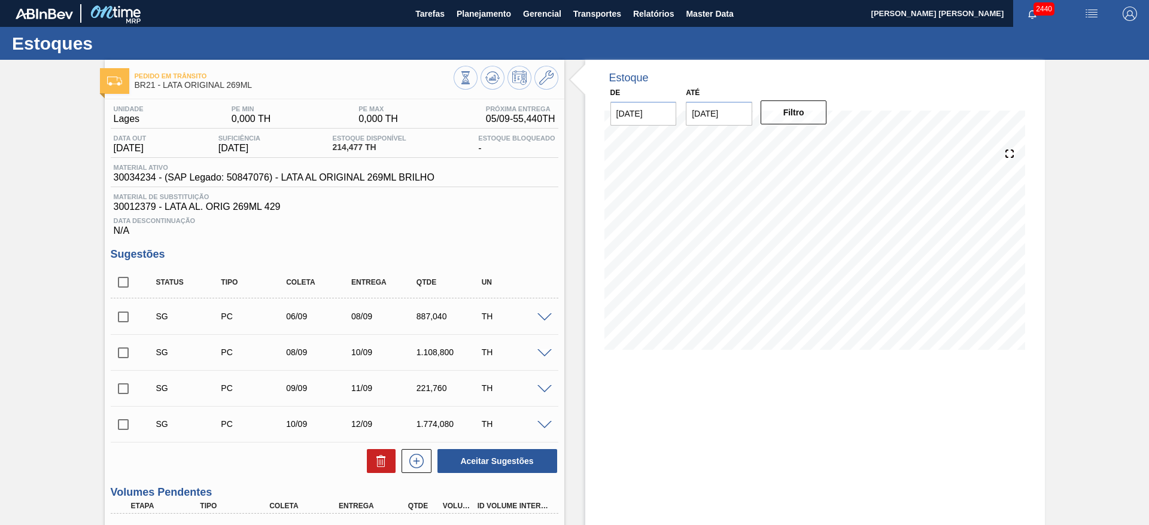
scroll to position [269, 0]
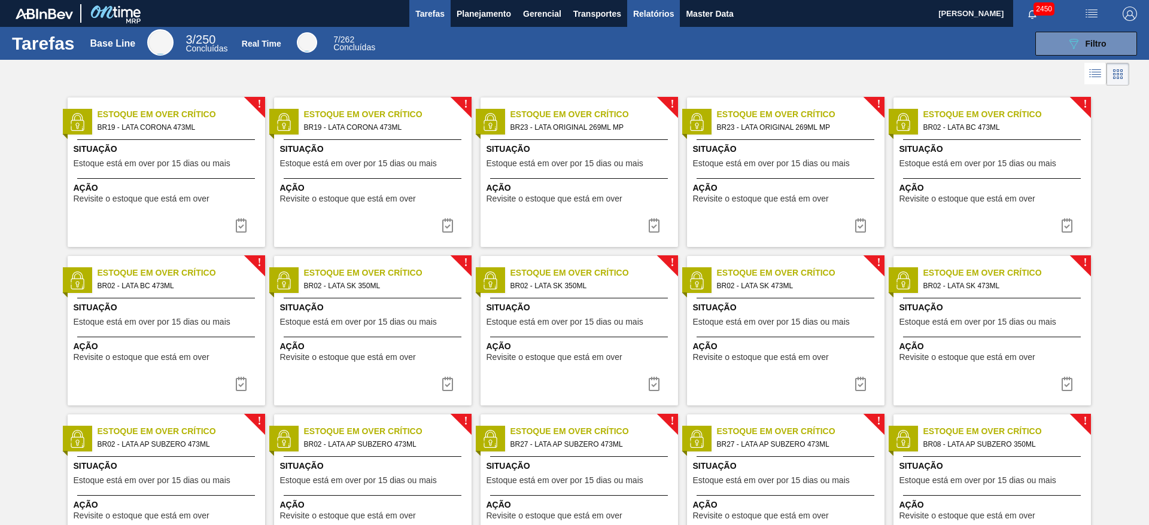
click at [653, 9] on span "Relatórios" at bounding box center [653, 14] width 41 height 14
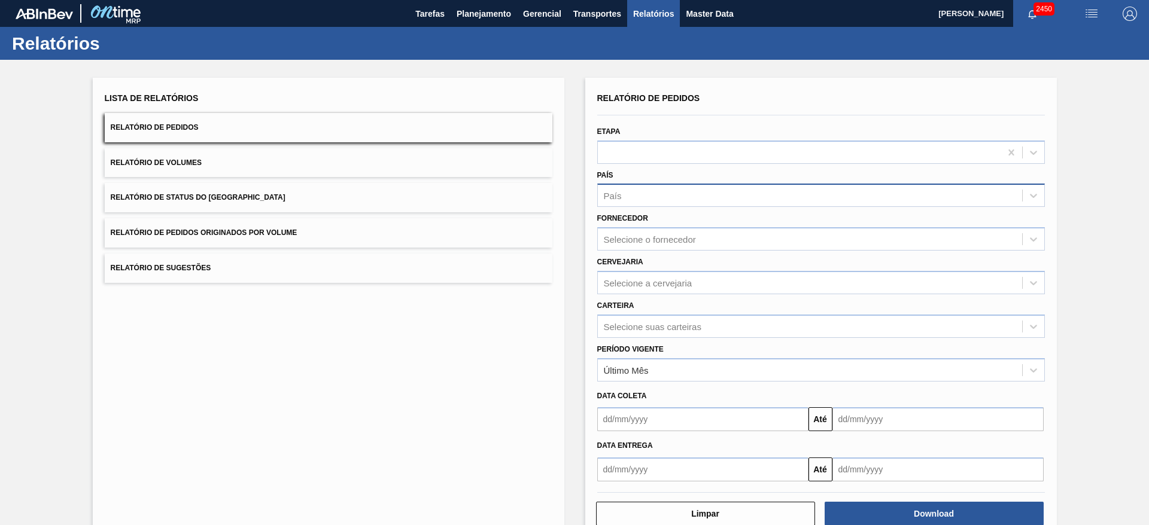
click at [683, 191] on div "País" at bounding box center [810, 195] width 424 height 17
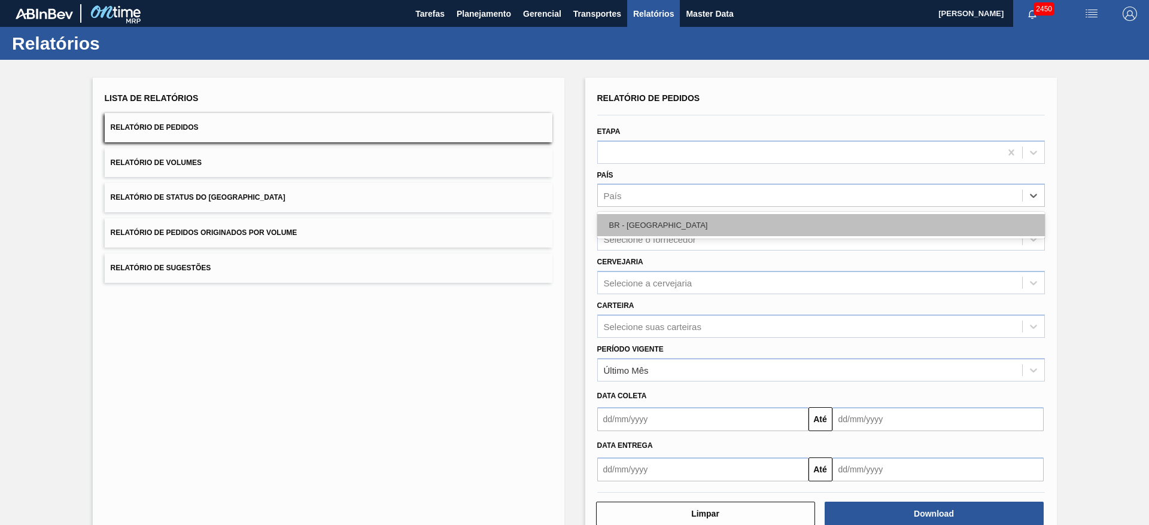
click at [656, 216] on div "BR - [GEOGRAPHIC_DATA]" at bounding box center [820, 225] width 447 height 22
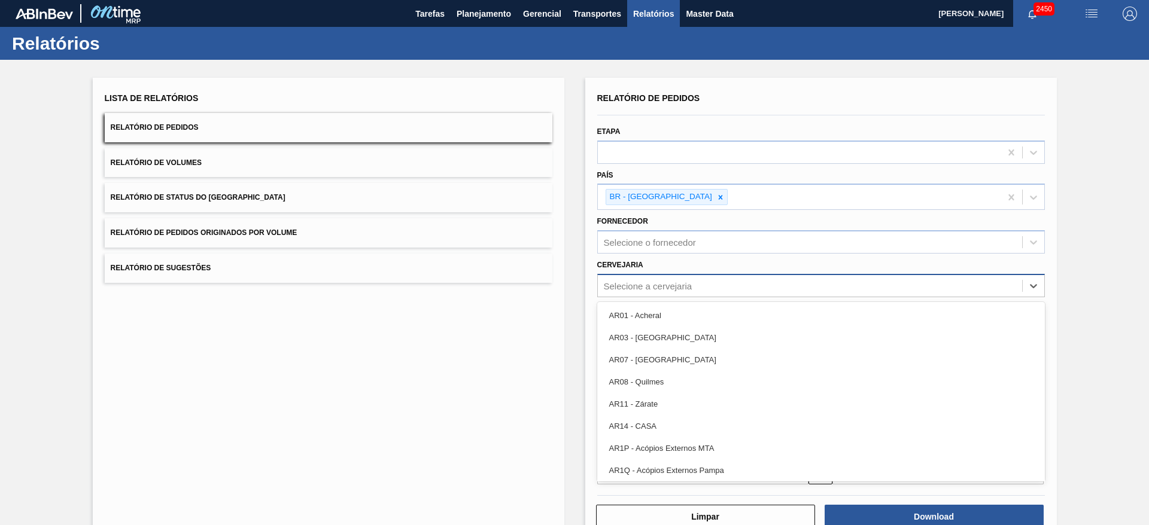
click at [645, 278] on div "Selecione a cervejaria" at bounding box center [810, 285] width 424 height 17
type input "21"
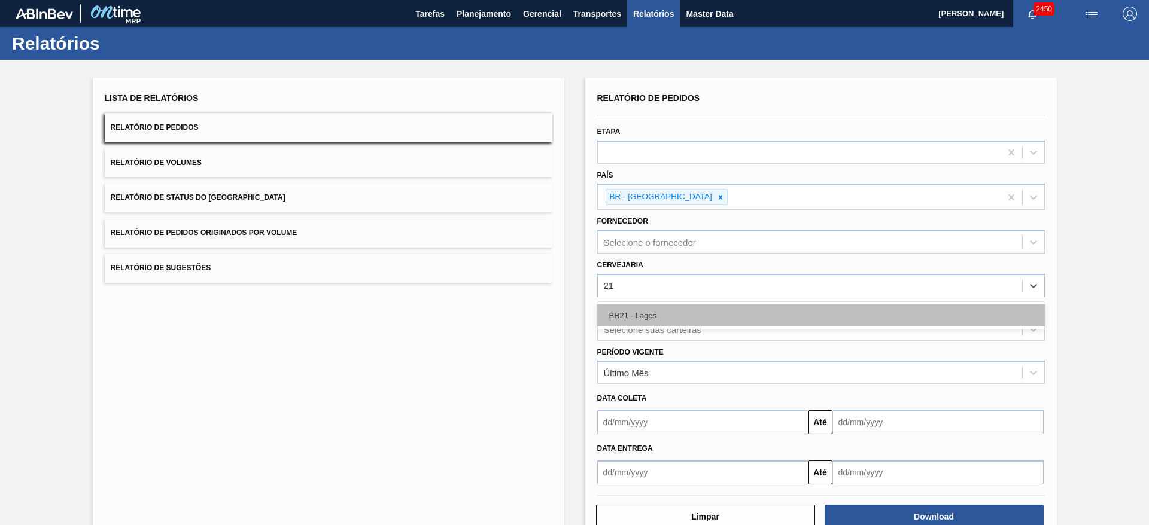
click at [649, 318] on div "BR21 - Lages" at bounding box center [820, 316] width 447 height 22
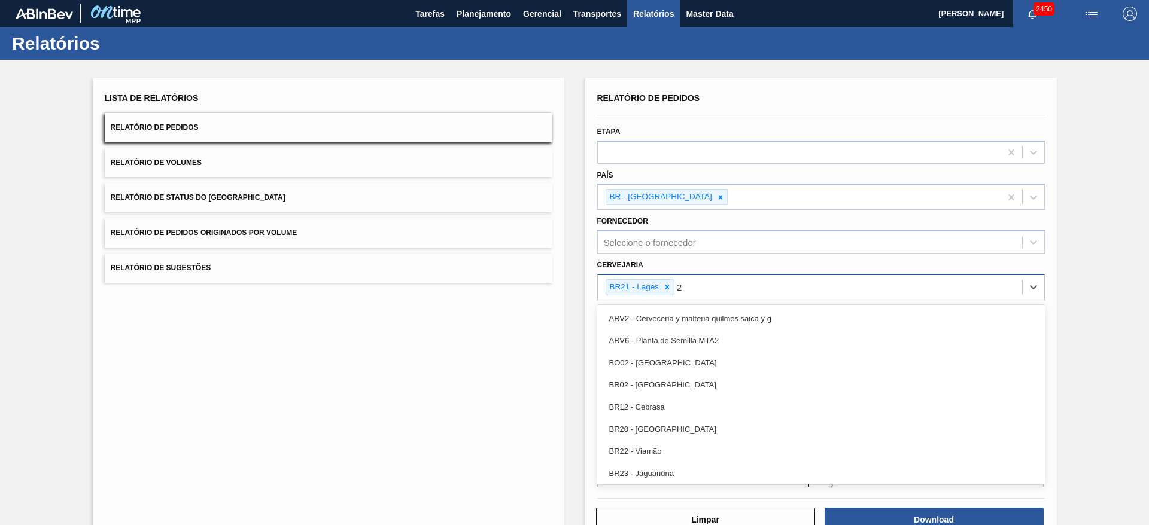
type input "22"
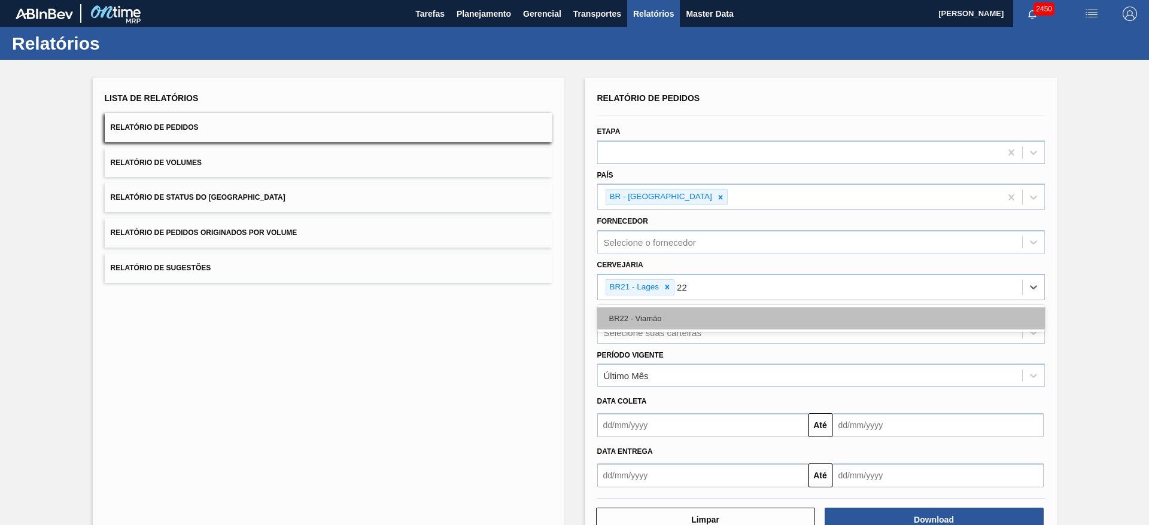
click at [693, 316] on div "BR22 - Viamão" at bounding box center [820, 318] width 447 height 22
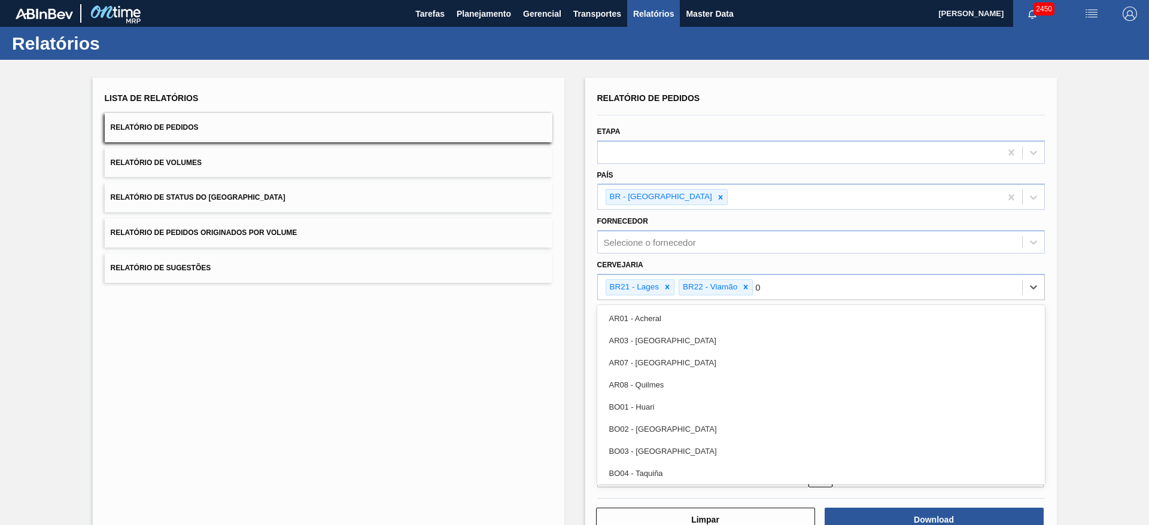
type input "09"
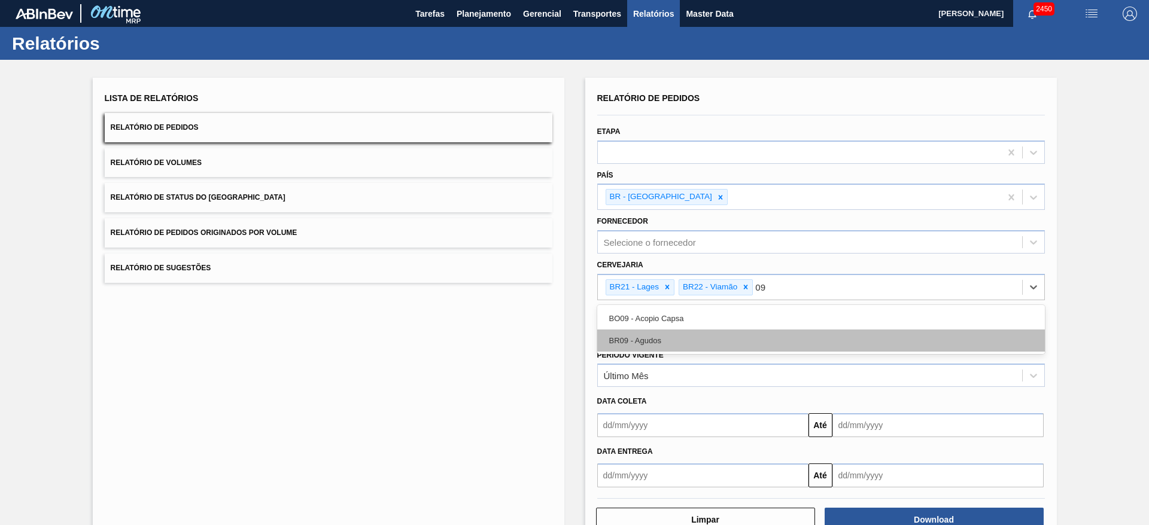
click at [682, 340] on div "BR09 - Agudos" at bounding box center [820, 341] width 447 height 22
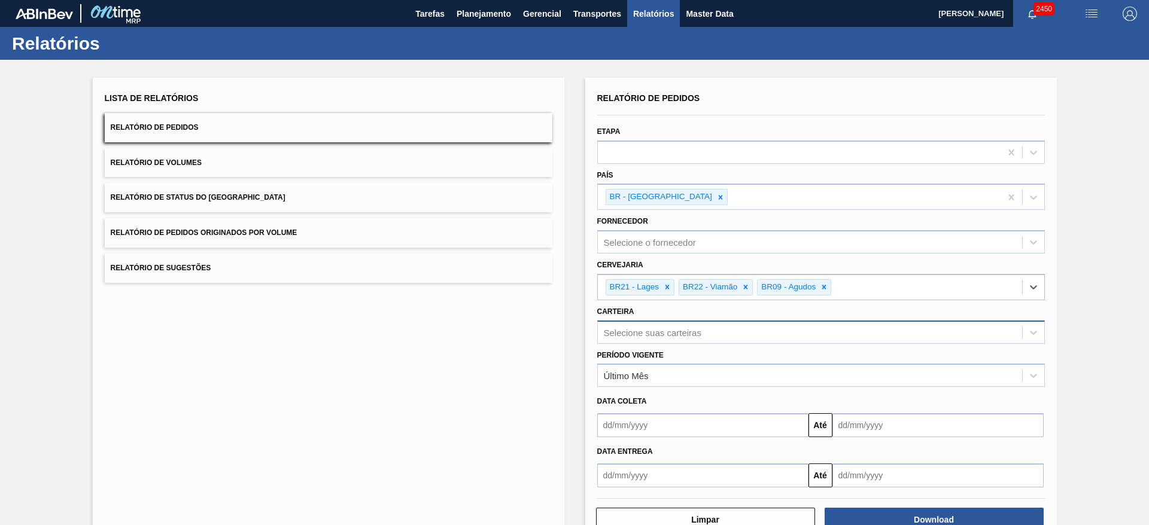
click at [675, 326] on div "Selecione suas carteiras" at bounding box center [810, 332] width 424 height 17
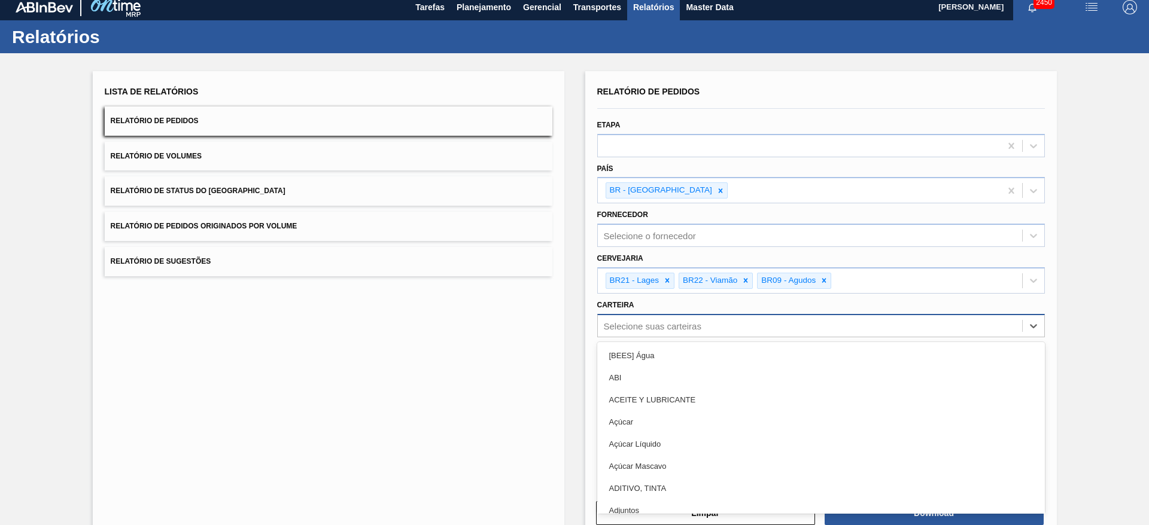
scroll to position [8, 0]
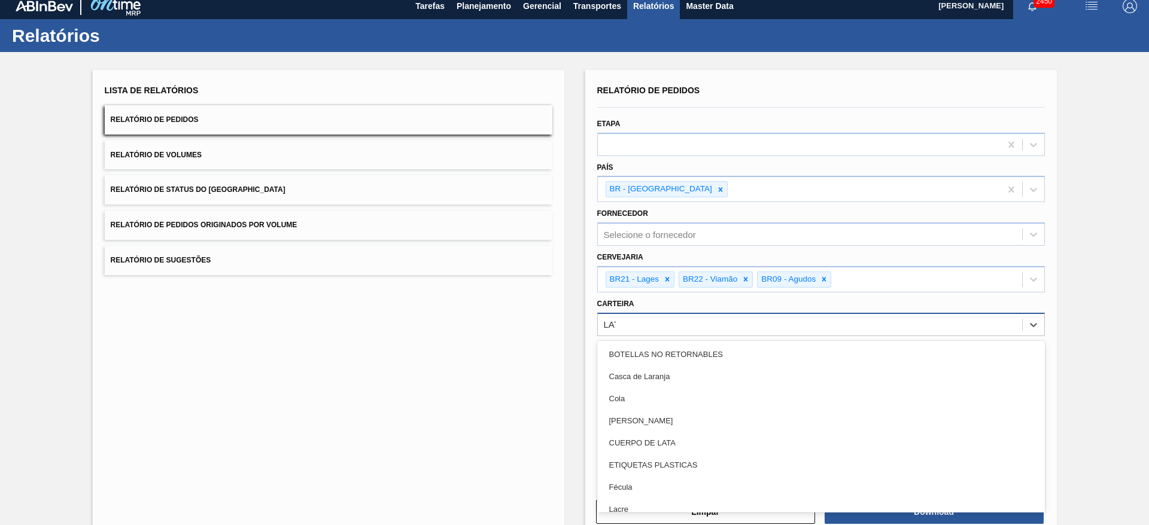
type input "LATA"
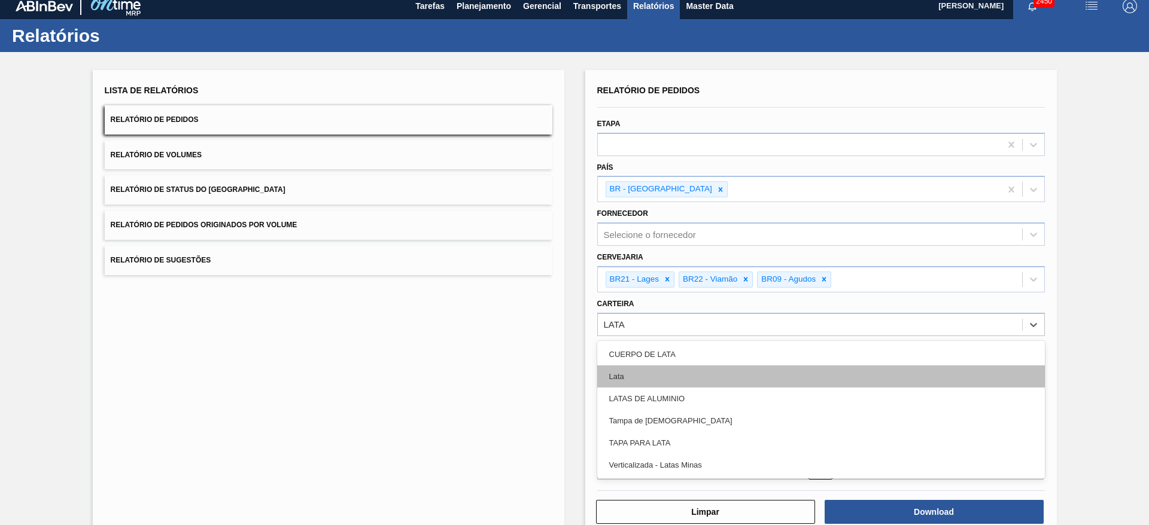
click at [654, 370] on div "Lata" at bounding box center [820, 377] width 447 height 22
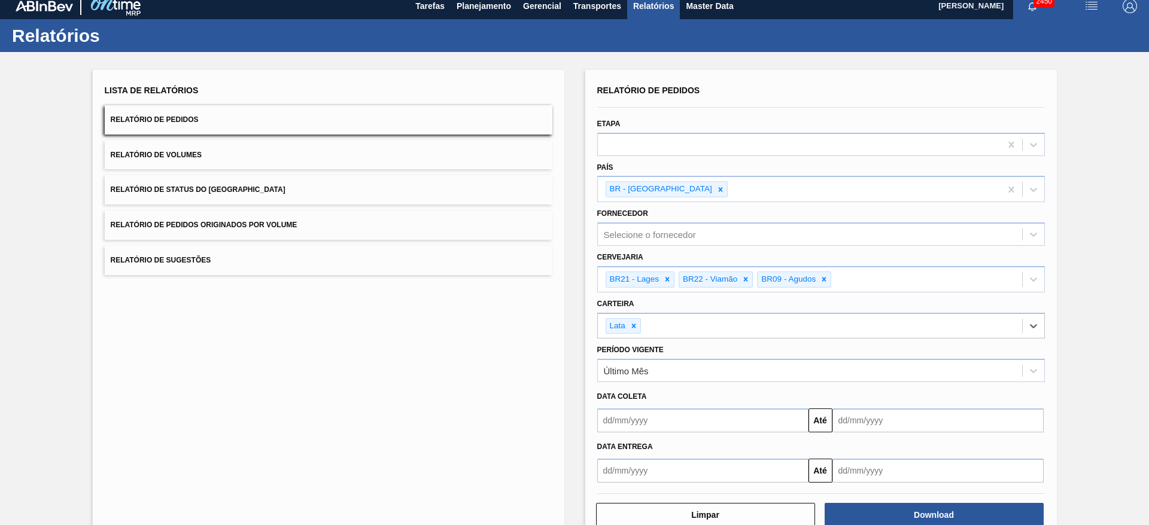
click at [643, 420] on input "text" at bounding box center [702, 421] width 211 height 24
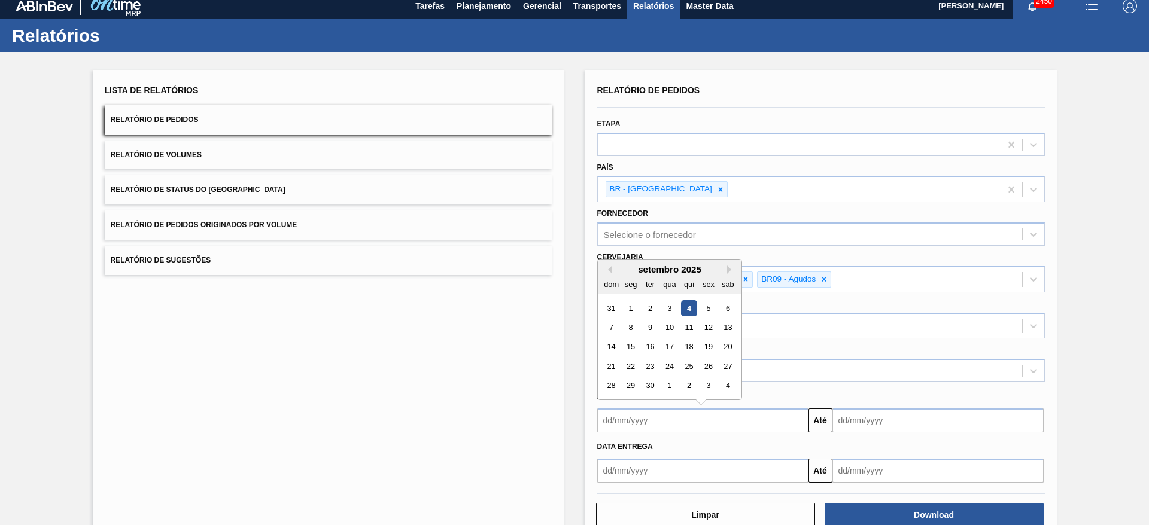
click at [625, 272] on div "setembro 2025" at bounding box center [670, 269] width 144 height 10
click at [605, 270] on button "Previous Month" at bounding box center [608, 270] width 8 height 8
click at [613, 406] on div "31" at bounding box center [611, 405] width 16 height 16
type input "31/08/2025"
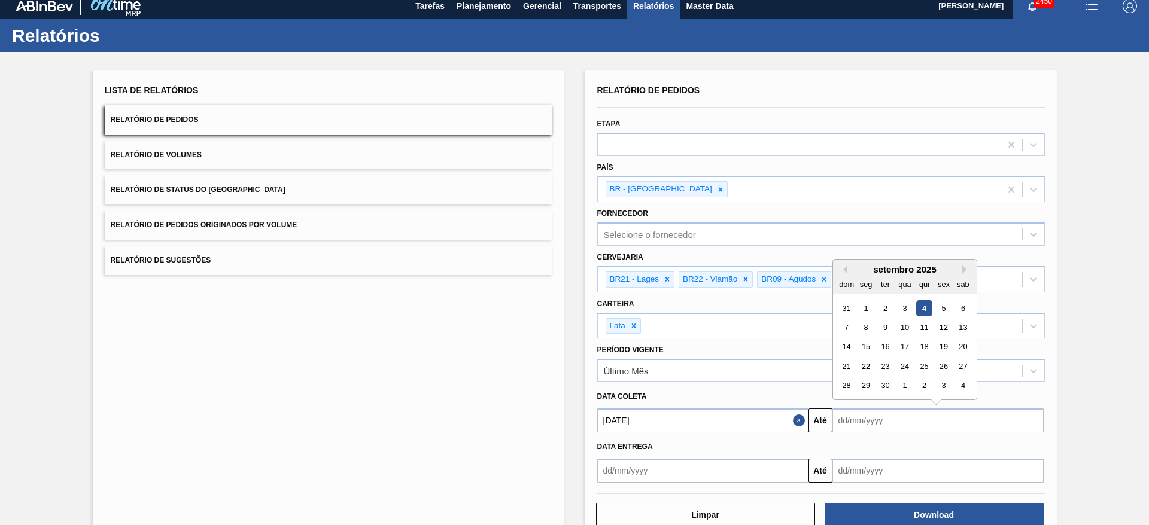
drag, startPoint x: 864, startPoint y: 421, endPoint x: 875, endPoint y: 429, distance: 13.2
click at [864, 421] on input "text" at bounding box center [937, 421] width 211 height 24
drag, startPoint x: 862, startPoint y: 270, endPoint x: 875, endPoint y: 281, distance: 16.5
click at [862, 270] on div "setembro 2025" at bounding box center [905, 269] width 144 height 10
click at [961, 349] on div "20" at bounding box center [962, 347] width 16 height 16
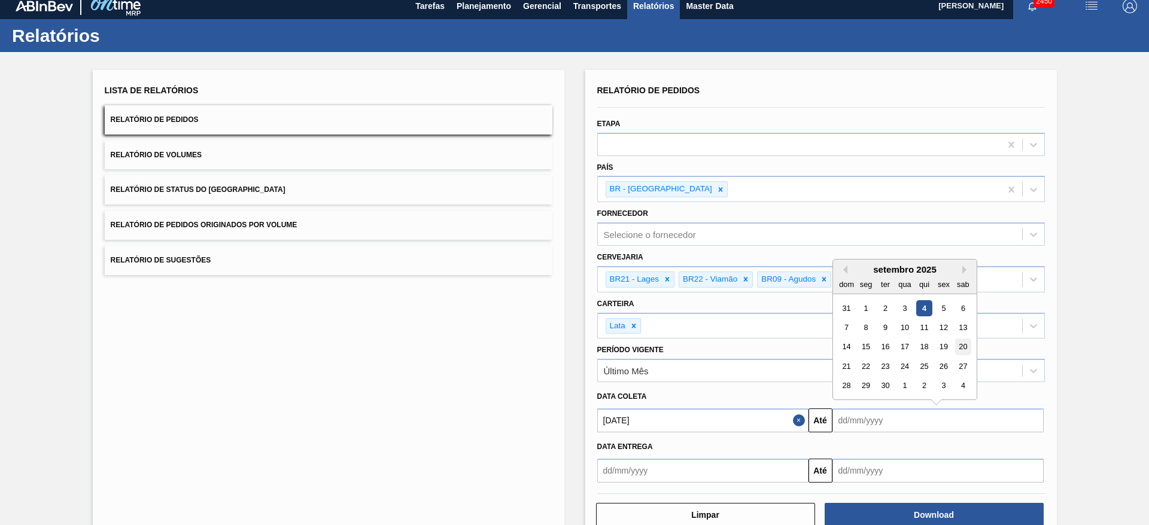
type input "[DATE]"
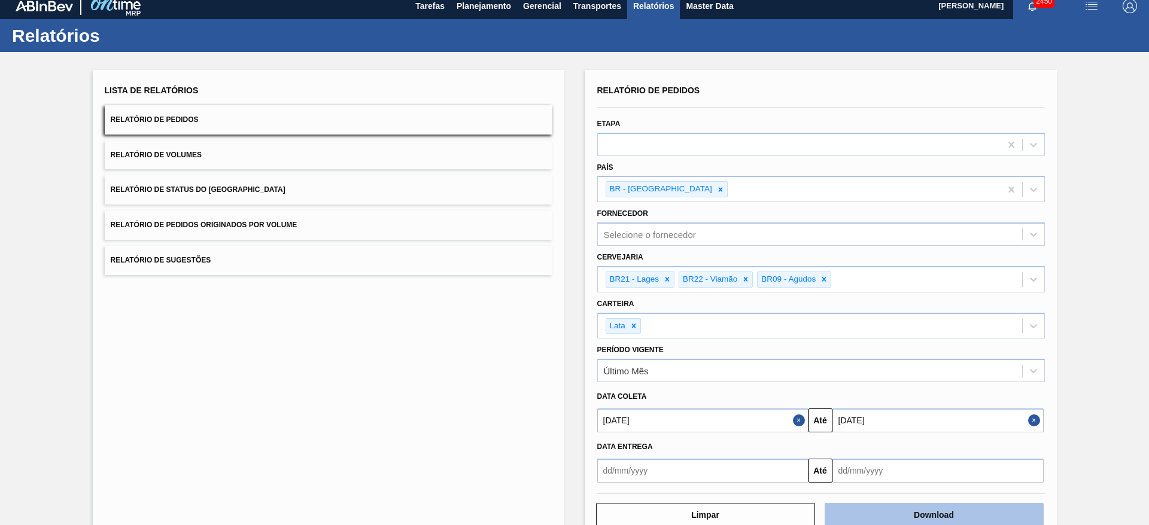
click at [919, 512] on button "Download" at bounding box center [933, 515] width 219 height 24
click at [265, 153] on button "Relatório de Volumes" at bounding box center [328, 155] width 447 height 29
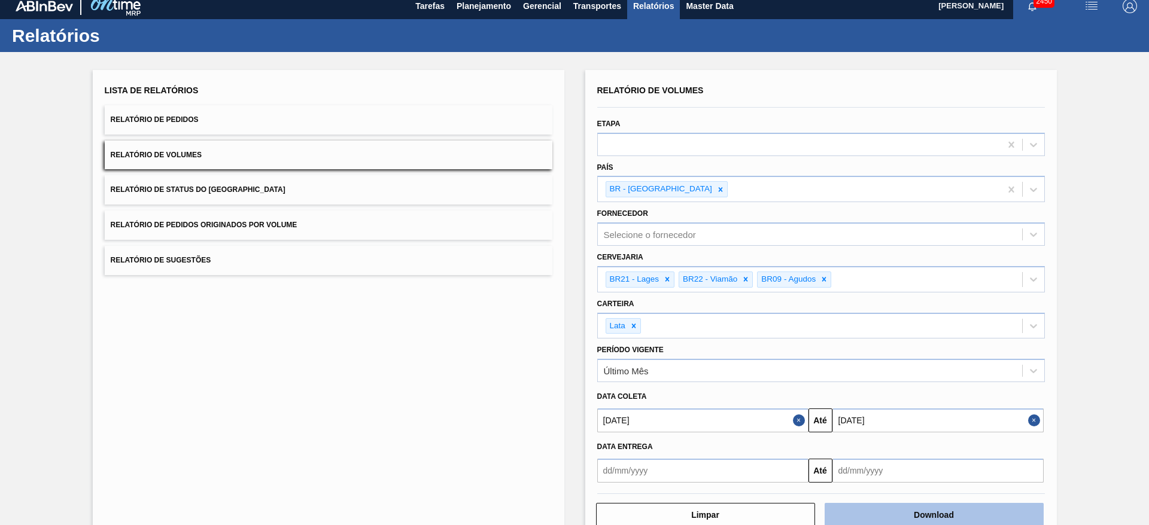
click at [895, 514] on button "Download" at bounding box center [933, 515] width 219 height 24
click at [314, 257] on button "Relatório de Sugestões" at bounding box center [328, 260] width 447 height 29
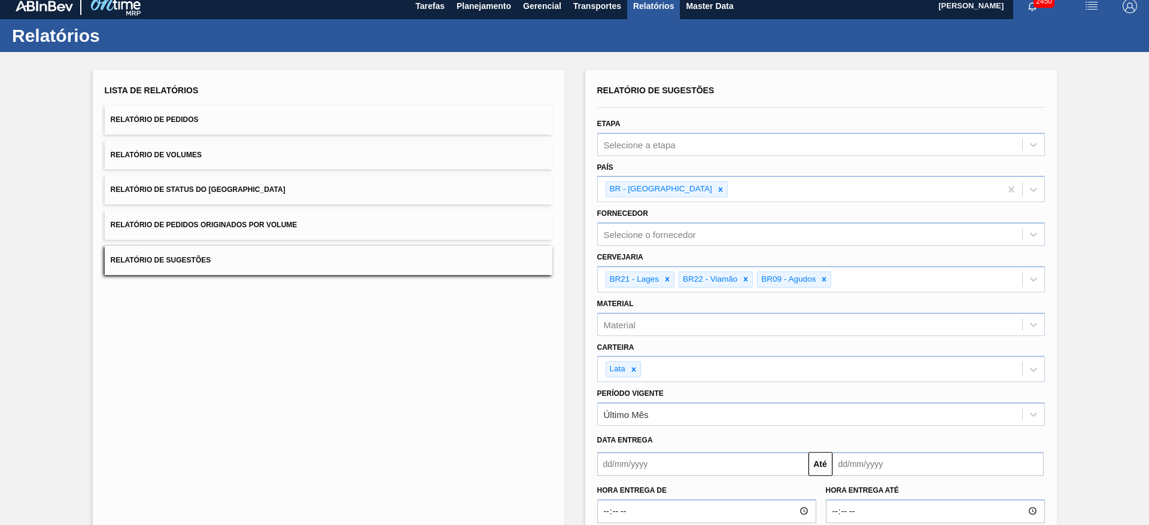
scroll to position [78, 0]
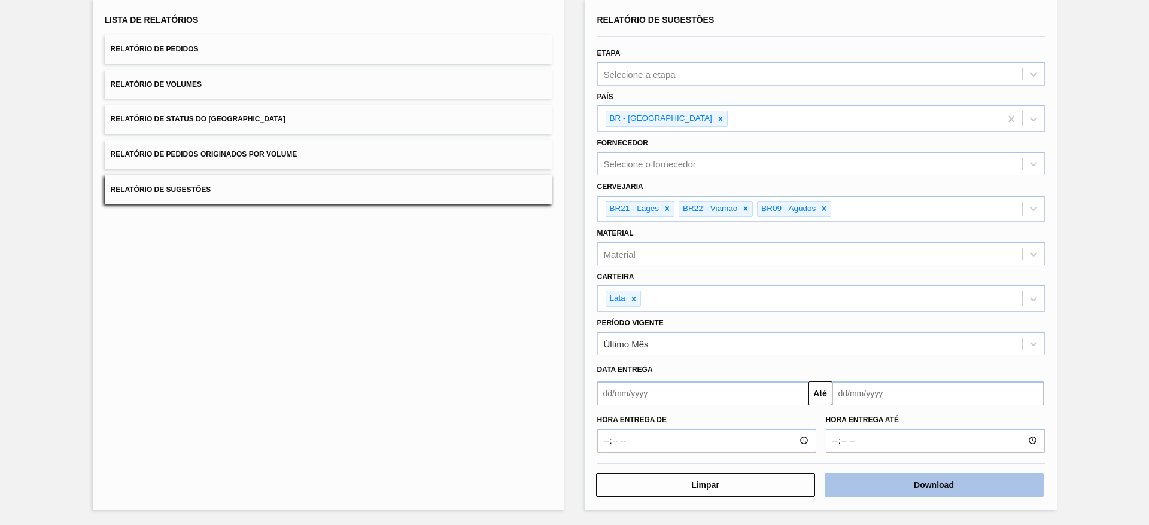
click at [944, 482] on button "Download" at bounding box center [933, 485] width 219 height 24
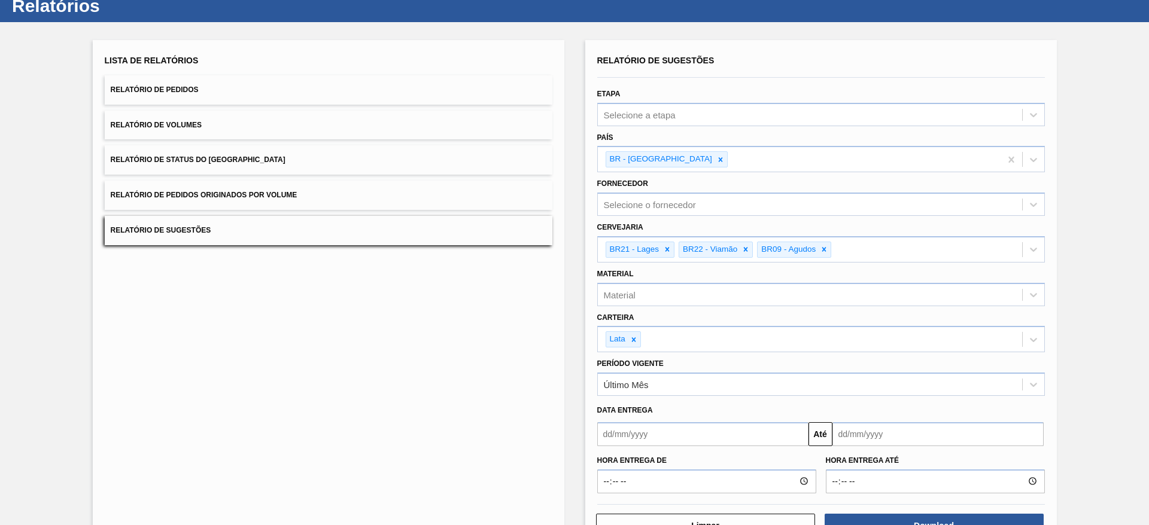
scroll to position [0, 0]
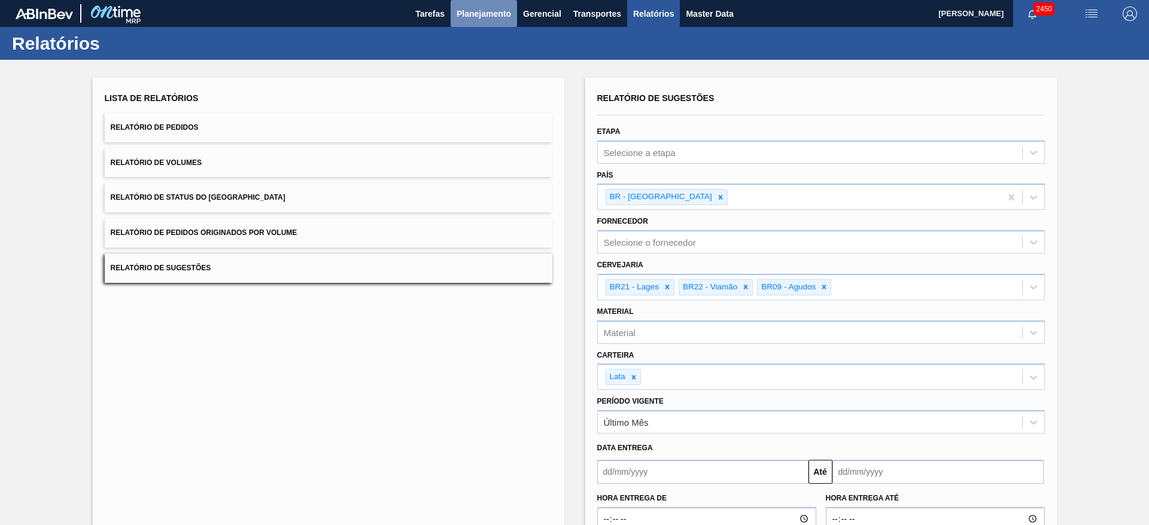
click at [489, 8] on span "Planejamento" at bounding box center [483, 14] width 54 height 14
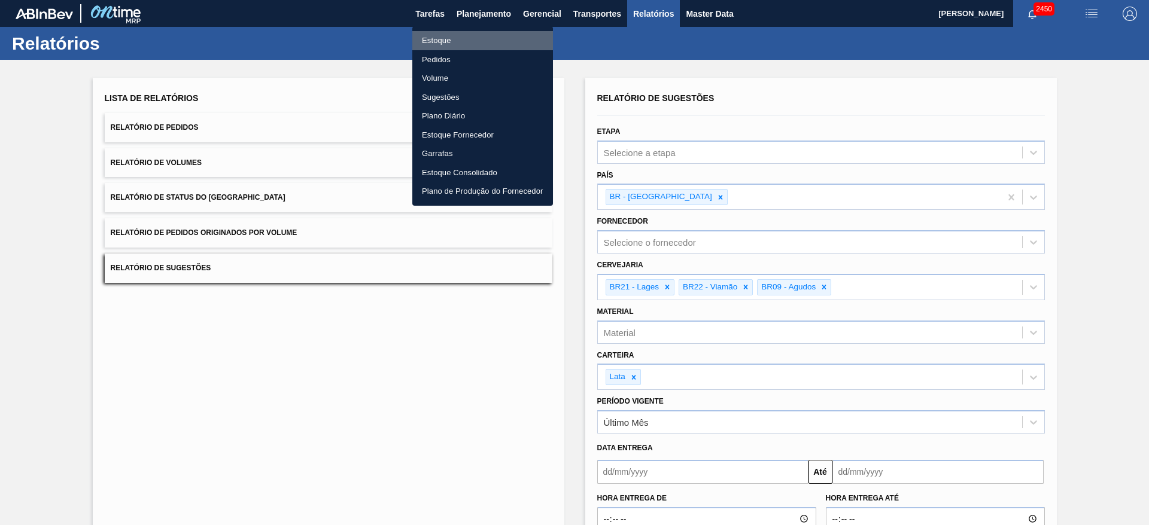
click at [441, 39] on li "Estoque" at bounding box center [482, 40] width 141 height 19
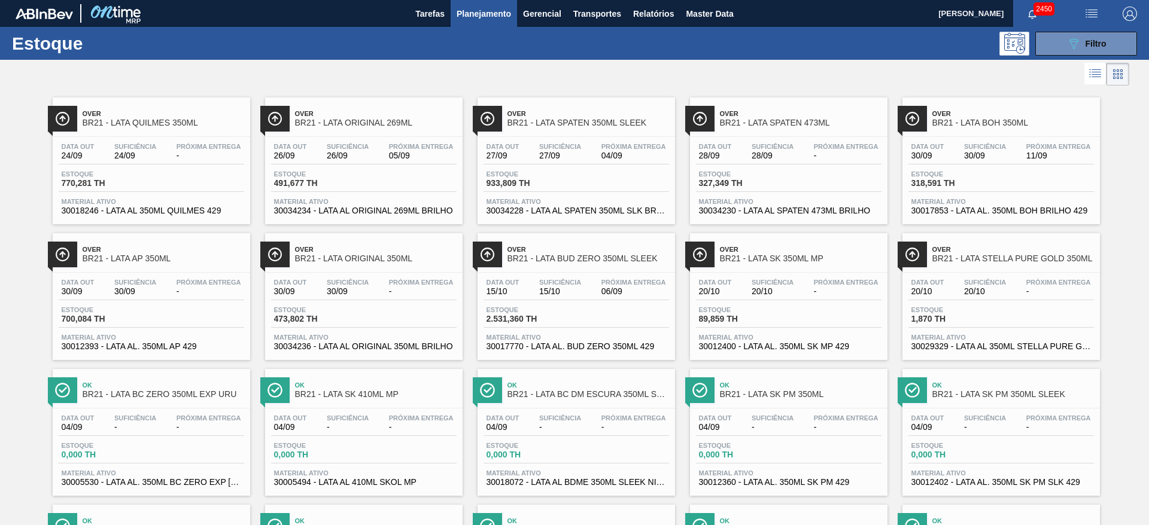
click at [836, 62] on div at bounding box center [564, 74] width 1129 height 29
click at [1079, 39] on div "089F7B8B-B2A5-4AFE-B5C0-19BA573D28AC Filtro" at bounding box center [1086, 43] width 40 height 14
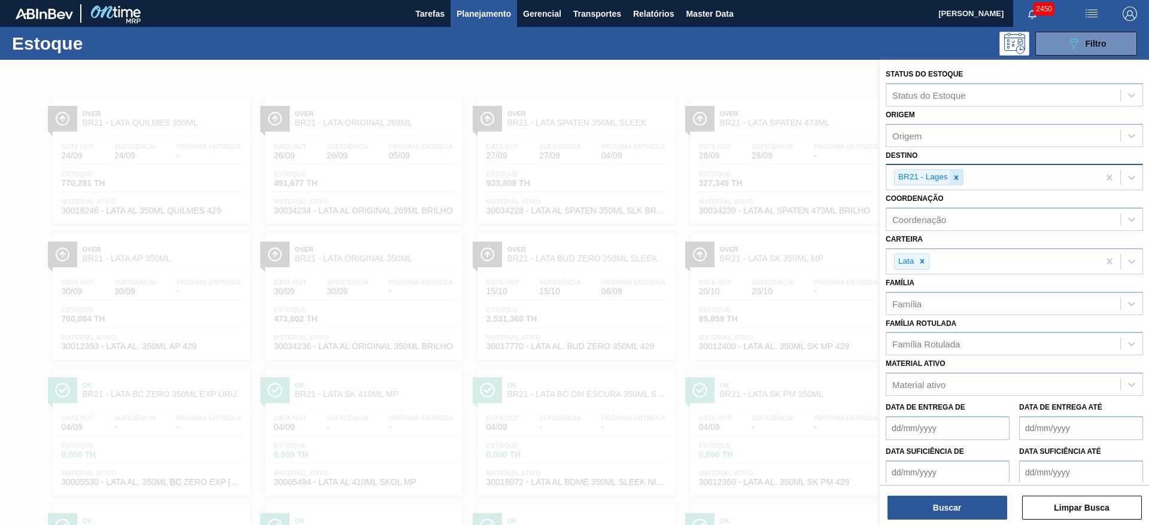
click at [955, 175] on icon at bounding box center [956, 177] width 8 height 8
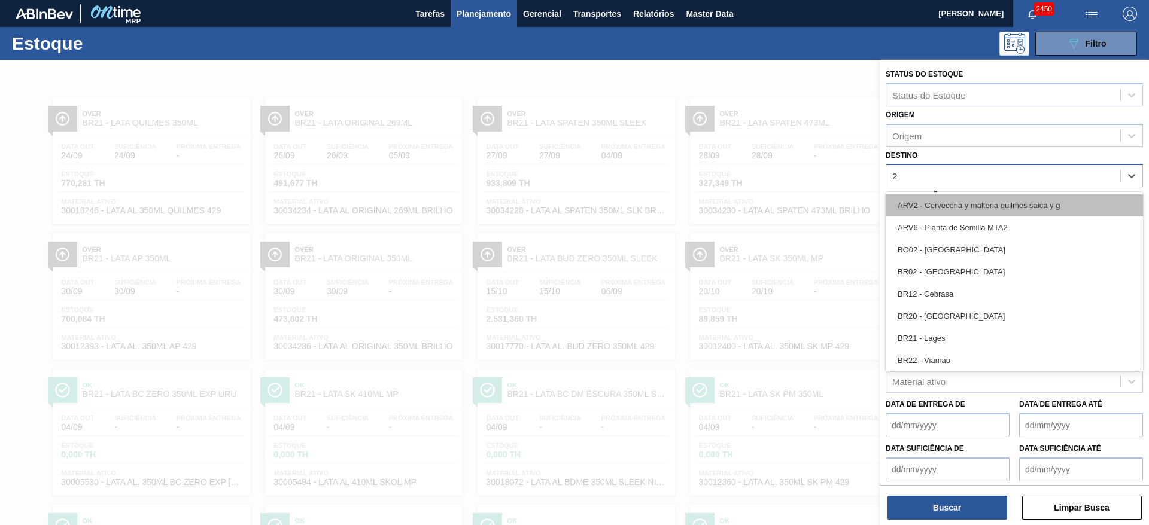
type input "22"
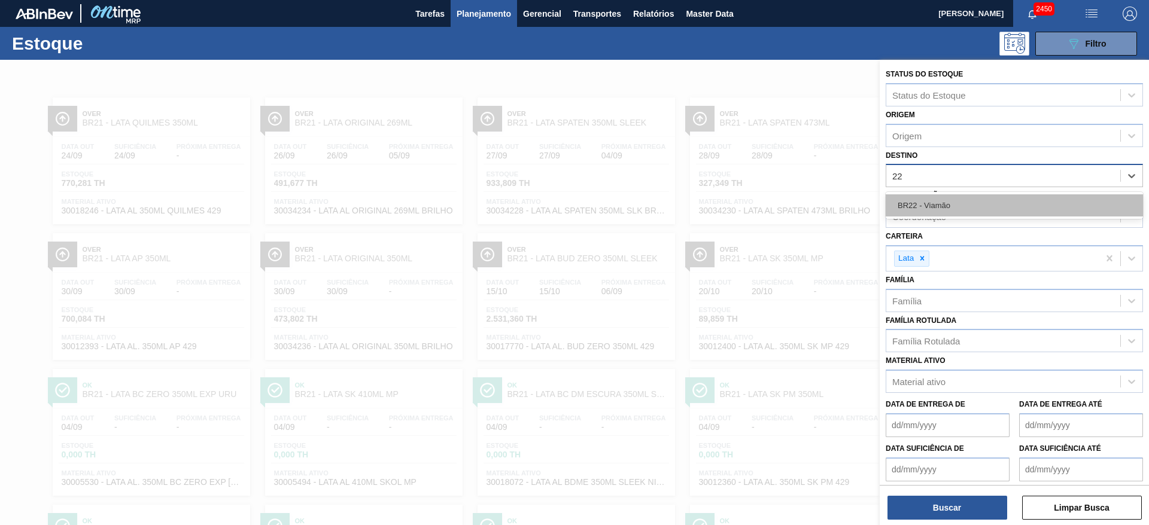
click at [930, 202] on div "BR22 - Viamão" at bounding box center [1013, 205] width 257 height 22
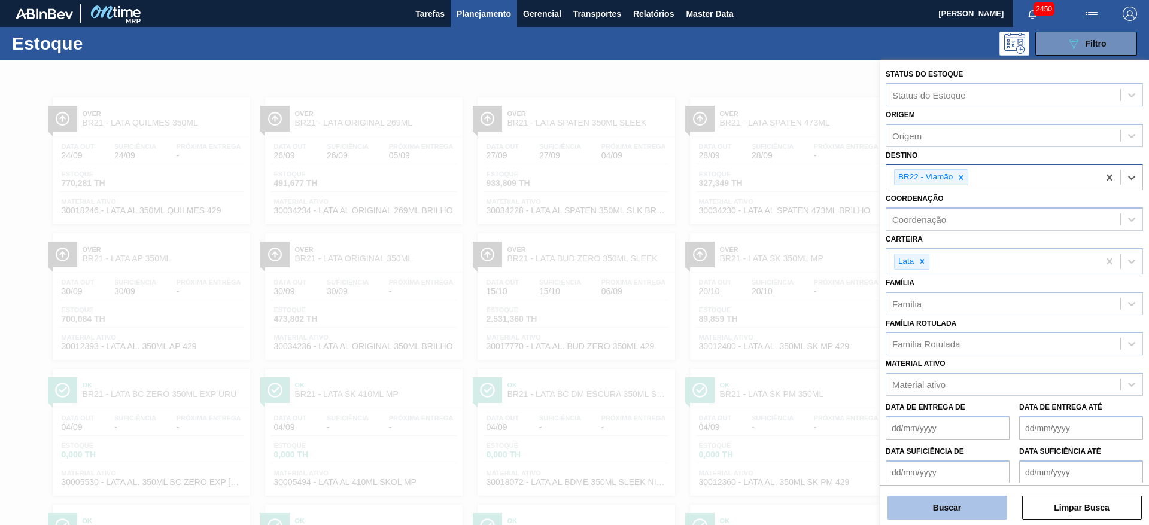
click at [964, 520] on div "Status do Estoque Status do Estoque Origem Origem Destino option BR22 - Viamão,…" at bounding box center [1013, 294] width 269 height 468
click at [945, 503] on button "Buscar" at bounding box center [947, 508] width 120 height 24
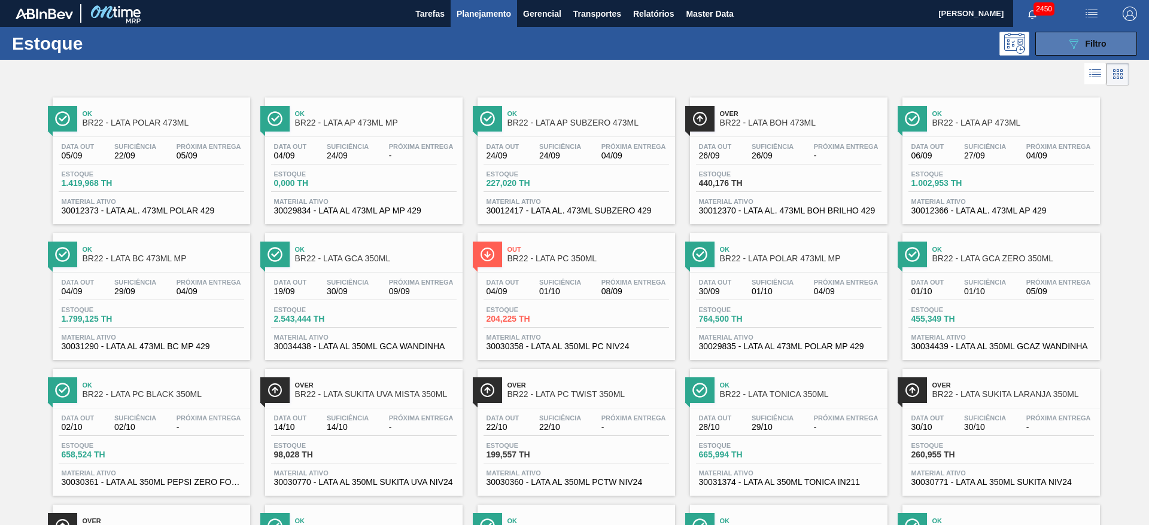
click at [1077, 42] on icon "089F7B8B-B2A5-4AFE-B5C0-19BA573D28AC" at bounding box center [1073, 43] width 14 height 14
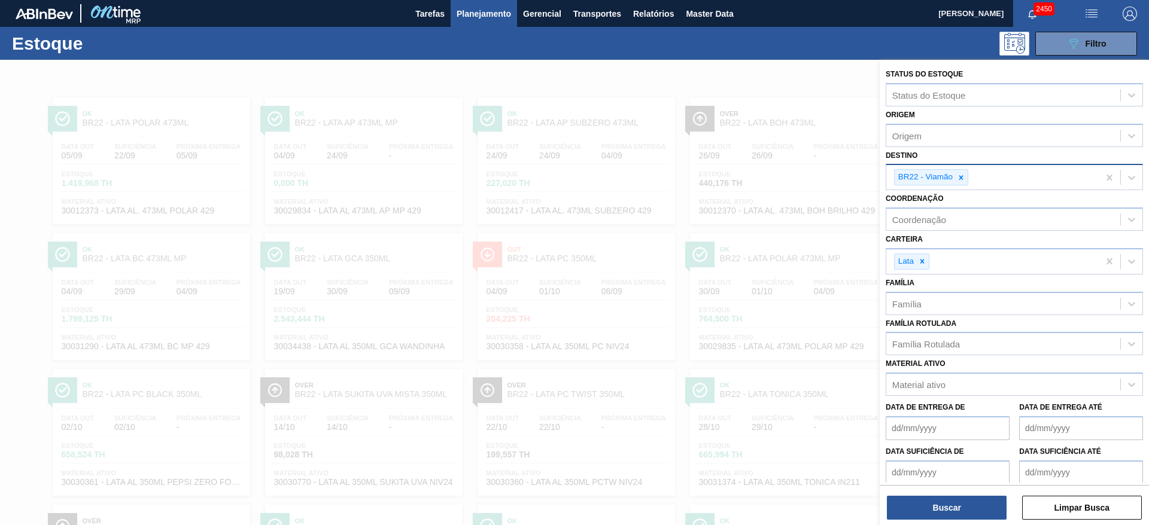
click at [724, 68] on div at bounding box center [574, 322] width 1149 height 525
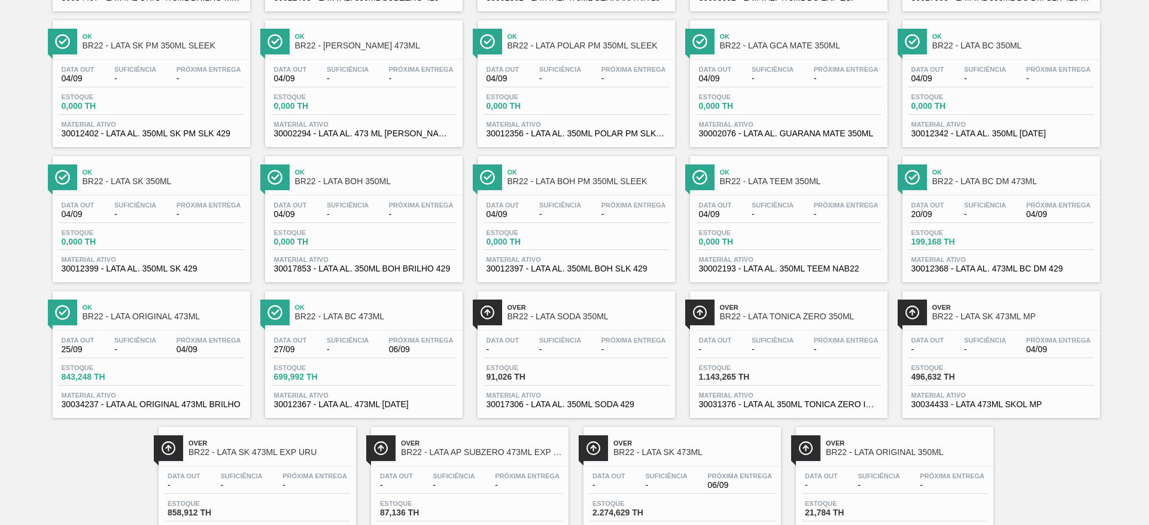
scroll to position [679, 0]
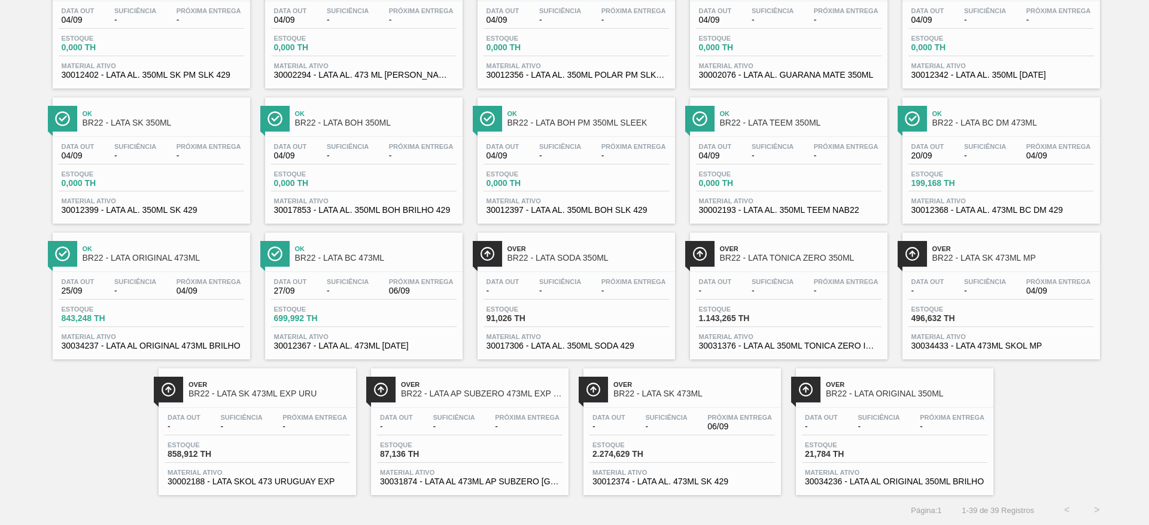
click at [179, 252] on span "Ok" at bounding box center [164, 248] width 162 height 7
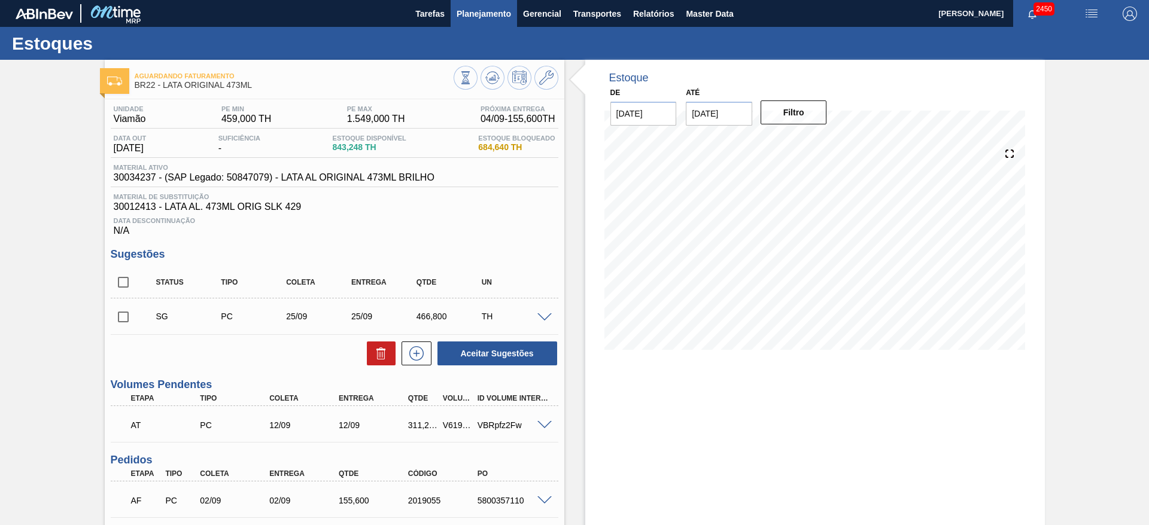
click at [493, 18] on span "Planejamento" at bounding box center [483, 14] width 54 height 14
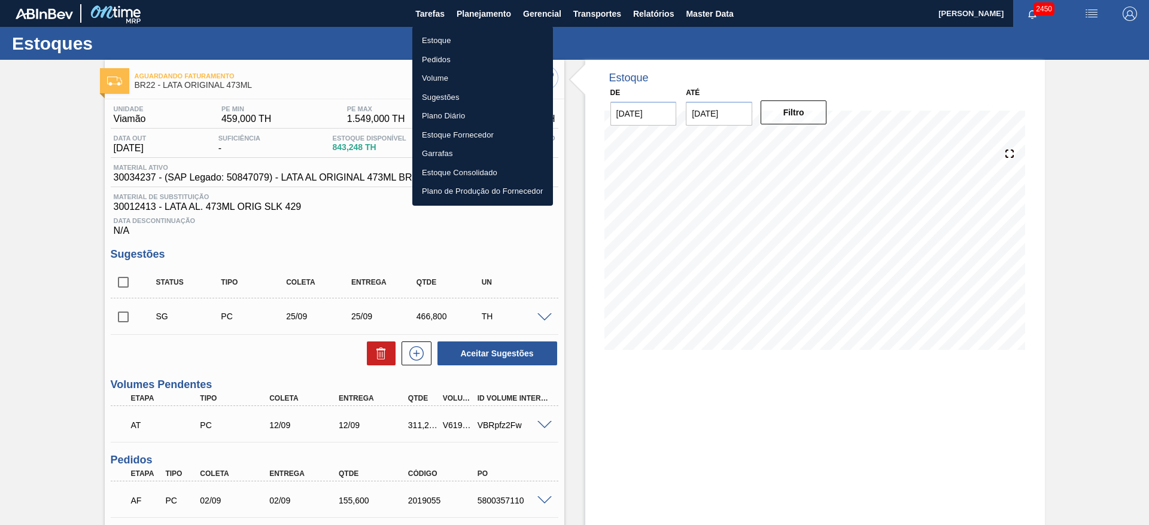
click at [442, 59] on li "Pedidos" at bounding box center [482, 59] width 141 height 19
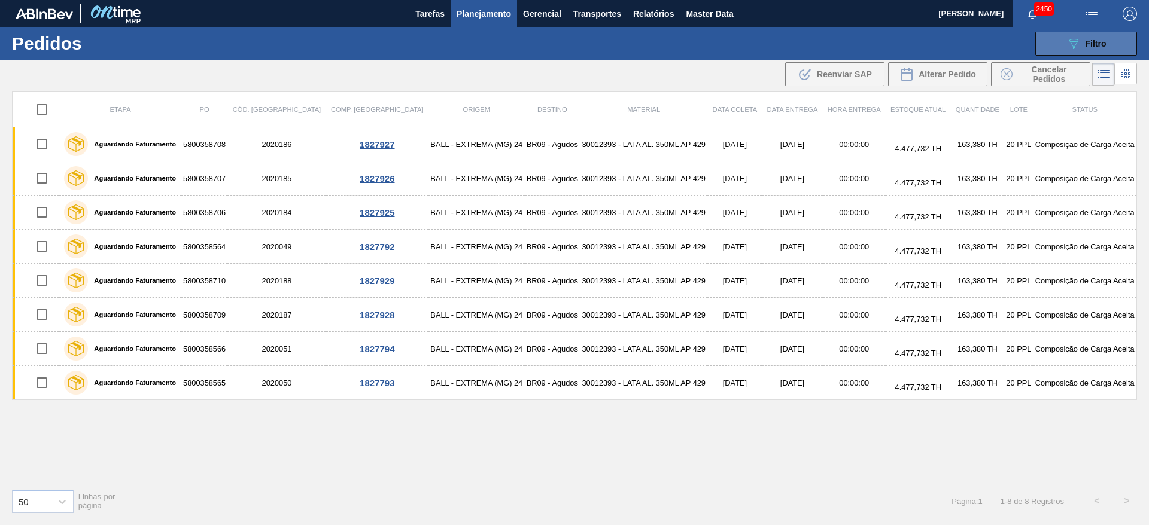
click at [1076, 43] on icon "089F7B8B-B2A5-4AFE-B5C0-19BA573D28AC" at bounding box center [1073, 43] width 14 height 14
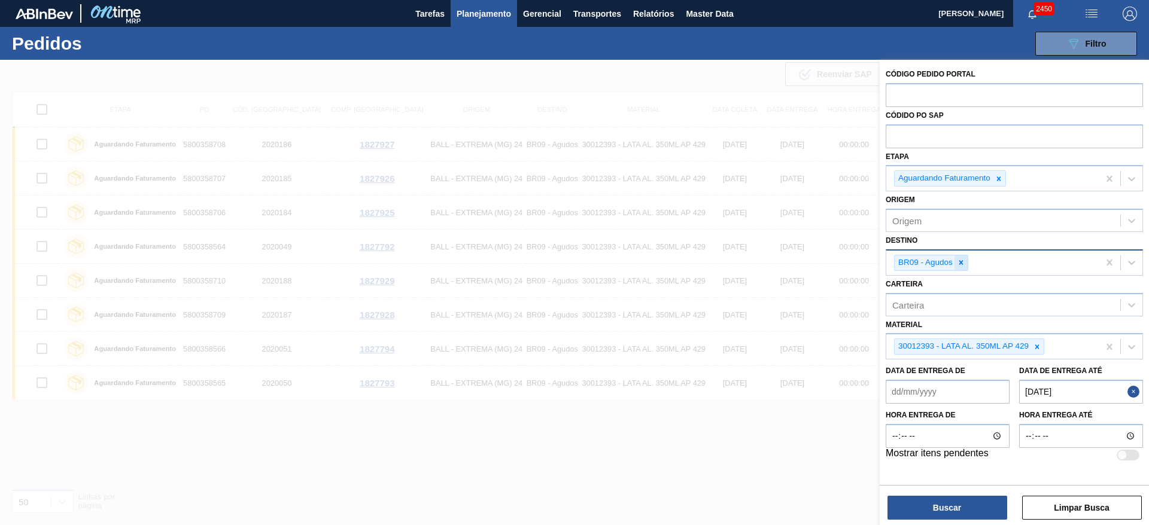
click at [959, 265] on icon at bounding box center [961, 262] width 8 height 8
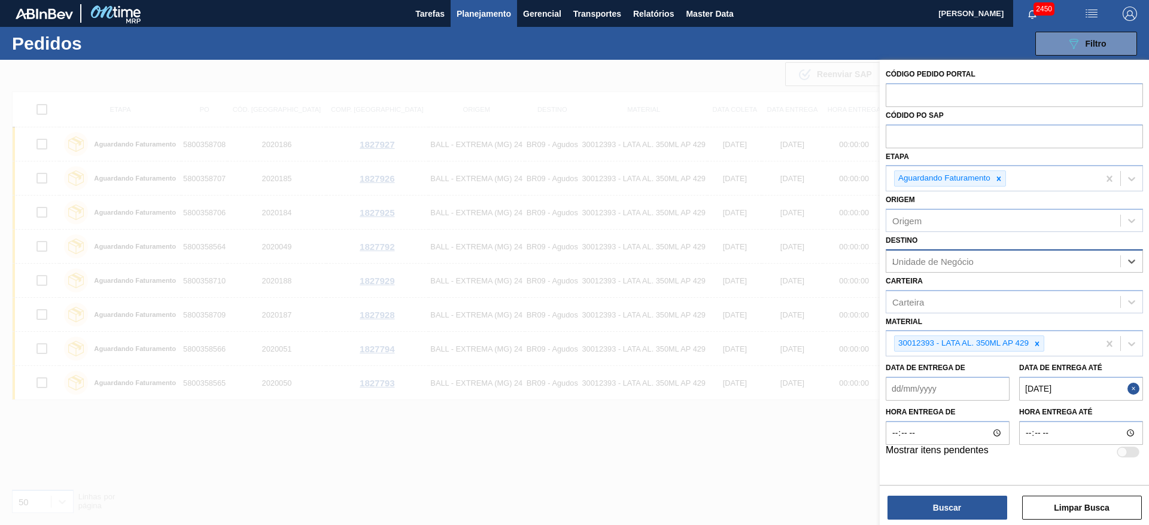
type input "21"
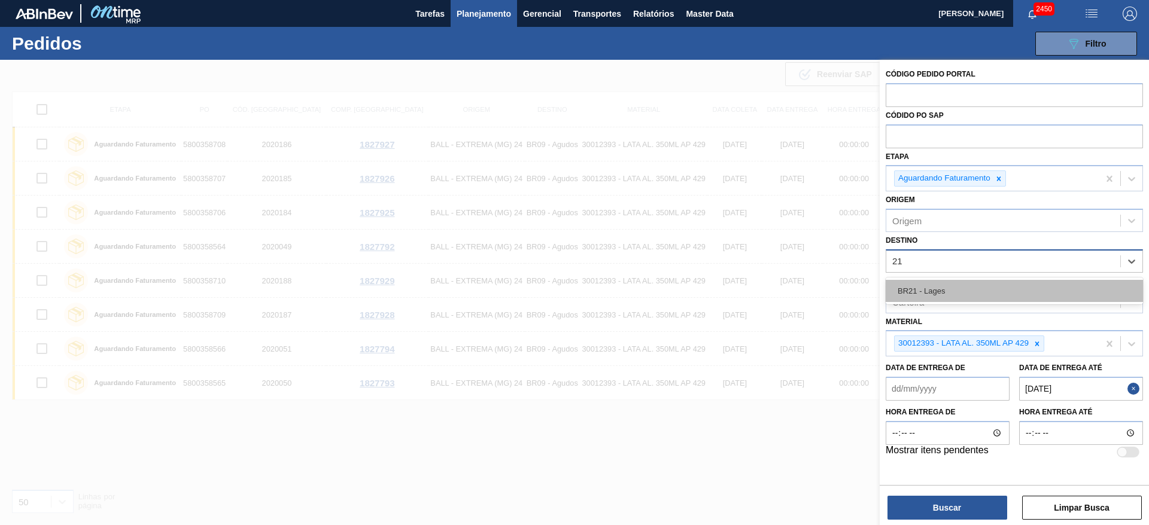
click at [931, 295] on div "BR21 - Lages" at bounding box center [1013, 291] width 257 height 22
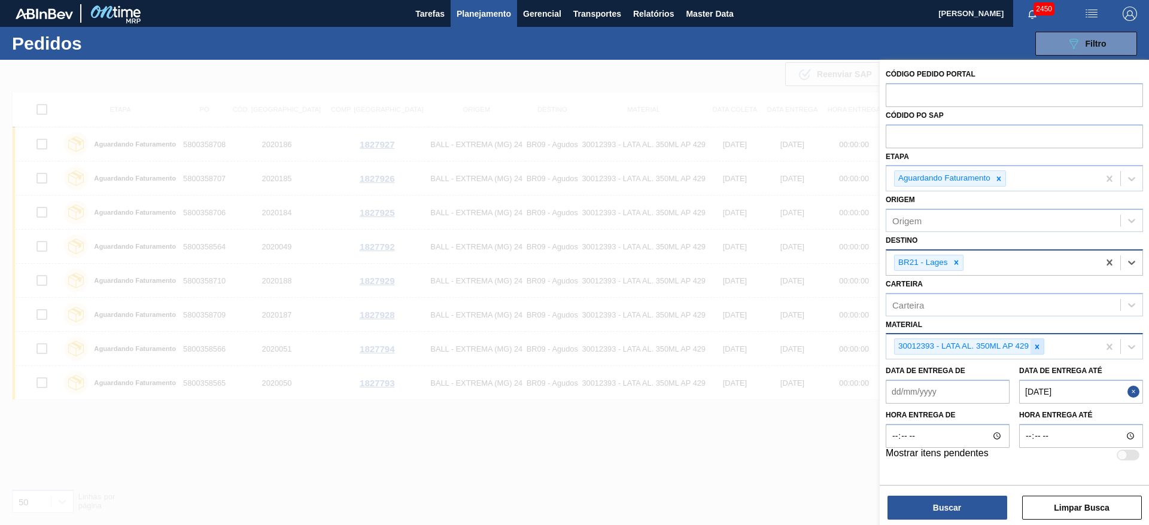
click at [1039, 350] on icon at bounding box center [1037, 347] width 8 height 8
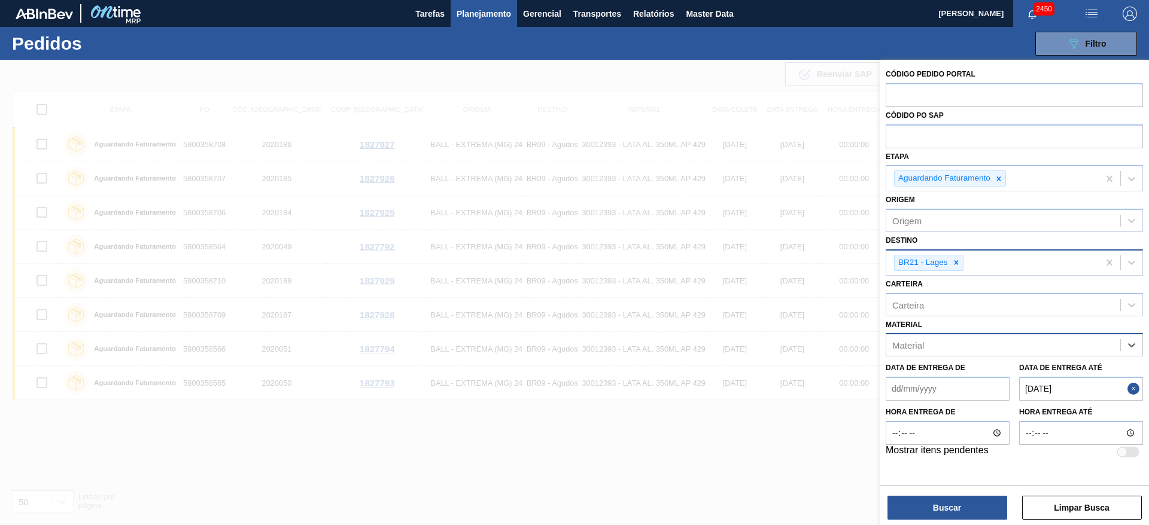
click at [960, 345] on div "Material" at bounding box center [1003, 345] width 234 height 17
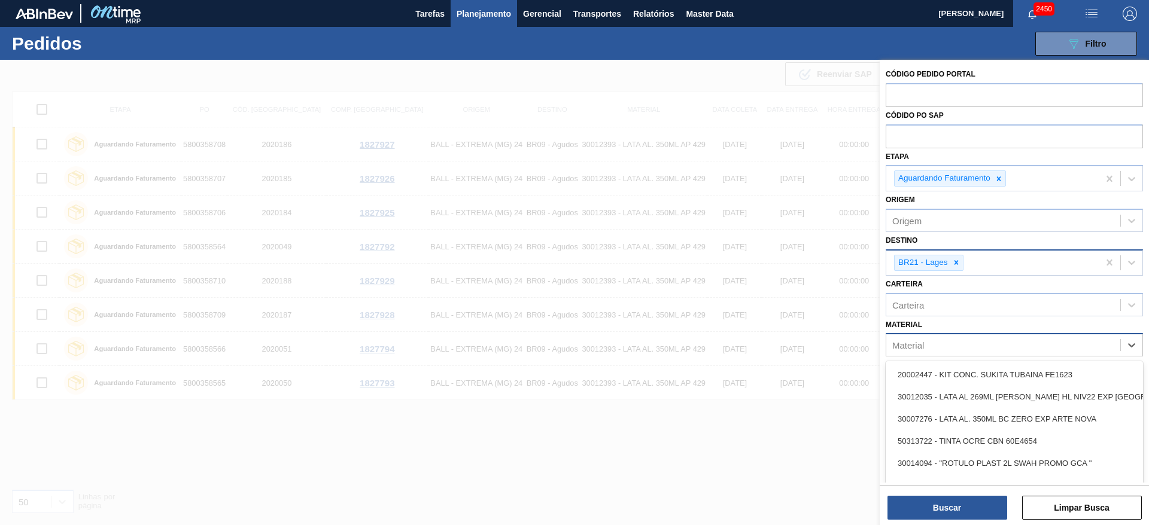
paste input "30034234"
type input "30034234"
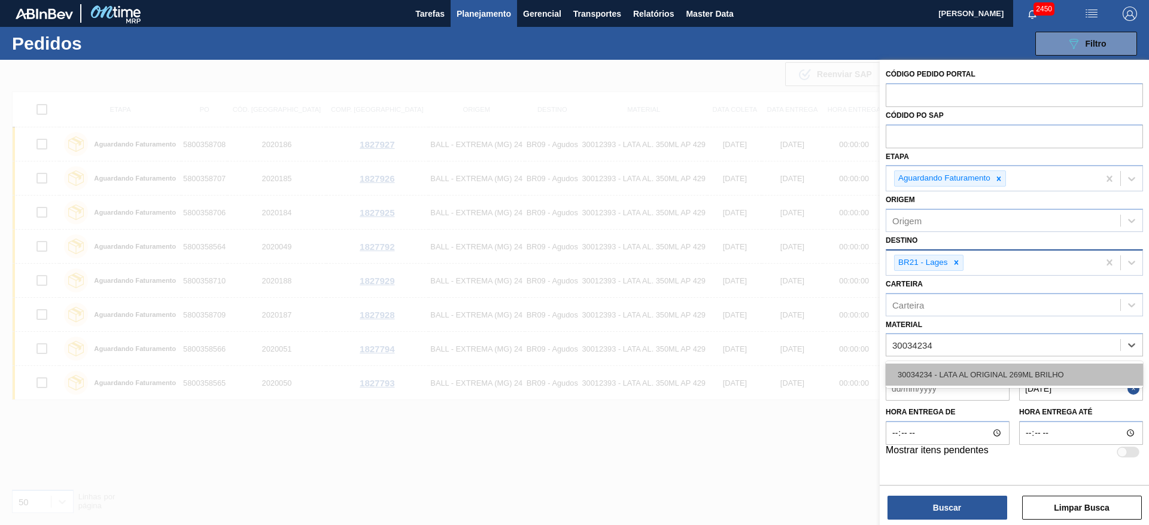
click at [985, 367] on div "30034234 - LATA AL ORIGINAL 269ML BRILHO" at bounding box center [1013, 375] width 257 height 22
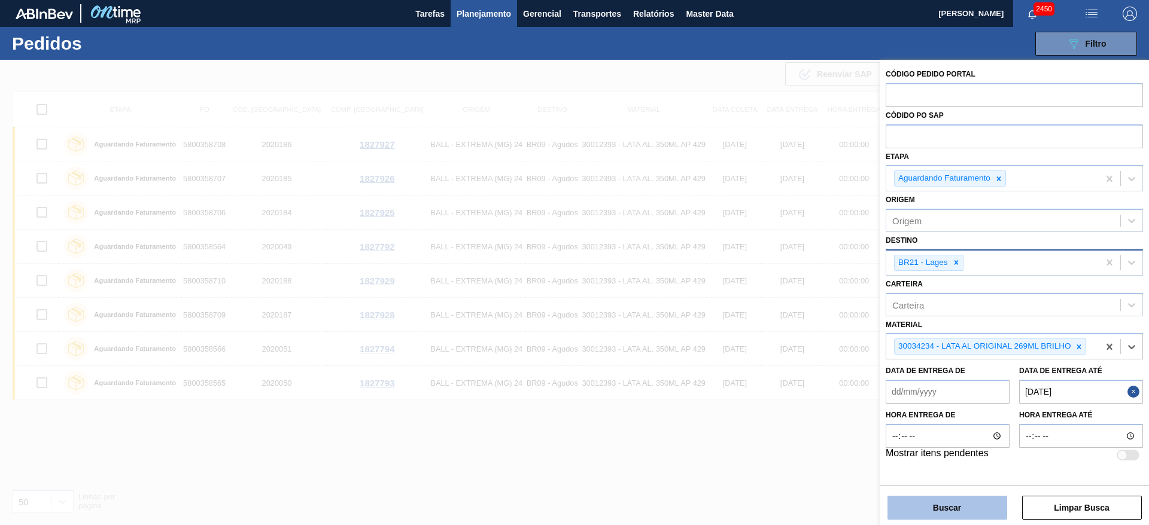
click at [957, 501] on button "Buscar" at bounding box center [947, 508] width 120 height 24
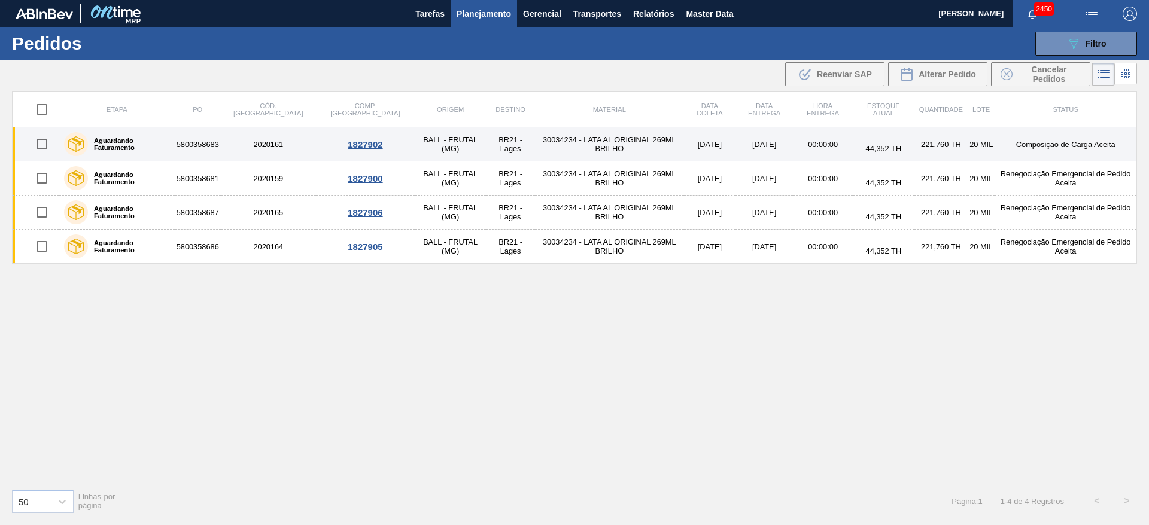
click at [43, 138] on input "checkbox" at bounding box center [41, 144] width 25 height 25
checkbox input "true"
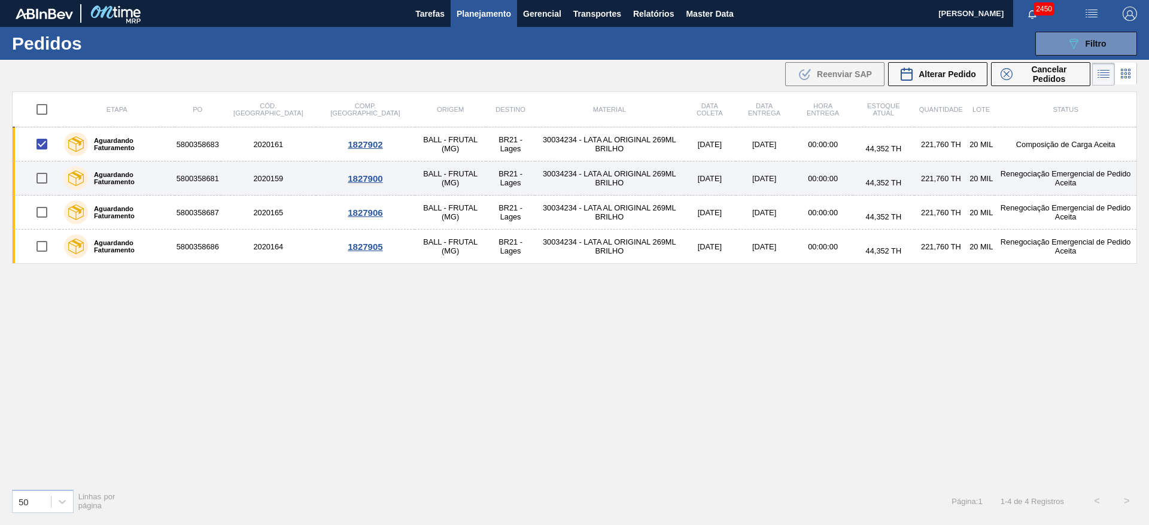
click at [43, 174] on input "checkbox" at bounding box center [41, 178] width 25 height 25
checkbox input "true"
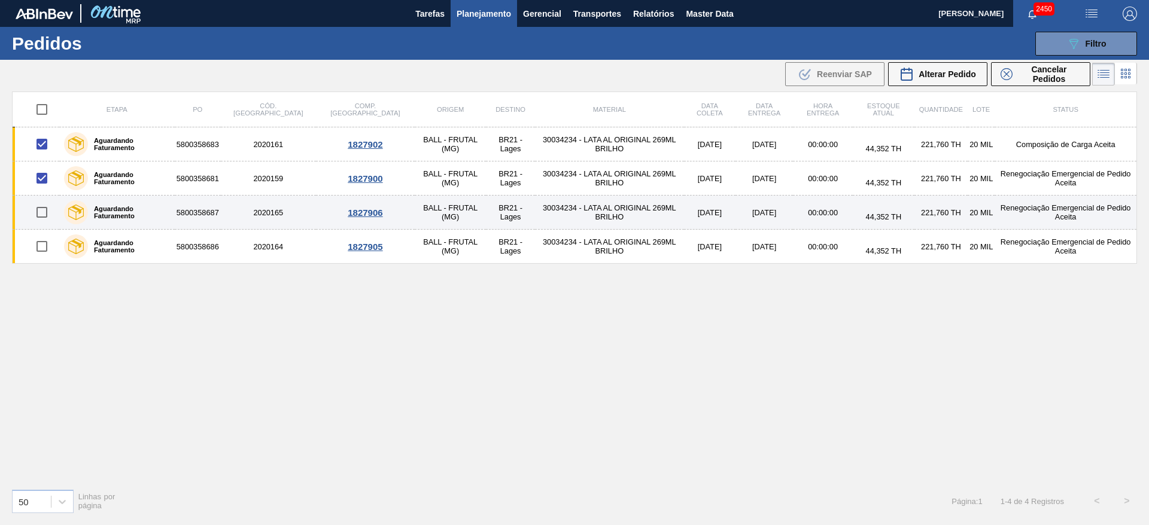
click at [41, 214] on input "checkbox" at bounding box center [41, 212] width 25 height 25
checkbox input "true"
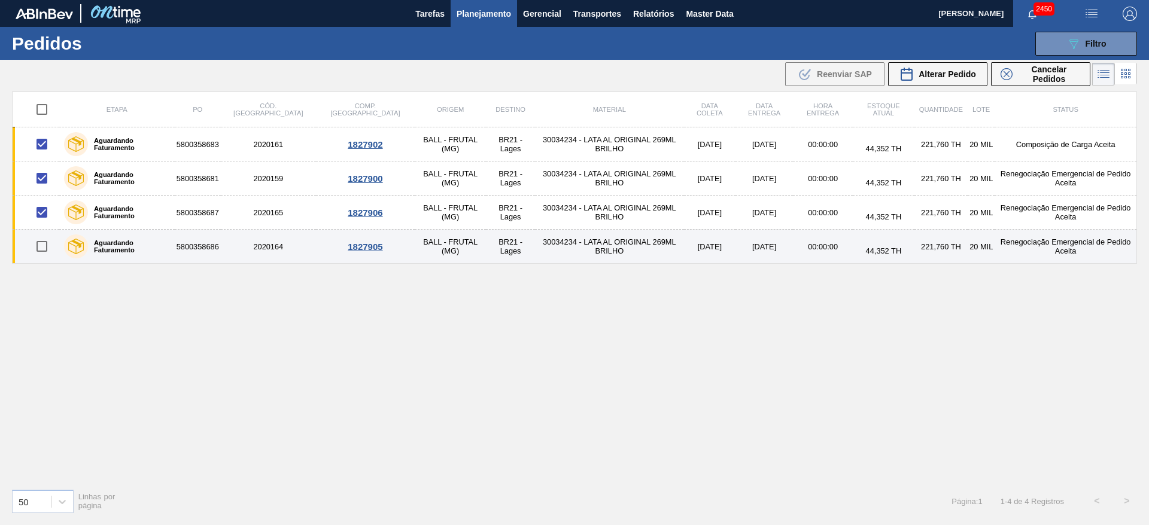
click at [41, 243] on input "checkbox" at bounding box center [41, 246] width 25 height 25
checkbox input "true"
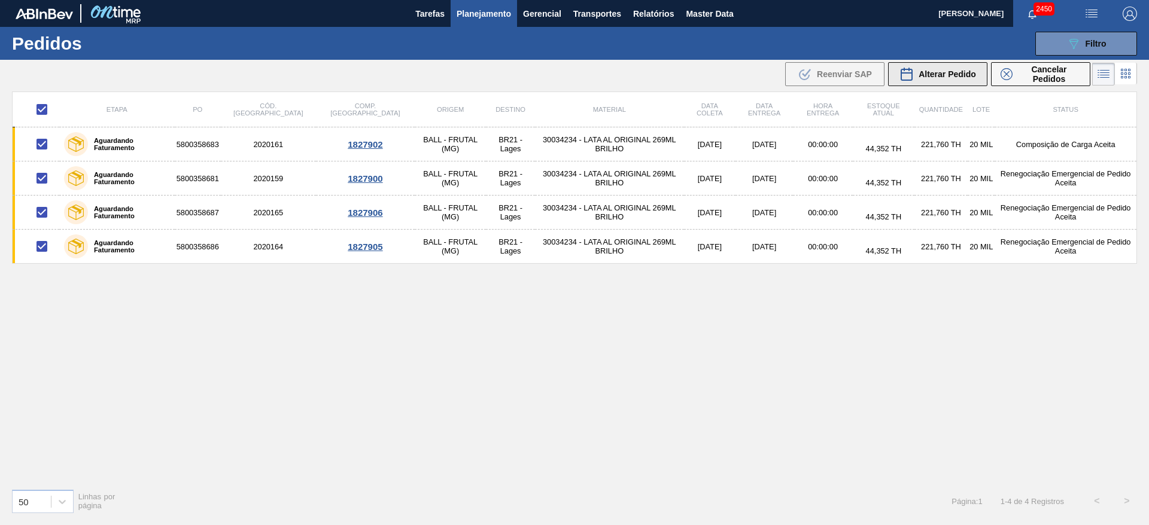
click at [939, 68] on div "Alterar Pedido" at bounding box center [937, 74] width 77 height 14
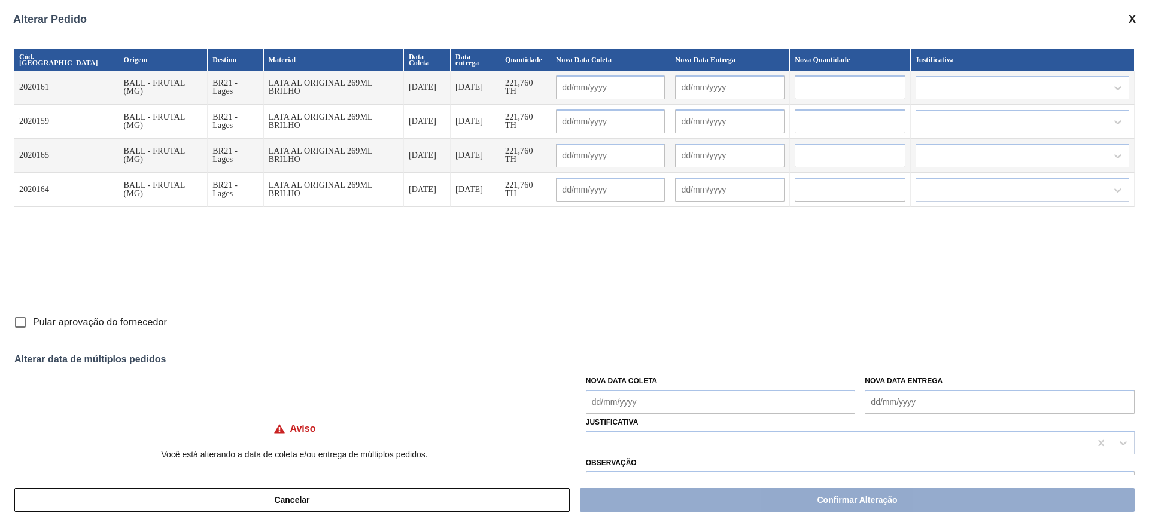
click at [704, 82] on input "text" at bounding box center [729, 87] width 109 height 24
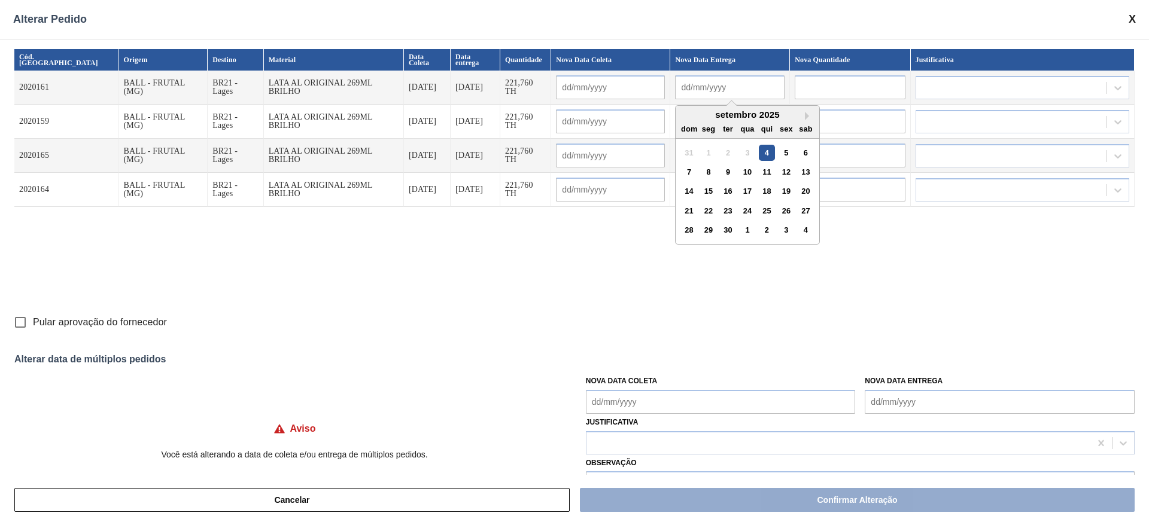
click at [681, 121] on div "dom" at bounding box center [689, 129] width 16 height 16
click at [720, 170] on div "9" at bounding box center [728, 172] width 16 height 16
type input "06/09/2025"
type input "[DATE]"
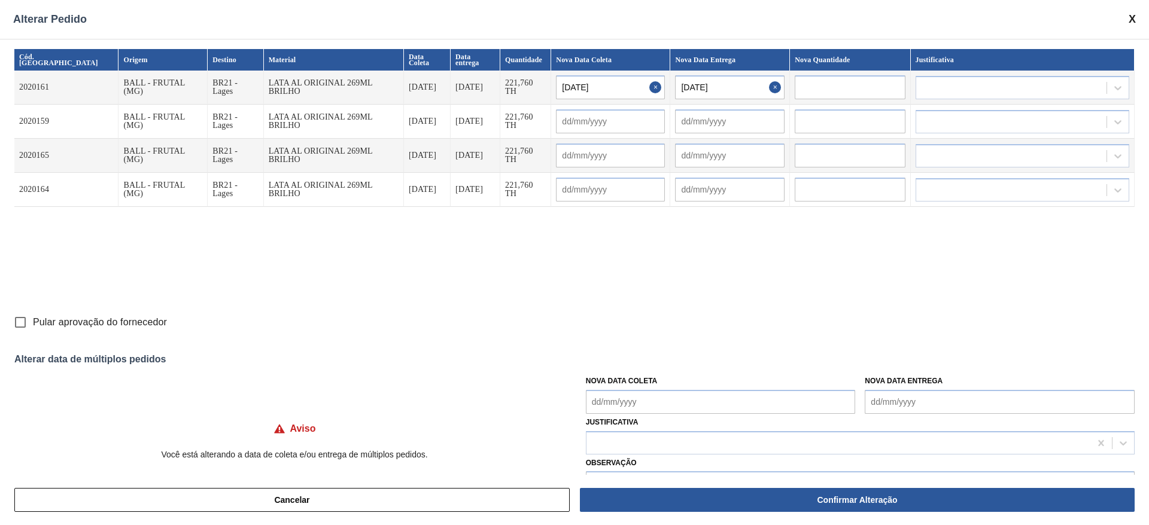
drag, startPoint x: 904, startPoint y: 401, endPoint x: 911, endPoint y: 404, distance: 7.2
click at [904, 401] on Entrega "Nova Data Entrega" at bounding box center [999, 402] width 270 height 24
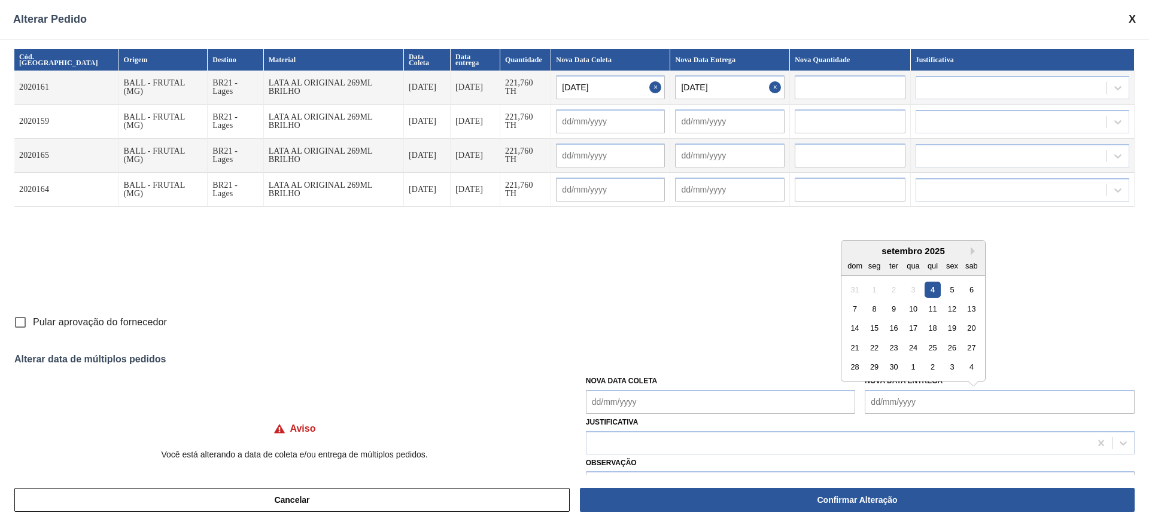
click at [845, 249] on div "setembro 2025" at bounding box center [913, 251] width 144 height 10
click at [896, 305] on div "9" at bounding box center [893, 309] width 16 height 16
type Entrega "[DATE]"
type input "06/09/2025"
type input "[DATE]"
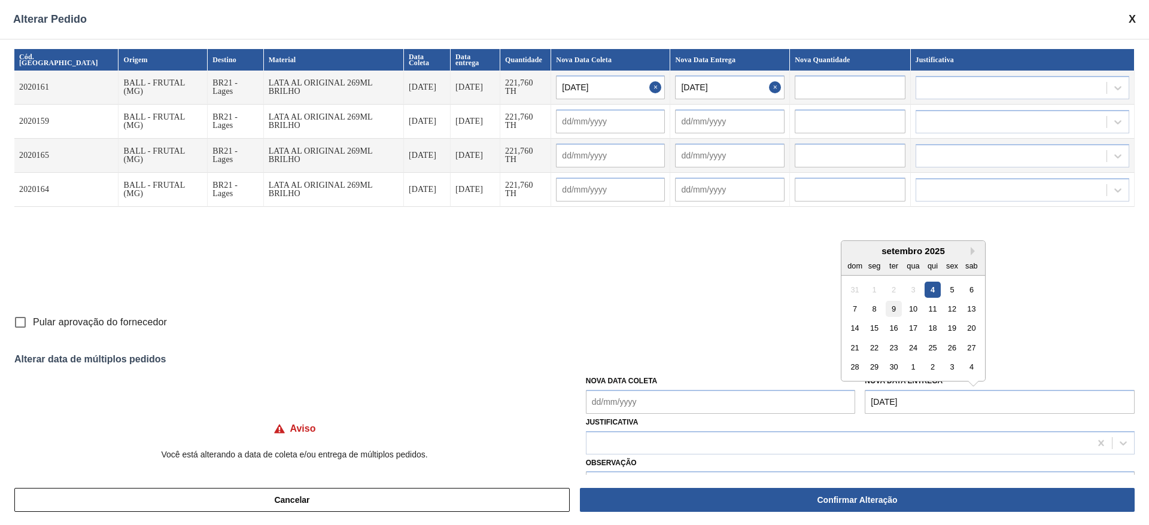
type input "06/09/2025"
type input "[DATE]"
type input "06/09/2025"
type input "[DATE]"
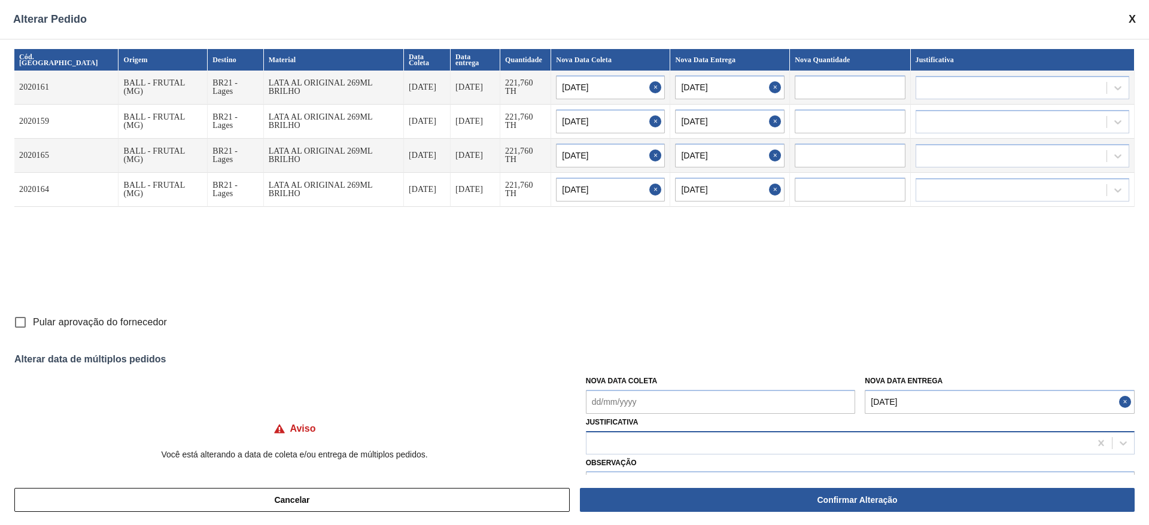
click at [730, 446] on div at bounding box center [838, 442] width 504 height 17
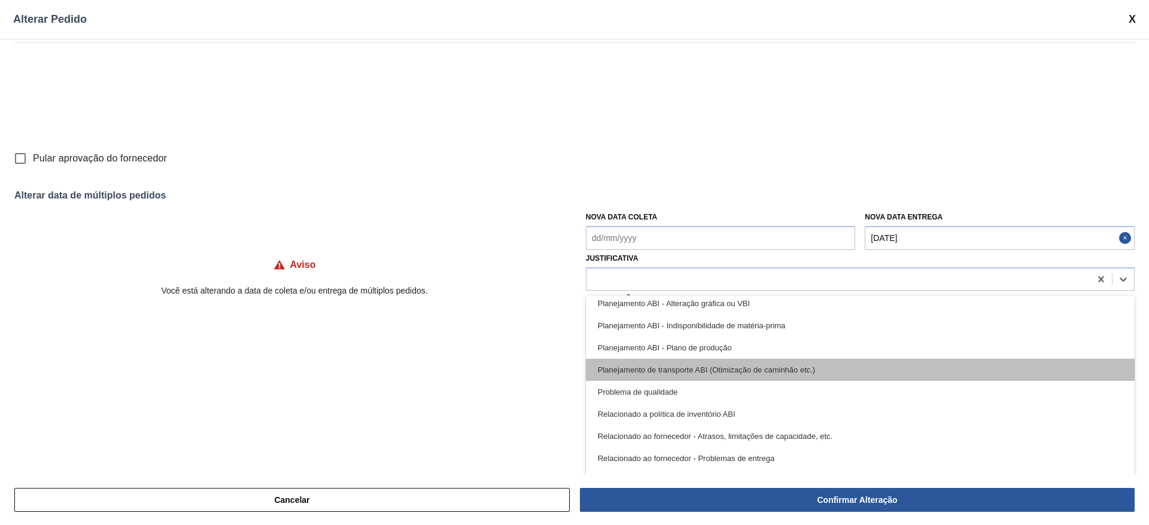
scroll to position [134, 0]
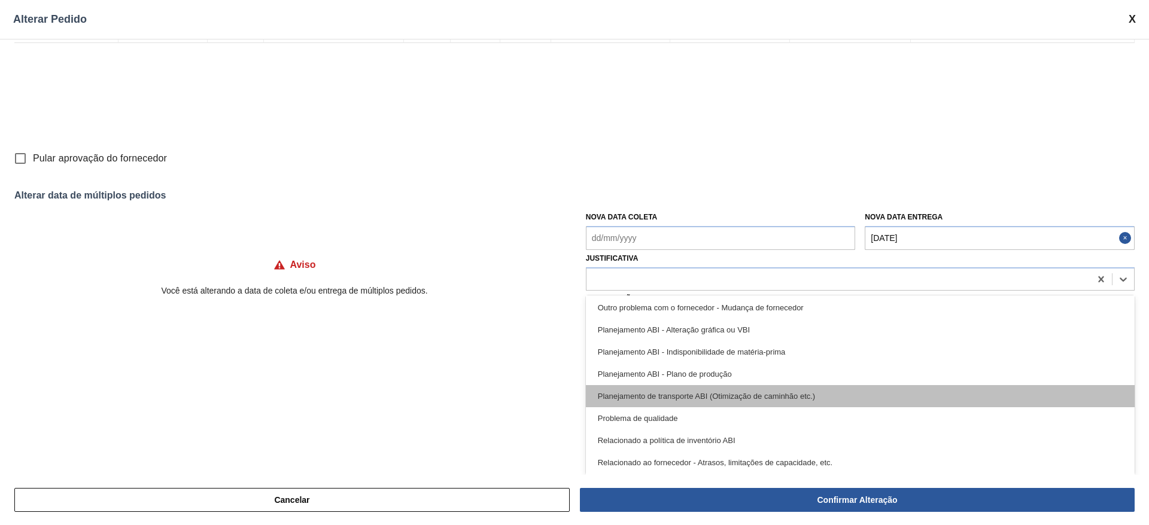
click at [719, 399] on div "Planejamento de transporte ABI (Otimização de caminhão etc.)" at bounding box center [860, 396] width 549 height 22
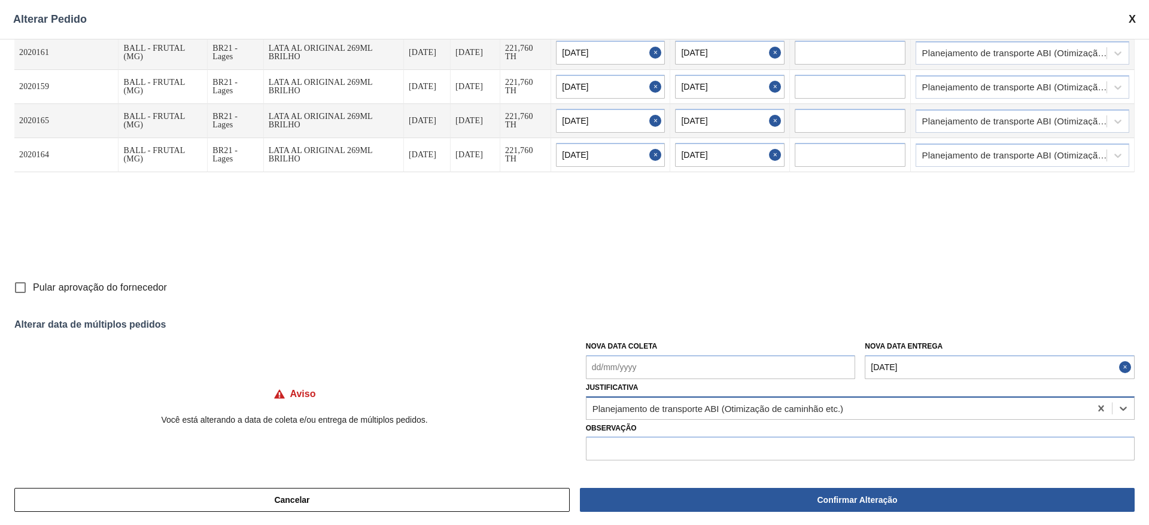
scroll to position [35, 0]
click at [711, 450] on input "text" at bounding box center [860, 449] width 549 height 24
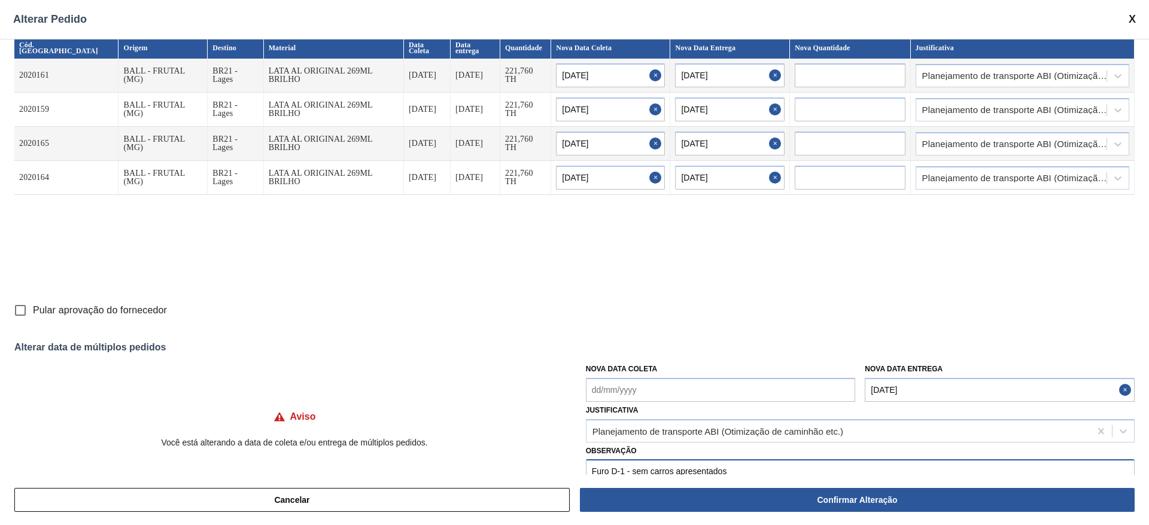
scroll to position [0, 0]
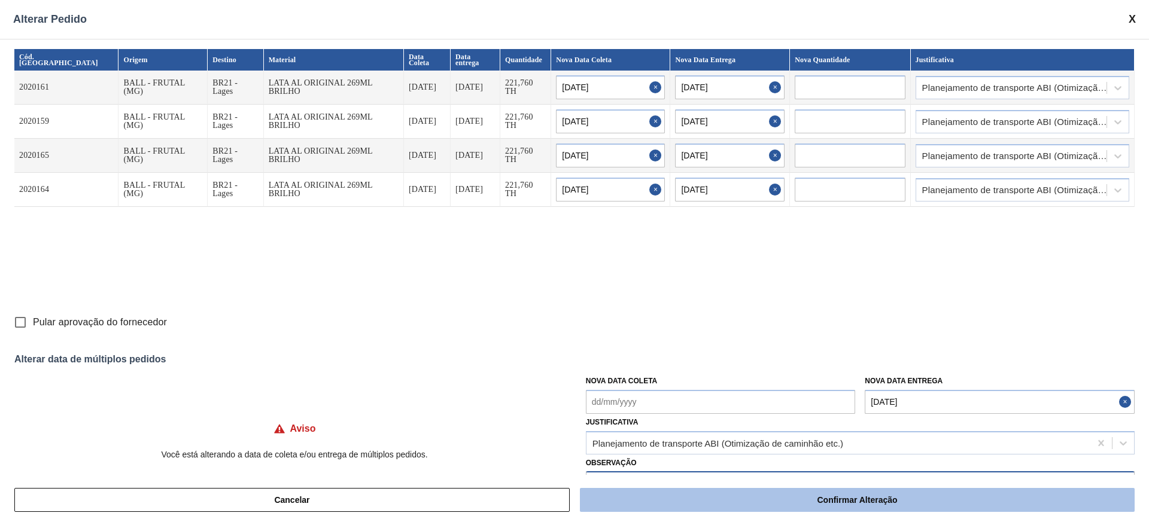
type input "Furo D-1 - sem carros apresentados"
click at [860, 498] on button "Confirmar Alteração" at bounding box center [857, 500] width 555 height 24
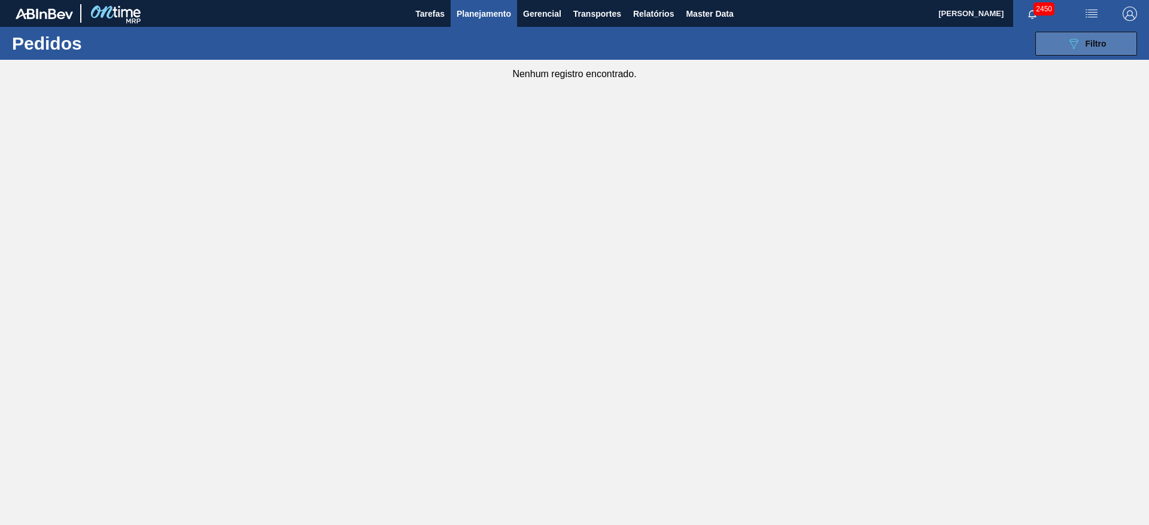
click at [1092, 51] on button "089F7B8B-B2A5-4AFE-B5C0-19BA573D28AC Filtro" at bounding box center [1086, 44] width 102 height 24
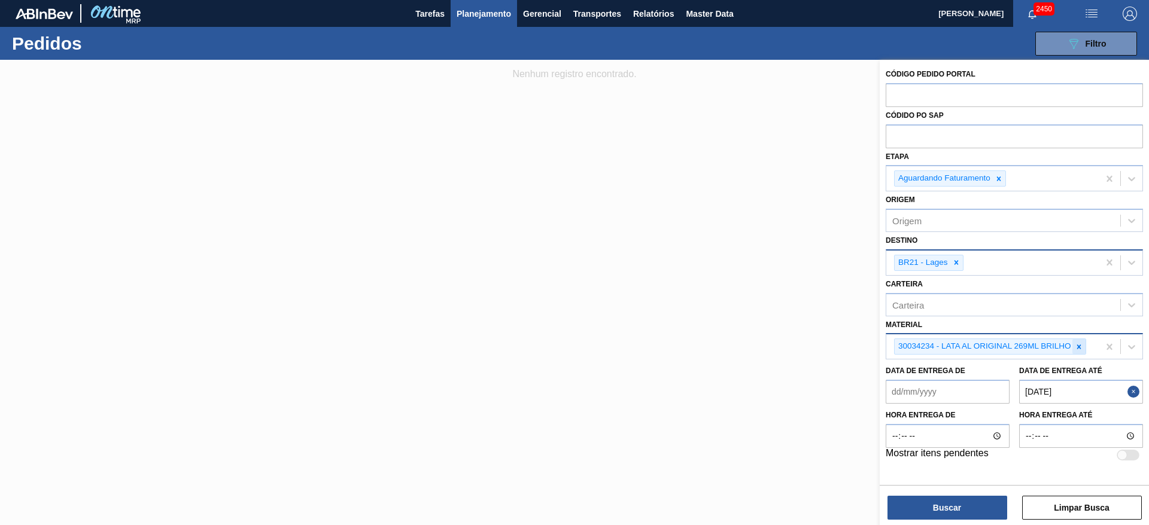
click at [1075, 343] on icon at bounding box center [1078, 347] width 8 height 8
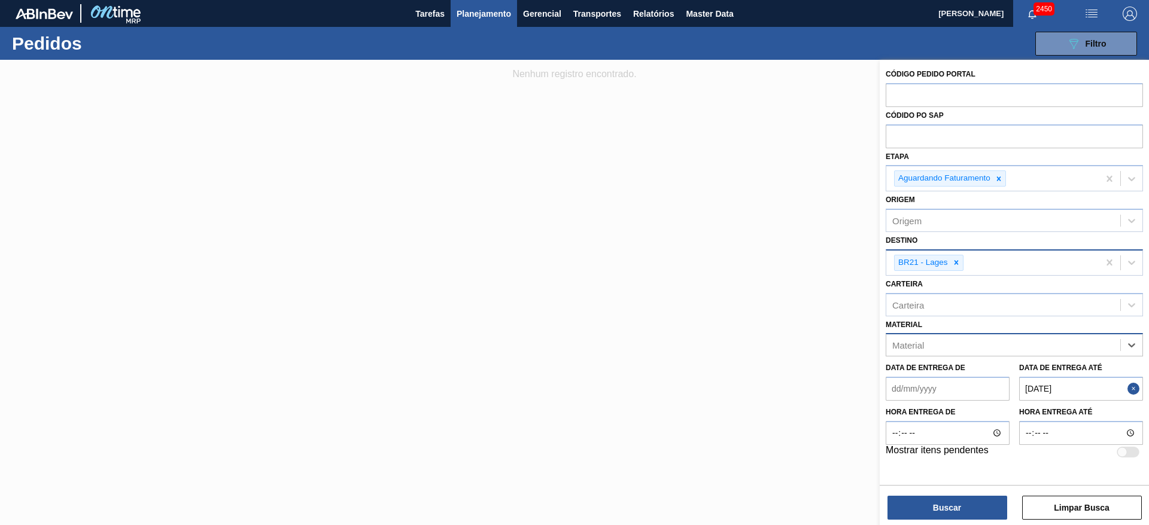
paste input "30034228"
type input "30034228"
click at [925, 376] on div "30034228 - LATA AL SPATEN 350ML SLK BRILHO" at bounding box center [1013, 375] width 257 height 22
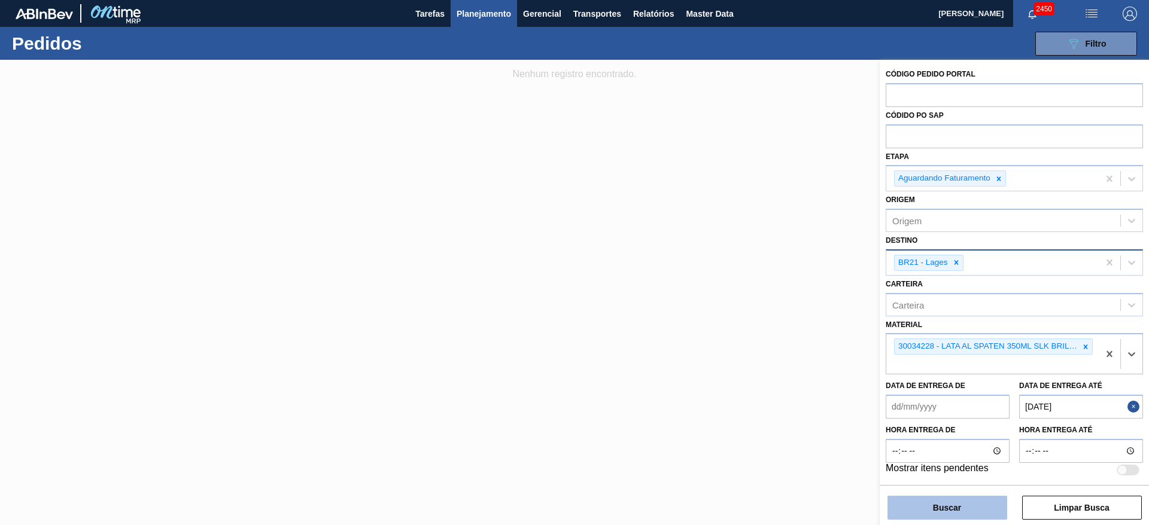
click at [929, 512] on button "Buscar" at bounding box center [947, 508] width 120 height 24
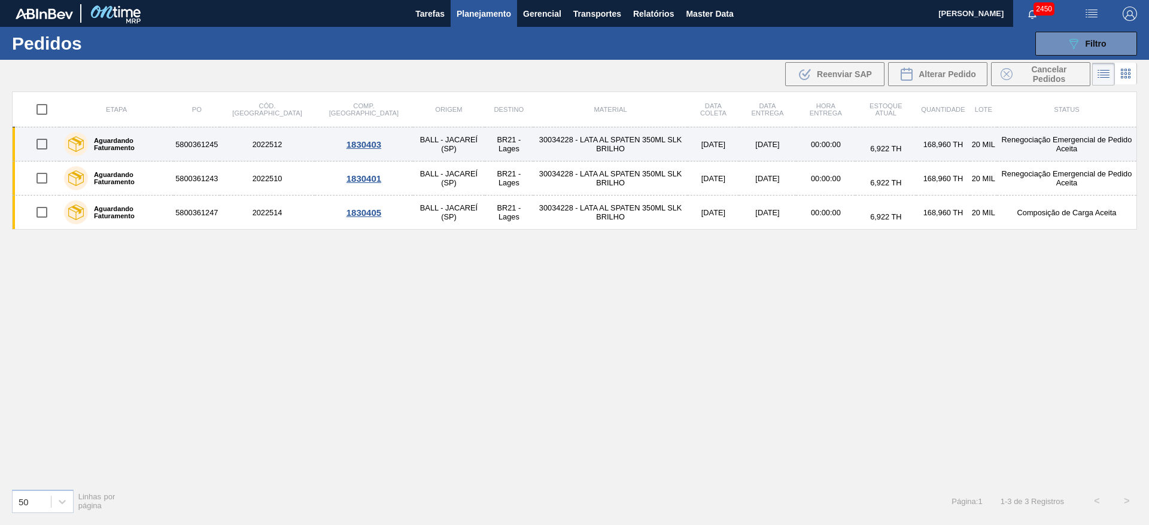
click at [45, 141] on input "checkbox" at bounding box center [41, 144] width 25 height 25
checkbox input "true"
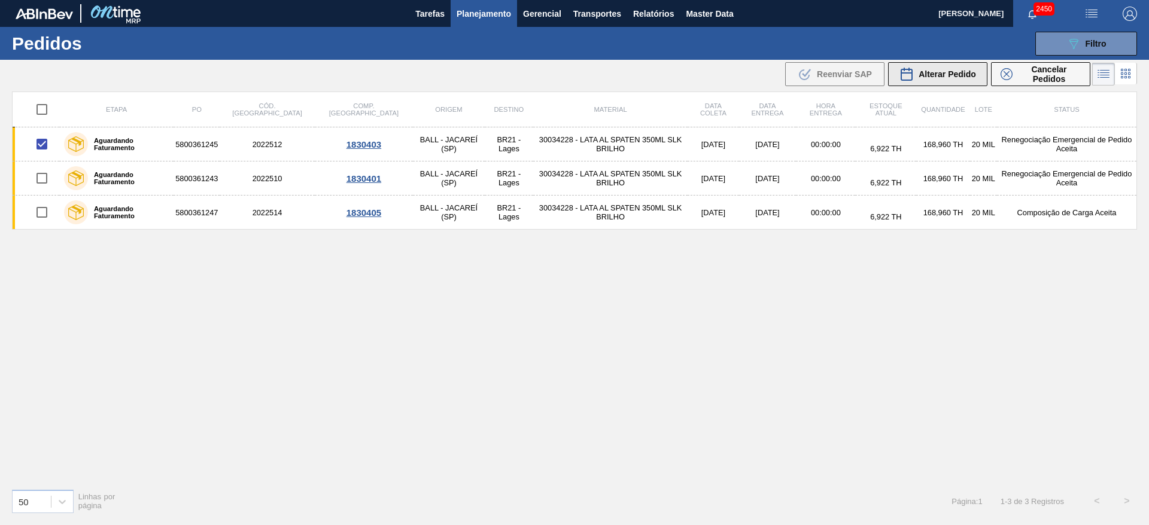
click at [961, 73] on span "Alterar Pedido" at bounding box center [946, 74] width 57 height 10
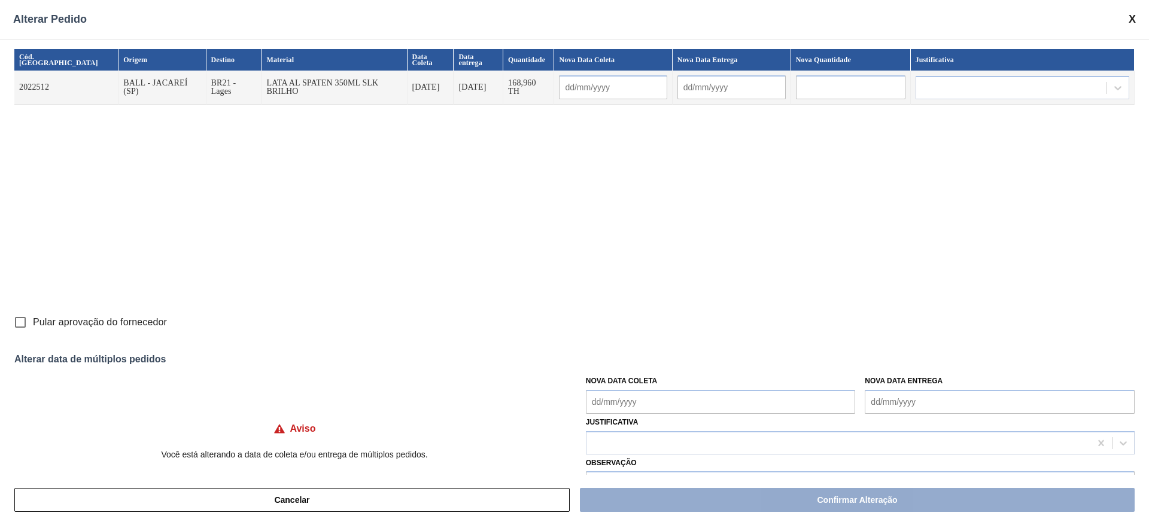
click at [614, 80] on input "text" at bounding box center [613, 87] width 108 height 24
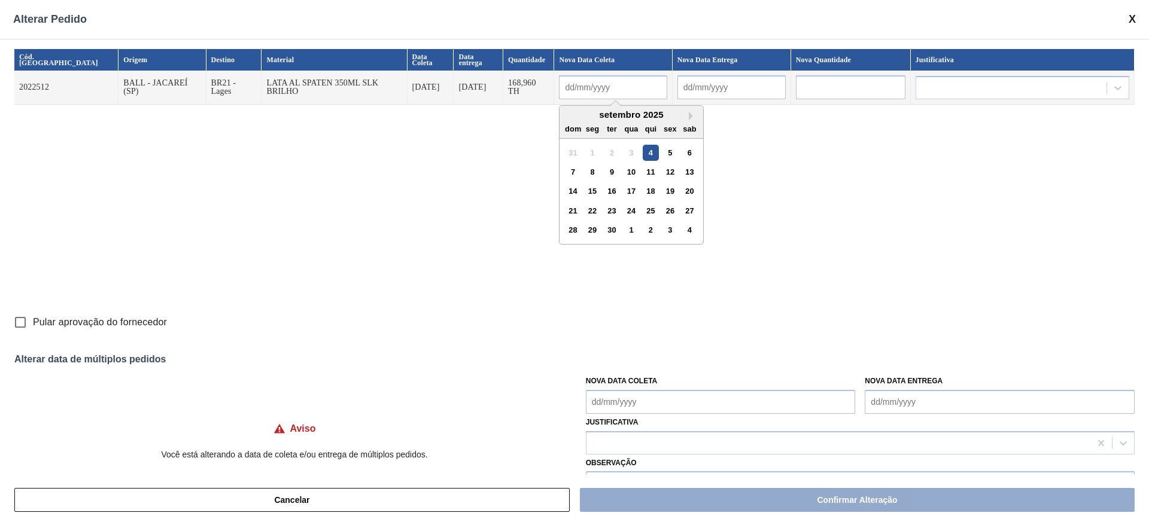
click at [559, 111] on div "setembro 2025" at bounding box center [631, 115] width 144 height 8
click at [643, 145] on div "4" at bounding box center [651, 153] width 16 height 16
type input "[DATE]"
type input "06/09/2025"
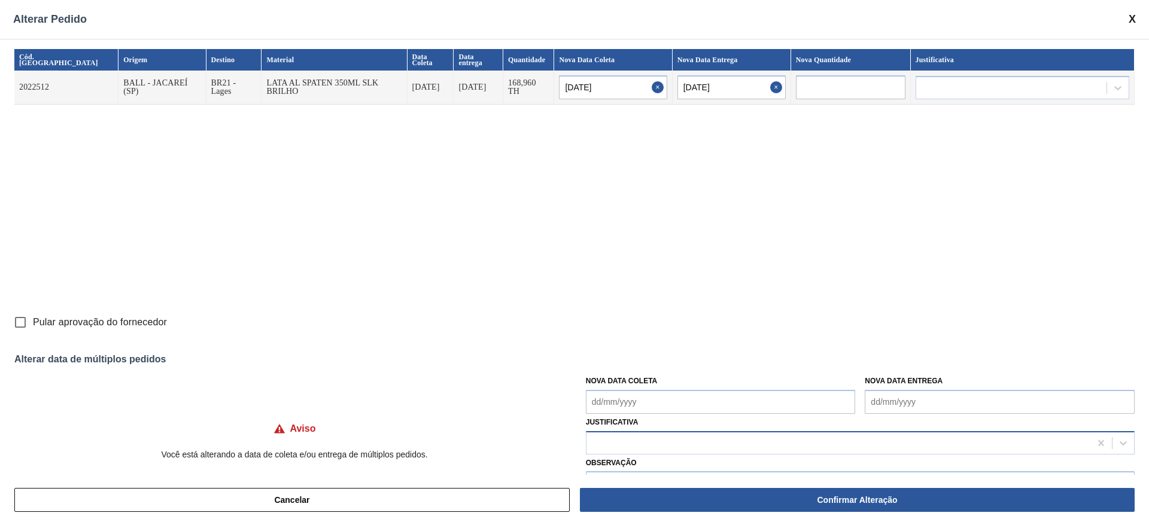
click at [720, 437] on div at bounding box center [838, 442] width 504 height 17
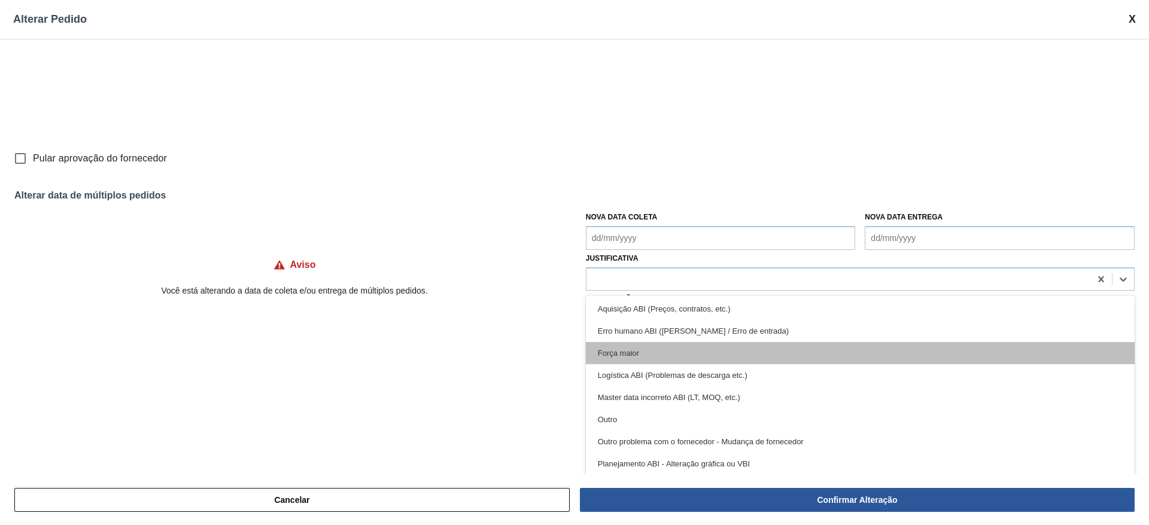
scroll to position [90, 0]
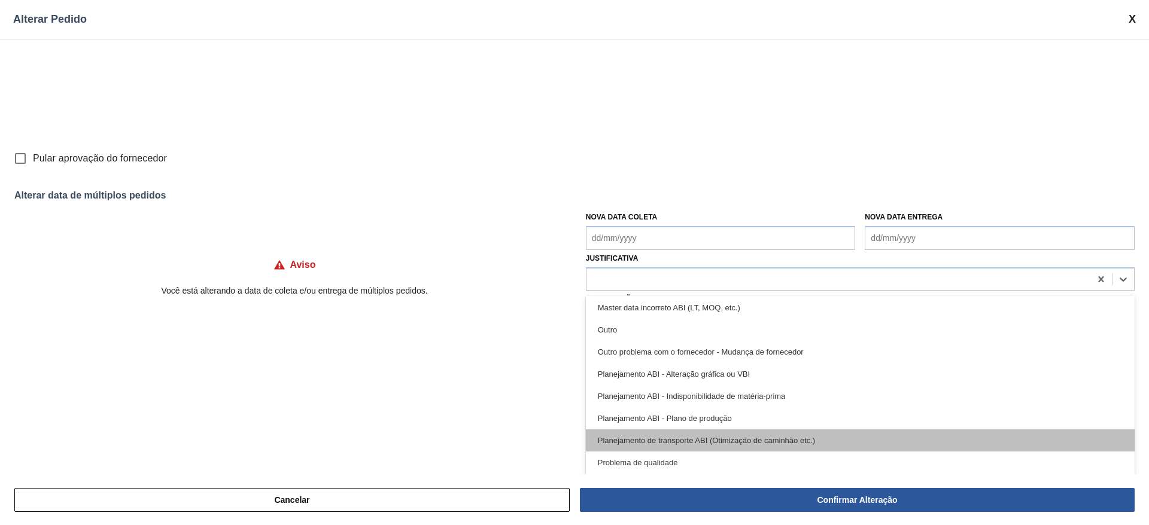
click at [823, 439] on div "Planejamento de transporte ABI (Otimização de caminhão etc.)" at bounding box center [860, 441] width 549 height 22
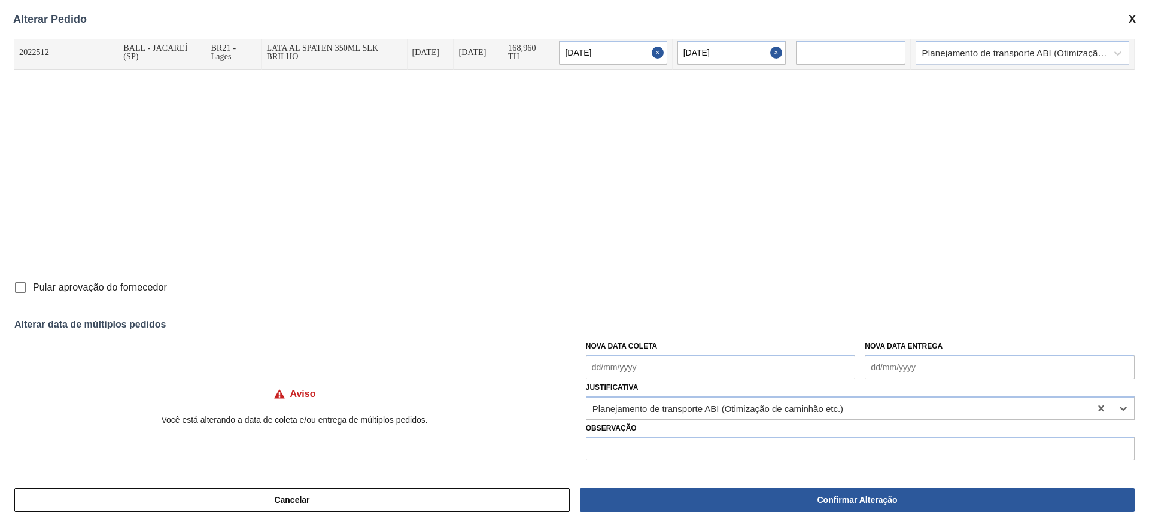
scroll to position [35, 0]
click at [711, 451] on input "text" at bounding box center [860, 449] width 549 height 24
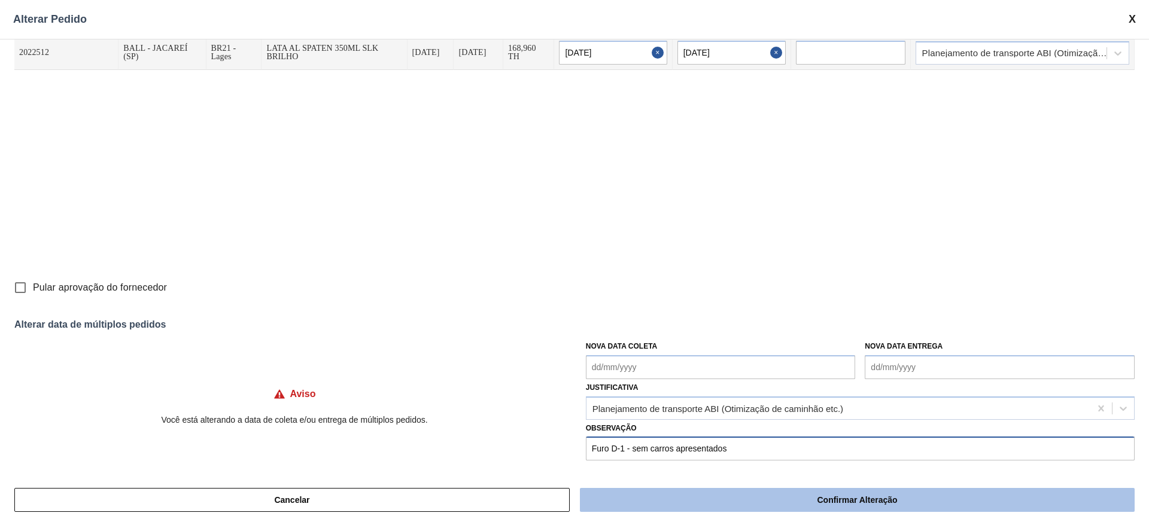
type input "Furo D-1 - sem carros apresentados"
click at [888, 498] on button "Confirmar Alteração" at bounding box center [857, 500] width 555 height 24
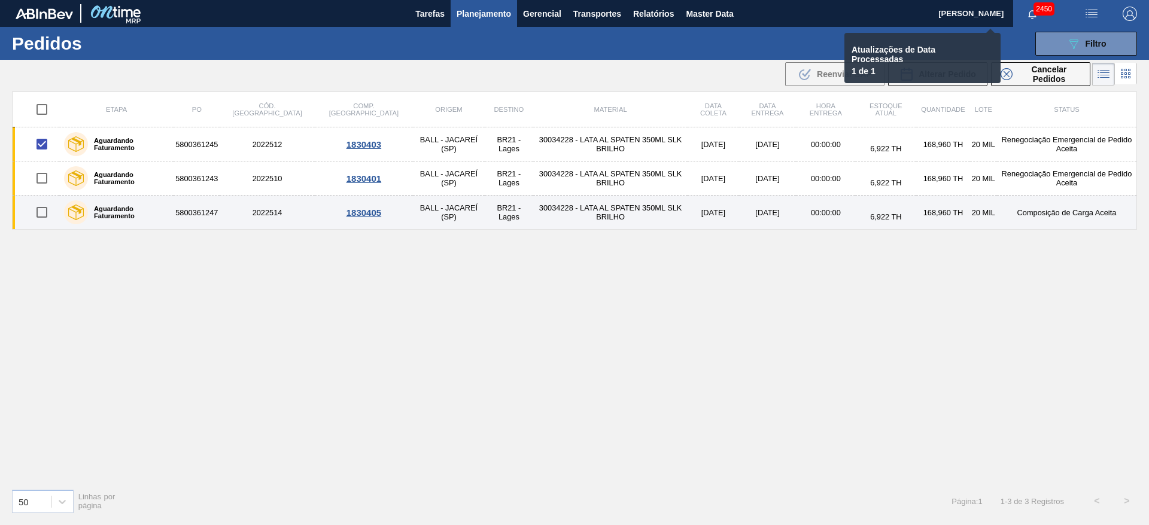
checkbox input "false"
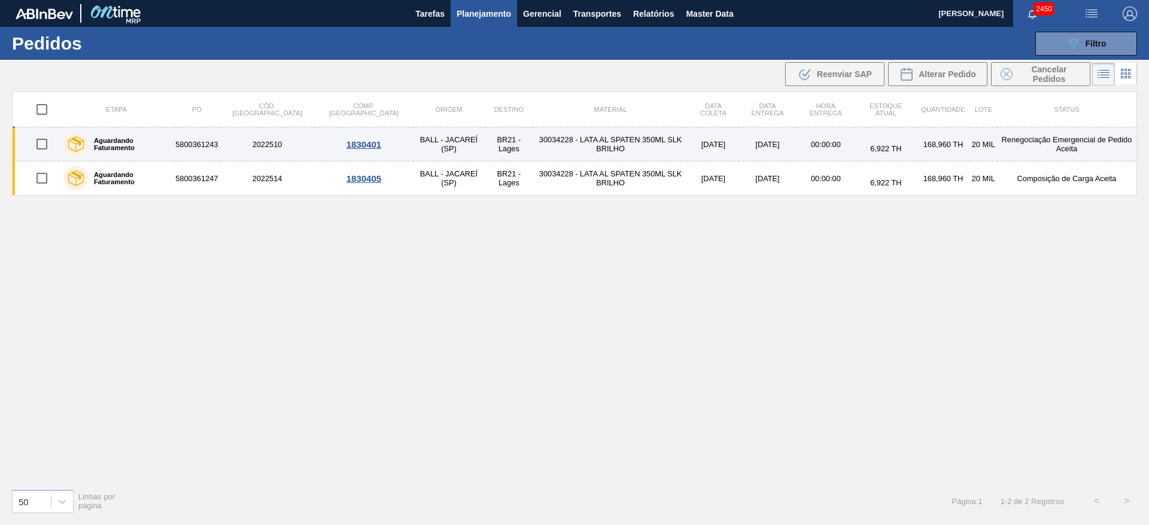
click at [43, 148] on input "checkbox" at bounding box center [41, 144] width 25 height 25
checkbox input "true"
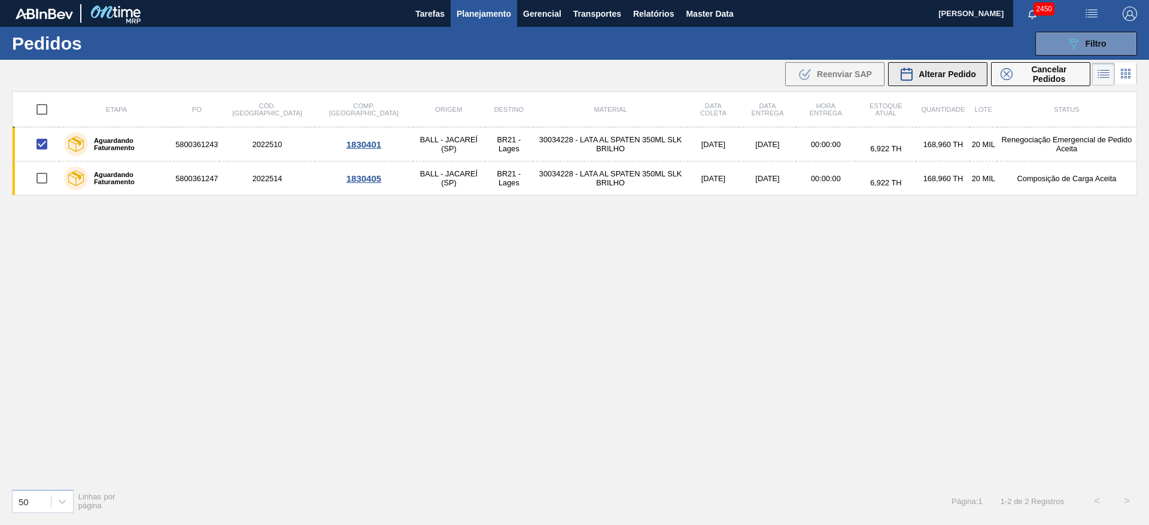
click at [940, 68] on div "Alterar Pedido" at bounding box center [937, 74] width 77 height 14
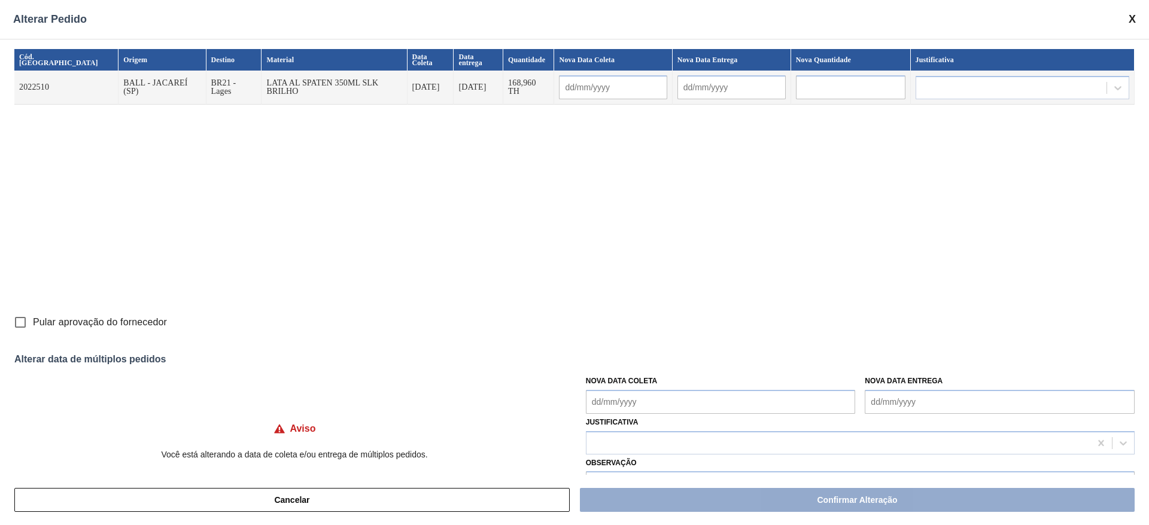
drag, startPoint x: 673, startPoint y: 398, endPoint x: 669, endPoint y: 392, distance: 7.0
click at [673, 398] on Coleta "Nova Data Coleta" at bounding box center [721, 402] width 270 height 24
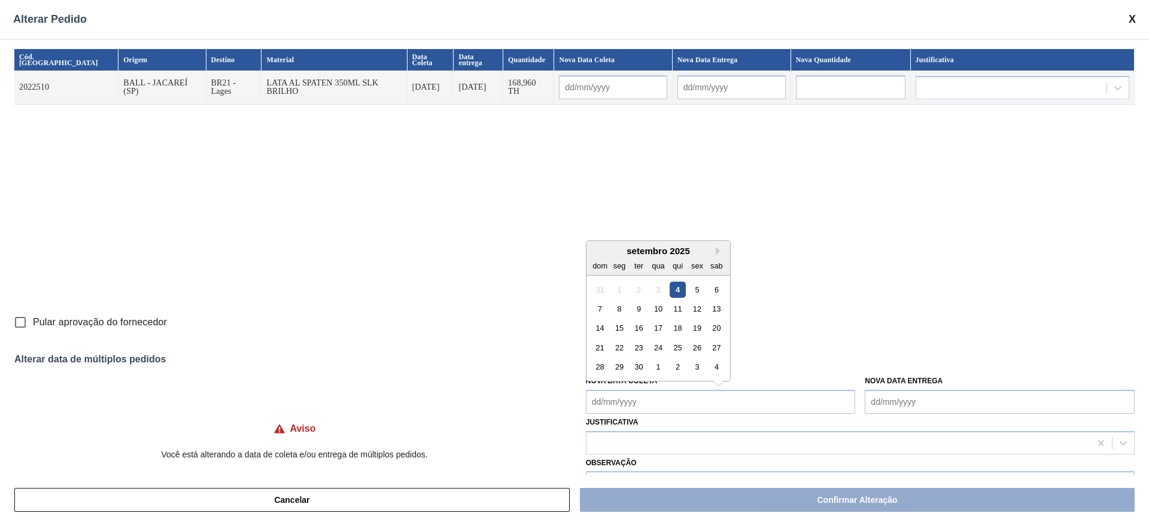
click at [603, 248] on div "setembro 2025" at bounding box center [658, 251] width 144 height 10
click at [675, 292] on div "4" at bounding box center [677, 289] width 16 height 16
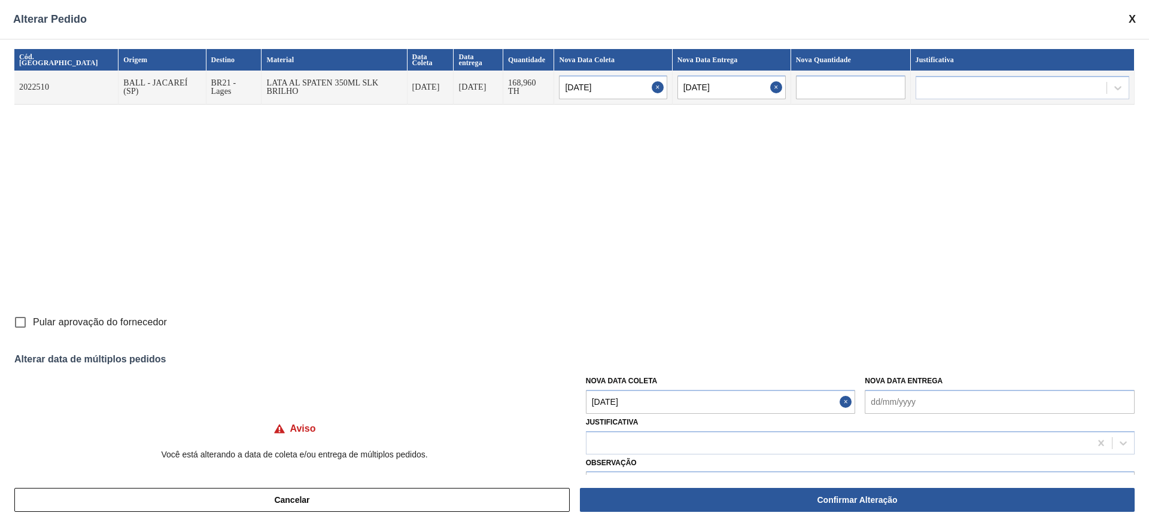
type input "[DATE]"
type input "06/09/2025"
type Coleta "[DATE]"
click at [815, 439] on div at bounding box center [838, 442] width 504 height 17
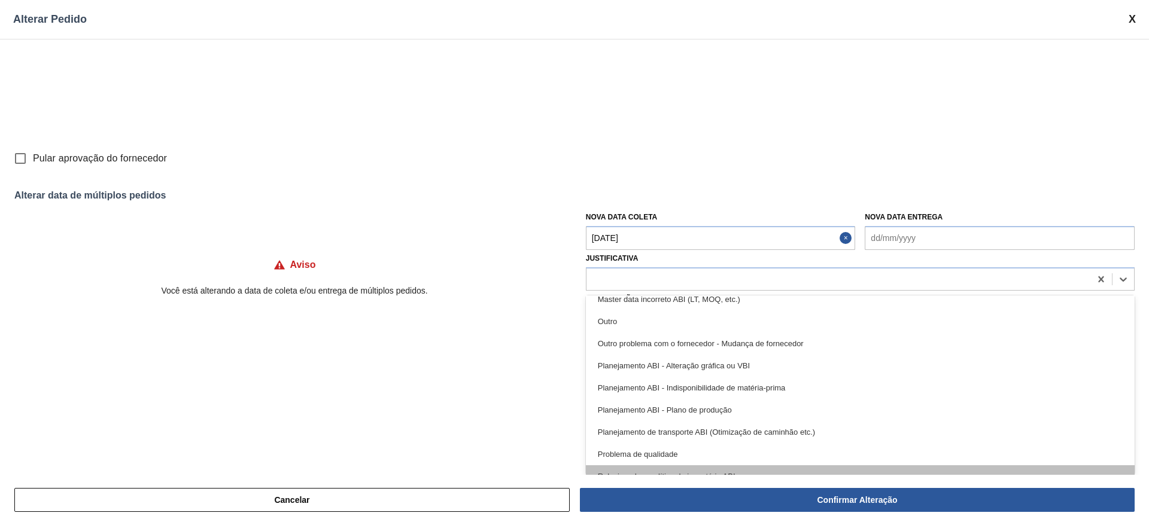
scroll to position [179, 0]
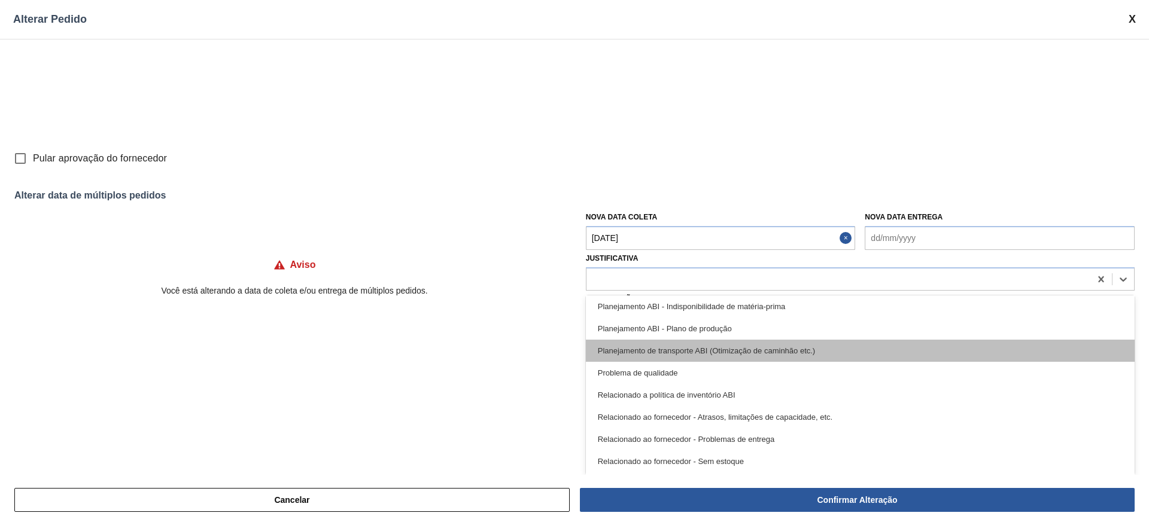
click at [786, 345] on div "Planejamento de transporte ABI (Otimização de caminhão etc.)" at bounding box center [860, 351] width 549 height 22
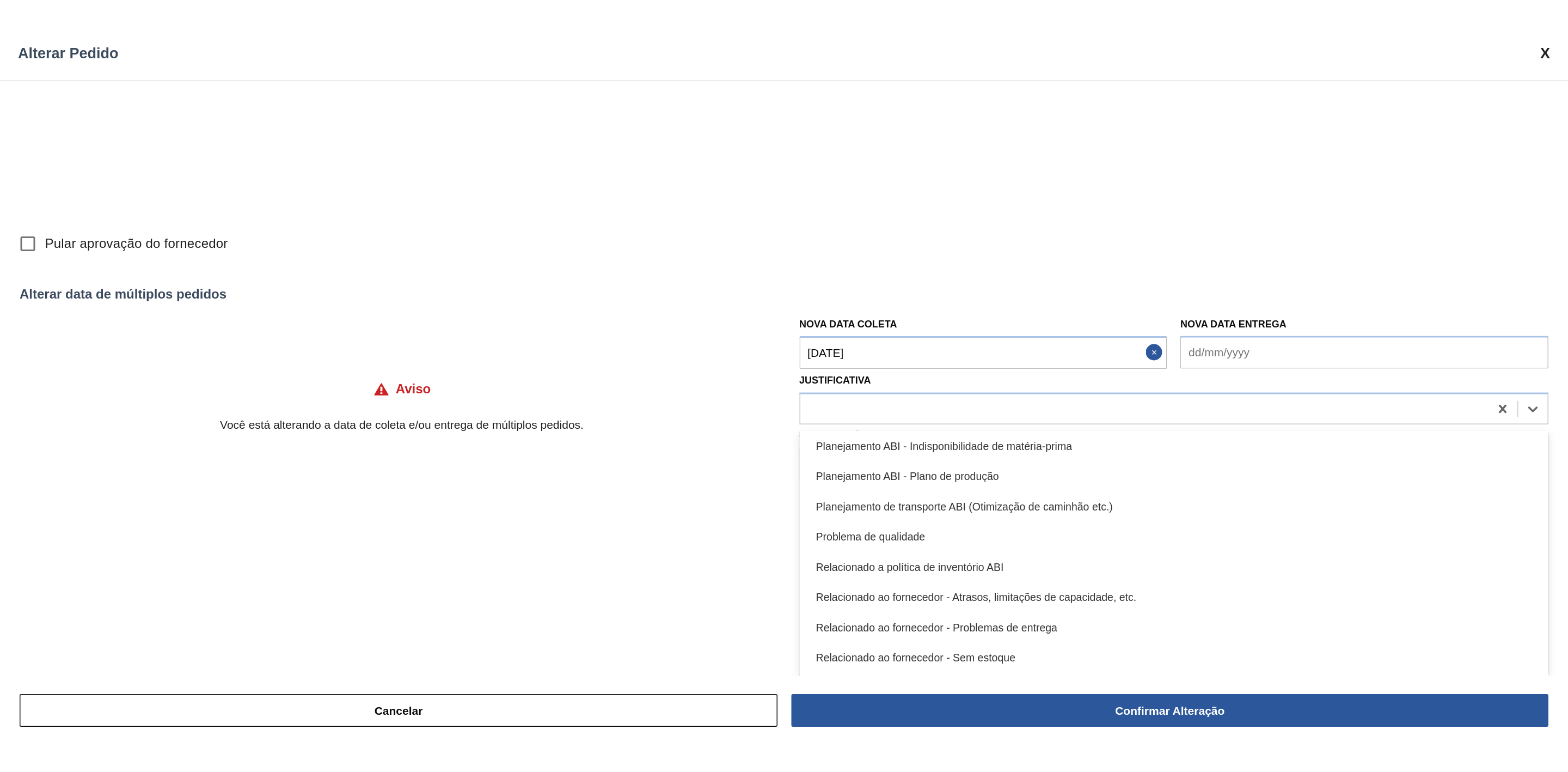
scroll to position [32, 0]
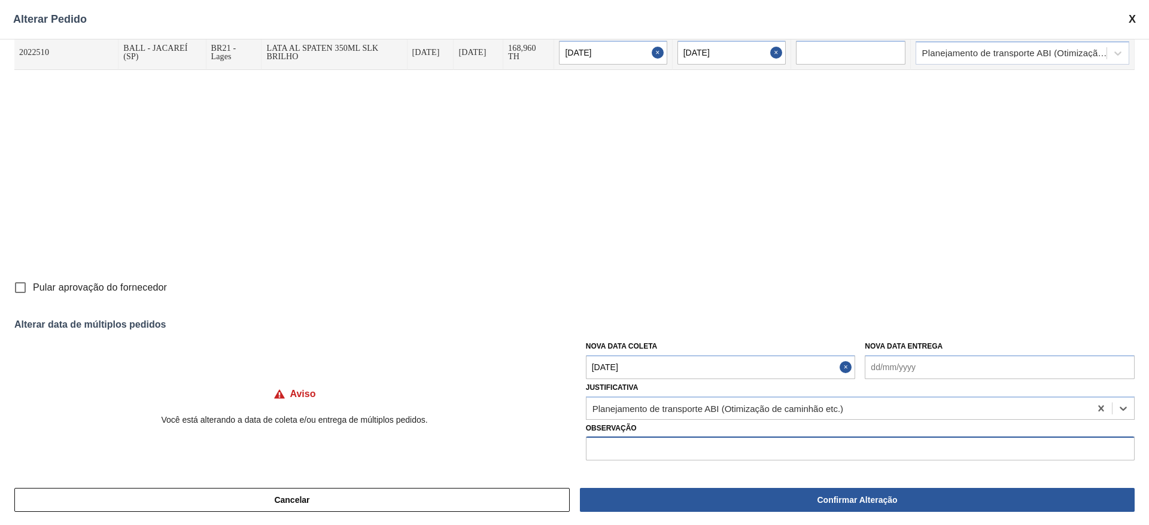
click at [699, 446] on input "text" at bounding box center [860, 449] width 549 height 24
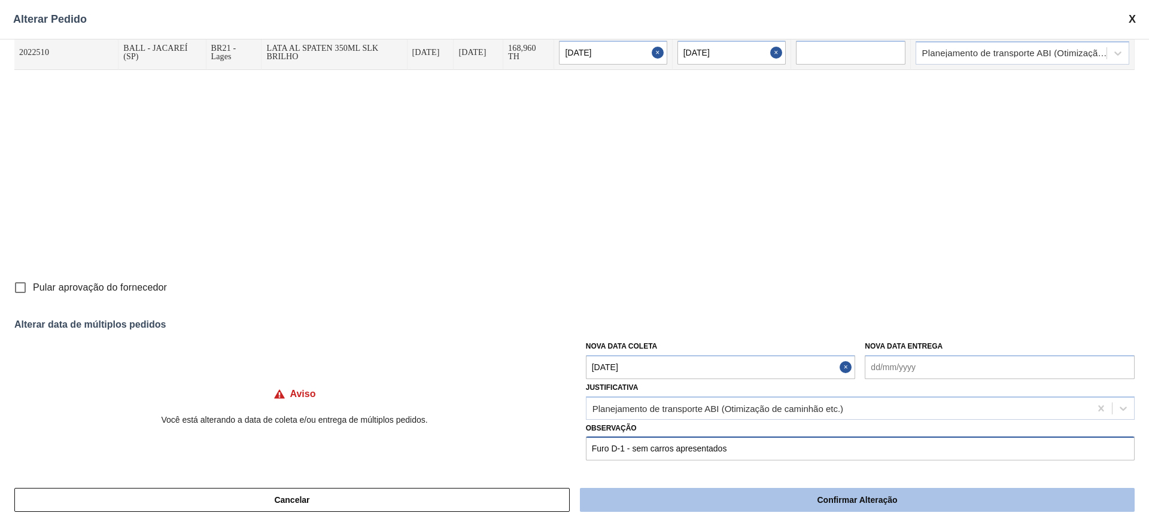
type input "Furo D-1 - sem carros apresentados"
click at [851, 498] on button "Confirmar Alteração" at bounding box center [857, 500] width 555 height 24
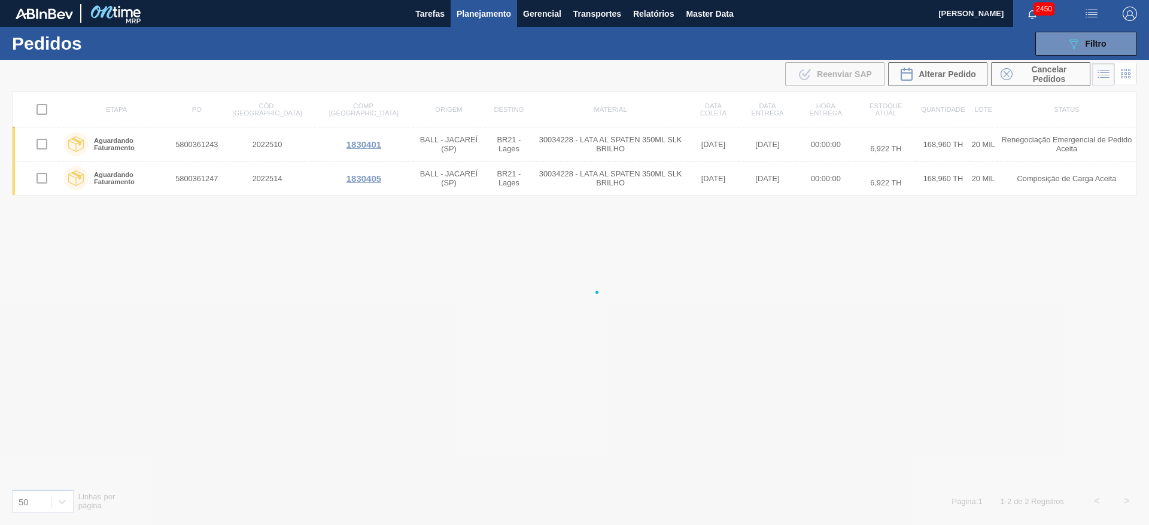
checkbox input "false"
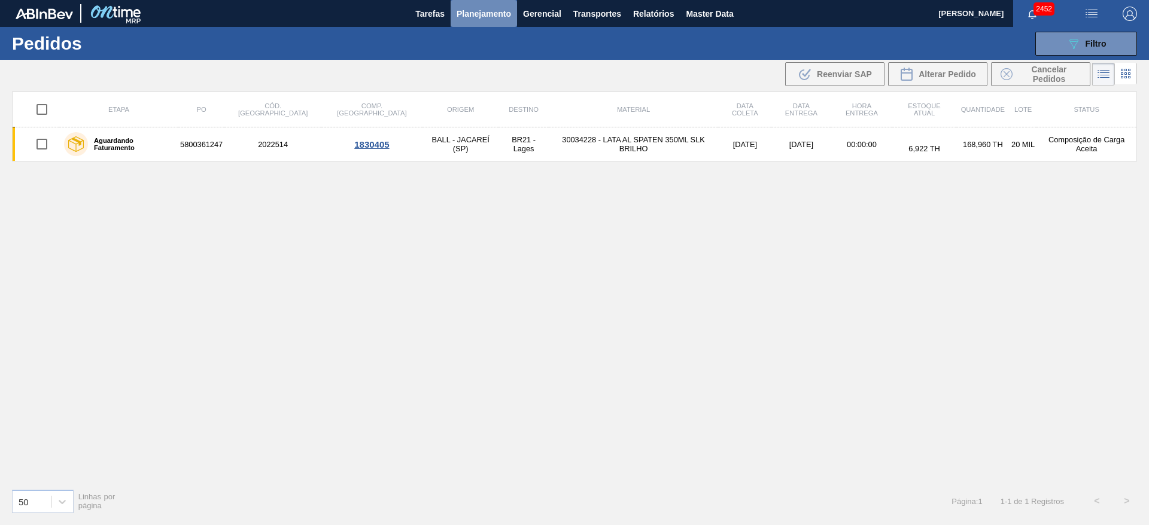
click at [480, 18] on span "Planejamento" at bounding box center [483, 14] width 54 height 14
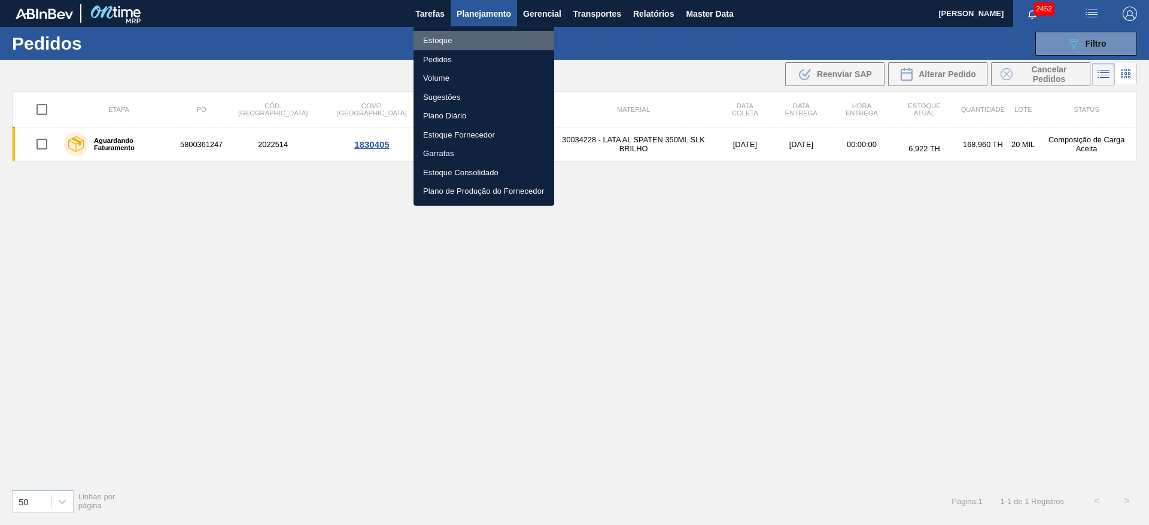
click at [438, 39] on li "Estoque" at bounding box center [483, 40] width 141 height 19
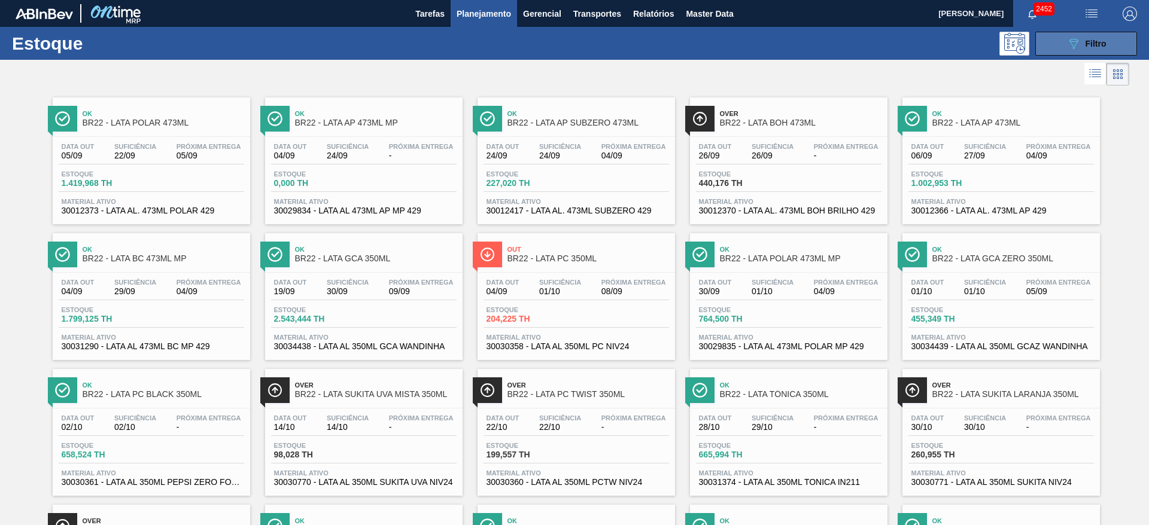
click at [1051, 48] on button "089F7B8B-B2A5-4AFE-B5C0-19BA573D28AC Filtro" at bounding box center [1086, 44] width 102 height 24
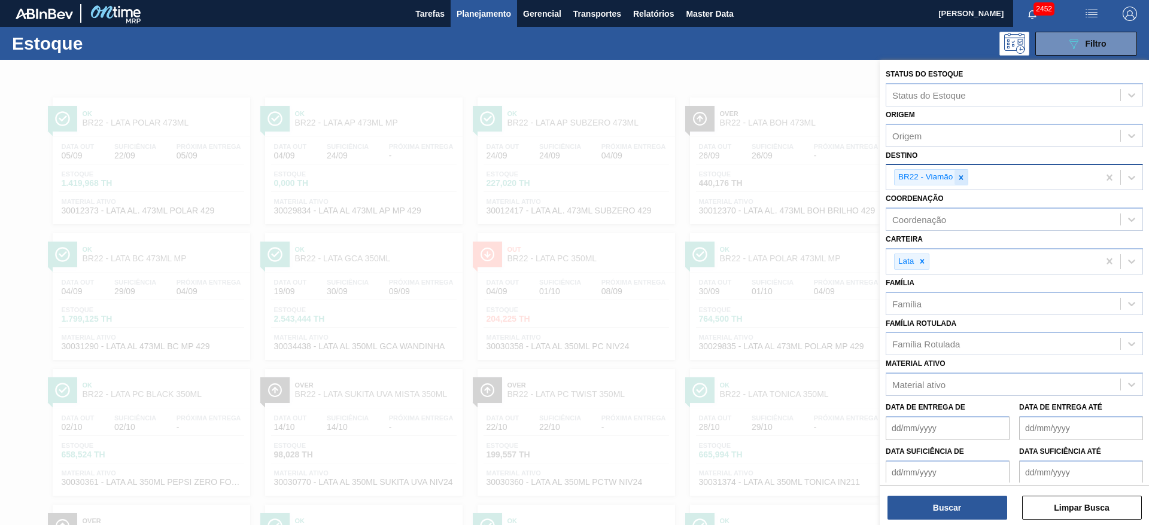
click at [963, 180] on icon at bounding box center [961, 177] width 8 height 8
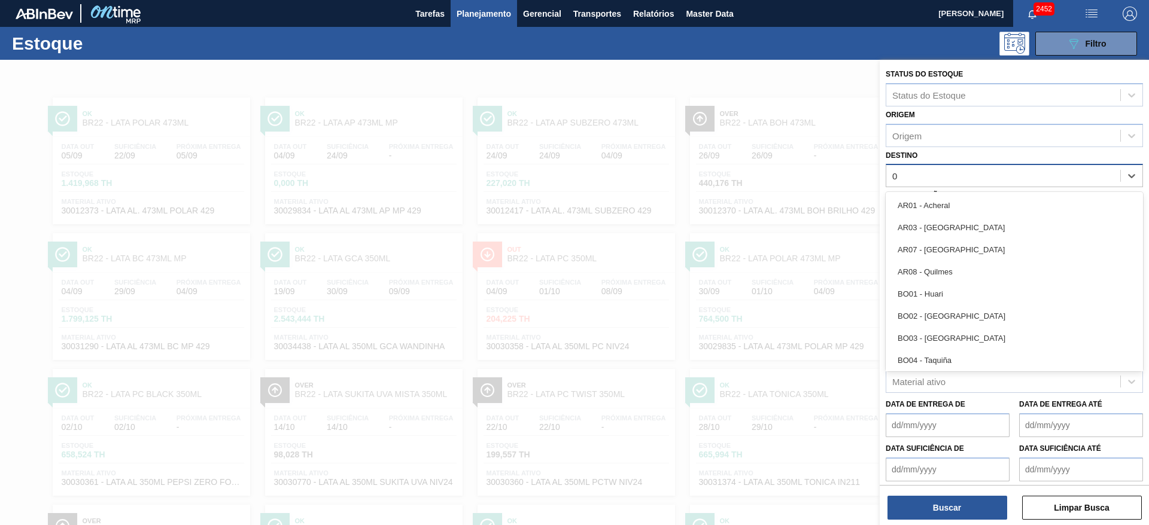
type input "09"
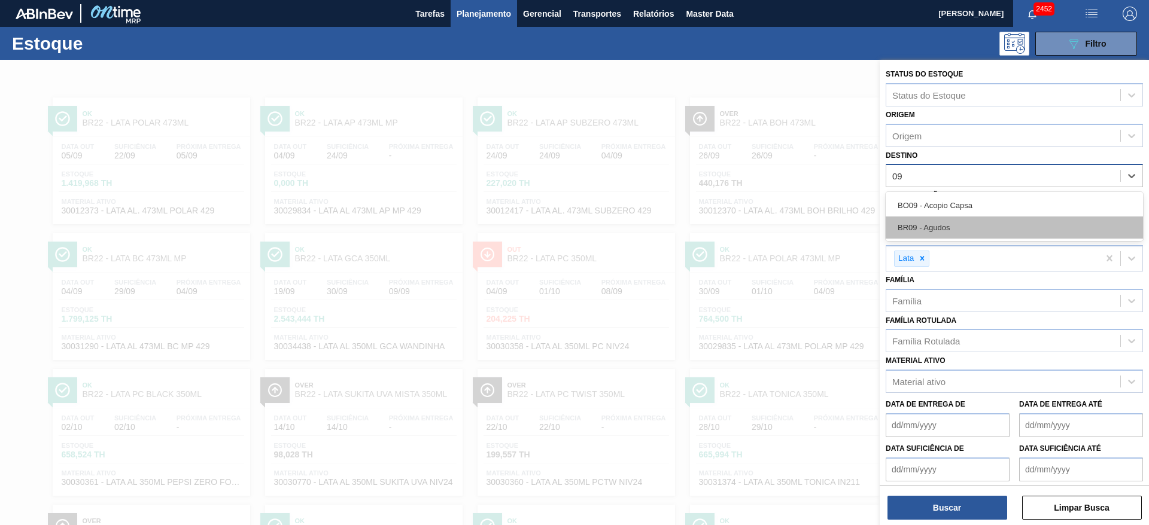
click at [939, 224] on div "BR09 - Agudos" at bounding box center [1013, 228] width 257 height 22
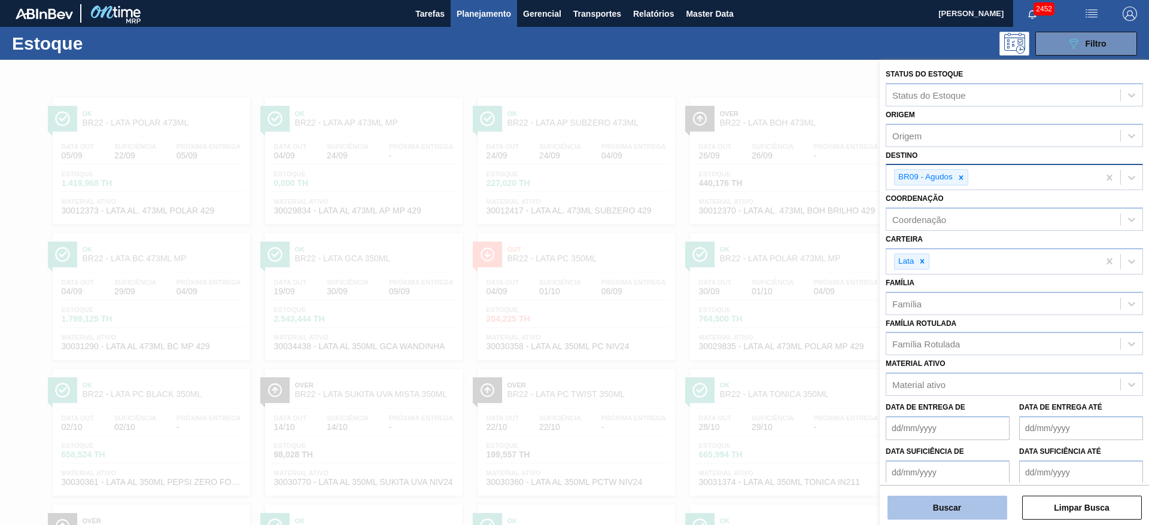
click at [923, 511] on button "Buscar" at bounding box center [947, 508] width 120 height 24
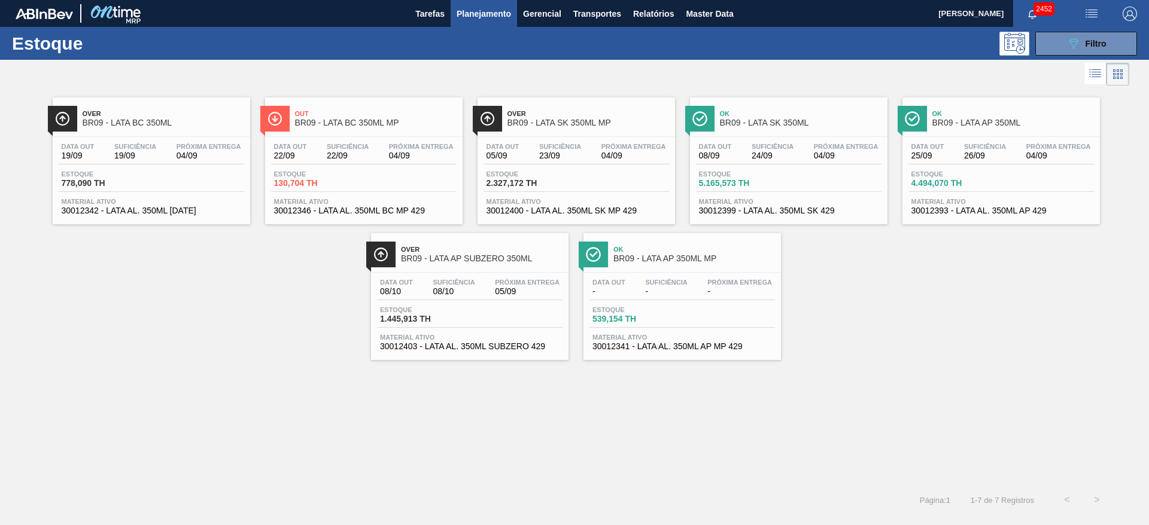
click at [756, 108] on div "Ok BR09 - LATA SK 350ML" at bounding box center [801, 118] width 162 height 27
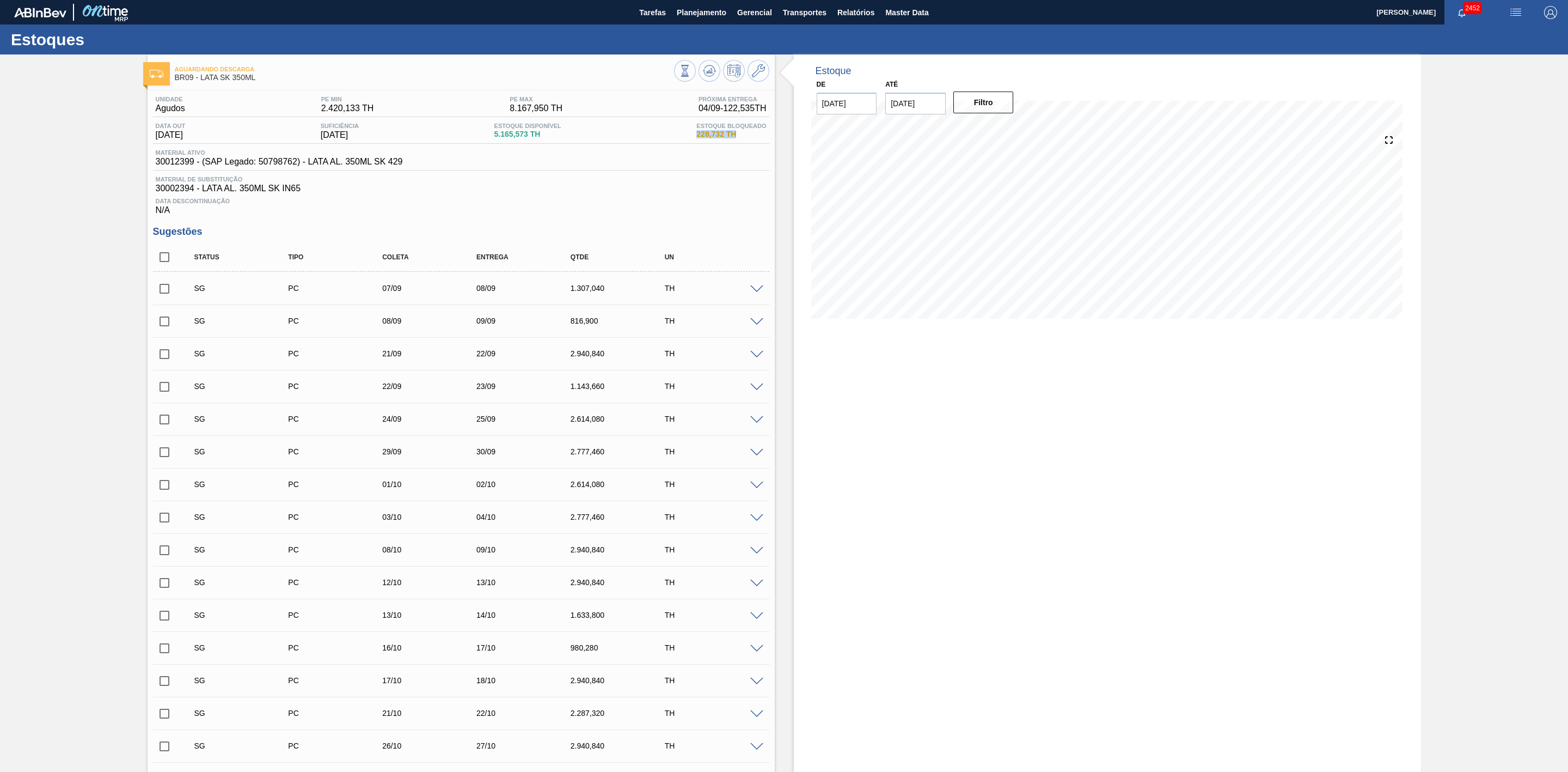
drag, startPoint x: 741, startPoint y: 135, endPoint x: 683, endPoint y: 139, distance: 58.1
click at [683, 139] on div "Data out 08/09/2025 Suficiência 24/09/2025 Estoque Disponível 5.165,573 TH Esto…" at bounding box center [460, 133] width 616 height 21
click at [165, 294] on input "checkbox" at bounding box center [164, 289] width 23 height 23
checkbox input "true"
click at [163, 328] on input "checkbox" at bounding box center [164, 320] width 23 height 23
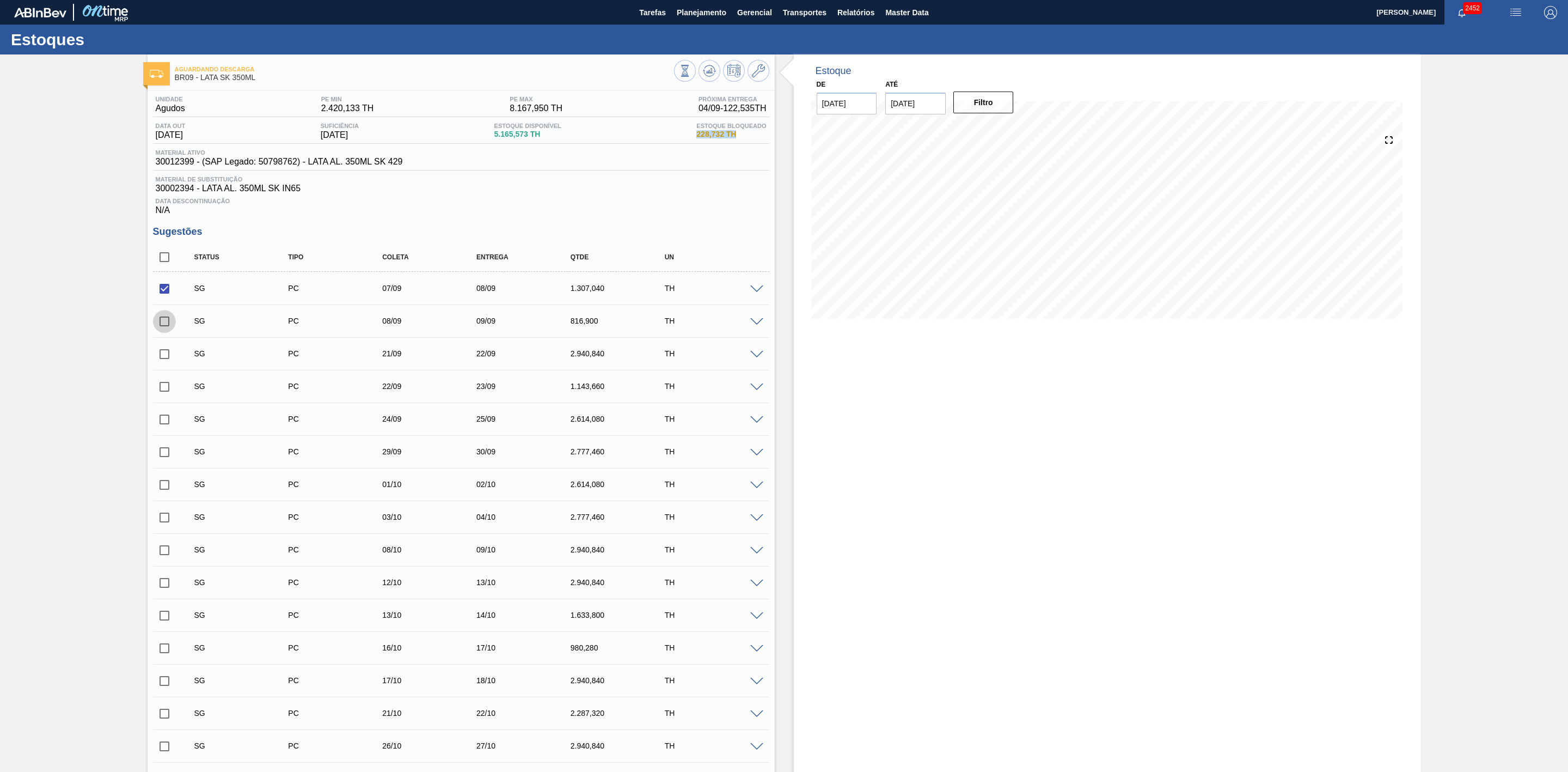
checkbox input "true"
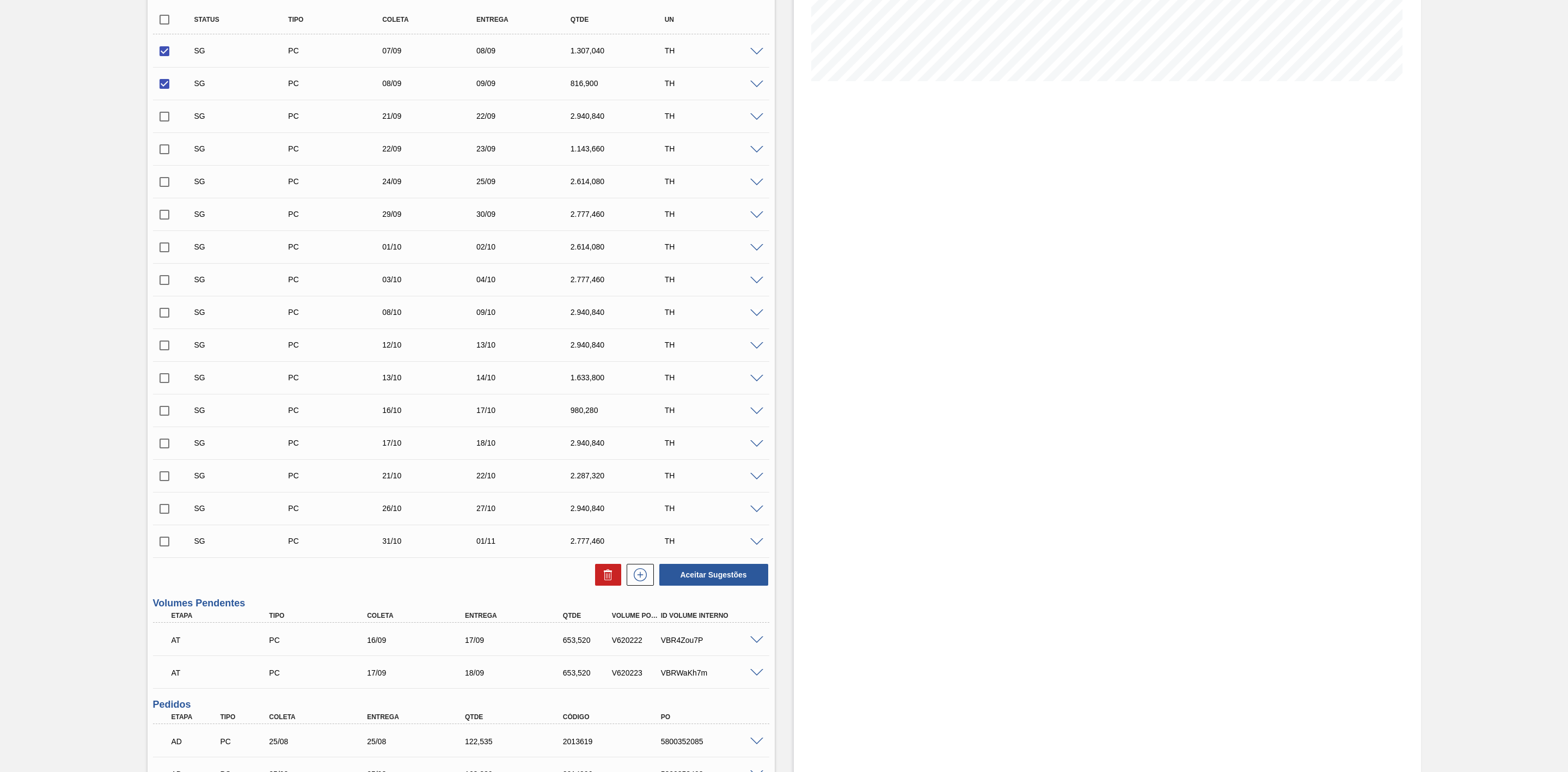
scroll to position [245, 0]
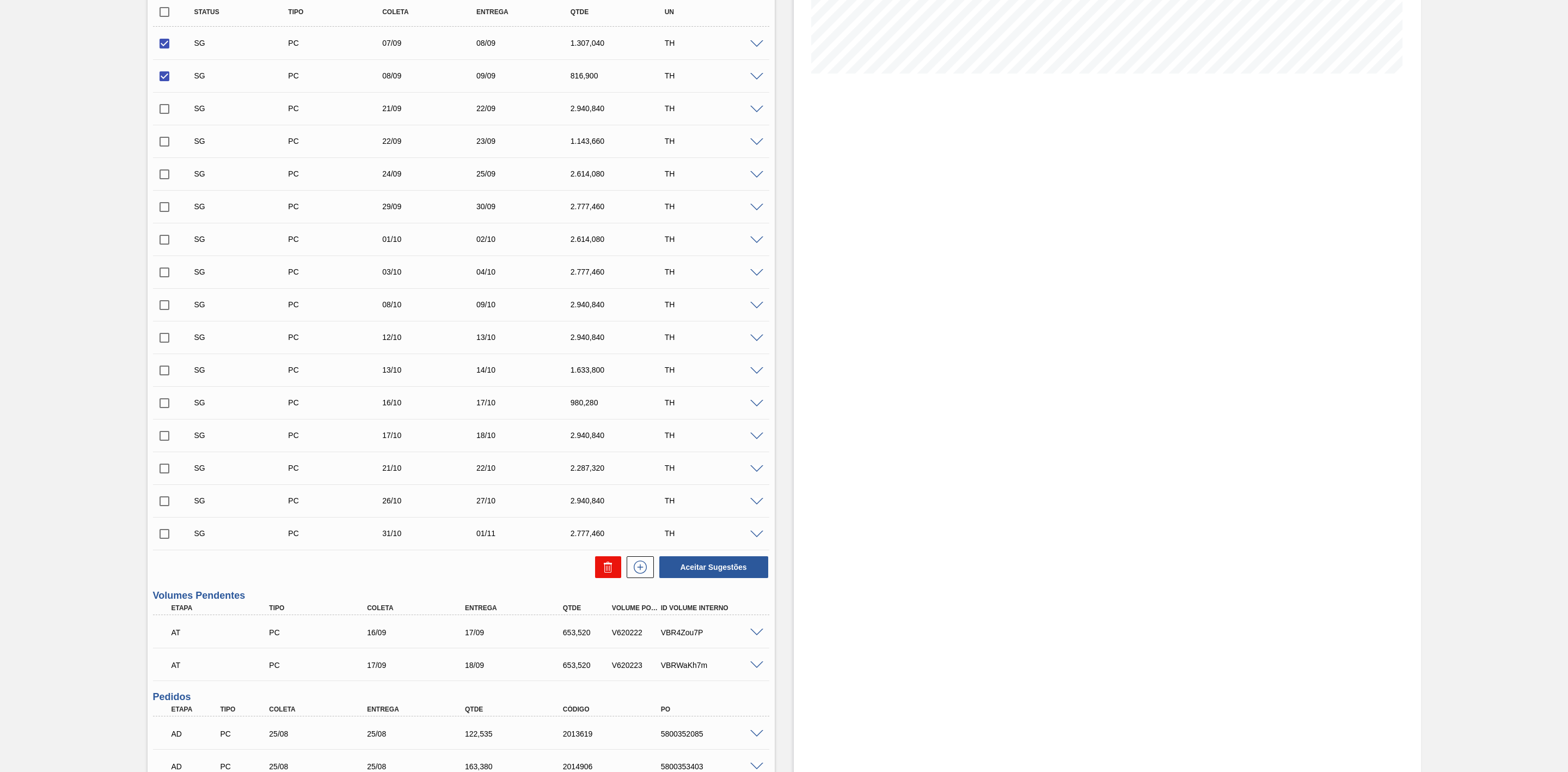
click at [604, 478] on icon at bounding box center [608, 567] width 13 height 13
checkbox input "false"
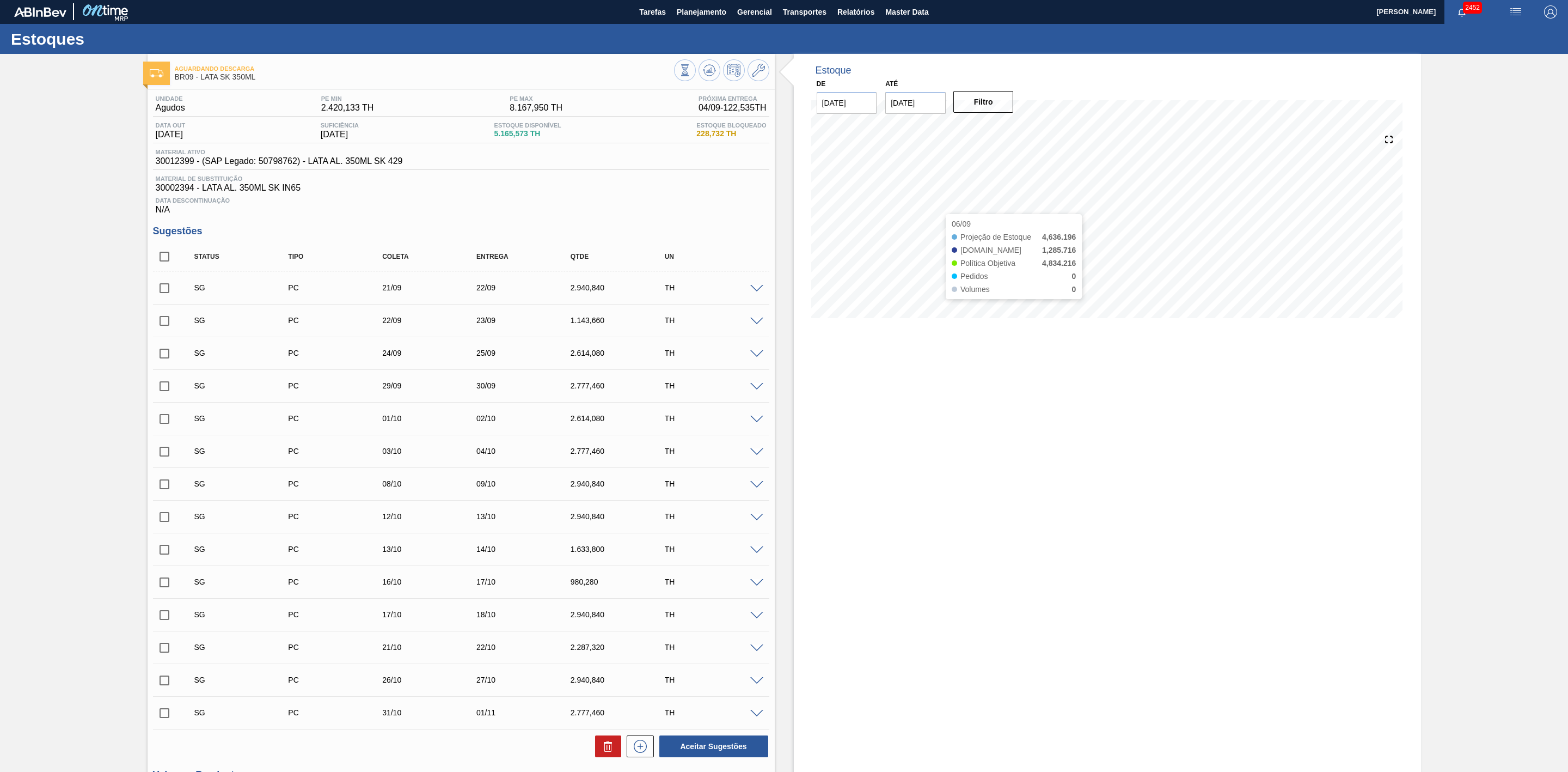
scroll to position [0, 0]
click at [916, 99] on input "[DATE]" at bounding box center [916, 104] width 60 height 22
click at [964, 219] on div "25" at bounding box center [968, 218] width 15 height 15
type input "[DATE]"
click at [983, 95] on button "Filtro" at bounding box center [984, 103] width 60 height 22
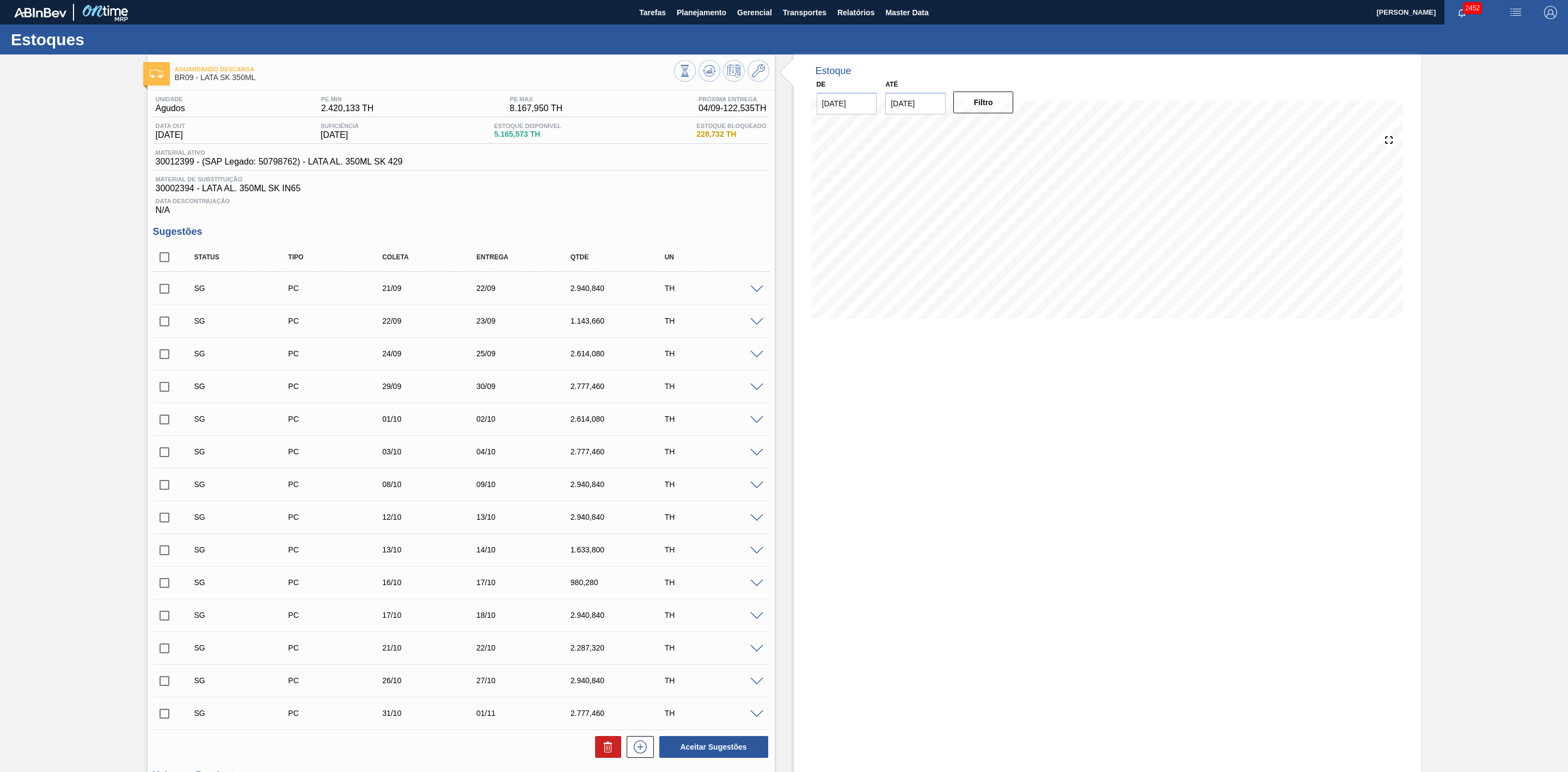
click at [162, 292] on input "checkbox" at bounding box center [164, 289] width 23 height 23
checkbox input "true"
click at [602, 478] on icon at bounding box center [608, 747] width 13 height 13
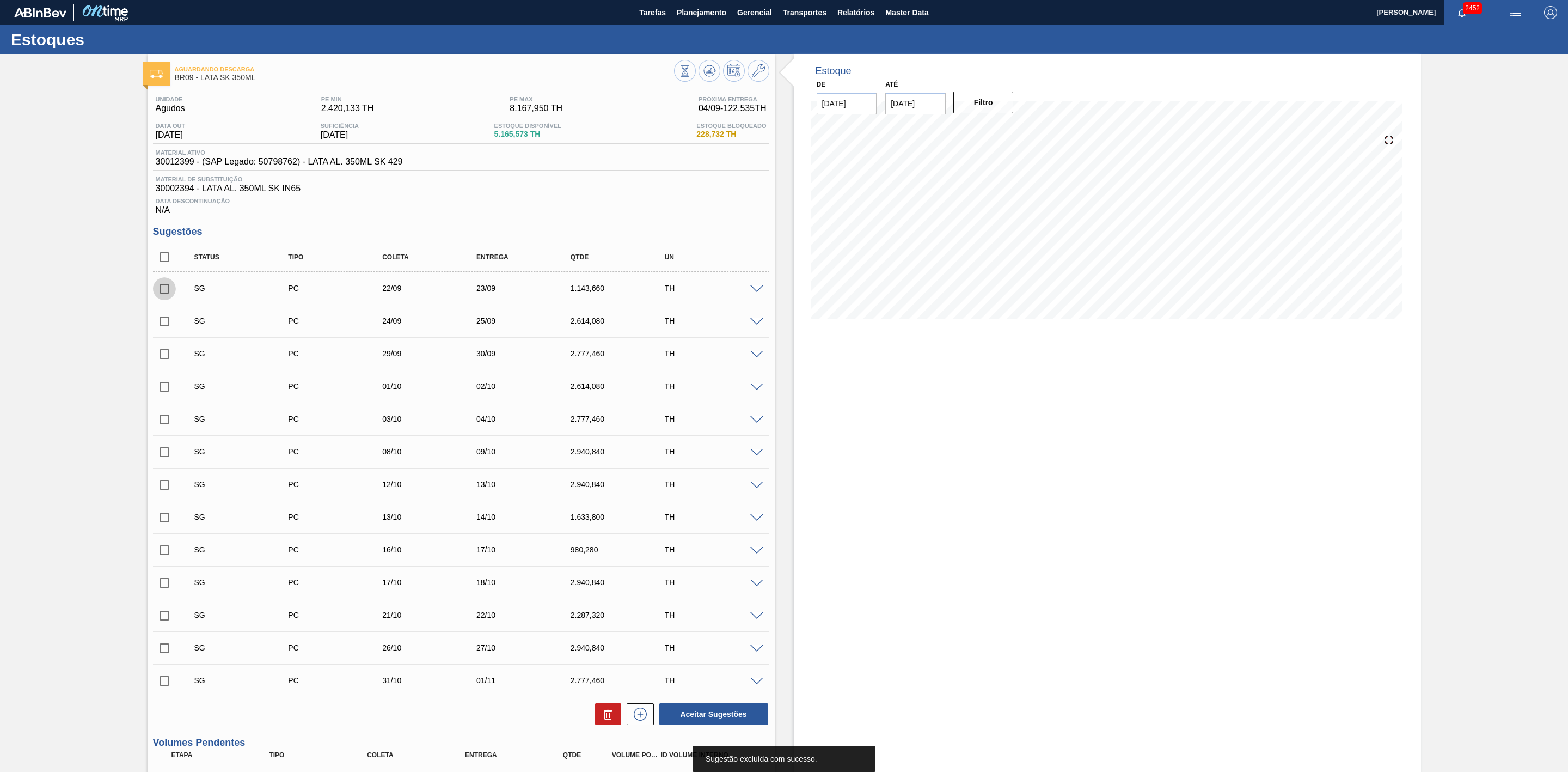
click at [160, 295] on input "checkbox" at bounding box center [164, 289] width 23 height 23
checkbox input "true"
click at [602, 478] on icon at bounding box center [608, 714] width 13 height 13
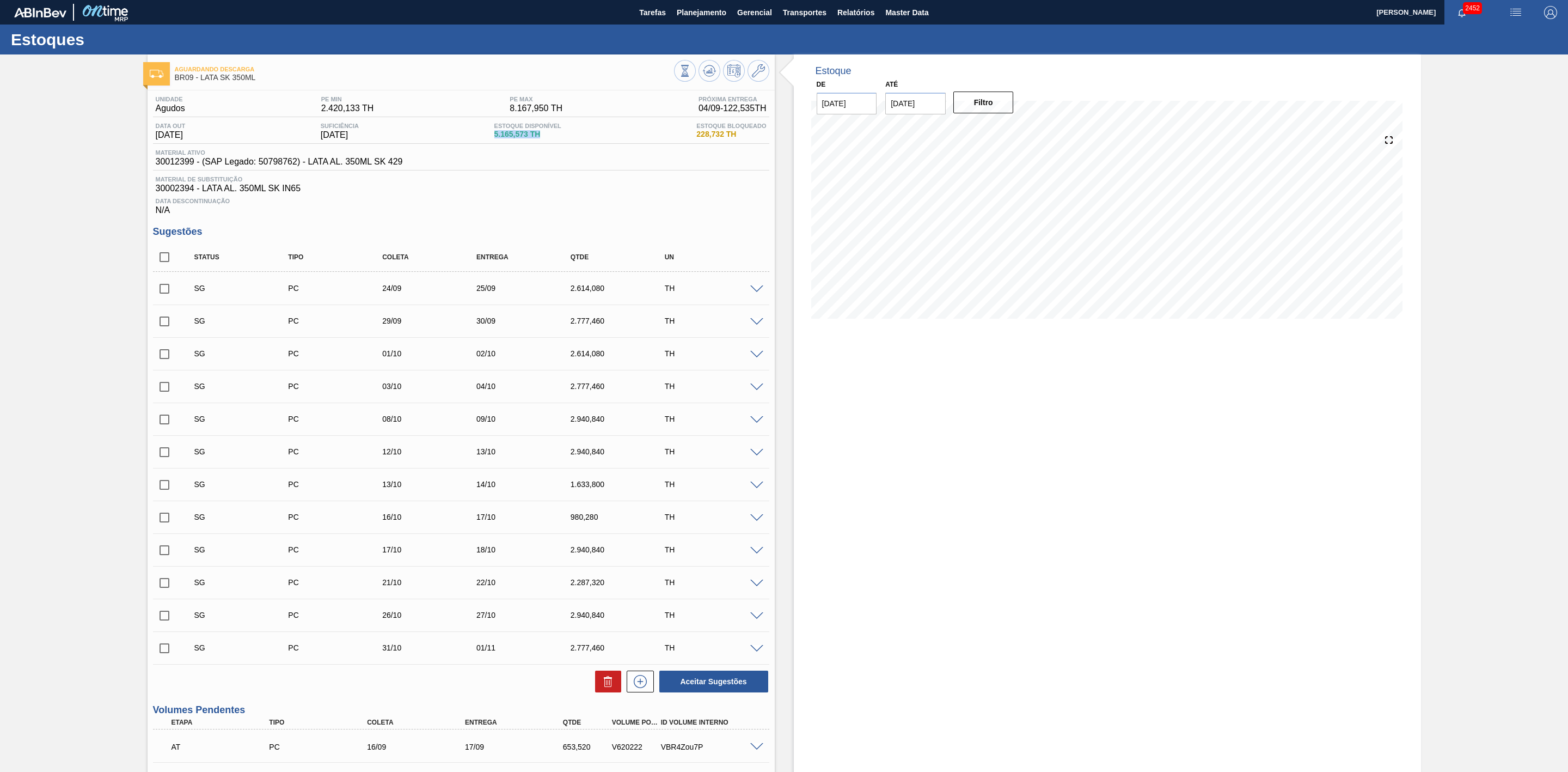
drag, startPoint x: 495, startPoint y: 133, endPoint x: 550, endPoint y: 137, distance: 55.1
click at [550, 137] on div "Data out 08/09/2025 Suficiência 24/09/2025 Estoque Disponível 5.165,573 TH Esto…" at bounding box center [460, 133] width 616 height 21
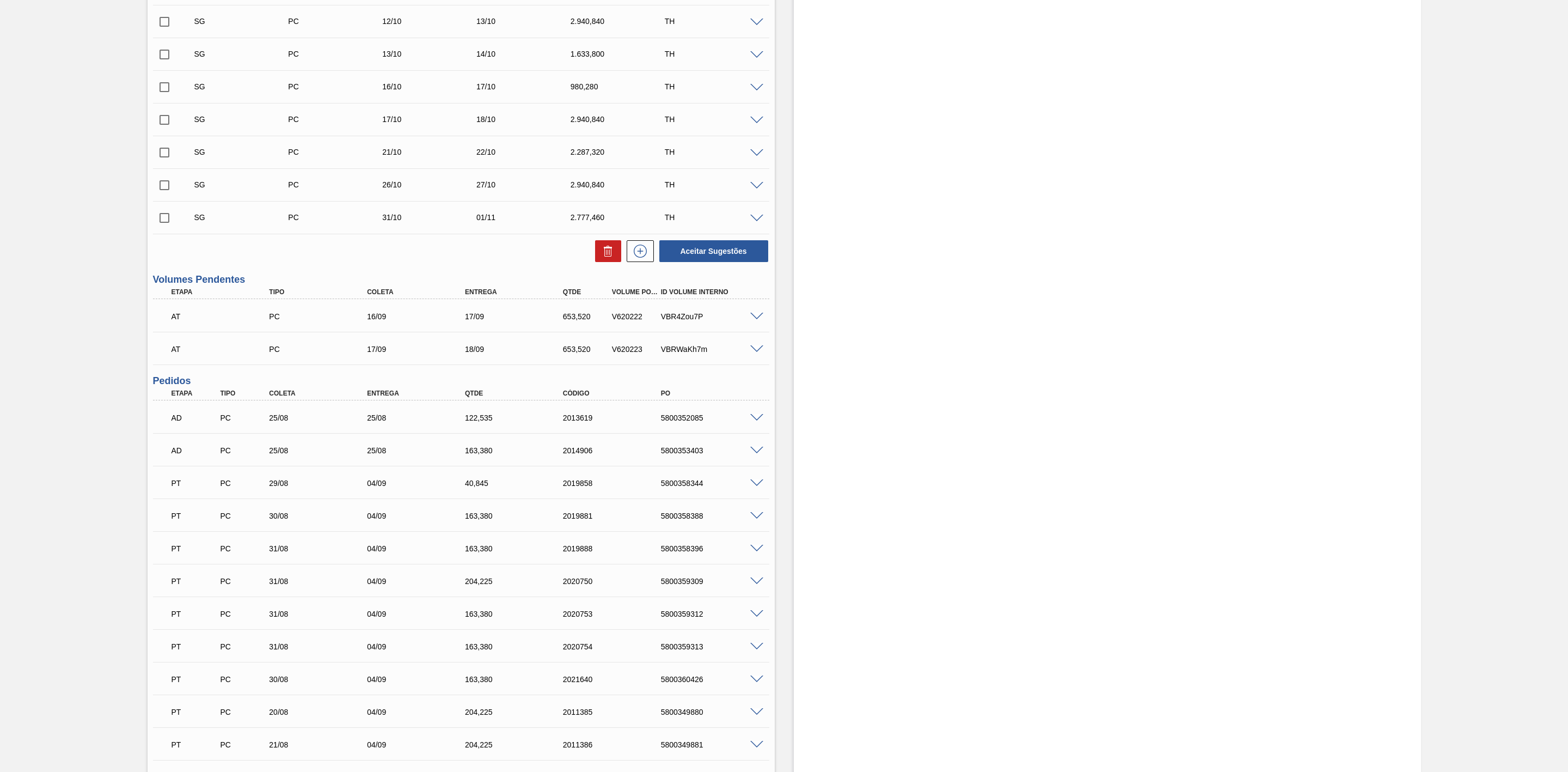
scroll to position [654, 0]
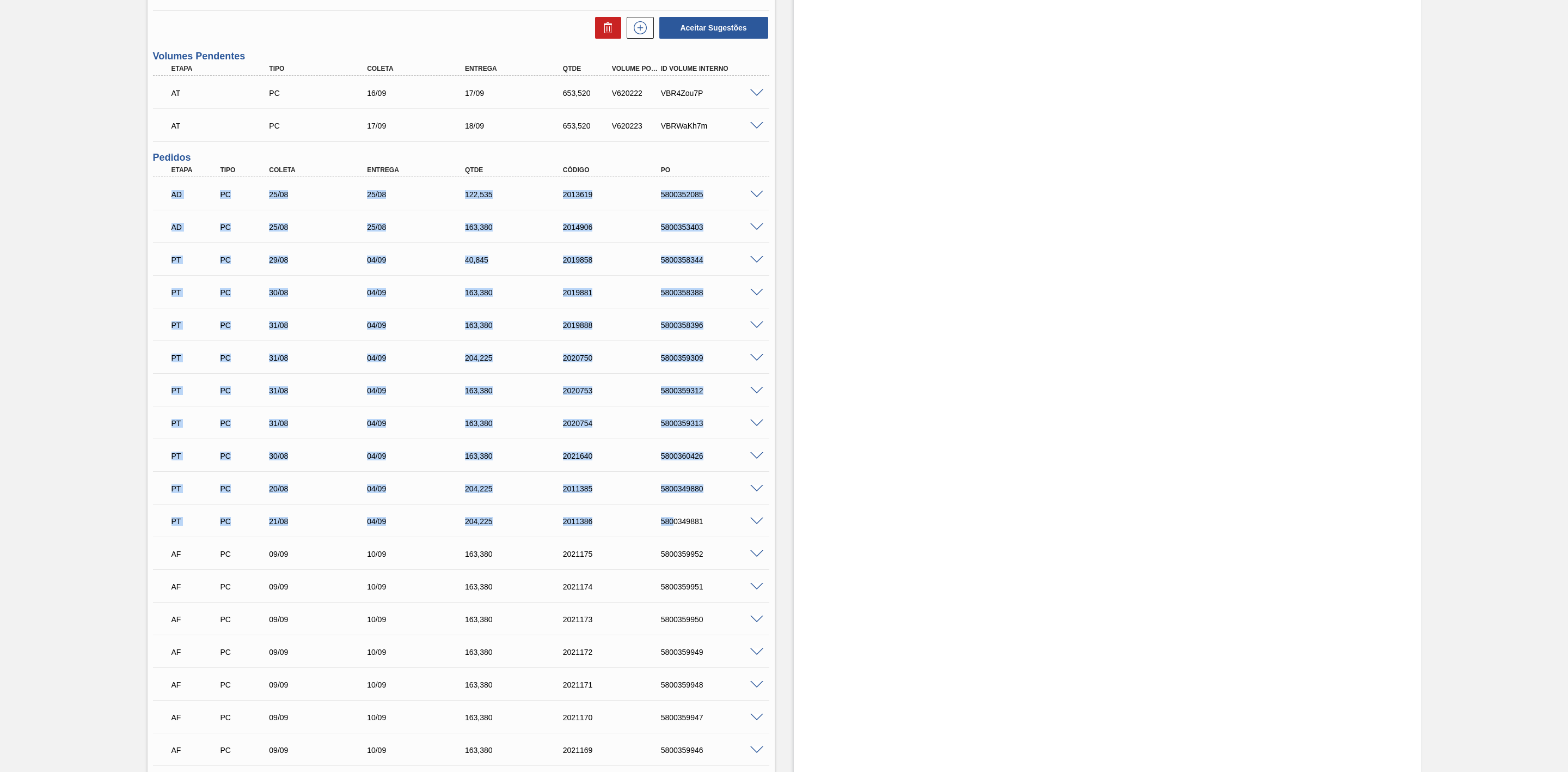
drag, startPoint x: 164, startPoint y: 200, endPoint x: 673, endPoint y: 512, distance: 597.0
click at [673, 478] on div "AD PC 25/08 25/08 122,535 2013619 5800352085 Material 30012399 - LATA AL. 350ML…" at bounding box center [460, 748] width 616 height 1143
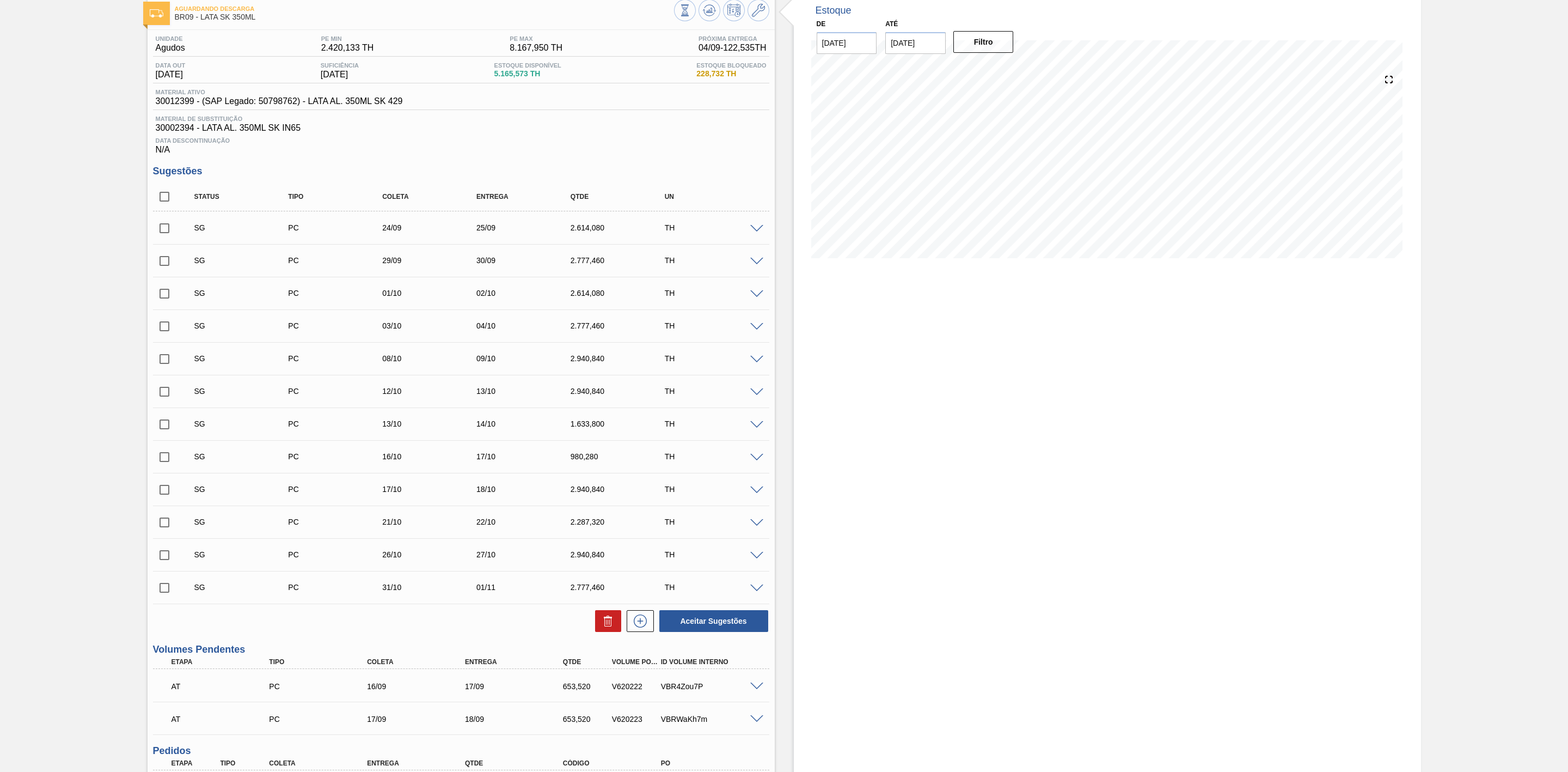
scroll to position [0, 0]
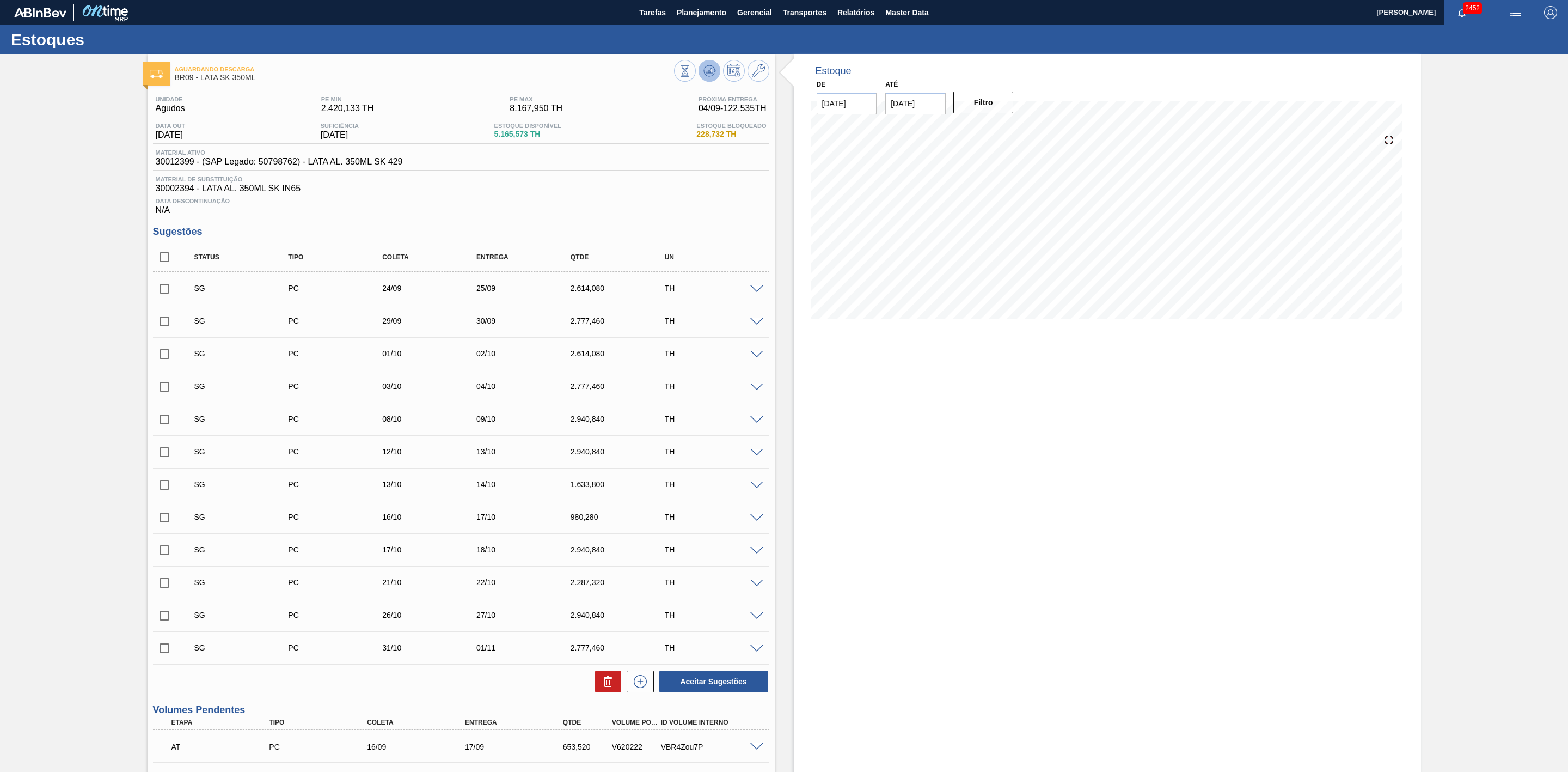
click at [707, 67] on icon at bounding box center [709, 71] width 13 height 13
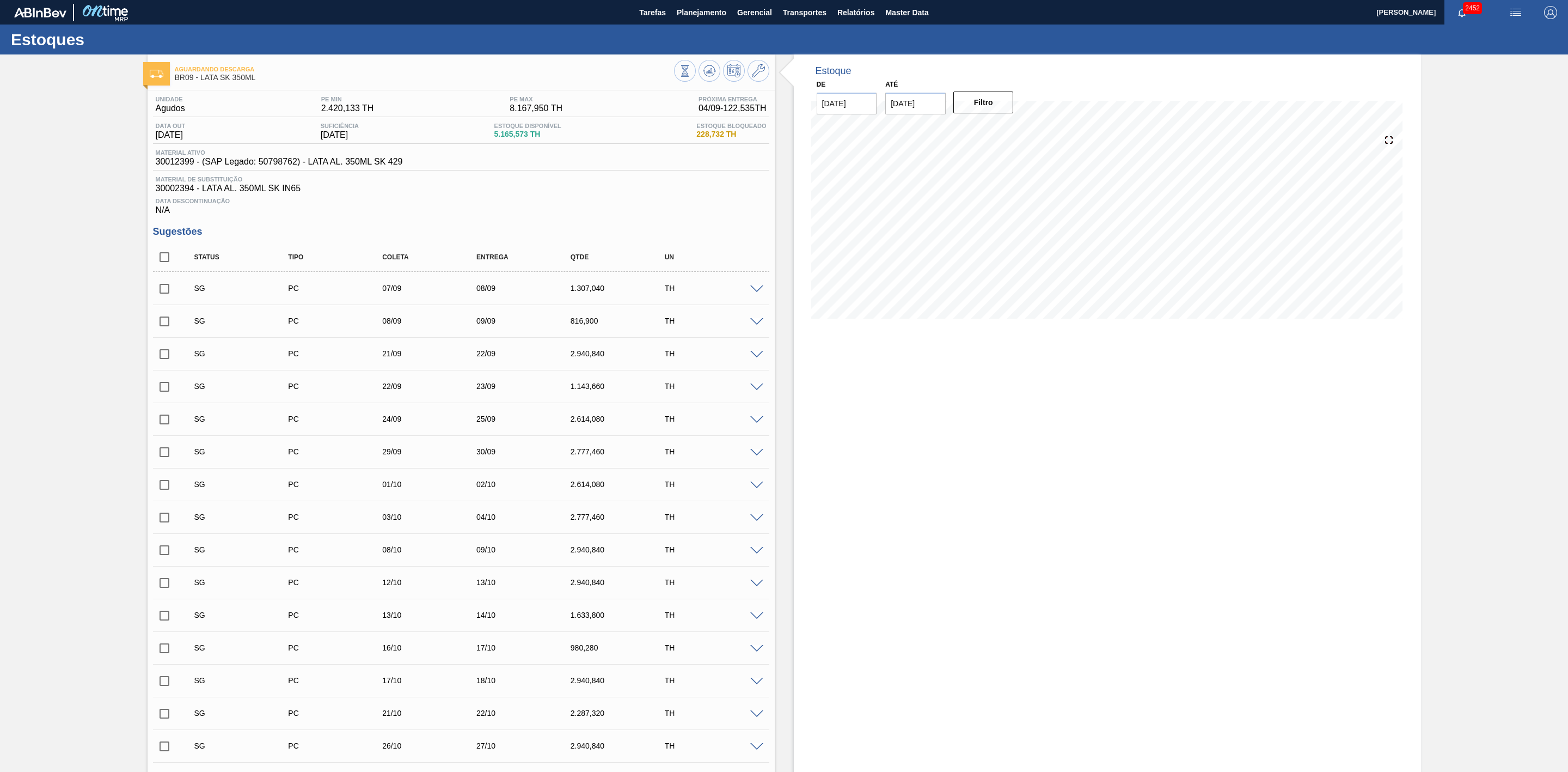
drag, startPoint x: 1128, startPoint y: 484, endPoint x: 1127, endPoint y: 494, distance: 10.0
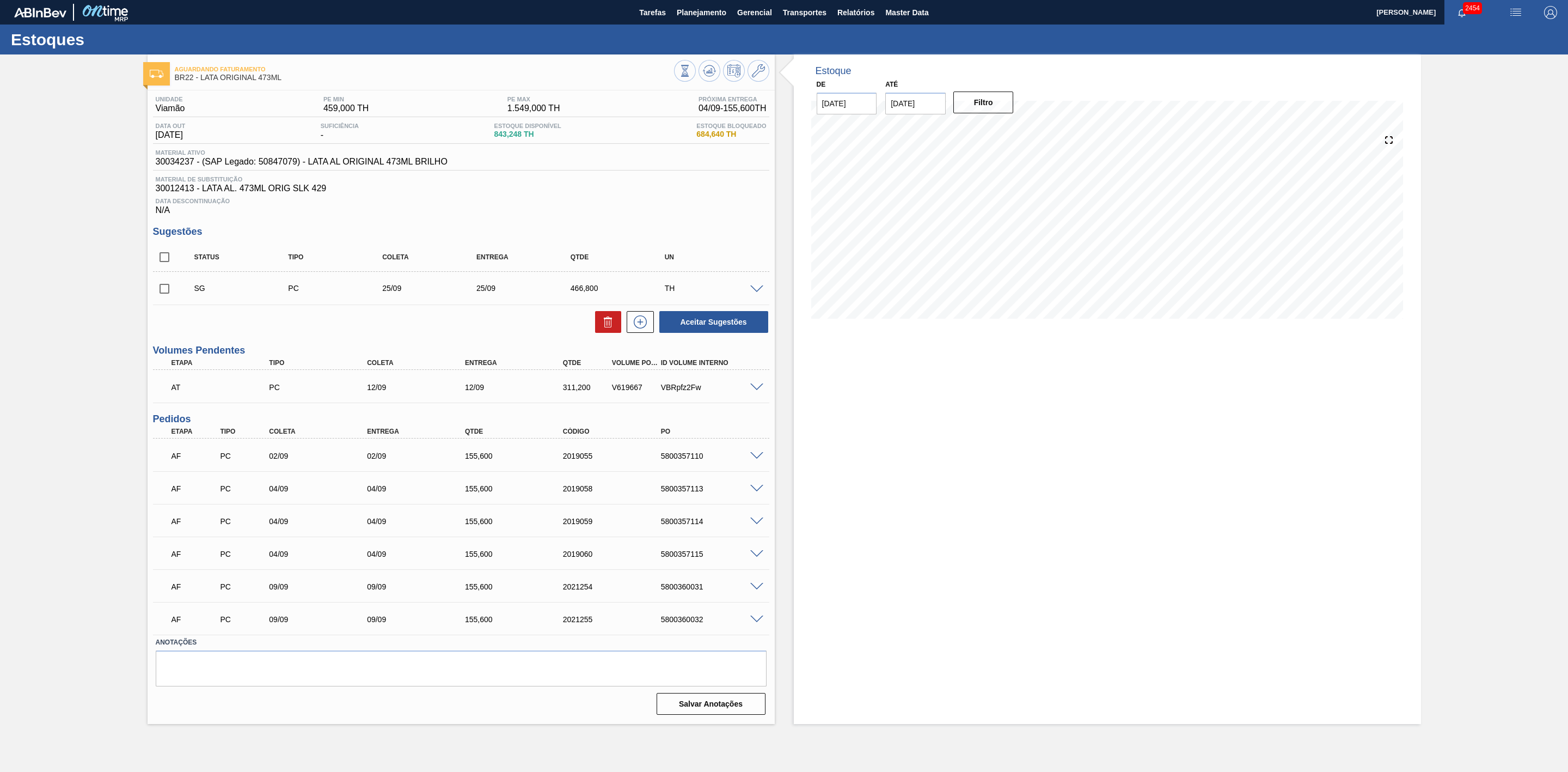
click at [758, 455] on div at bounding box center [758, 454] width 22 height 8
click at [757, 460] on span at bounding box center [756, 456] width 13 height 8
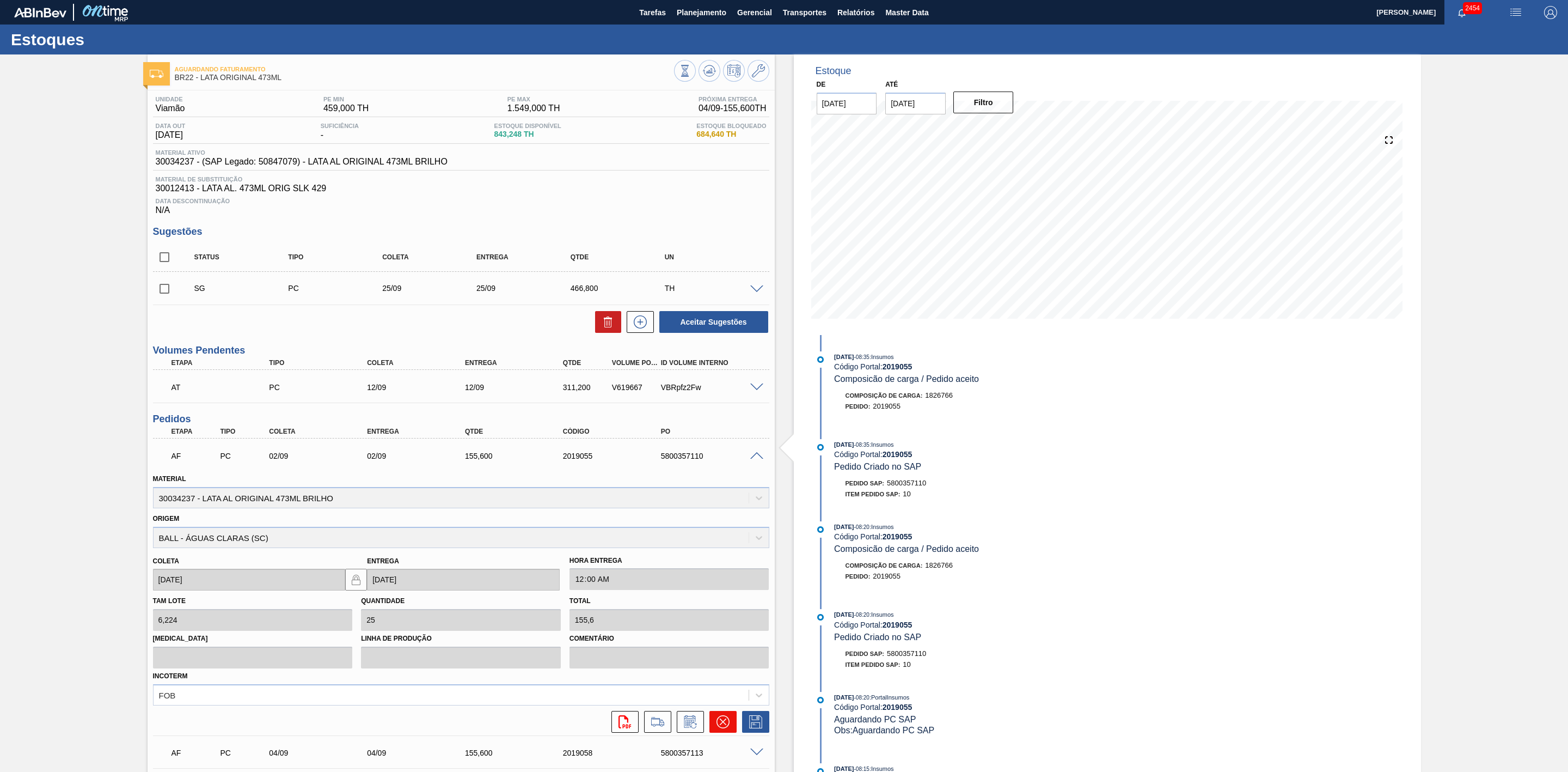
click at [720, 478] on icon at bounding box center [723, 721] width 13 height 13
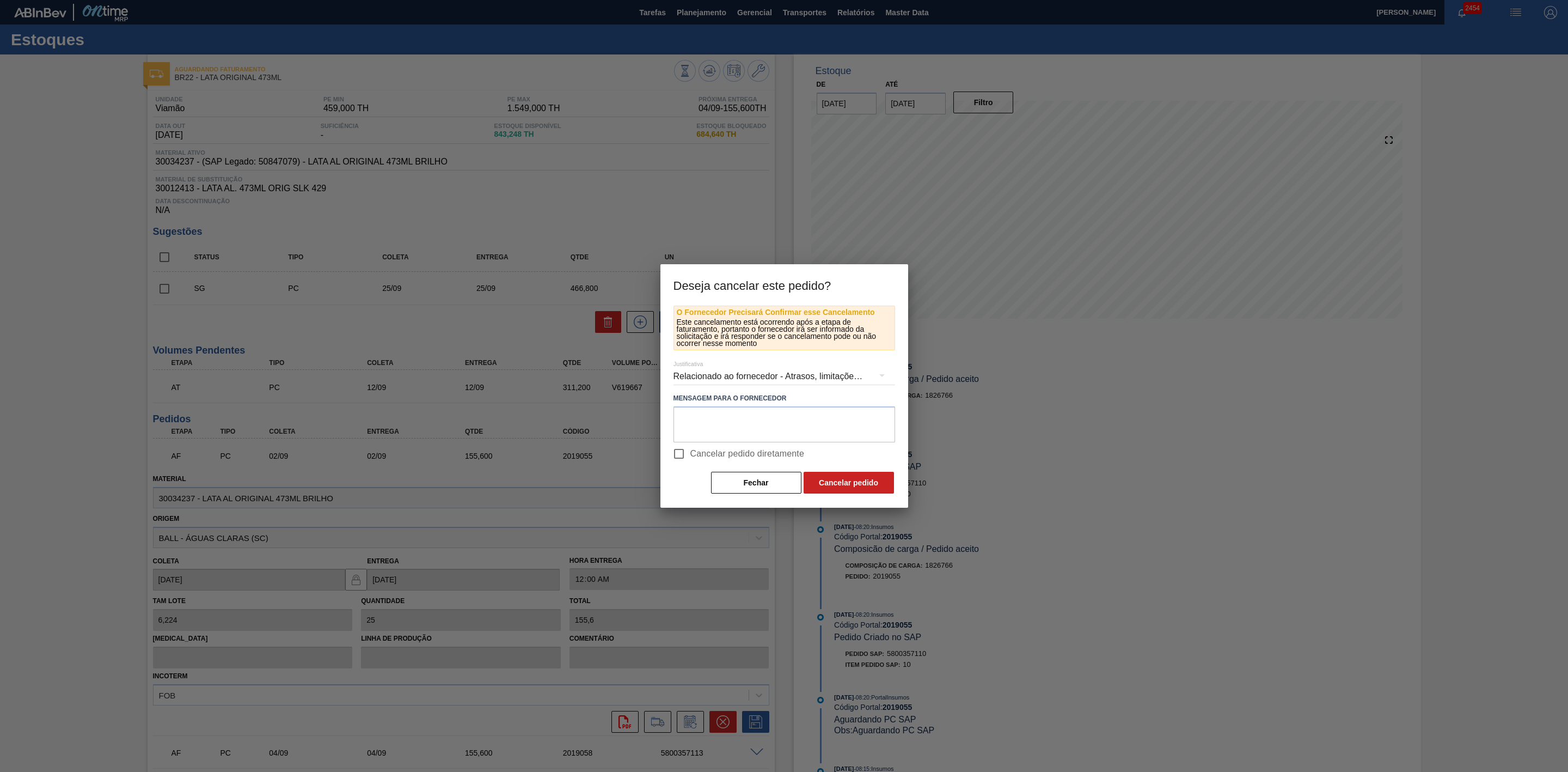
click at [686, 452] on input "Cancelar pedido diretamente" at bounding box center [678, 453] width 23 height 23
checkbox input "true"
click at [844, 478] on button "Cancelar pedido" at bounding box center [848, 482] width 90 height 22
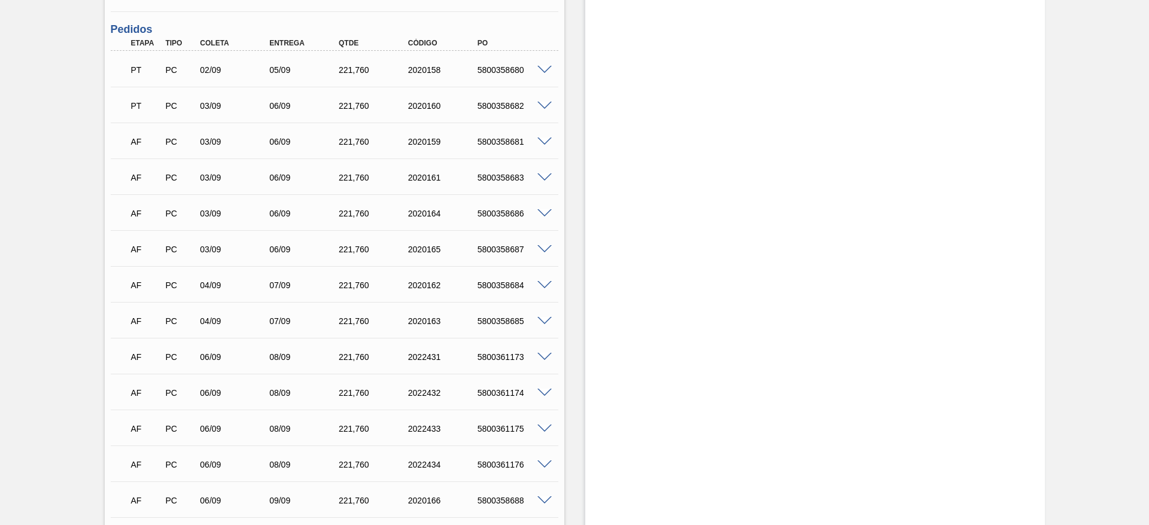
scroll to position [808, 0]
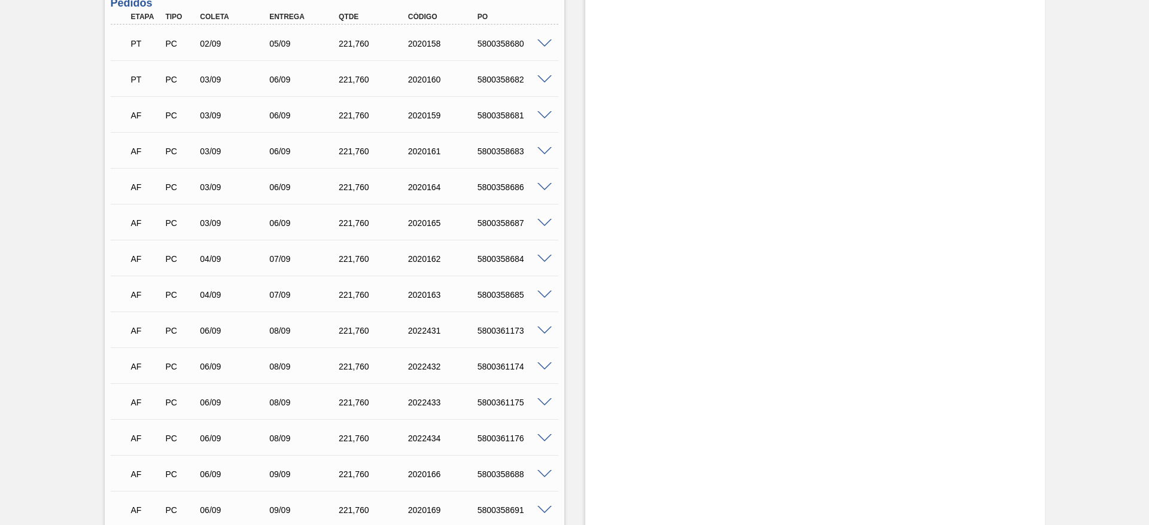
scroll to position [718, 0]
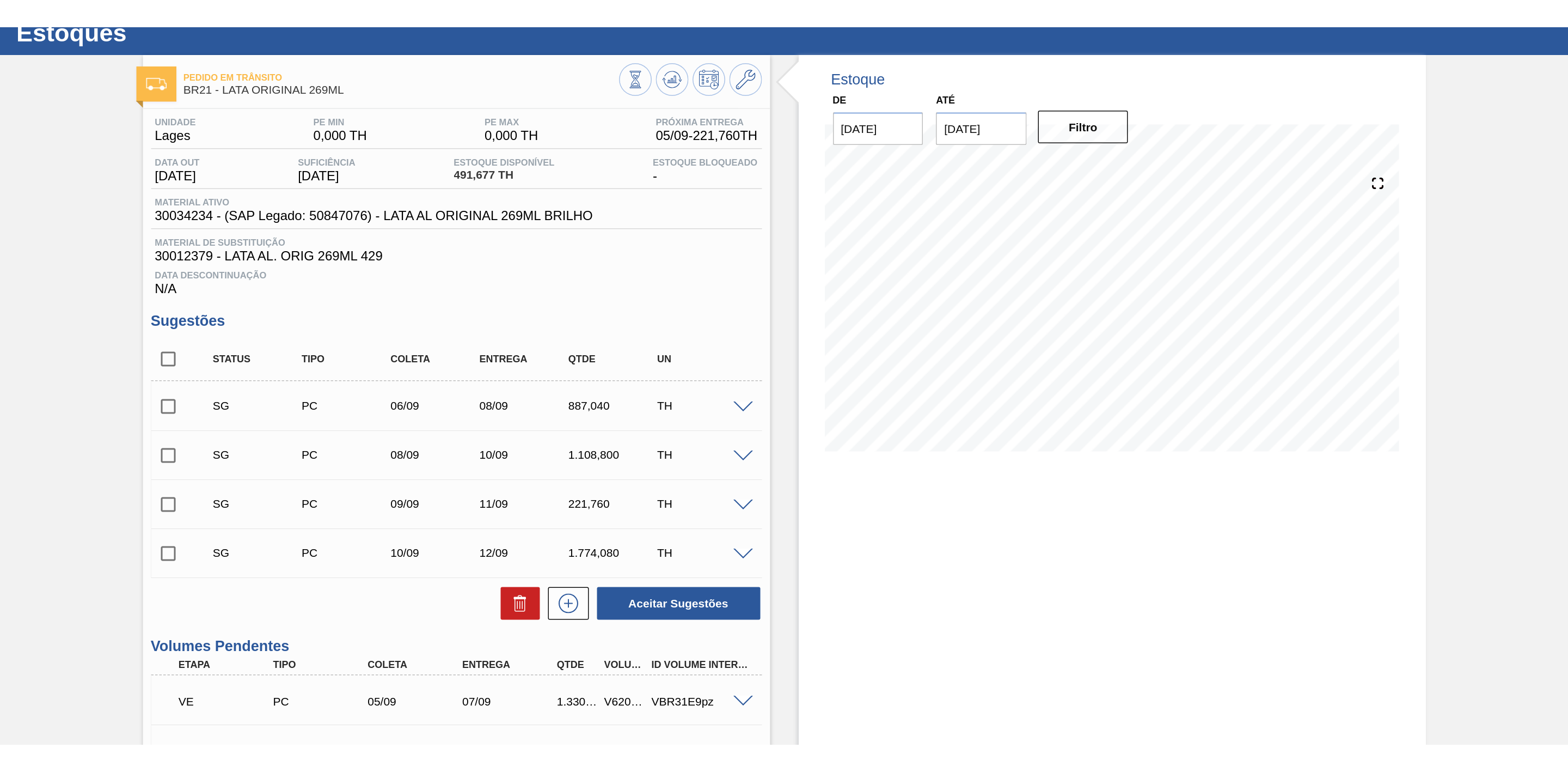
scroll to position [0, 0]
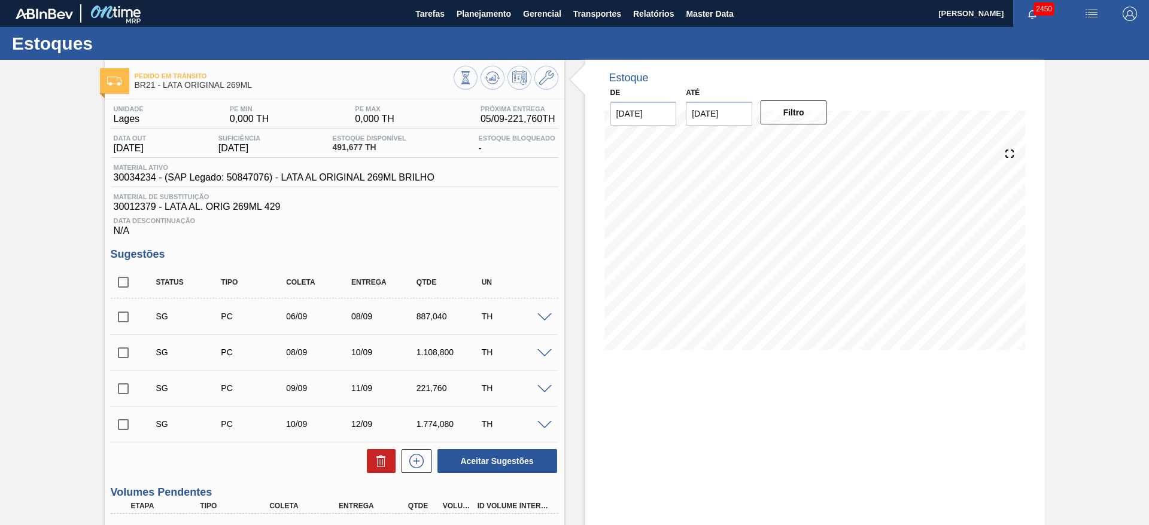
click at [148, 175] on span "30034234 - (SAP Legado: 50847076) - LATA AL ORIGINAL 269ML BRILHO" at bounding box center [274, 177] width 321 height 11
copy span "30034234"
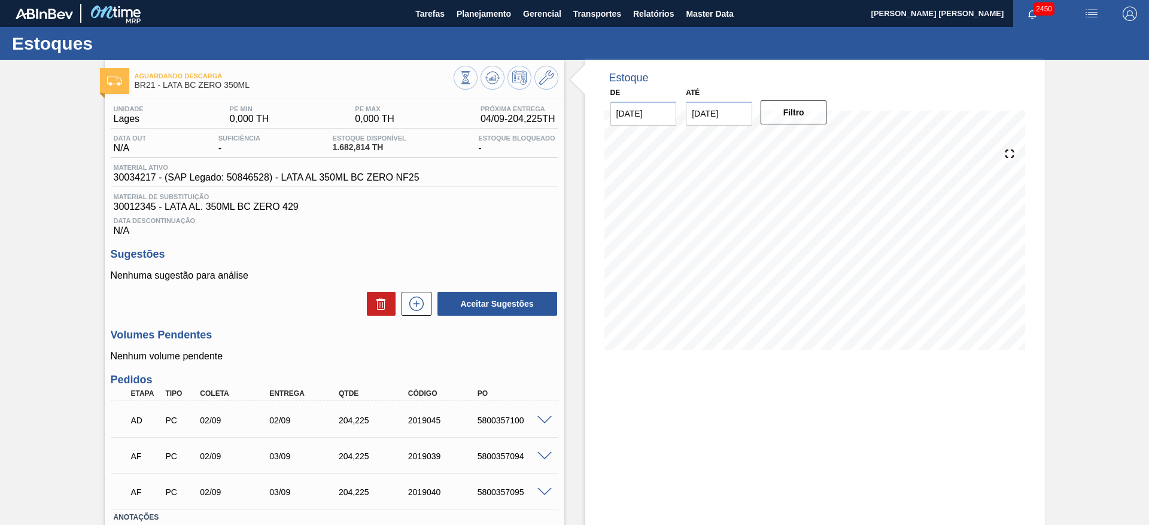
click at [547, 456] on span at bounding box center [544, 456] width 14 height 9
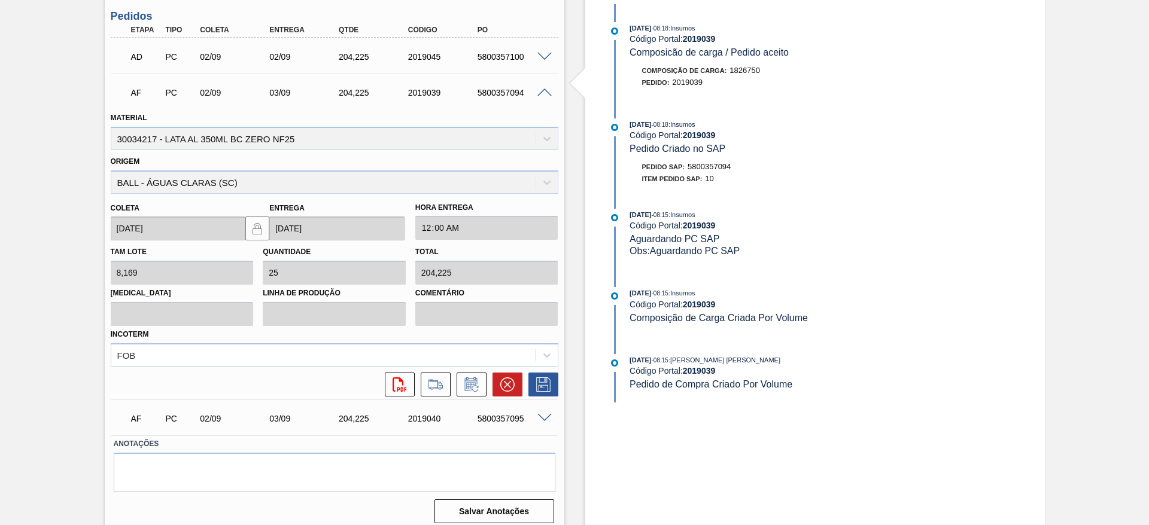
scroll to position [372, 0]
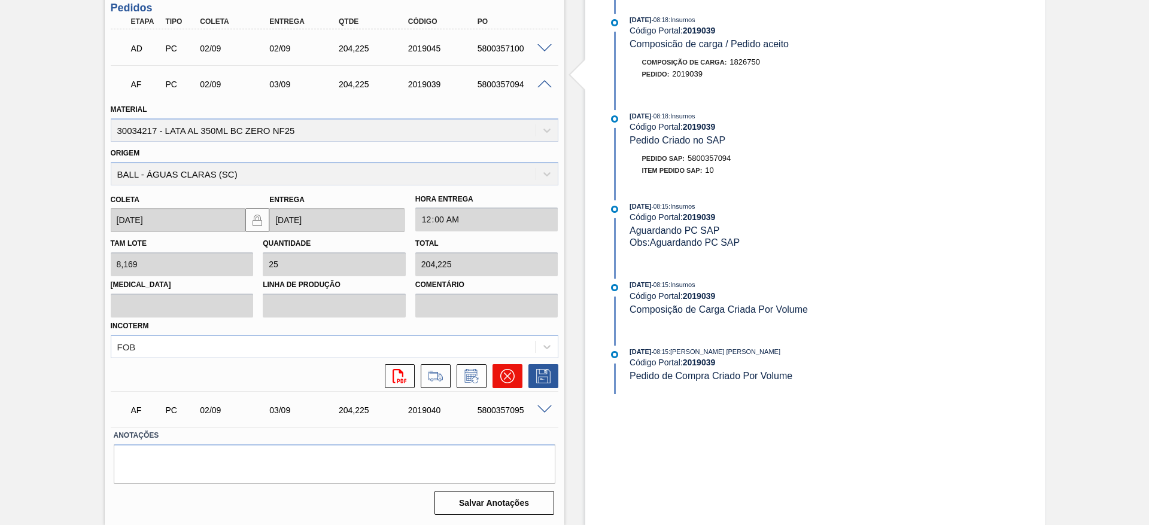
click at [501, 377] on icon at bounding box center [507, 376] width 14 height 14
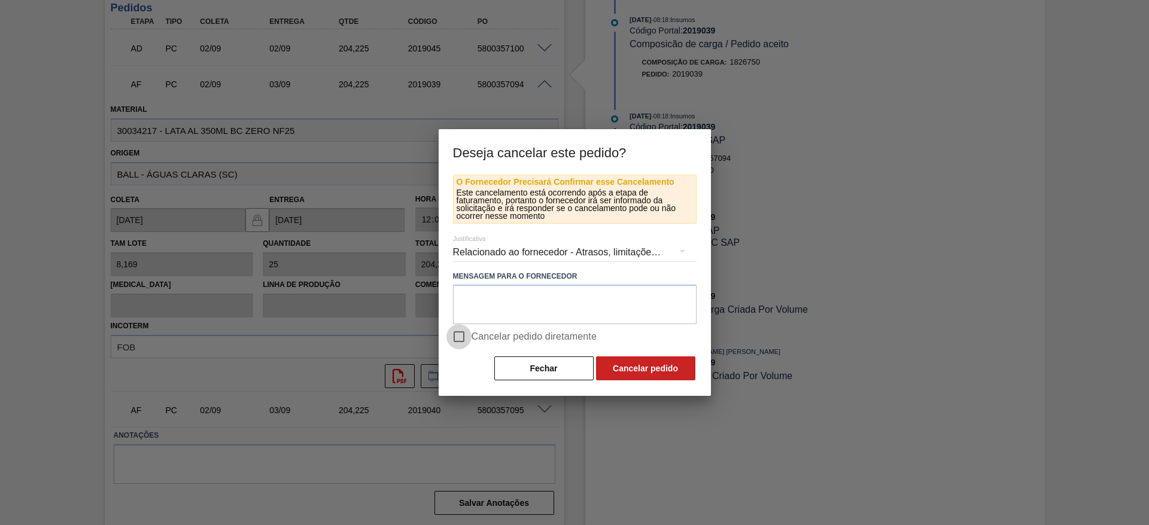
click at [461, 339] on input "Cancelar pedido diretamente" at bounding box center [458, 336] width 25 height 25
checkbox input "true"
click at [652, 374] on button "Cancelar pedido" at bounding box center [645, 369] width 99 height 24
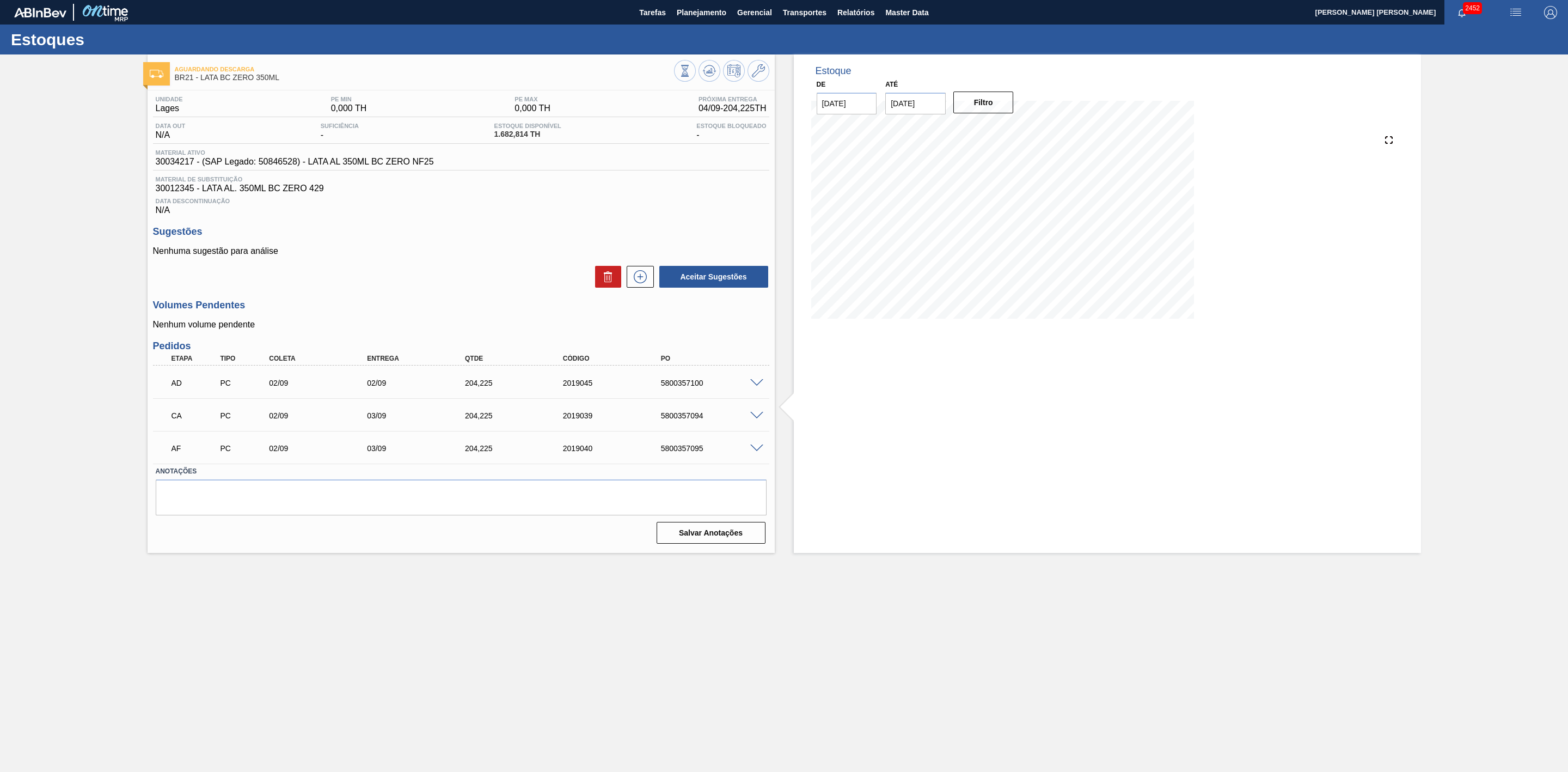
scroll to position [0, 0]
click at [757, 458] on div "AF PC 02/09 03/09 204,225 2019040 5800357095" at bounding box center [460, 447] width 616 height 27
click at [760, 452] on span at bounding box center [756, 448] width 13 height 8
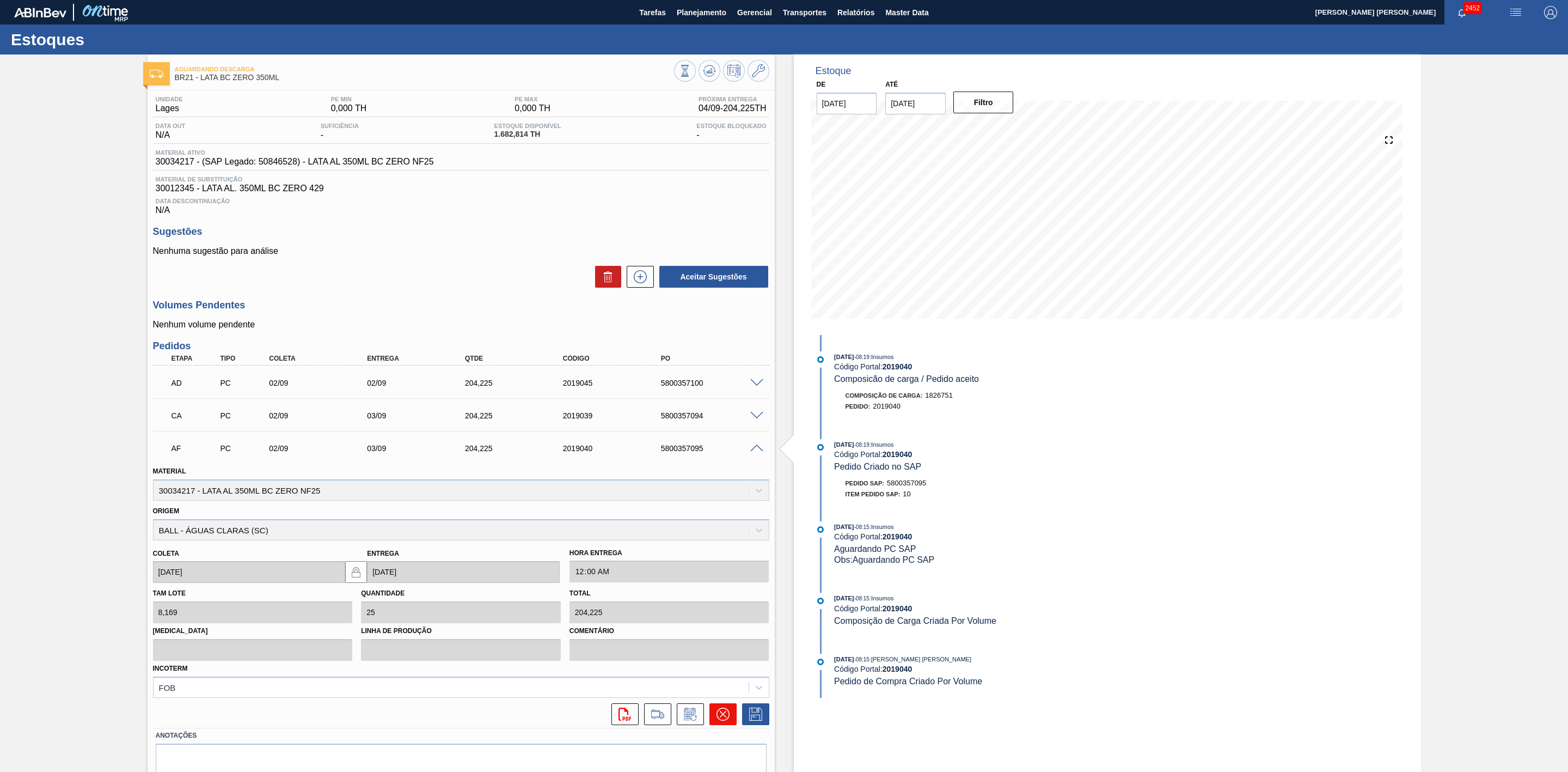
click at [727, 478] on icon at bounding box center [723, 714] width 13 height 13
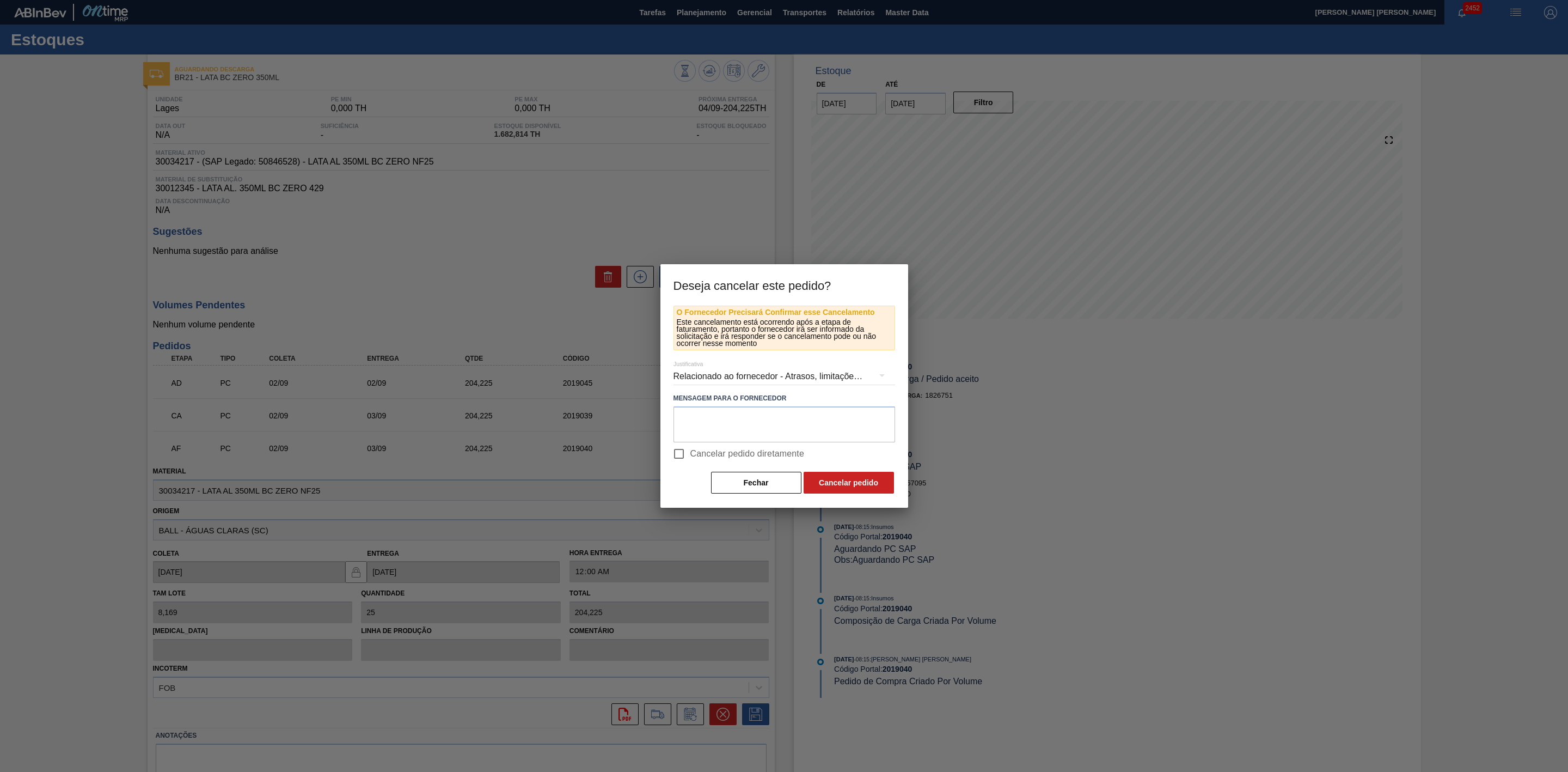
click at [708, 450] on span "Cancelar pedido diretamente" at bounding box center [748, 453] width 115 height 13
click at [691, 450] on input "Cancelar pedido diretamente" at bounding box center [678, 453] width 23 height 23
checkbox input "true"
click at [844, 476] on button "Cancelar pedido" at bounding box center [848, 482] width 90 height 22
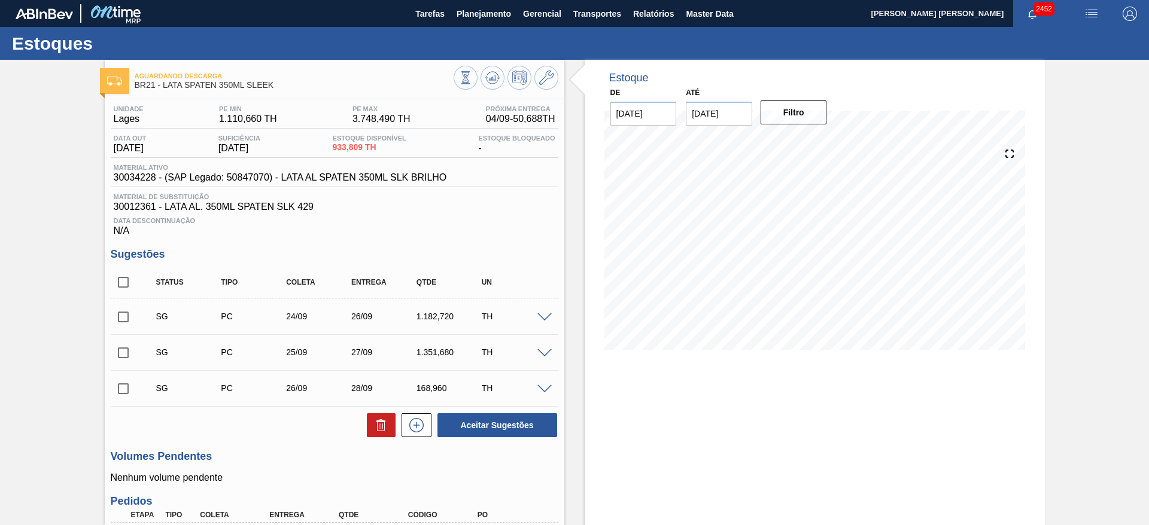
click at [132, 172] on span "30034228 - (SAP Legado: 50847070) - LATA AL SPATEN 350ML SLK BRILHO" at bounding box center [280, 177] width 333 height 11
copy span "30034228"
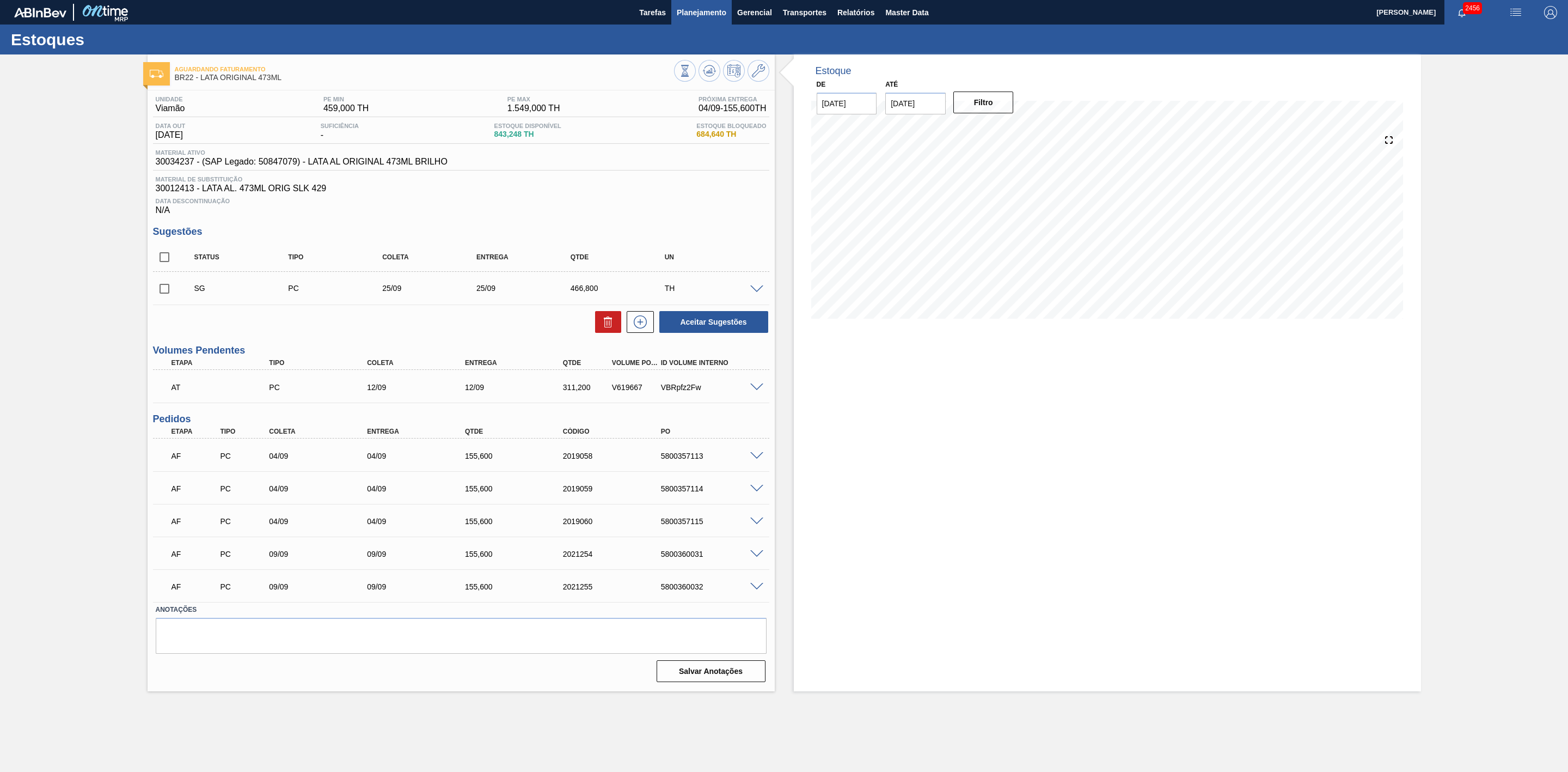
click at [701, 6] on span "Planejamento" at bounding box center [702, 13] width 49 height 13
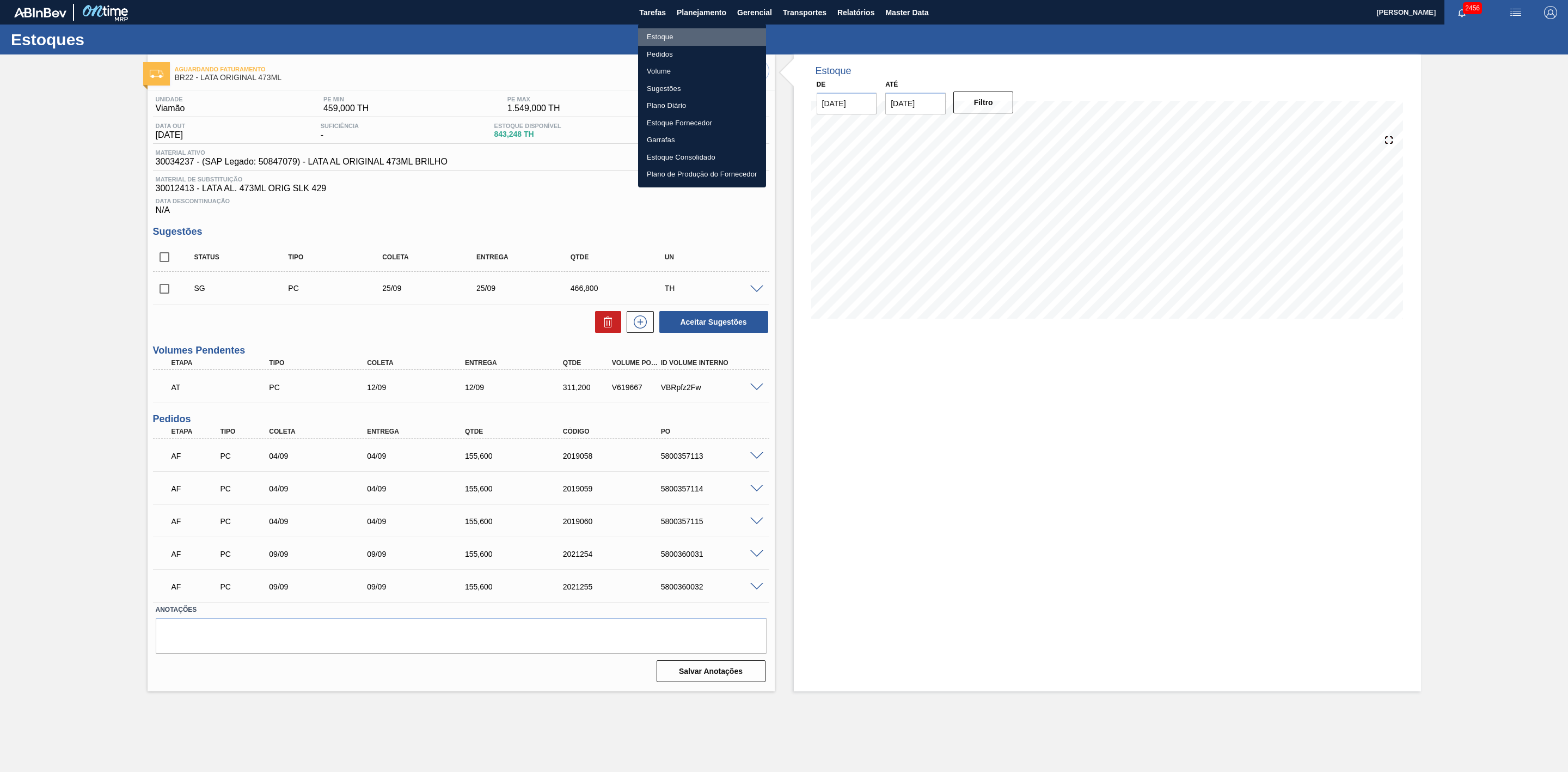
click at [659, 32] on li "Estoque" at bounding box center [702, 36] width 128 height 17
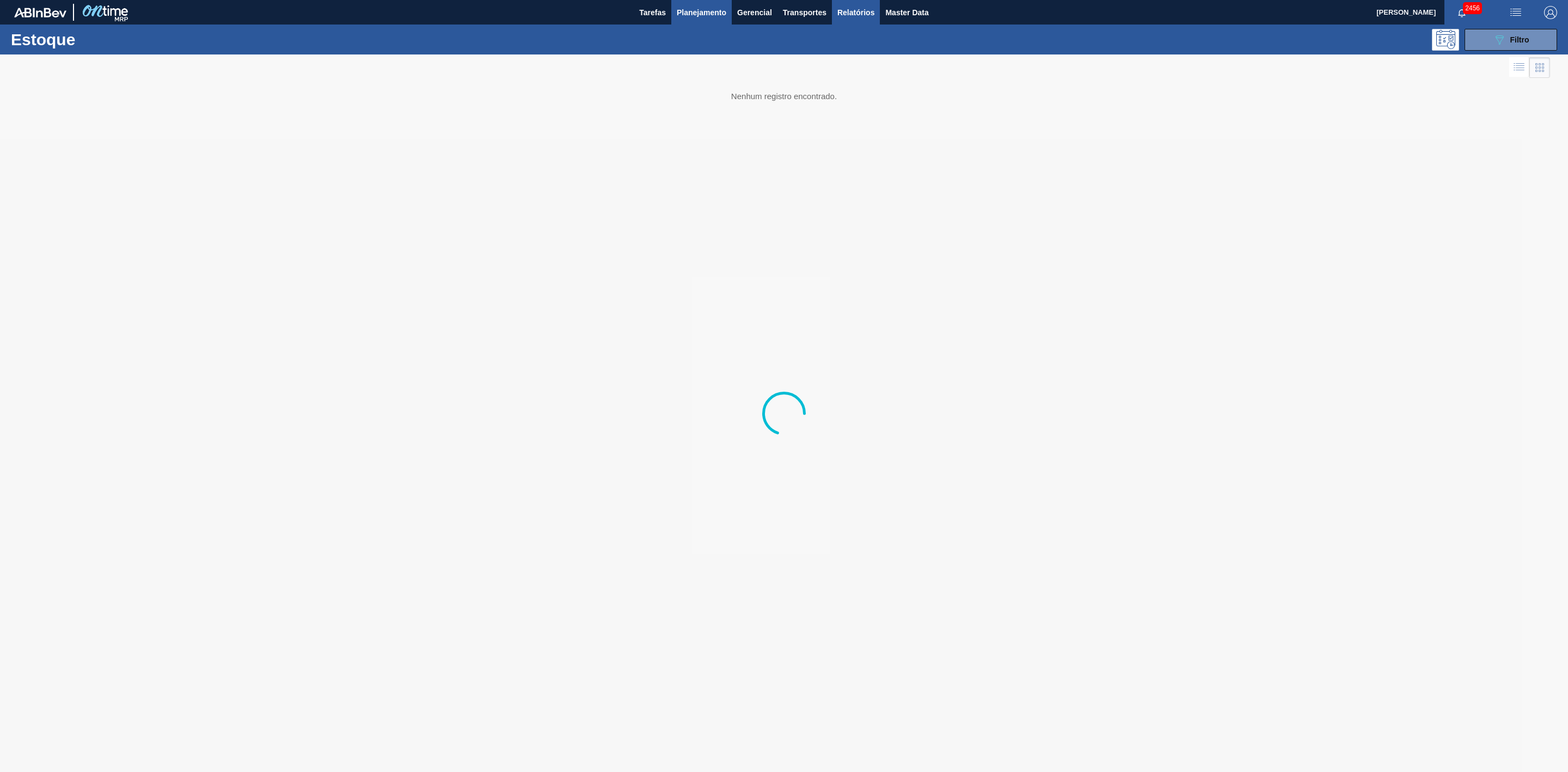
click at [864, 12] on span "Relatórios" at bounding box center [855, 13] width 37 height 13
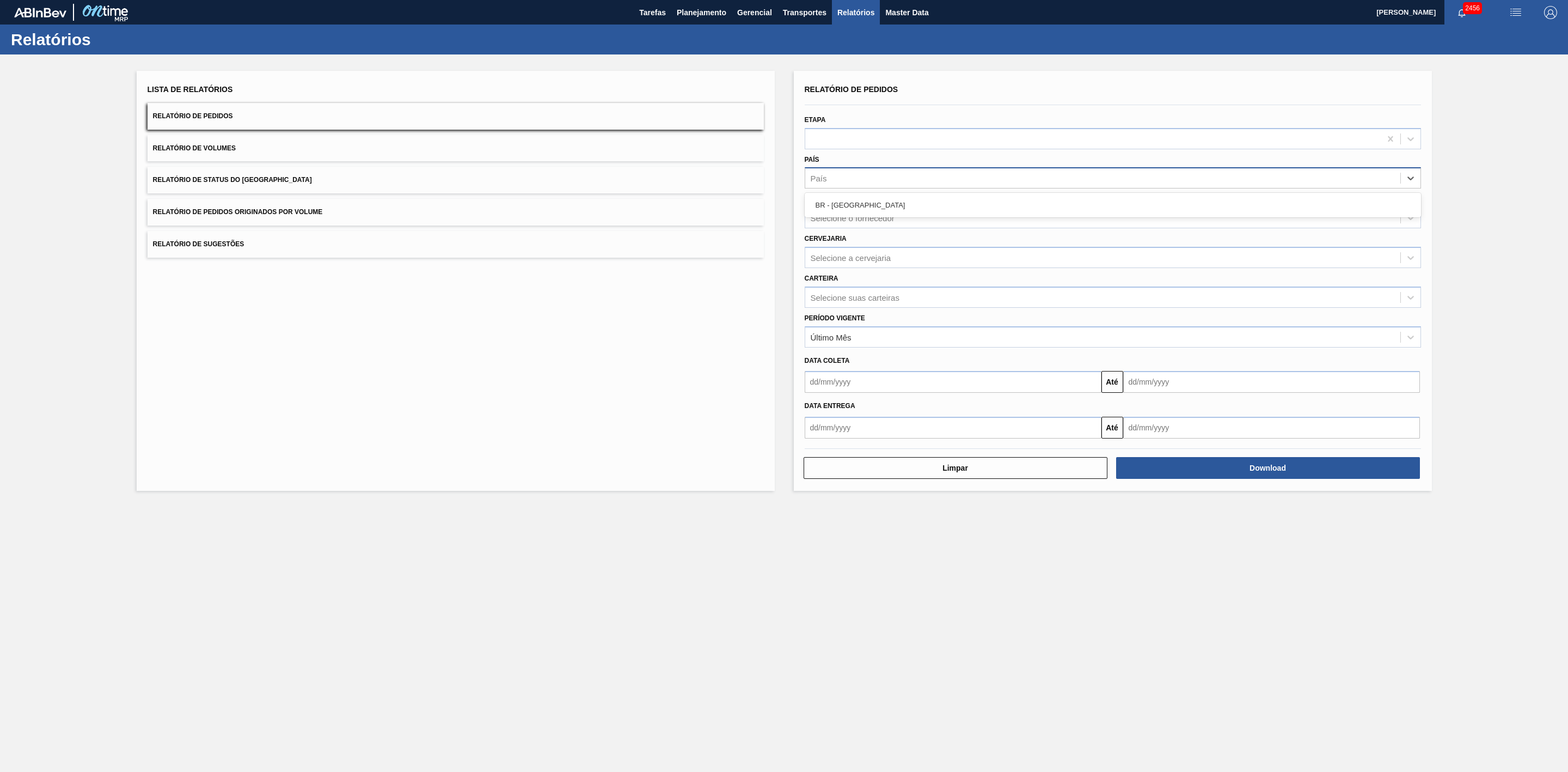
click at [850, 170] on div "País" at bounding box center [1103, 178] width 595 height 15
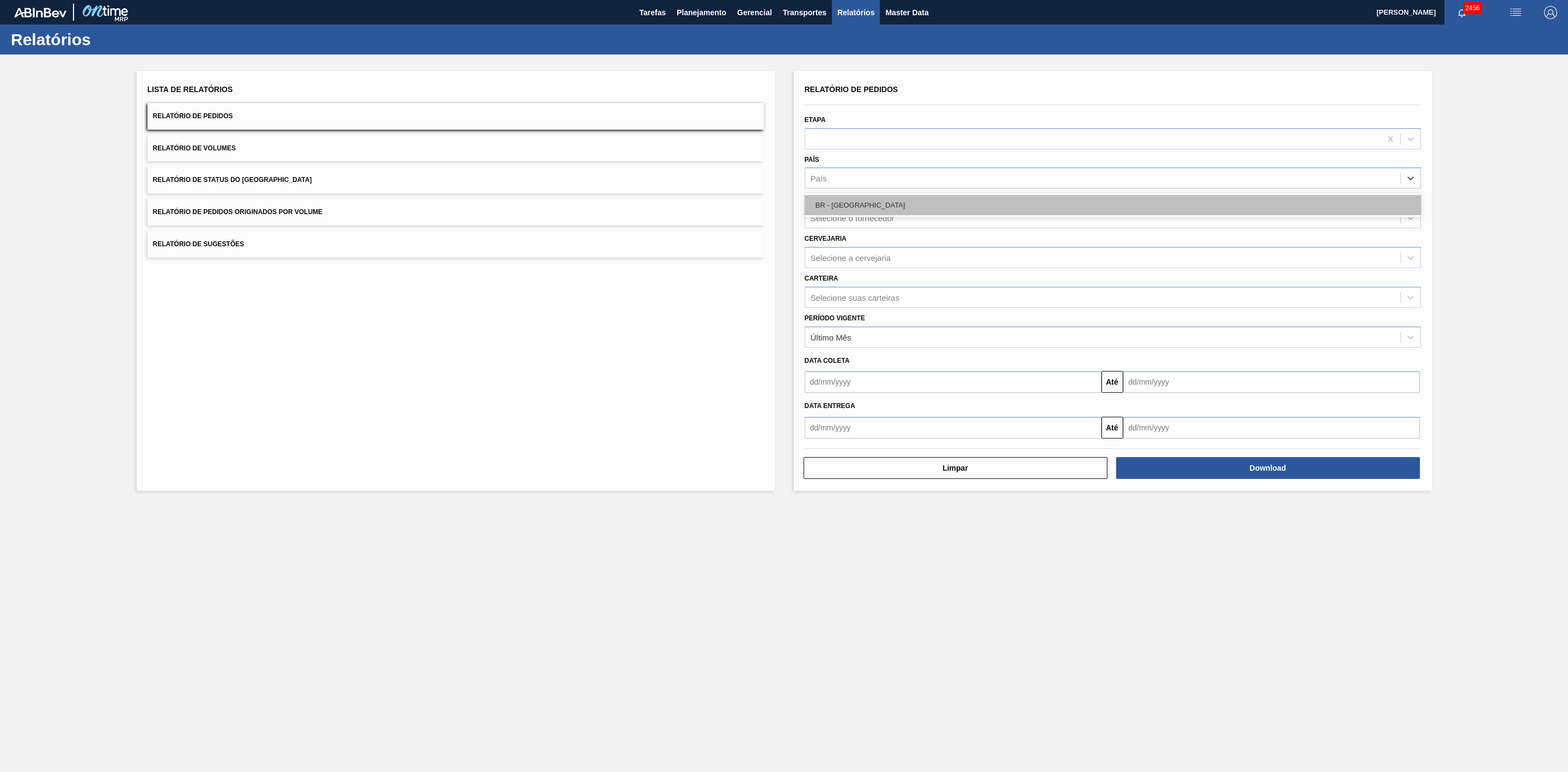
click at [850, 207] on div "BR - [GEOGRAPHIC_DATA]" at bounding box center [1112, 205] width 616 height 20
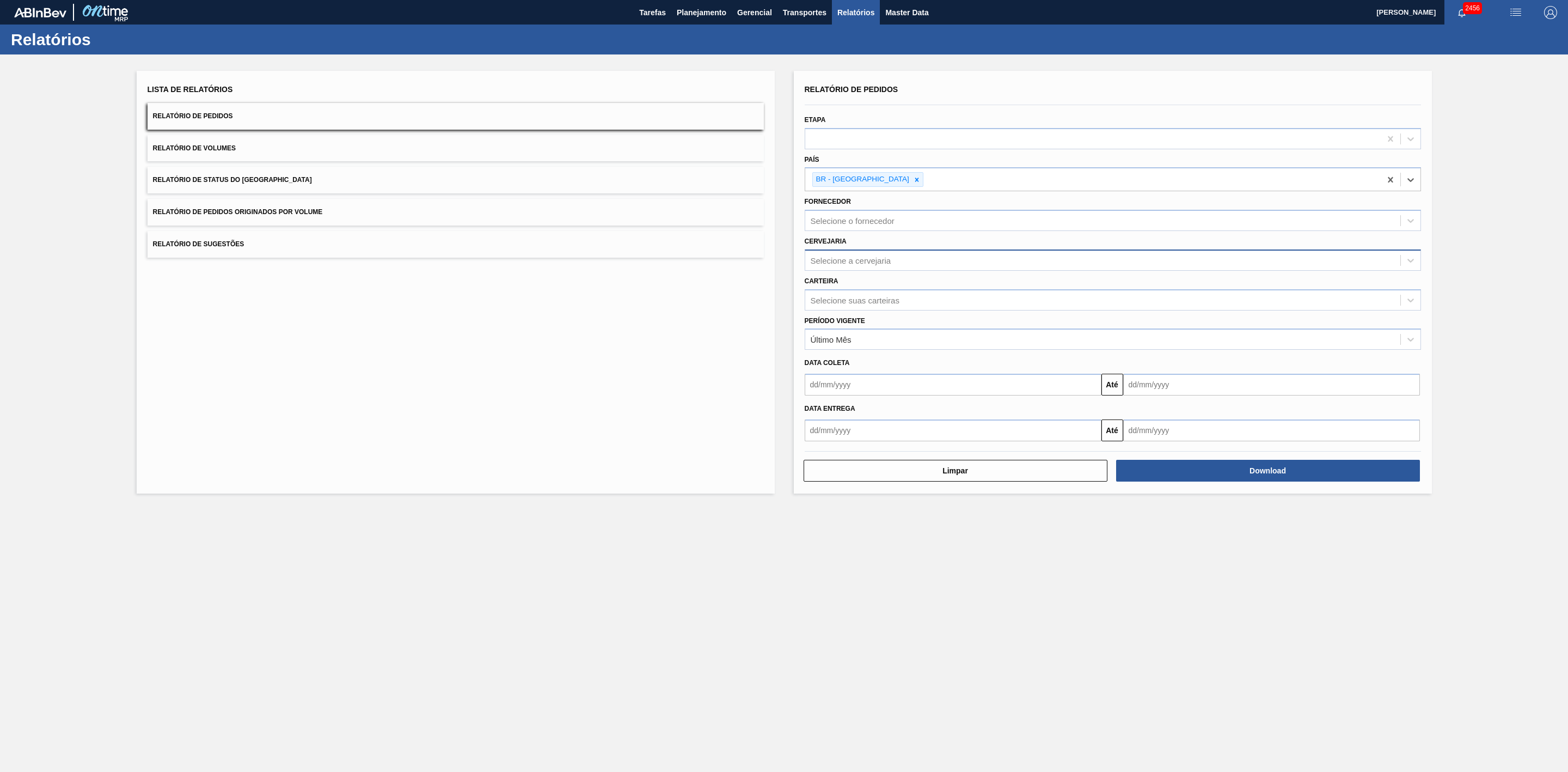
click at [860, 259] on div "Selecione a cervejaria" at bounding box center [851, 260] width 81 height 9
type input "21"
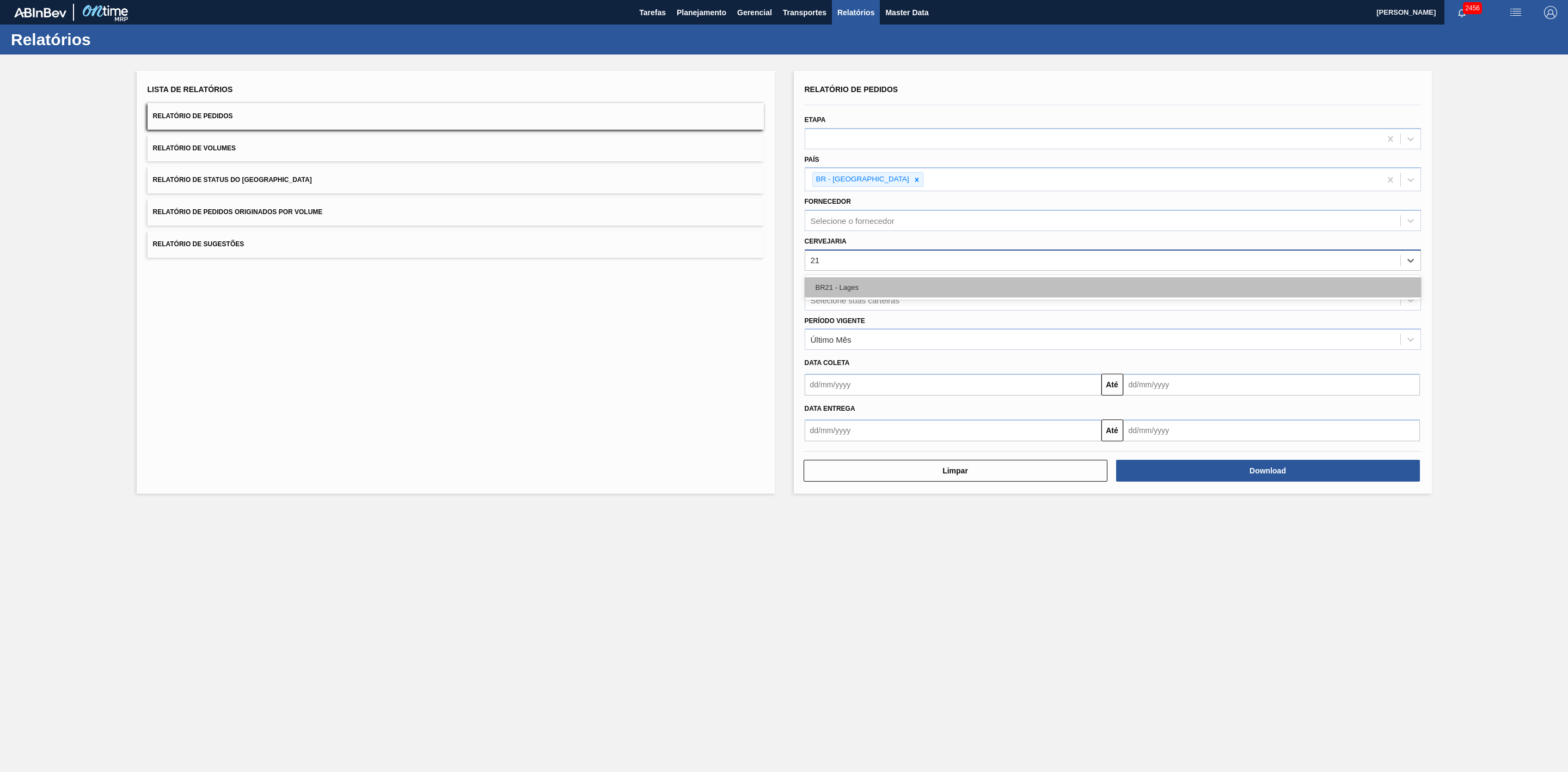
click at [869, 279] on div "BR21 - Lages" at bounding box center [1112, 288] width 616 height 20
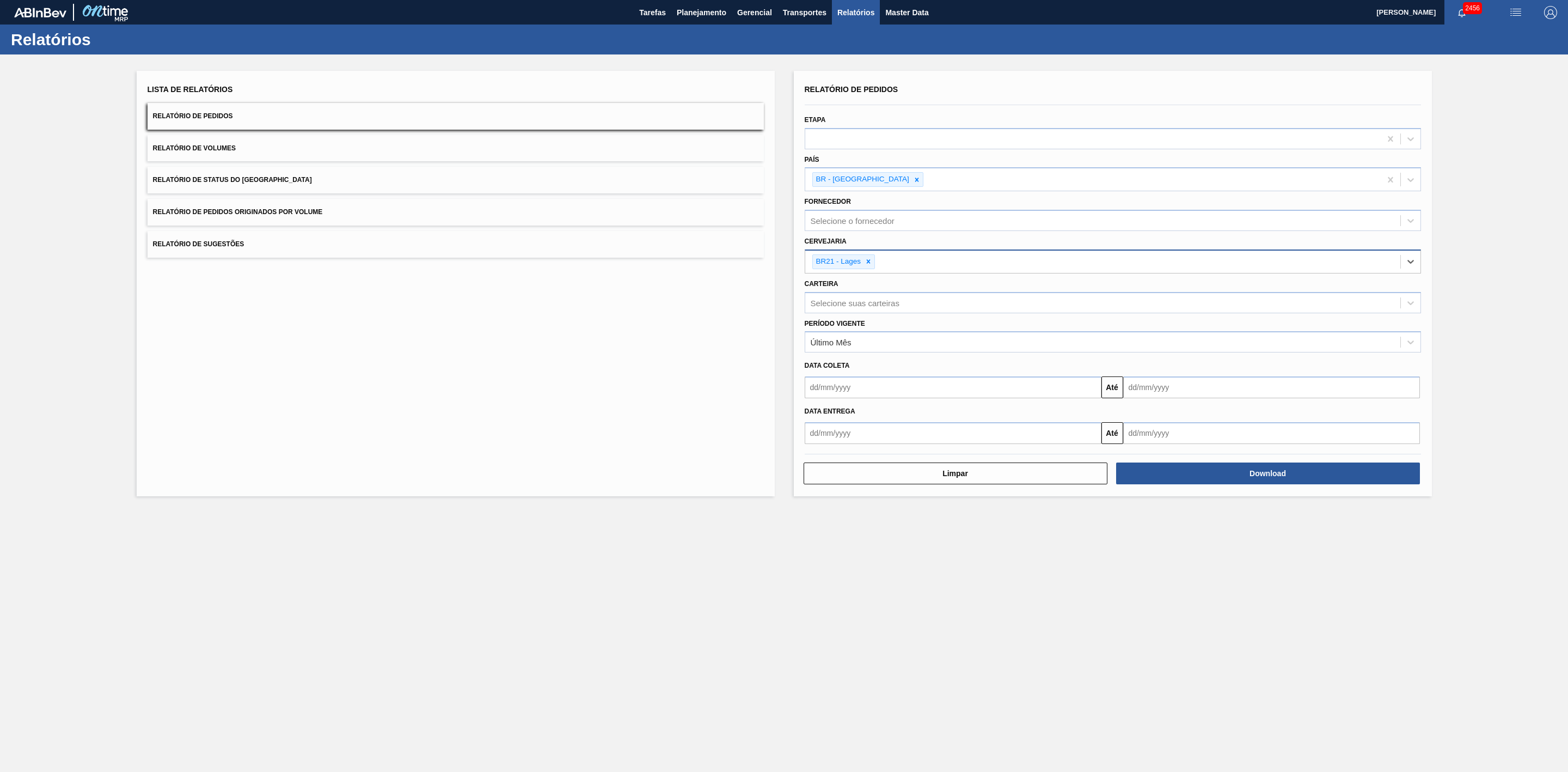
click at [900, 259] on div "BR21 - Lages" at bounding box center [1103, 261] width 595 height 23
type input "22"
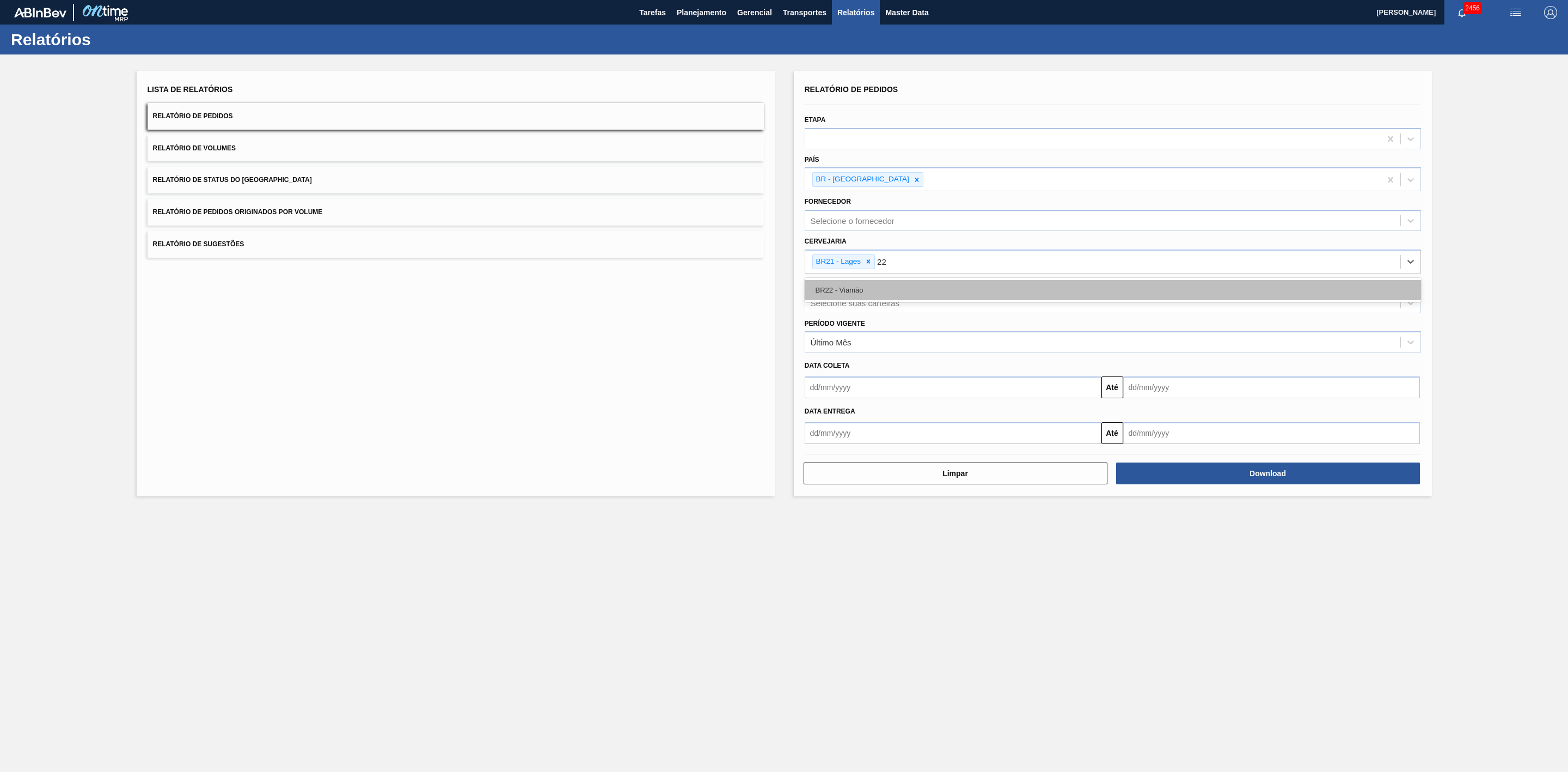
click at [890, 287] on div "BR22 - Viamão" at bounding box center [1112, 290] width 616 height 20
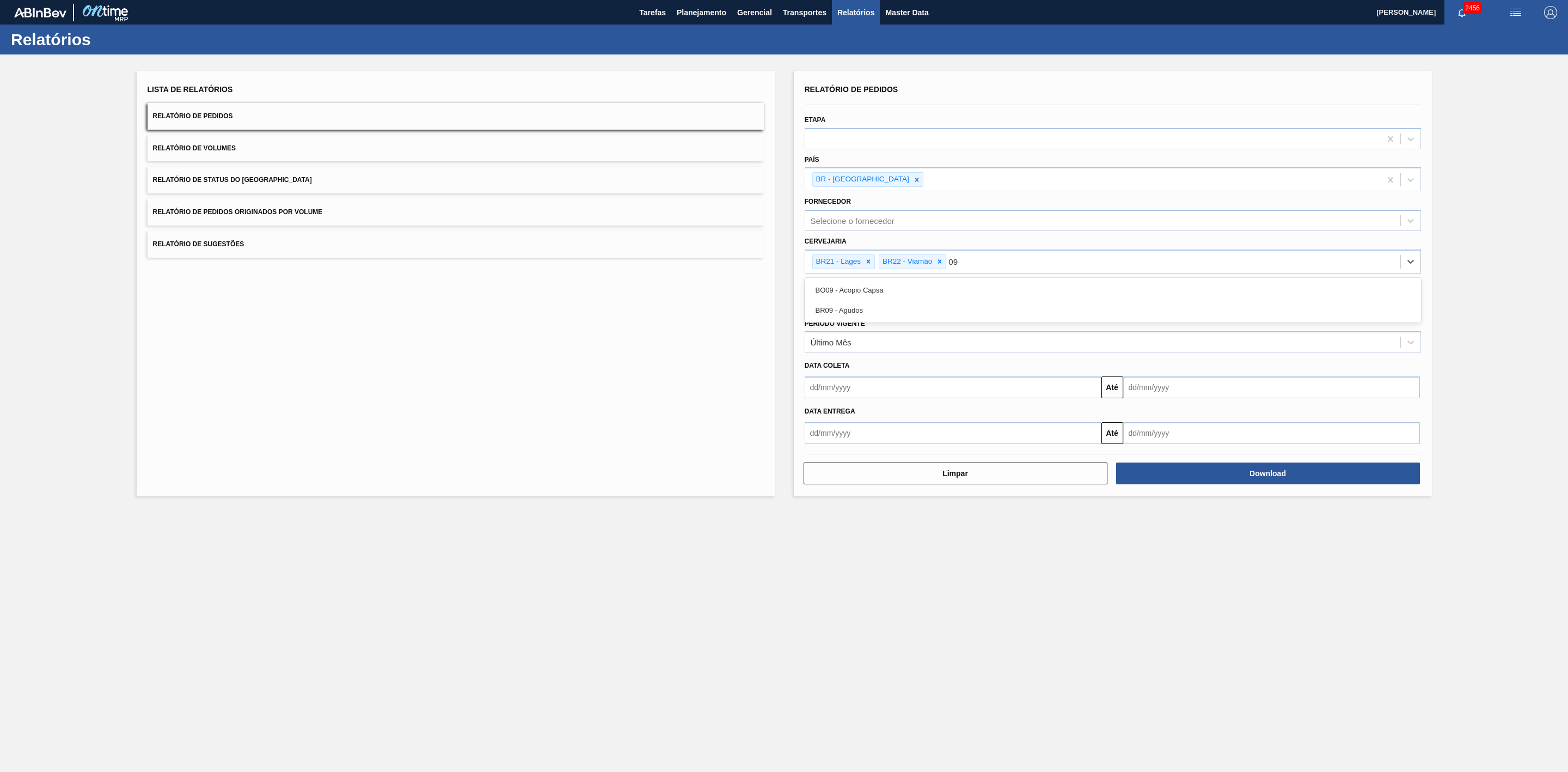
type input "09"
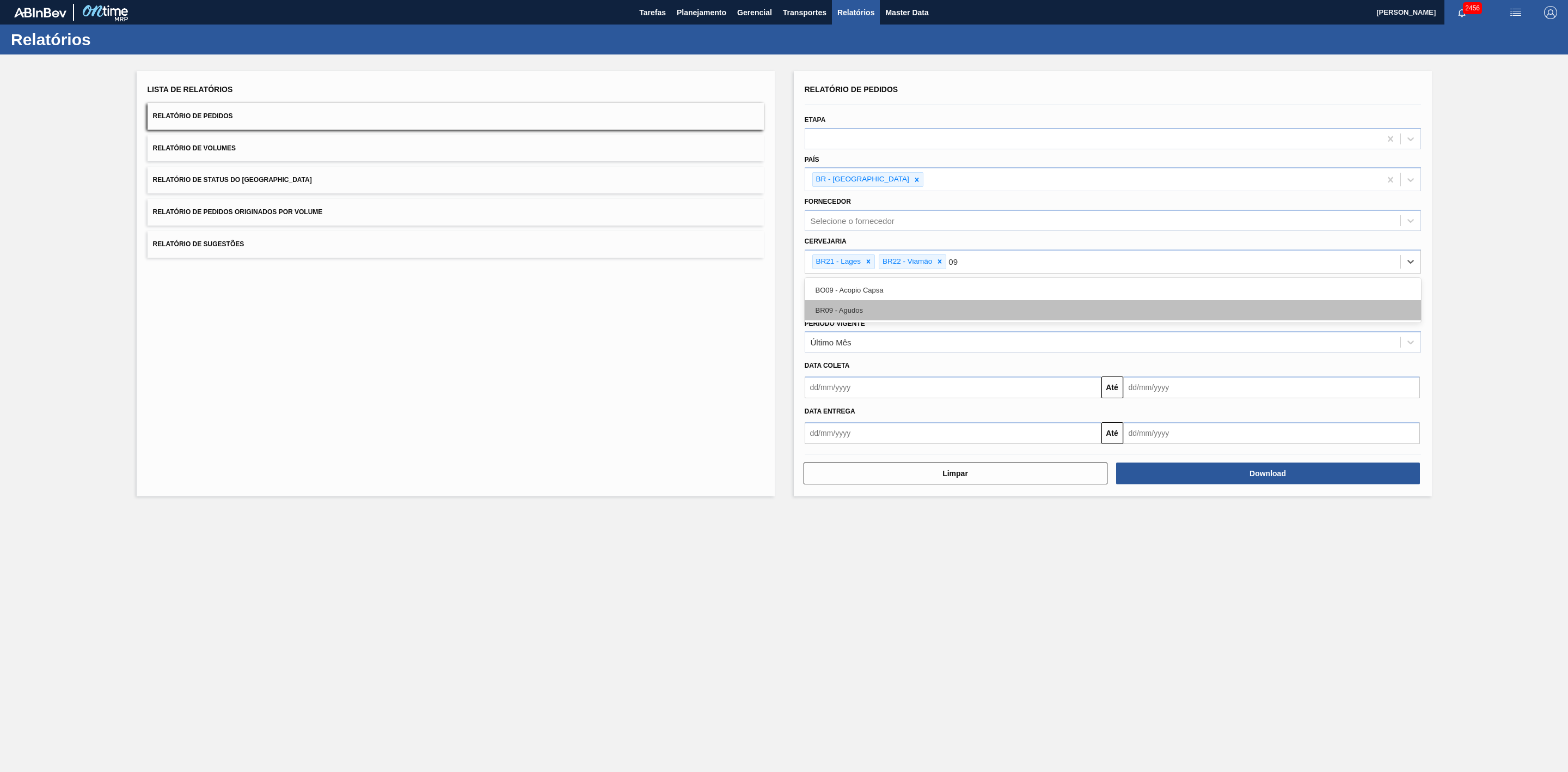
click at [855, 310] on div "BR09 - Agudos" at bounding box center [1112, 310] width 616 height 20
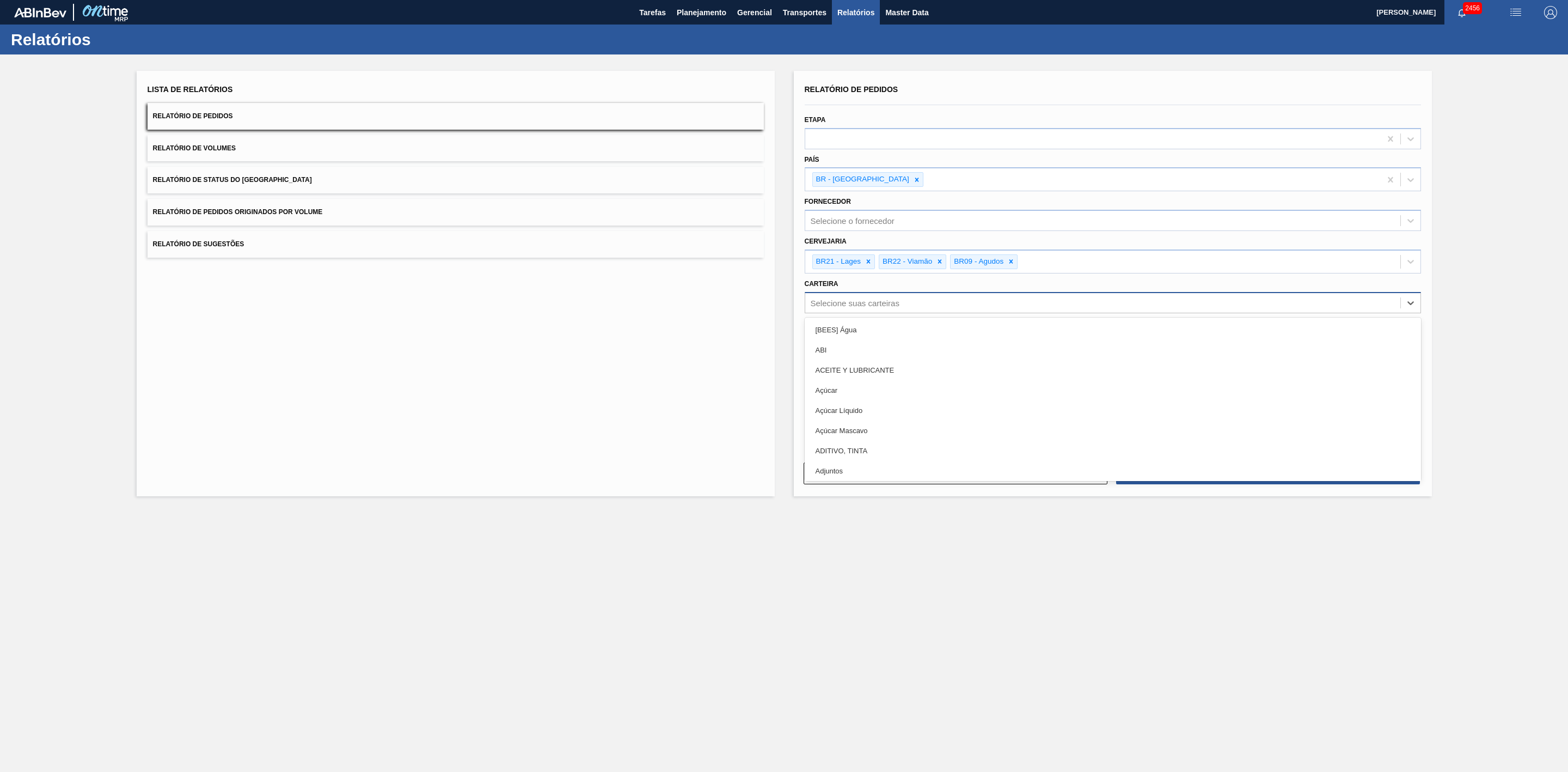
click at [875, 300] on div "Selecione suas carteiras" at bounding box center [855, 302] width 89 height 9
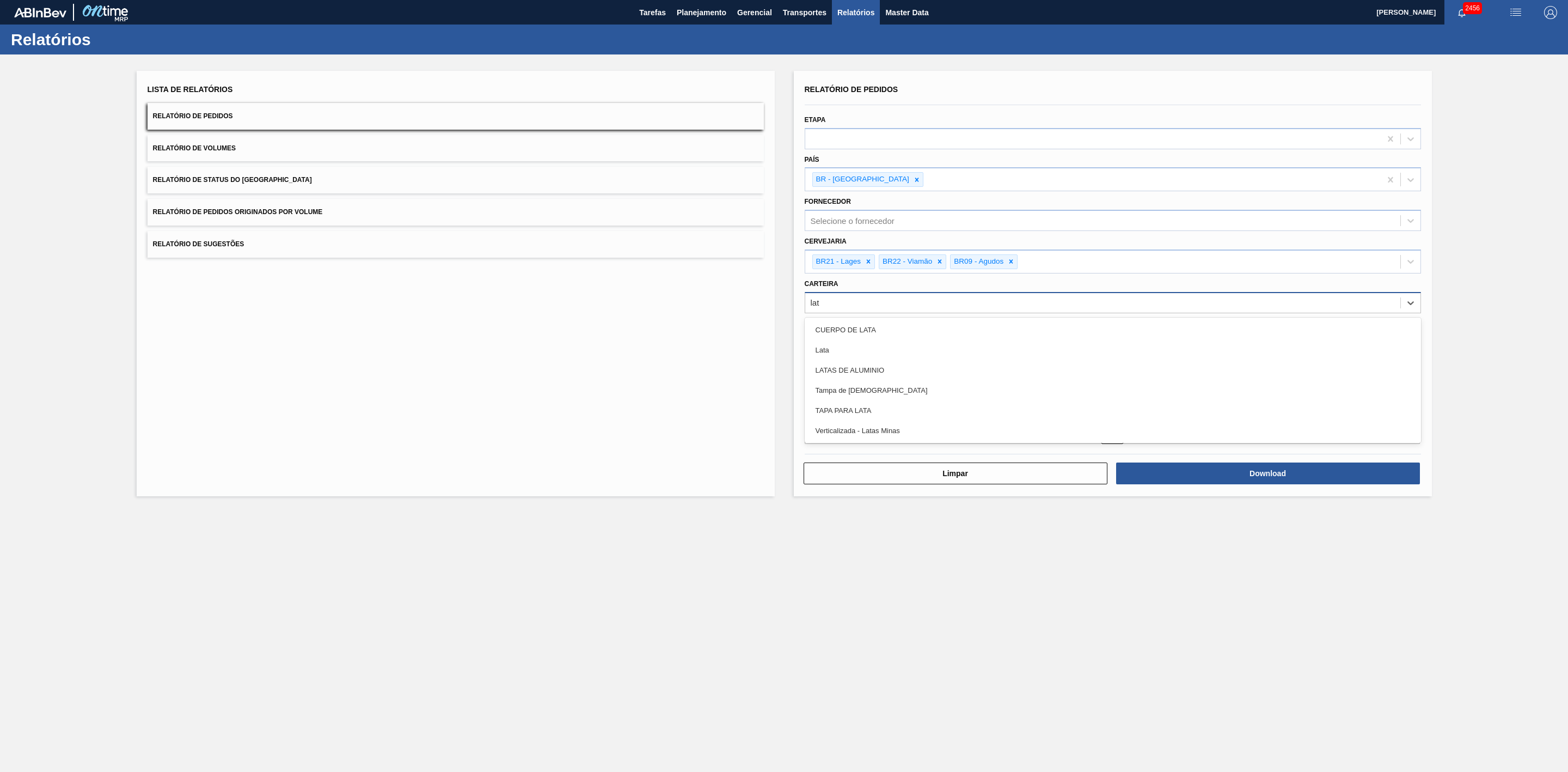
type input "lata"
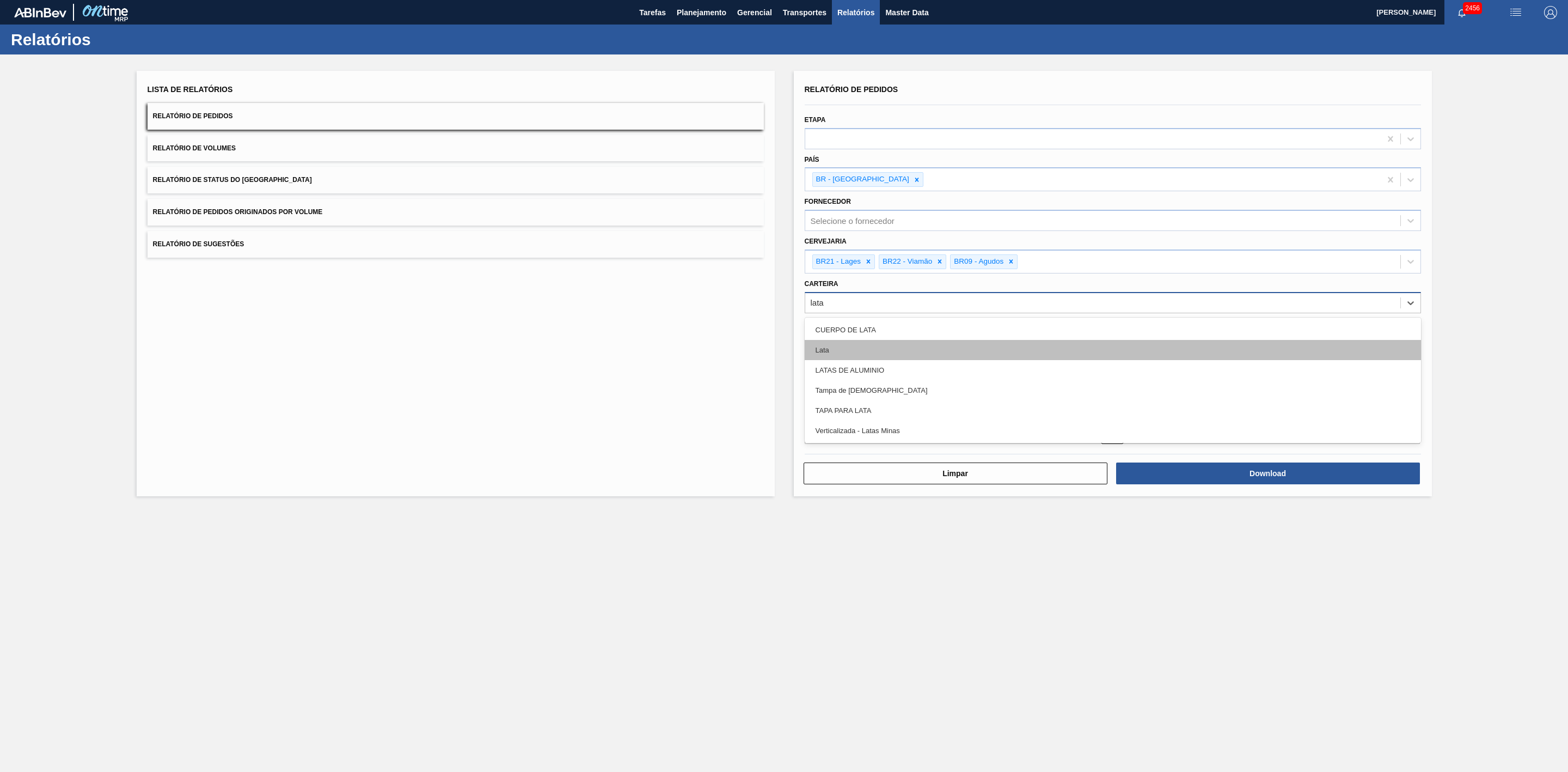
click at [826, 346] on div "Lata" at bounding box center [1112, 350] width 616 height 20
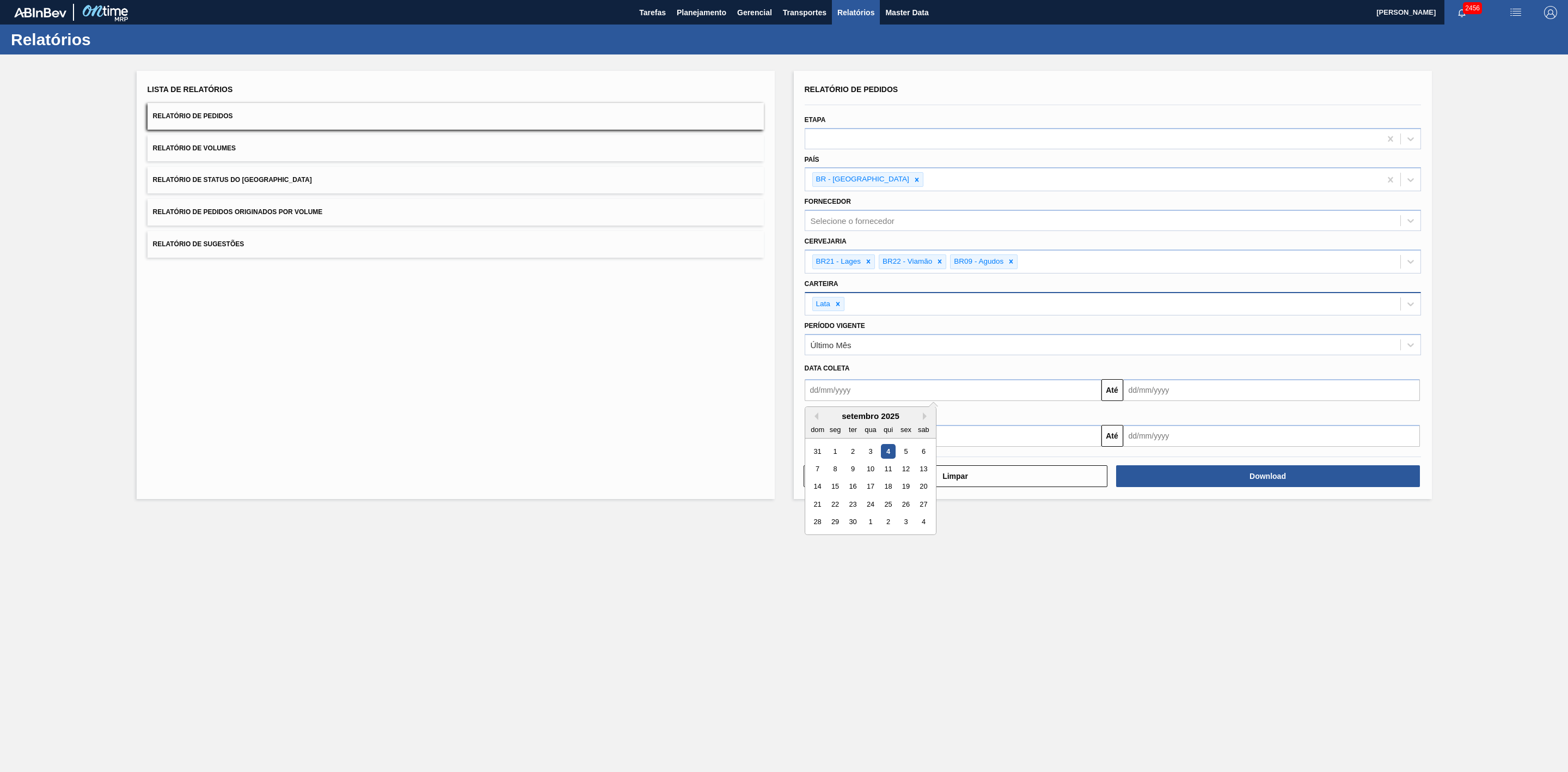
click at [856, 384] on input "text" at bounding box center [953, 390] width 297 height 22
click at [834, 415] on div "setembro 2025" at bounding box center [871, 416] width 131 height 9
click at [820, 453] on div "31" at bounding box center [817, 452] width 15 height 15
type input "[DATE]"
click at [1166, 394] on input "text" at bounding box center [1271, 390] width 297 height 22
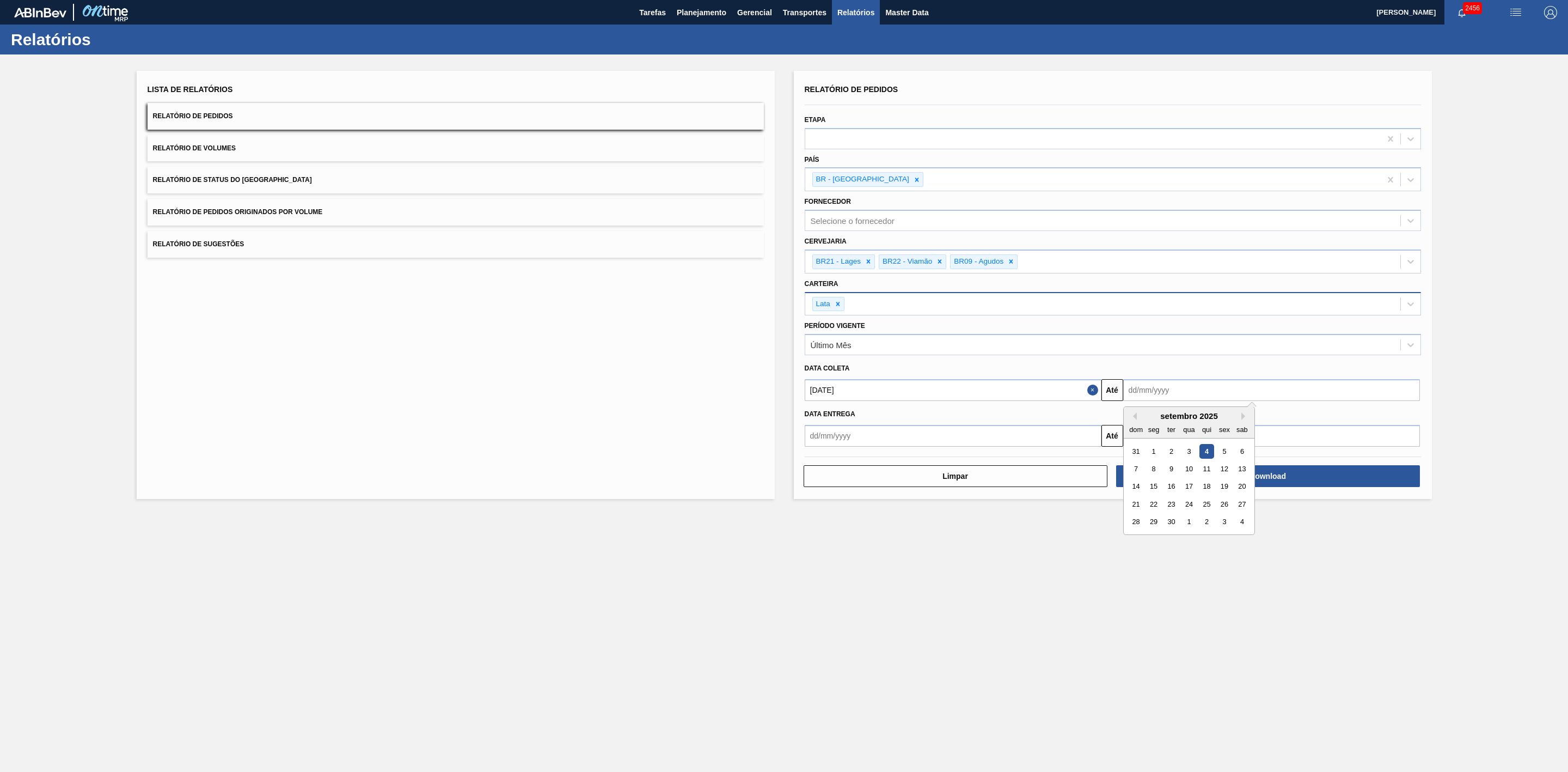
click at [1146, 414] on div "setembro 2025" at bounding box center [1189, 416] width 131 height 9
click at [1176, 523] on div "30" at bounding box center [1170, 522] width 15 height 15
type input "30/09/2025"
click at [1196, 472] on button "Download" at bounding box center [1268, 476] width 304 height 22
click at [708, 10] on span "Planejamento" at bounding box center [702, 13] width 49 height 13
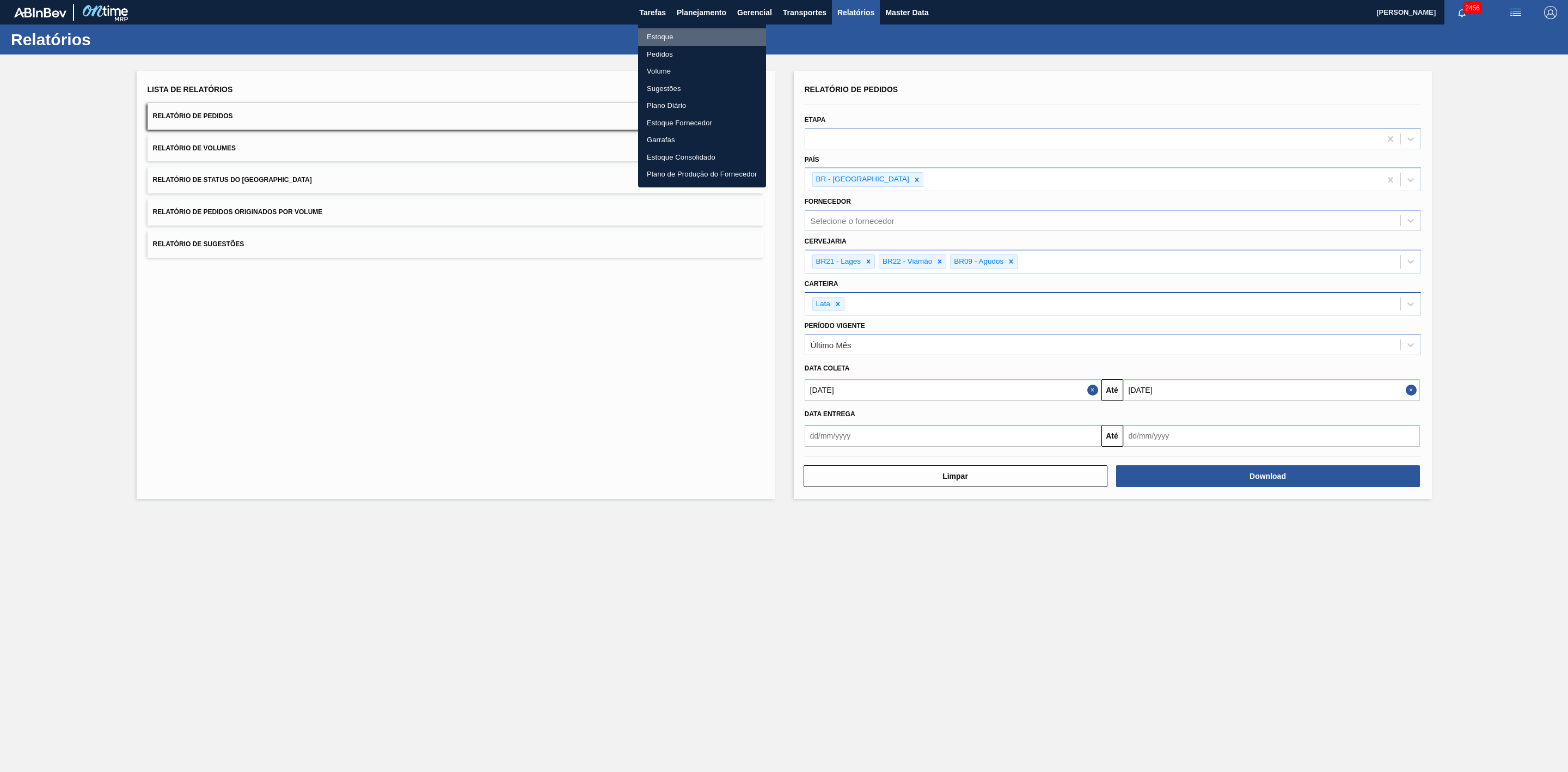
click at [653, 35] on li "Estoque" at bounding box center [702, 36] width 128 height 17
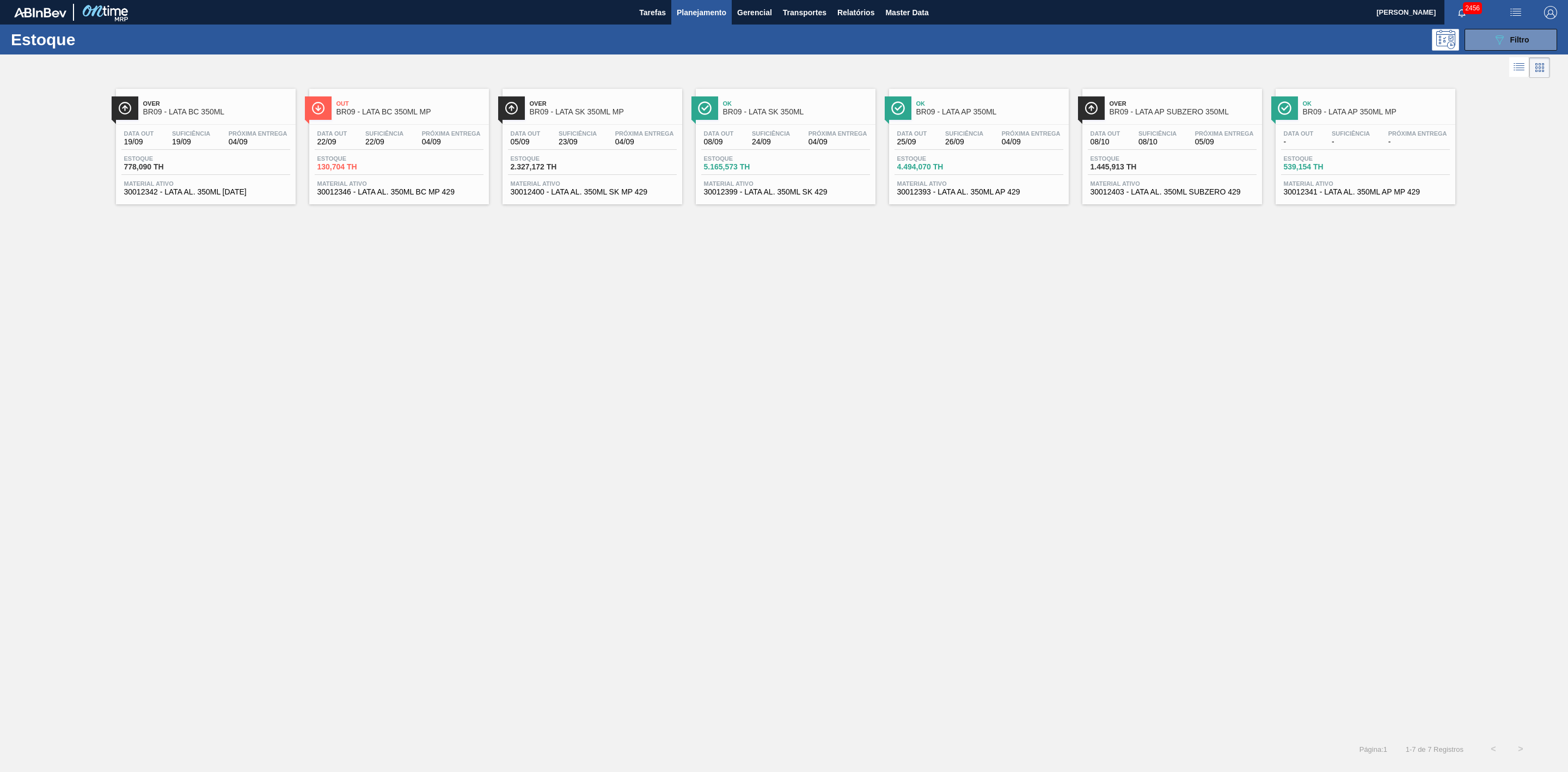
click at [733, 107] on span "Ok" at bounding box center [796, 103] width 147 height 6
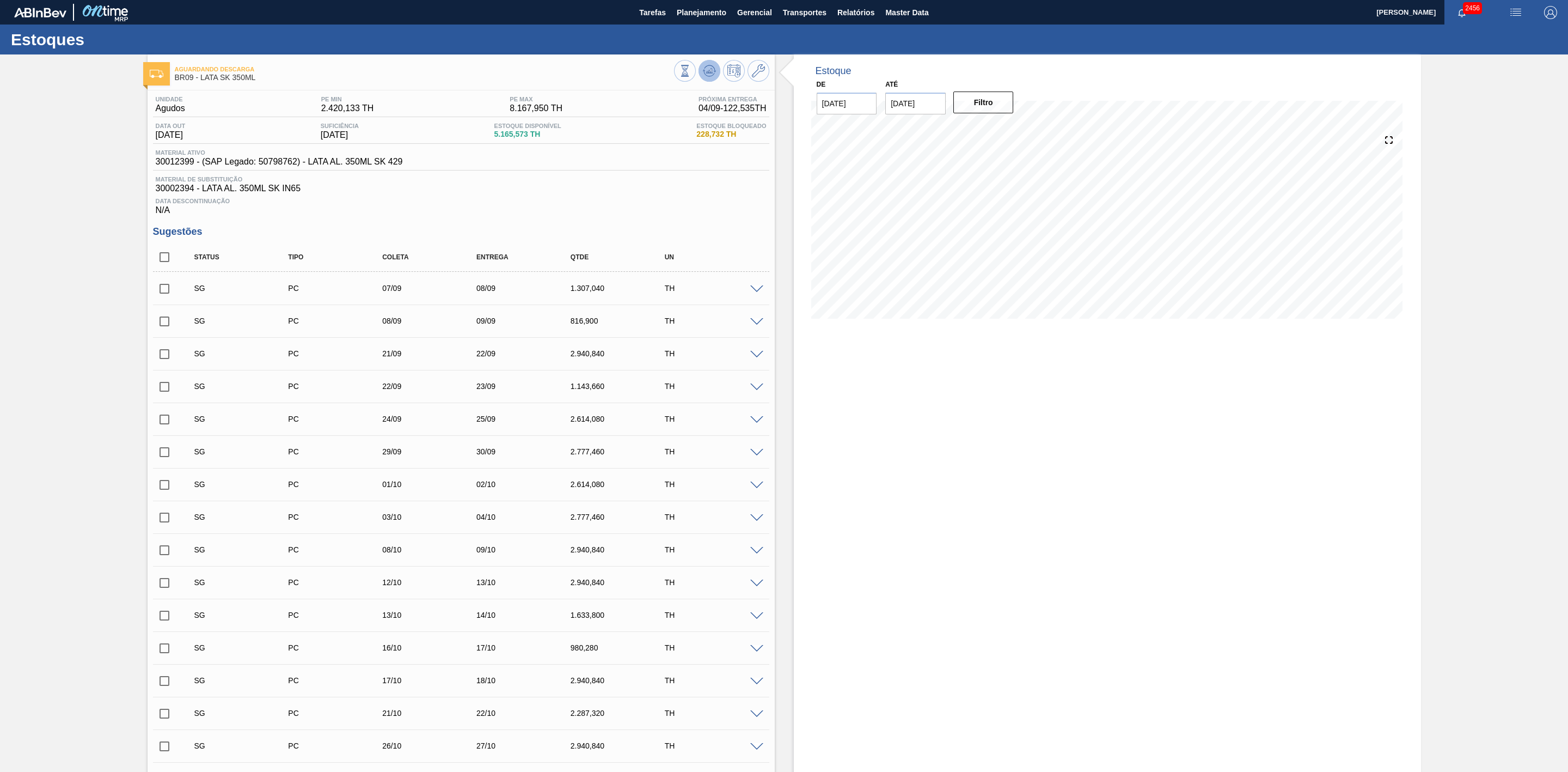
click at [710, 80] on button at bounding box center [710, 71] width 22 height 22
click at [168, 292] on input "checkbox" at bounding box center [164, 289] width 23 height 23
checkbox input "true"
click at [163, 325] on input "checkbox" at bounding box center [164, 320] width 23 height 23
checkbox input "true"
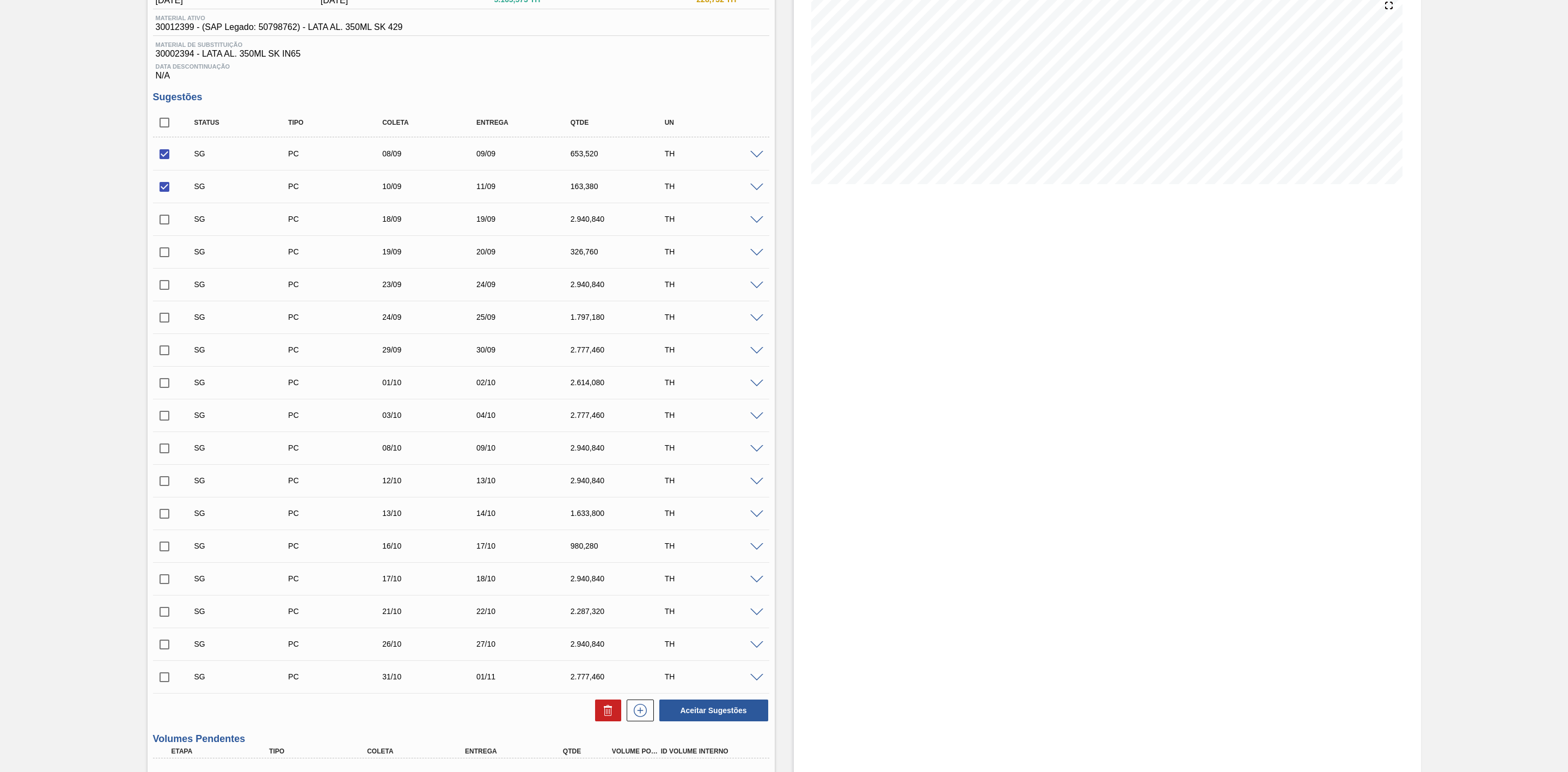
scroll to position [163, 0]
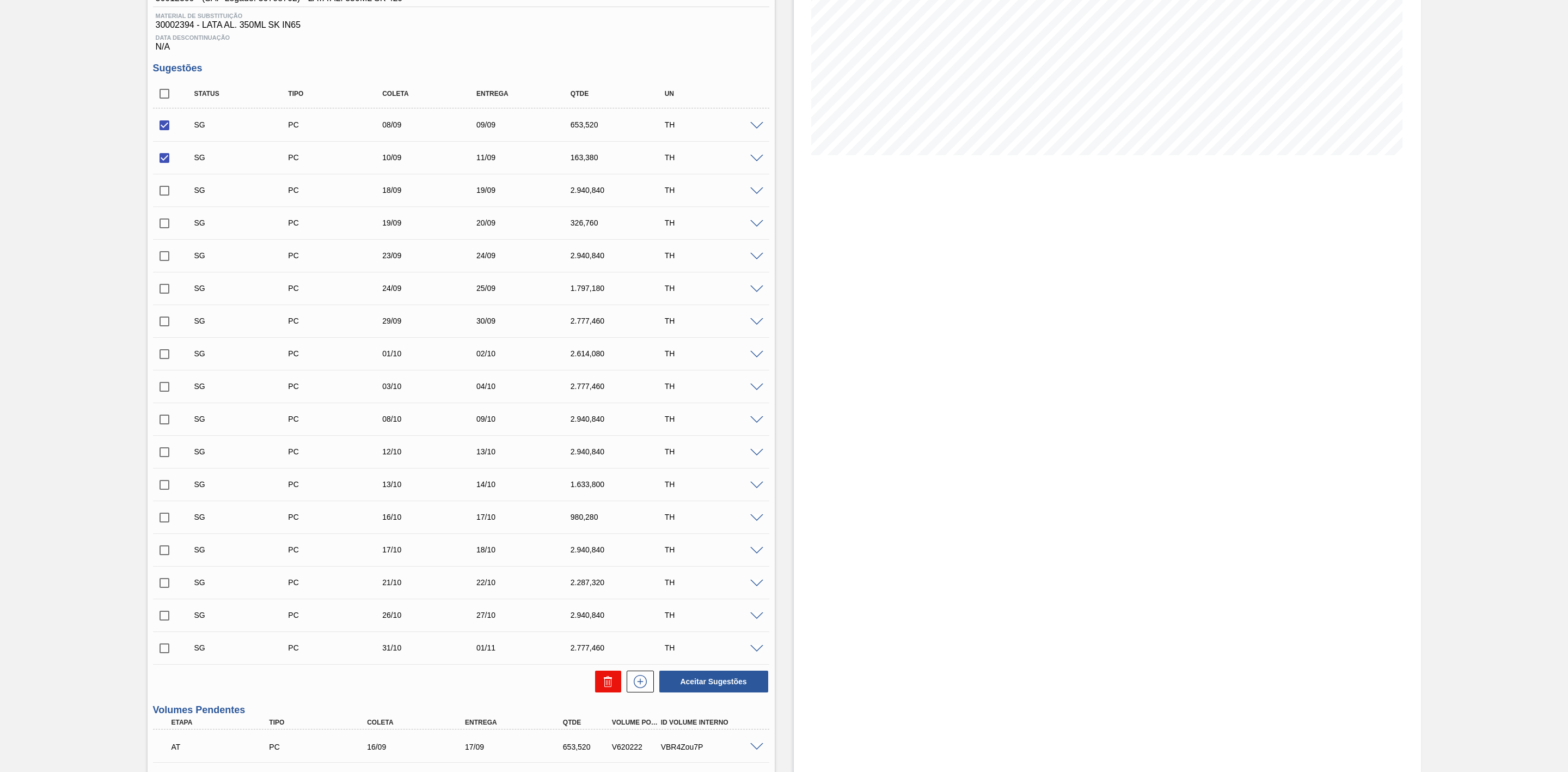
click at [604, 686] on icon at bounding box center [608, 681] width 13 height 13
checkbox input "false"
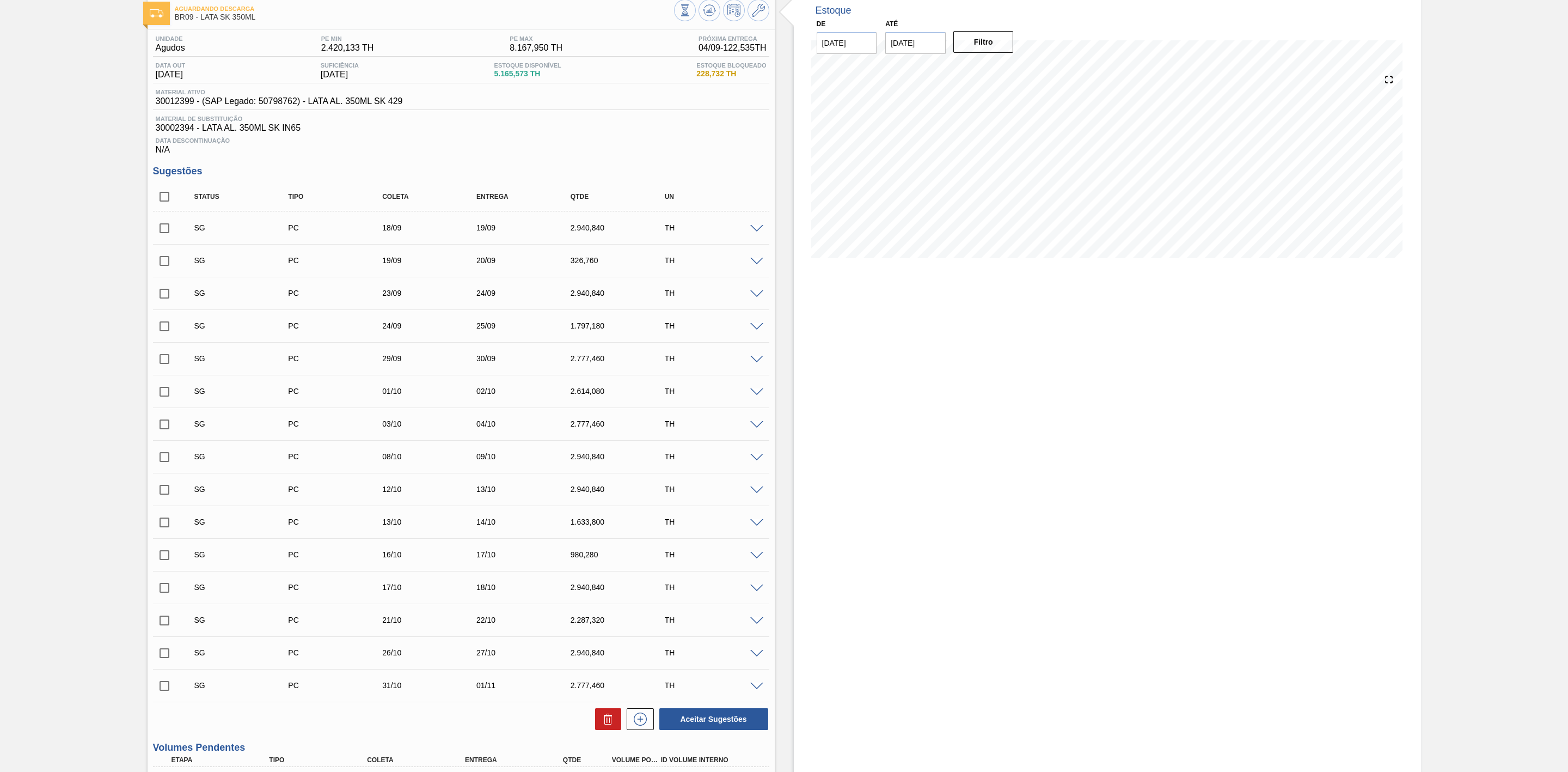
scroll to position [0, 0]
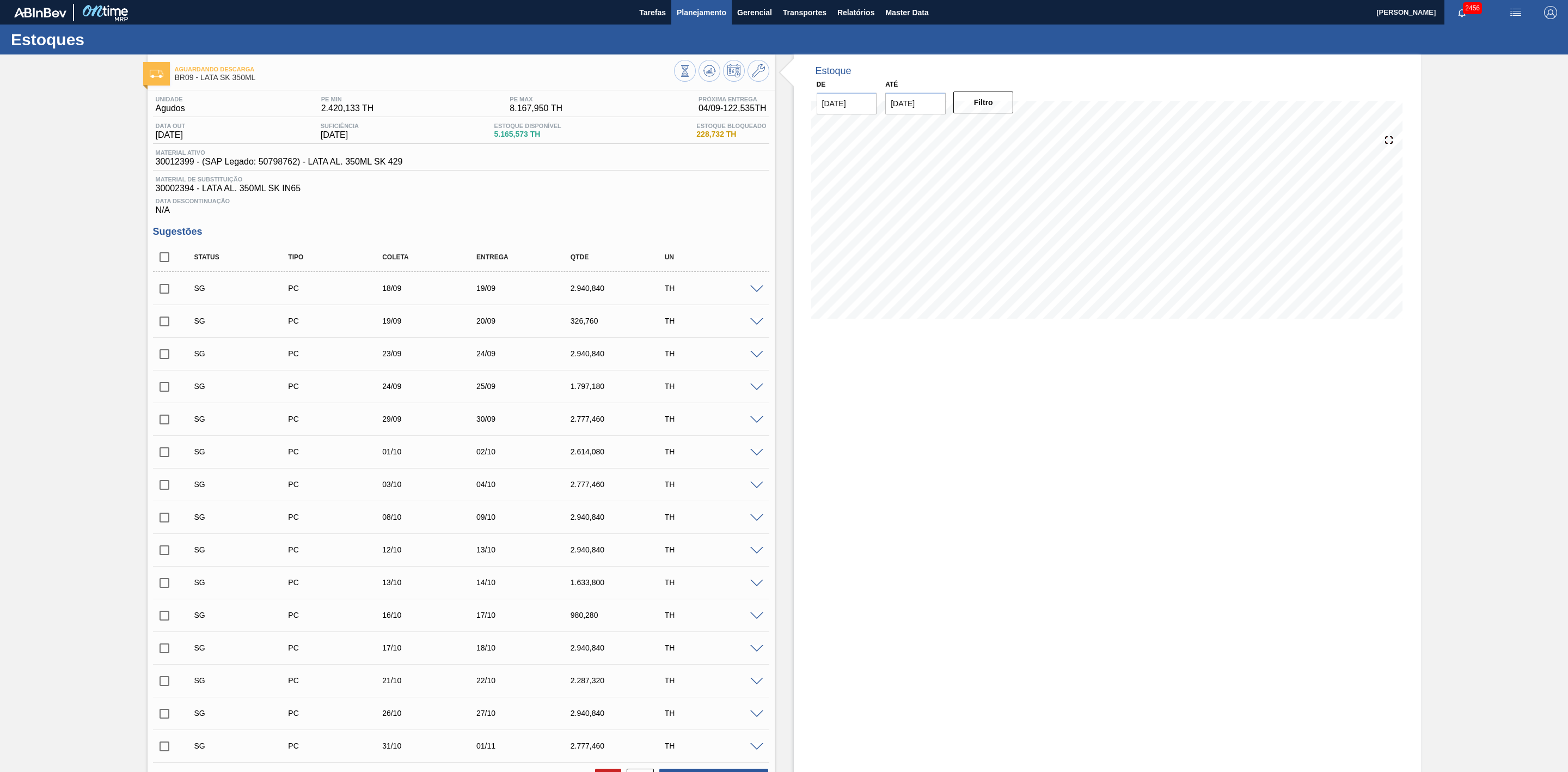
click at [700, 18] on span "Planejamento" at bounding box center [702, 13] width 49 height 13
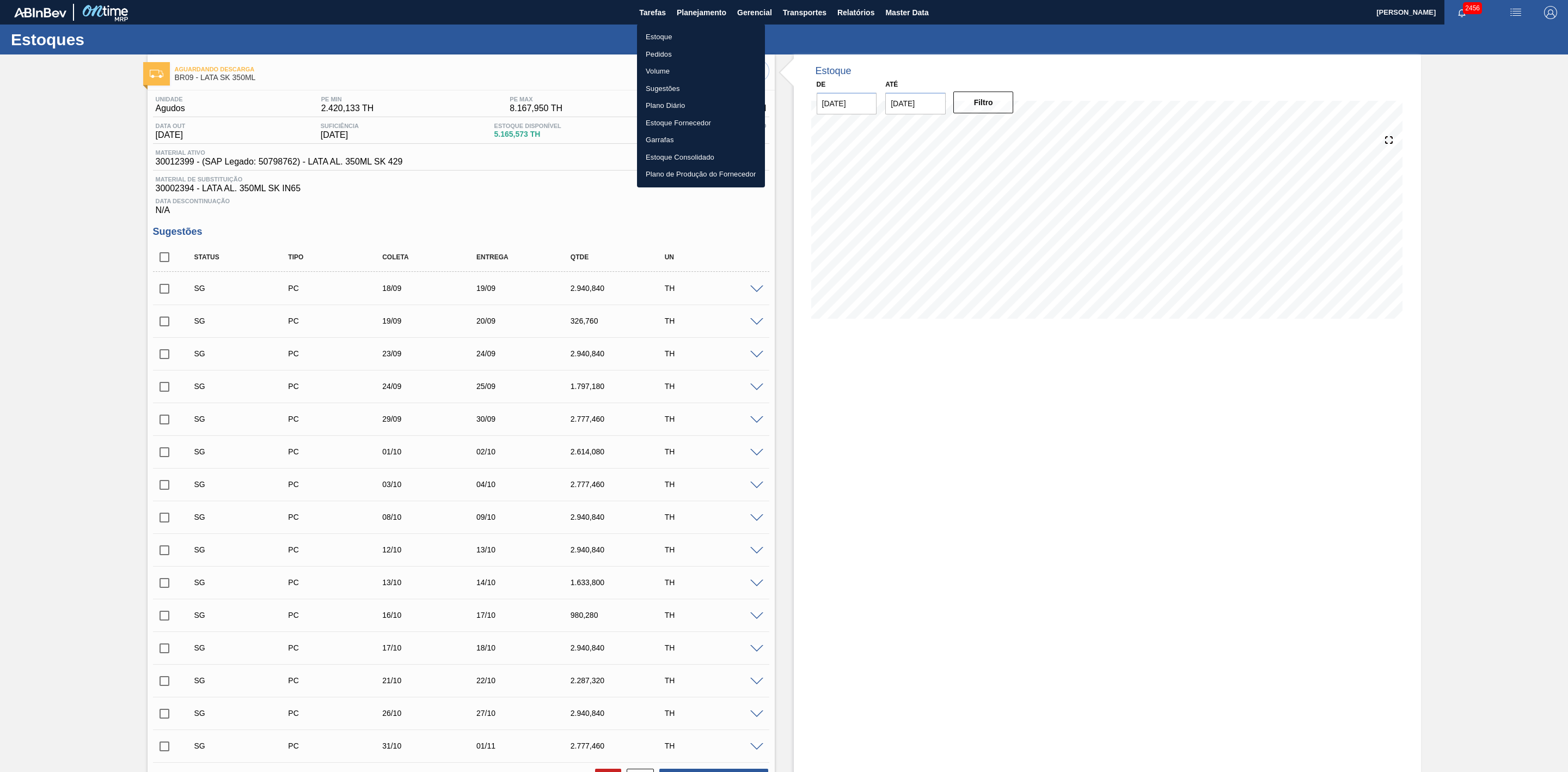
click at [664, 37] on li "Estoque" at bounding box center [701, 36] width 128 height 17
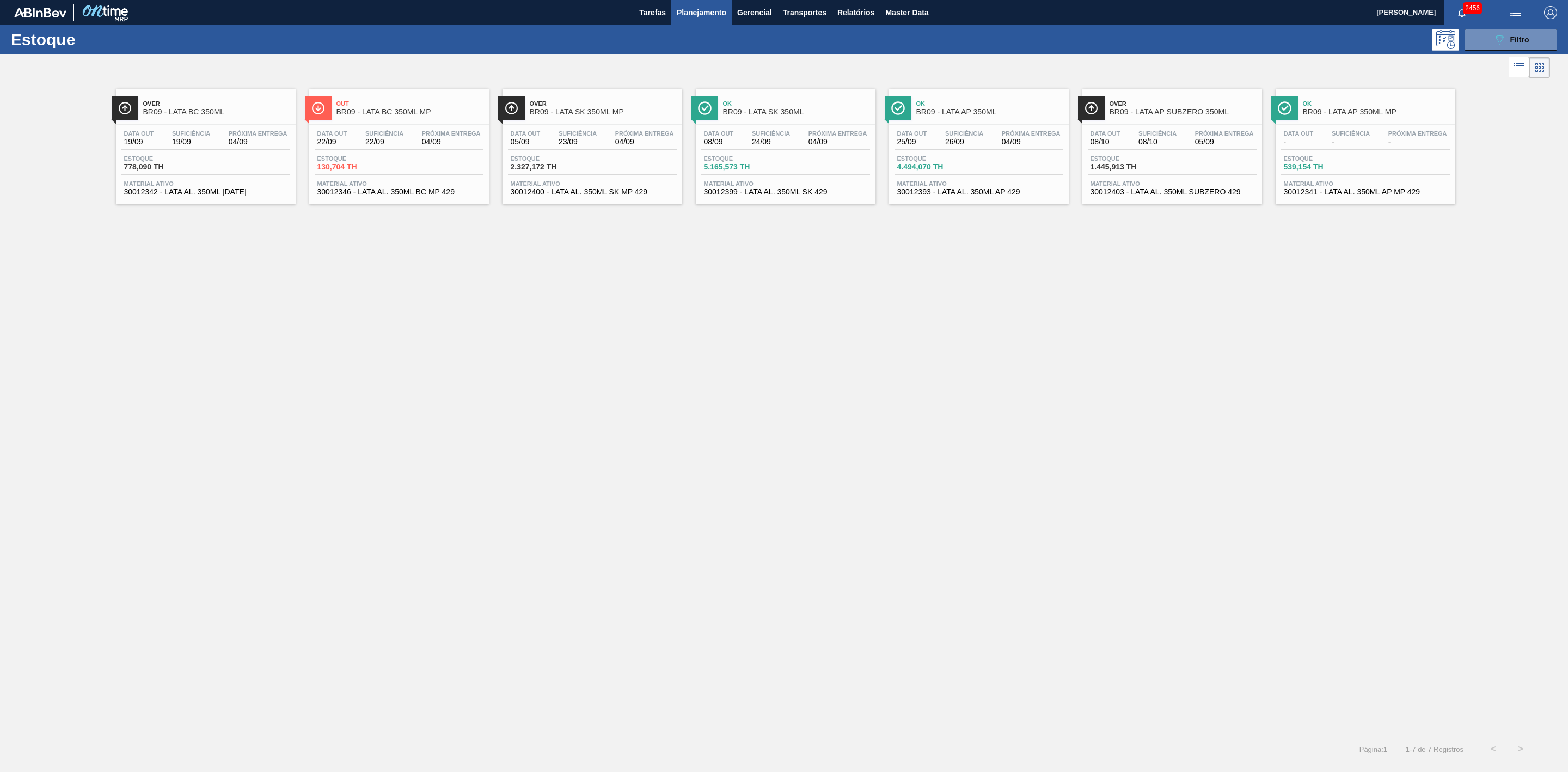
click at [624, 111] on span "BR09 - LATA SK 350ML MP" at bounding box center [603, 111] width 147 height 8
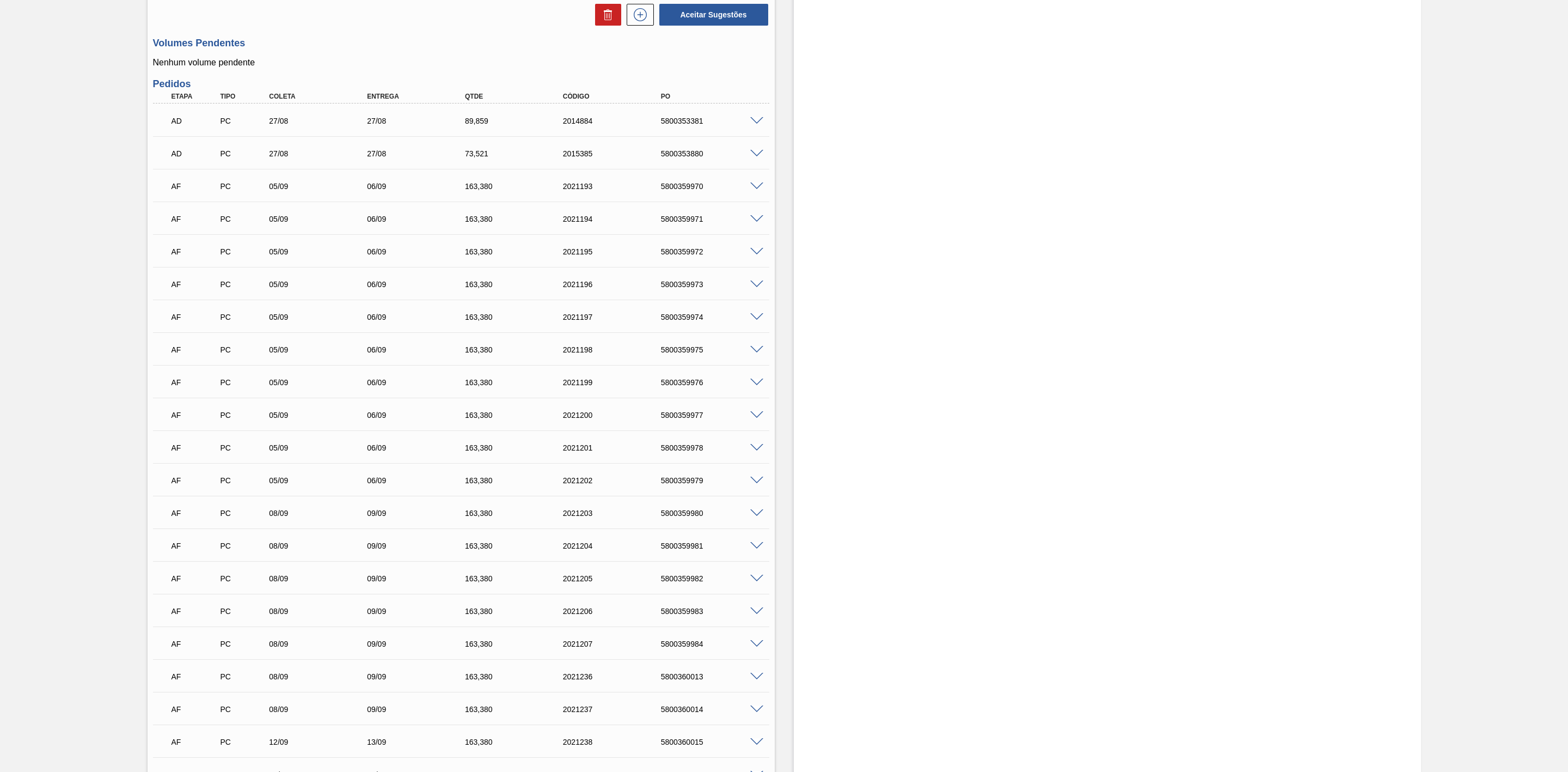
scroll to position [899, 0]
click at [754, 219] on span at bounding box center [756, 216] width 13 height 8
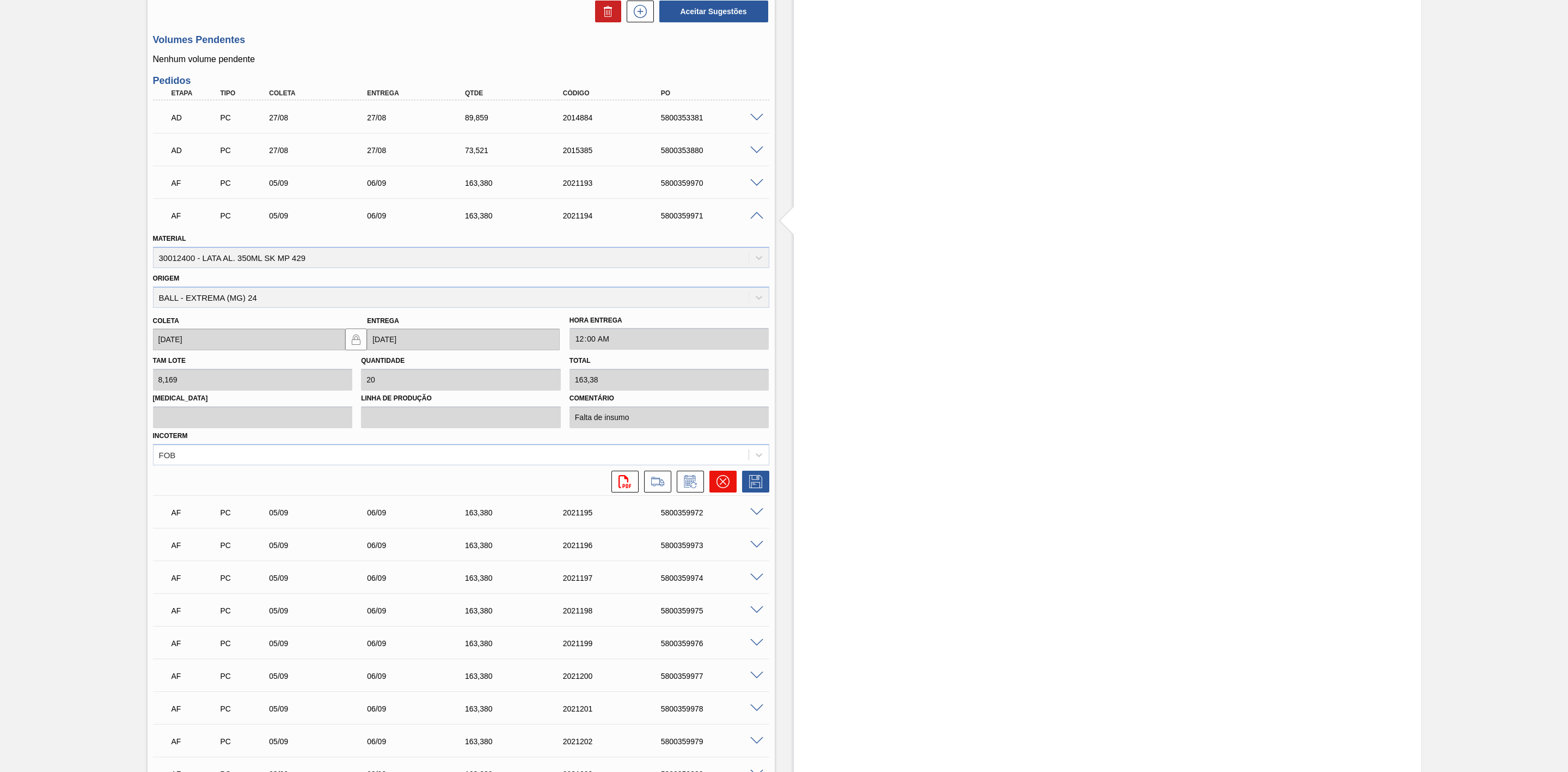
click at [733, 490] on button at bounding box center [723, 482] width 27 height 22
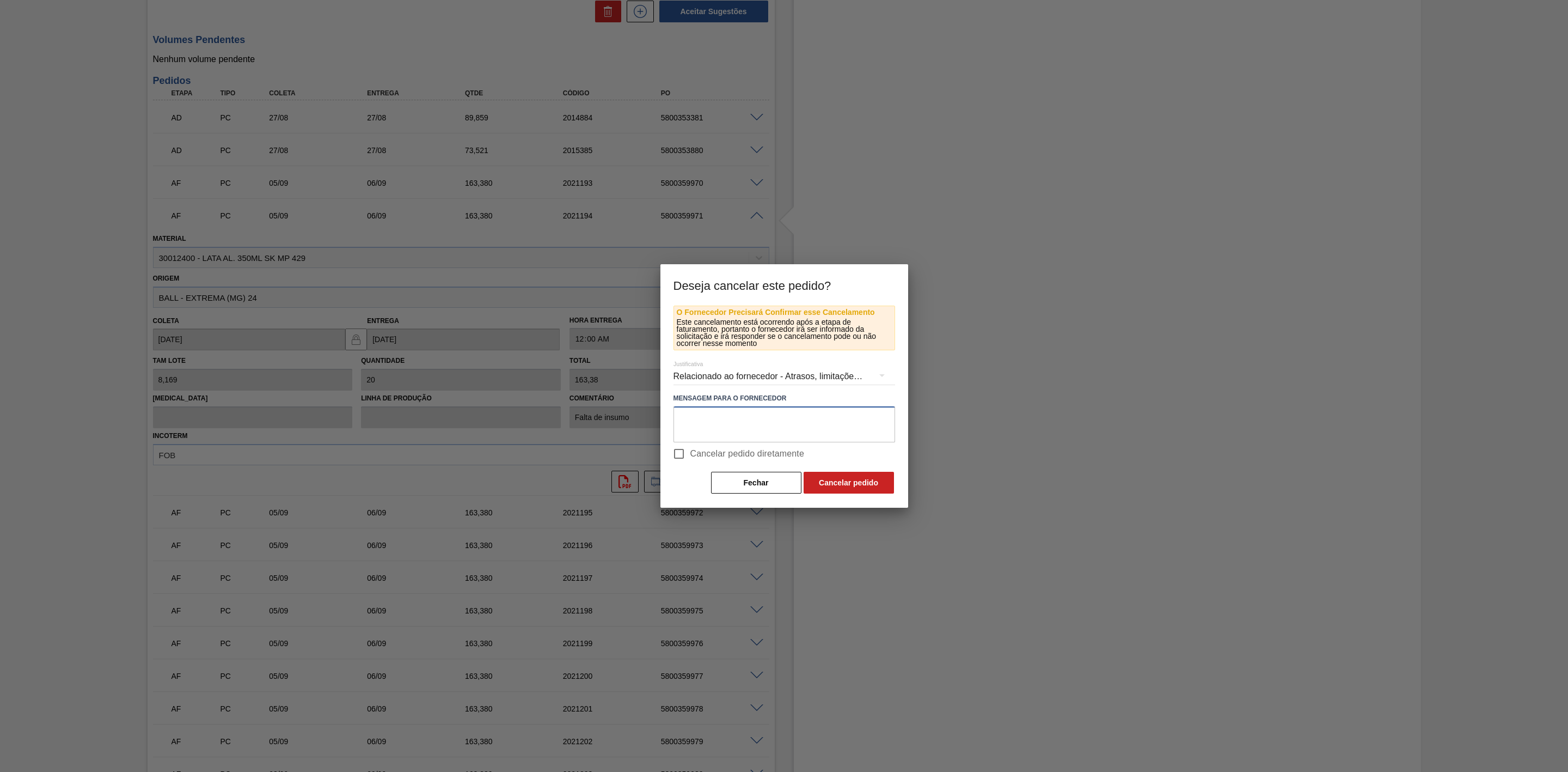
click at [744, 423] on textarea at bounding box center [784, 423] width 221 height 36
click at [814, 417] on textarea "Linearização de grade - cenário de carro na porta" at bounding box center [784, 423] width 221 height 36
drag, startPoint x: 853, startPoint y: 417, endPoint x: 653, endPoint y: 422, distance: 200.1
click at [653, 422] on div "Deseja cancelar este pedido? O Fornecedor Precisará Confirmar esse Cancelamento…" at bounding box center [784, 386] width 1568 height 772
type textarea "Linearização de grade - cenário de carros na porta"
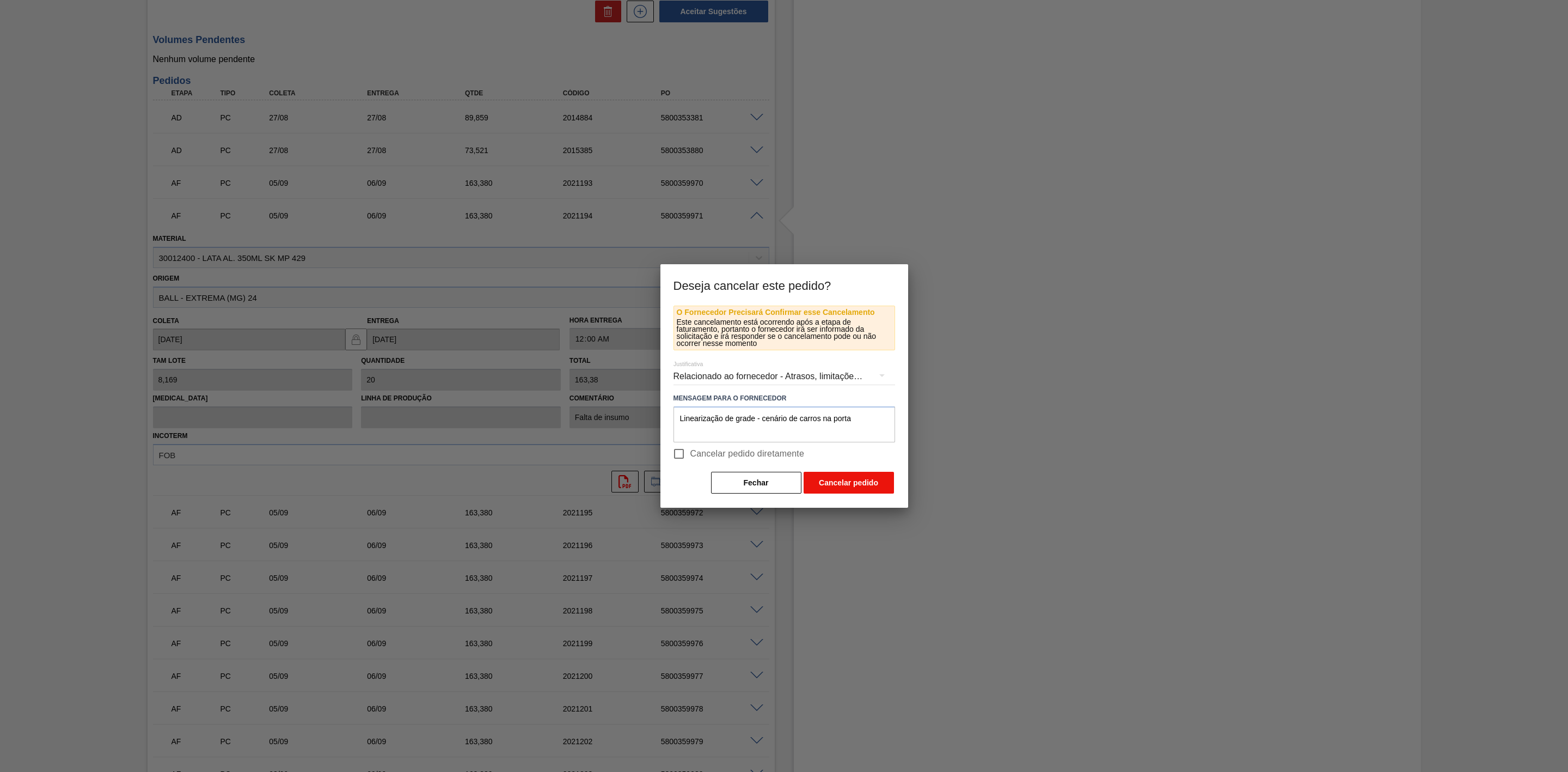
click at [855, 482] on button "Cancelar pedido" at bounding box center [848, 482] width 90 height 22
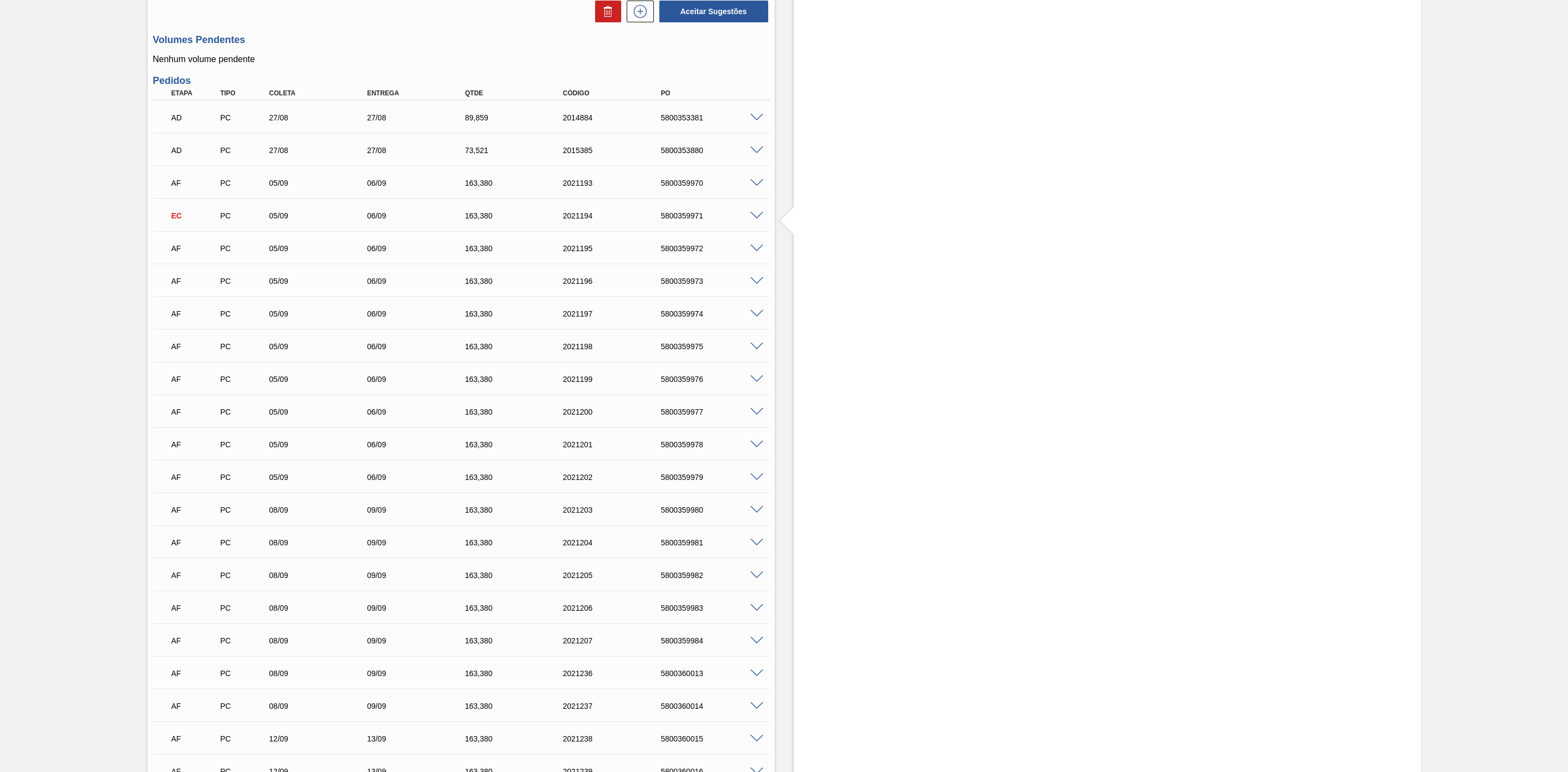
click at [753, 220] on span at bounding box center [756, 216] width 13 height 8
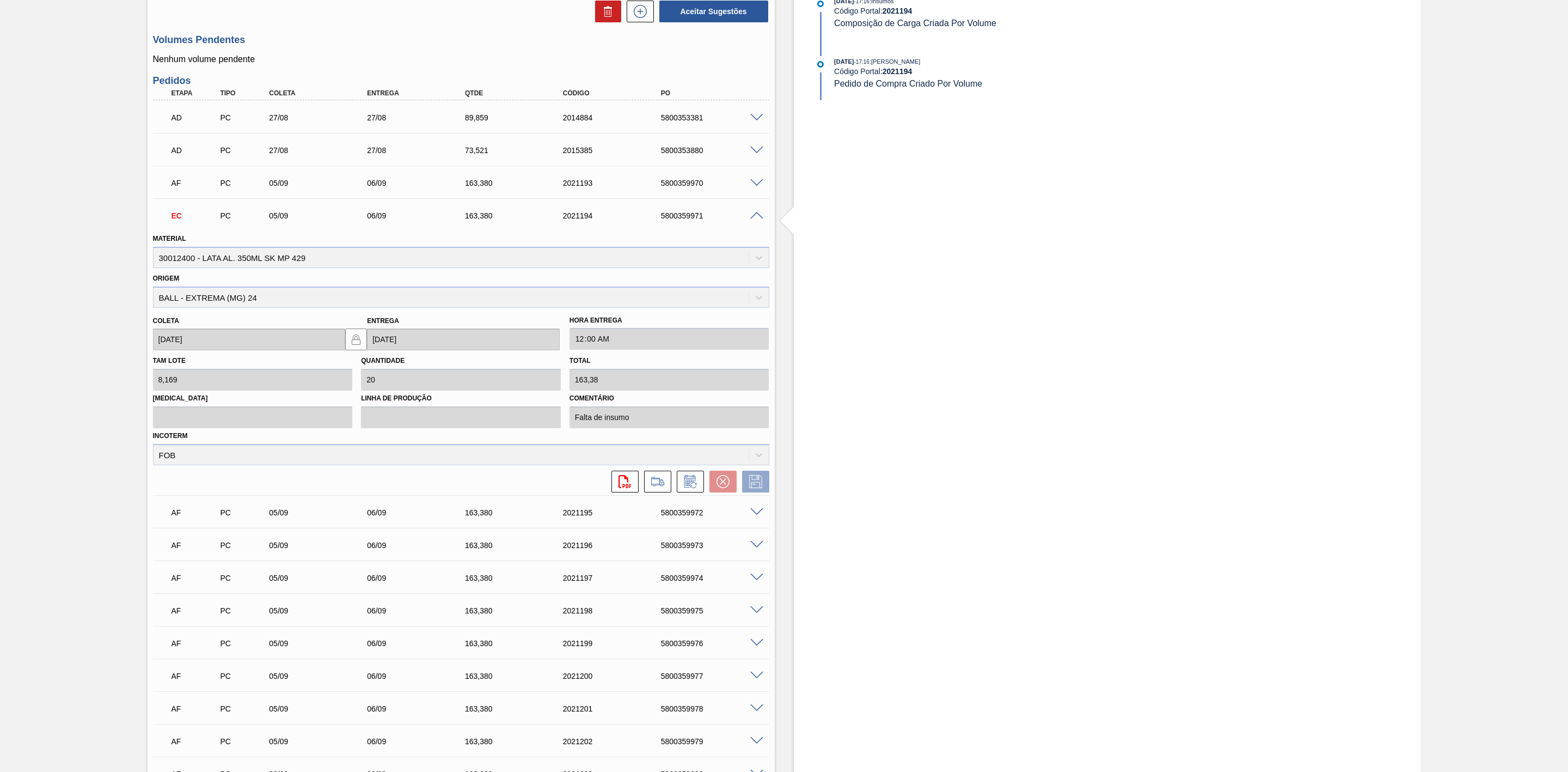
click at [758, 220] on span at bounding box center [756, 216] width 13 height 8
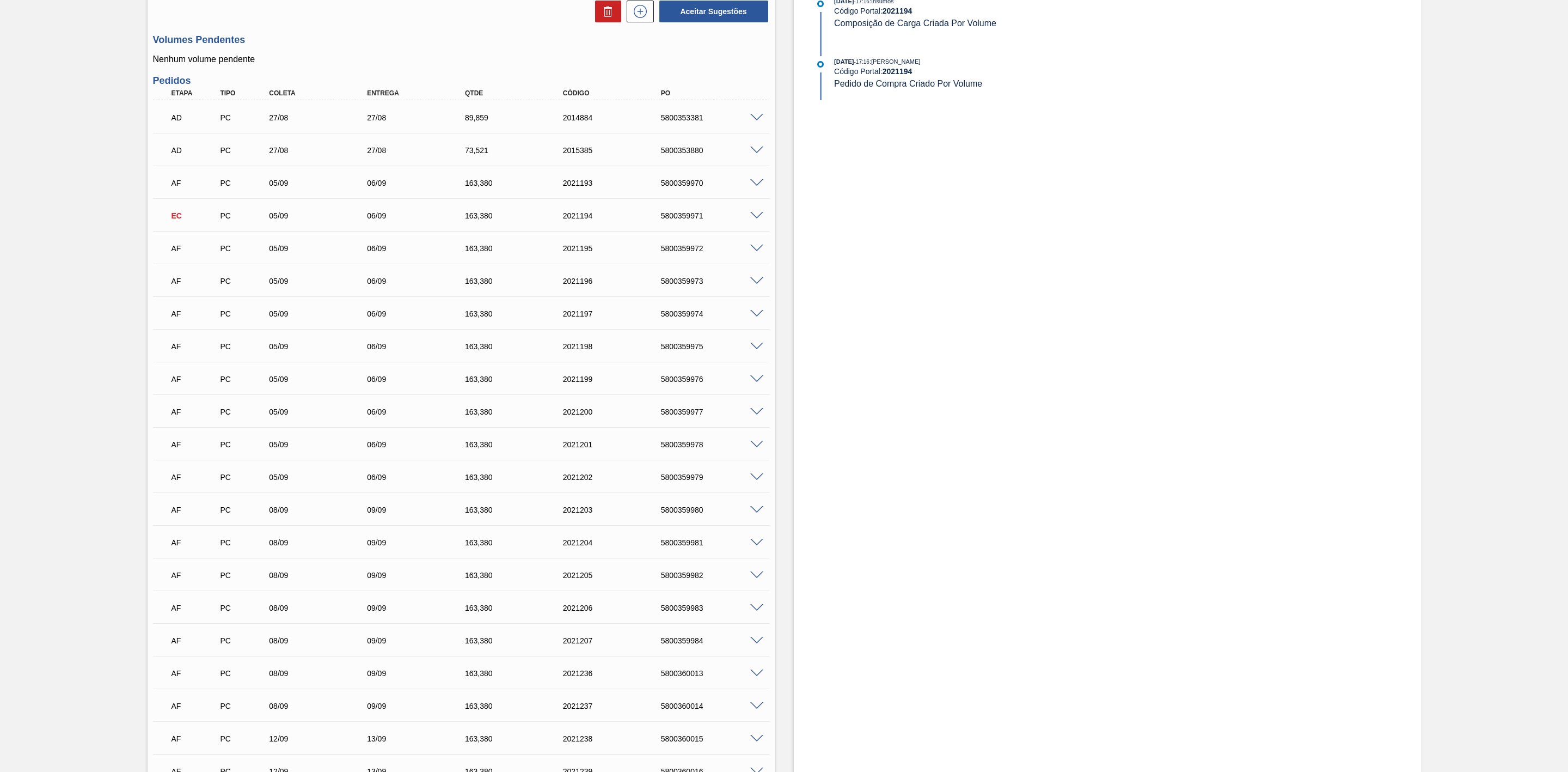
click at [757, 253] on span at bounding box center [756, 249] width 13 height 8
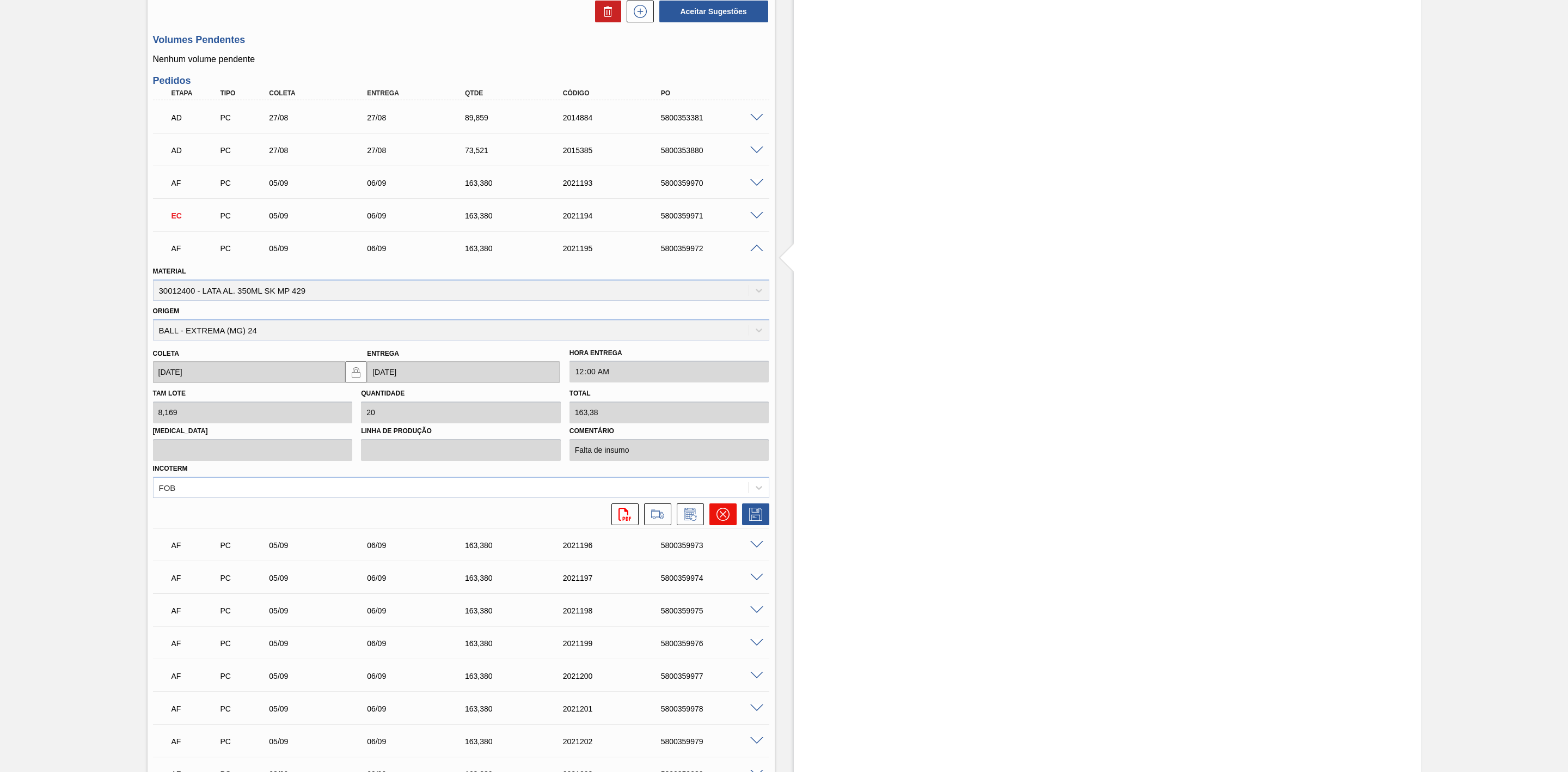
click at [731, 519] on button at bounding box center [723, 514] width 27 height 22
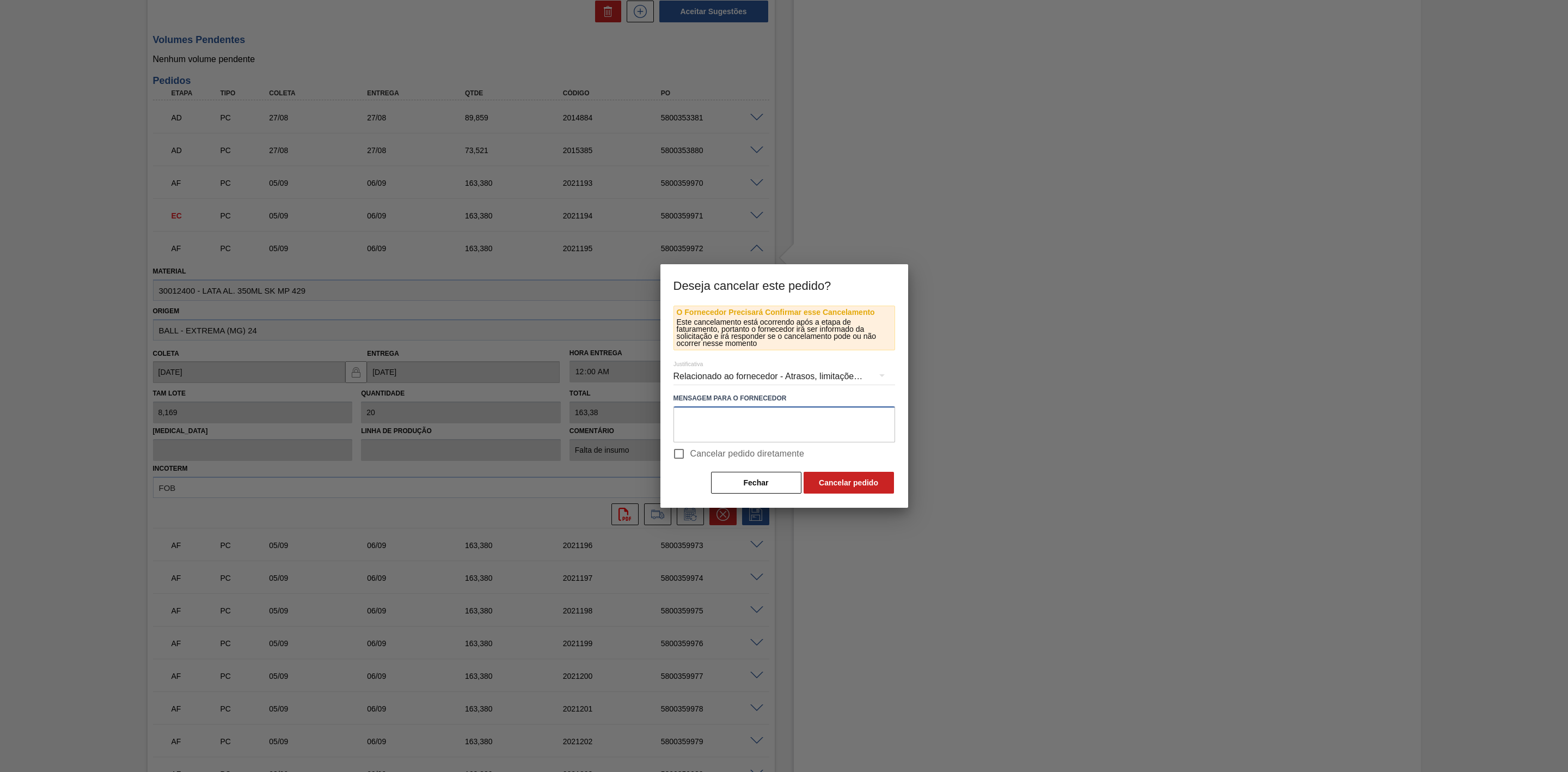
click at [717, 426] on textarea at bounding box center [784, 423] width 221 height 36
type textarea "M"
click at [732, 426] on textarea "Linearização de grade - cenário de carros na porta + mudança de porgramação par…" at bounding box center [784, 423] width 221 height 36
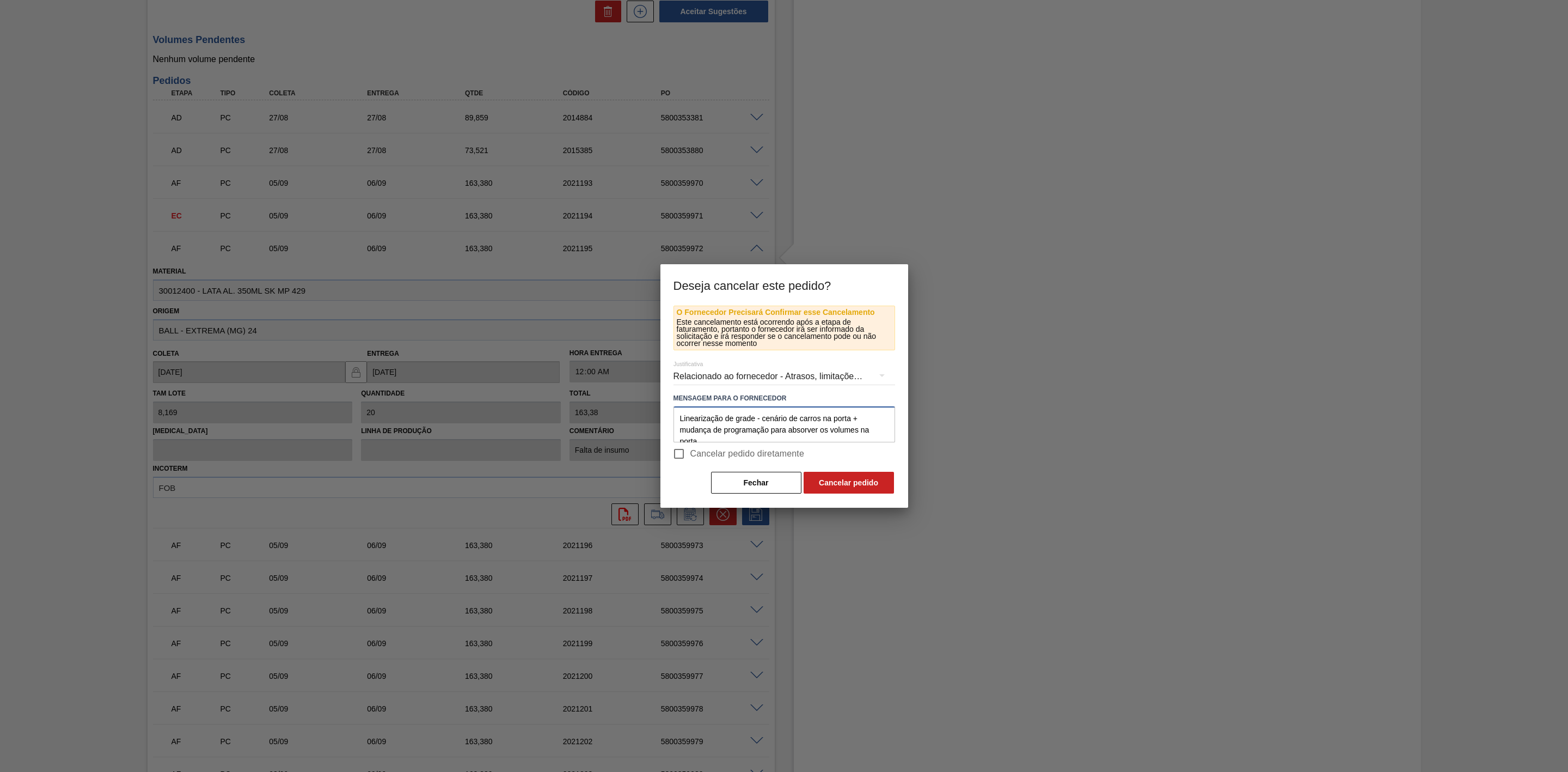
drag, startPoint x: 713, startPoint y: 431, endPoint x: 674, endPoint y: 395, distance: 53.1
click at [674, 395] on div "O Fornecedor Precisará Confirmar esse Cancelamento Este cancelamento está ocorr…" at bounding box center [784, 401] width 221 height 189
type textarea "Linearização de grade - cenário de carros na porta + mudança de programação par…"
click at [855, 476] on button "Cancelar pedido" at bounding box center [848, 482] width 90 height 22
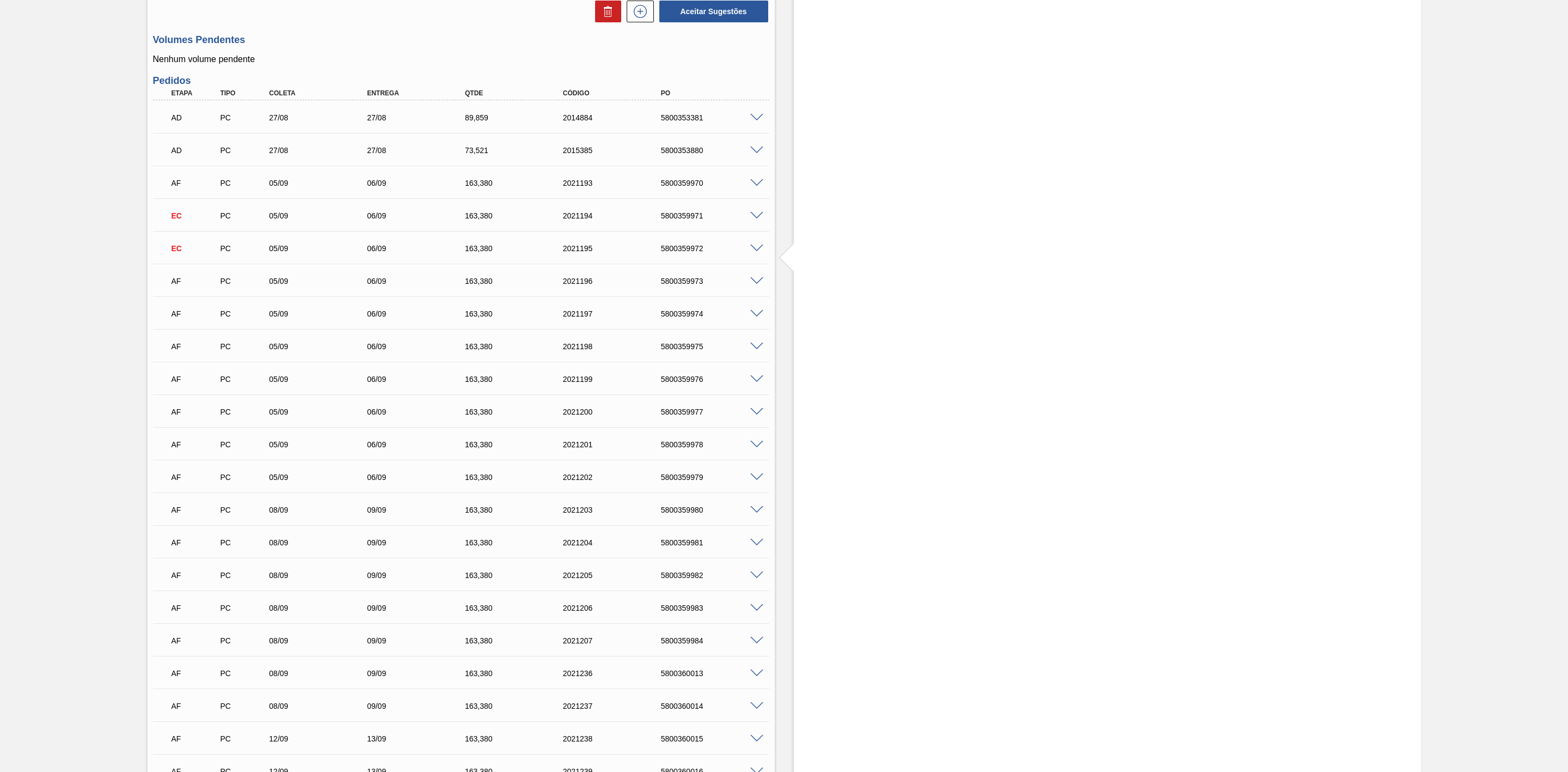
click at [755, 285] on span at bounding box center [756, 281] width 13 height 8
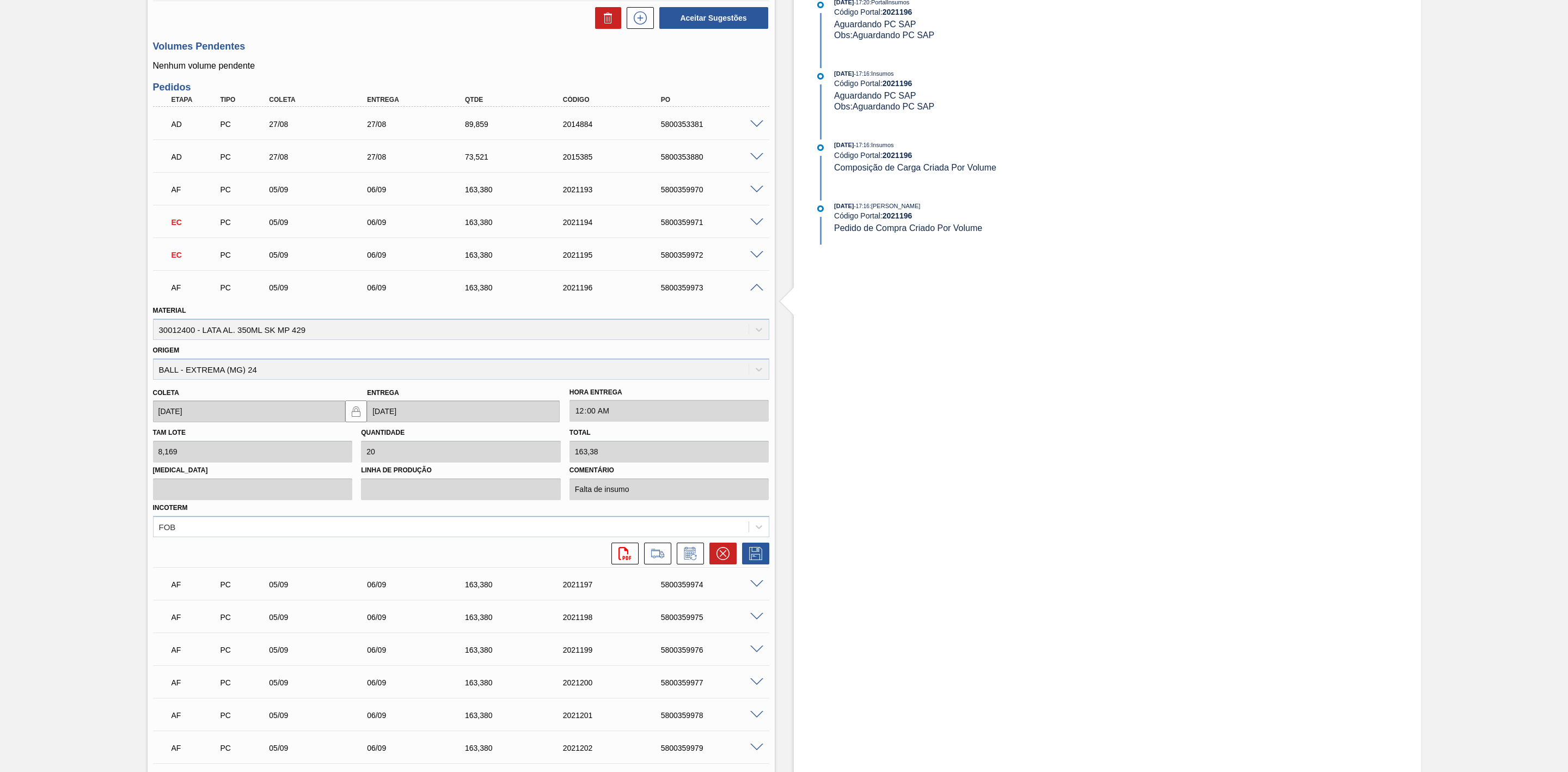
scroll to position [899, 0]
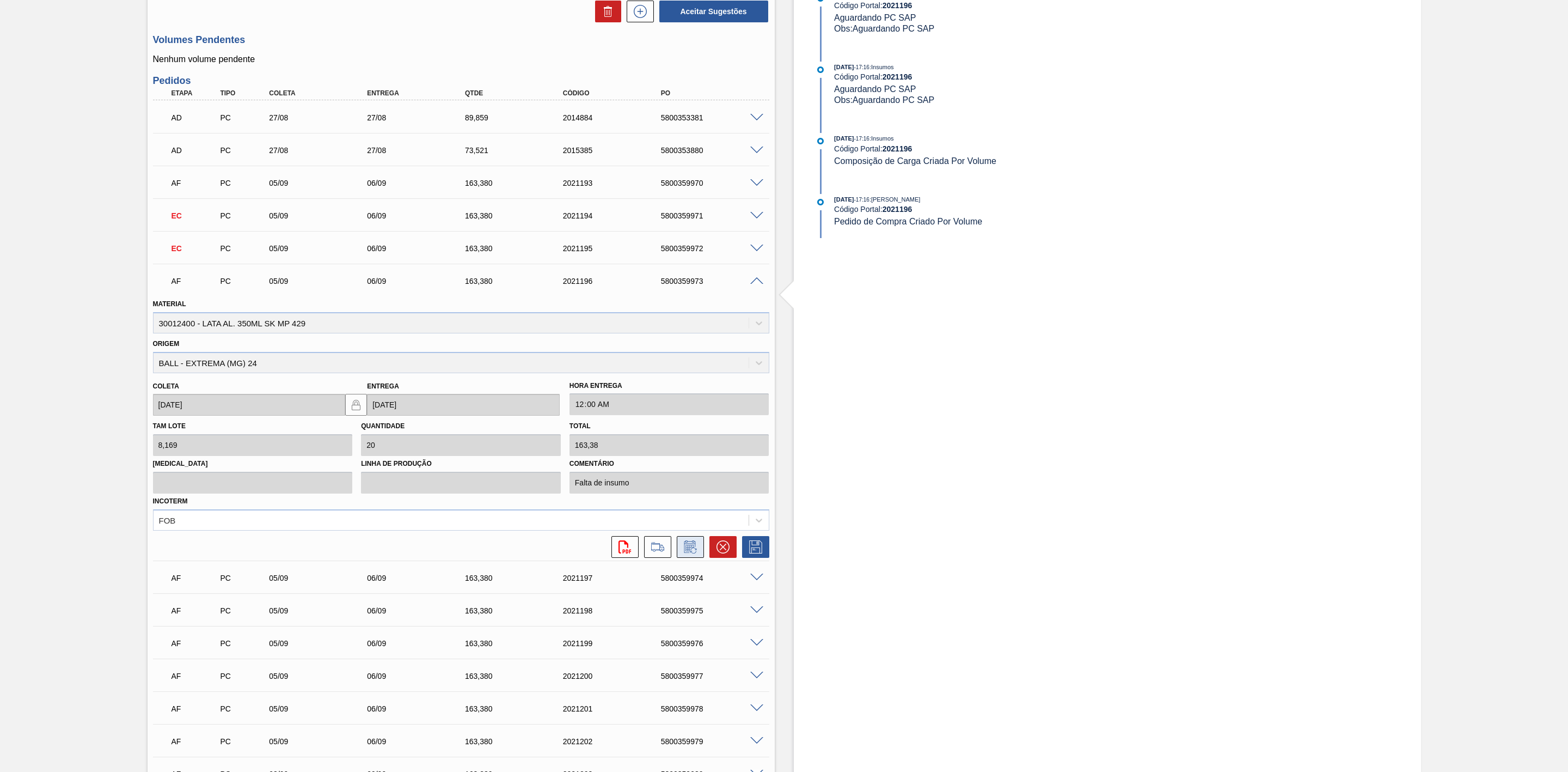
click at [685, 551] on icon at bounding box center [689, 547] width 8 height 6
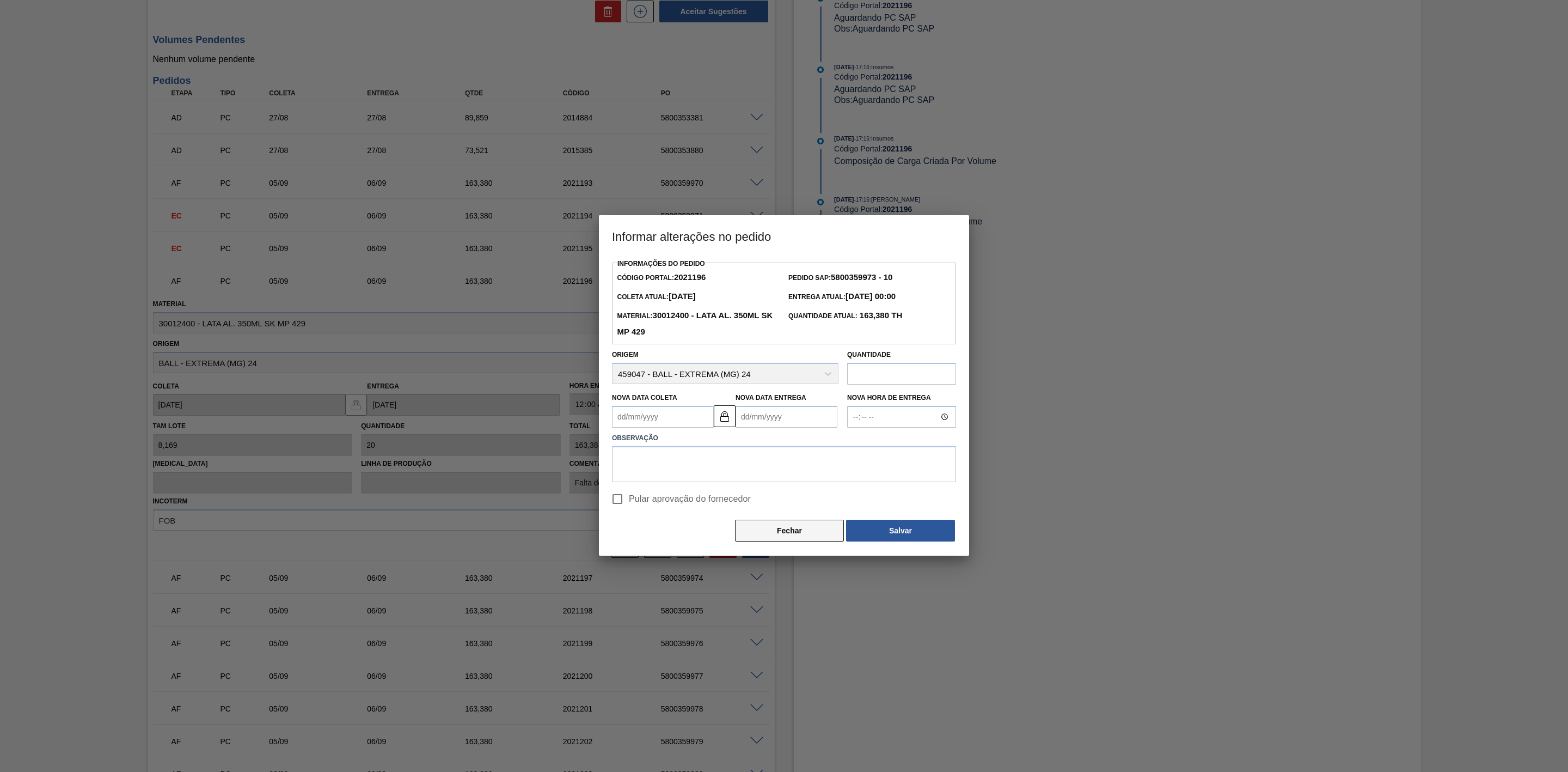
click at [770, 525] on button "Fechar" at bounding box center [790, 531] width 109 height 22
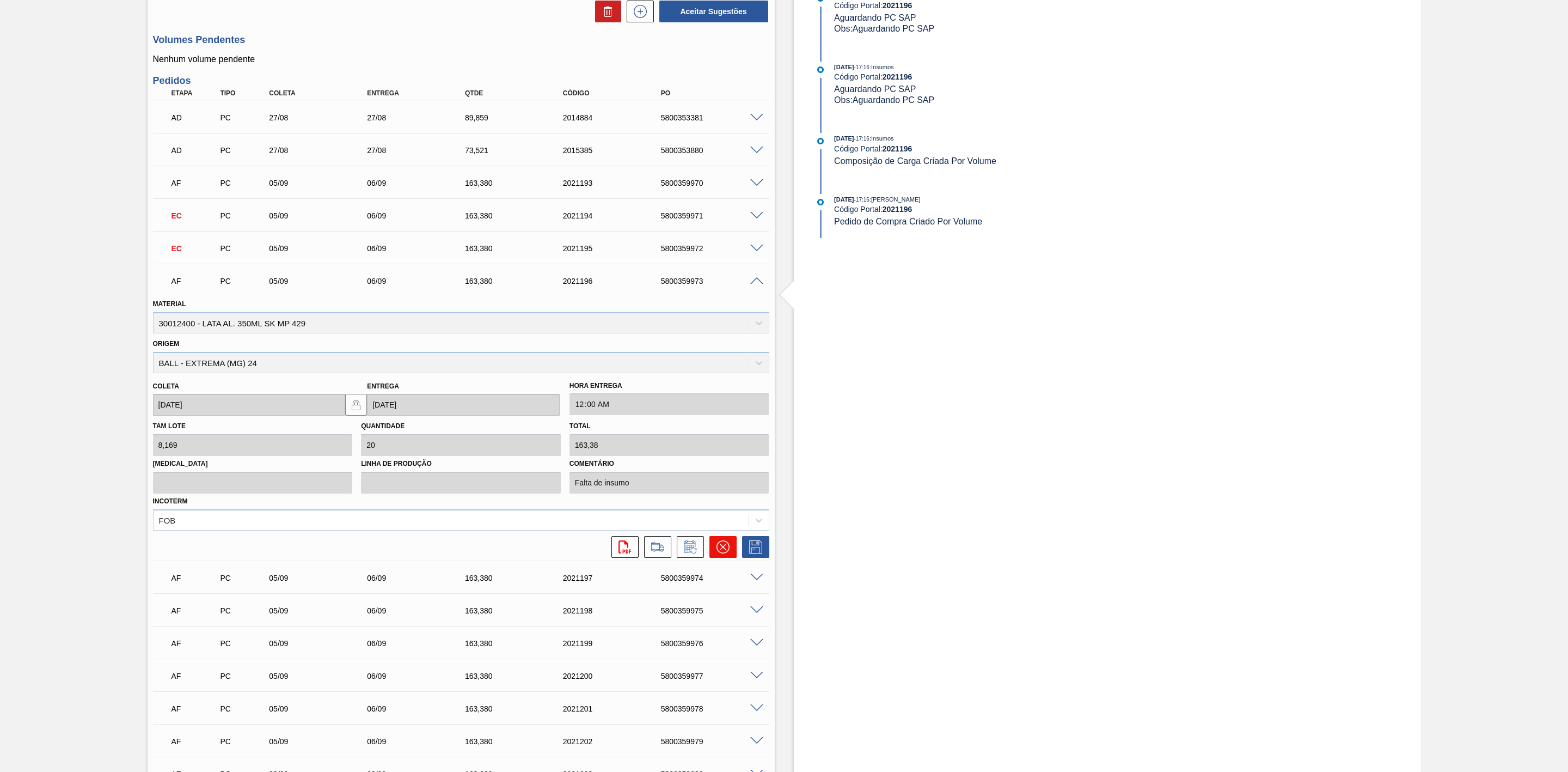
click at [717, 547] on icon at bounding box center [723, 546] width 13 height 13
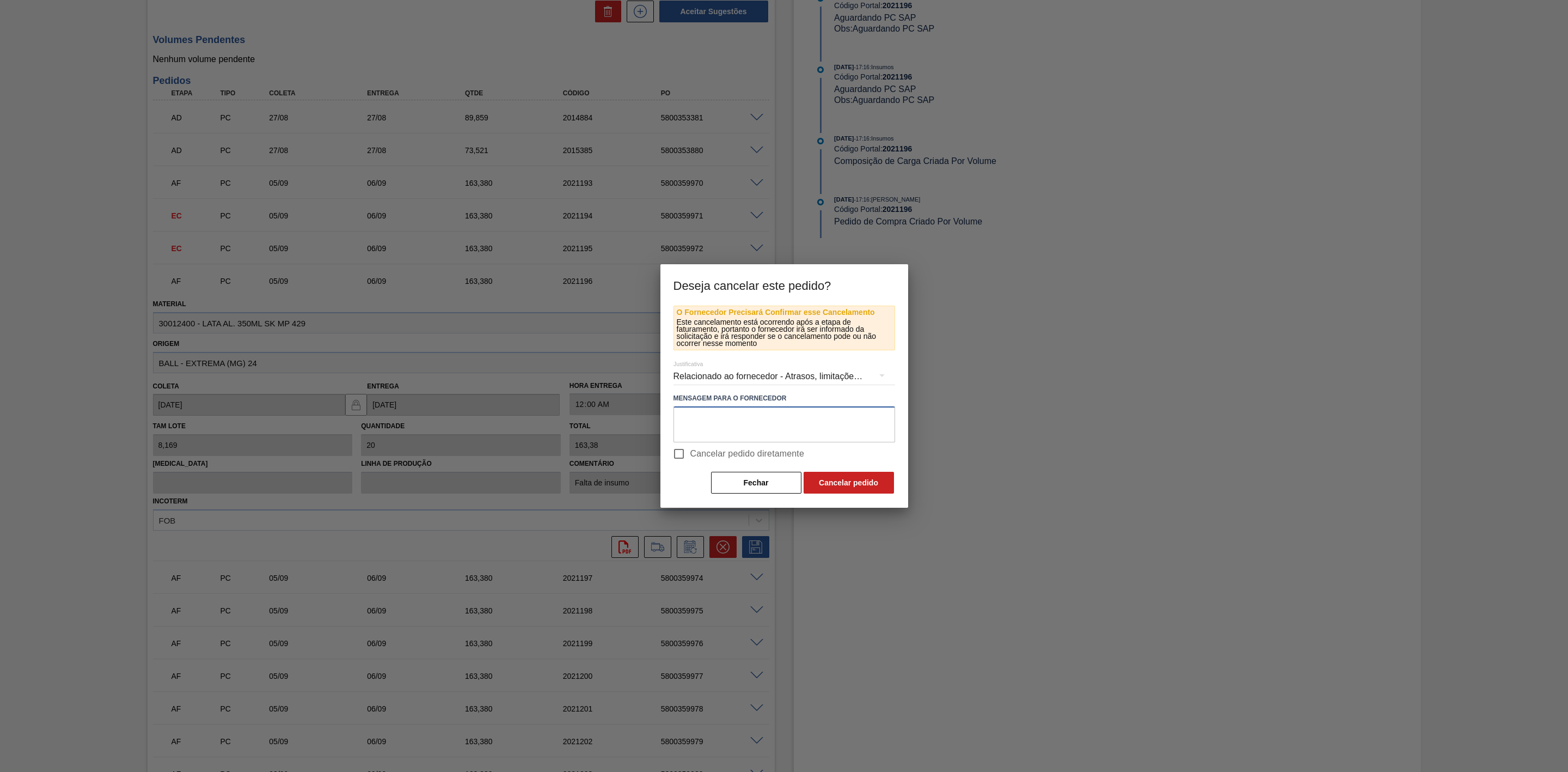
click at [708, 425] on textarea at bounding box center [784, 423] width 221 height 36
paste textarea "Linearização de grade - cenário de carros na porta + mudança de programação par…"
type textarea "Linearização de grade - cenário de carros na porta + mudança de programação par…"
click at [871, 479] on button "Cancelar pedido" at bounding box center [848, 482] width 90 height 22
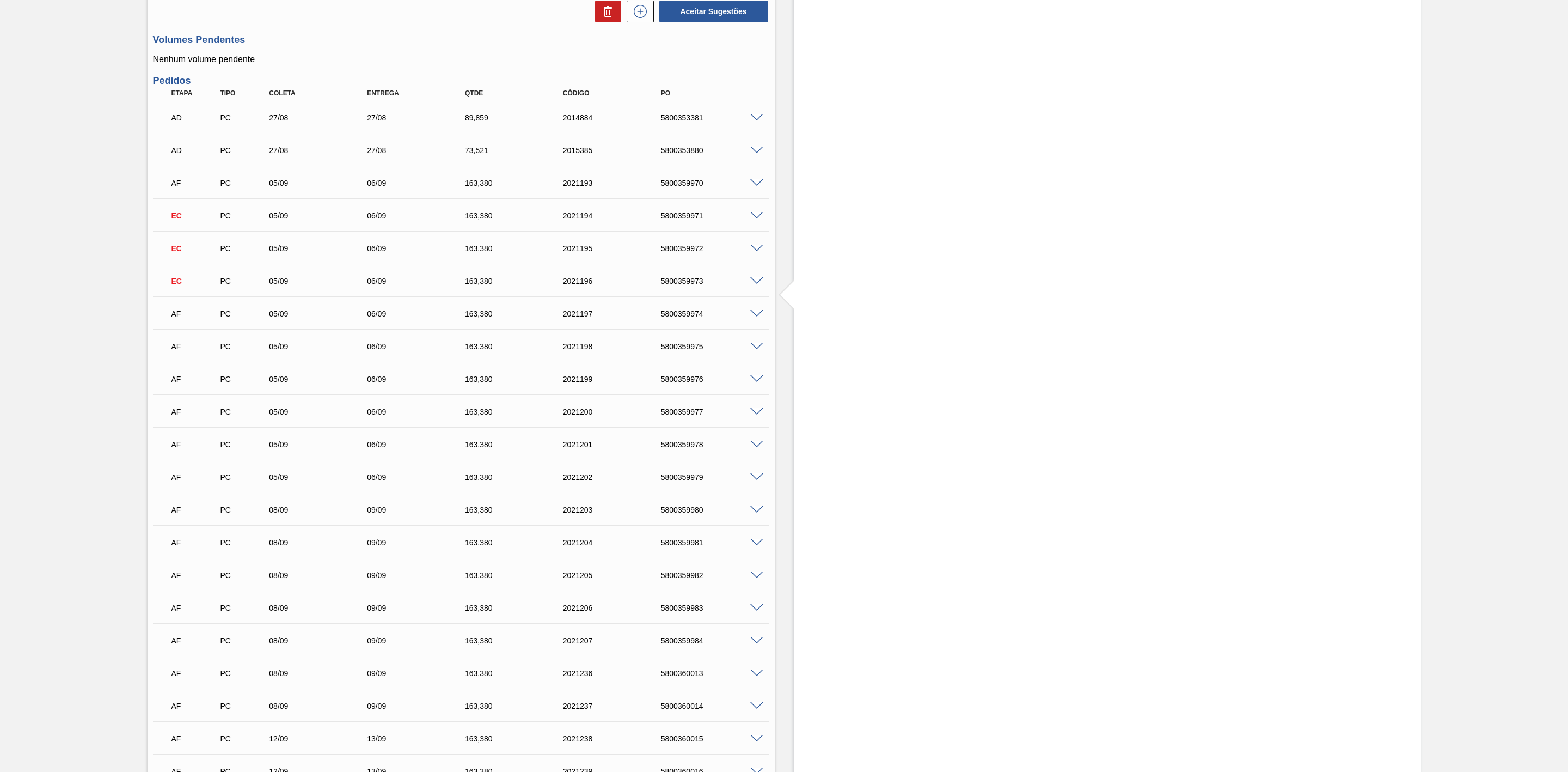
click at [758, 318] on span at bounding box center [756, 313] width 13 height 8
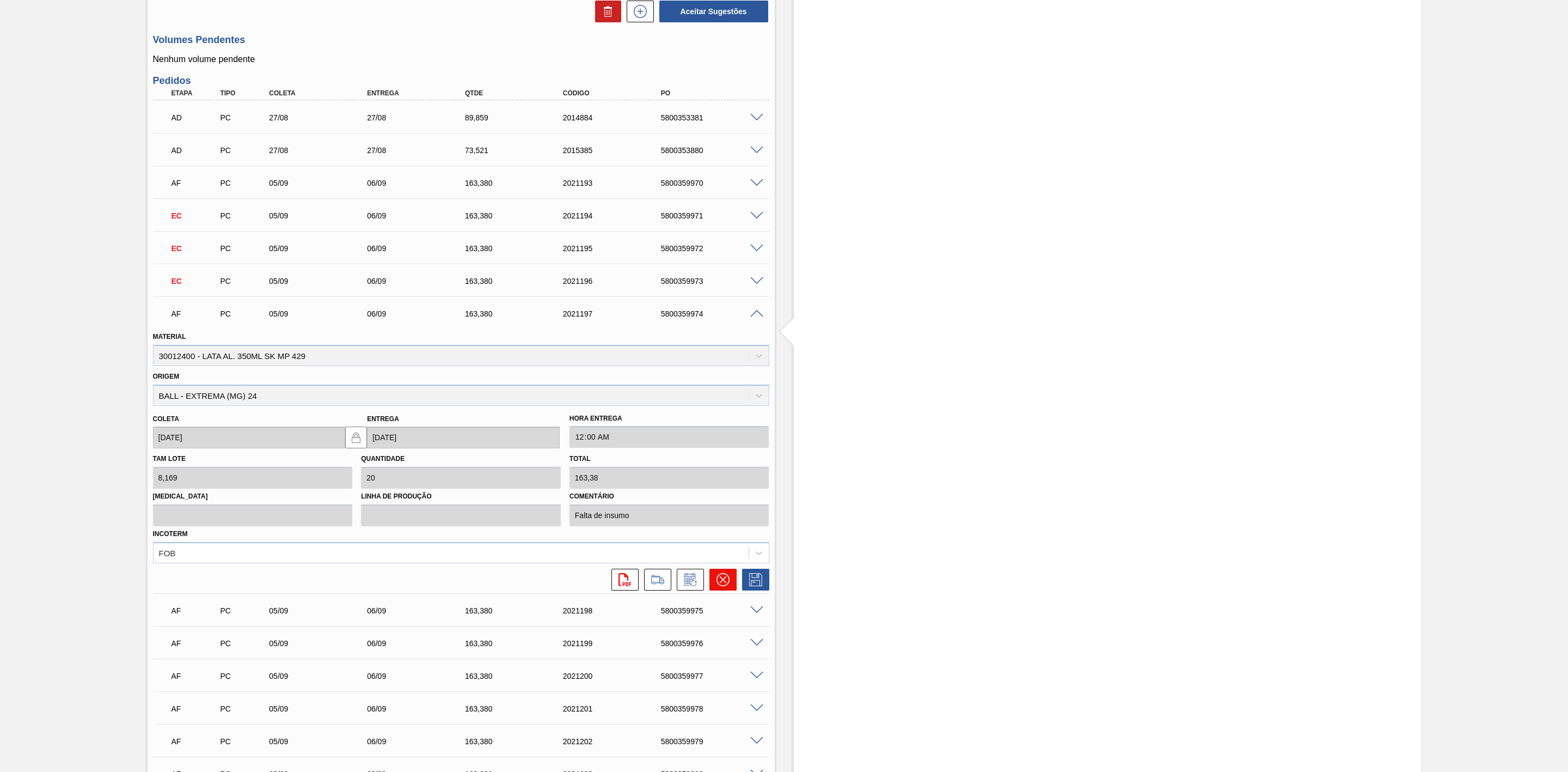
click at [727, 584] on icon at bounding box center [723, 579] width 13 height 13
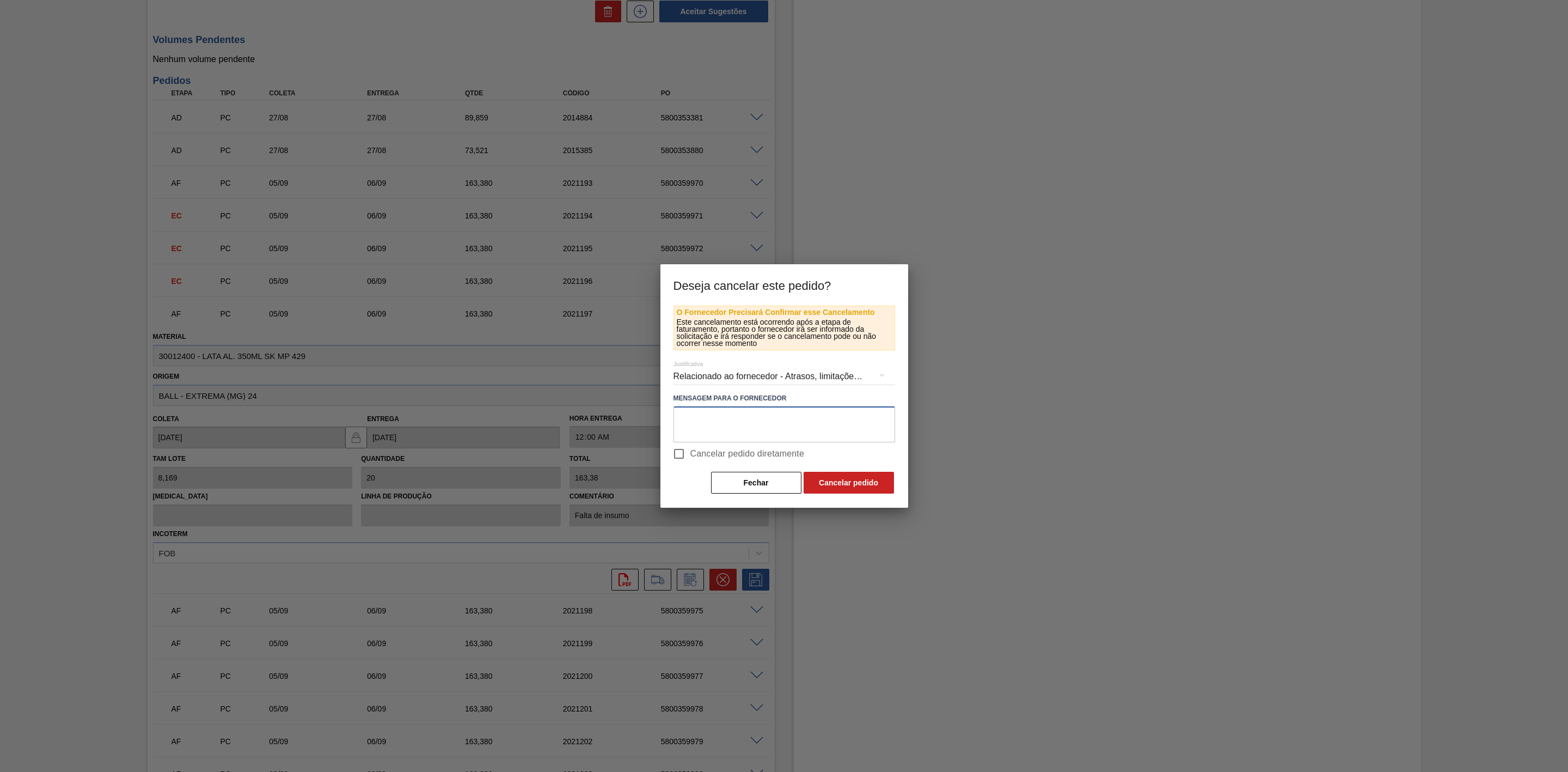
click at [761, 432] on textarea at bounding box center [784, 423] width 221 height 36
paste textarea "Linearização de grade - cenário de carros na porta + mudança de programação par…"
type textarea "Linearização de grade - cenário de carros na porta + mudança de programação par…"
click at [838, 476] on button "Cancelar pedido" at bounding box center [848, 482] width 90 height 22
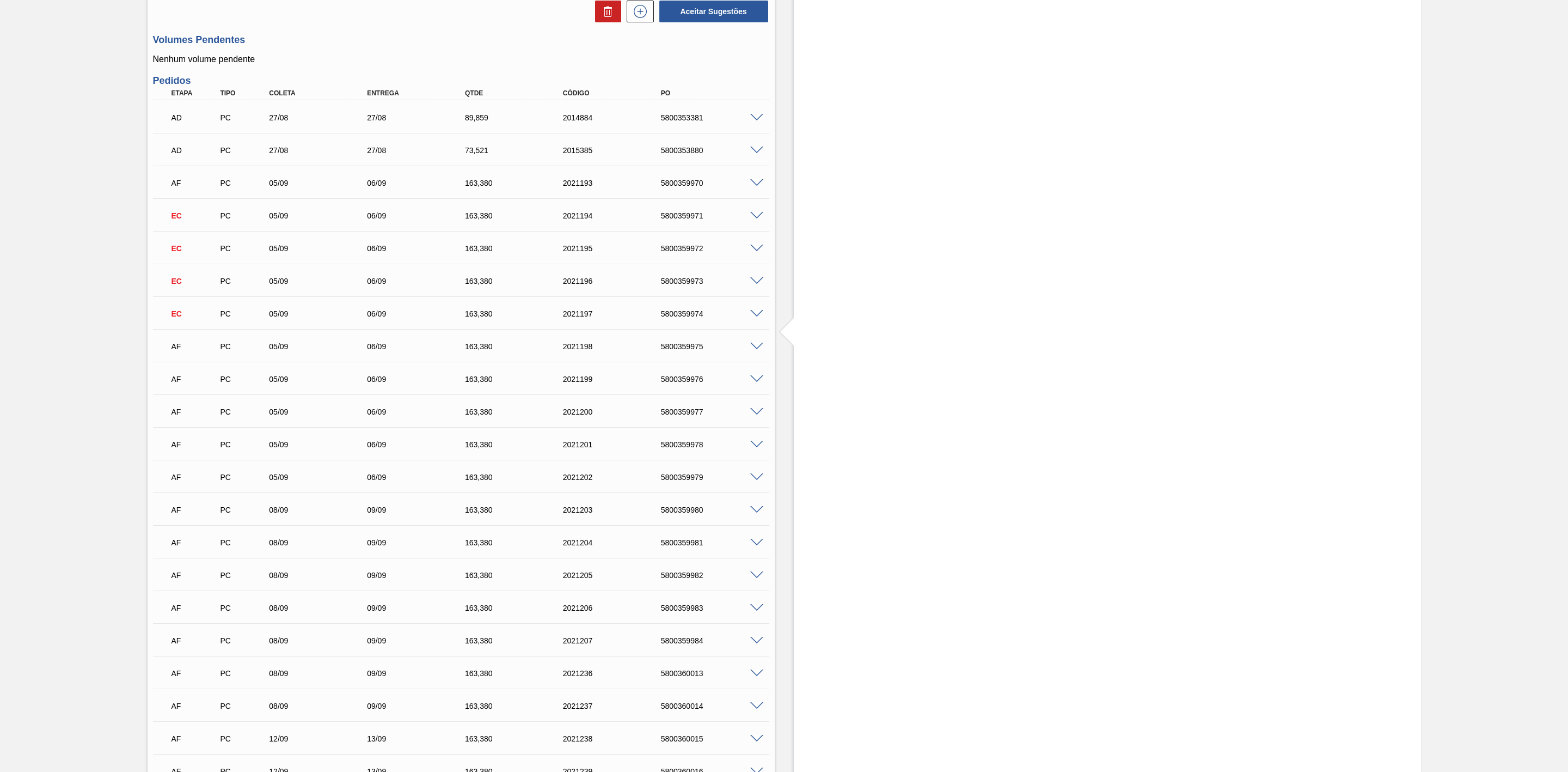
click at [753, 350] on span at bounding box center [756, 346] width 13 height 8
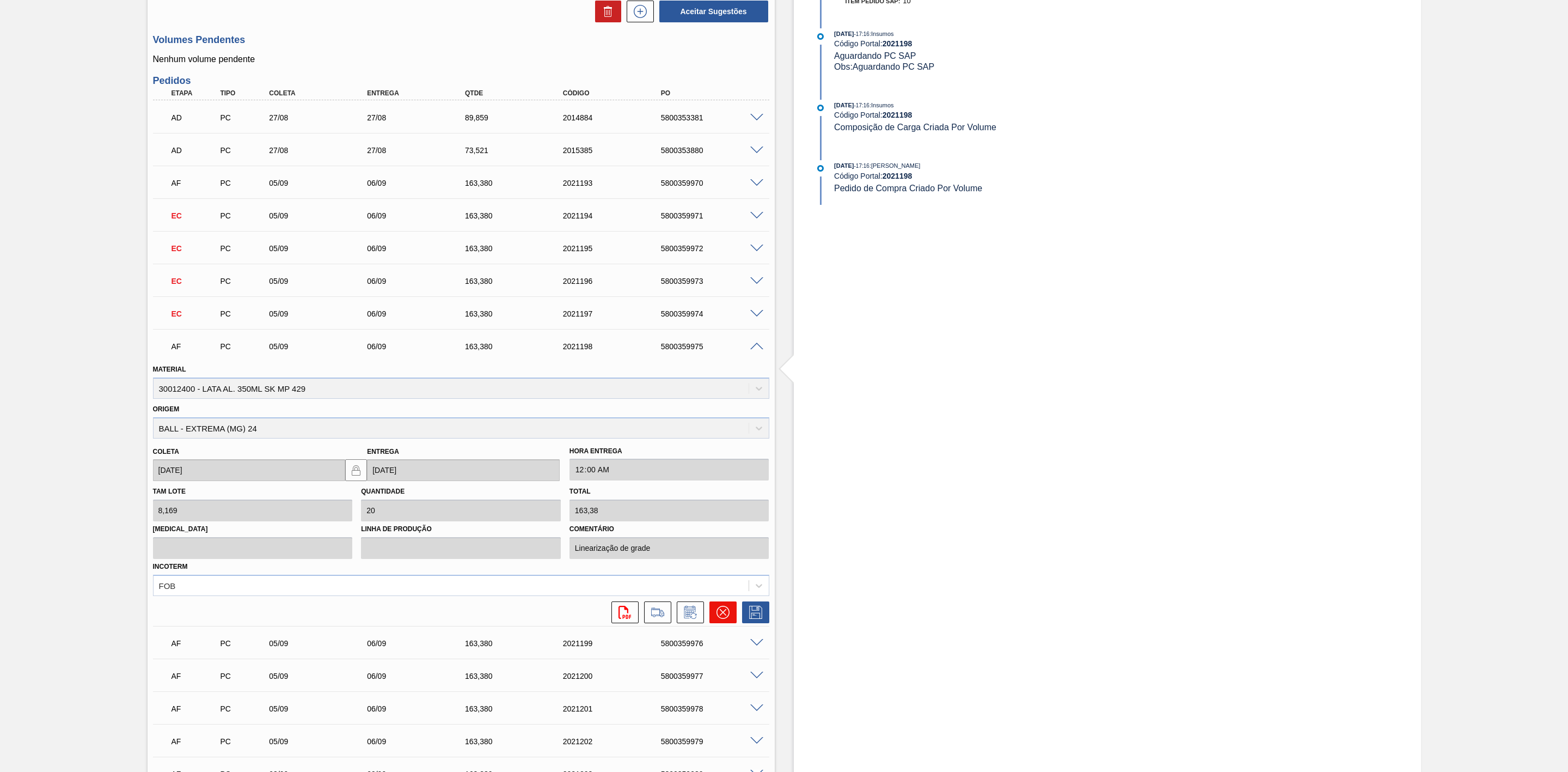
click at [731, 614] on button at bounding box center [723, 612] width 27 height 22
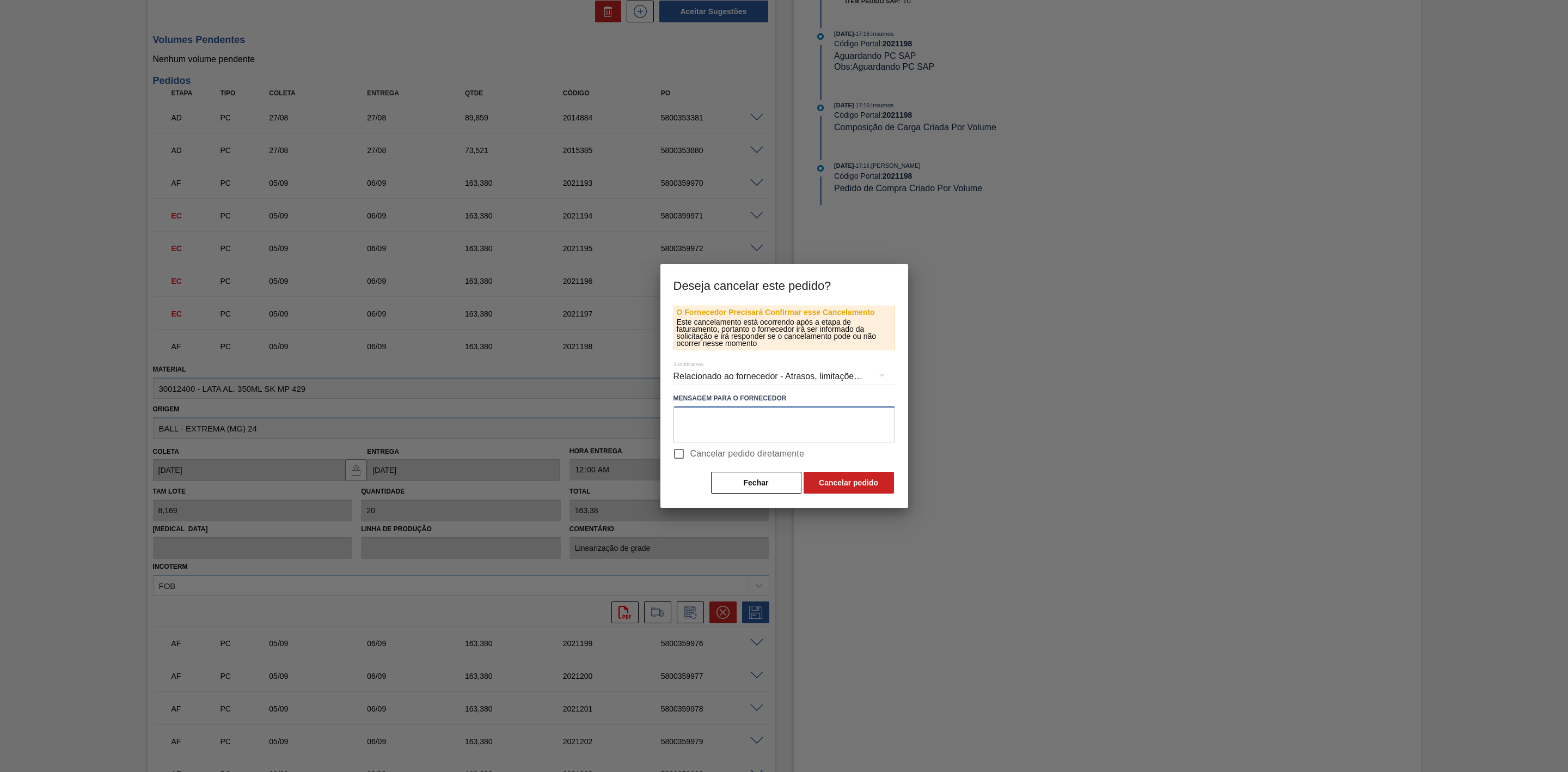
click at [735, 420] on textarea at bounding box center [784, 423] width 221 height 36
paste textarea "Linearização de grade - cenário de carros na porta + mudança de programação par…"
type textarea "Linearização de grade - cenário de carros na porta + mudança de programação par…"
click at [829, 474] on button "Cancelar pedido" at bounding box center [848, 482] width 90 height 22
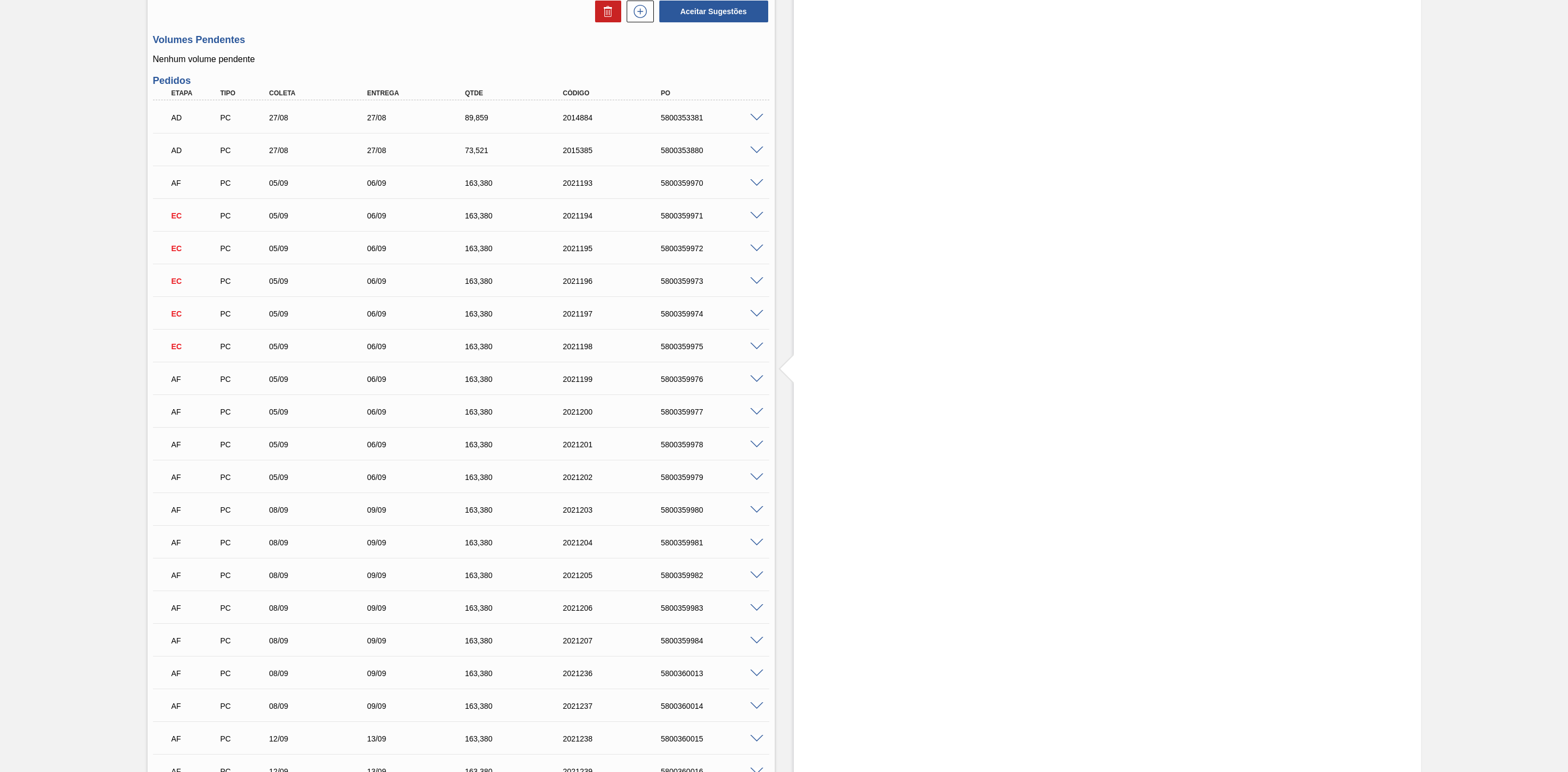
click at [754, 380] on span at bounding box center [756, 379] width 13 height 8
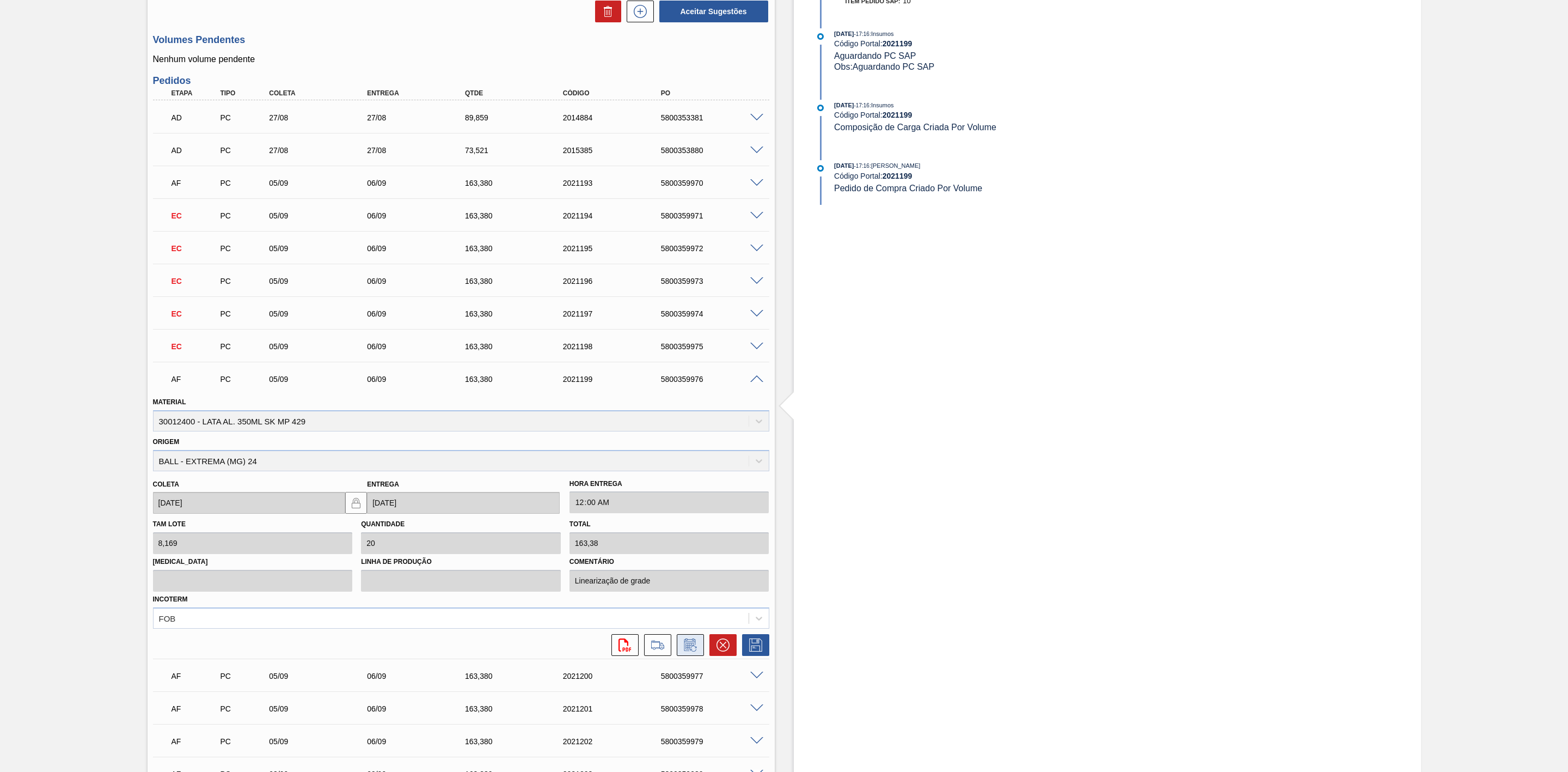
click at [683, 646] on icon at bounding box center [690, 645] width 17 height 13
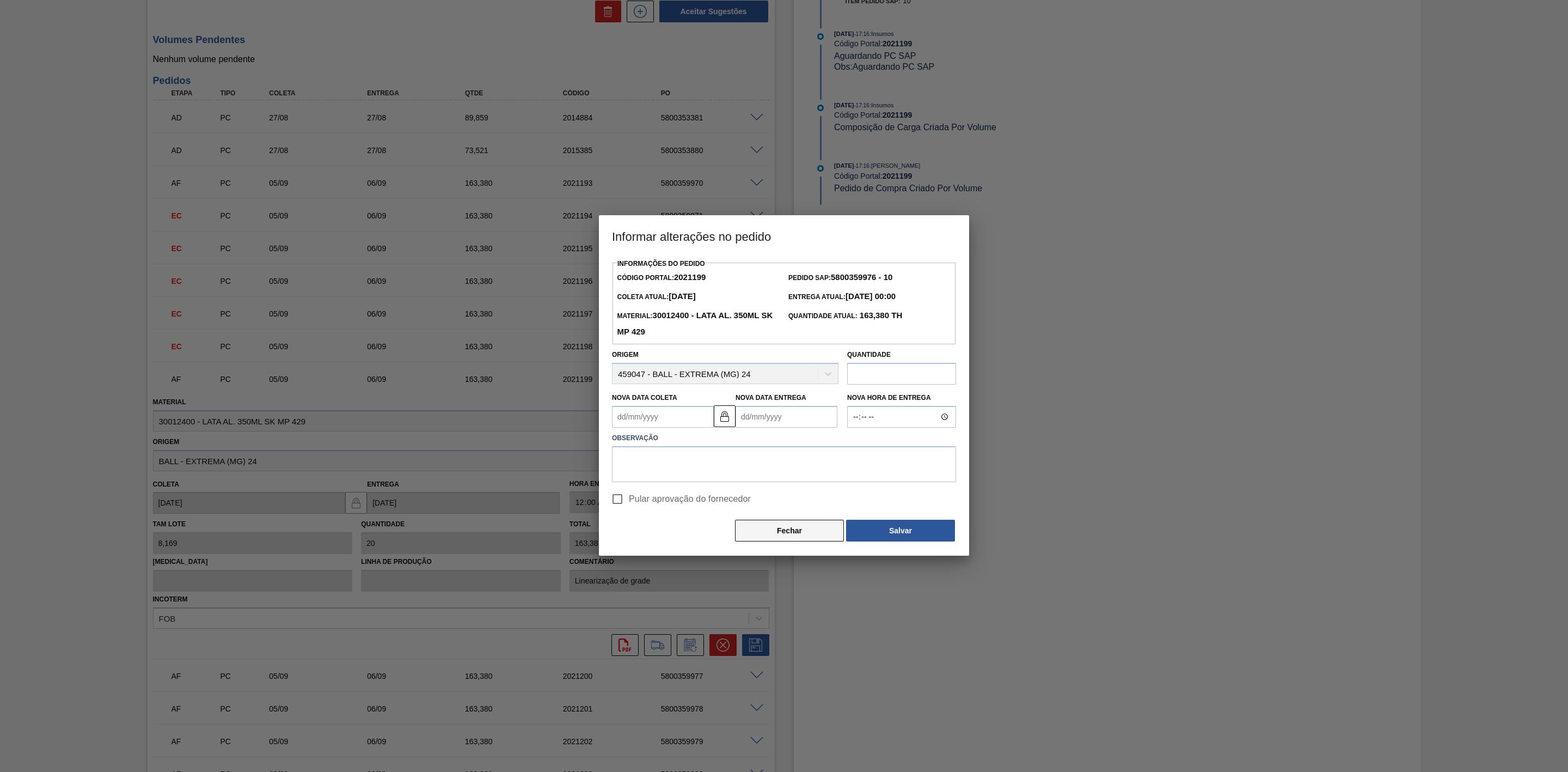
click at [768, 531] on button "Fechar" at bounding box center [790, 531] width 109 height 22
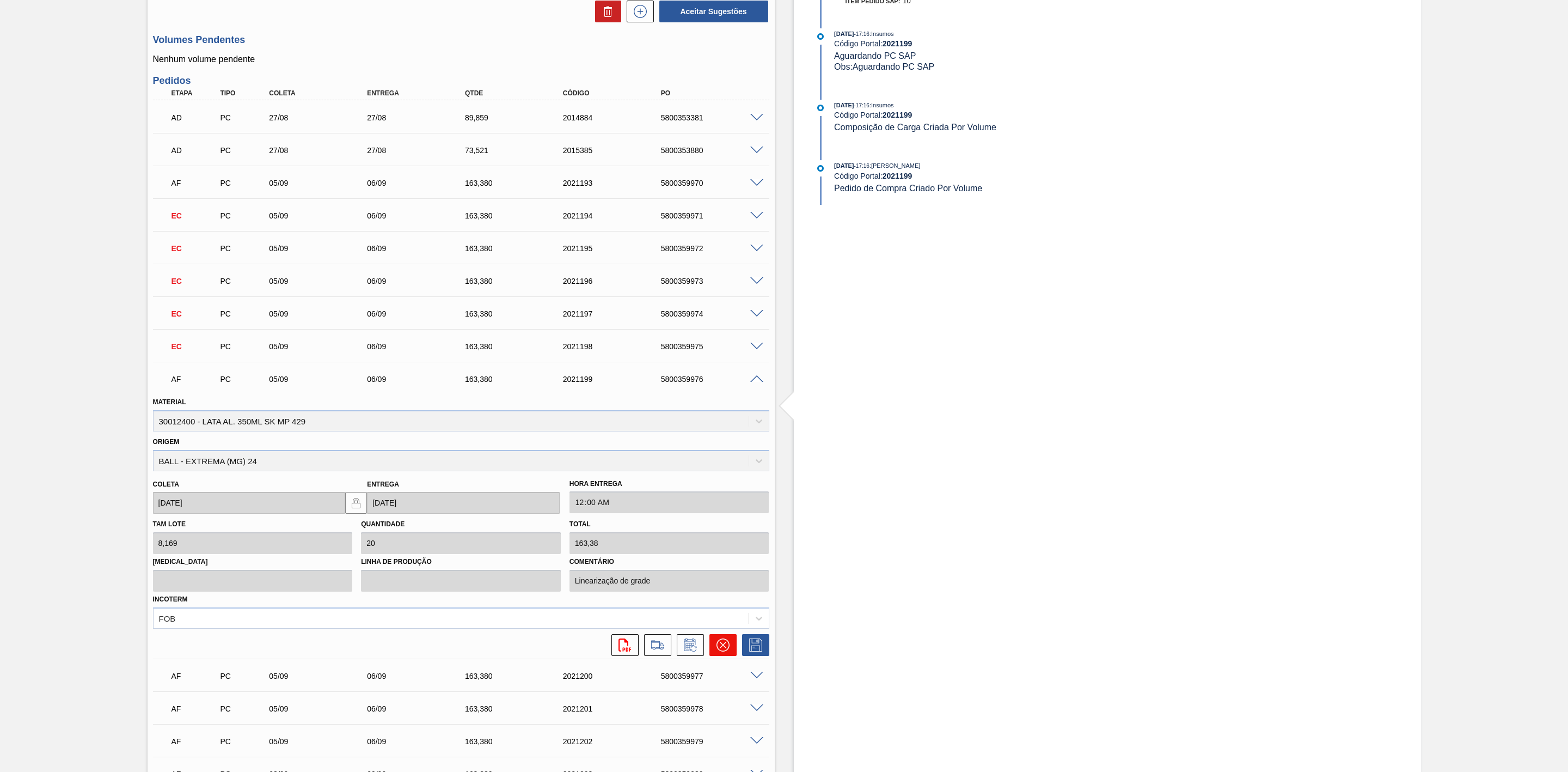
click at [717, 646] on icon at bounding box center [723, 645] width 13 height 13
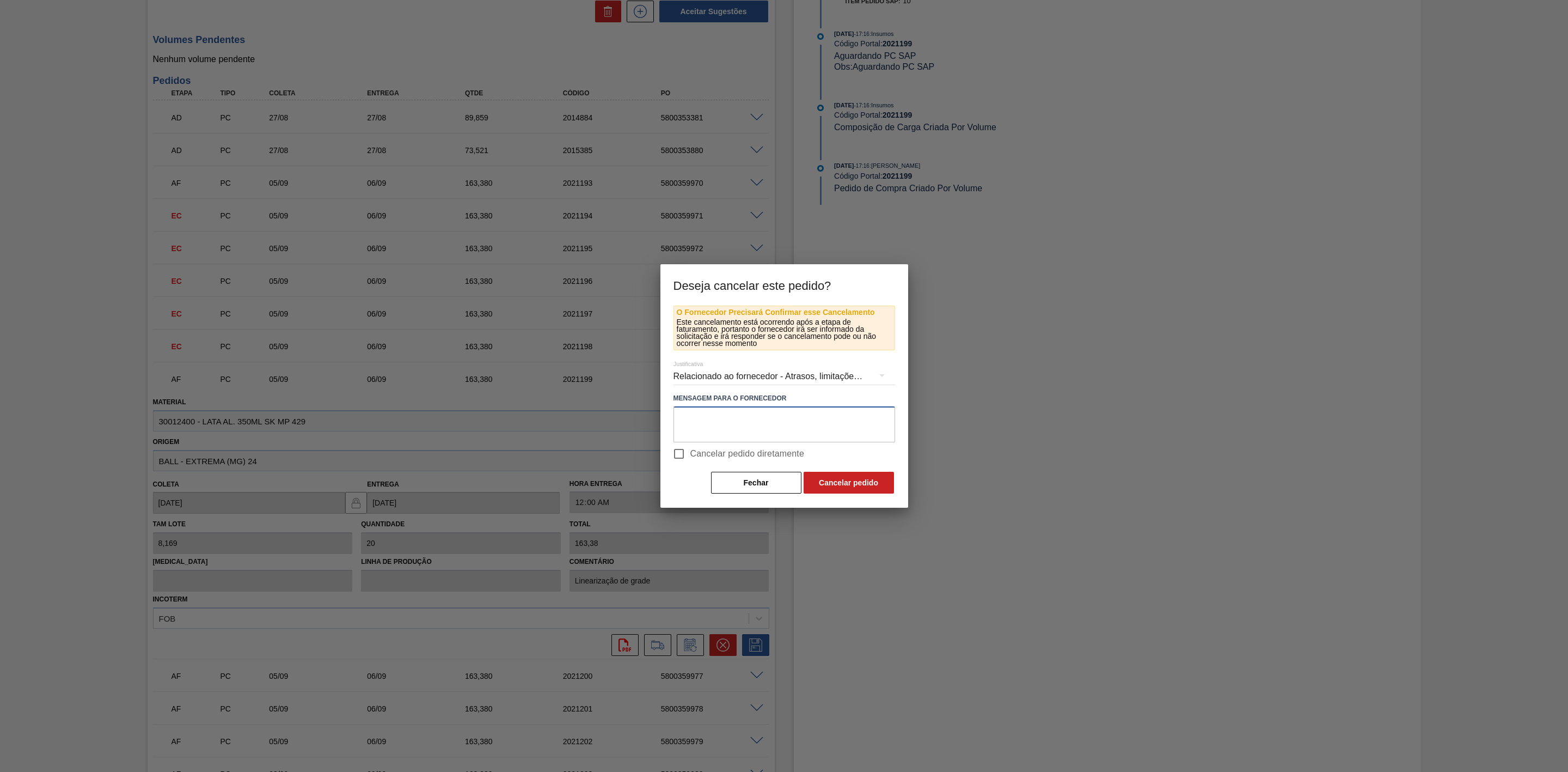
click at [731, 421] on textarea at bounding box center [784, 423] width 221 height 36
paste textarea "Linearização de grade - cenário de carros na porta + mudança de programação par…"
type textarea "Linearização de grade - cenário de carros na porta + mudança de programação par…"
click at [822, 474] on button "Cancelar pedido" at bounding box center [848, 482] width 90 height 22
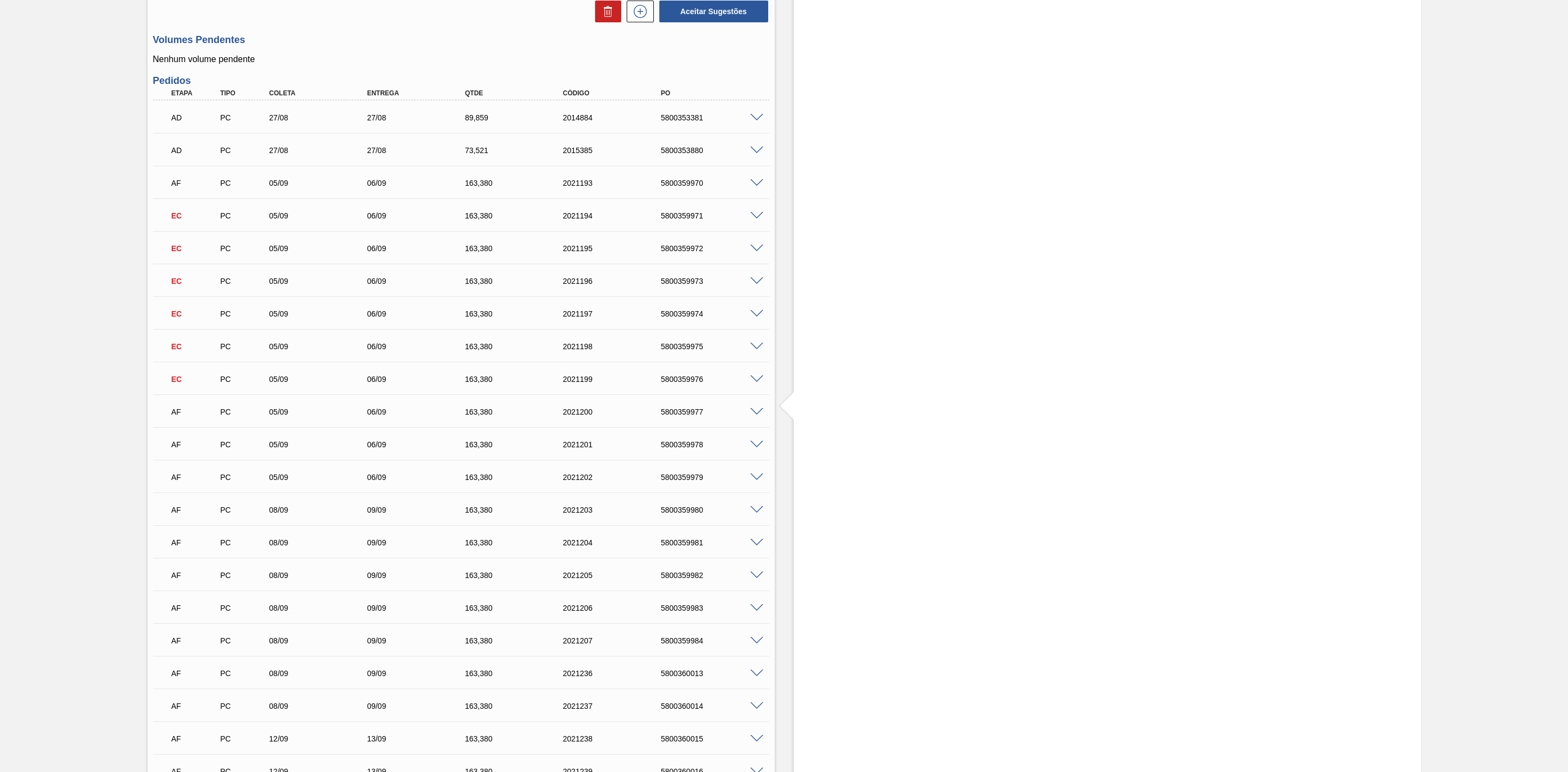
click at [755, 416] on span at bounding box center [756, 411] width 13 height 8
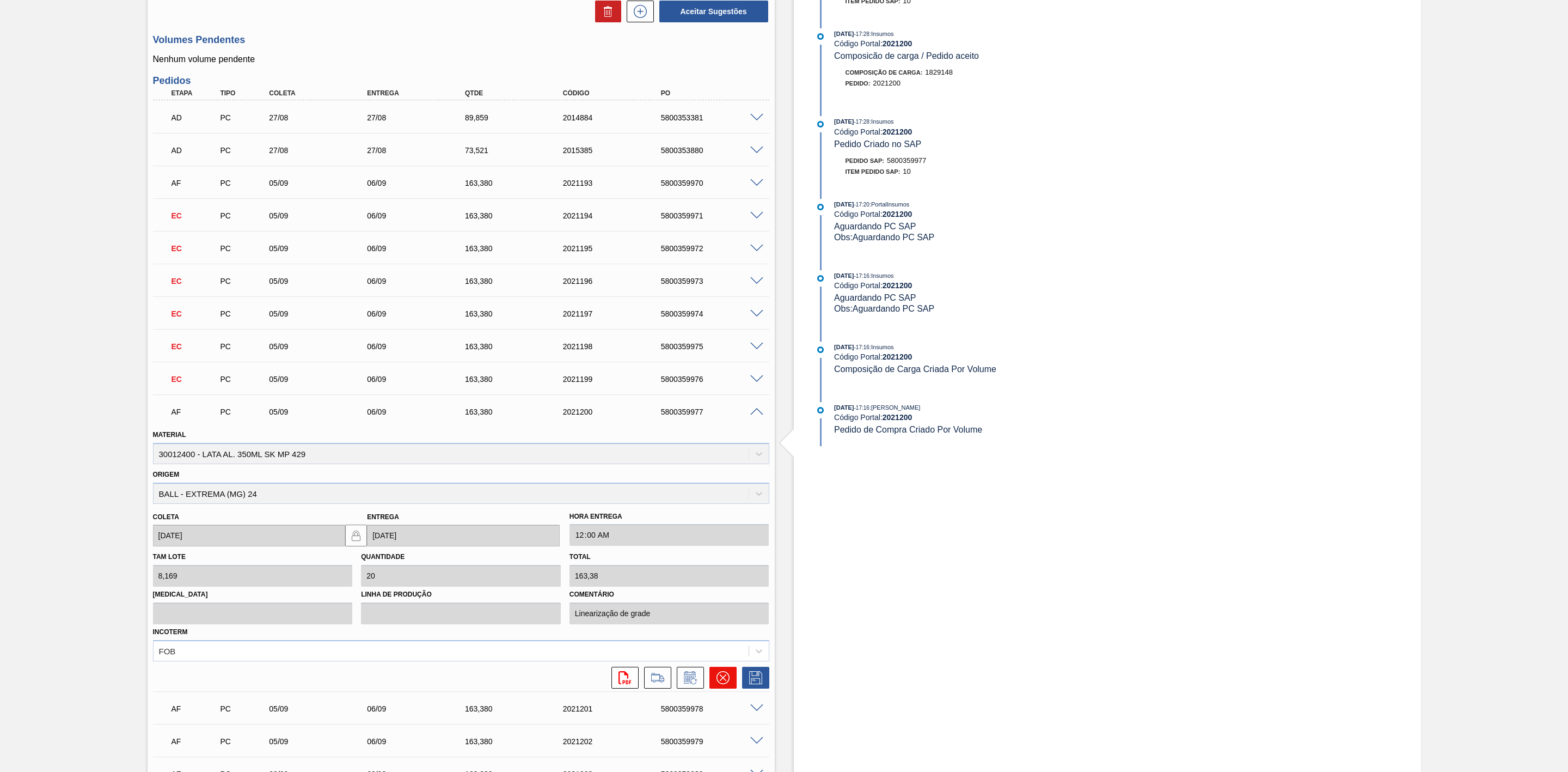
click at [719, 676] on icon at bounding box center [723, 677] width 13 height 13
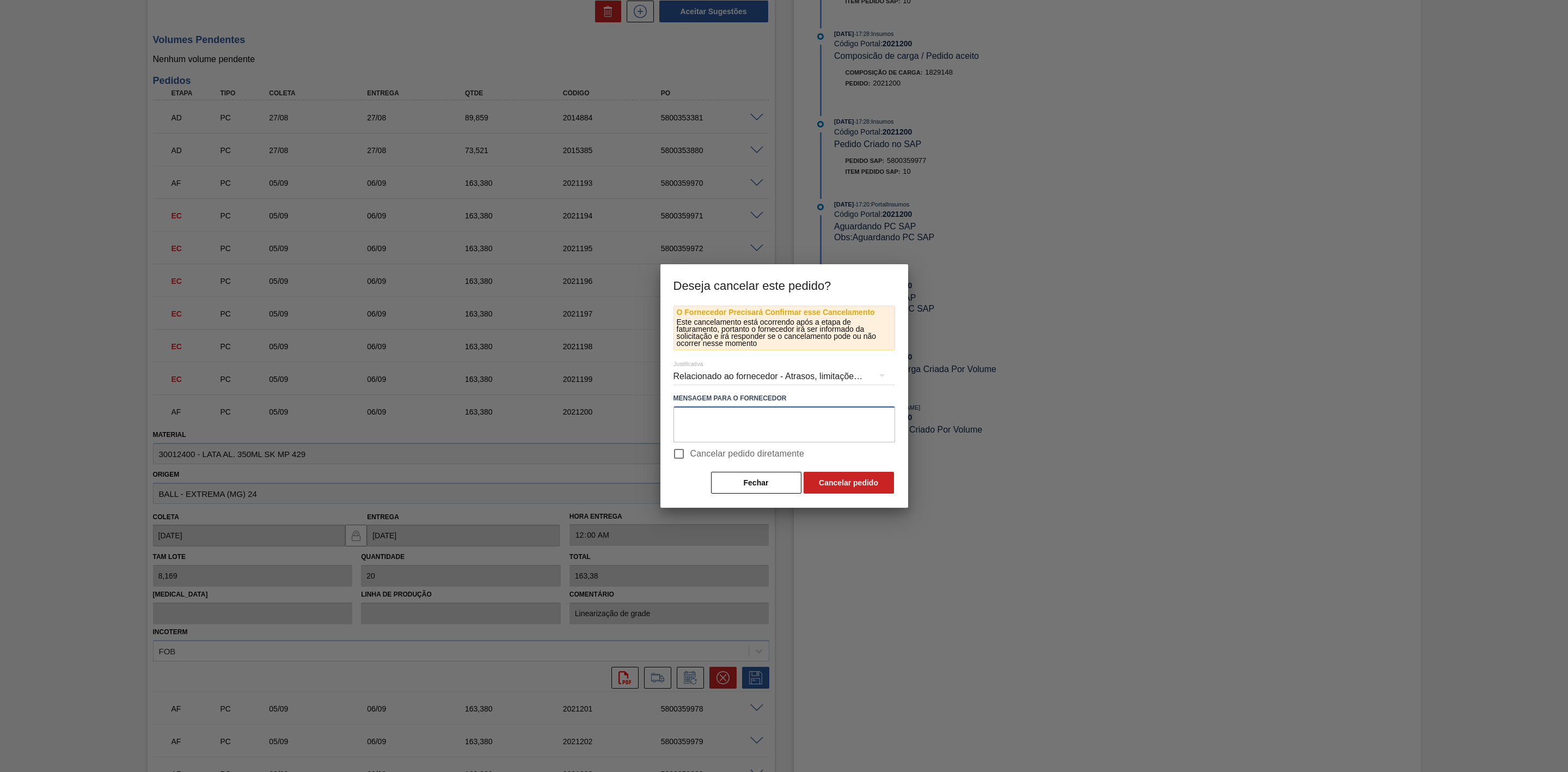
click at [711, 417] on textarea at bounding box center [784, 423] width 221 height 36
paste textarea "Linearização de grade - cenário de carros na porta + mudança de programação par…"
type textarea "Linearização de grade - cenário de carros na porta + mudança de programação par…"
click at [824, 484] on button "Cancelar pedido" at bounding box center [848, 482] width 90 height 22
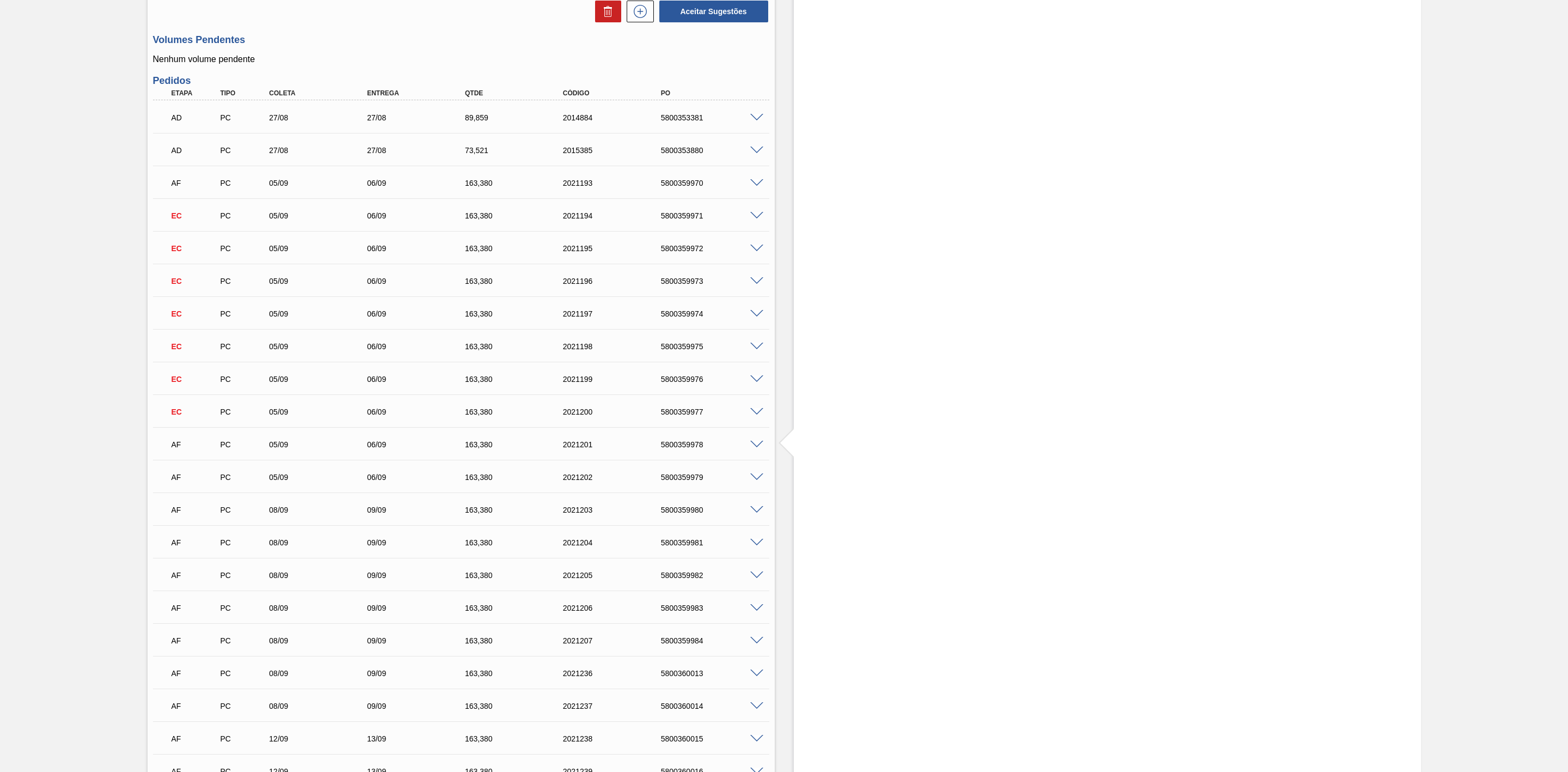
click at [752, 445] on span at bounding box center [756, 444] width 13 height 8
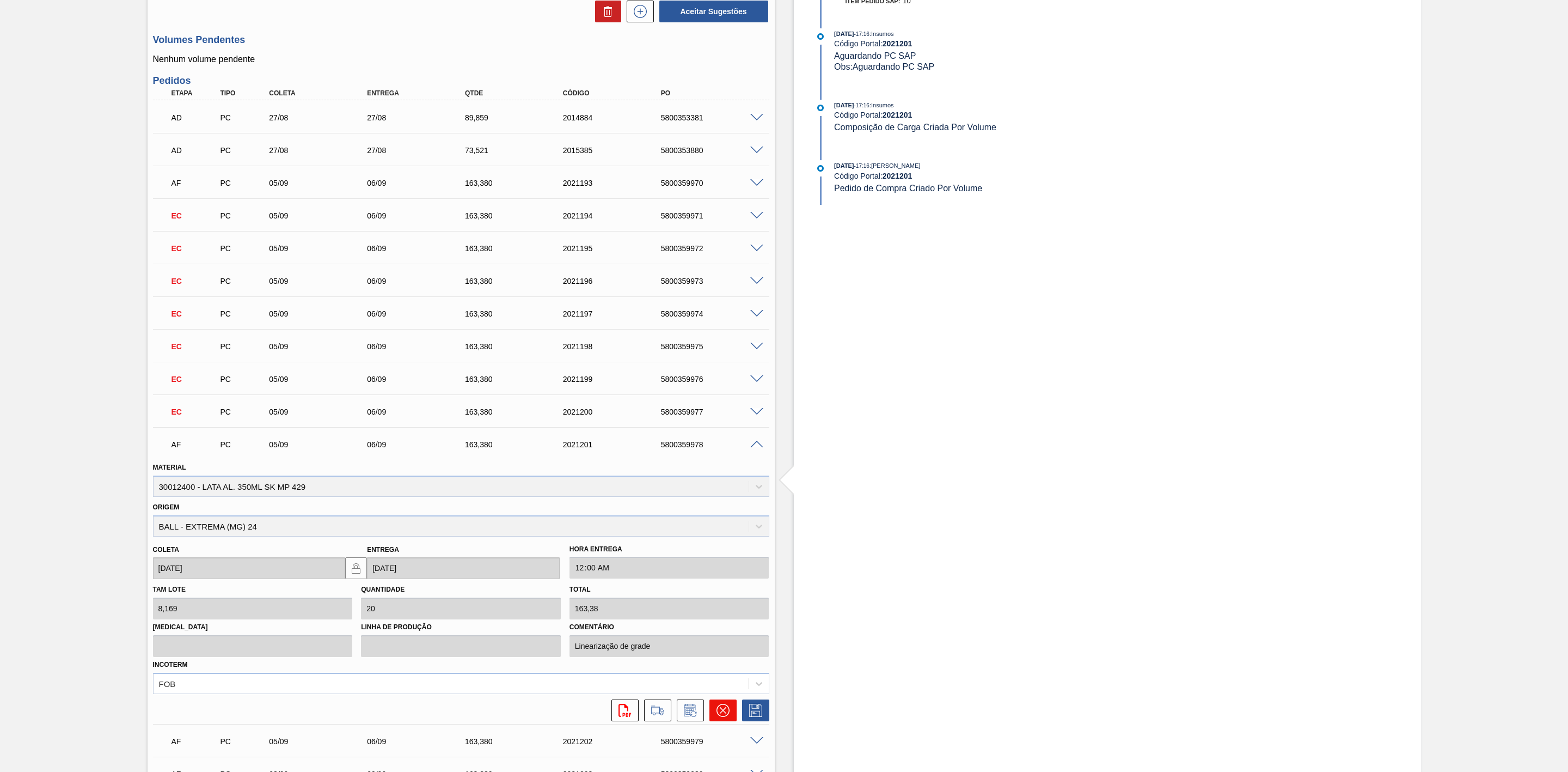
click at [719, 716] on icon at bounding box center [723, 710] width 13 height 13
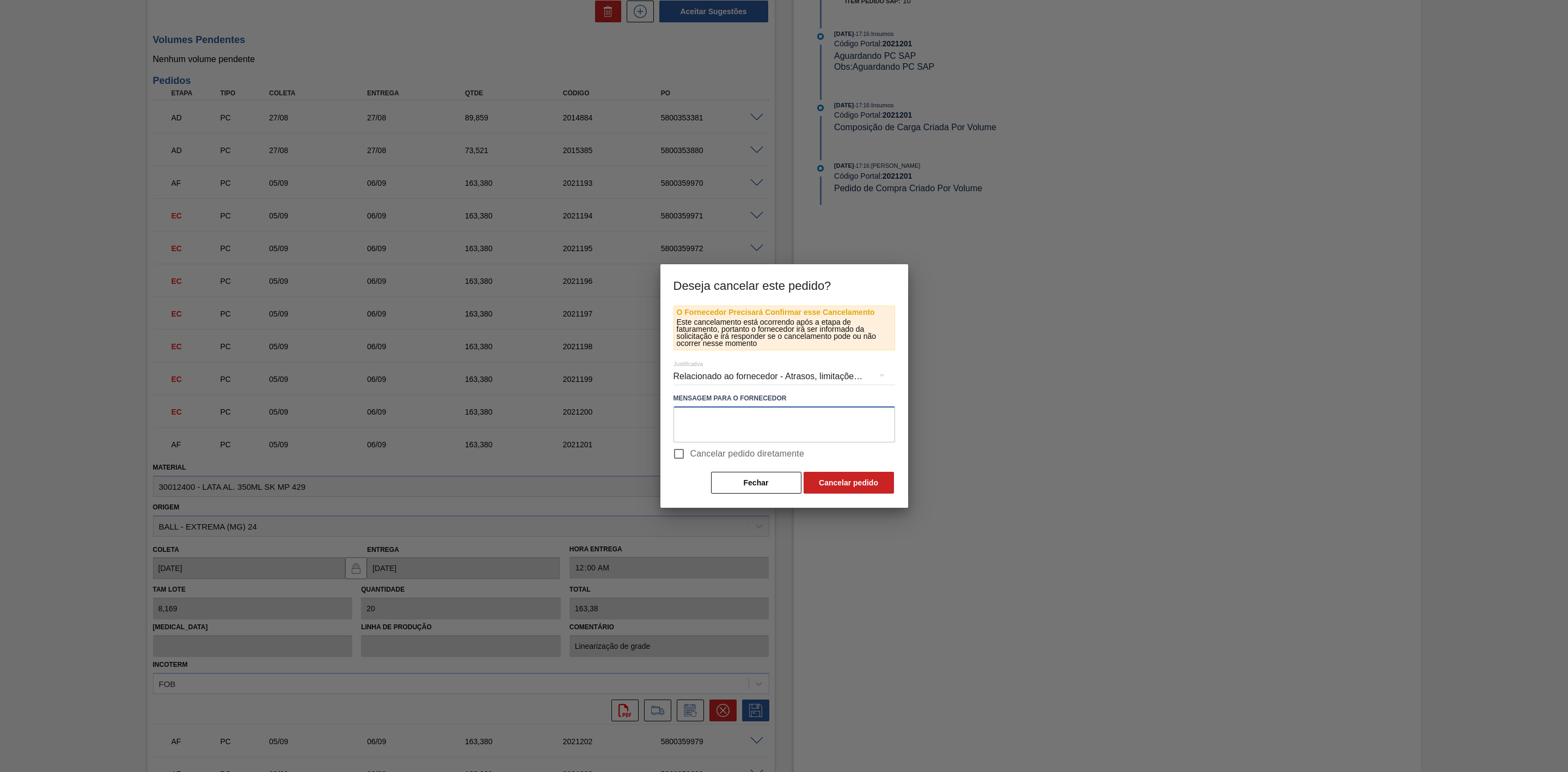
click at [715, 419] on textarea at bounding box center [784, 423] width 221 height 36
paste textarea "Linearização de grade - cenário de carros na porta + mudança de programação par…"
type textarea "Linearização de grade - cenário de carros na porta + mudança de programação par…"
click at [836, 479] on button "Cancelar pedido" at bounding box center [848, 482] width 90 height 22
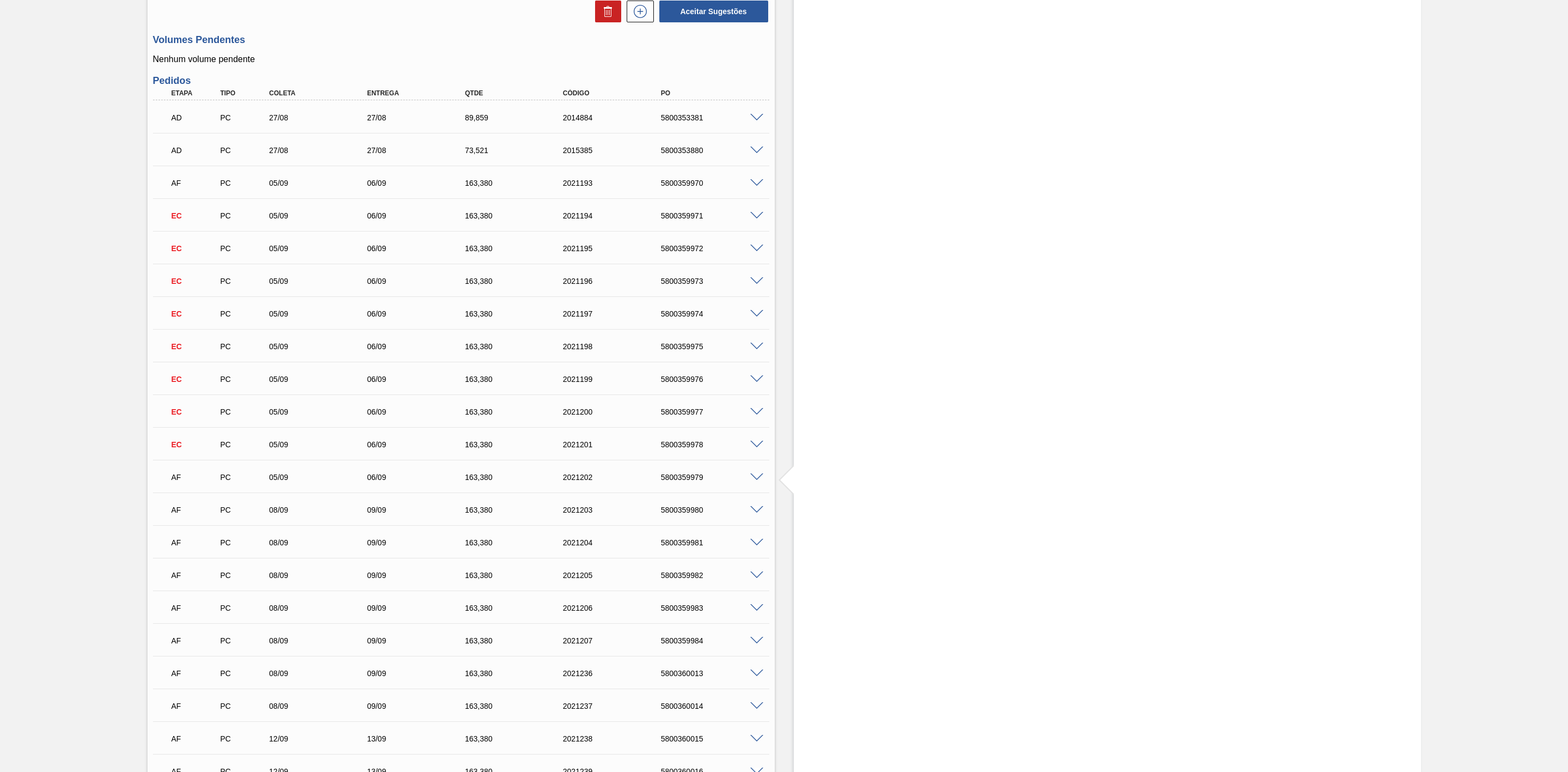
click at [752, 477] on span at bounding box center [756, 477] width 13 height 8
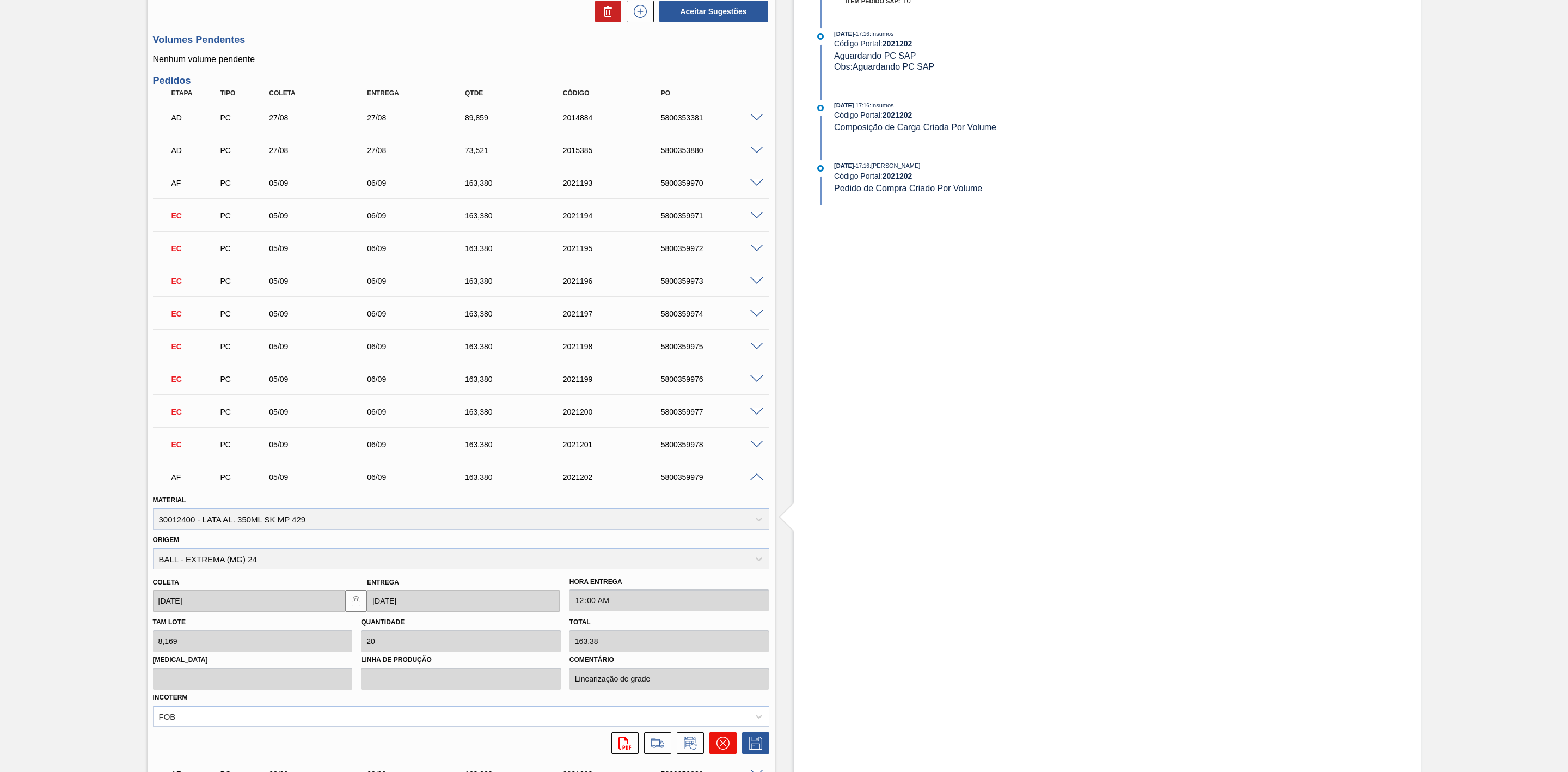
click at [713, 753] on button at bounding box center [723, 743] width 27 height 22
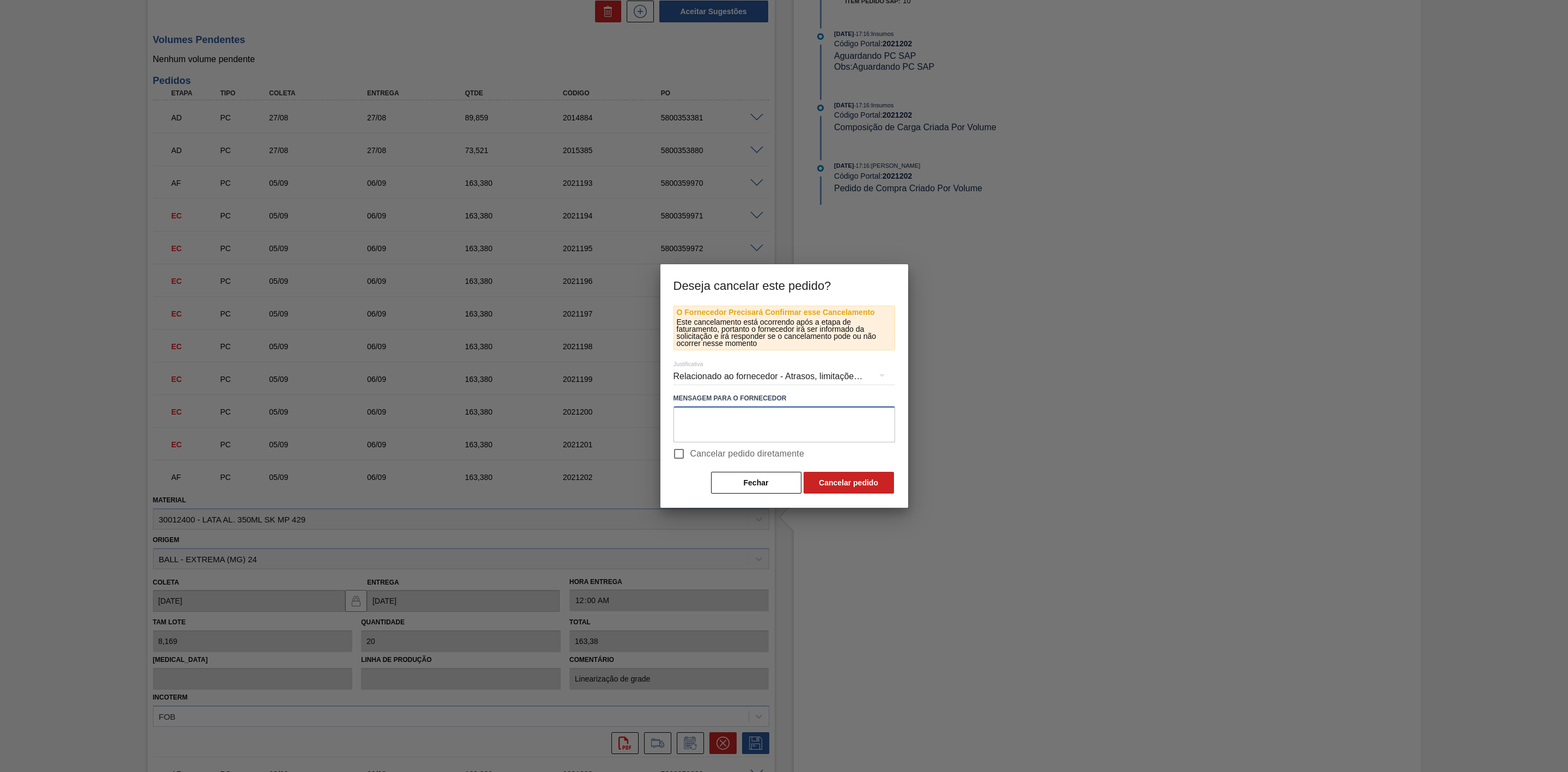
click at [707, 425] on textarea at bounding box center [784, 423] width 221 height 36
paste textarea "Linearização de grade - cenário de carros na porta + mudança de programação par…"
type textarea "Linearização de grade - cenário de carros na porta + mudança de programação par…"
click at [851, 487] on button "Cancelar pedido" at bounding box center [848, 482] width 90 height 22
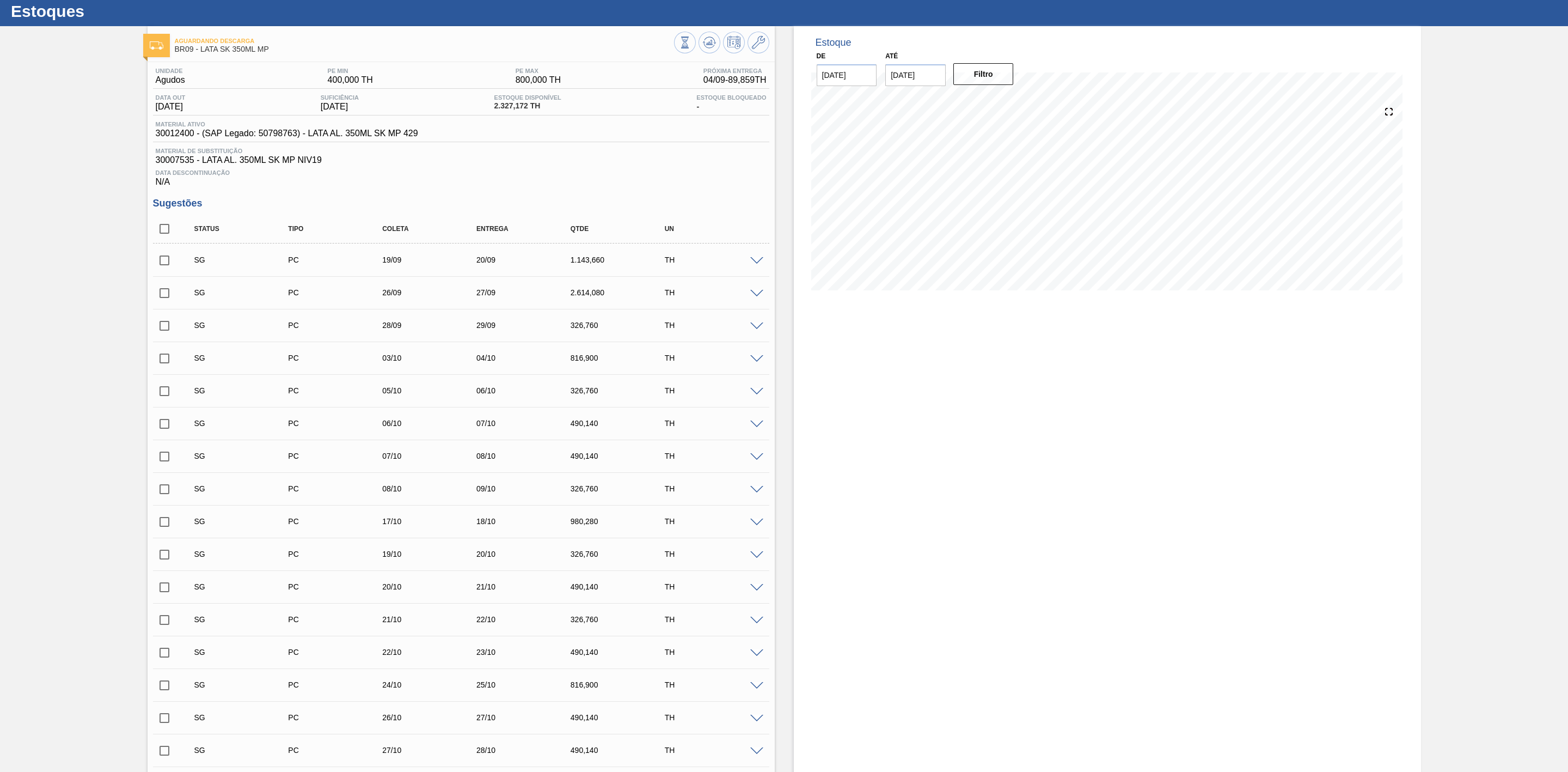
scroll to position [0, 0]
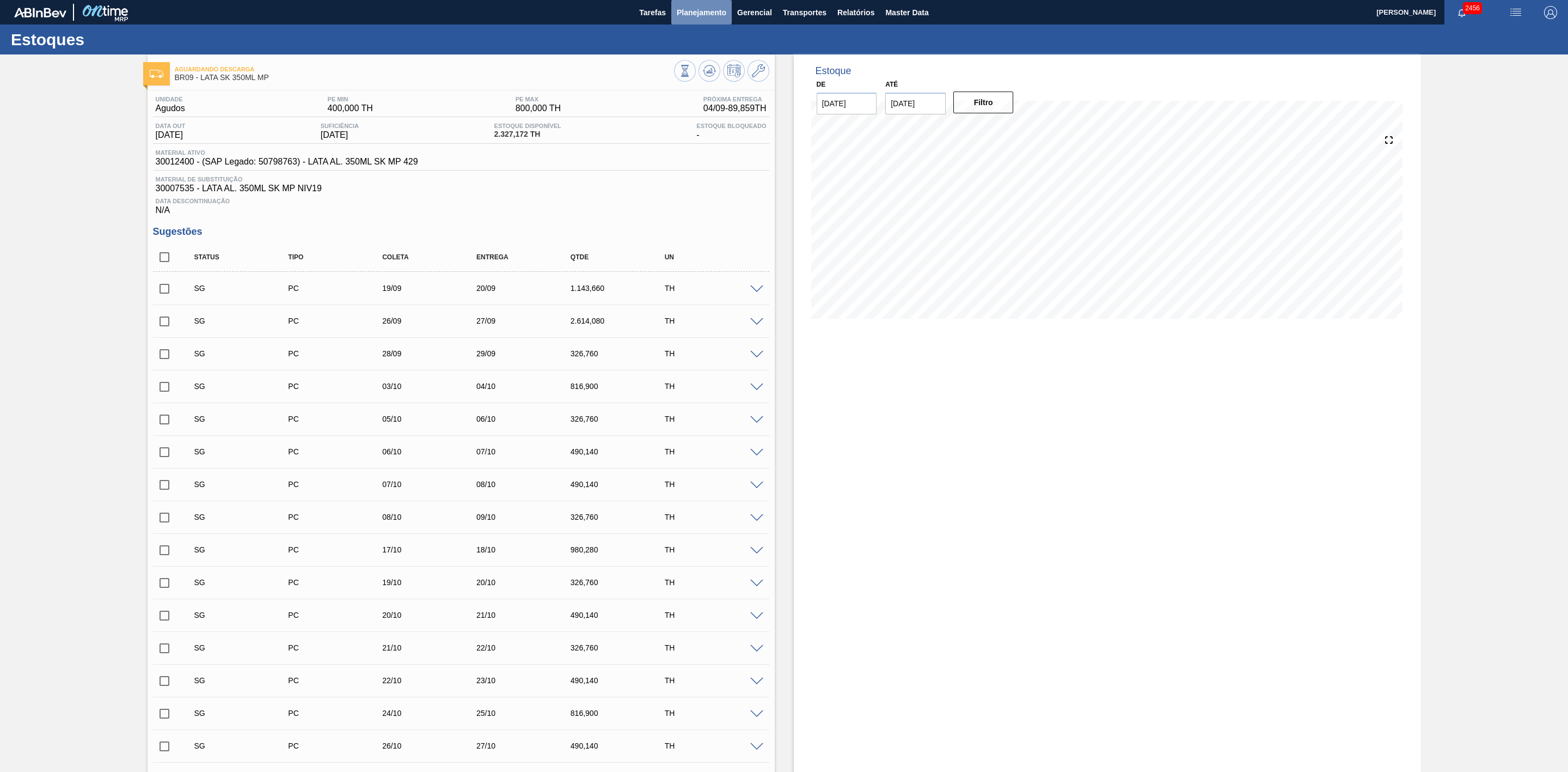
click at [712, 10] on span "Planejamento" at bounding box center [702, 13] width 49 height 13
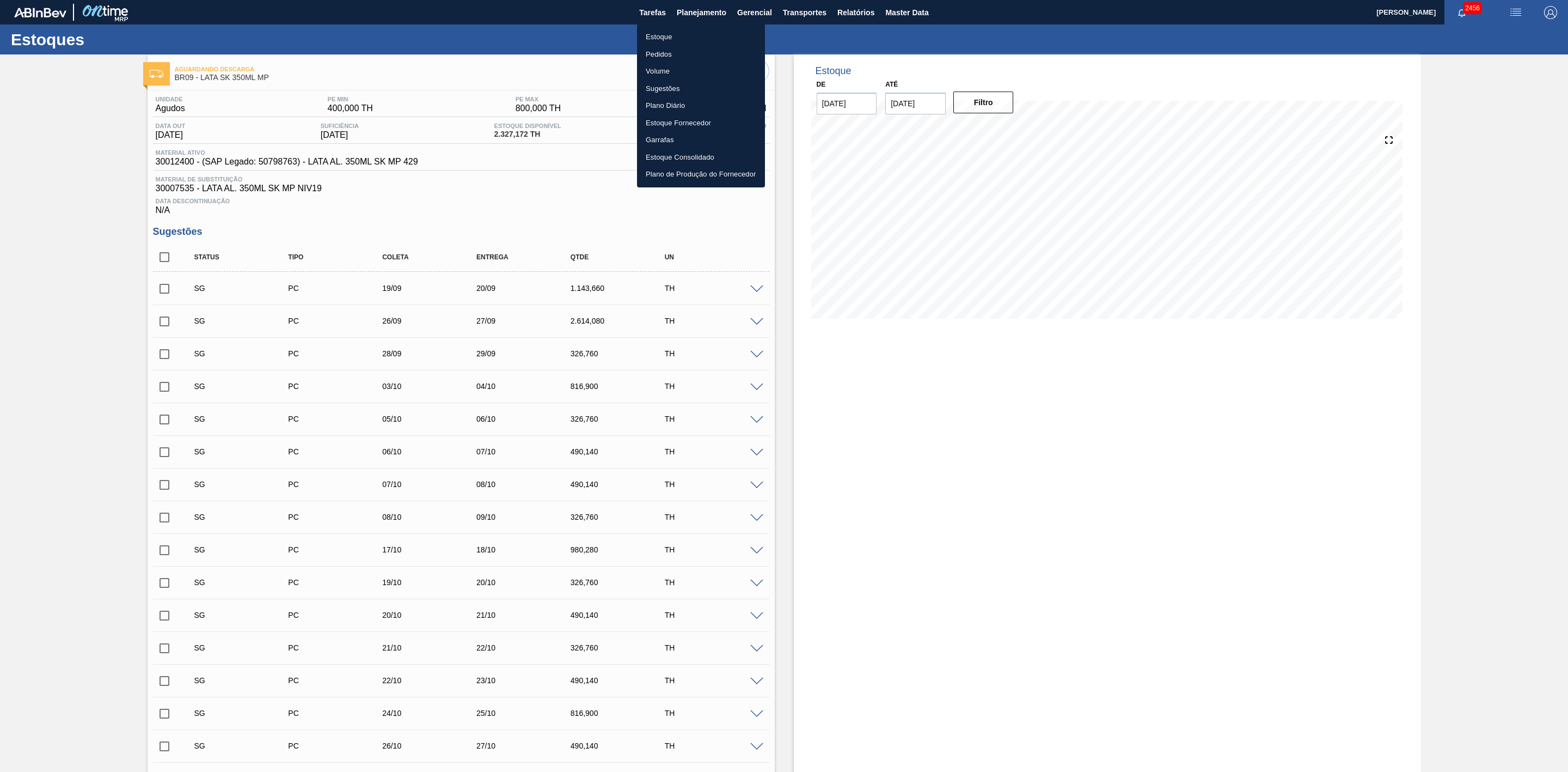
click at [667, 31] on li "Estoque" at bounding box center [701, 36] width 128 height 17
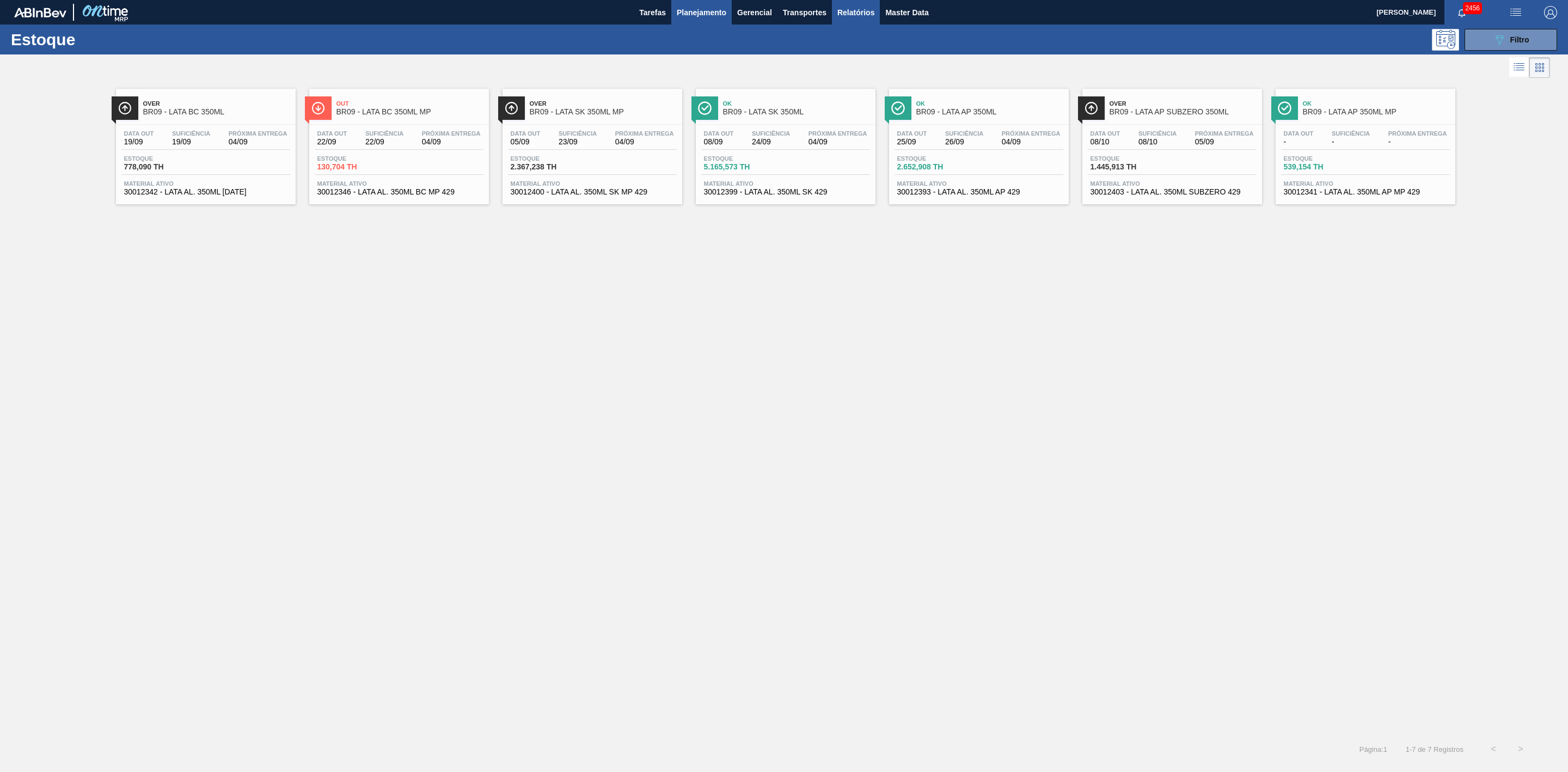
click at [852, 5] on button "Relatórios" at bounding box center [855, 12] width 48 height 25
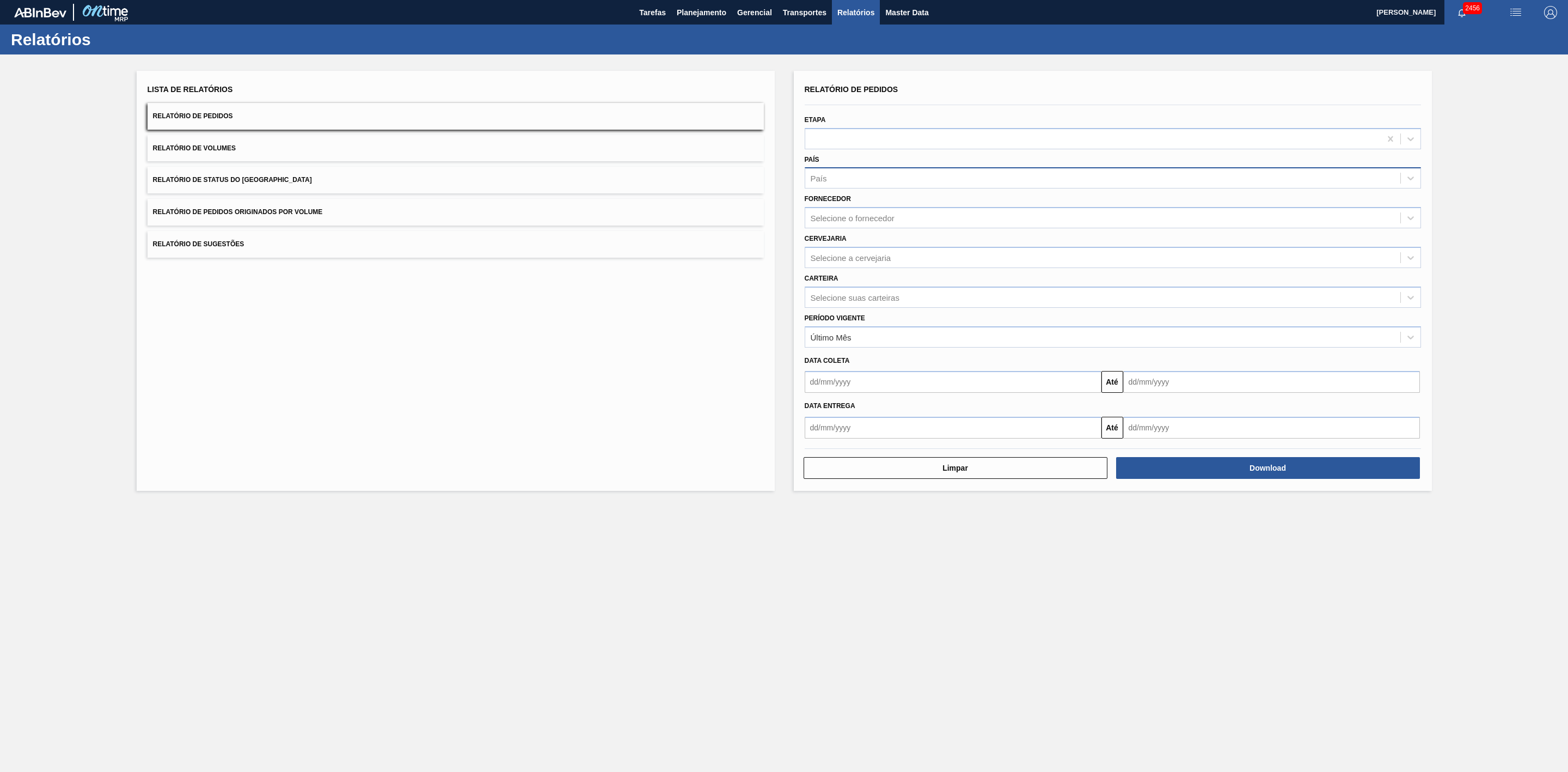
click at [864, 171] on div "País" at bounding box center [1103, 178] width 595 height 15
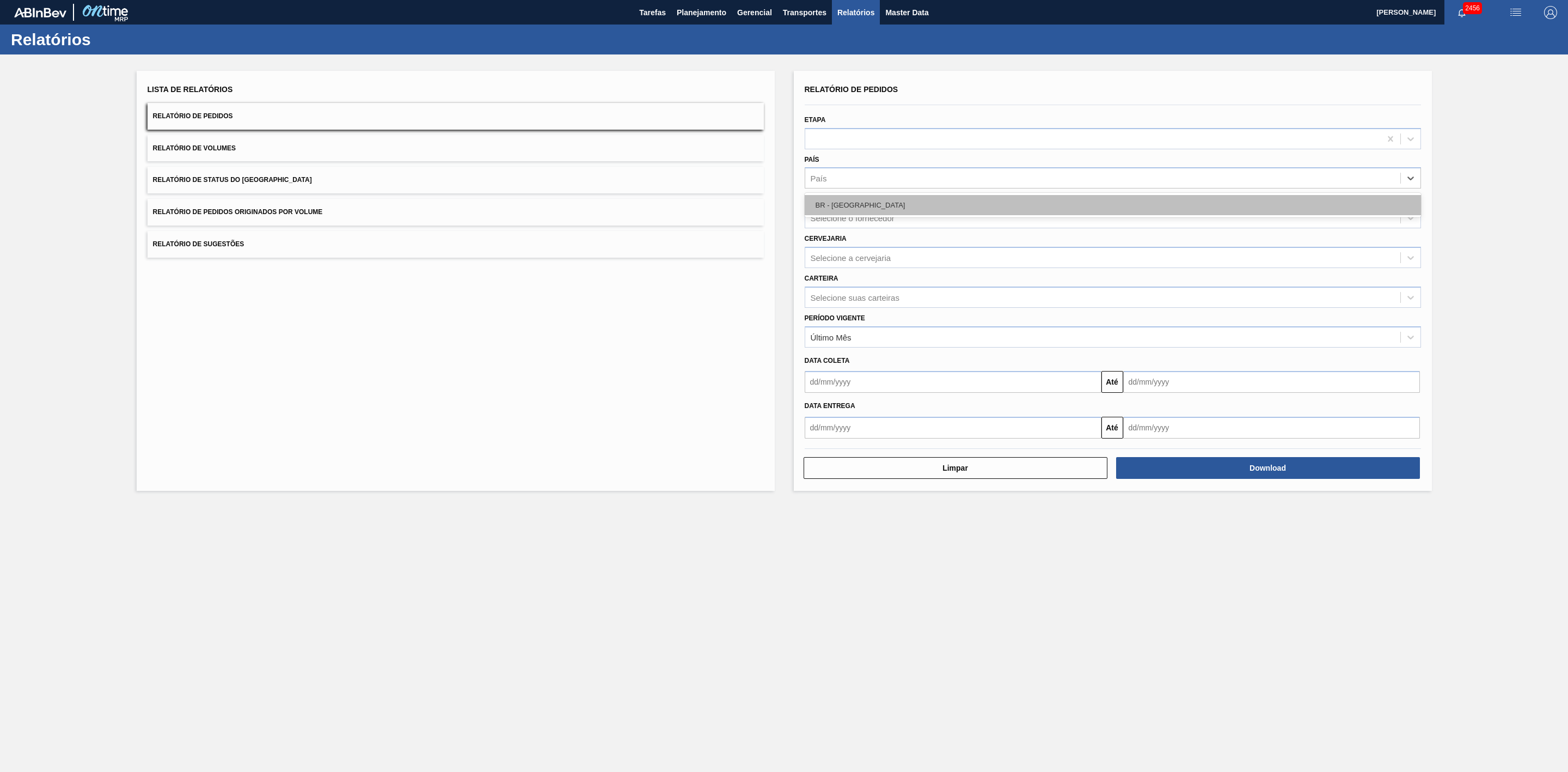
click at [851, 206] on div "BR - Brasil" at bounding box center [1112, 205] width 616 height 20
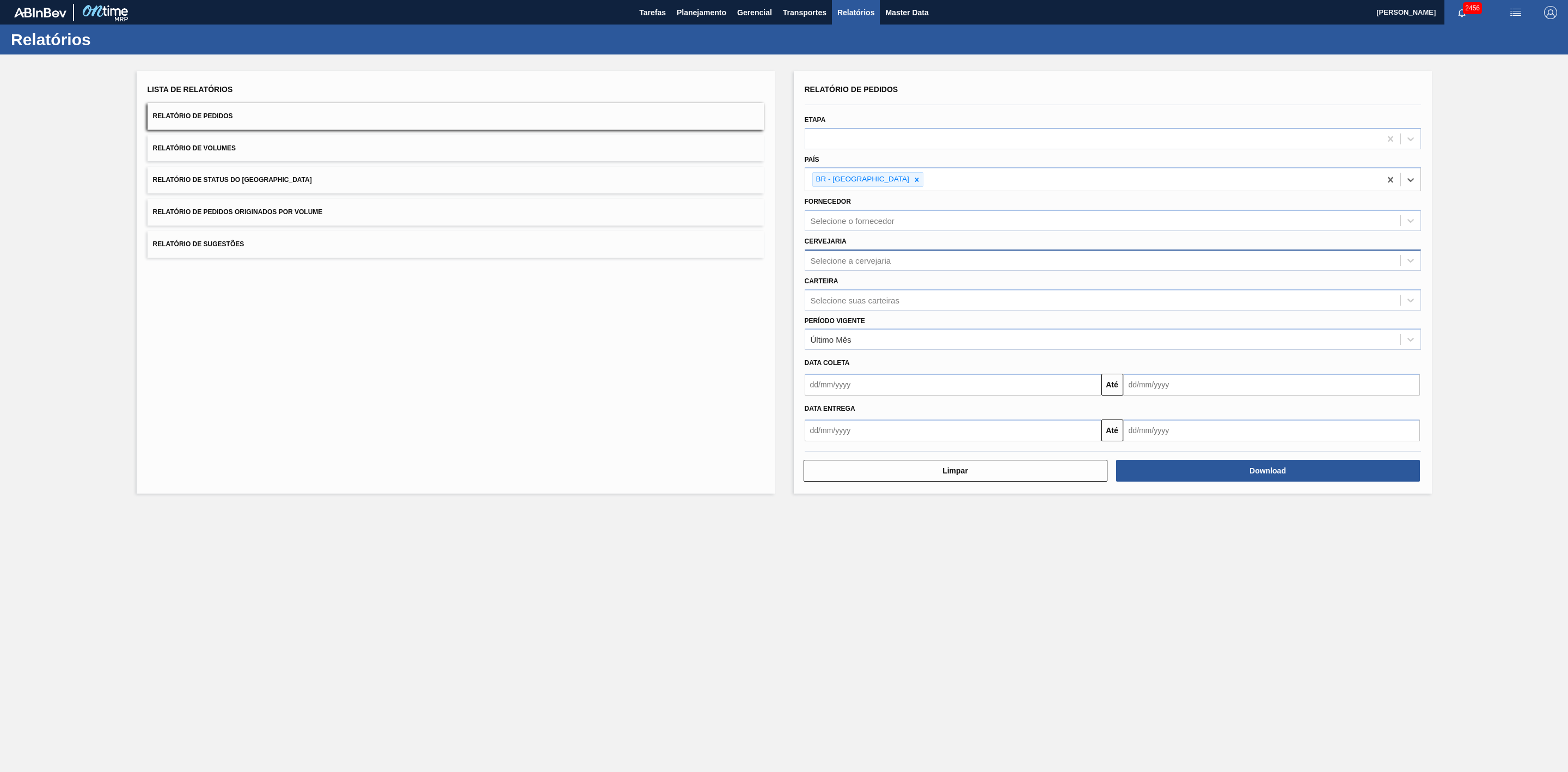
click at [849, 264] on div "Selecione a cervejaria" at bounding box center [851, 260] width 81 height 9
type input "21"
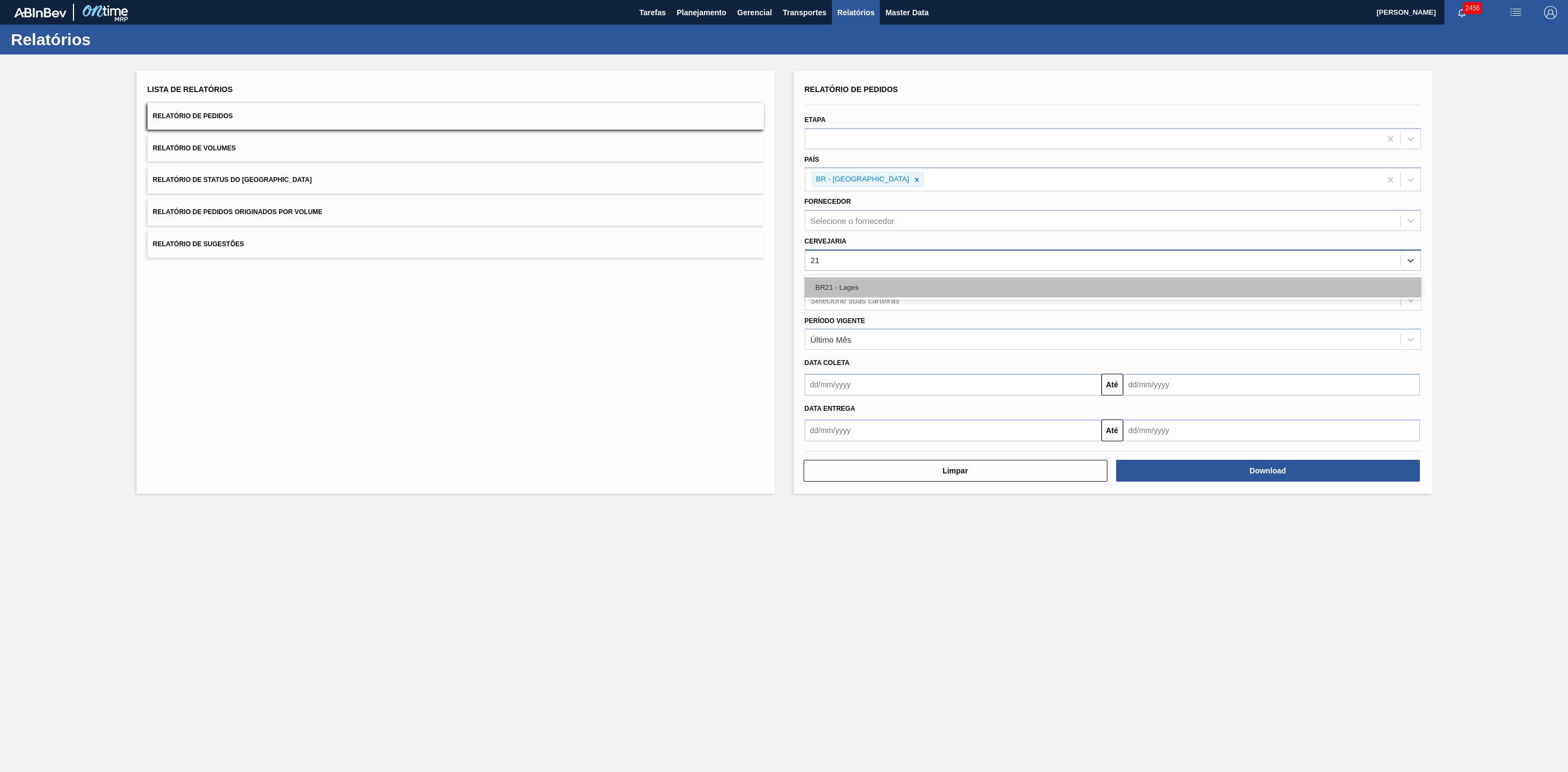
click at [839, 286] on div "BR21 - Lages" at bounding box center [1112, 288] width 616 height 20
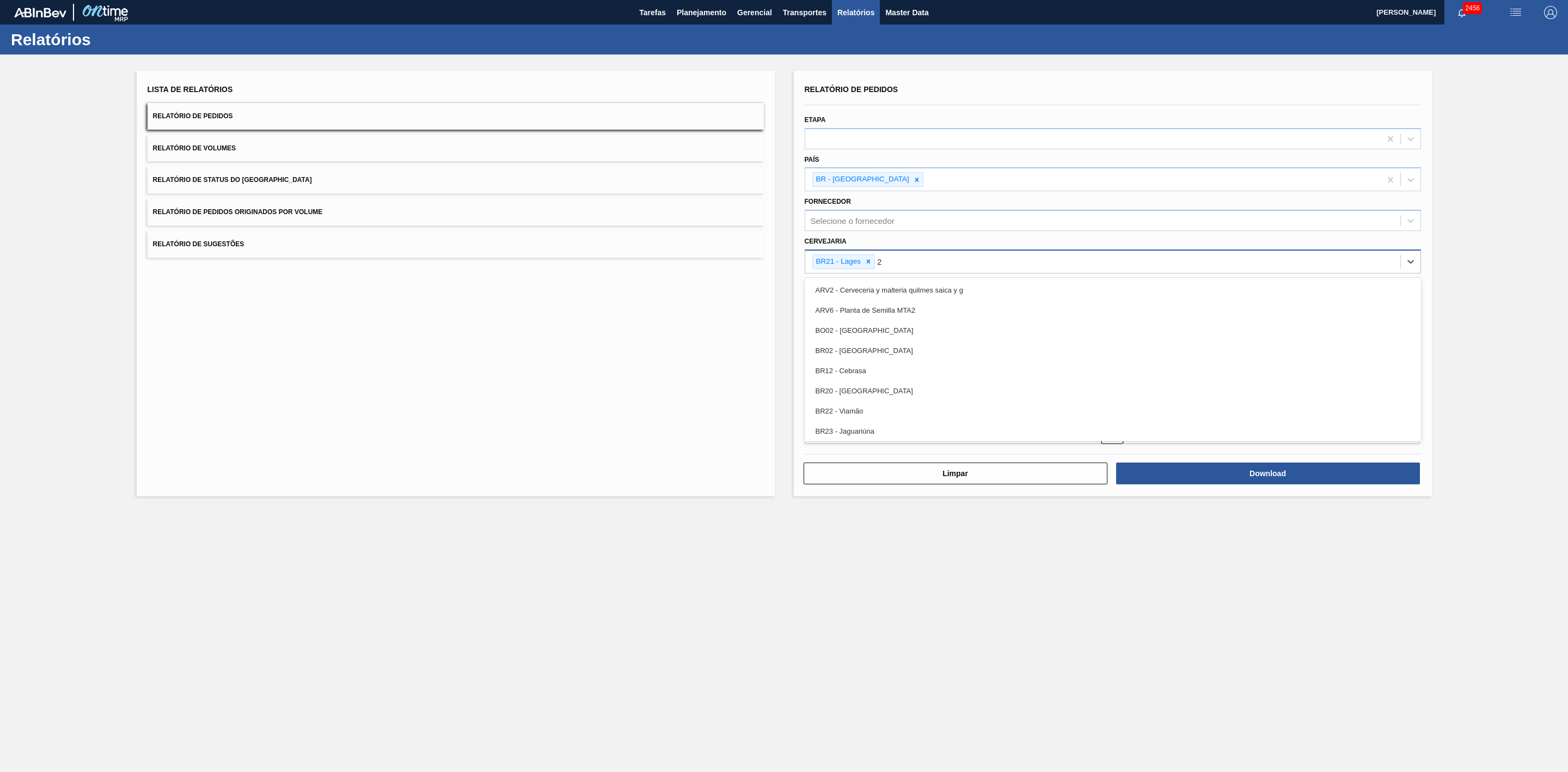
type input "22"
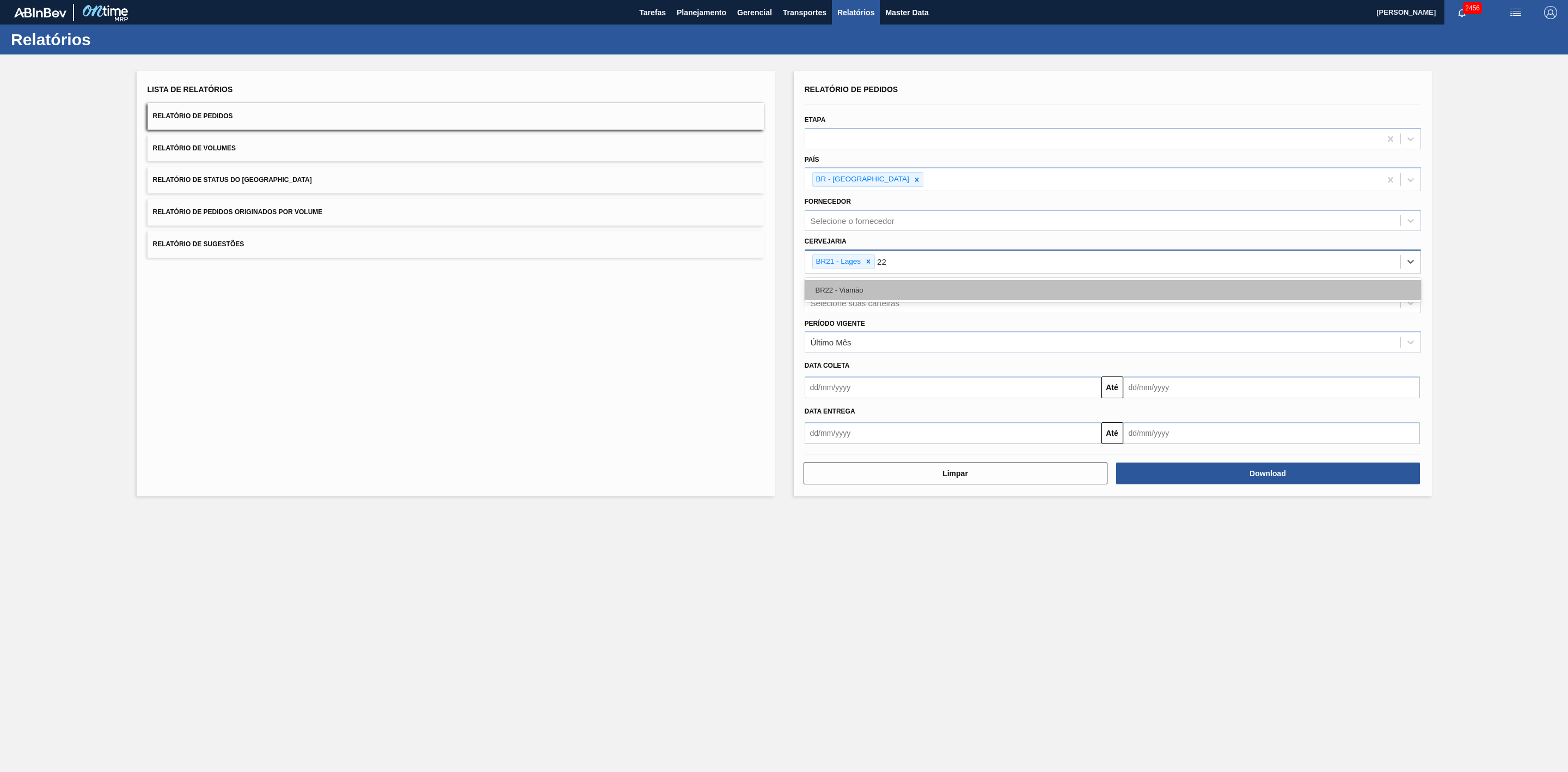
click at [861, 290] on div "BR22 - Viamão" at bounding box center [1112, 290] width 616 height 20
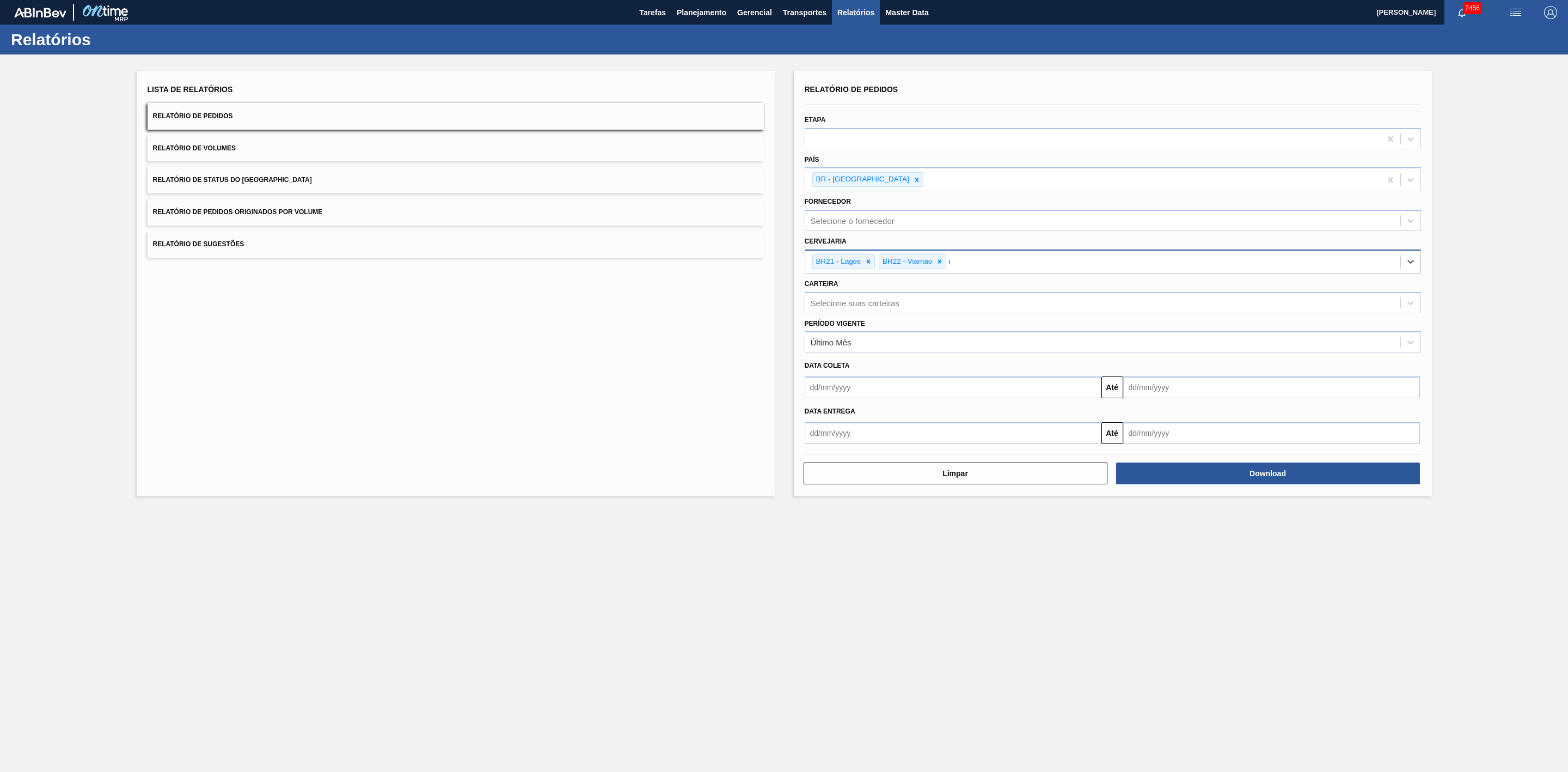
type input "09"
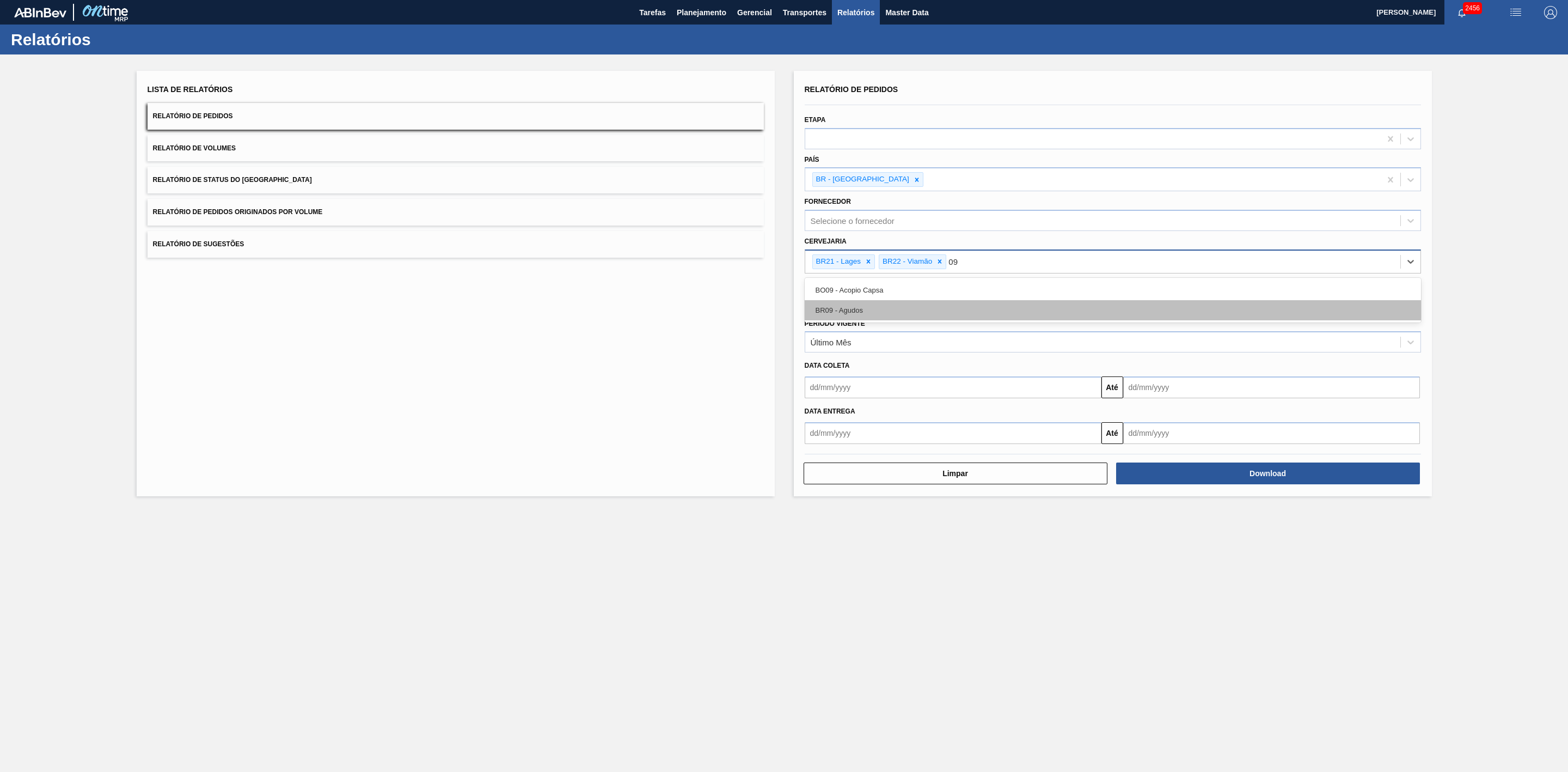
click at [889, 306] on div "BR09 - Agudos" at bounding box center [1112, 310] width 616 height 20
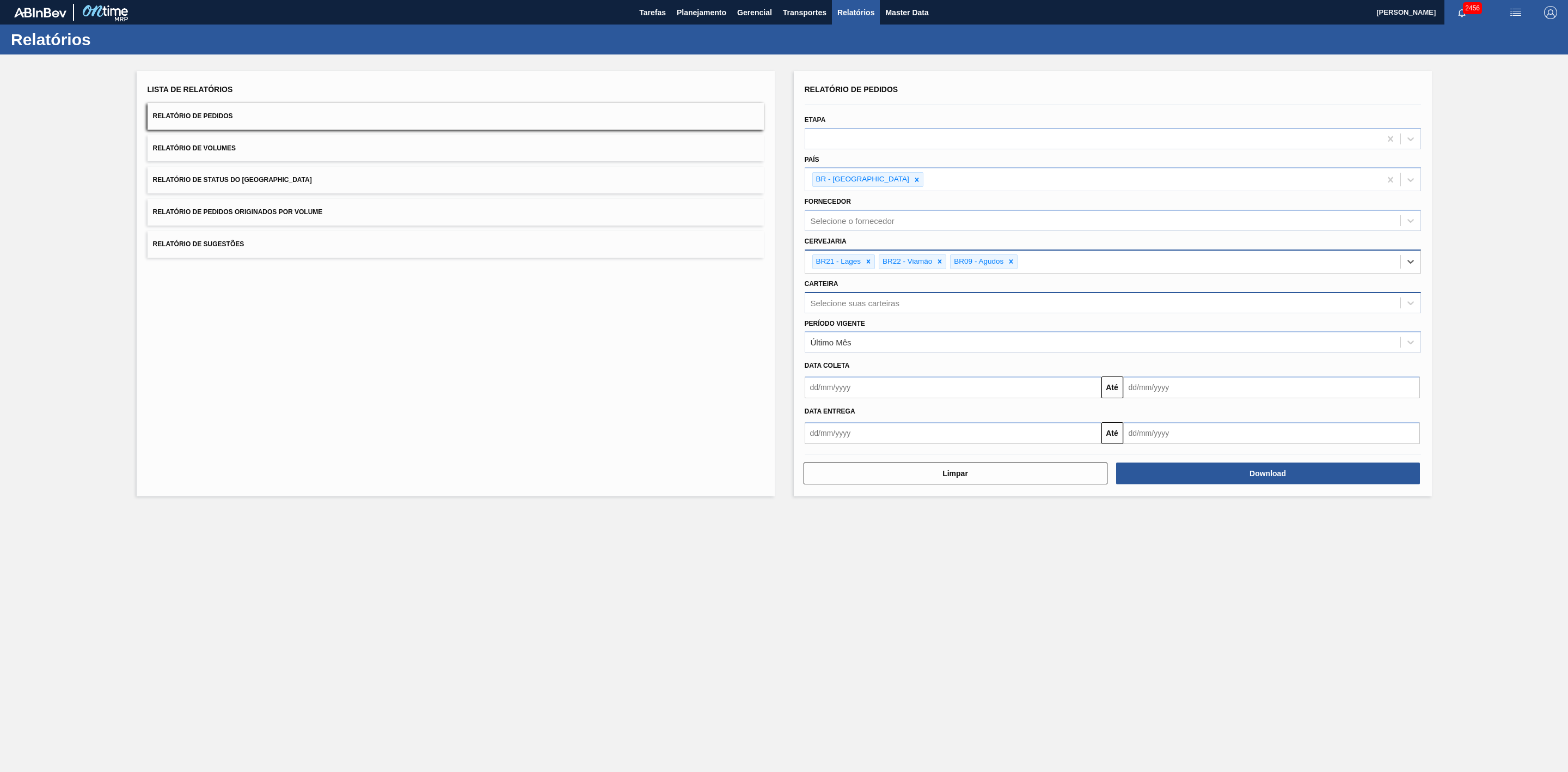
click at [882, 301] on div "Selecione suas carteiras" at bounding box center [855, 302] width 89 height 9
type input "lata"
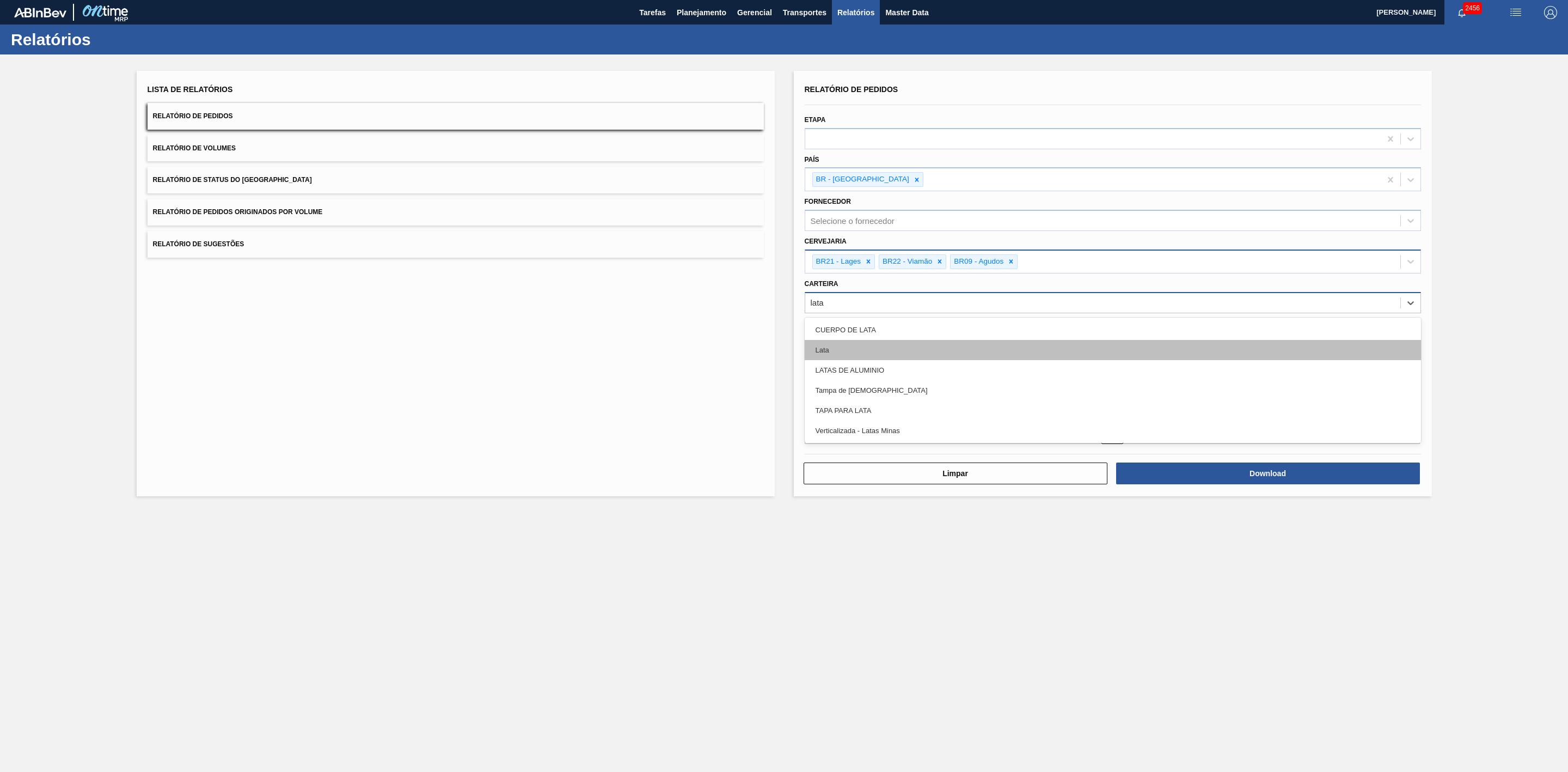
click at [844, 355] on div "Lata" at bounding box center [1112, 350] width 616 height 20
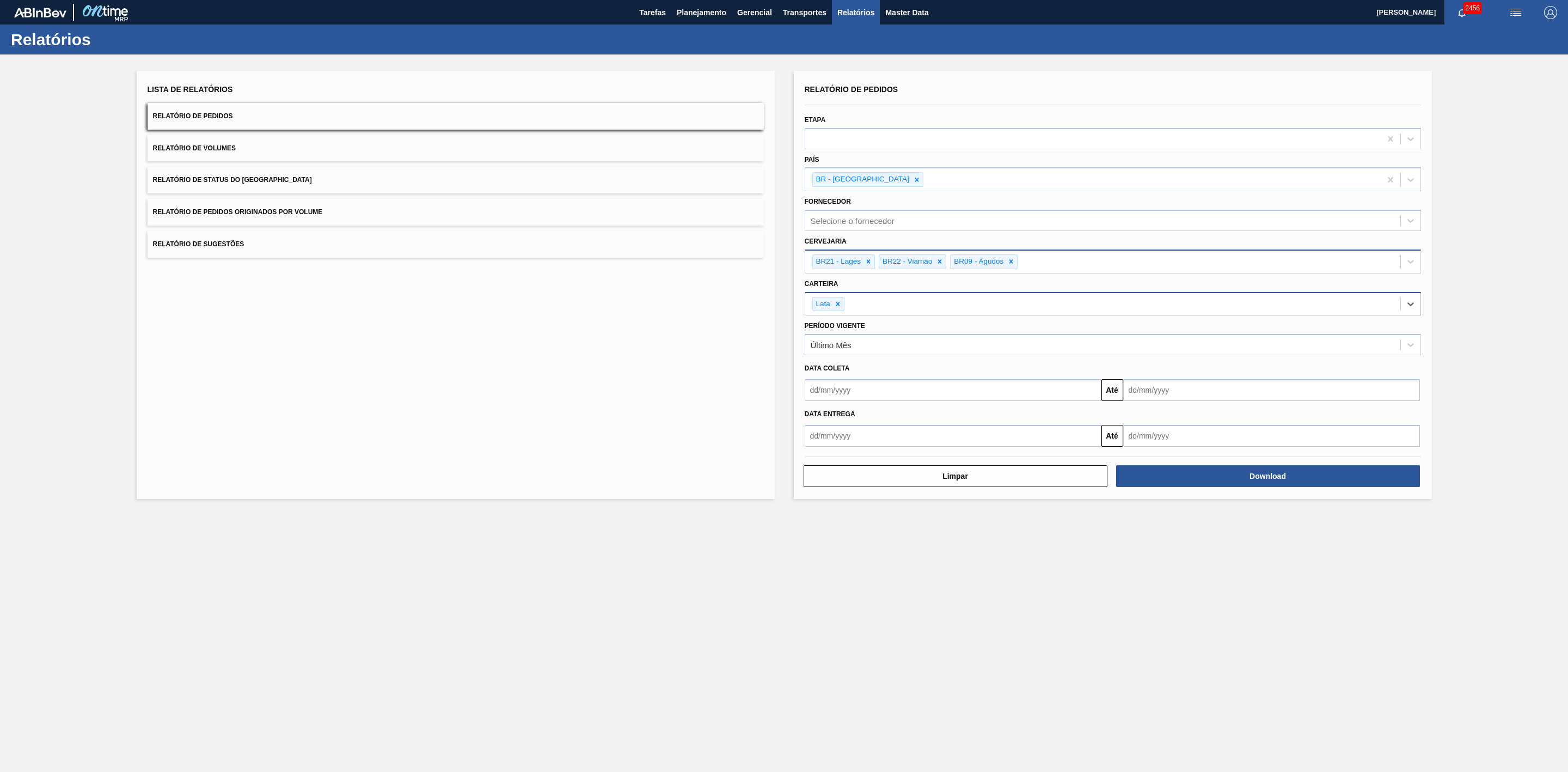
click at [855, 391] on input "text" at bounding box center [953, 390] width 297 height 22
click at [825, 415] on div "setembro 2025" at bounding box center [871, 416] width 131 height 9
click at [821, 454] on div "31" at bounding box center [817, 452] width 15 height 15
type input "31/08/2025"
click at [1143, 394] on input "text" at bounding box center [1271, 390] width 297 height 22
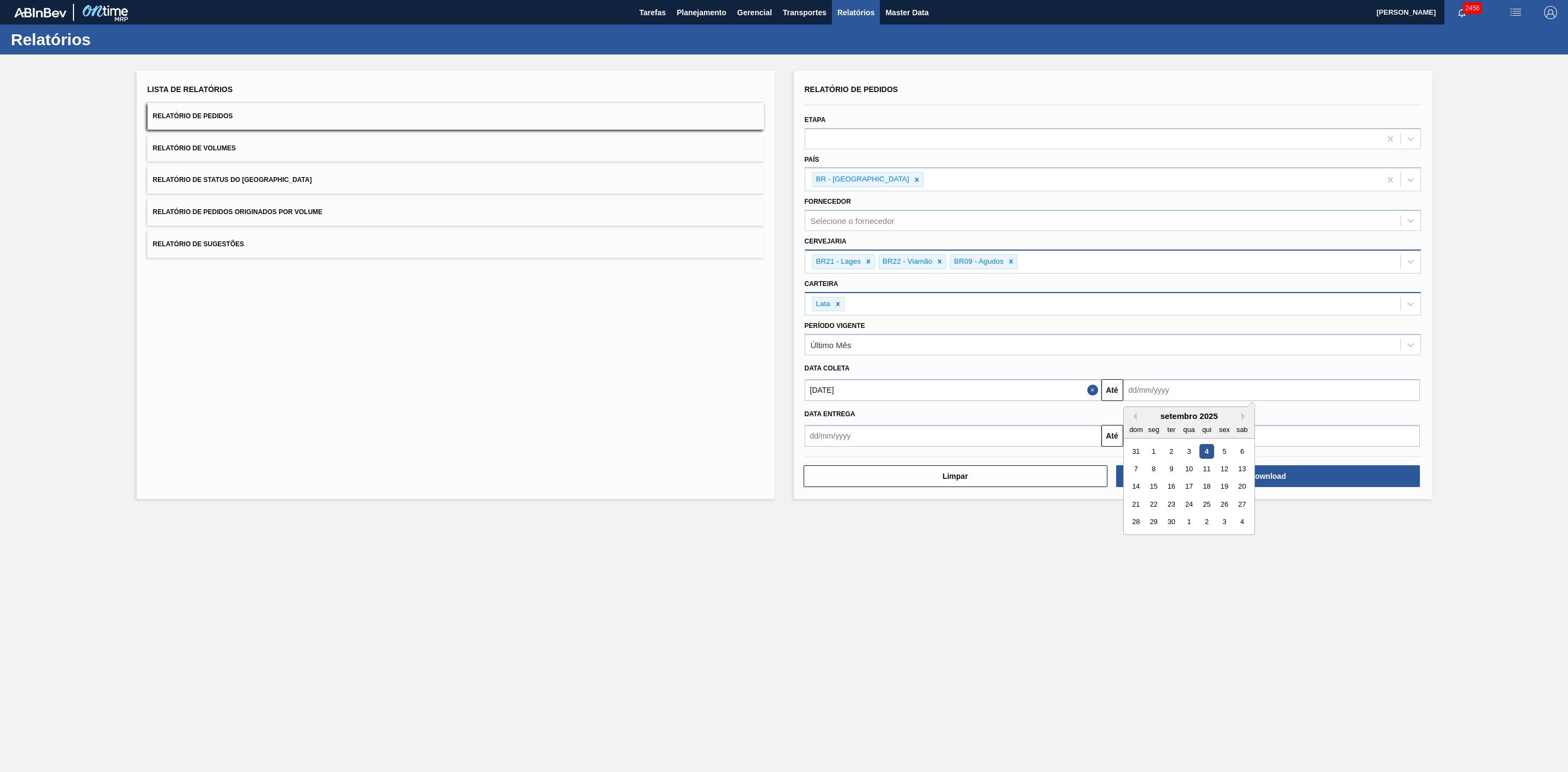
click at [1150, 415] on div "setembro 2025" at bounding box center [1189, 416] width 131 height 9
click at [1245, 487] on div "20" at bounding box center [1241, 486] width 15 height 15
type input "[DATE]"
click at [1224, 472] on button "Download" at bounding box center [1268, 476] width 304 height 22
click at [706, 15] on span "Planejamento" at bounding box center [702, 13] width 49 height 13
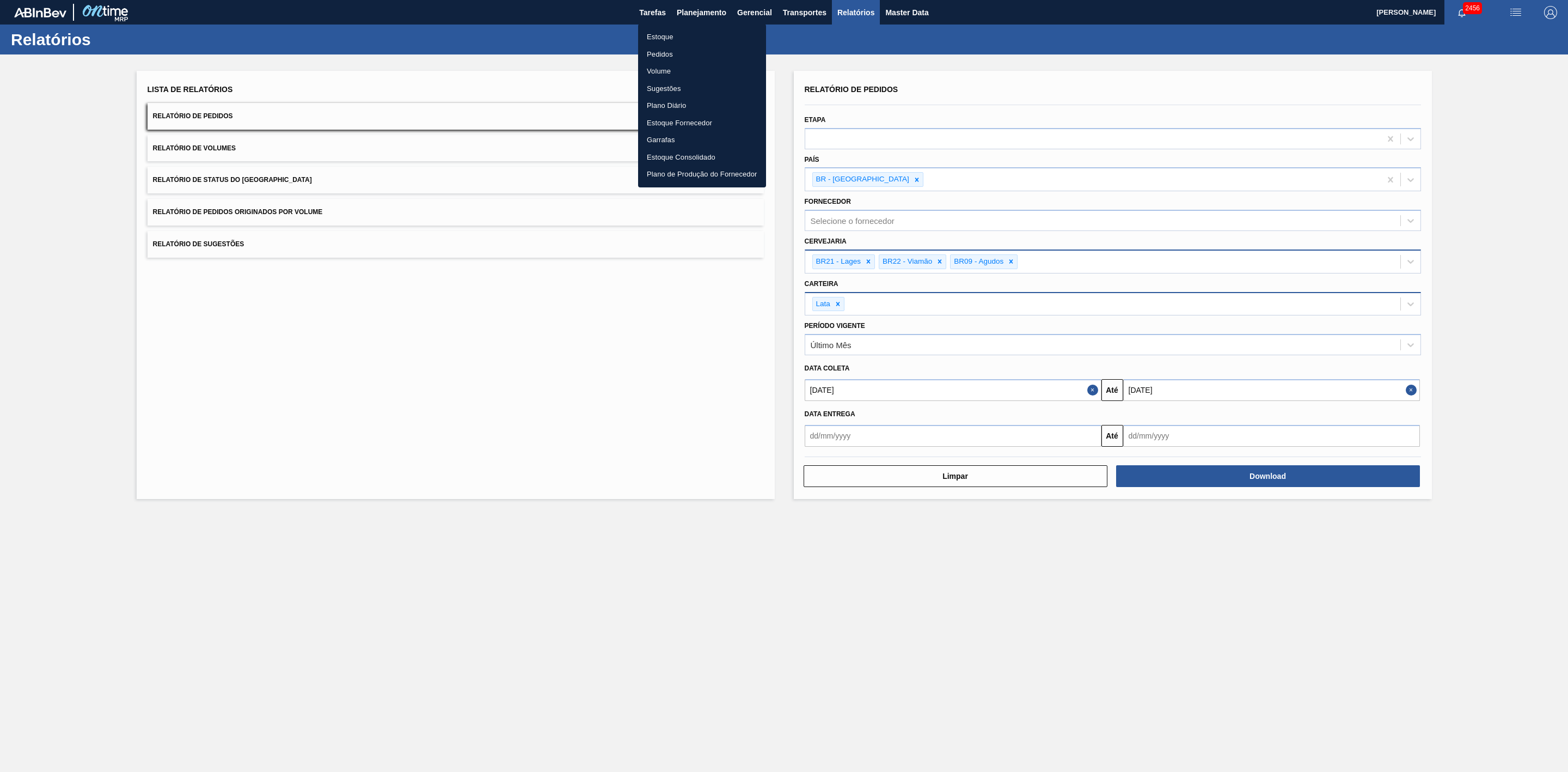
click at [660, 39] on li "Estoque" at bounding box center [702, 36] width 128 height 17
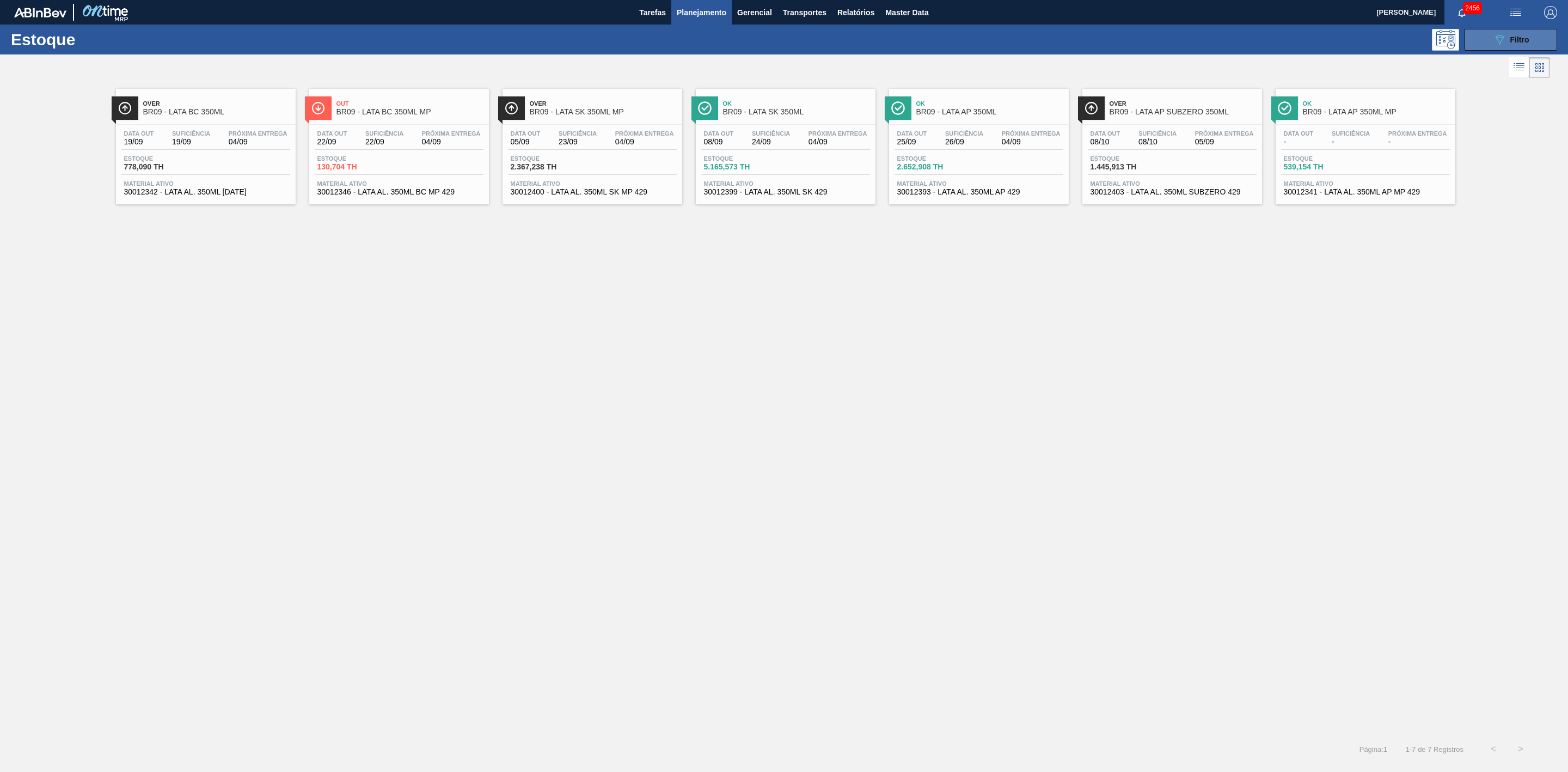
click at [1521, 43] on span "Filtro" at bounding box center [1520, 40] width 19 height 9
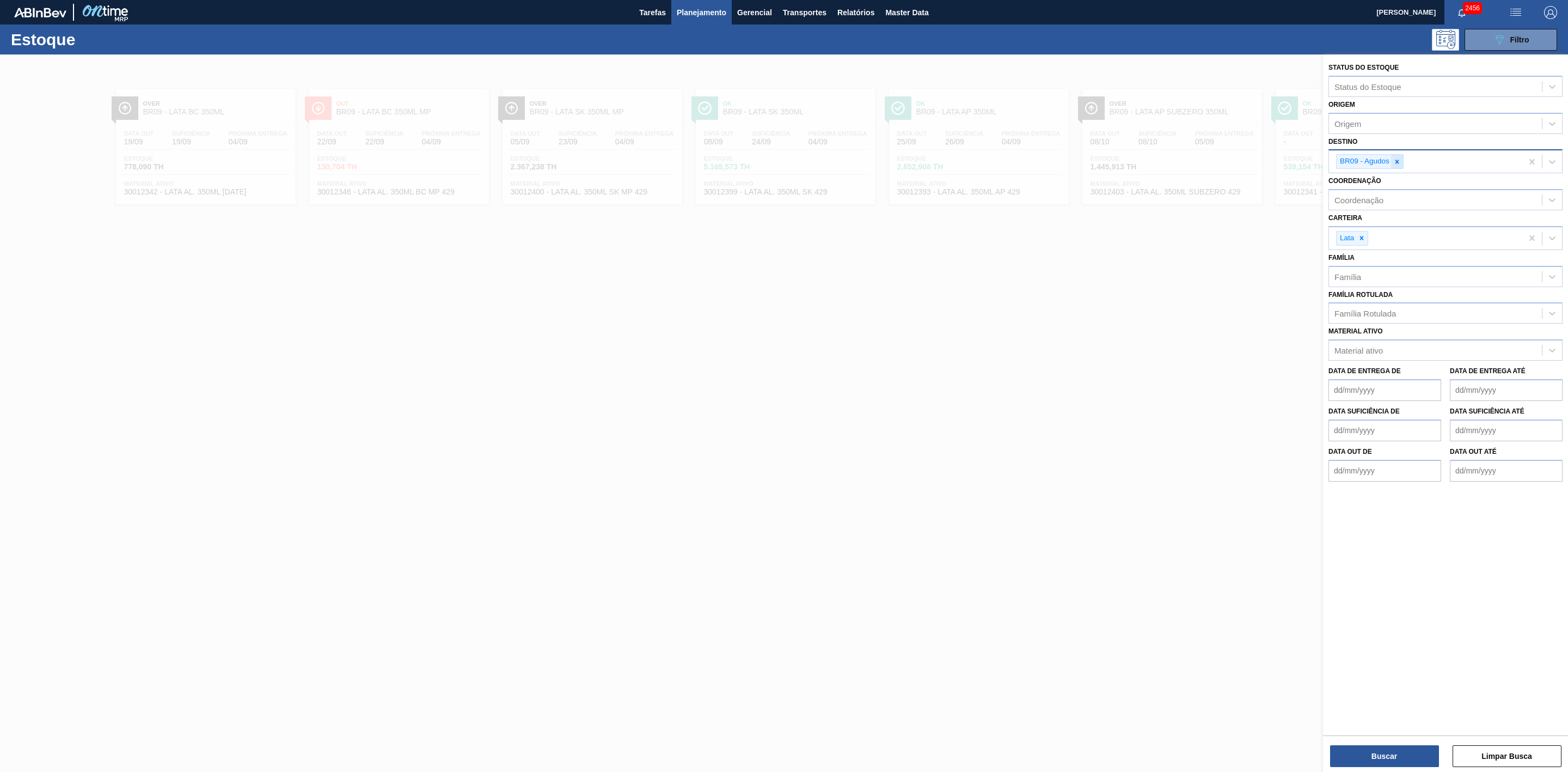
click at [1401, 164] on icon at bounding box center [1397, 161] width 7 height 7
type input "22"
click at [1374, 187] on div "BR22 - Viamão" at bounding box center [1445, 187] width 234 height 20
click at [1403, 760] on button "Buscar" at bounding box center [1384, 756] width 109 height 22
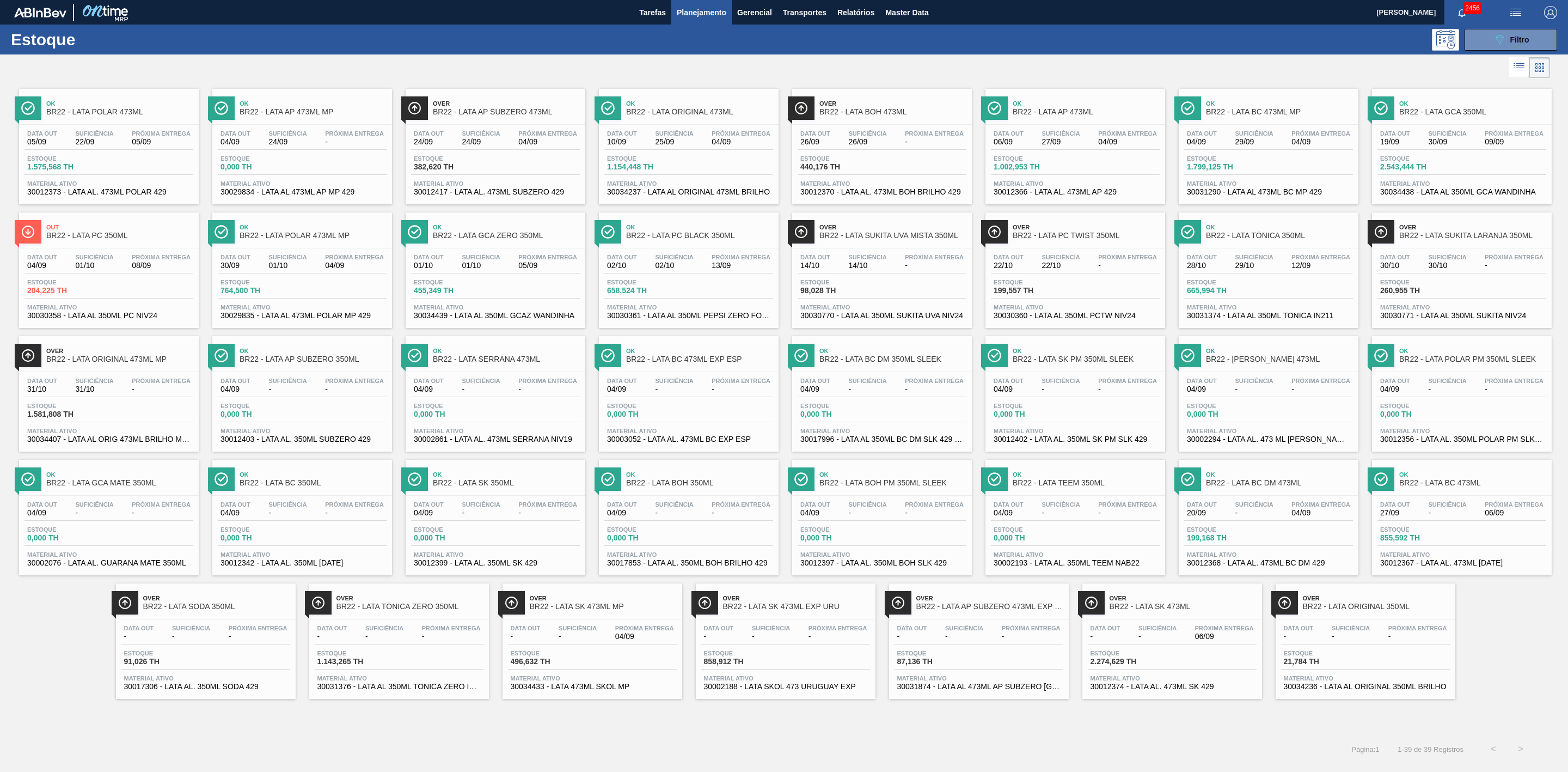
click at [638, 62] on div at bounding box center [774, 67] width 1550 height 26
click at [1495, 35] on icon "089F7B8B-B2A5-4AFE-B5C0-19BA573D28AC" at bounding box center [1499, 39] width 13 height 13
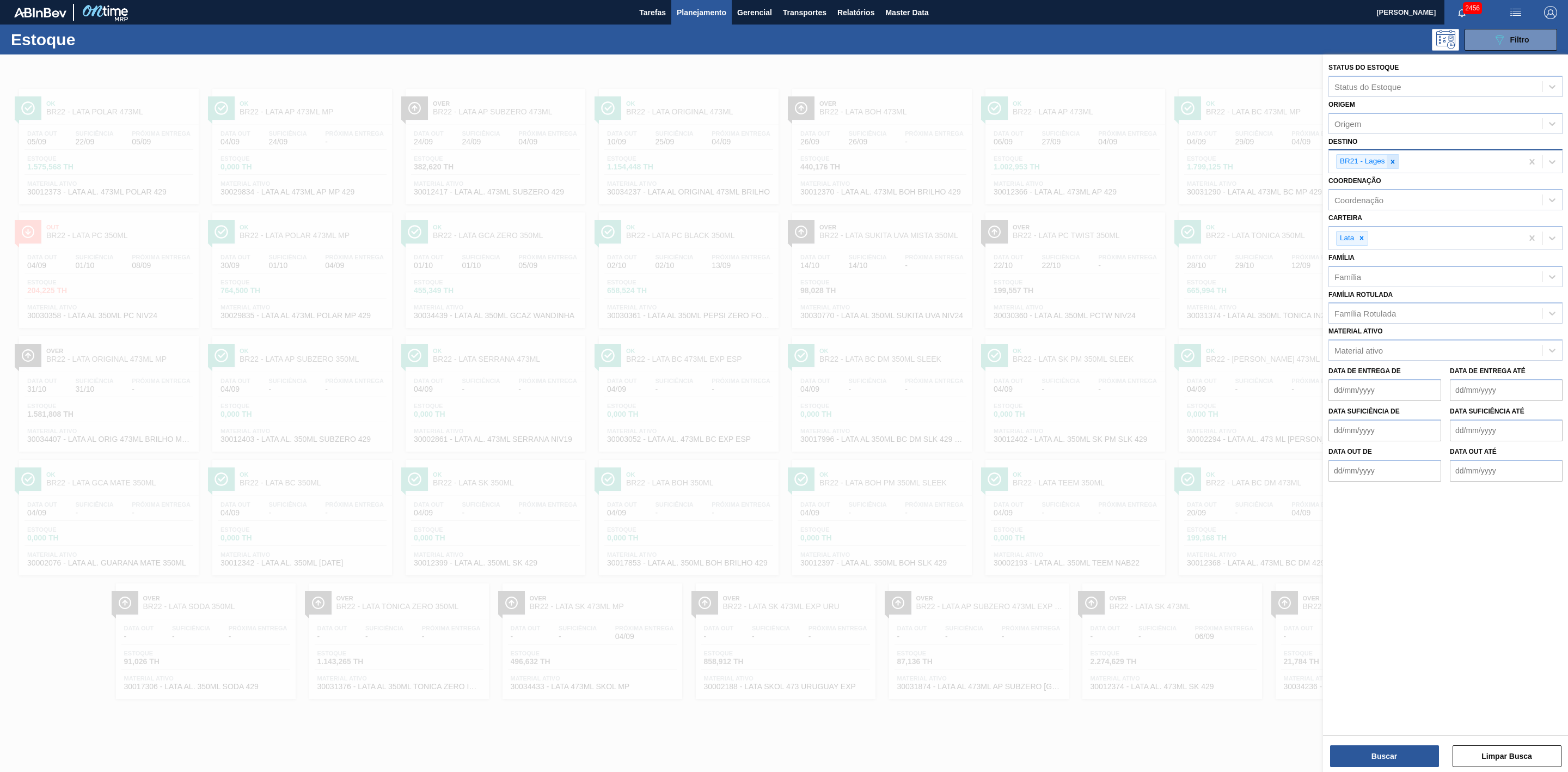
click at [1393, 160] on icon at bounding box center [1392, 161] width 4 height 4
type input "21"
click at [1387, 184] on div "BR21 - Lages" at bounding box center [1445, 187] width 234 height 20
click at [1382, 748] on button "Buscar" at bounding box center [1384, 756] width 109 height 22
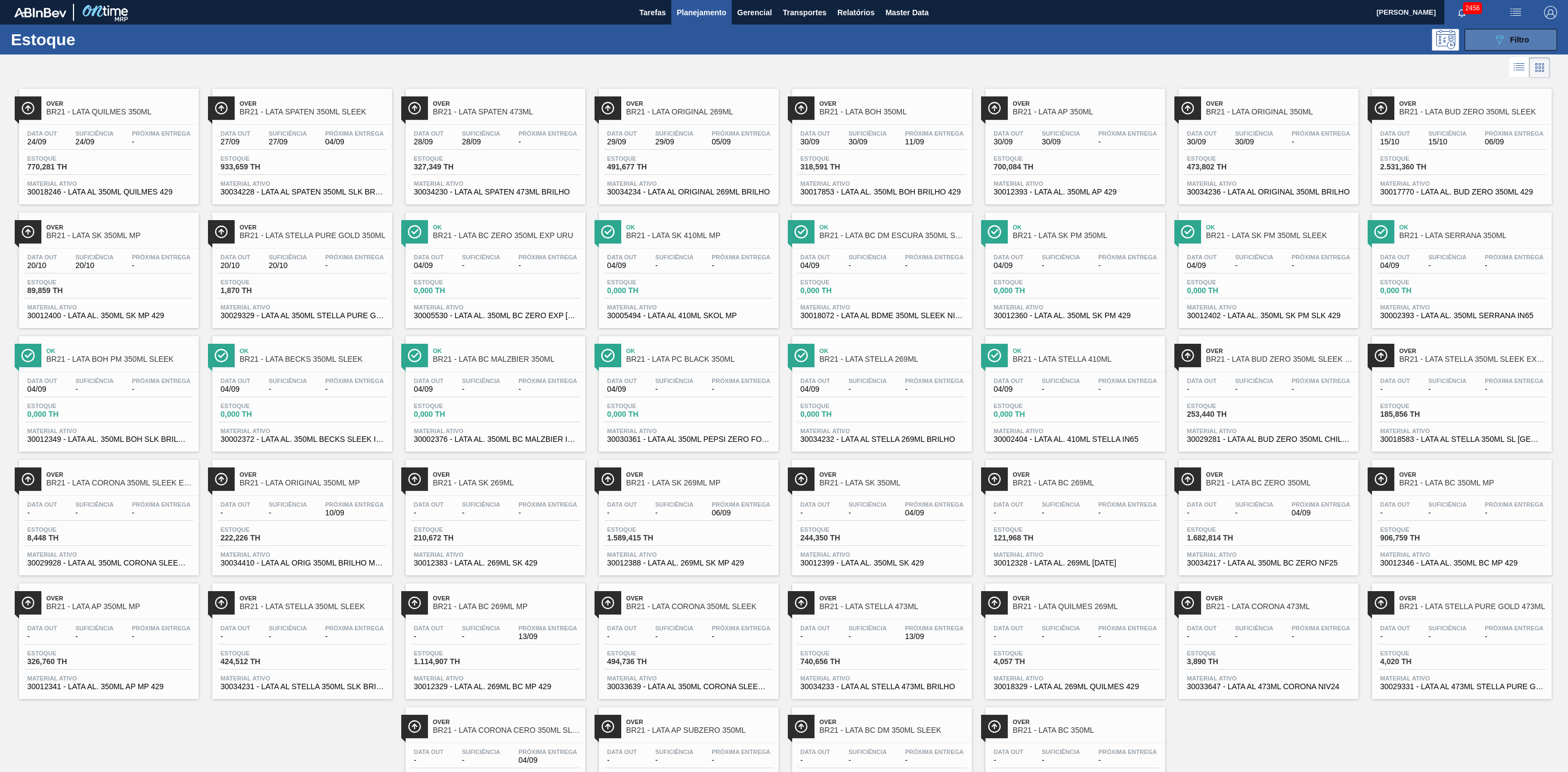
click at [1484, 43] on button "089F7B8B-B2A5-4AFE-B5C0-19BA573D28AC Filtro" at bounding box center [1511, 40] width 93 height 22
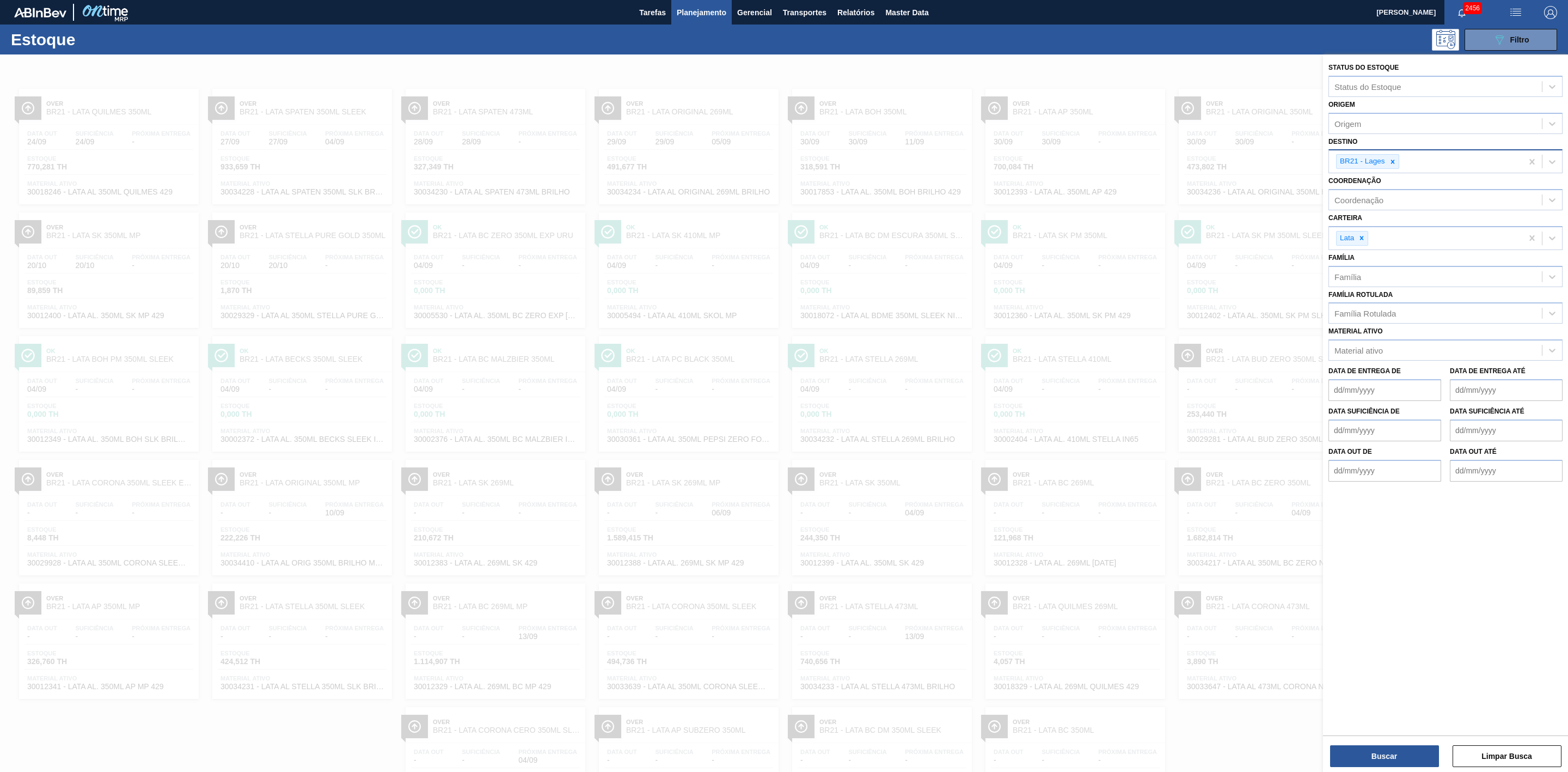
click at [1017, 70] on div at bounding box center [784, 441] width 1568 height 772
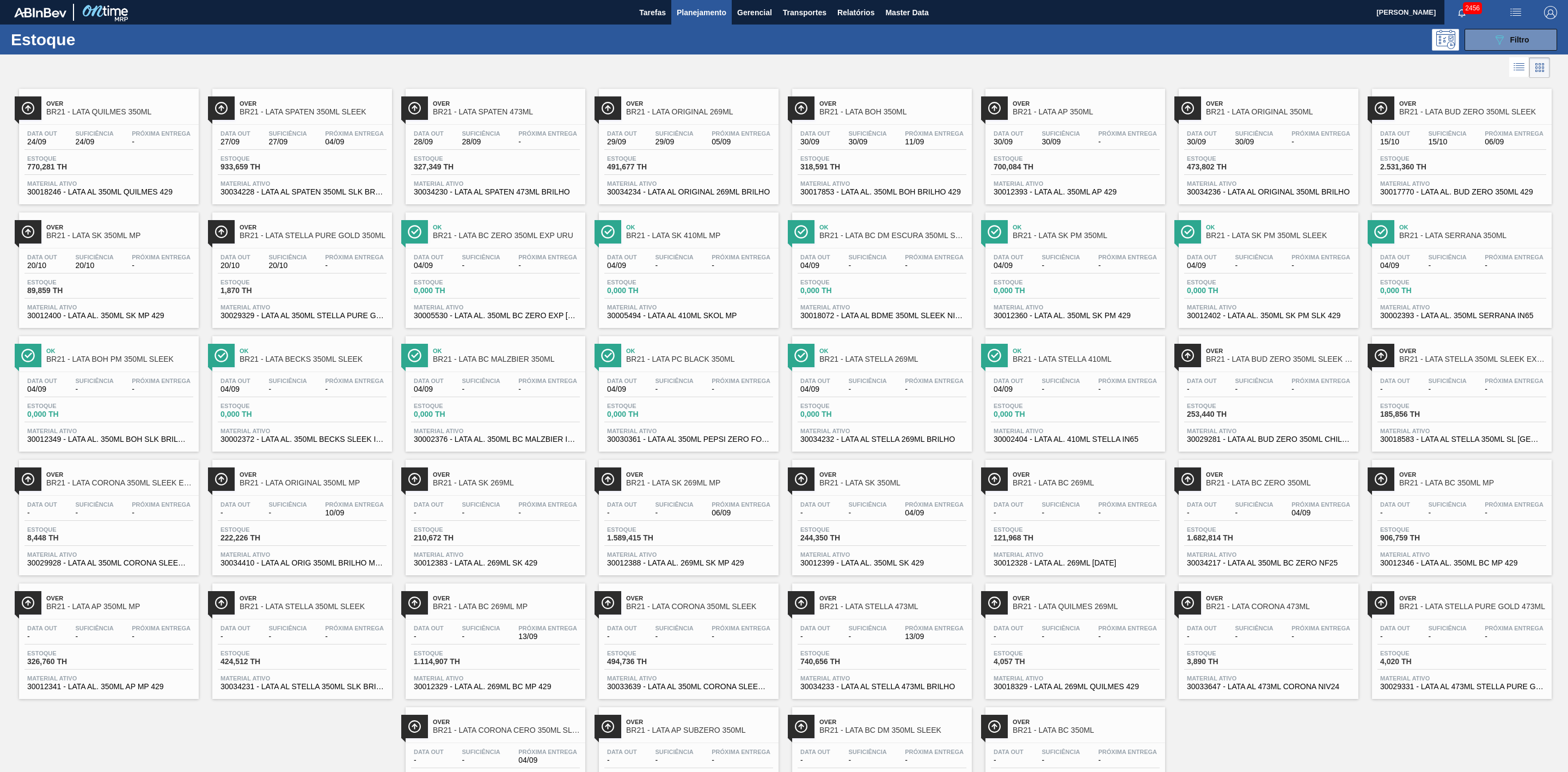
click at [1424, 94] on div "Over BR21 - LATA BUD ZERO 350ML SLEEK" at bounding box center [1462, 106] width 179 height 25
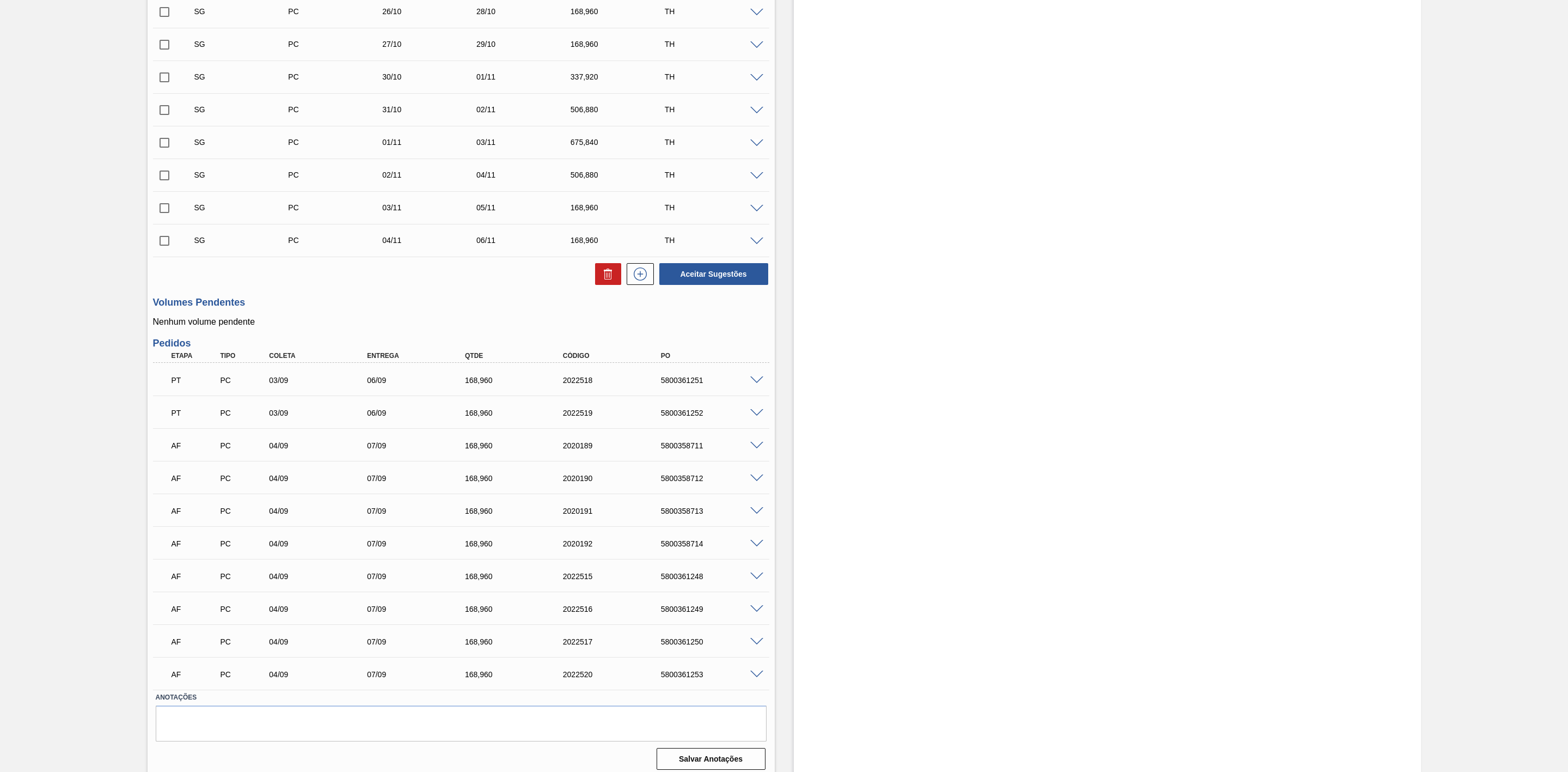
scroll to position [583, 0]
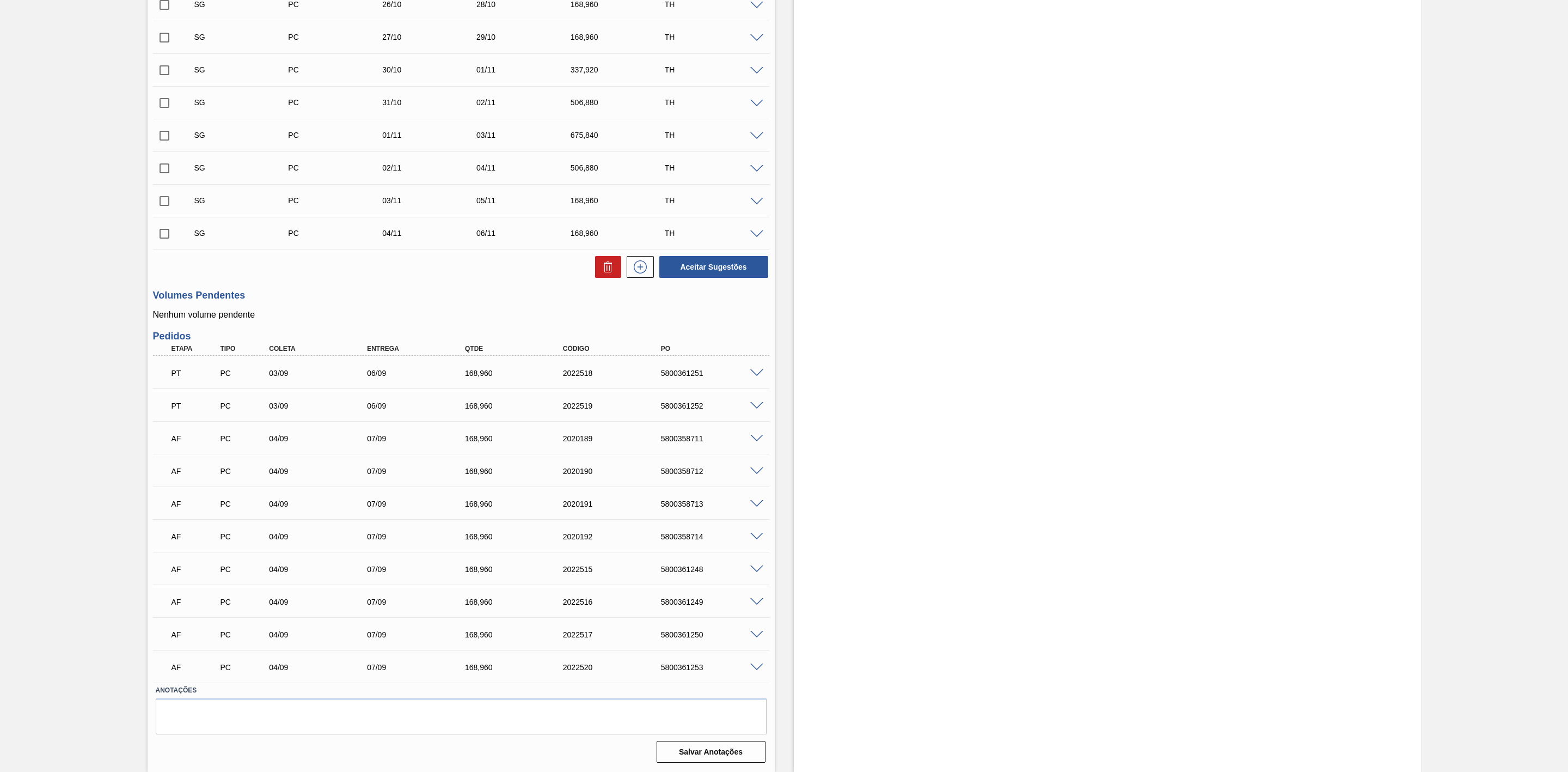
click at [754, 437] on span at bounding box center [756, 438] width 13 height 8
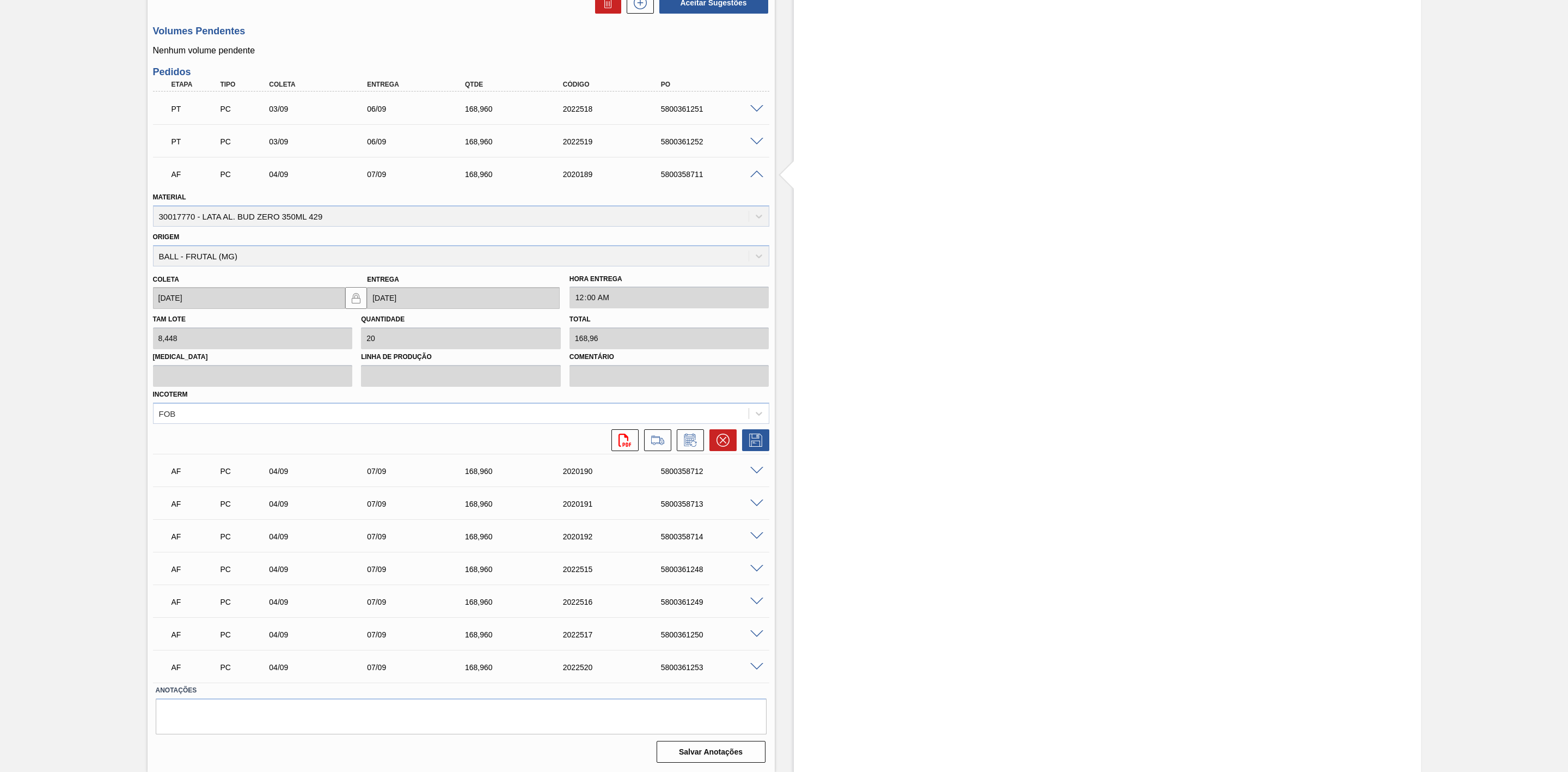
scroll to position [847, 0]
click at [757, 569] on span at bounding box center [756, 568] width 13 height 8
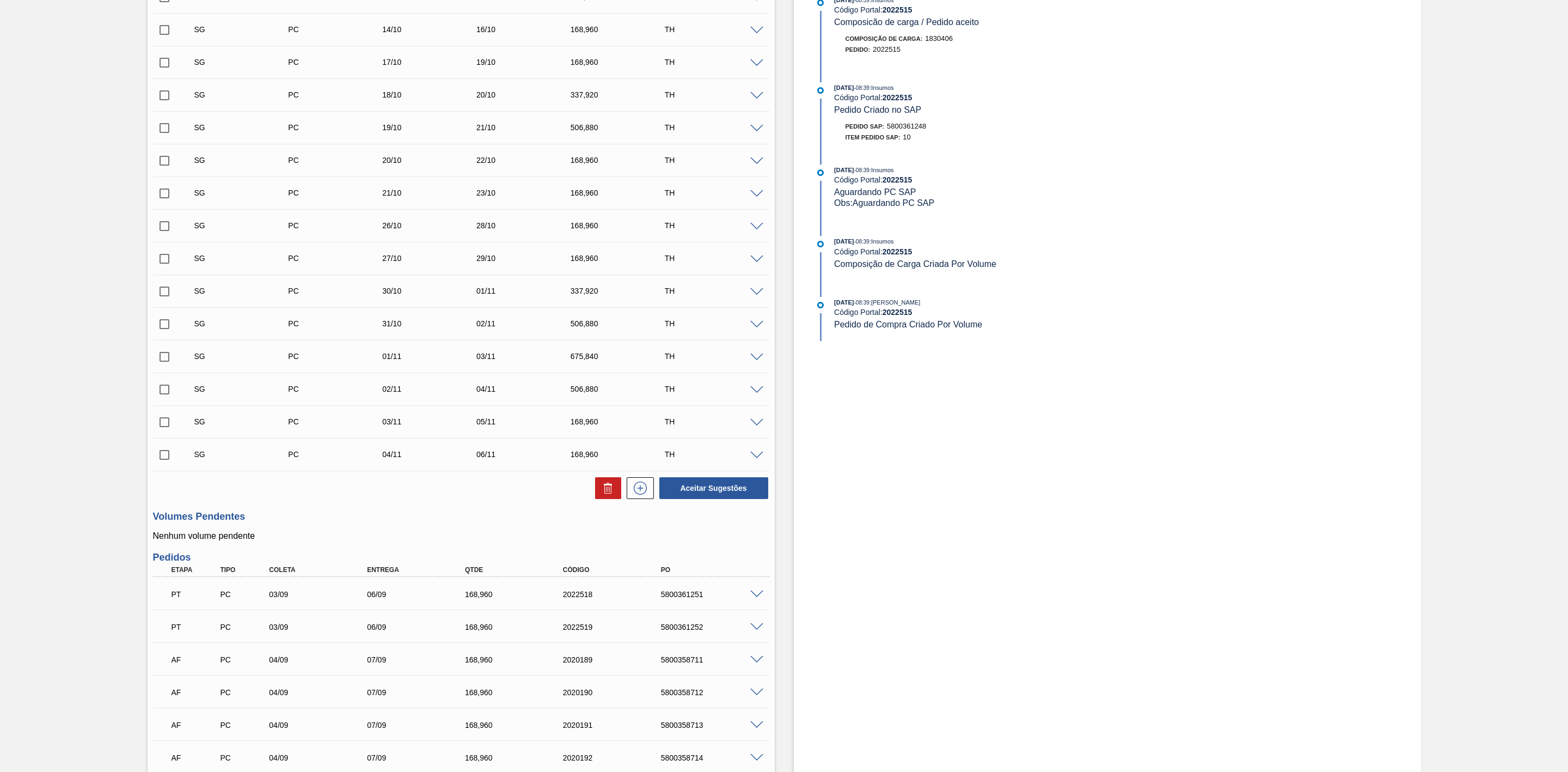
scroll to position [356, 0]
drag, startPoint x: 1081, startPoint y: 437, endPoint x: 1049, endPoint y: 417, distance: 37.7
click at [1081, 437] on div "Estoque De 04/09/2025 Até 30/09/2025 Filtro 24/09 Projeção de Estoque 1,306.672…" at bounding box center [1107, 478] width 627 height 1559
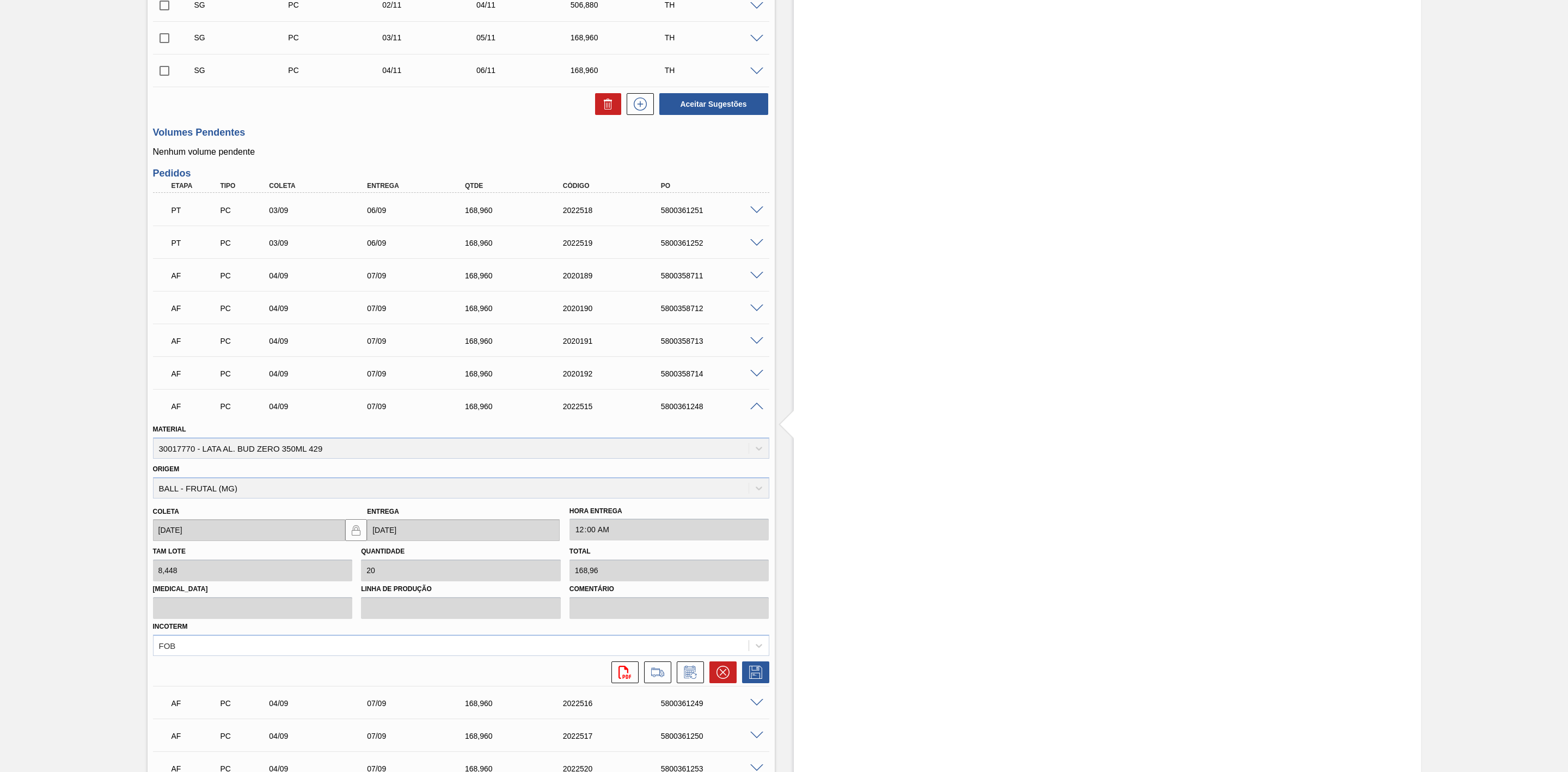
scroll to position [847, 0]
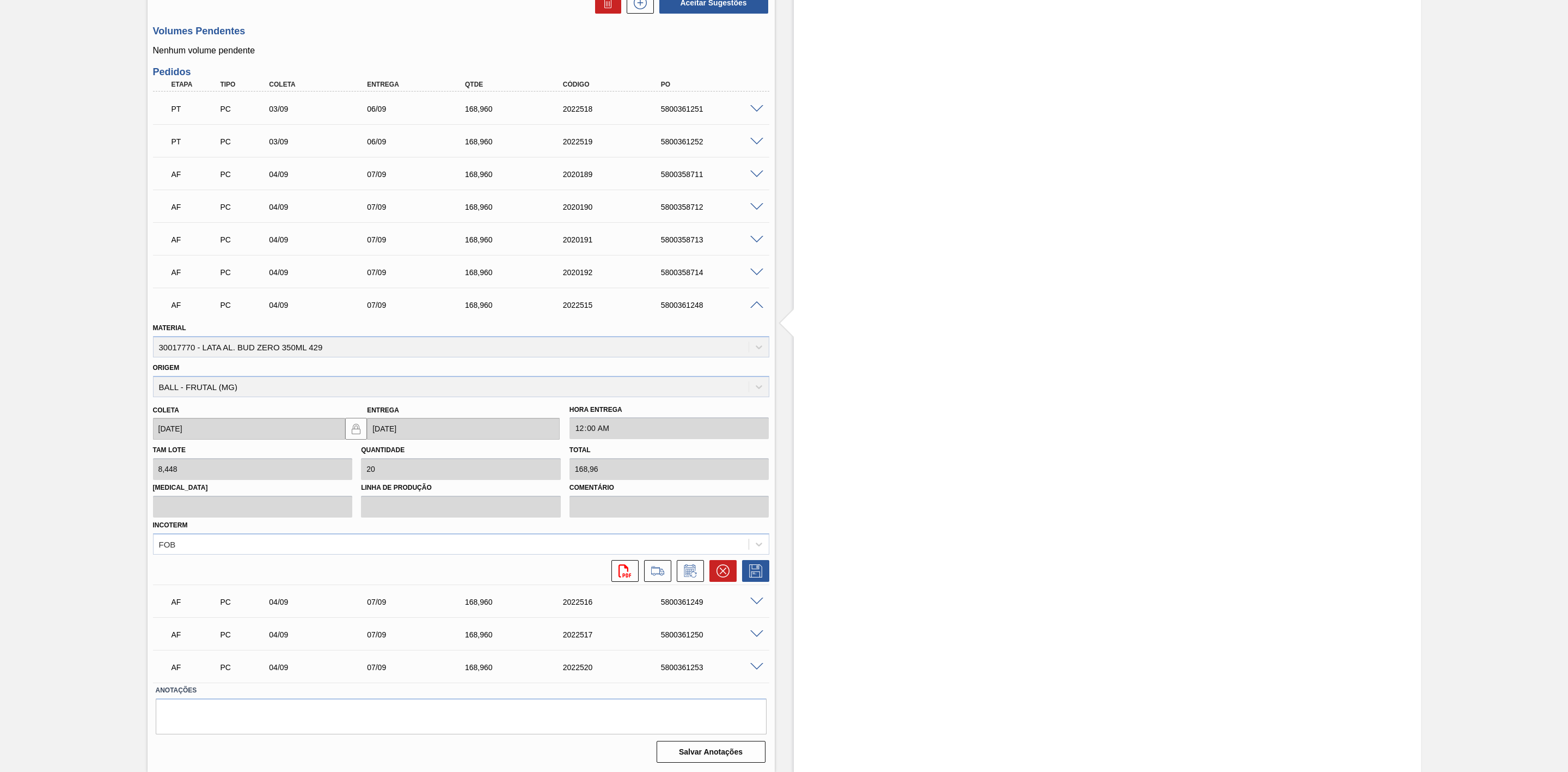
click at [755, 604] on span at bounding box center [756, 601] width 13 height 8
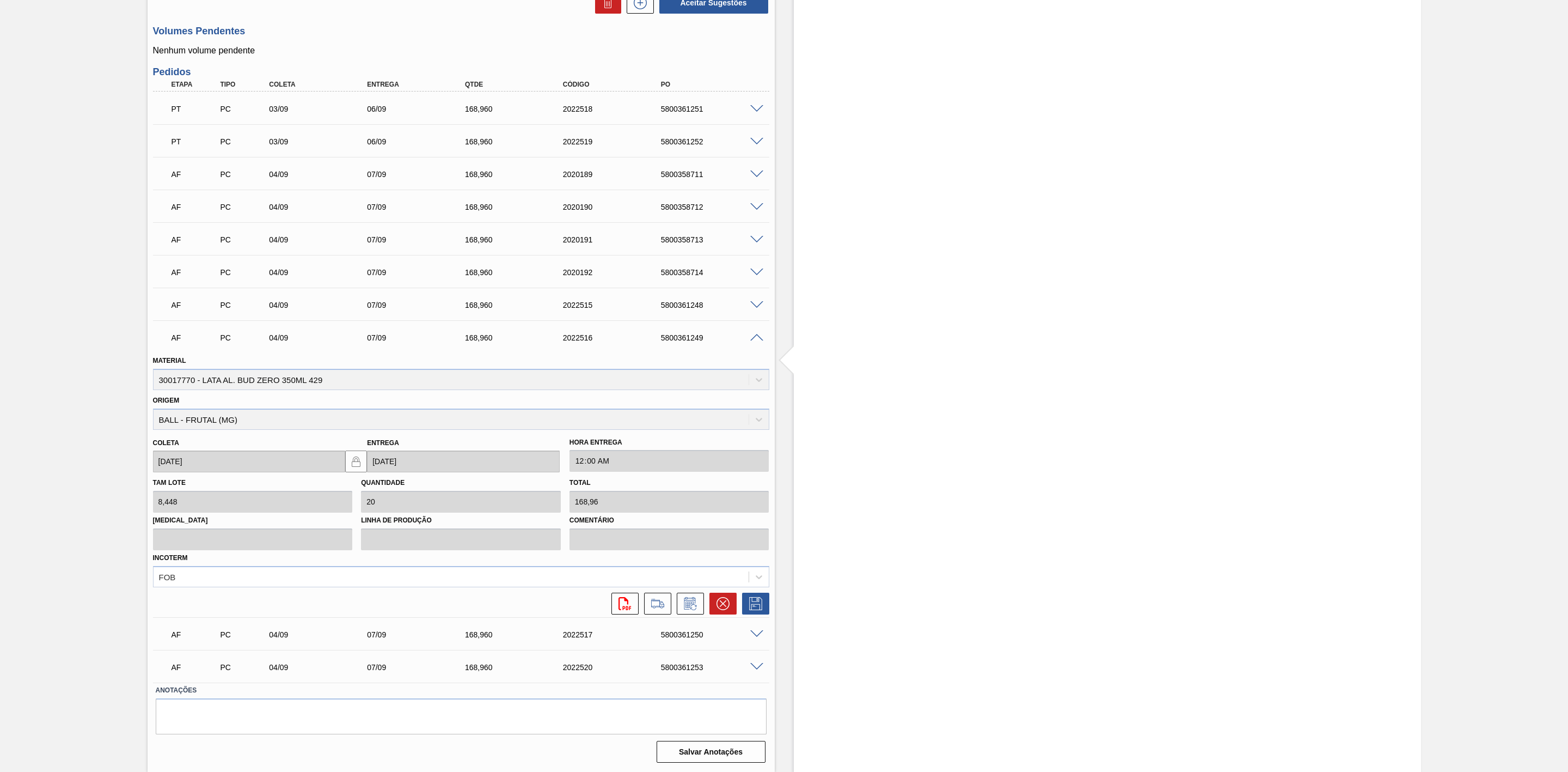
click at [760, 339] on span at bounding box center [756, 338] width 13 height 8
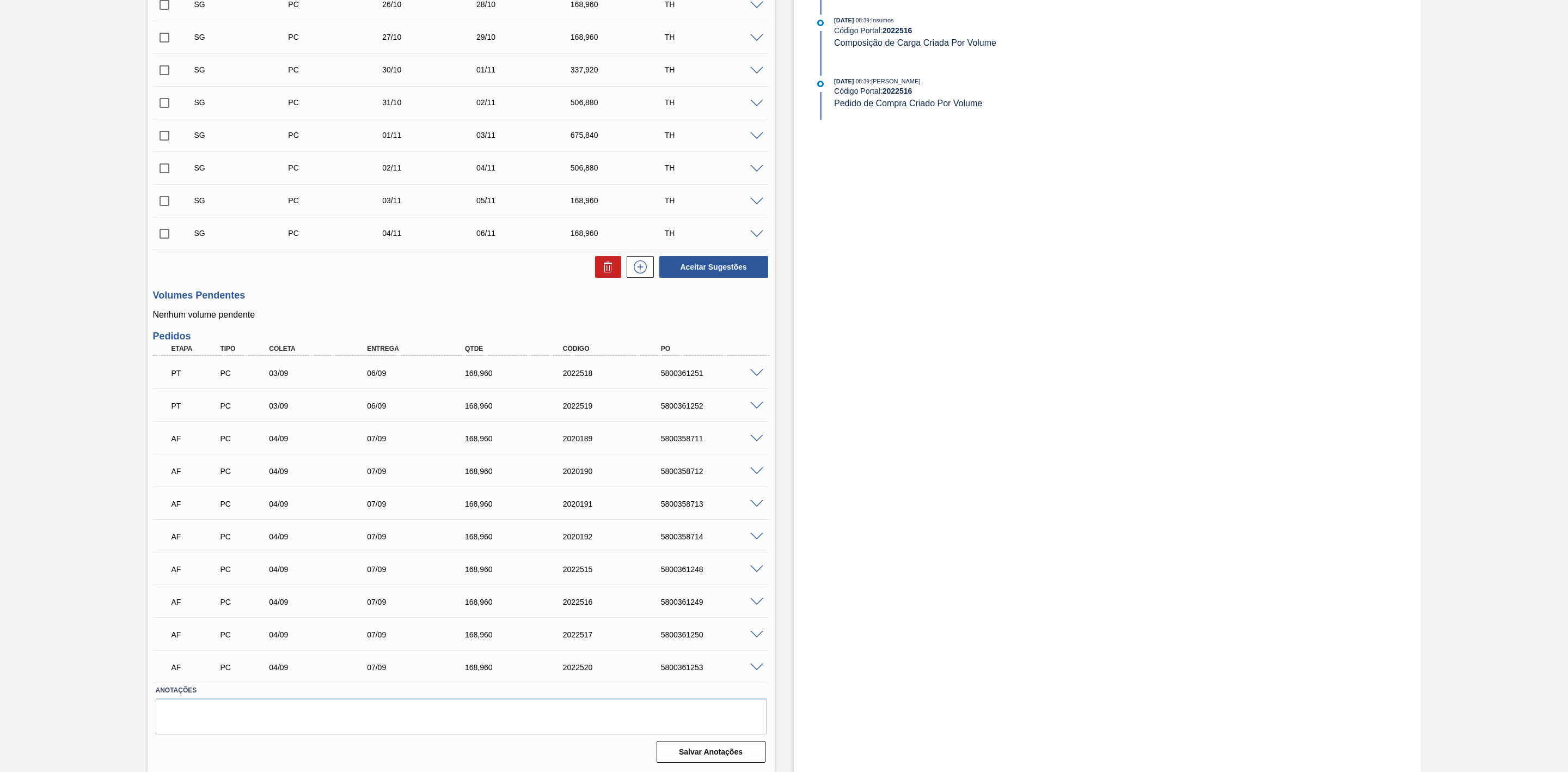
scroll to position [583, 0]
click at [750, 436] on span at bounding box center [756, 438] width 13 height 8
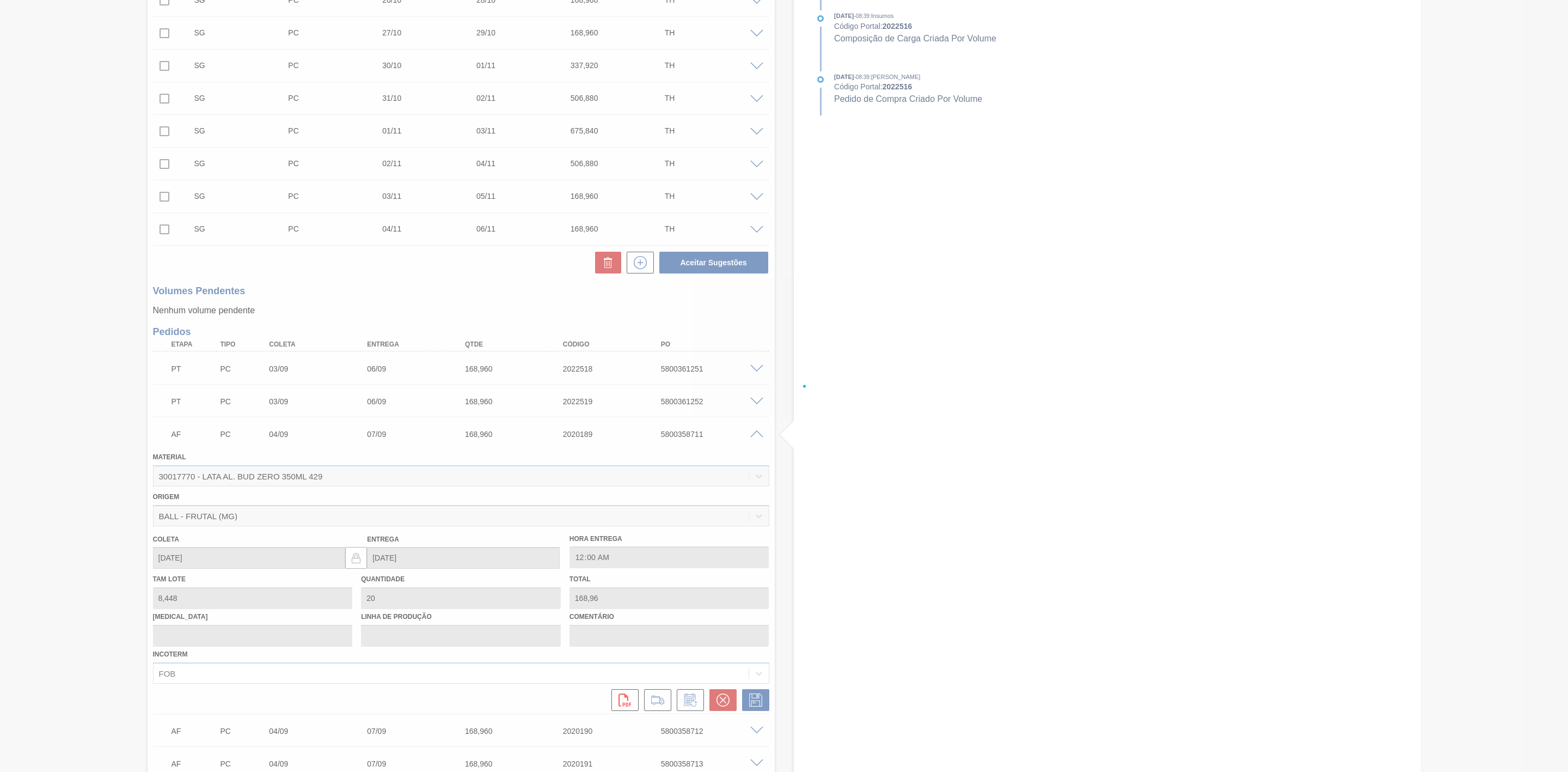
scroll to position [847, 0]
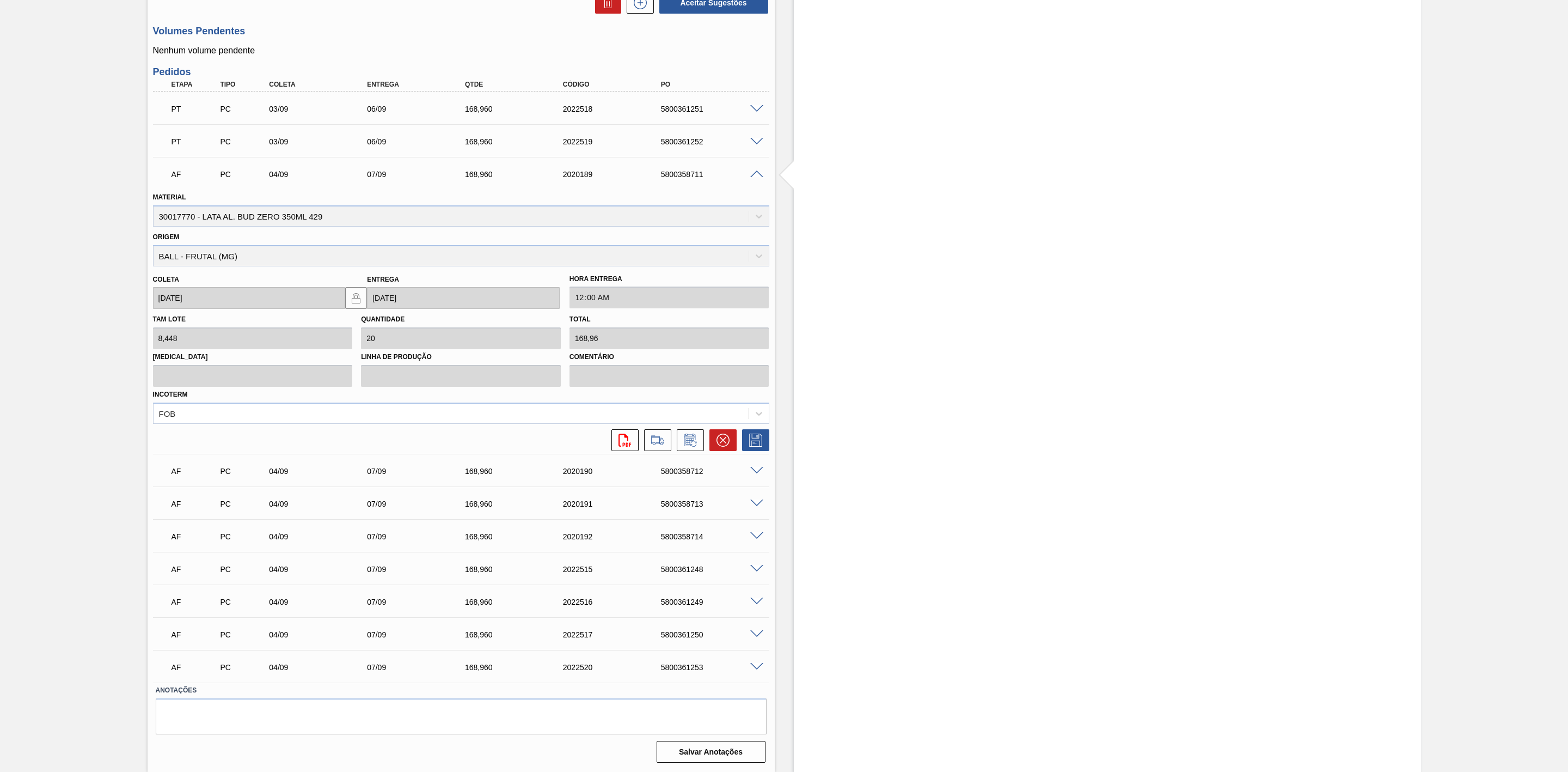
click at [757, 170] on span at bounding box center [756, 174] width 13 height 8
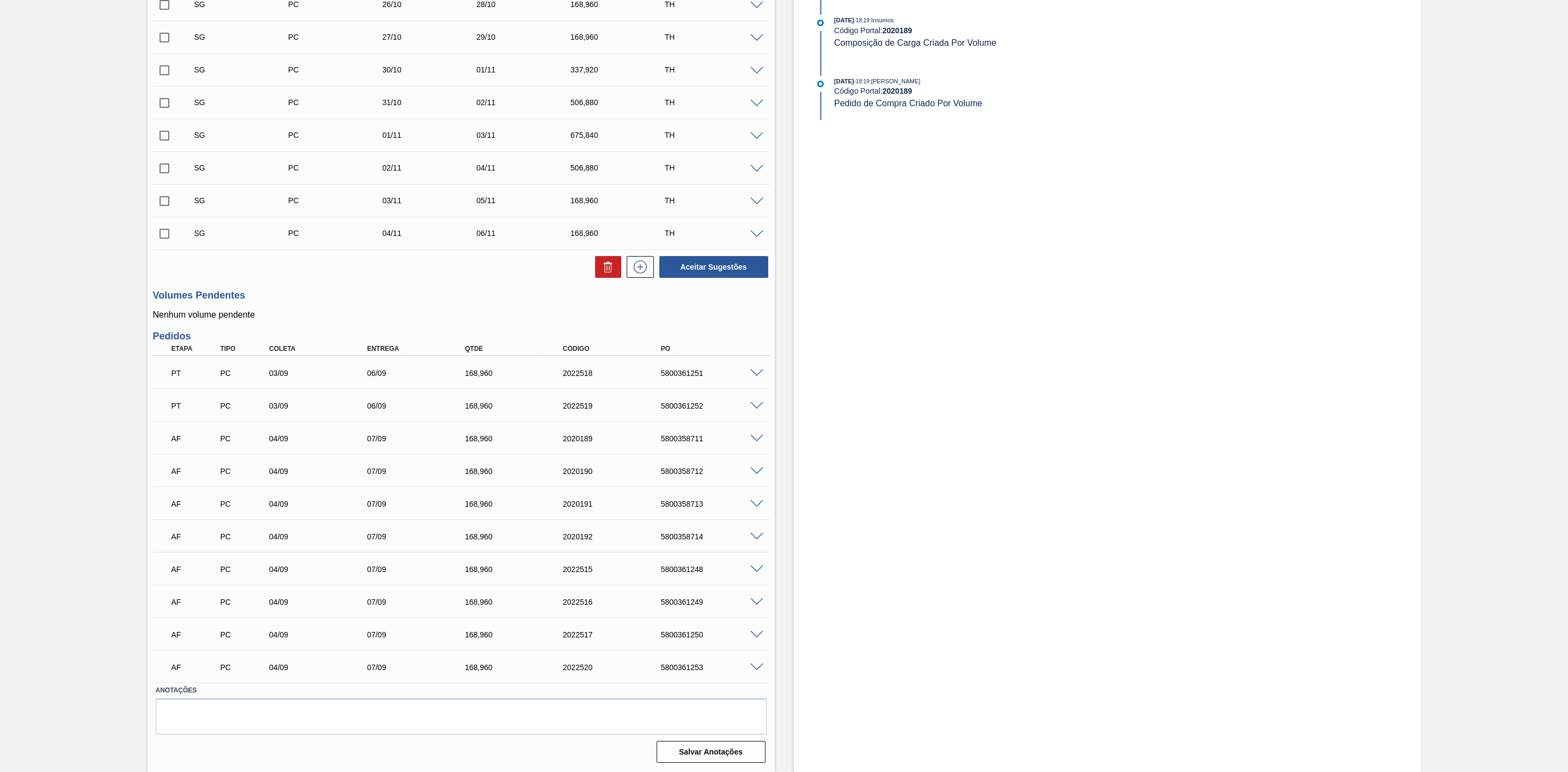
click at [756, 404] on span at bounding box center [756, 405] width 13 height 8
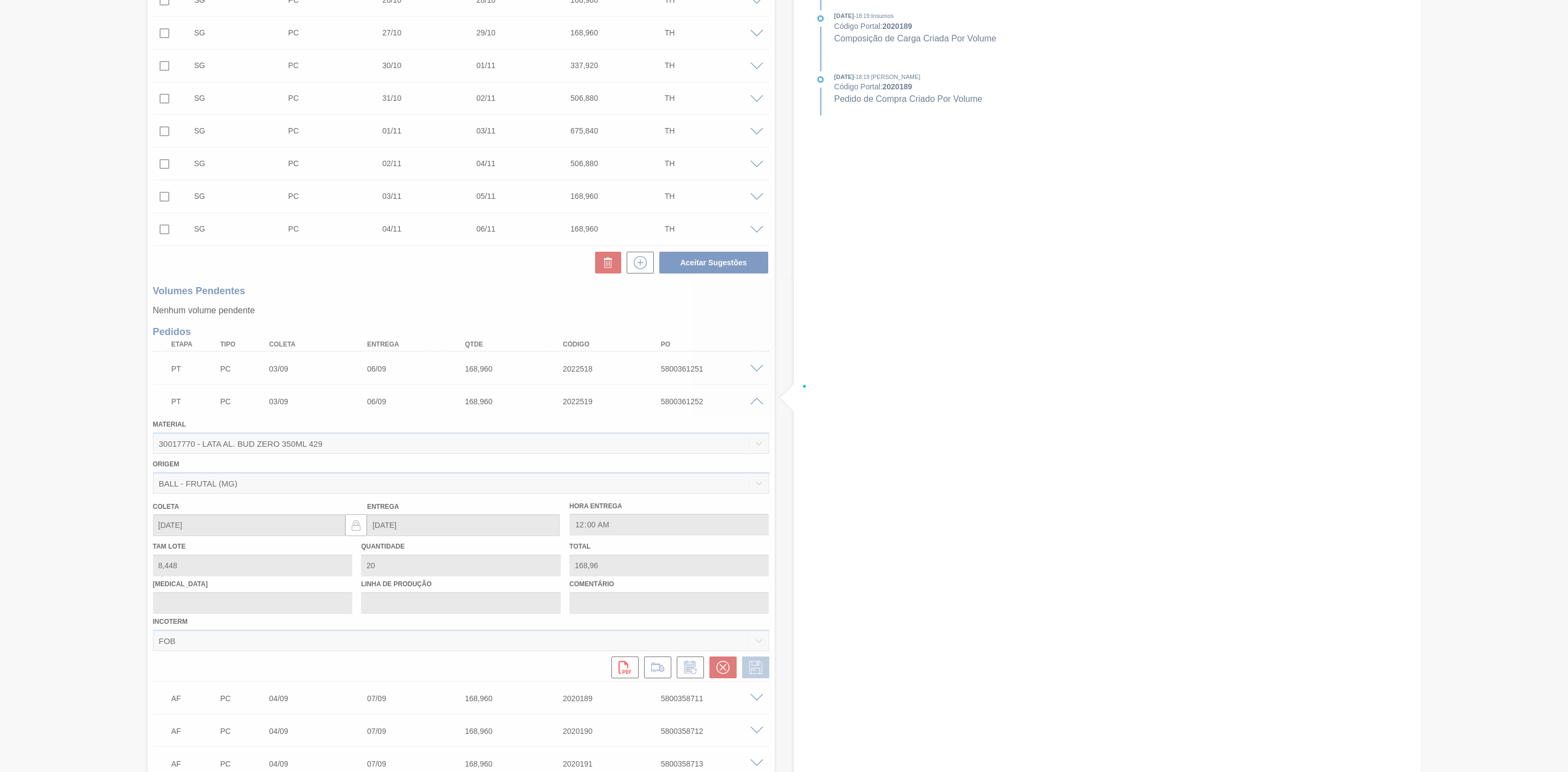
scroll to position [847, 0]
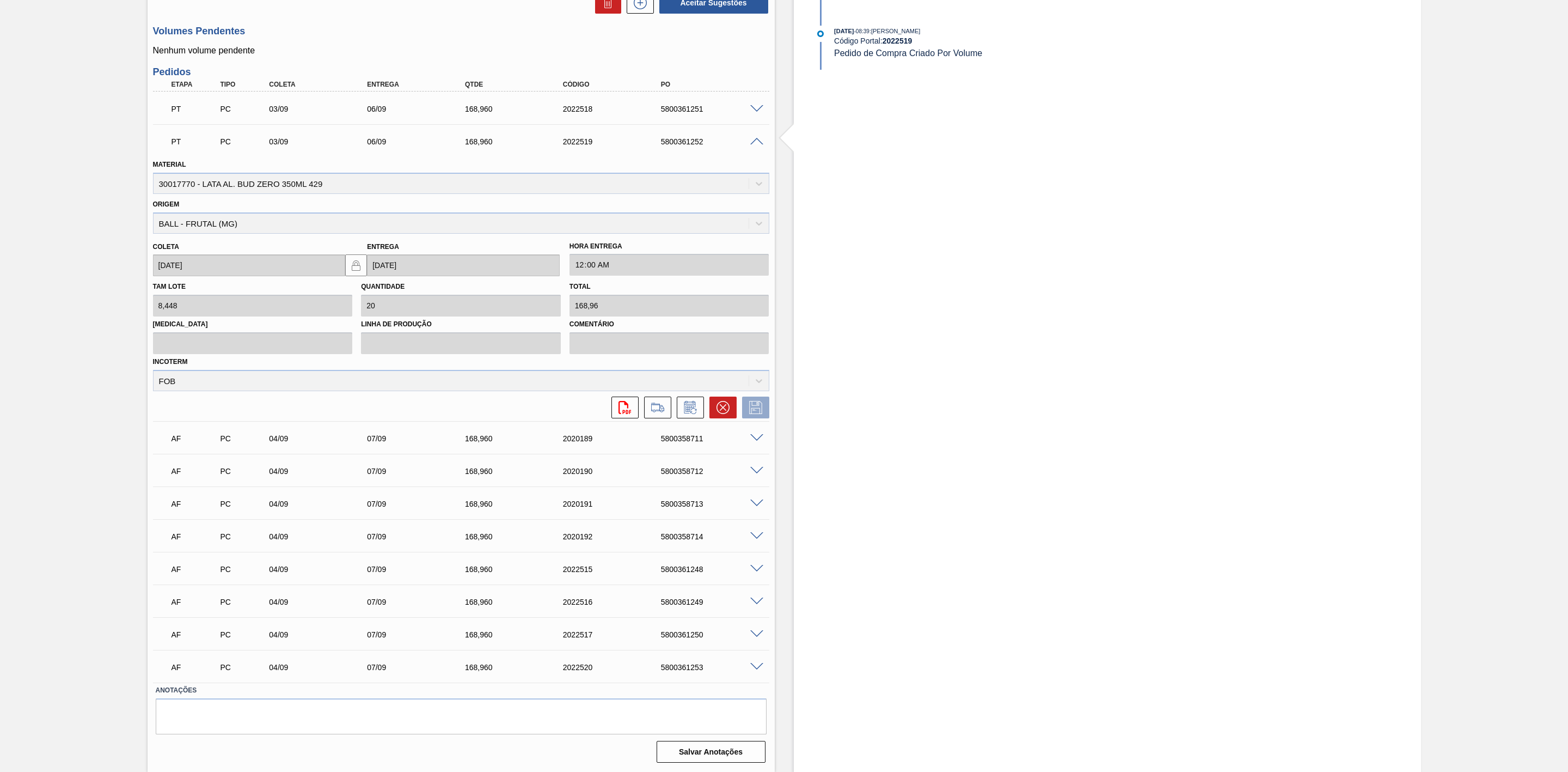
click at [754, 139] on span at bounding box center [756, 141] width 13 height 8
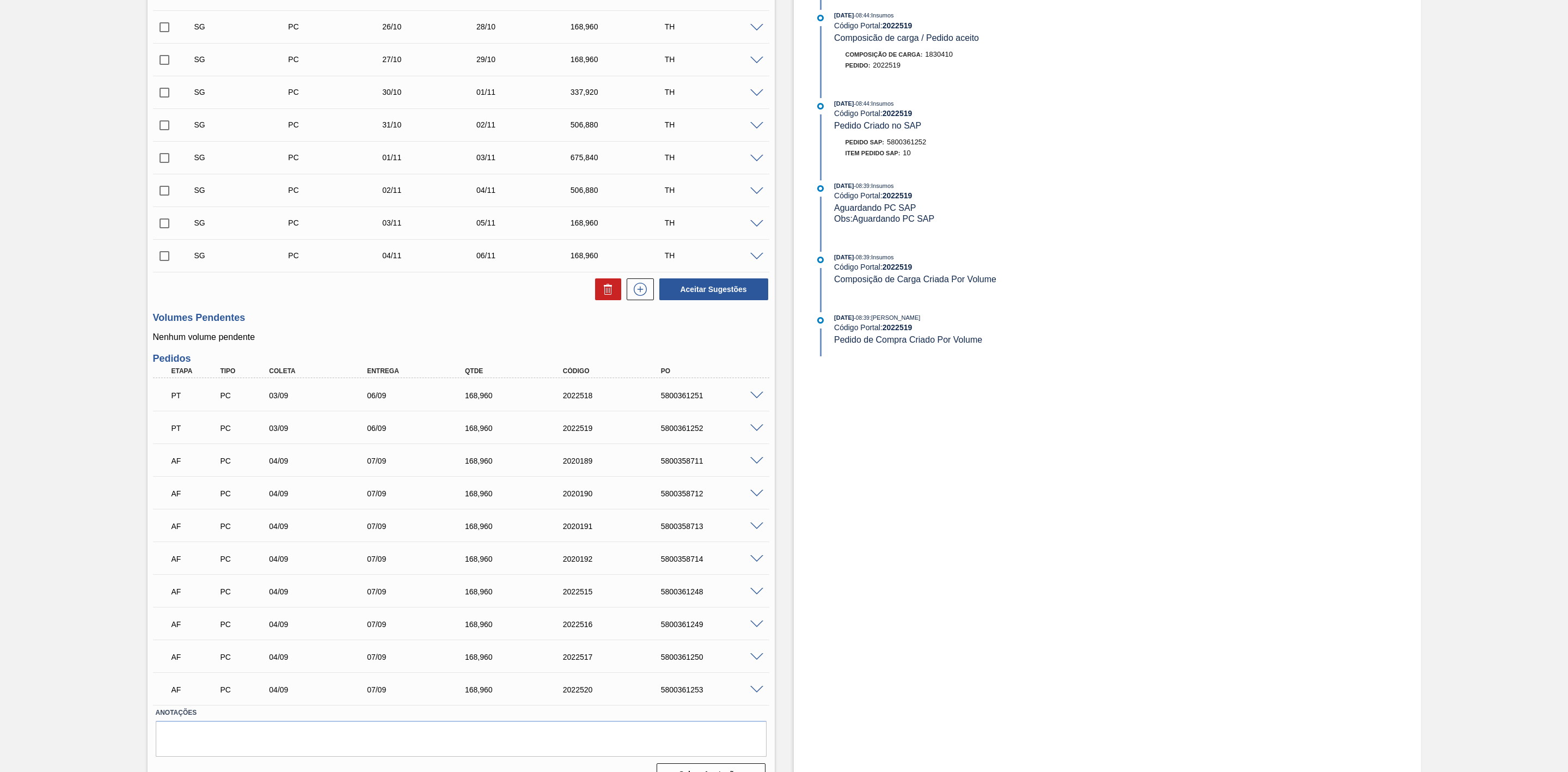
scroll to position [583, 0]
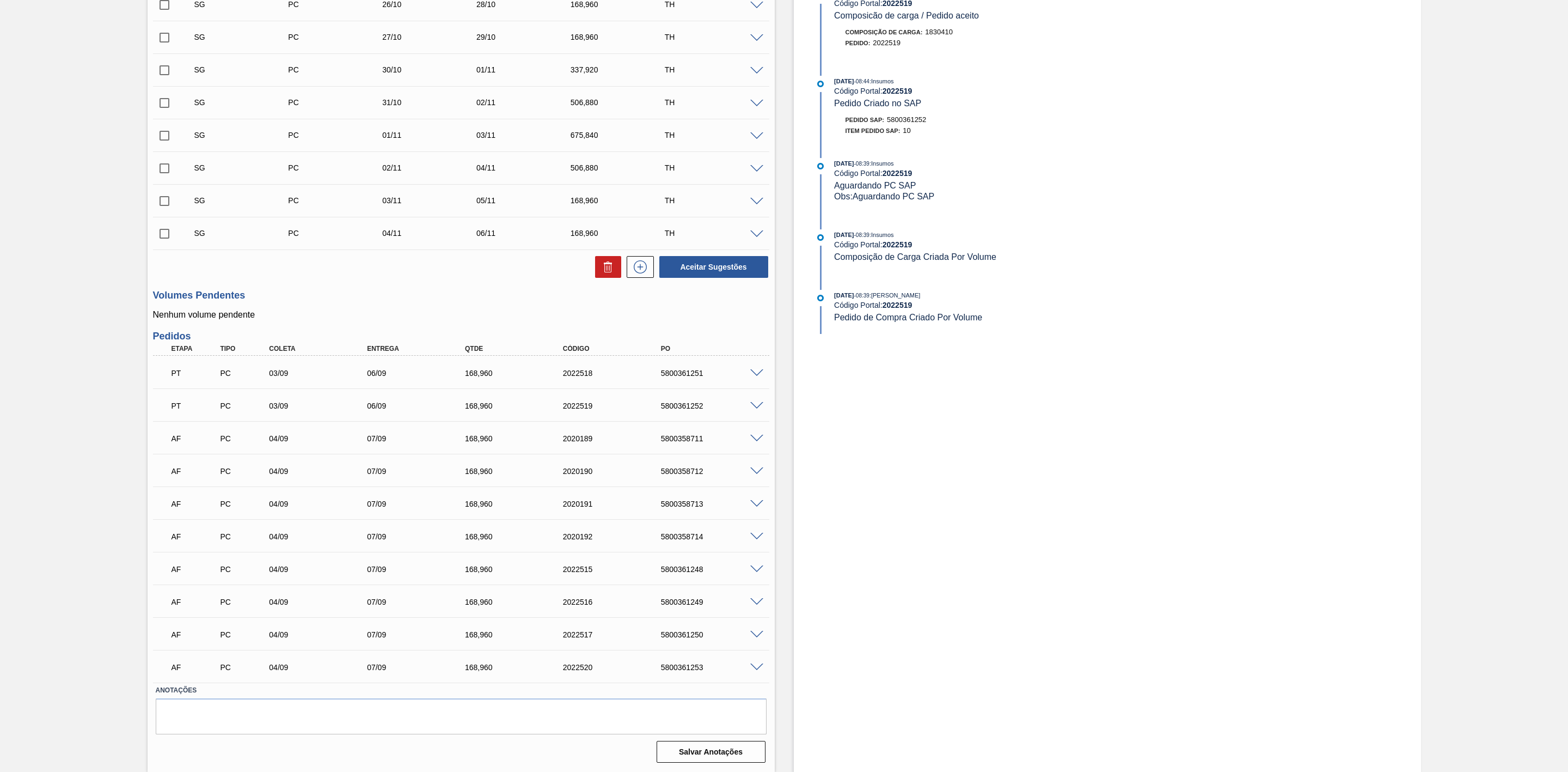
click at [757, 569] on span at bounding box center [756, 569] width 13 height 8
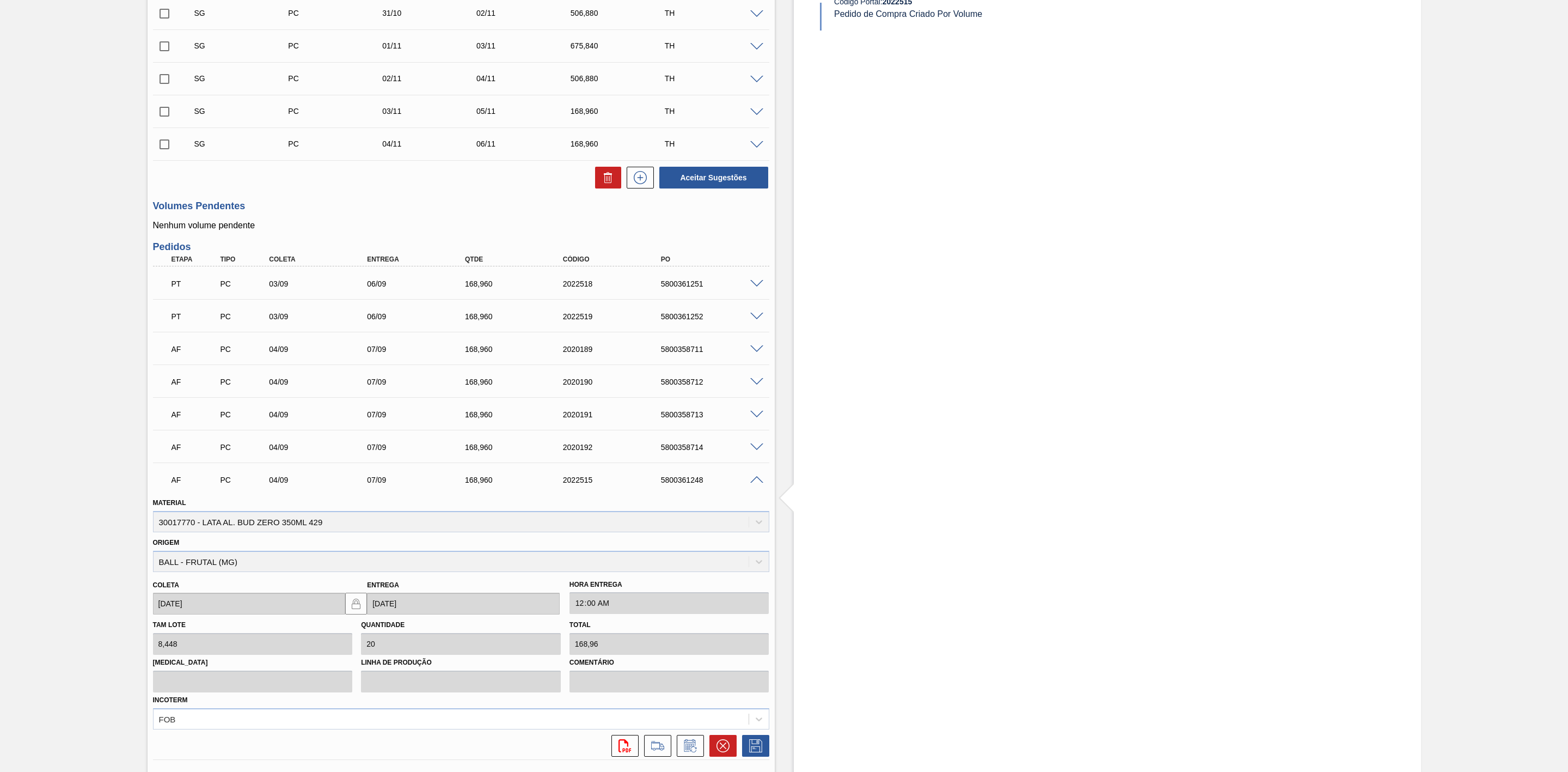
scroll to position [828, 0]
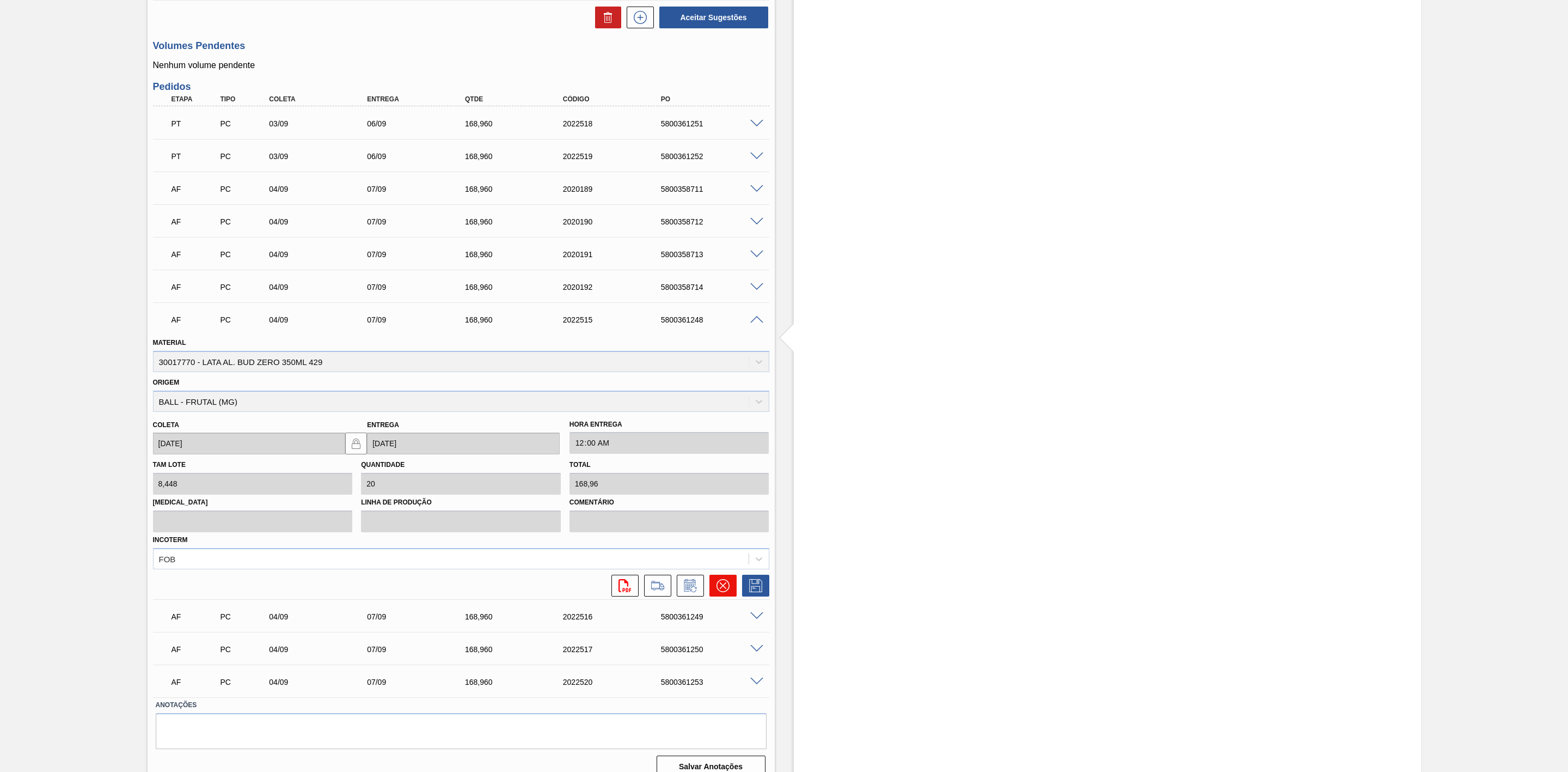
click at [721, 590] on icon at bounding box center [723, 585] width 13 height 13
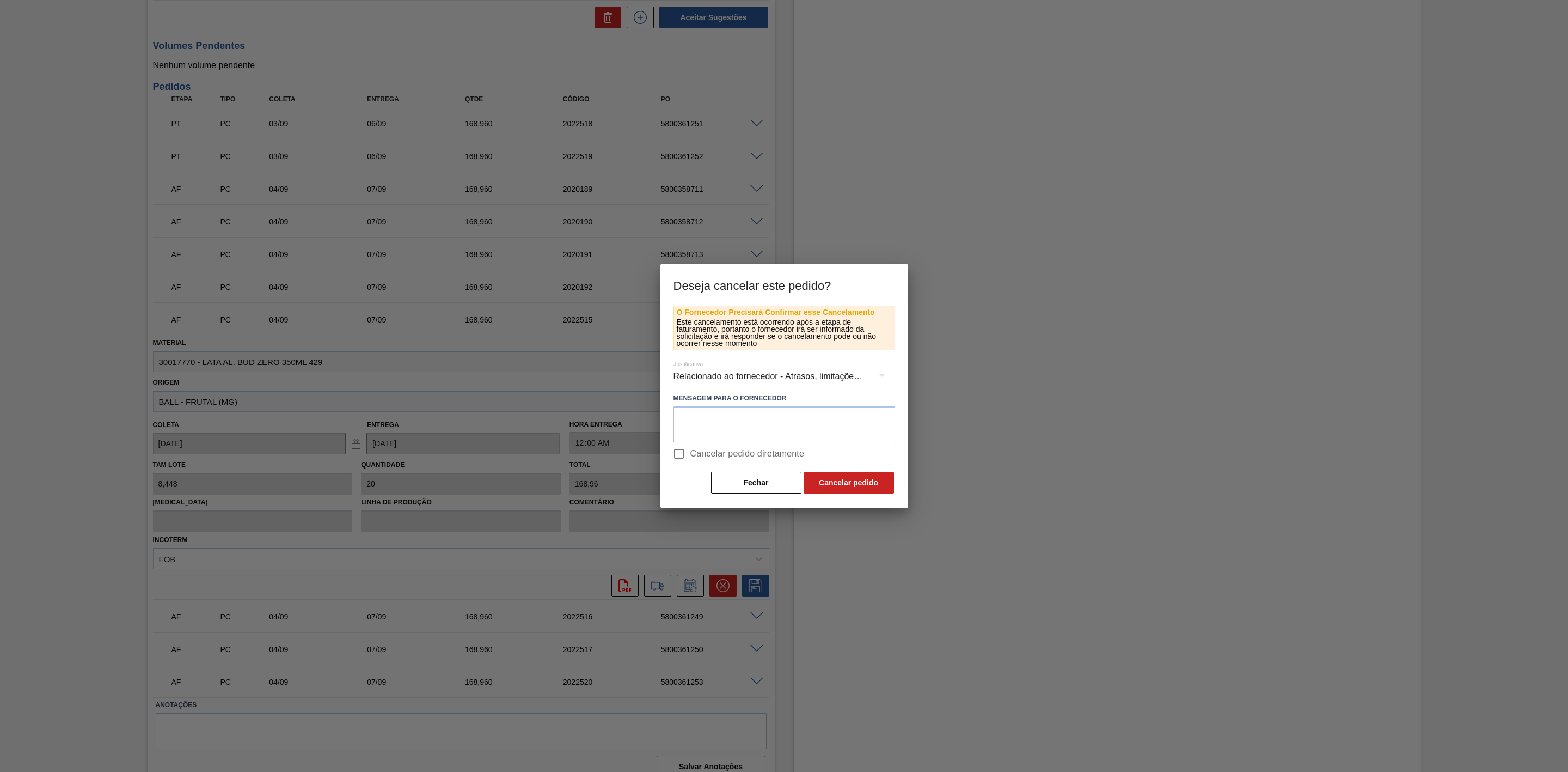
click at [704, 456] on span "Cancelar pedido diretamente" at bounding box center [748, 453] width 115 height 13
click at [691, 456] on input "Cancelar pedido diretamente" at bounding box center [678, 453] width 23 height 23
checkbox input "true"
click at [836, 487] on button "Cancelar pedido" at bounding box center [848, 482] width 90 height 22
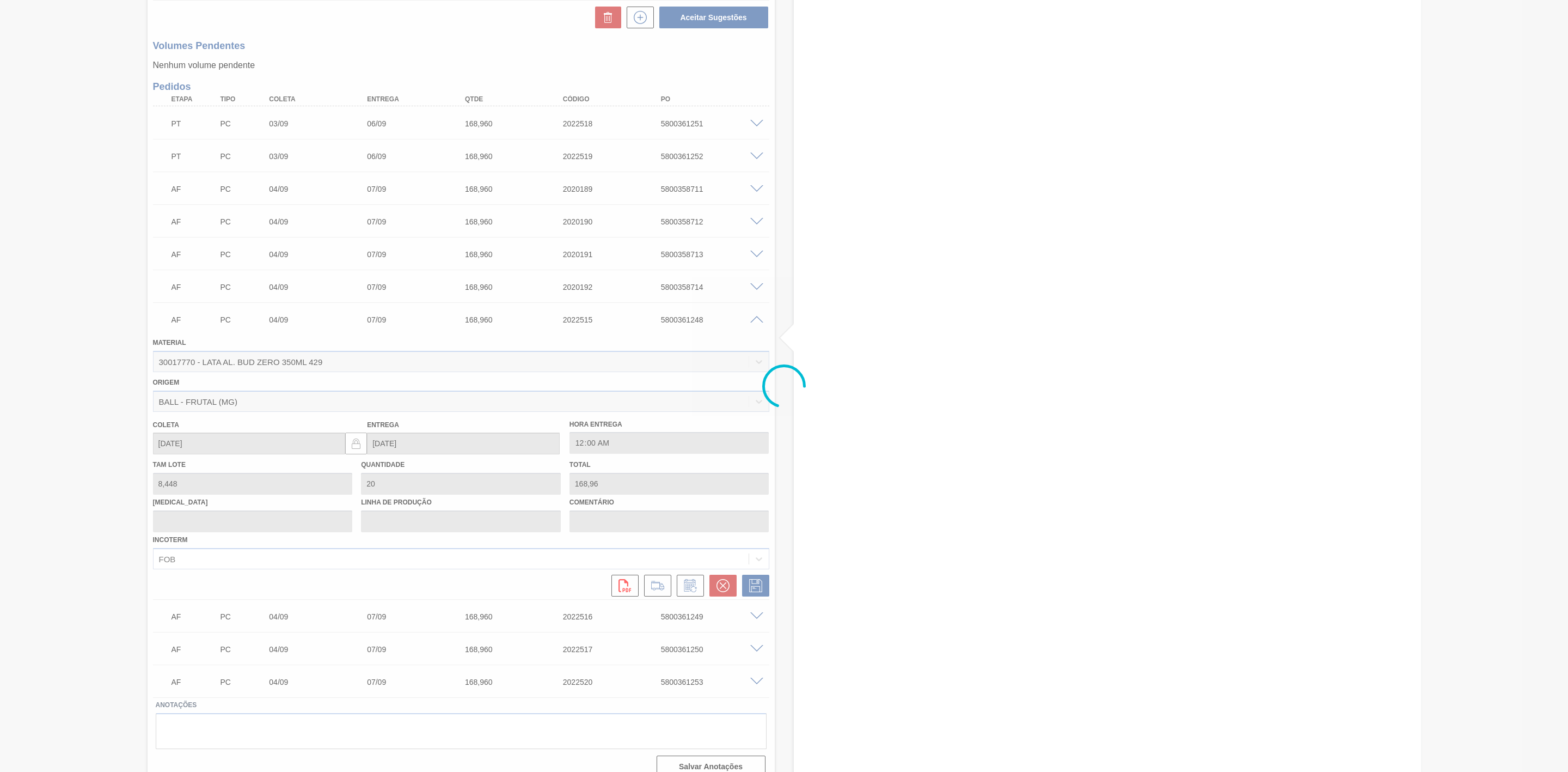
scroll to position [583, 0]
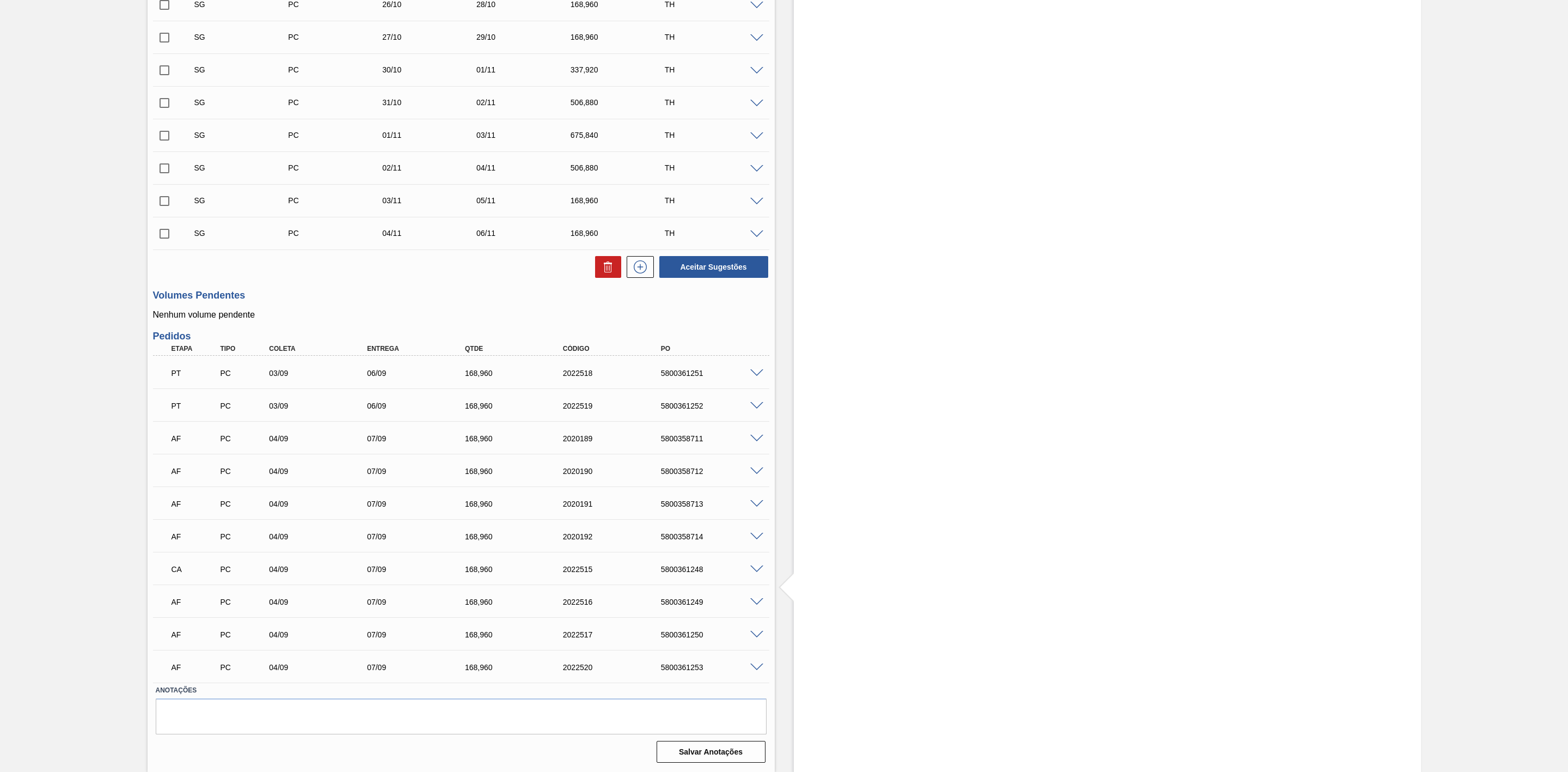
click at [757, 598] on span at bounding box center [756, 602] width 13 height 8
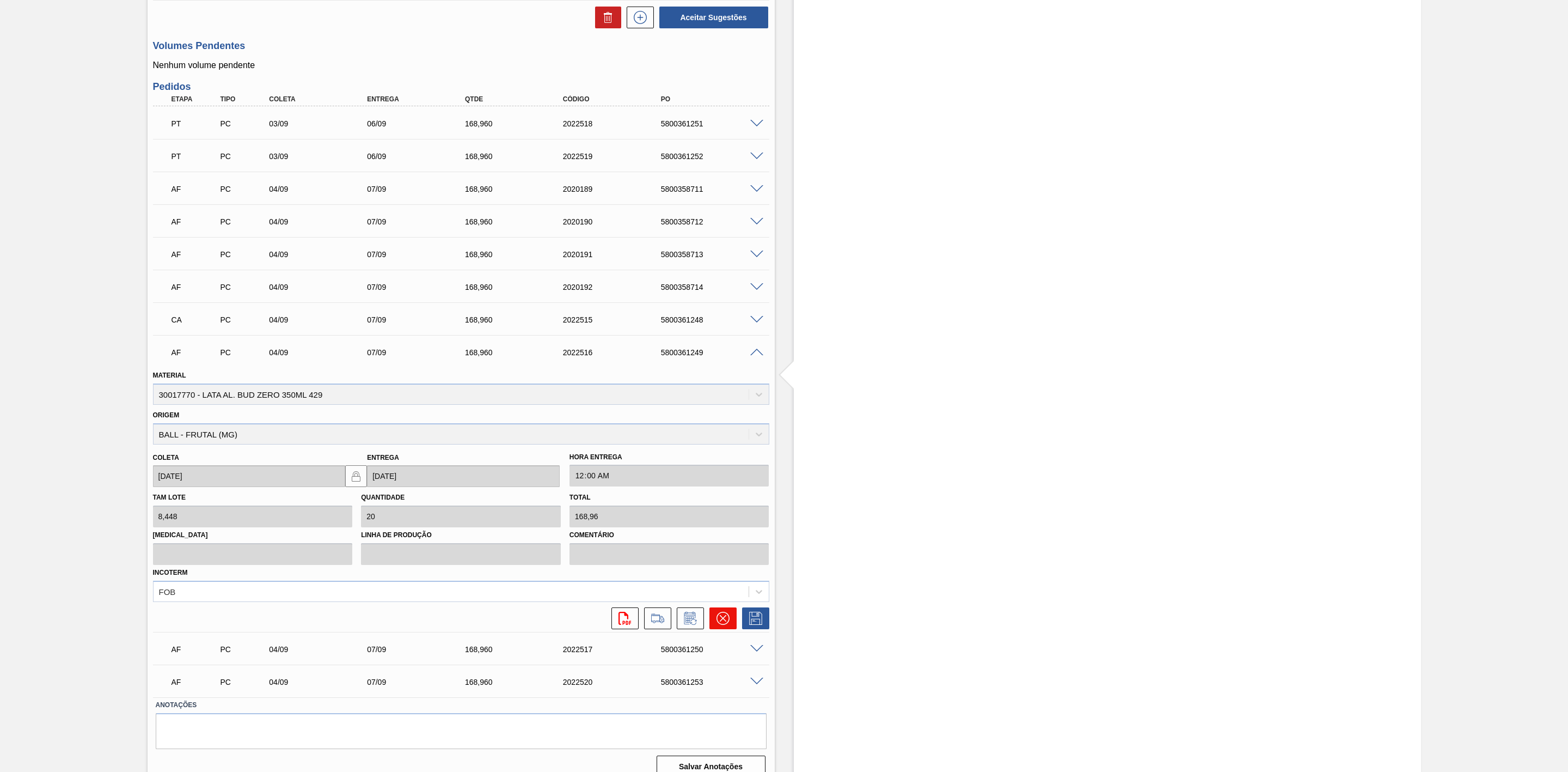
click at [725, 617] on icon at bounding box center [723, 618] width 13 height 13
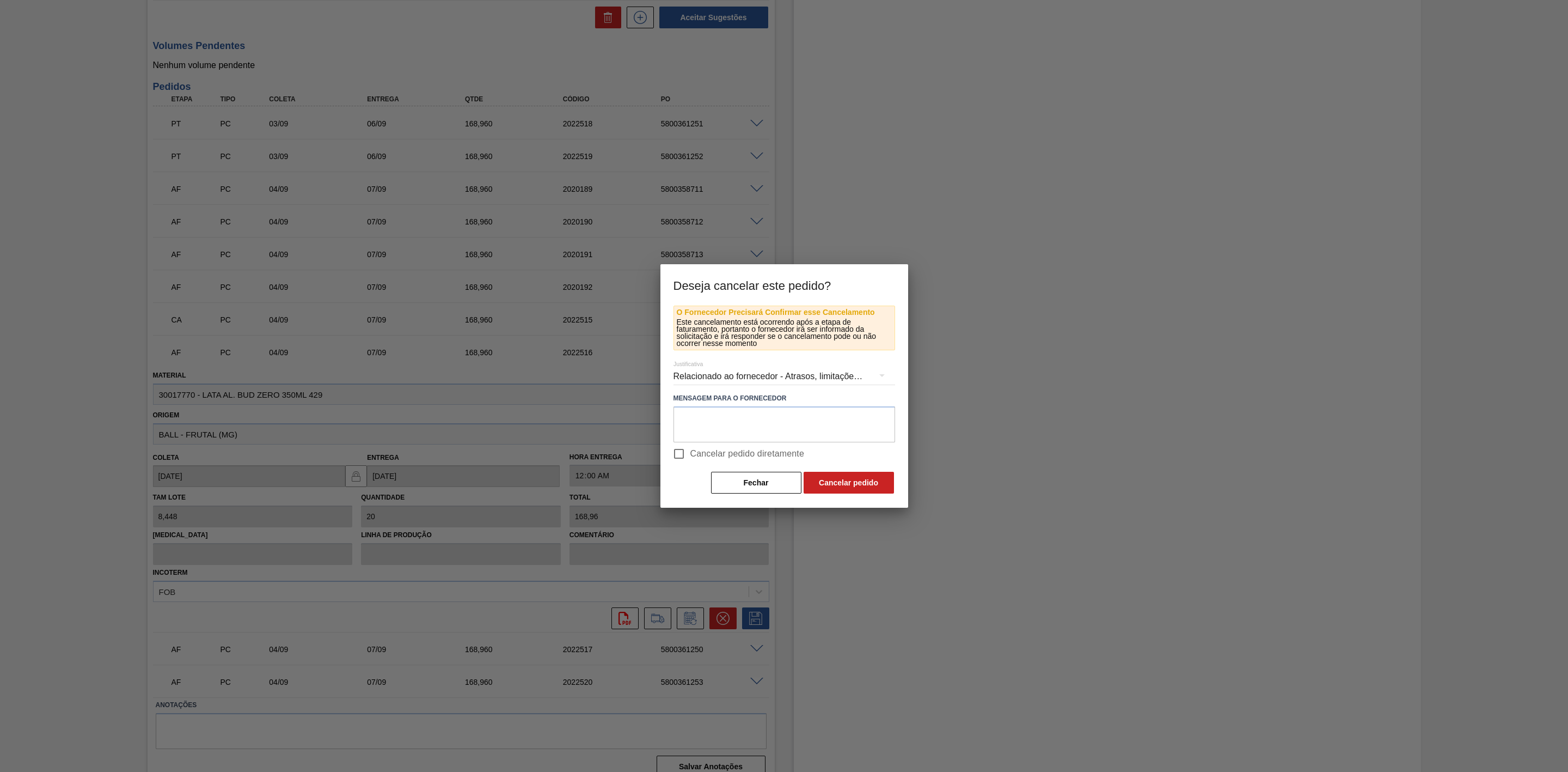
click at [711, 453] on span "Cancelar pedido diretamente" at bounding box center [748, 453] width 115 height 13
click at [691, 453] on input "Cancelar pedido diretamente" at bounding box center [678, 453] width 23 height 23
checkbox input "true"
click at [834, 482] on button "Cancelar pedido" at bounding box center [848, 482] width 90 height 22
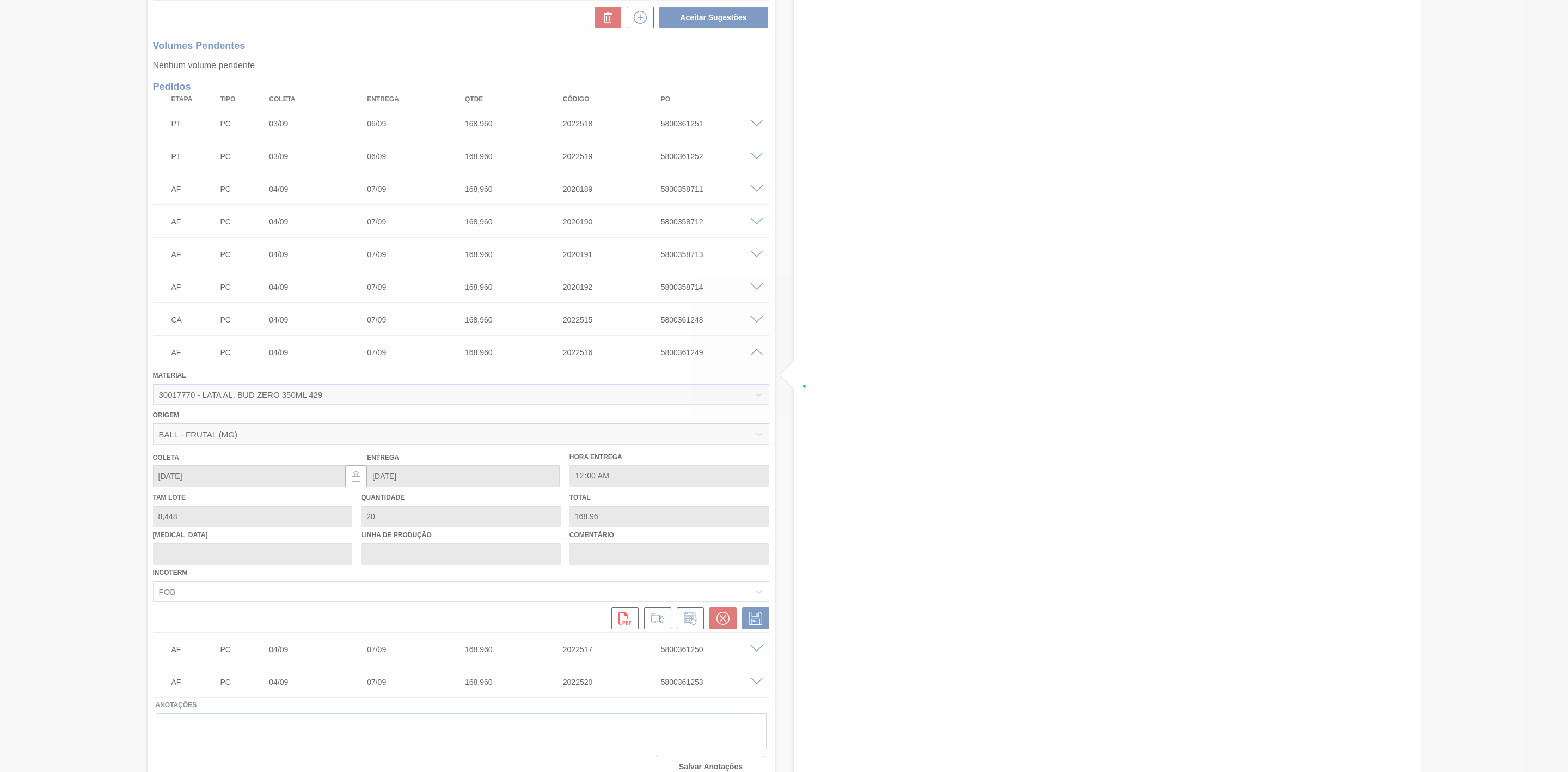
scroll to position [583, 0]
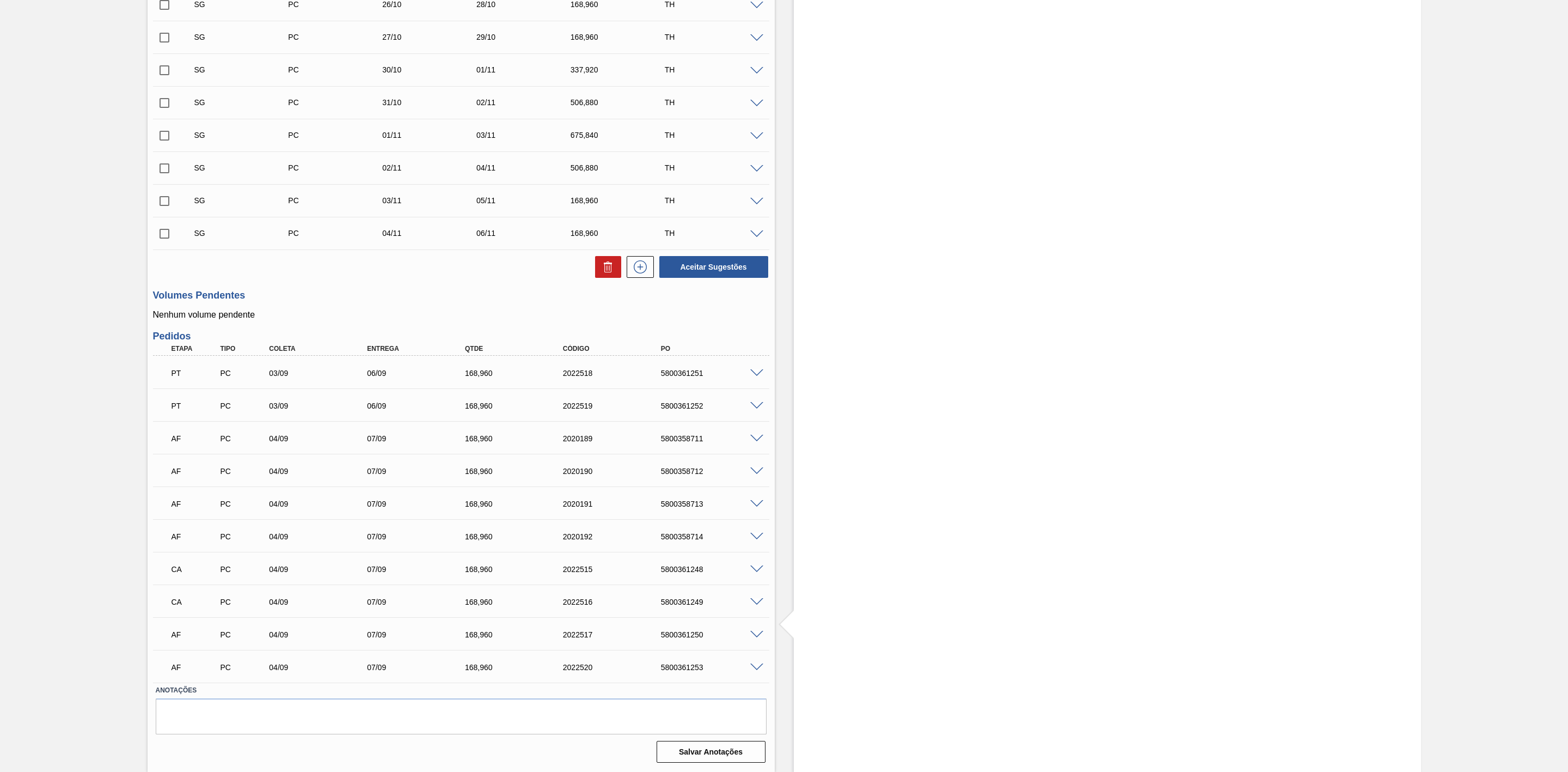
click at [754, 631] on span at bounding box center [756, 635] width 13 height 8
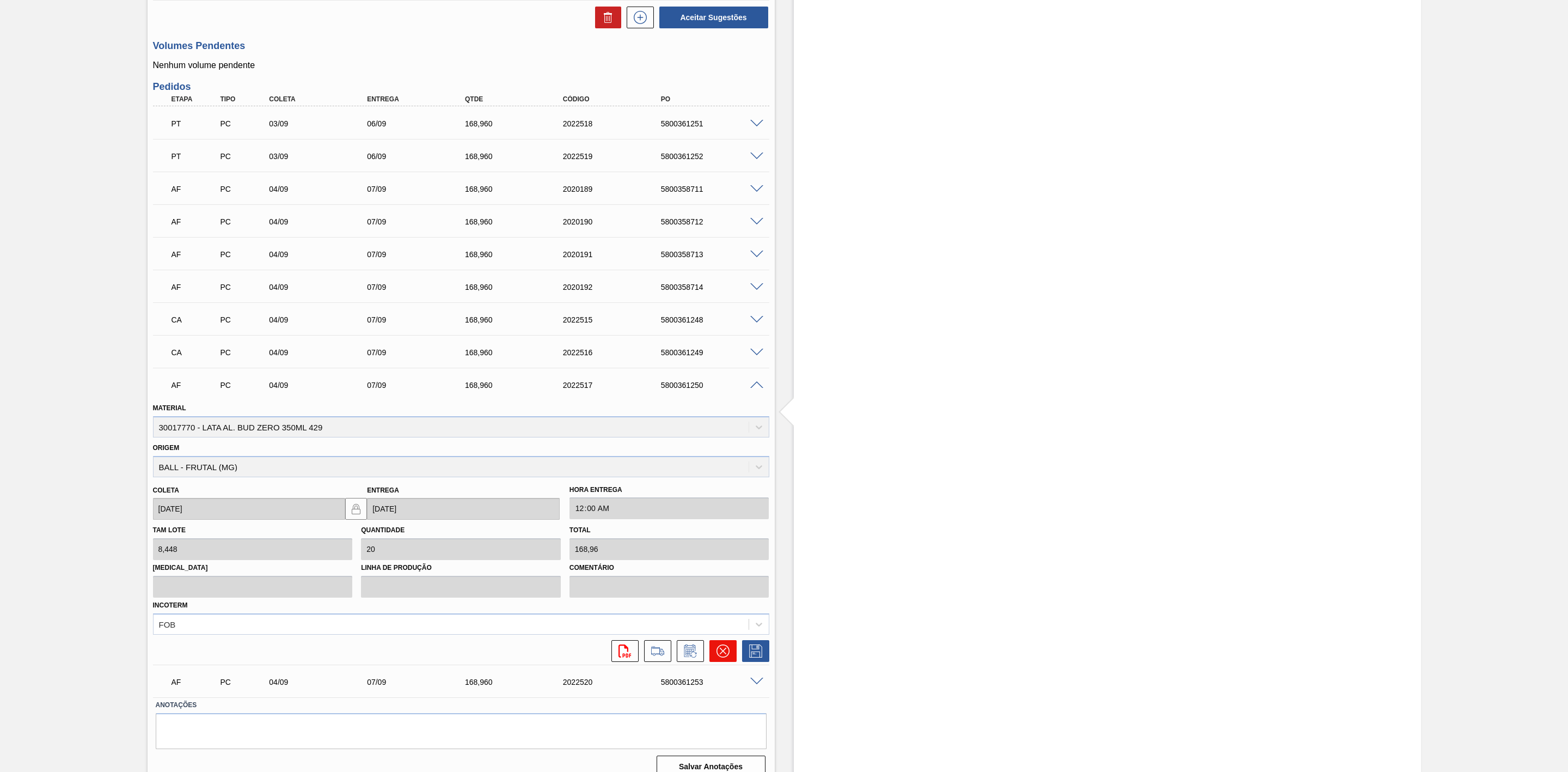
click at [729, 655] on button at bounding box center [723, 651] width 27 height 22
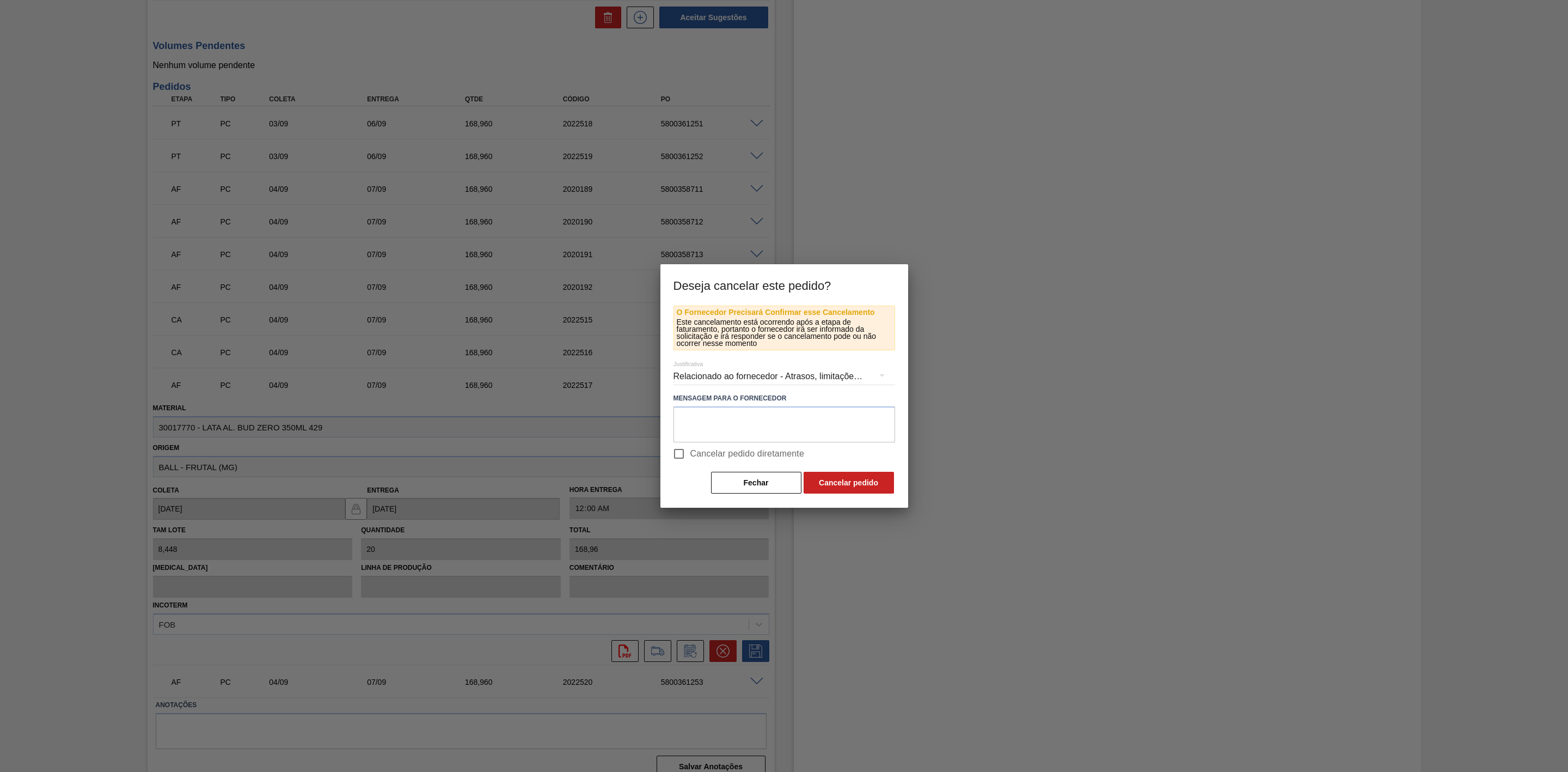
click at [698, 460] on span "Cancelar pedido diretamente" at bounding box center [748, 453] width 115 height 13
click at [691, 460] on input "Cancelar pedido diretamente" at bounding box center [678, 453] width 23 height 23
checkbox input "true"
click at [849, 493] on div "Fechar Cancelar pedido" at bounding box center [784, 482] width 221 height 24
click at [845, 486] on button "Cancelar pedido" at bounding box center [848, 482] width 90 height 22
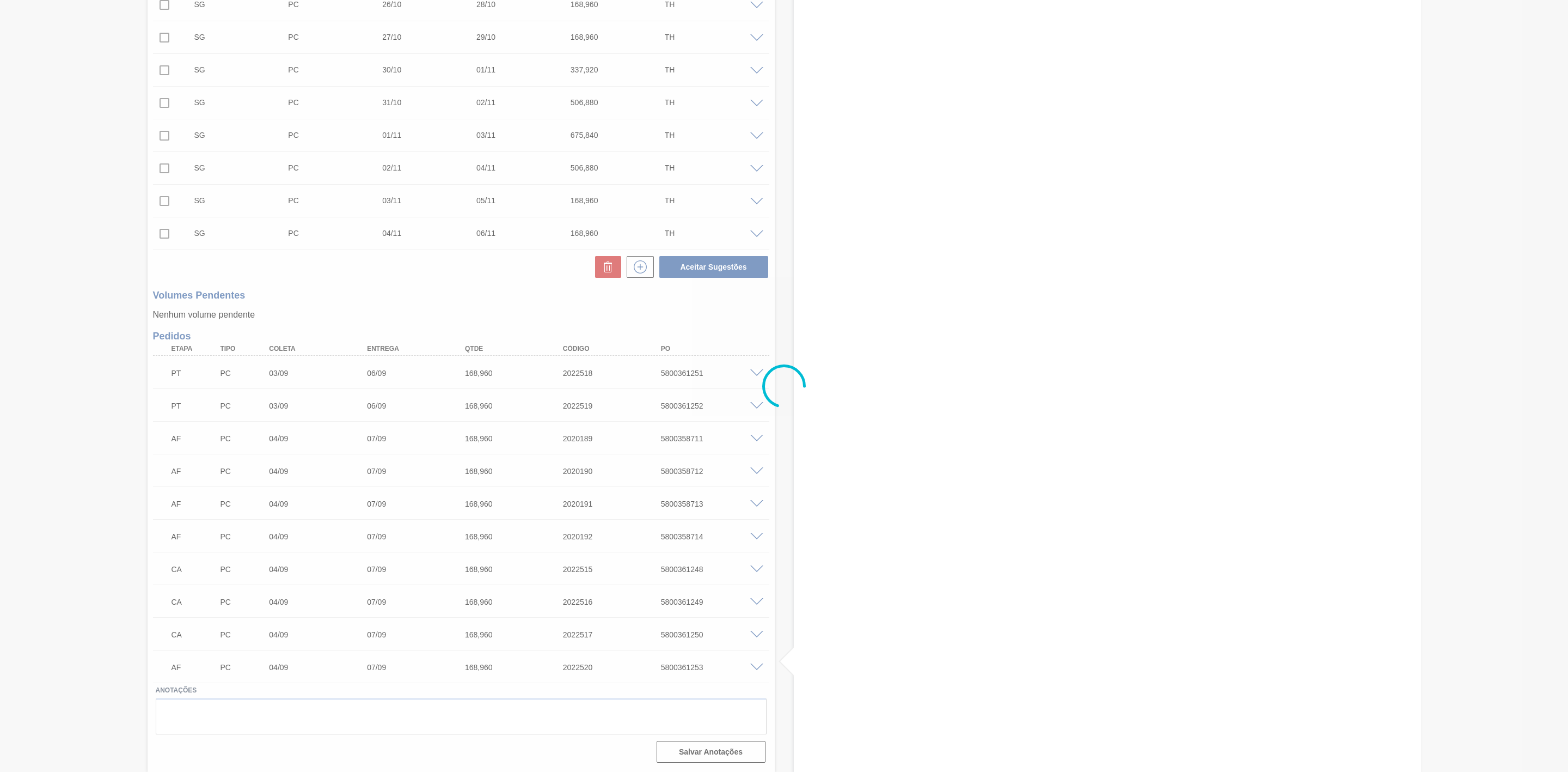
scroll to position [583, 0]
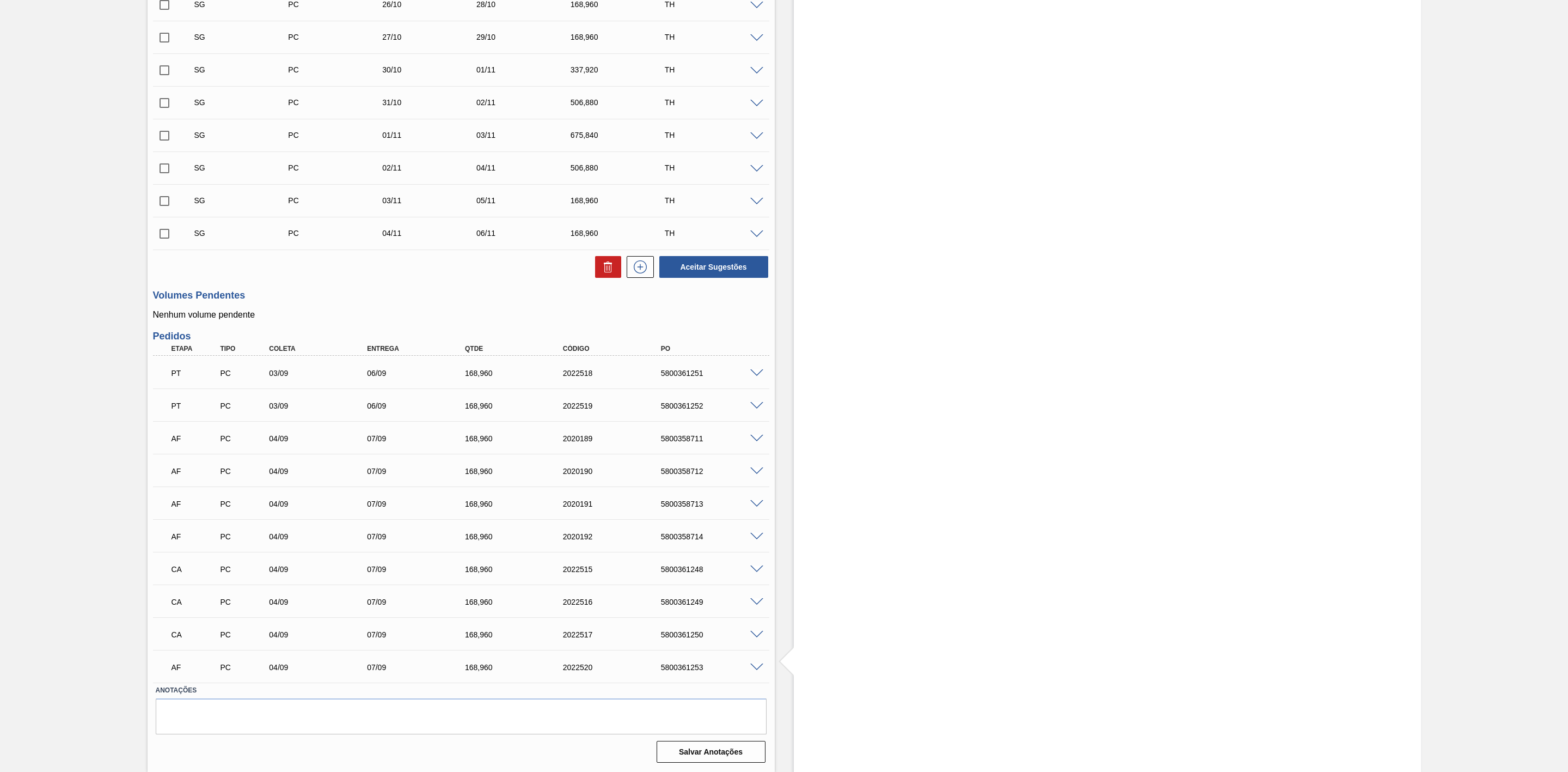
click at [756, 668] on span at bounding box center [756, 667] width 13 height 8
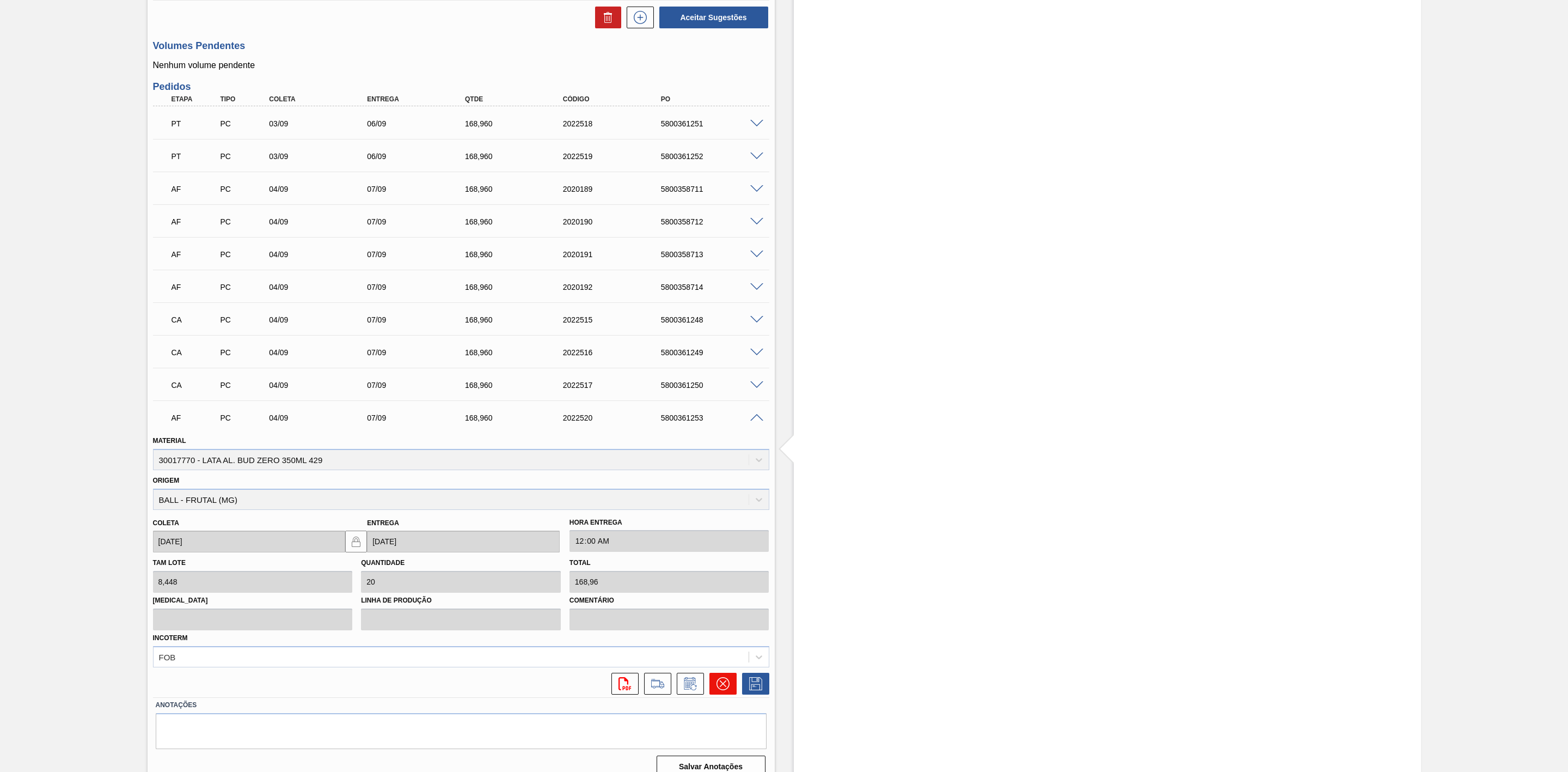
click at [719, 684] on icon at bounding box center [723, 684] width 13 height 13
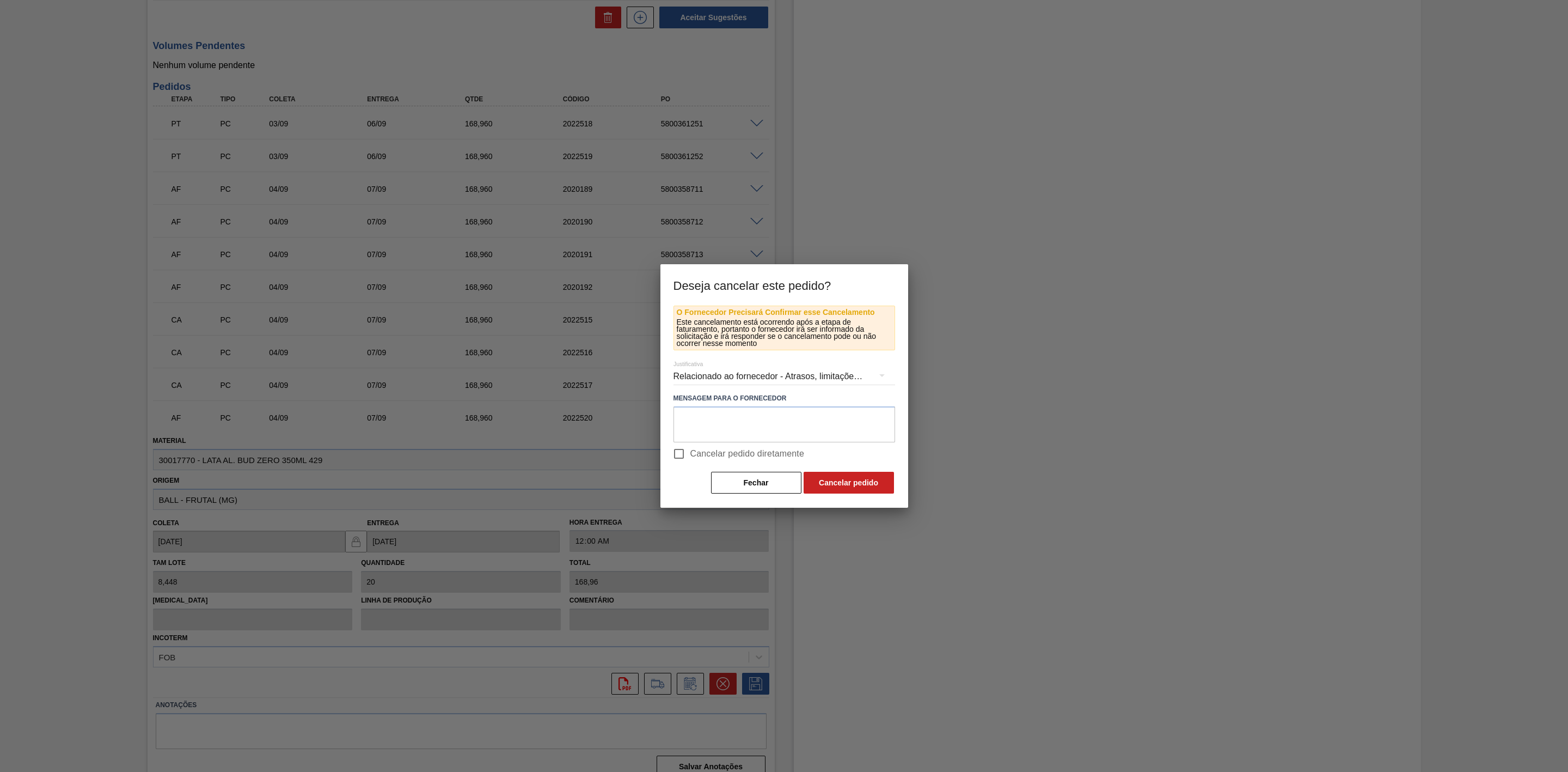
click at [688, 446] on input "Cancelar pedido diretamente" at bounding box center [678, 453] width 23 height 23
checkbox input "true"
click at [825, 478] on button "Cancelar pedido" at bounding box center [848, 482] width 90 height 22
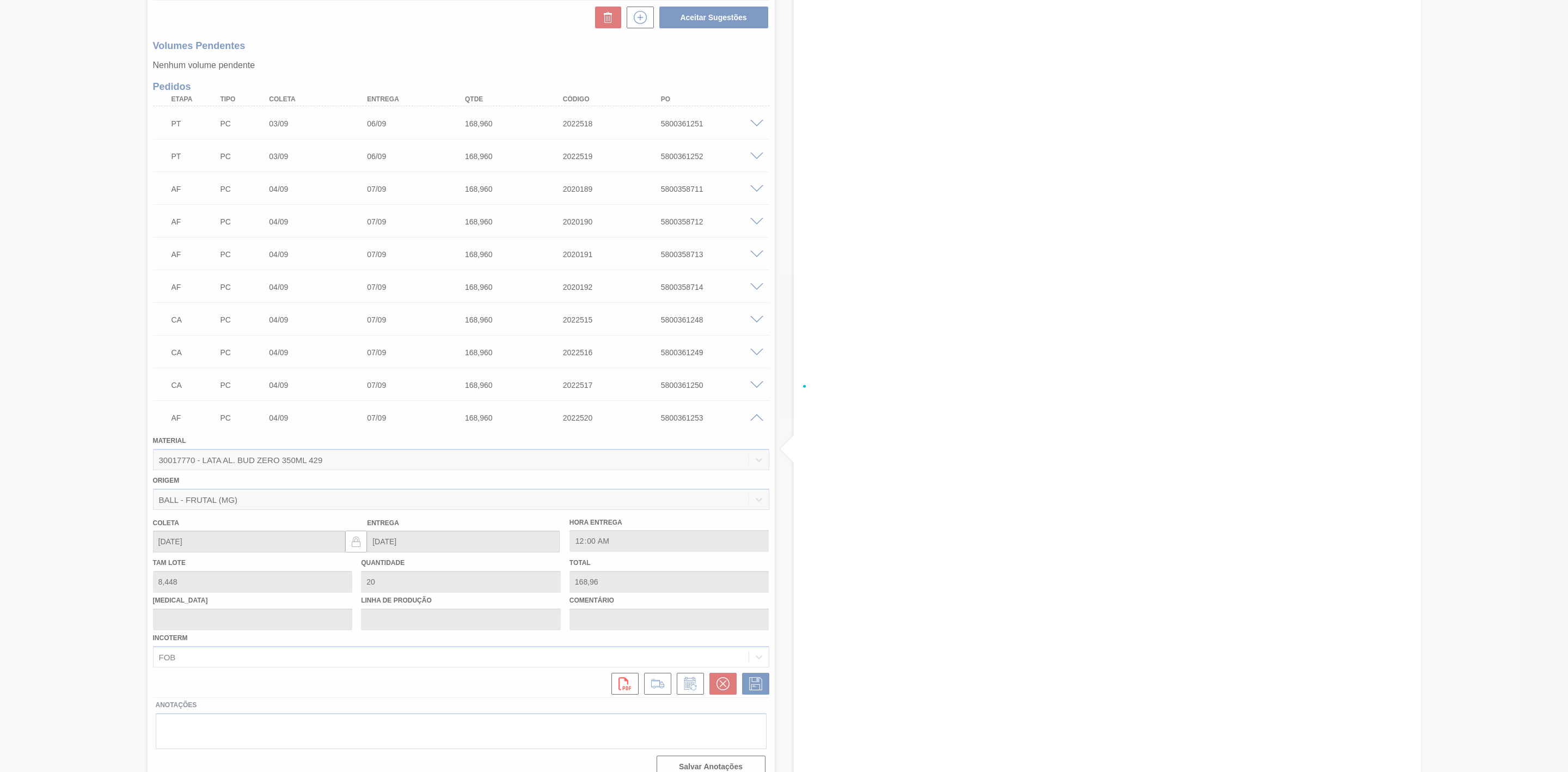
scroll to position [583, 0]
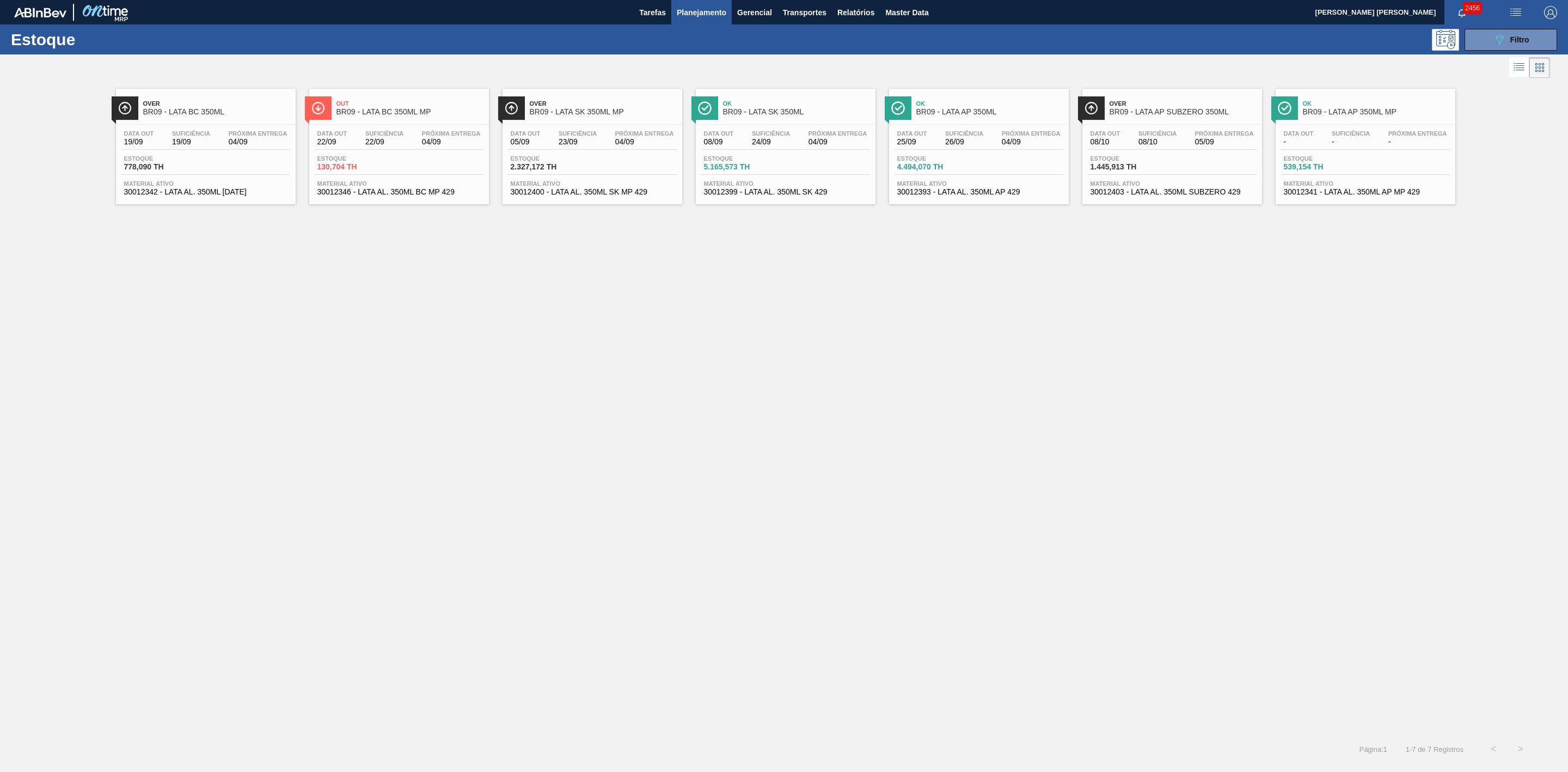
click at [797, 112] on span "BR09 - LATA SK 350ML" at bounding box center [796, 111] width 147 height 8
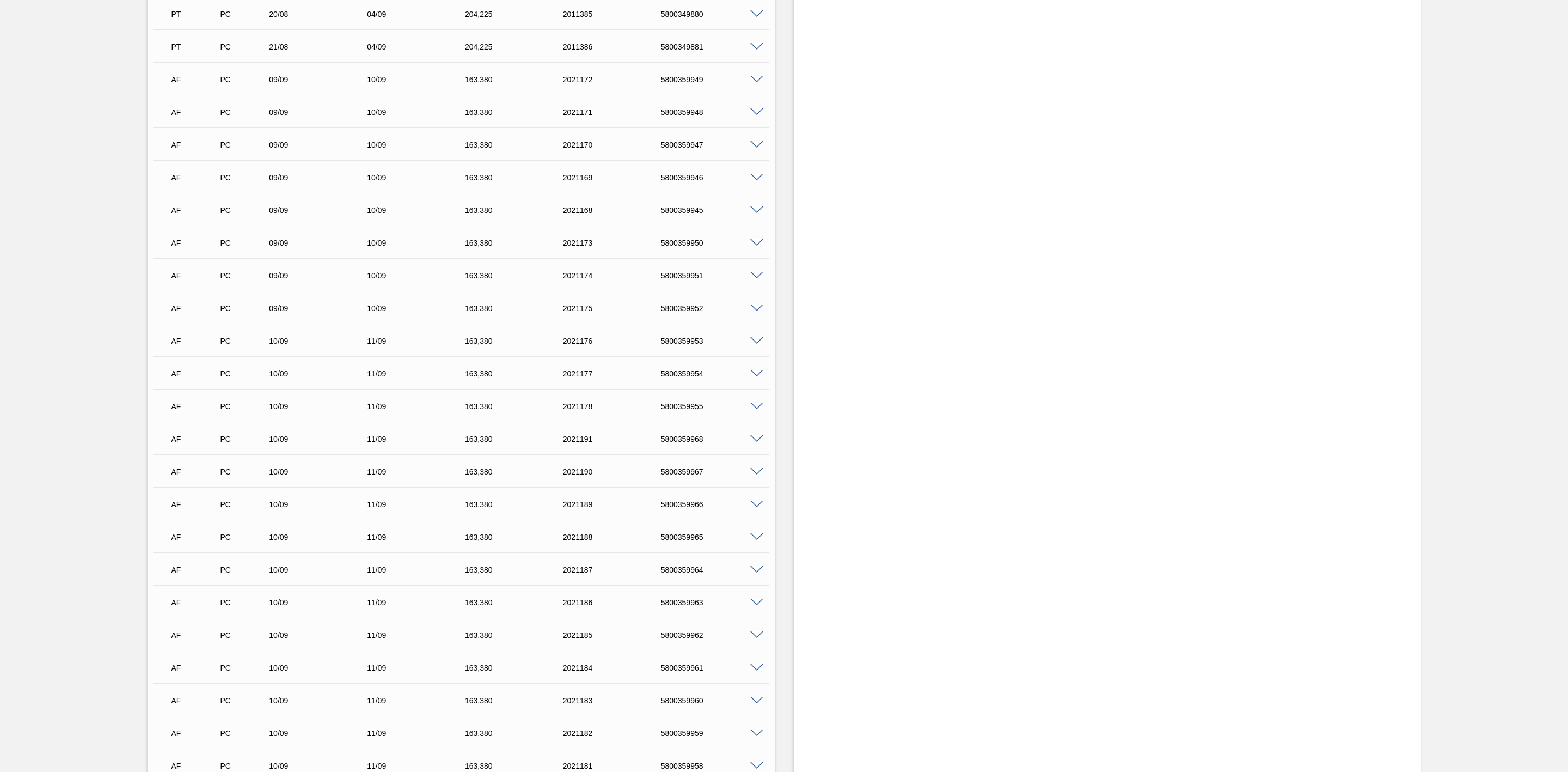
scroll to position [1225, 0]
click at [758, 85] on span at bounding box center [756, 80] width 13 height 8
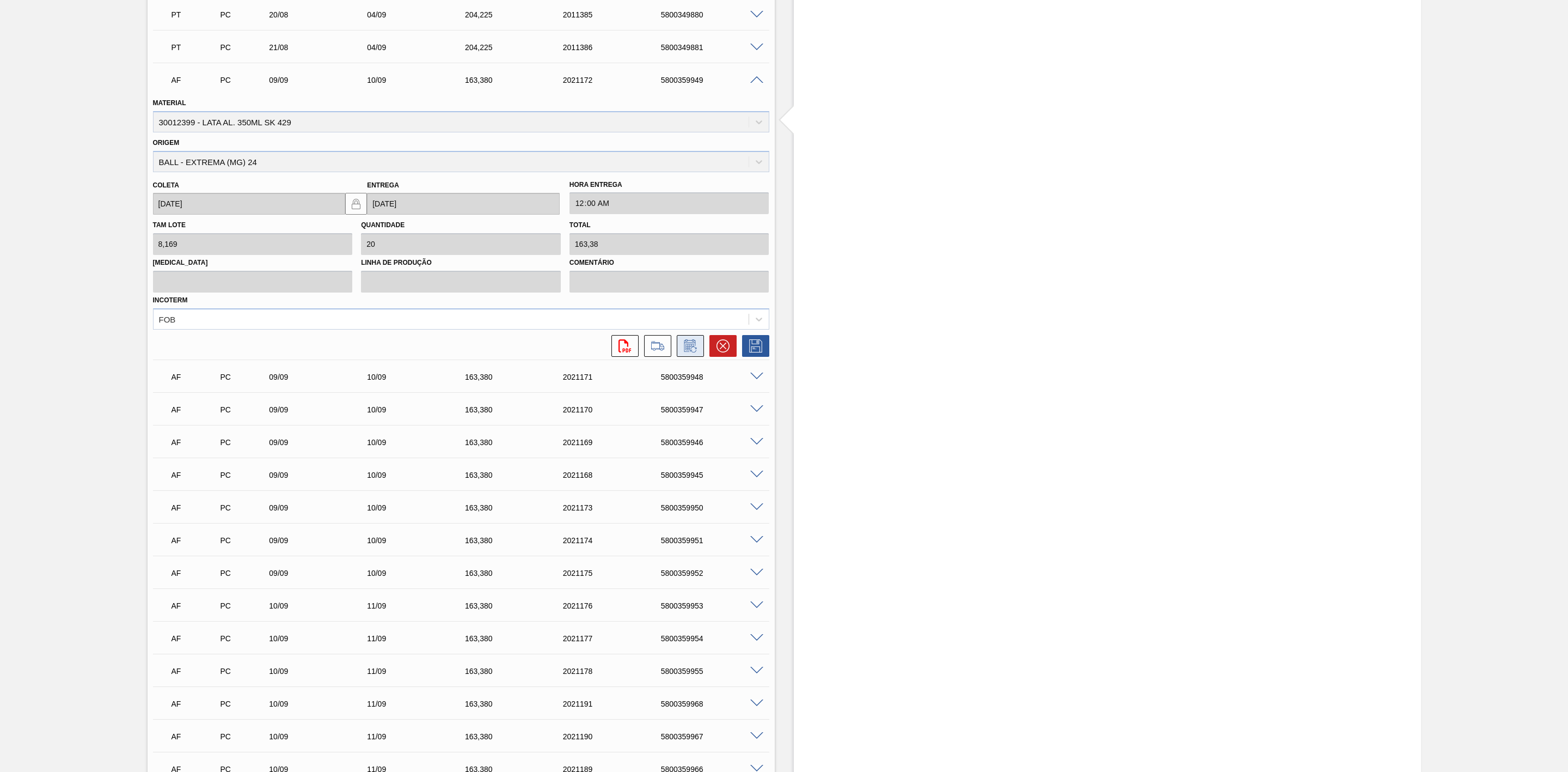
click at [693, 357] on button at bounding box center [691, 346] width 27 height 22
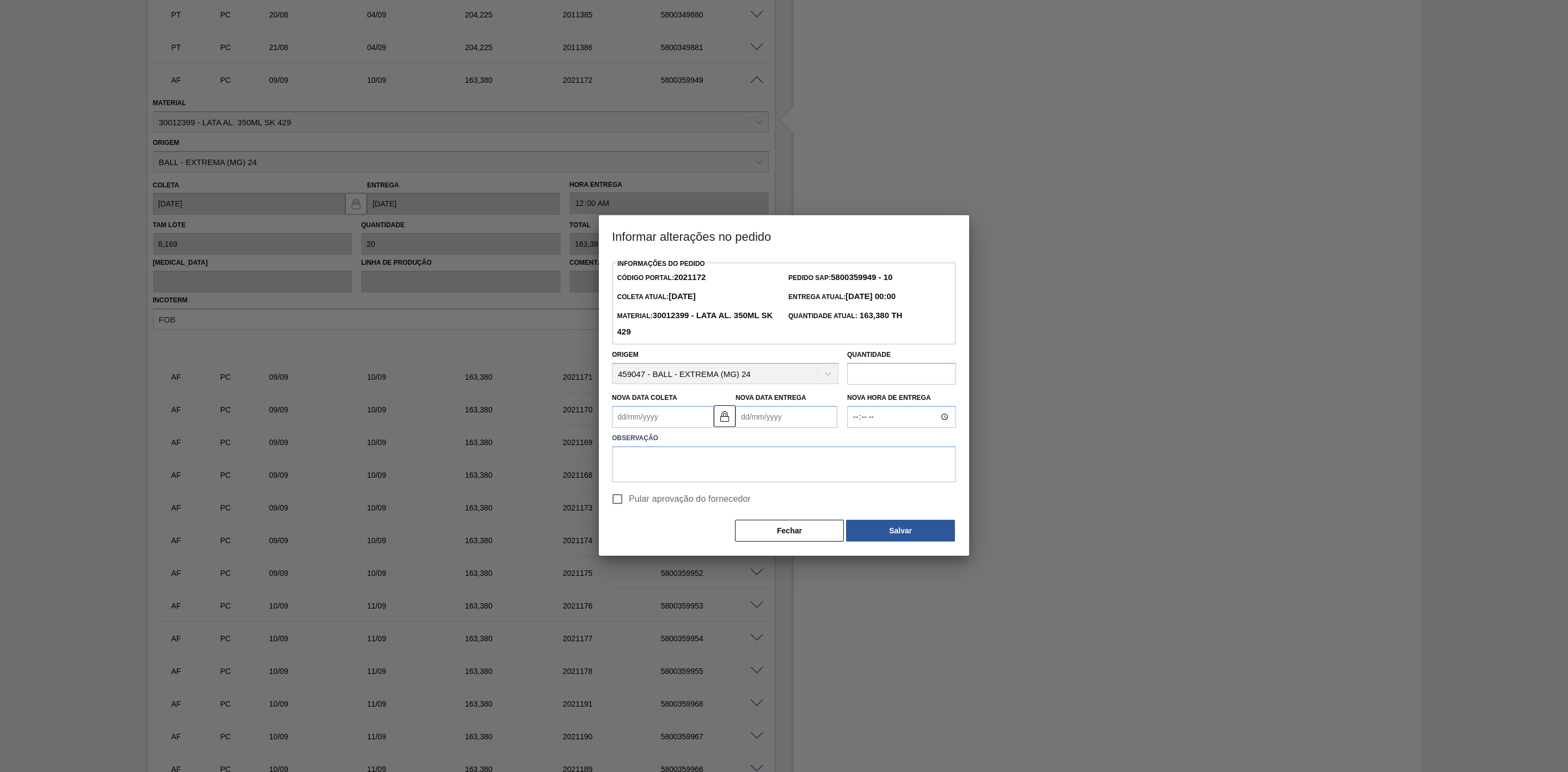
drag, startPoint x: 765, startPoint y: 412, endPoint x: 777, endPoint y: 423, distance: 16.3
click at [766, 412] on Entrega2021172 "Nova Data Entrega" at bounding box center [786, 417] width 102 height 22
click at [783, 498] on div "9" at bounding box center [784, 495] width 15 height 15
type Coleta2021172 "08/09/2025"
type Entrega2021172 "[DATE]"
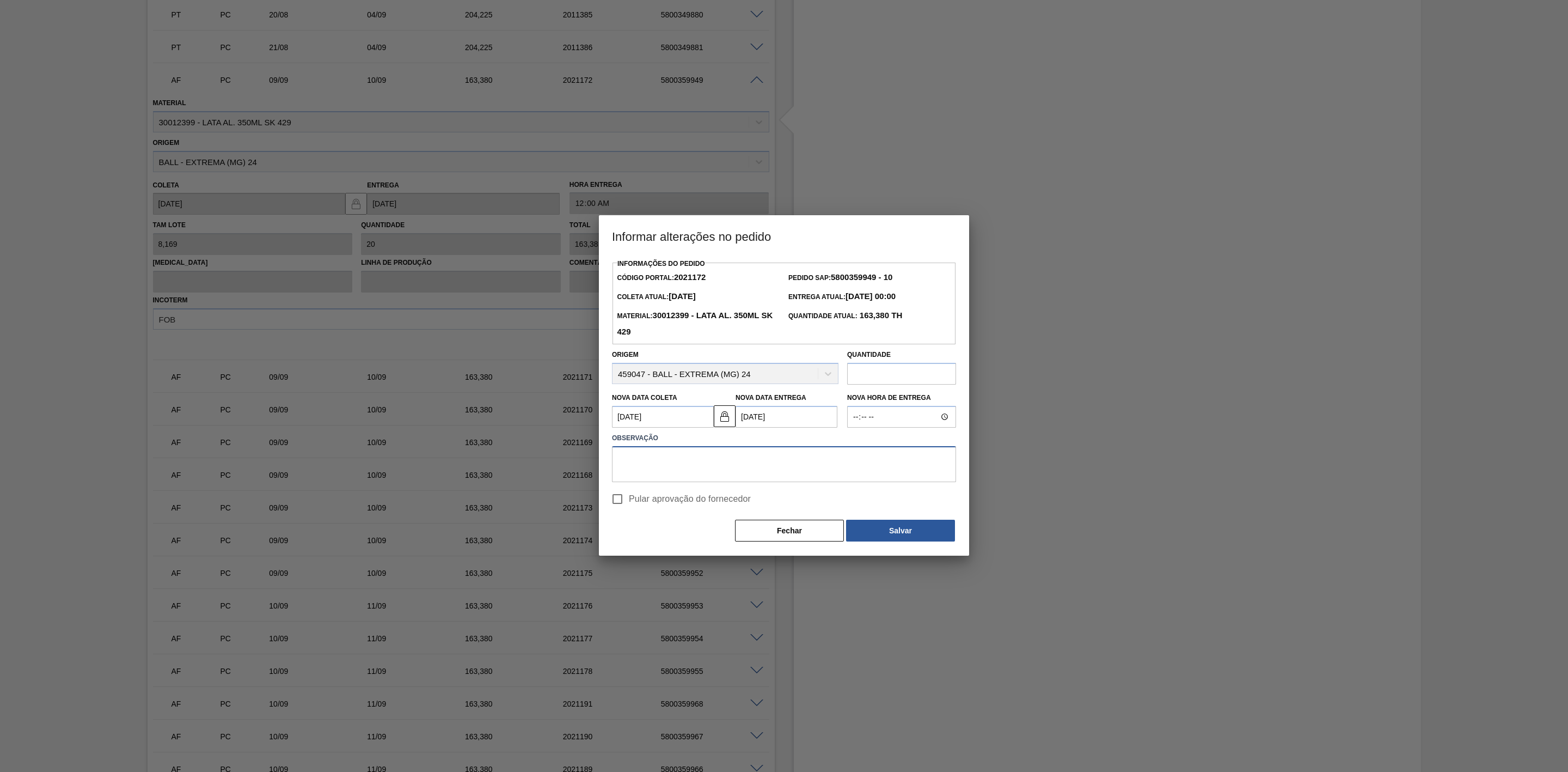
click at [721, 464] on textarea at bounding box center [784, 463] width 344 height 36
drag, startPoint x: 810, startPoint y: 481, endPoint x: 546, endPoint y: 471, distance: 264.2
click at [546, 471] on div "Informar alterações no pedido Informações do Pedido Código Portal: 2021172 Pedi…" at bounding box center [784, 386] width 1568 height 772
type textarea "Linearização de grade + lata chegando no dia da programação"
click at [889, 529] on button "Salvar" at bounding box center [901, 531] width 109 height 22
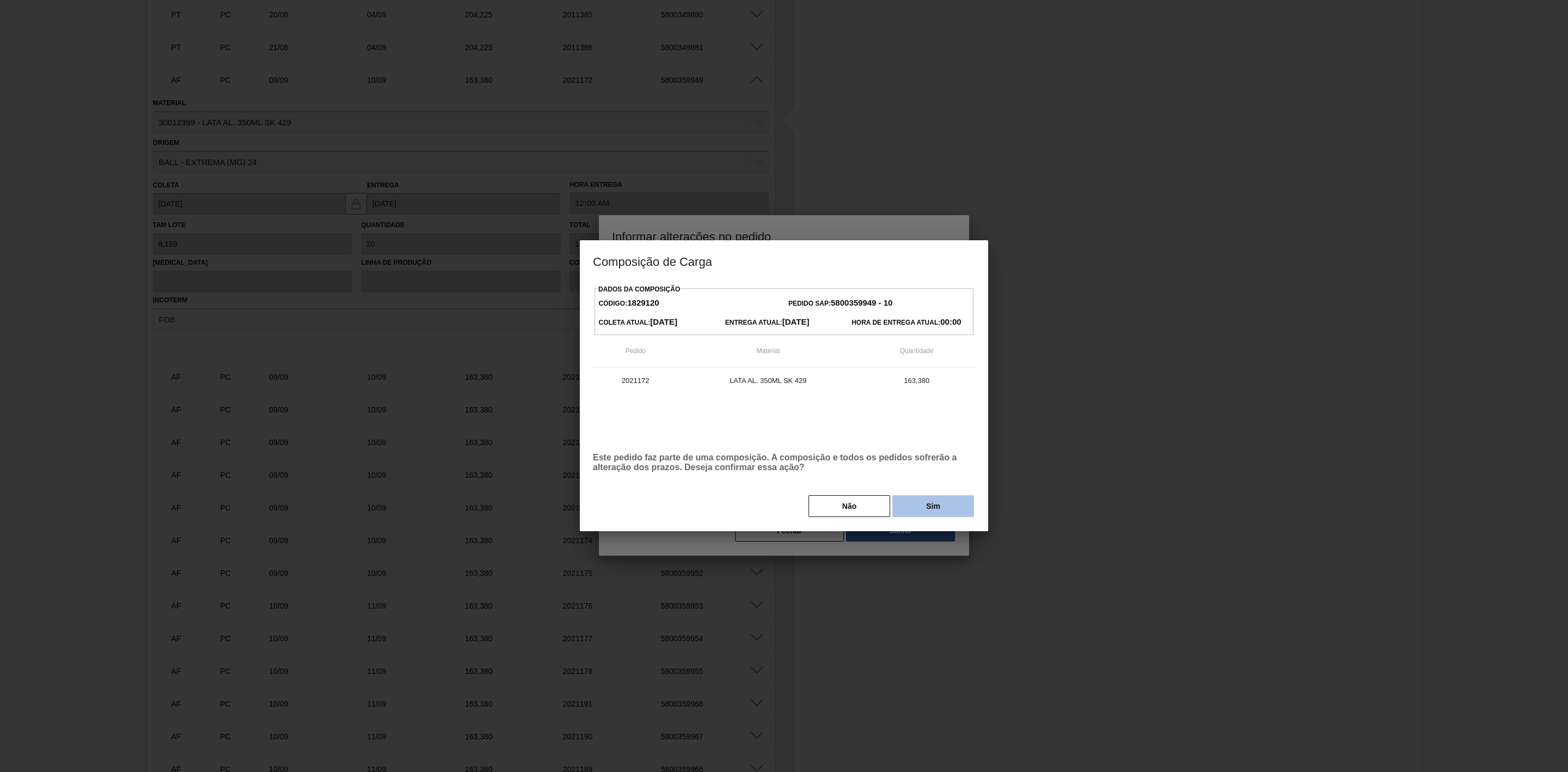
click at [925, 505] on button "Sim" at bounding box center [934, 506] width 82 height 22
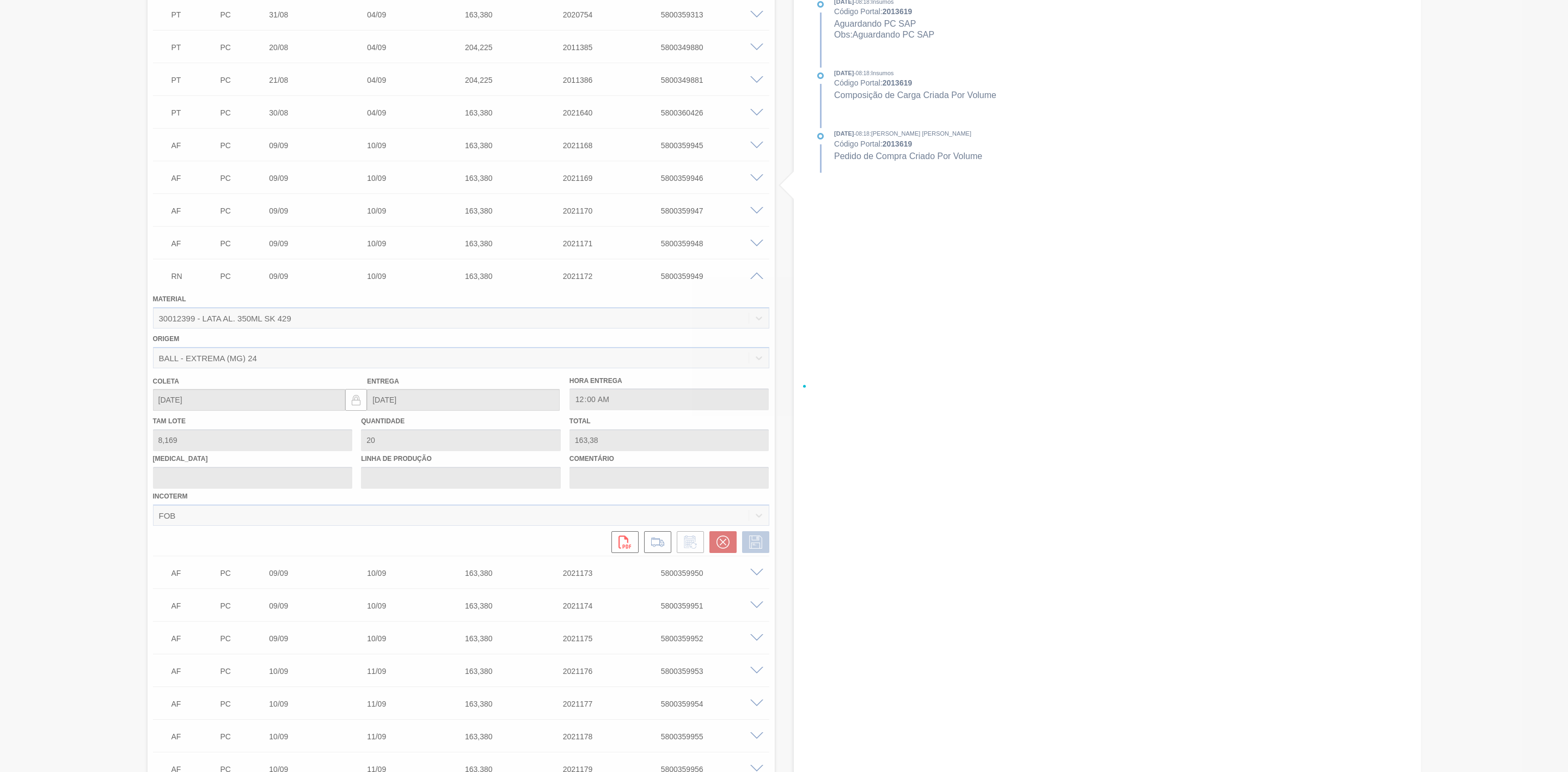
scroll to position [1258, 0]
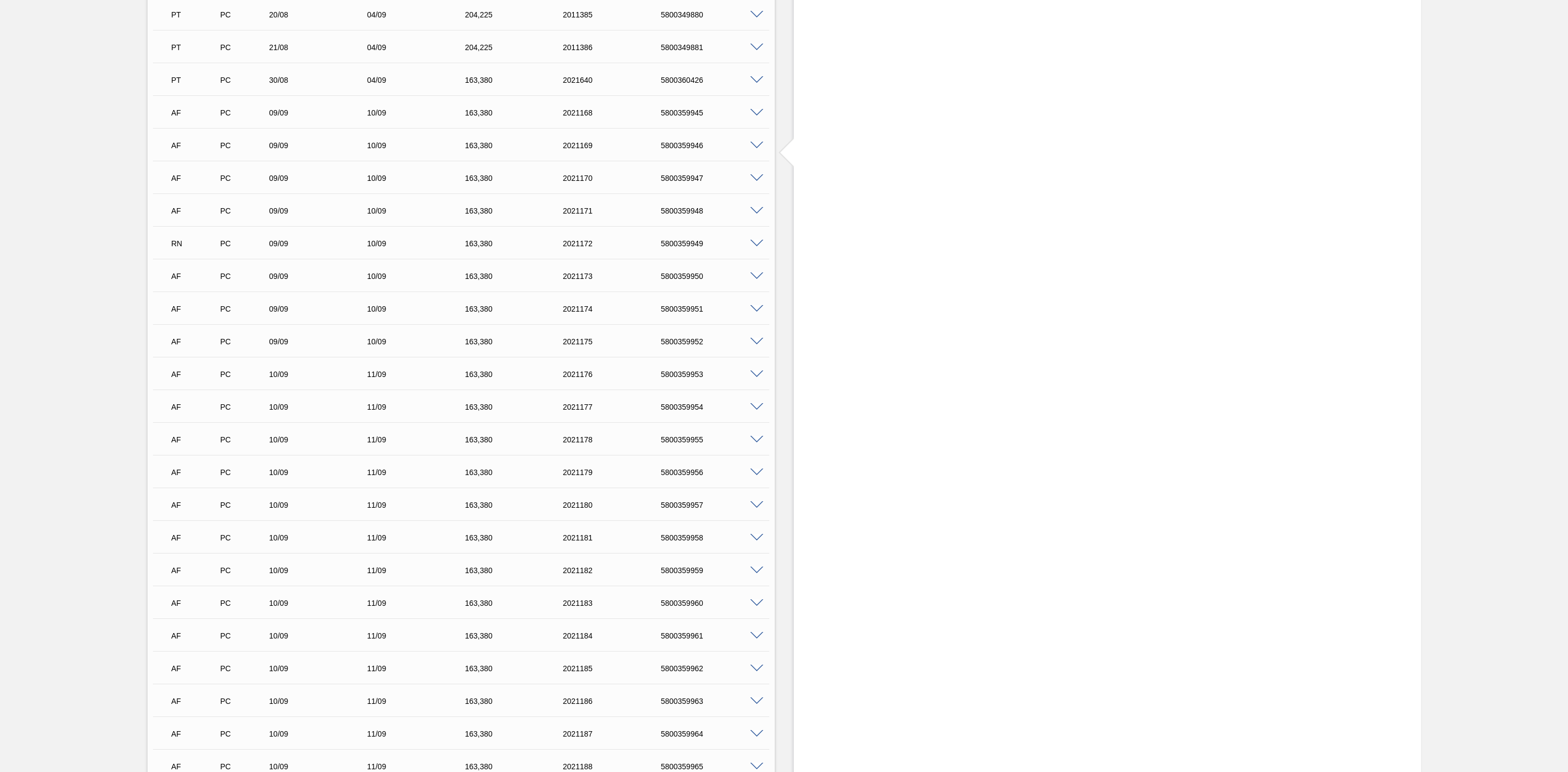
click at [755, 276] on span at bounding box center [756, 276] width 13 height 8
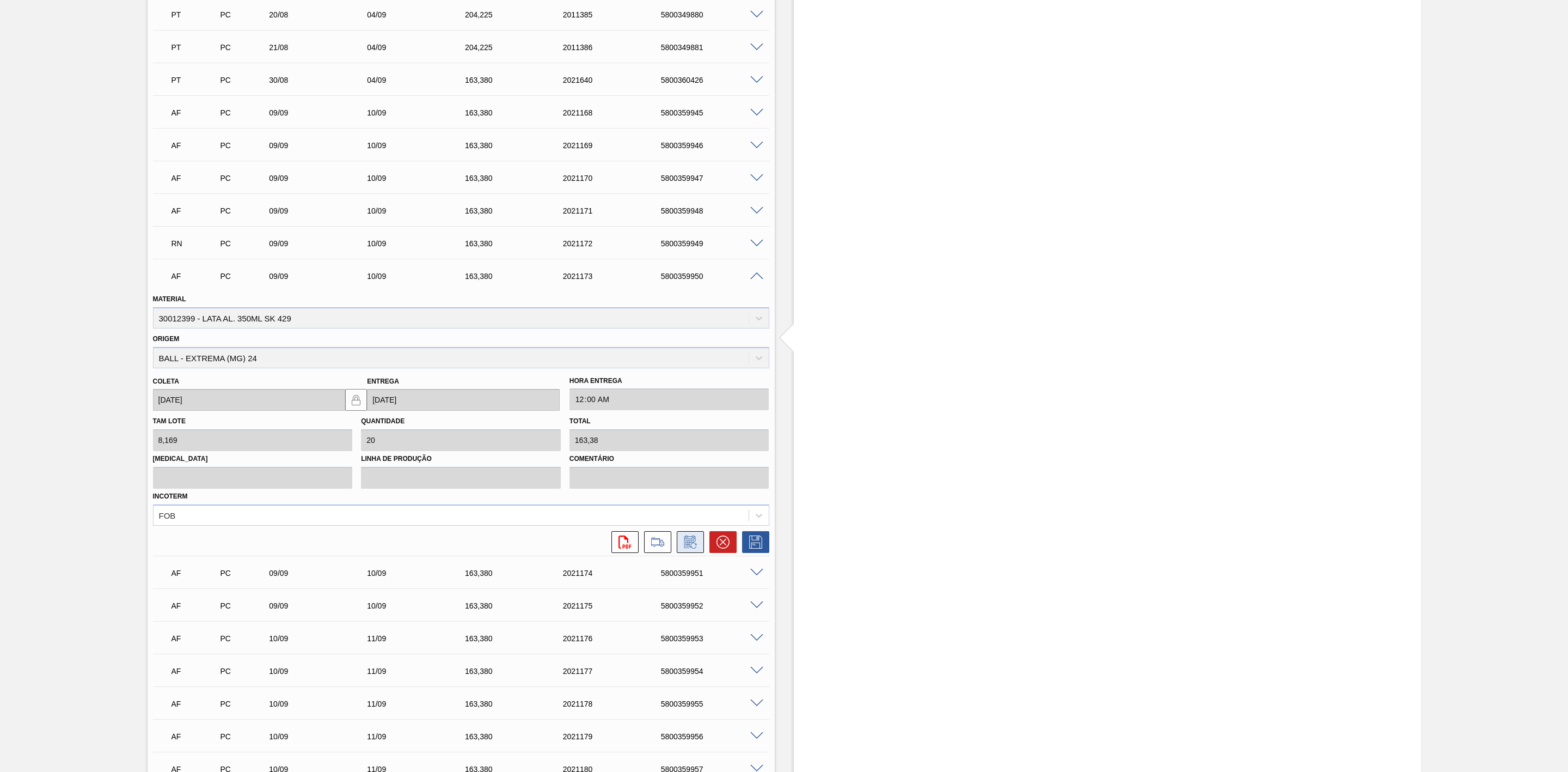
click at [688, 544] on icon at bounding box center [690, 542] width 17 height 13
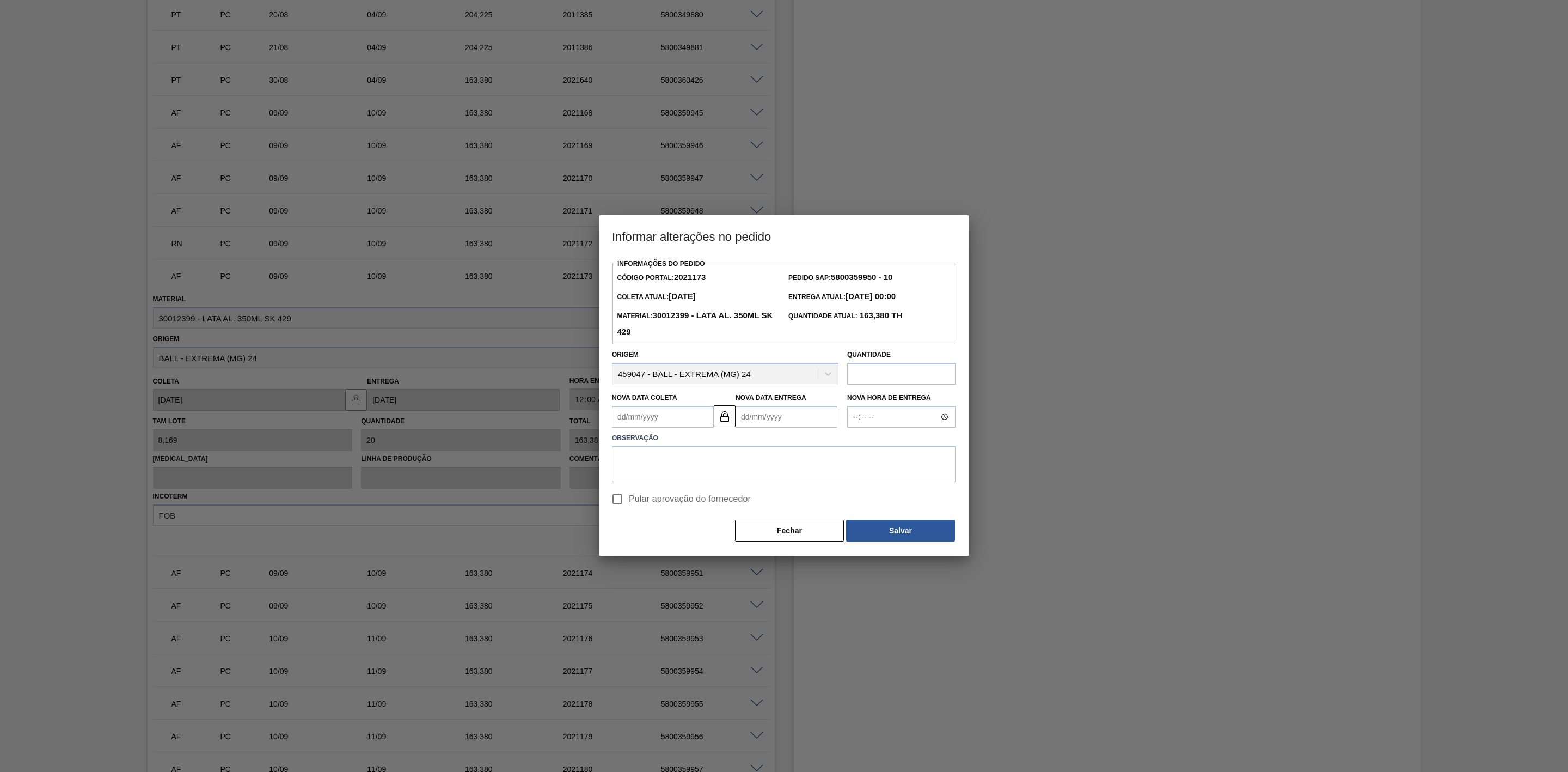
click at [760, 415] on Entrega2021173 "Nova Data Entrega" at bounding box center [786, 417] width 102 height 22
click at [783, 494] on div "9" at bounding box center [784, 495] width 15 height 15
type Coleta2021173 "08/09/2025"
type Entrega2021173 "[DATE]"
click at [716, 466] on textarea at bounding box center [784, 463] width 344 height 36
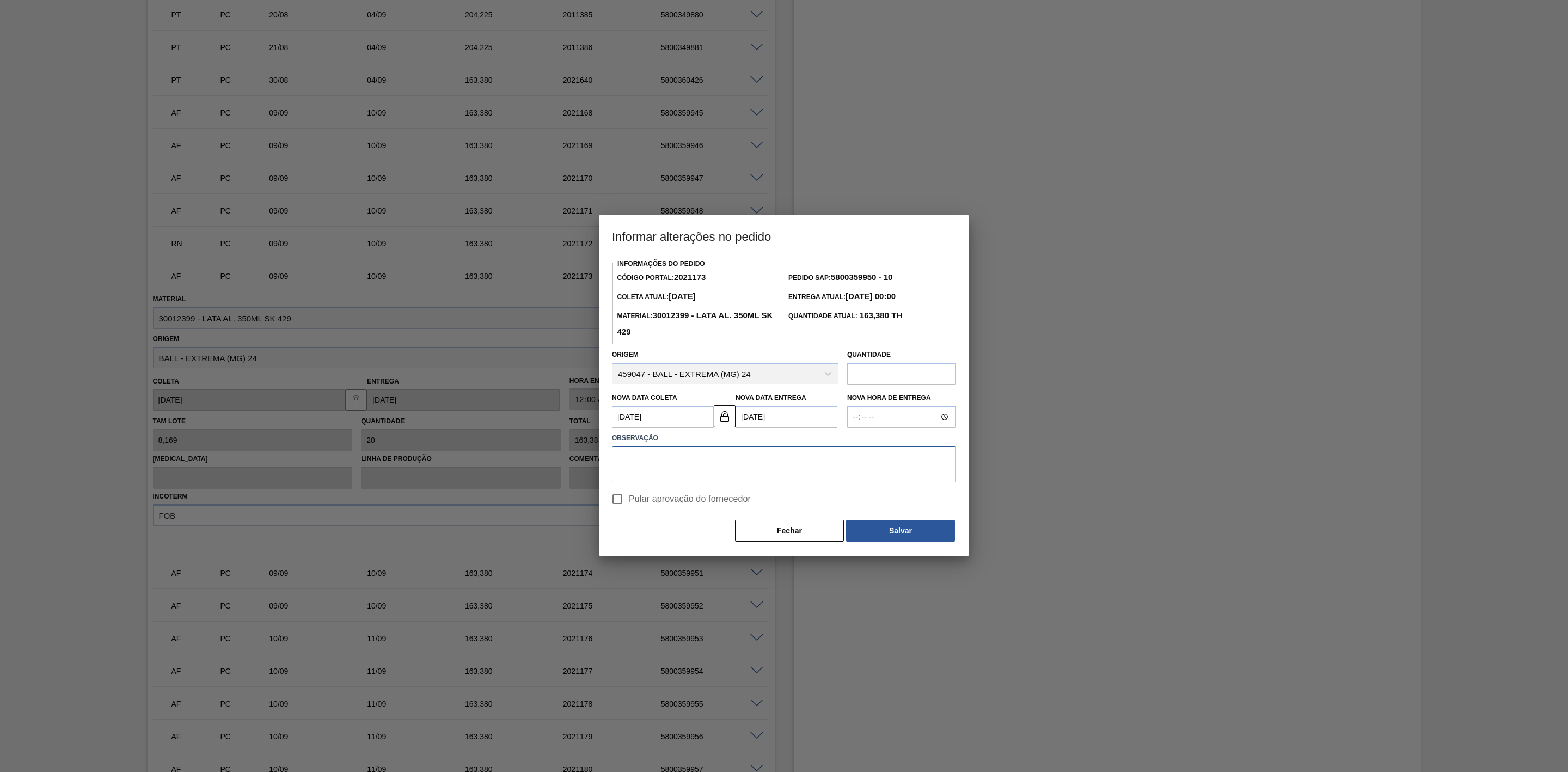
paste textarea "Linearização de grade + lata chegando no dia da programação"
type textarea "Linearização de grade + lata chegando no dia da programação"
click at [876, 528] on button "Salvar" at bounding box center [901, 531] width 109 height 22
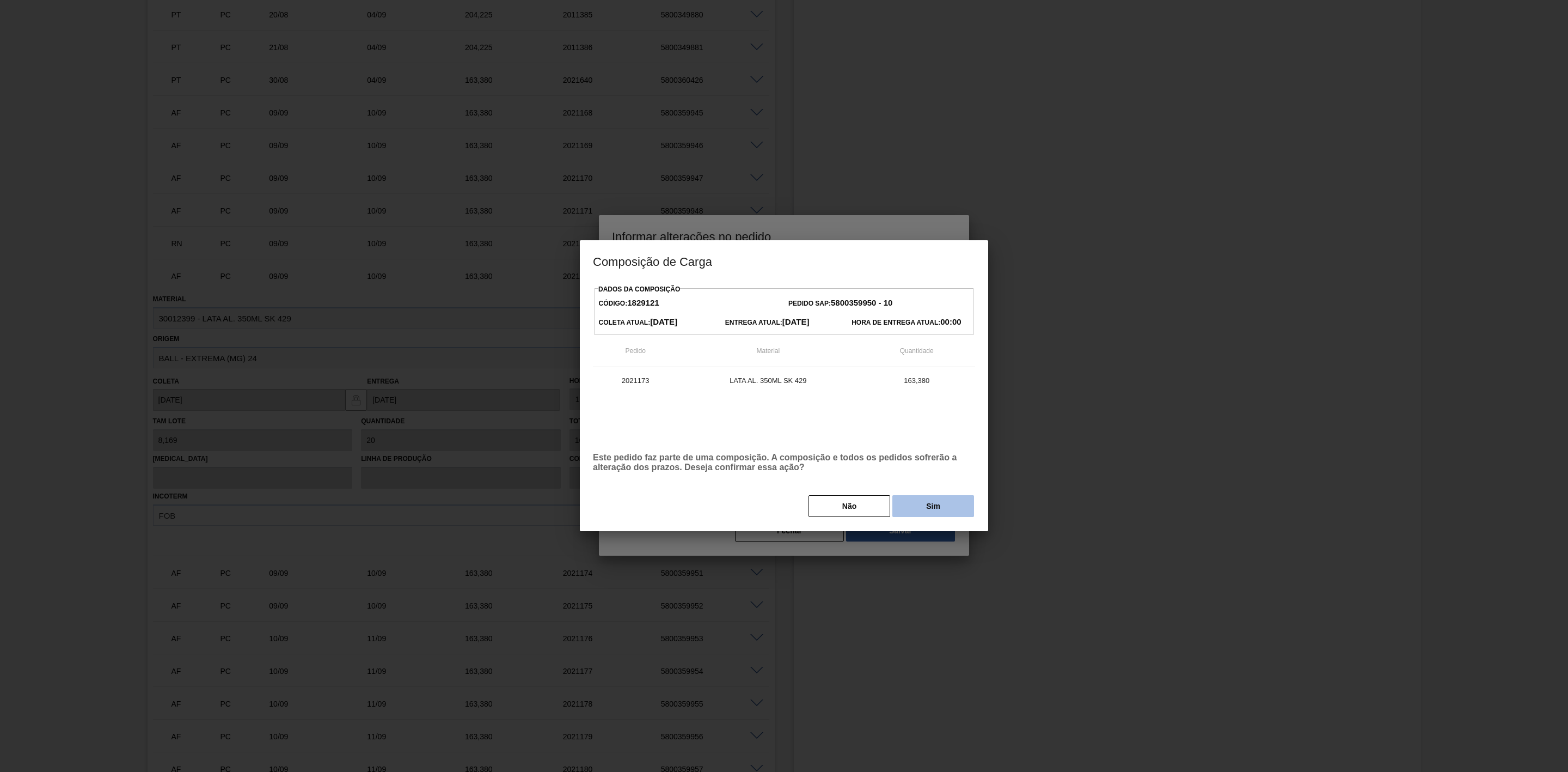
click at [916, 512] on button "Sim" at bounding box center [934, 506] width 82 height 22
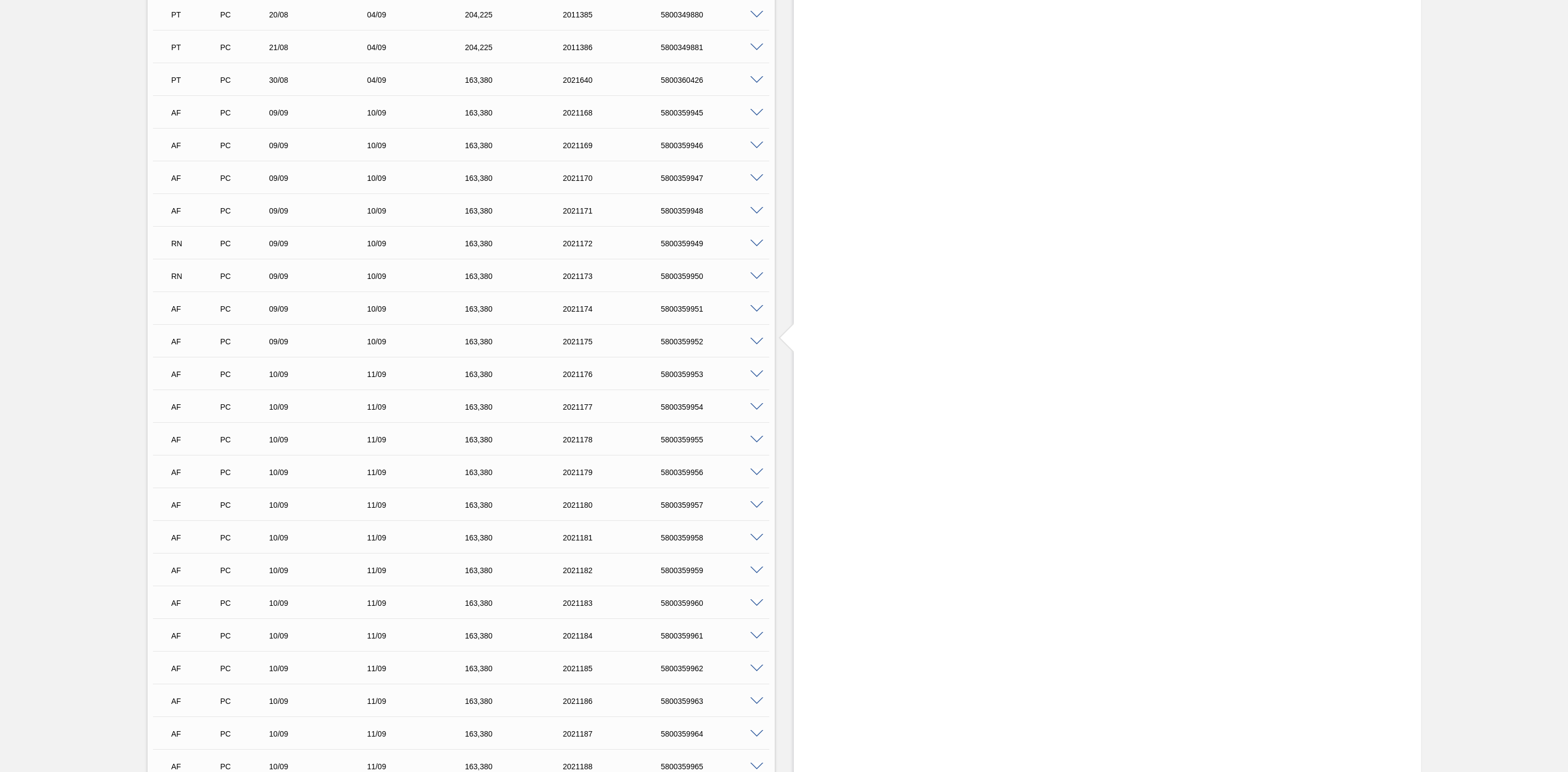
click at [755, 313] on span at bounding box center [756, 309] width 13 height 8
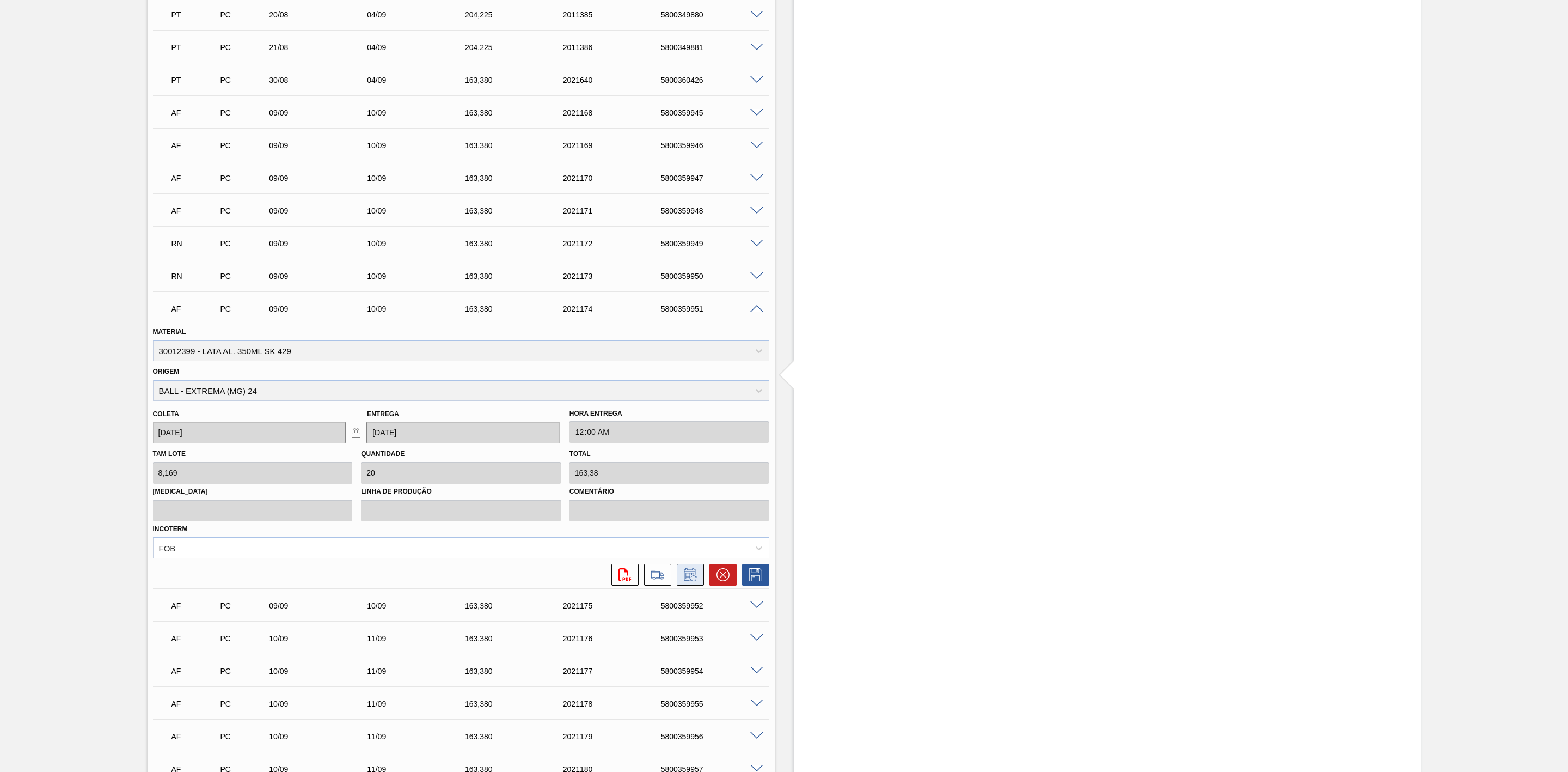
click at [691, 581] on icon at bounding box center [693, 578] width 6 height 6
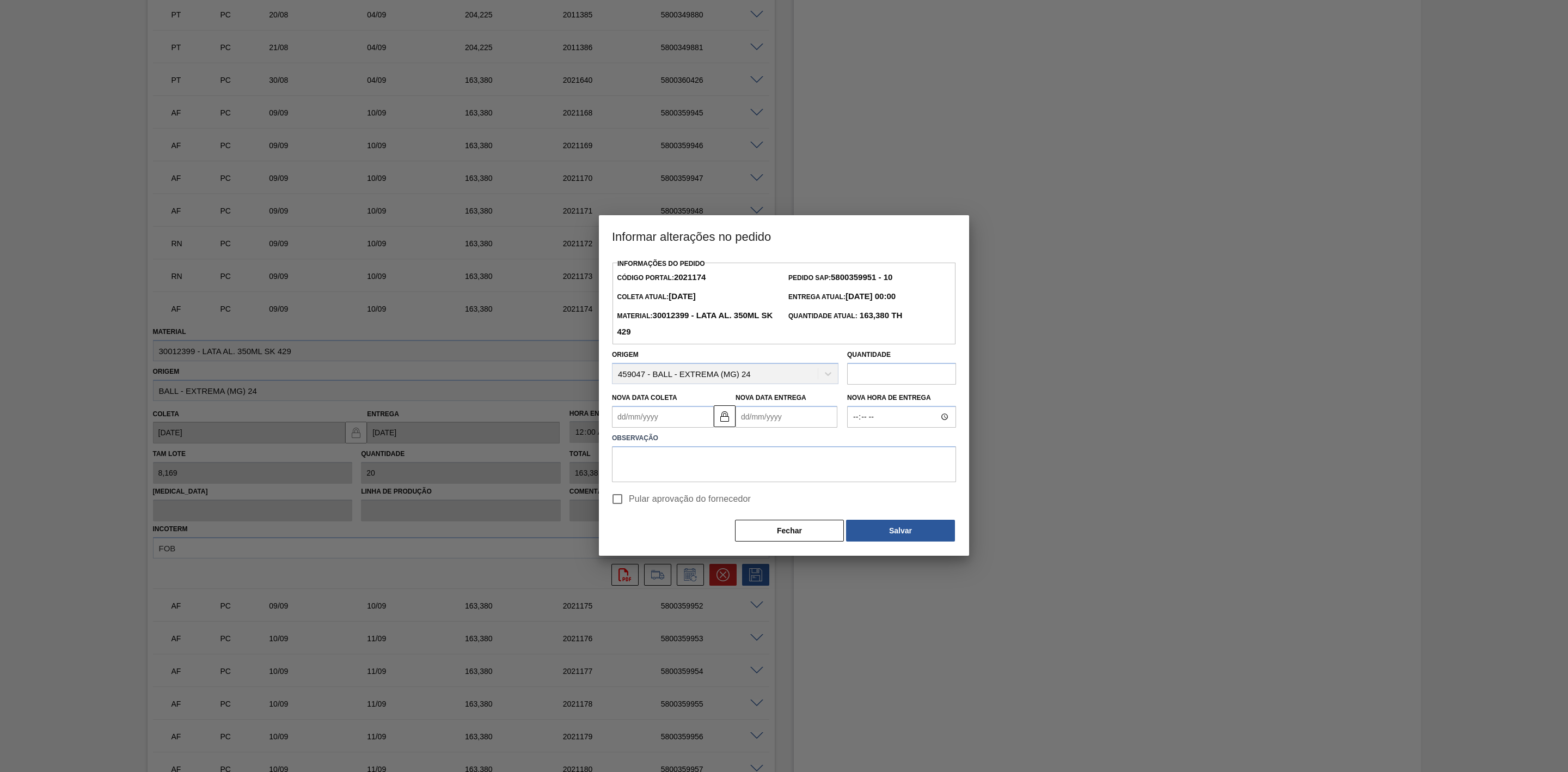
click at [765, 419] on Entrega2021174 "Nova Data Entrega" at bounding box center [786, 417] width 102 height 22
click at [786, 501] on div "9" at bounding box center [784, 495] width 15 height 15
type Coleta2021174 "[DATE]"
type Entrega2021174 "[DATE]"
click at [735, 466] on textarea at bounding box center [784, 463] width 344 height 36
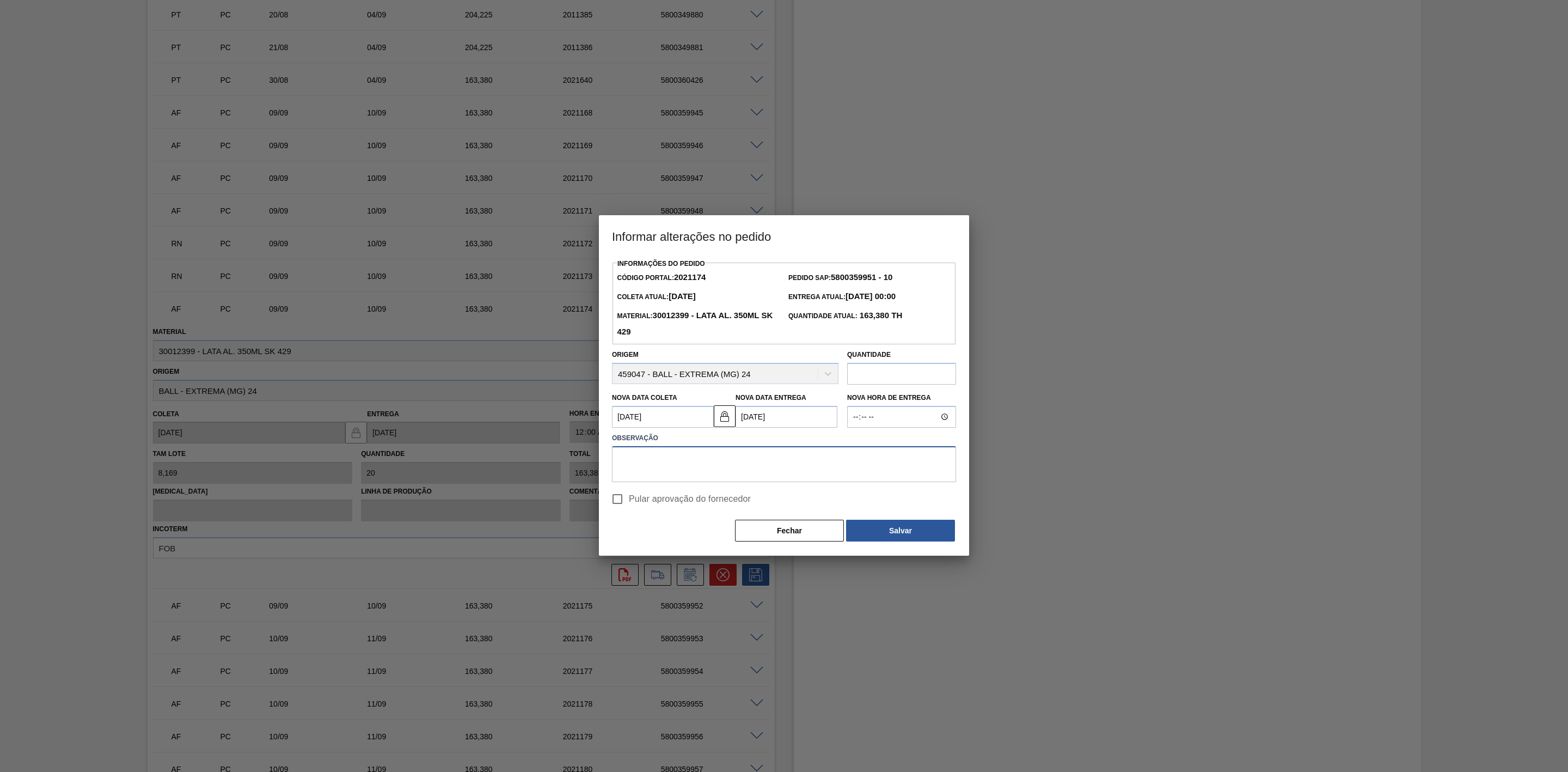
paste textarea "Linearização de grade + lata chegando no dia da programação"
type textarea "Linearização de grade + lata chegando no dia da programação"
click at [884, 538] on button "Salvar" at bounding box center [901, 531] width 109 height 22
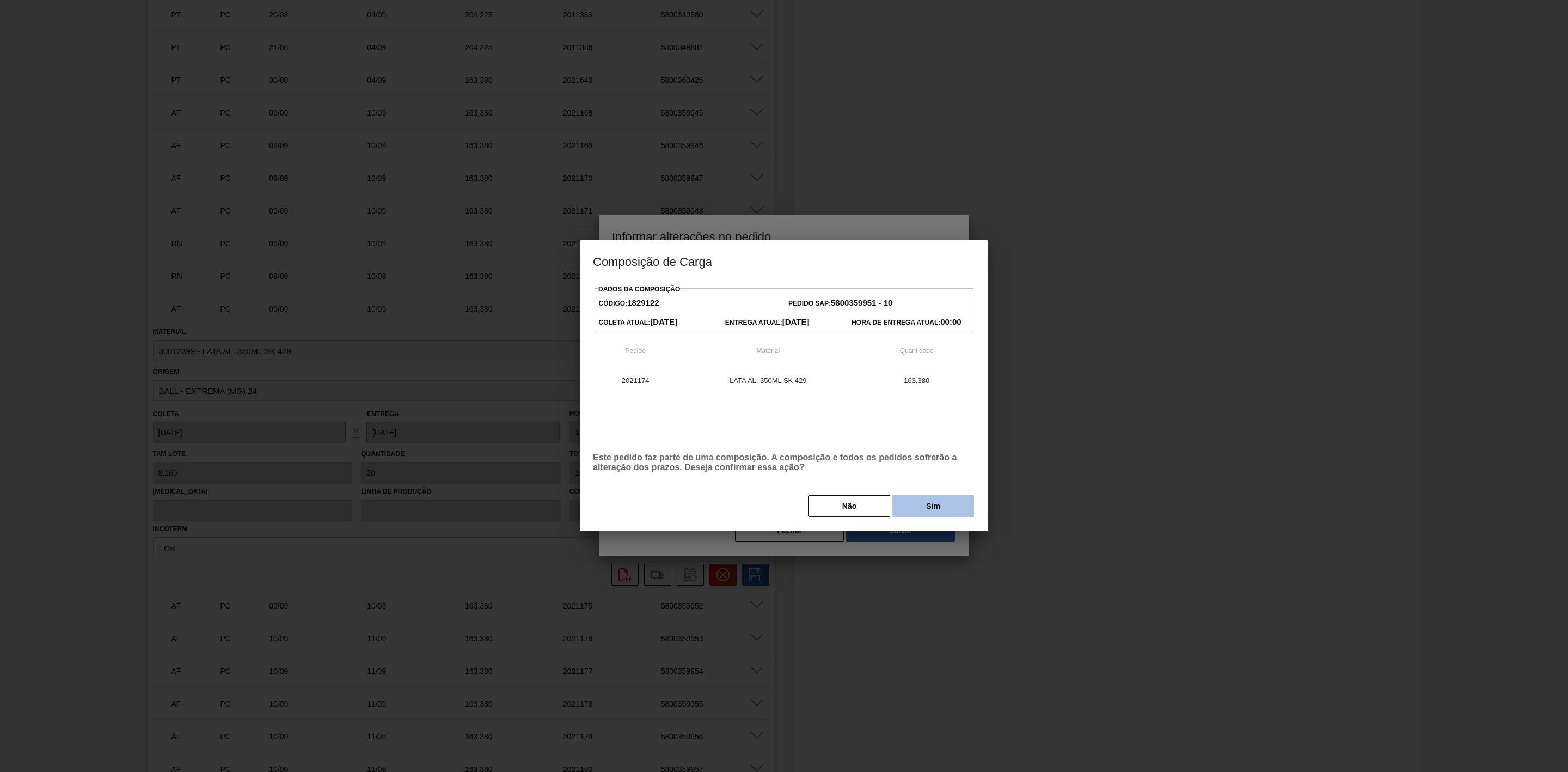
click at [921, 508] on button "Sim" at bounding box center [934, 506] width 82 height 22
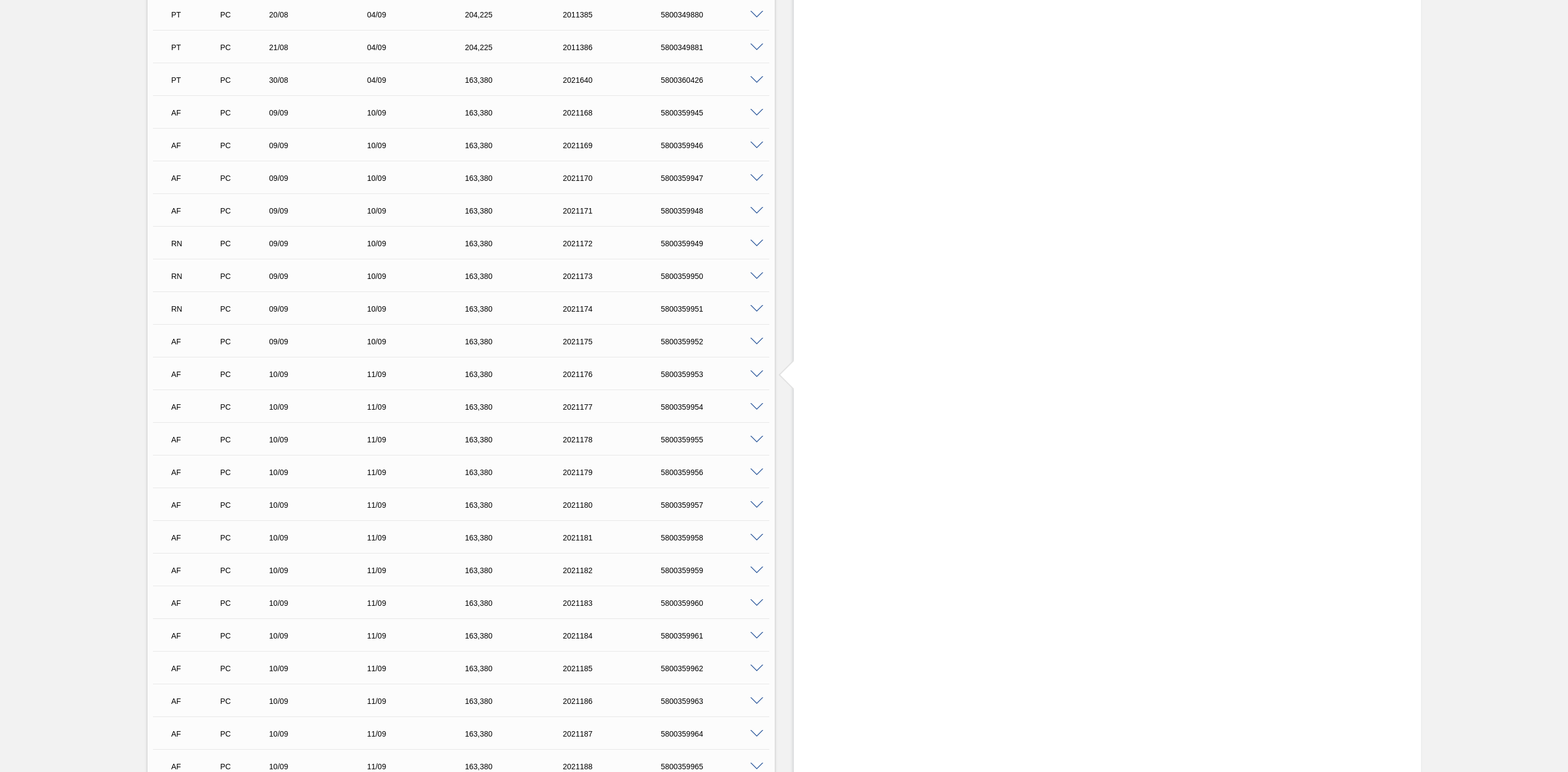
click at [757, 345] on span at bounding box center [756, 341] width 13 height 8
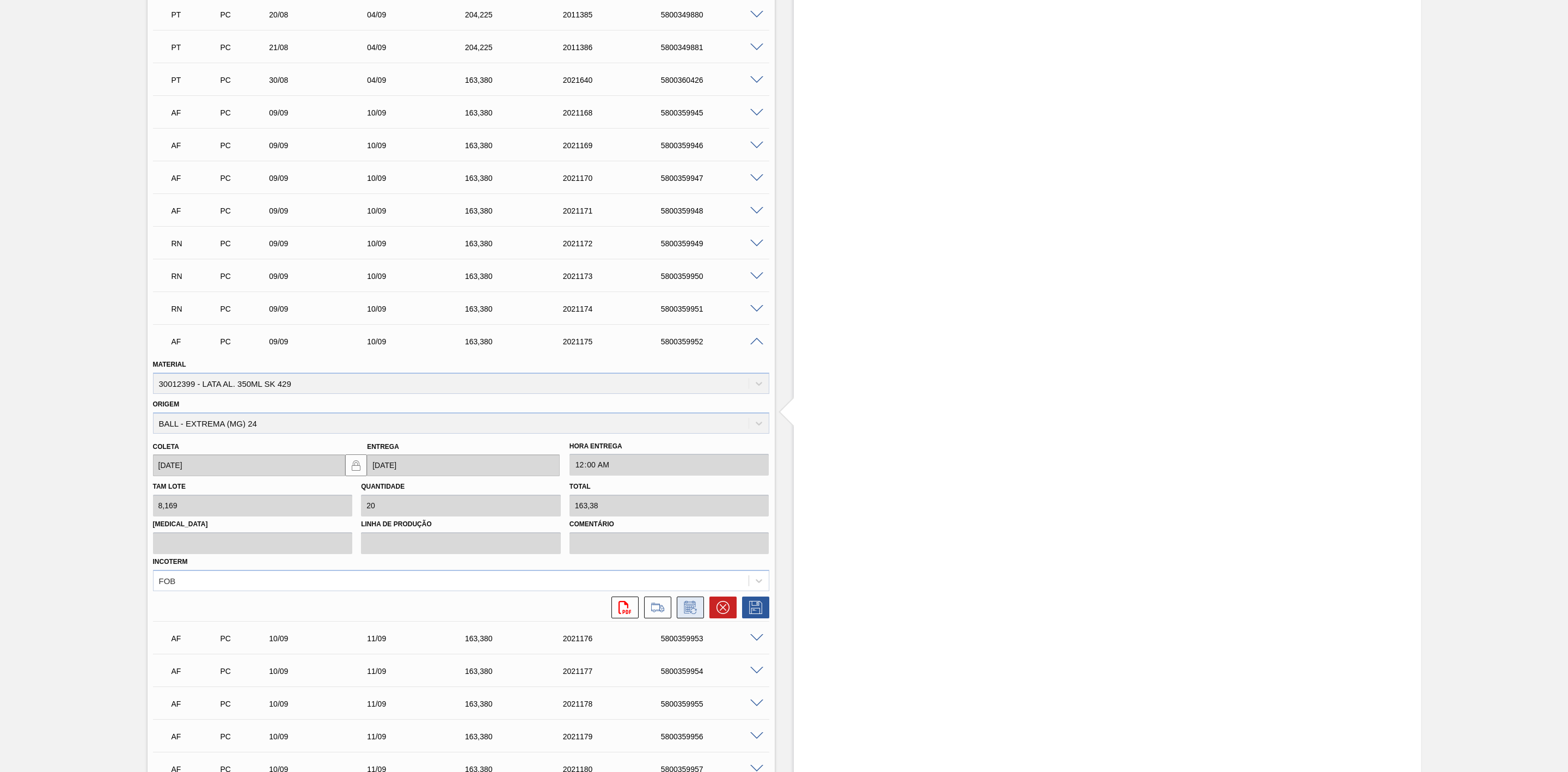
click at [688, 613] on icon at bounding box center [690, 607] width 17 height 13
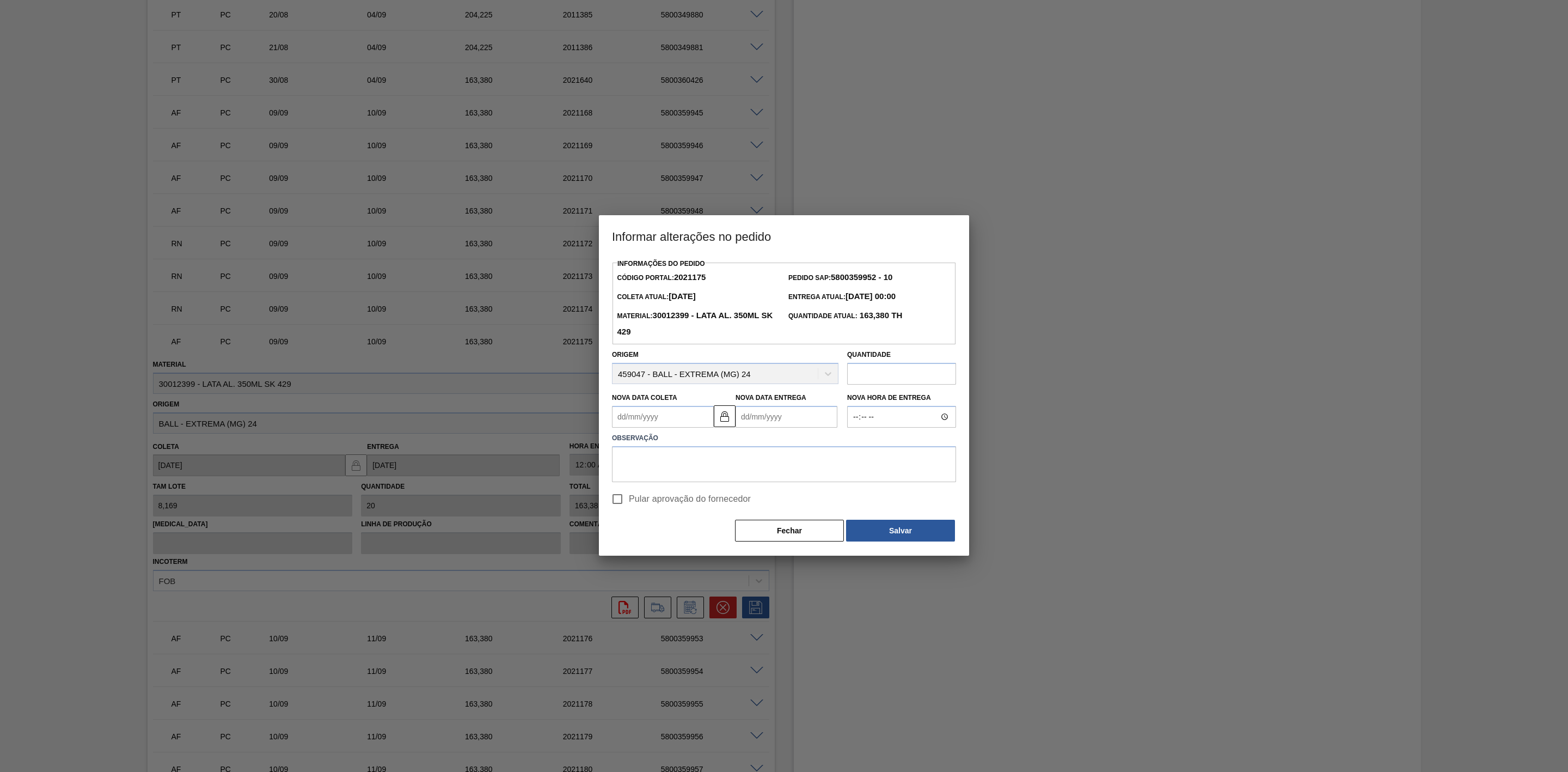
click at [761, 420] on Entrega2021175 "Nova Data Entrega" at bounding box center [786, 417] width 102 height 22
click at [779, 498] on div "9" at bounding box center [784, 495] width 15 height 15
type Coleta2021175 "[DATE]"
type Entrega2021175 "09/09/2025"
click at [672, 458] on textarea at bounding box center [784, 463] width 344 height 36
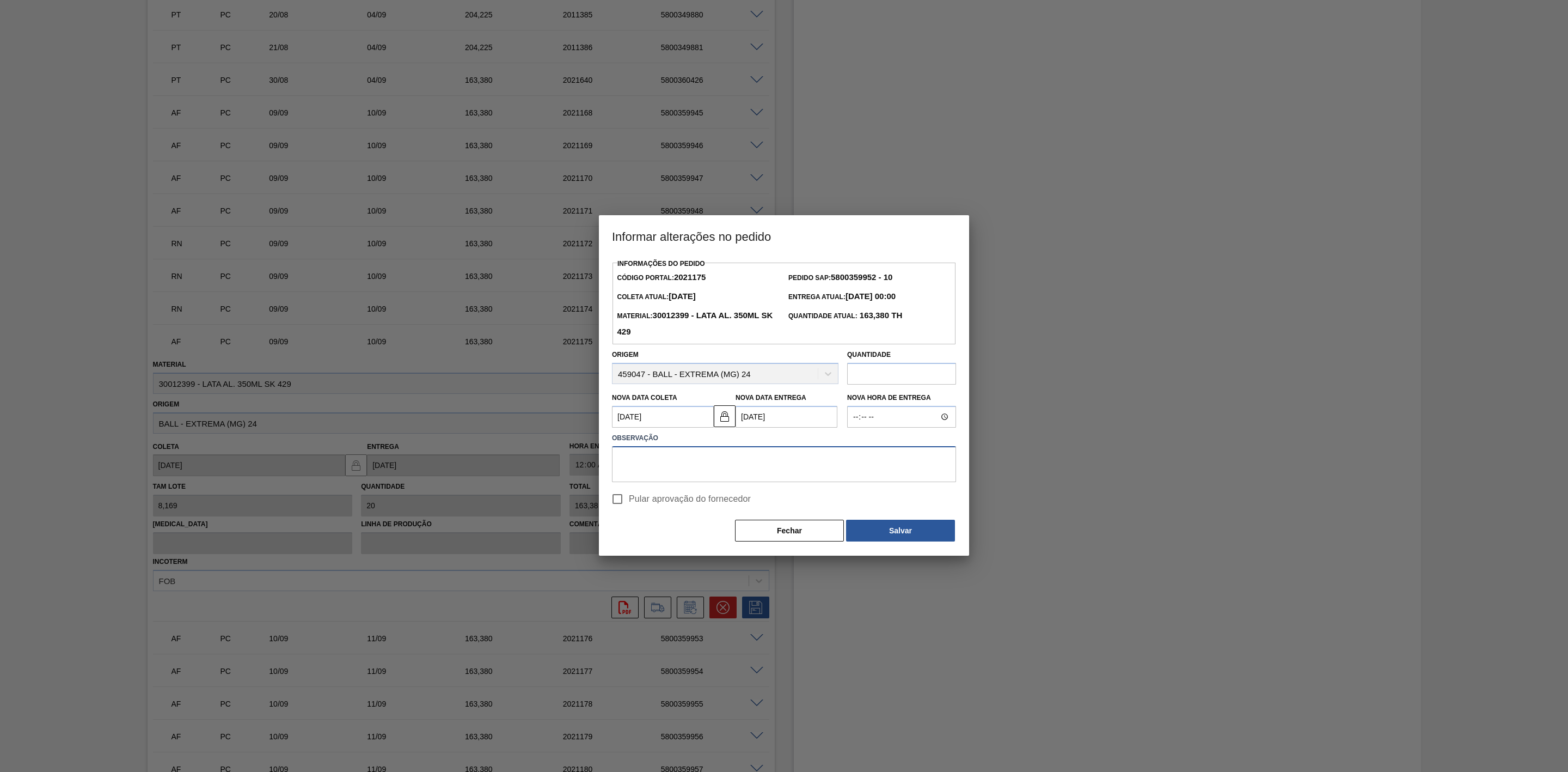
paste textarea "Linearização de grade + lata chegando no dia da programação"
type textarea "Linearização de grade + lata chegando no dia da programação"
click at [879, 534] on button "Salvar" at bounding box center [901, 531] width 109 height 22
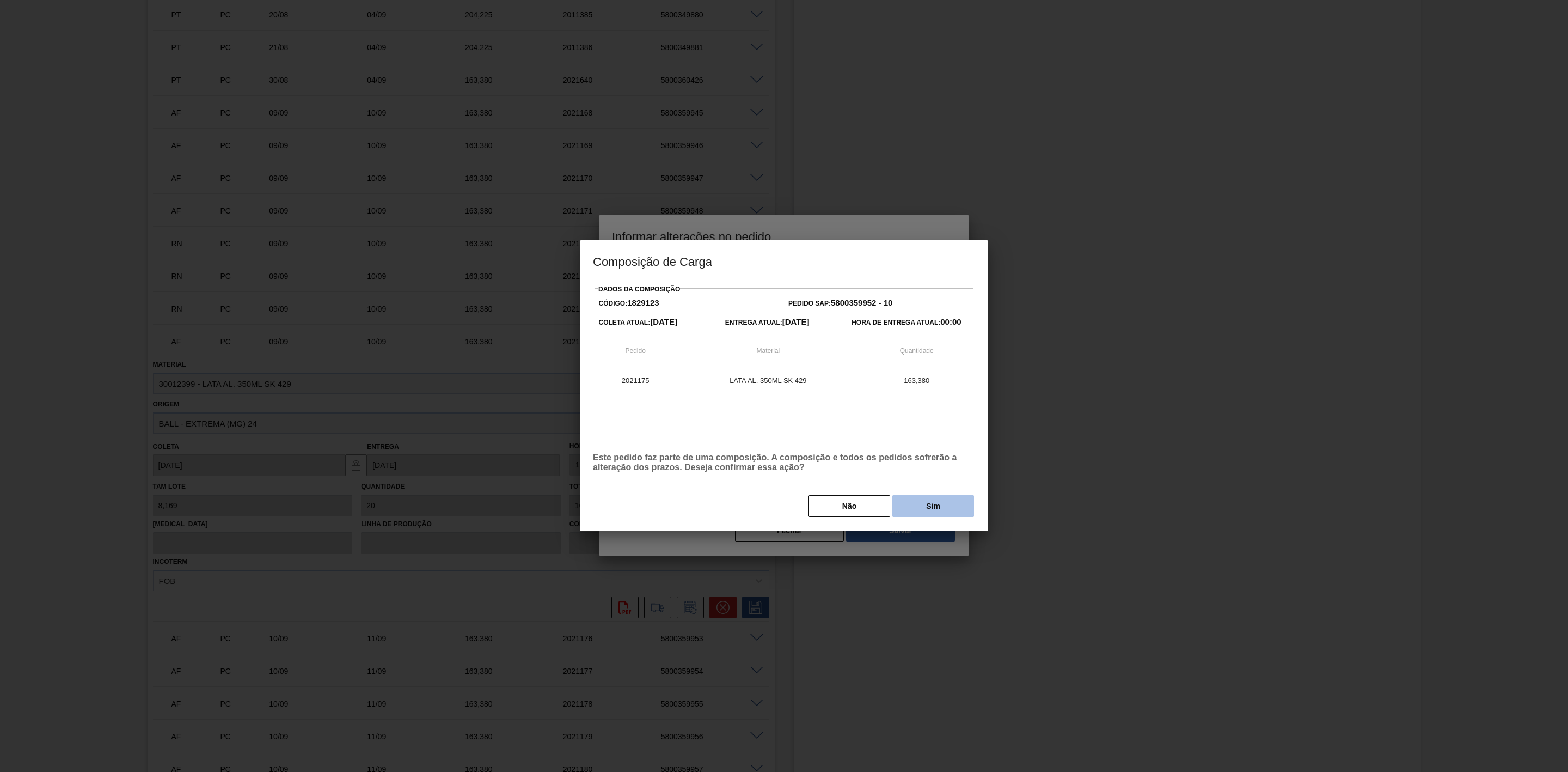
click at [921, 510] on button "Sim" at bounding box center [934, 506] width 82 height 22
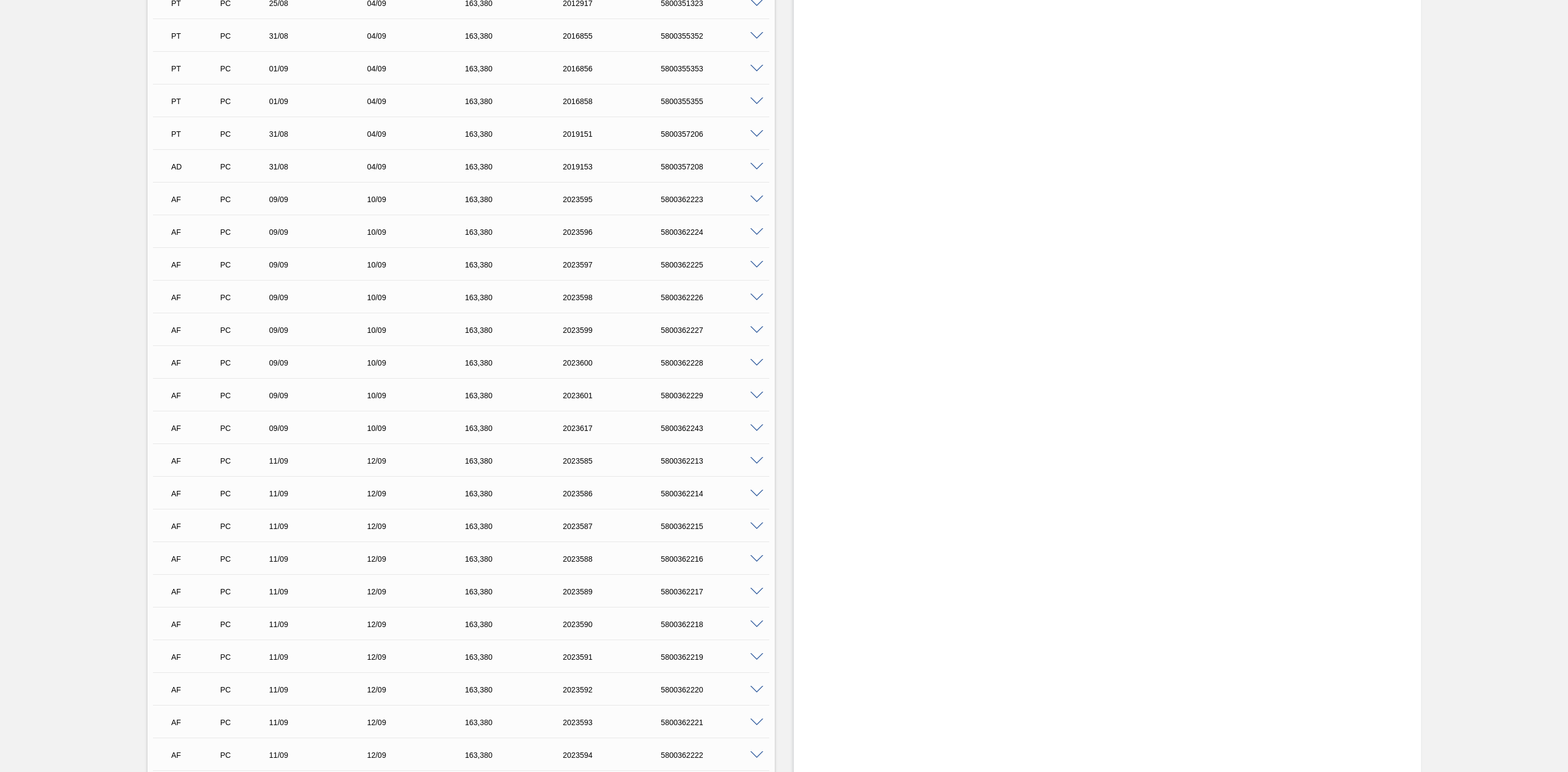
scroll to position [2206, 0]
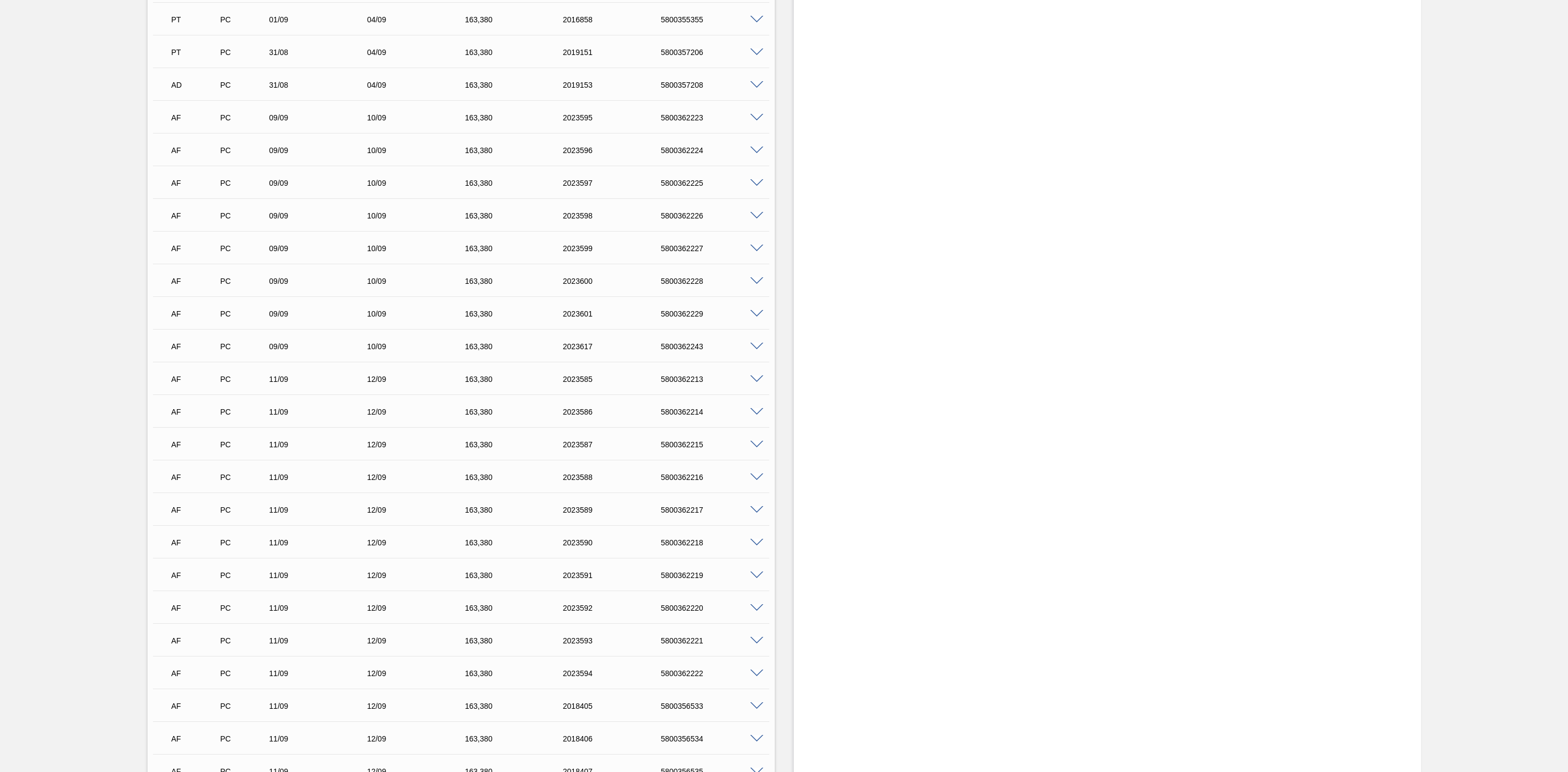
click at [286, 121] on div "09/09" at bounding box center [323, 117] width 113 height 9
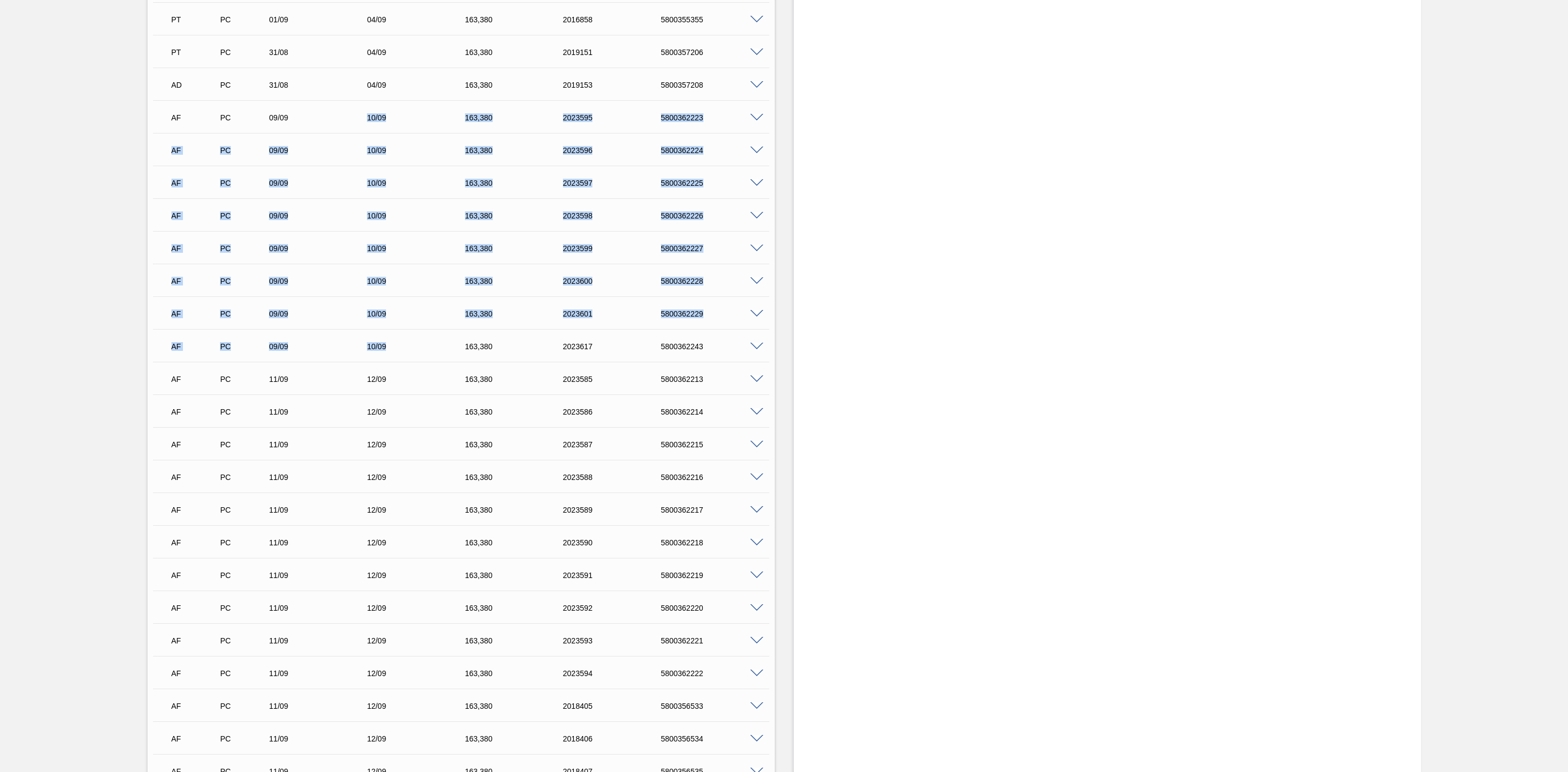
drag, startPoint x: 367, startPoint y: 115, endPoint x: 386, endPoint y: 342, distance: 227.8
click at [386, 342] on div "AD PC 28/08 01/09 163,[PHONE_NUMBER] 5800355389 Material 30012342 - LATA AL. 35…" at bounding box center [460, 2] width 616 height 1764
click at [493, 146] on div "AF PC 09/09 10/09 163,[PHONE_NUMBER] 5800362224" at bounding box center [458, 149] width 587 height 22
drag, startPoint x: 479, startPoint y: 126, endPoint x: 491, endPoint y: 348, distance: 222.3
click at [491, 348] on div "AD PC 28/08 01/09 163,[PHONE_NUMBER] 5800355389 Material 30012342 - LATA AL. 35…" at bounding box center [460, 2] width 616 height 1764
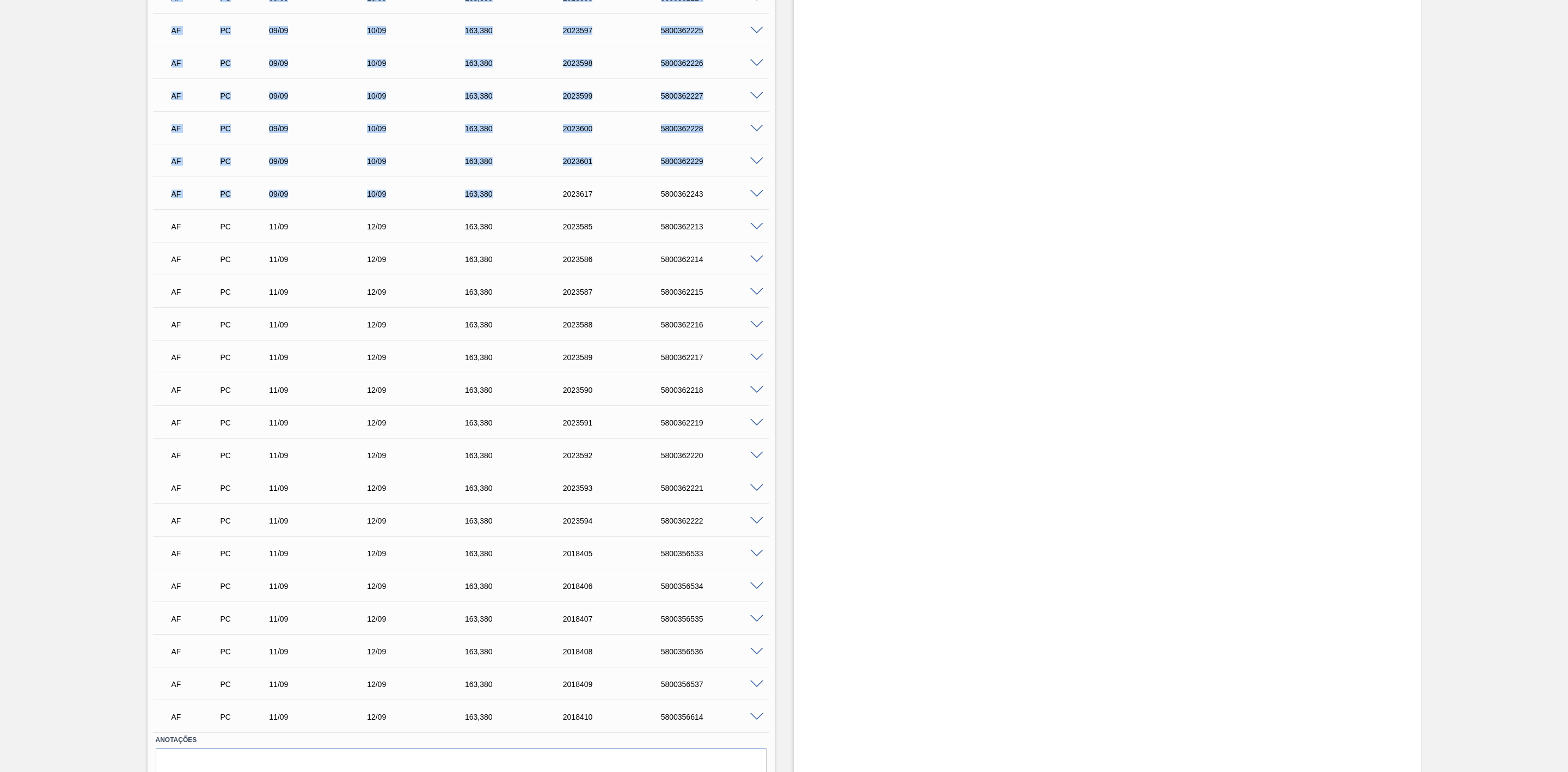
scroll to position [2369, 0]
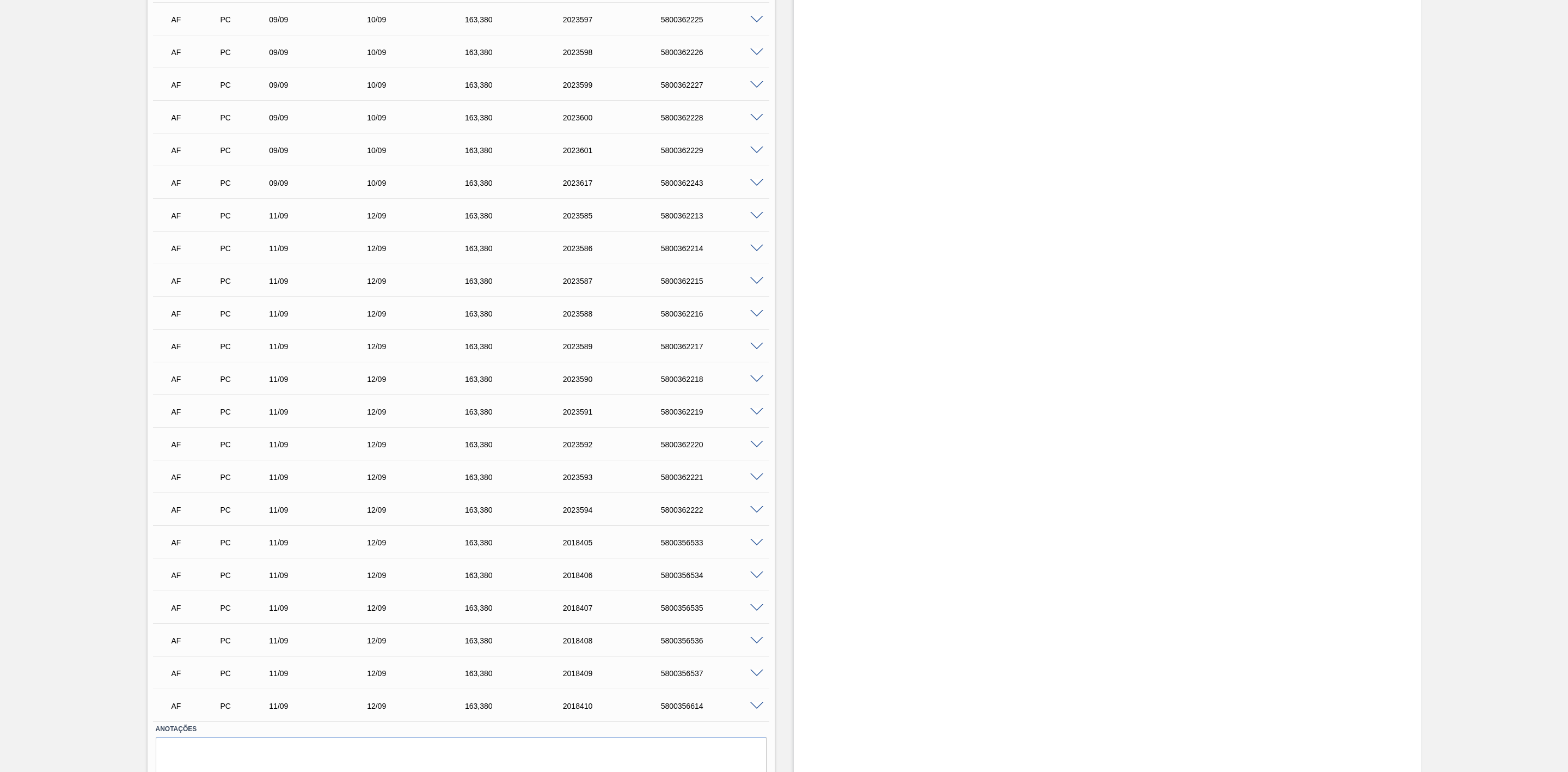
click at [500, 220] on div "163,380" at bounding box center [519, 216] width 113 height 9
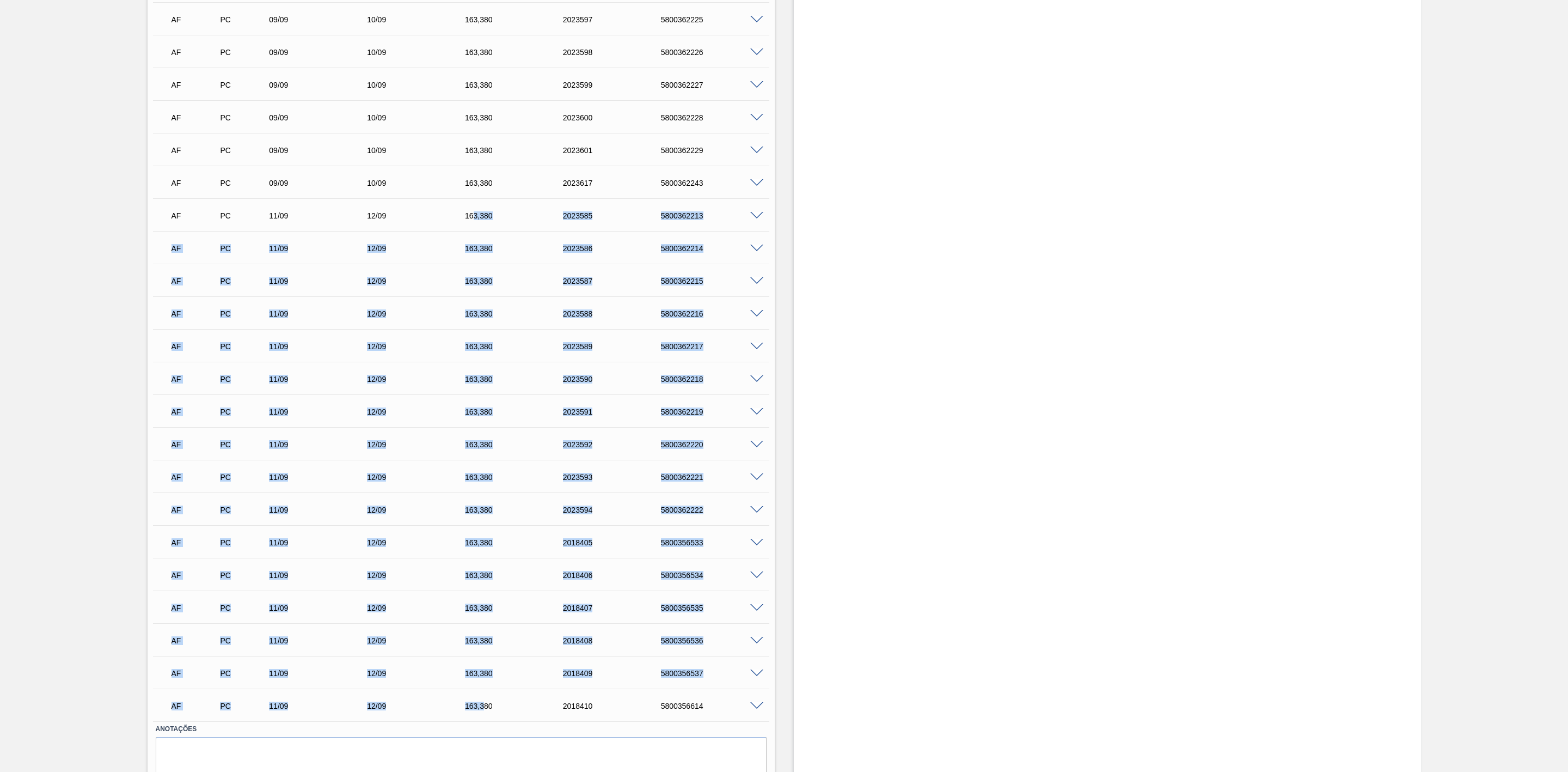
drag, startPoint x: 470, startPoint y: 219, endPoint x: 485, endPoint y: 701, distance: 482.2
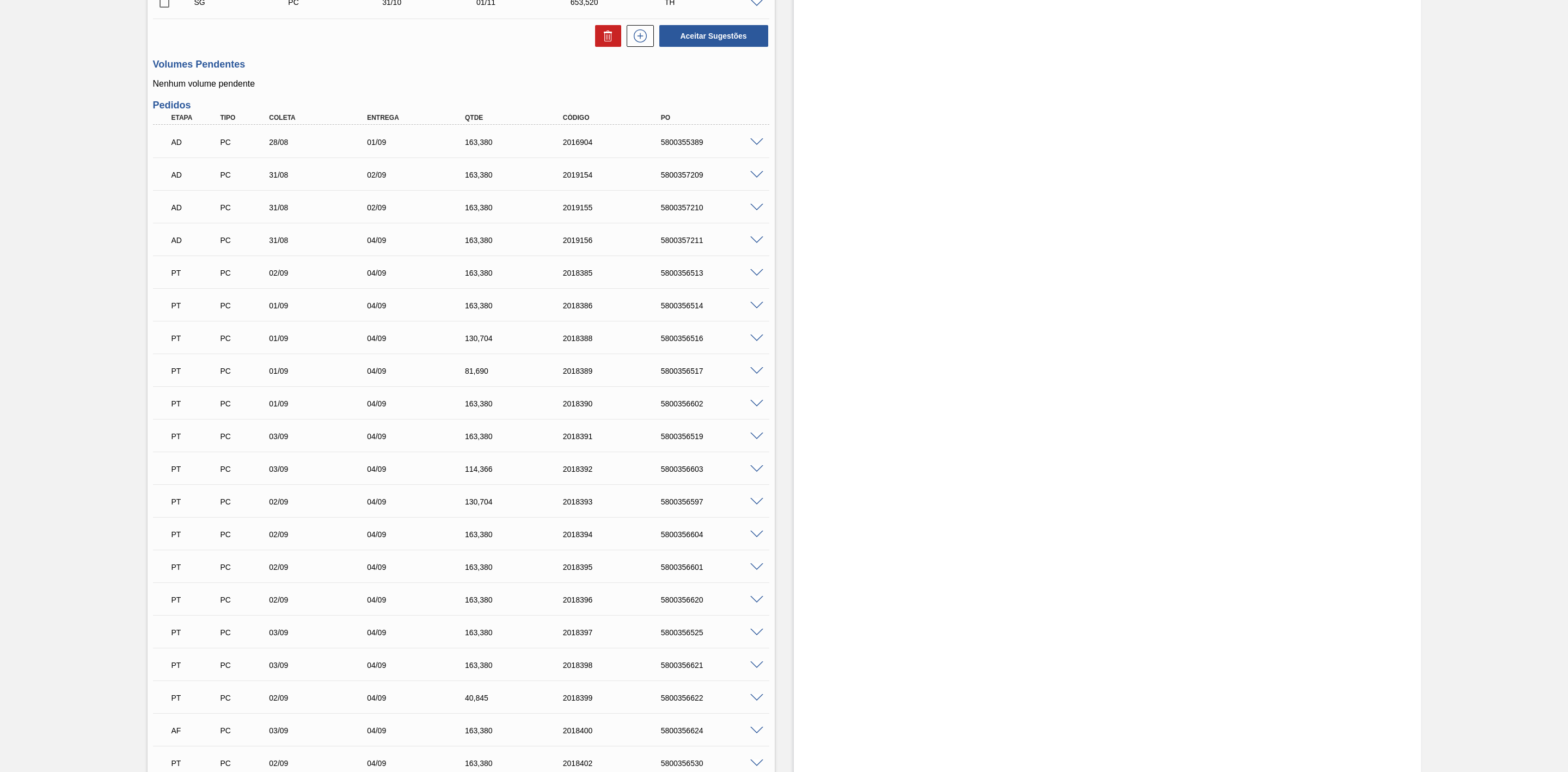
scroll to position [1225, 0]
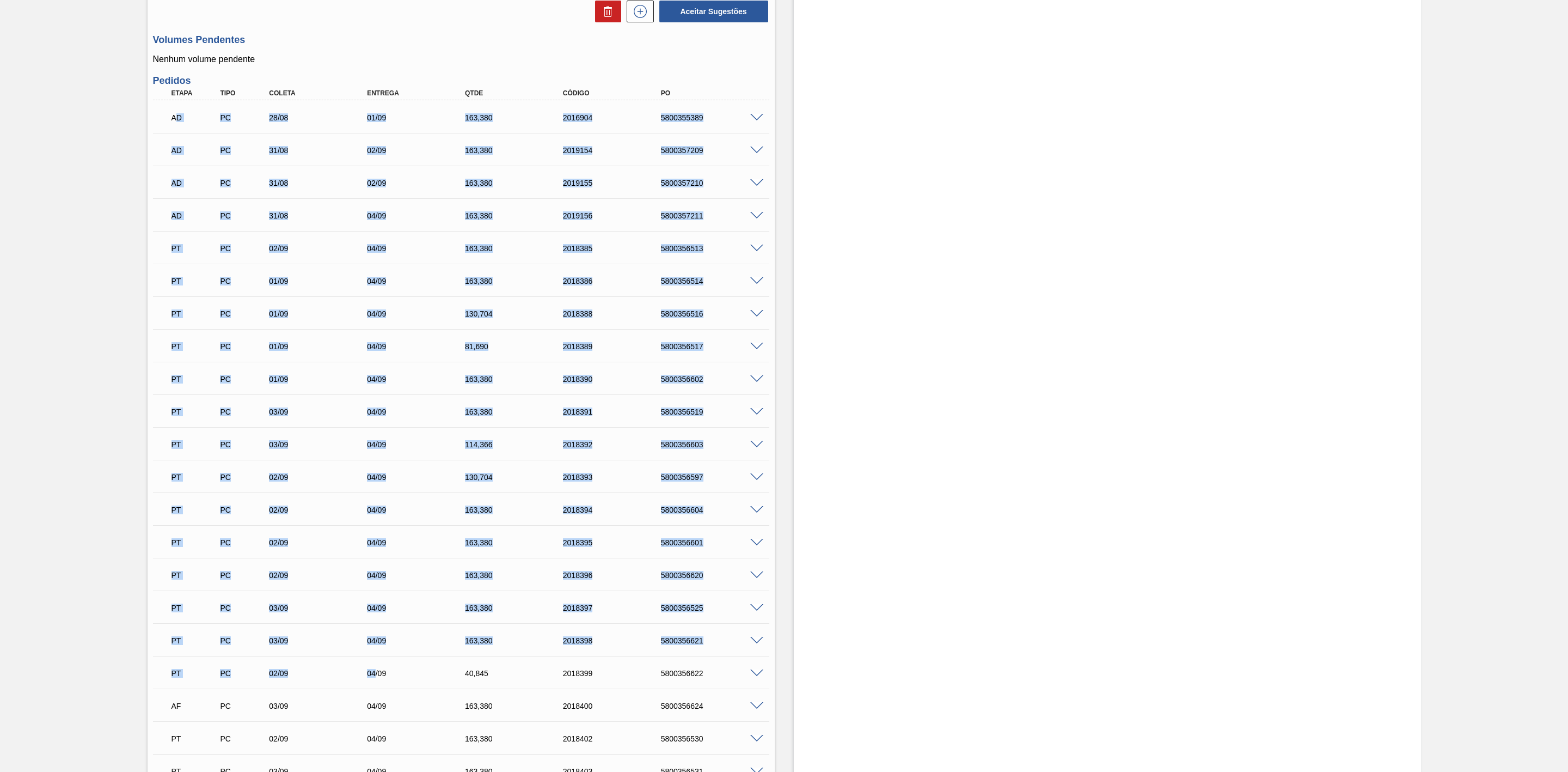
drag, startPoint x: 177, startPoint y: 115, endPoint x: 375, endPoint y: 680, distance: 598.7
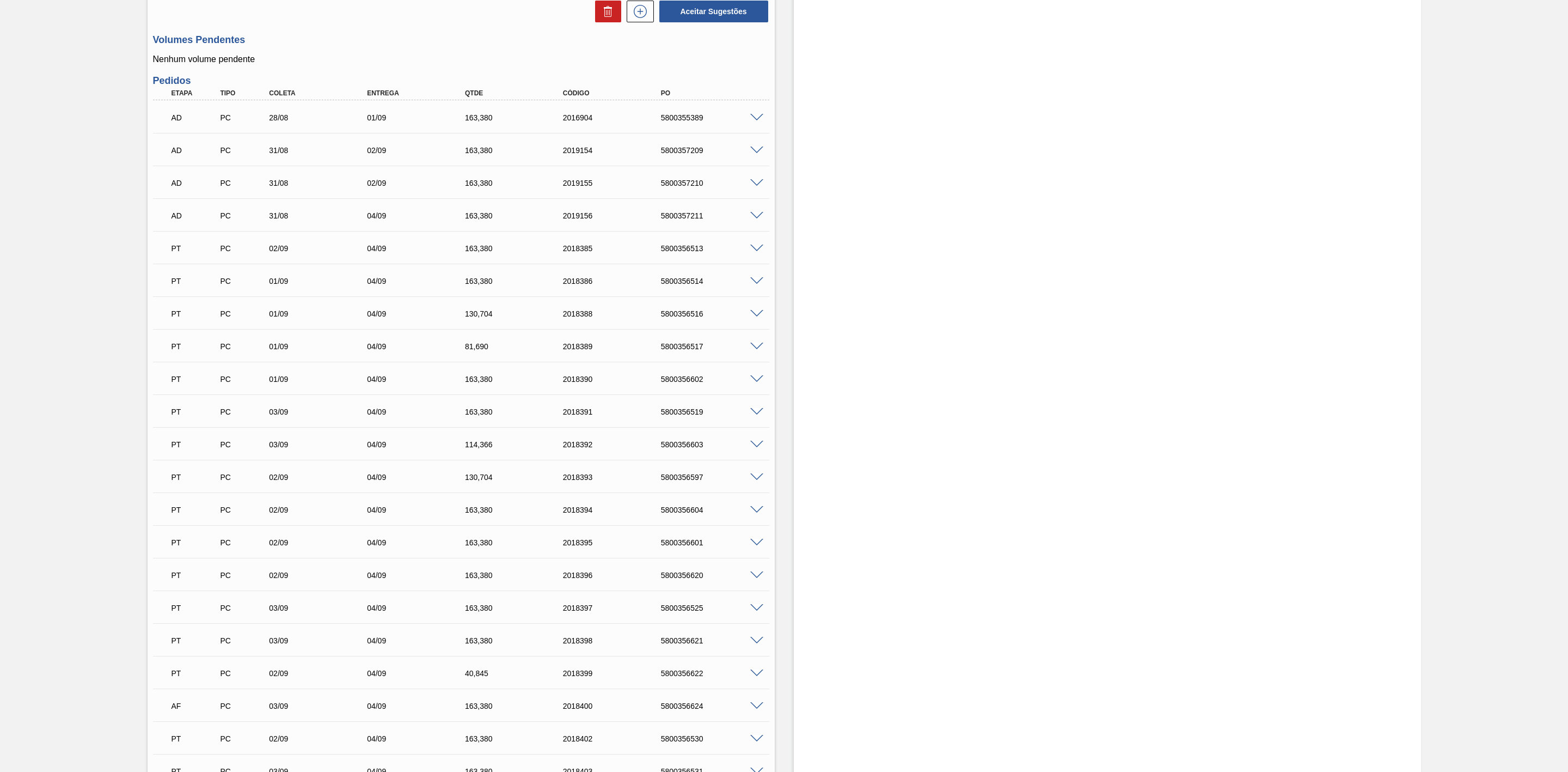
click at [916, 294] on div "Estoque De [DATE] Até [DATE] Filtro 07/09 Projeção de Estoque 532.249 [DOMAIN_N…" at bounding box center [1107, 391] width 627 height 3125
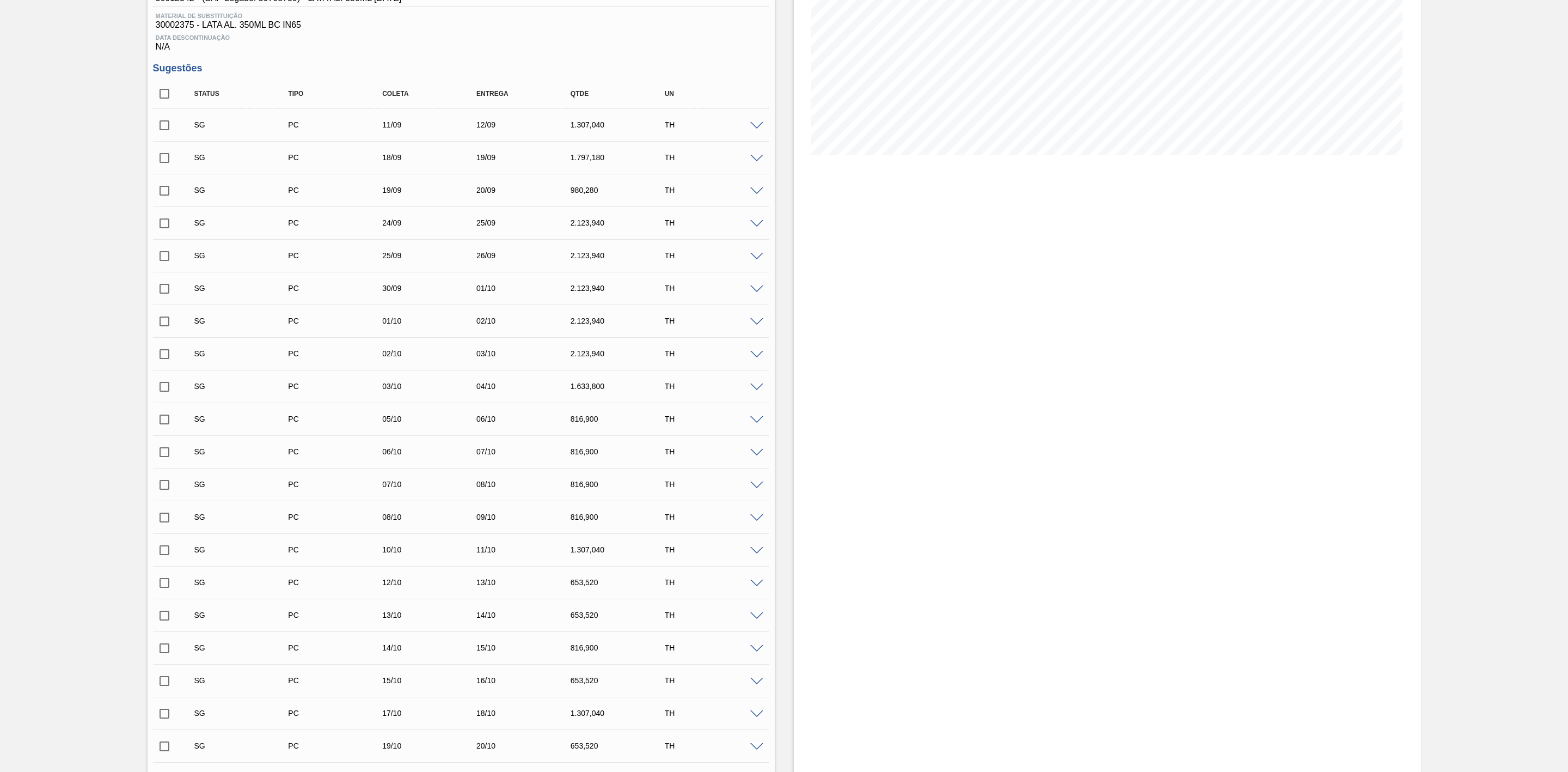
scroll to position [0, 0]
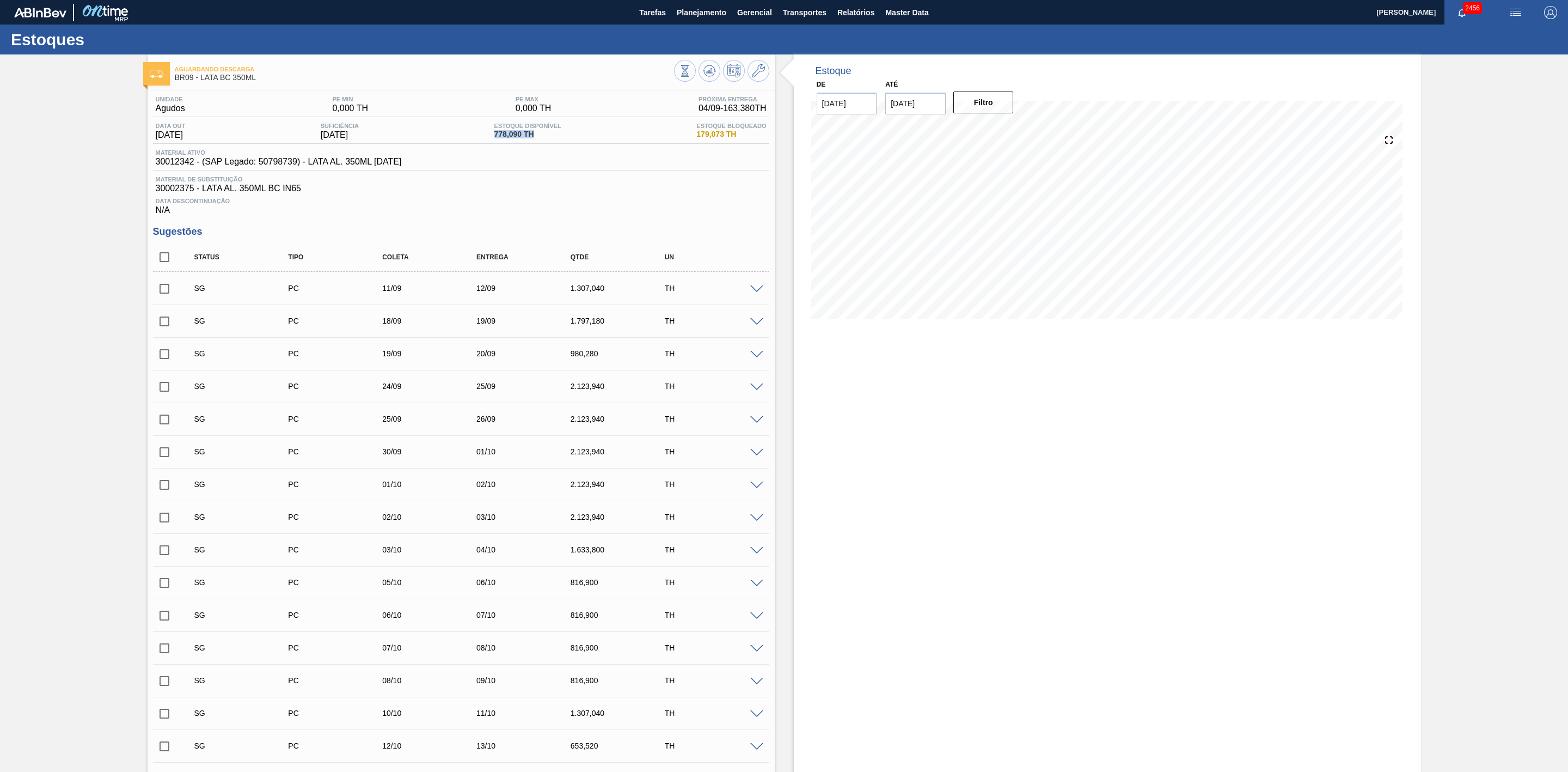
drag, startPoint x: 541, startPoint y: 135, endPoint x: 485, endPoint y: 133, distance: 56.0
click at [485, 133] on div "Data out 19/09/2025 Suficiência 19/09/2025 Estoque Disponível 778,090 TH Estoqu…" at bounding box center [460, 133] width 616 height 21
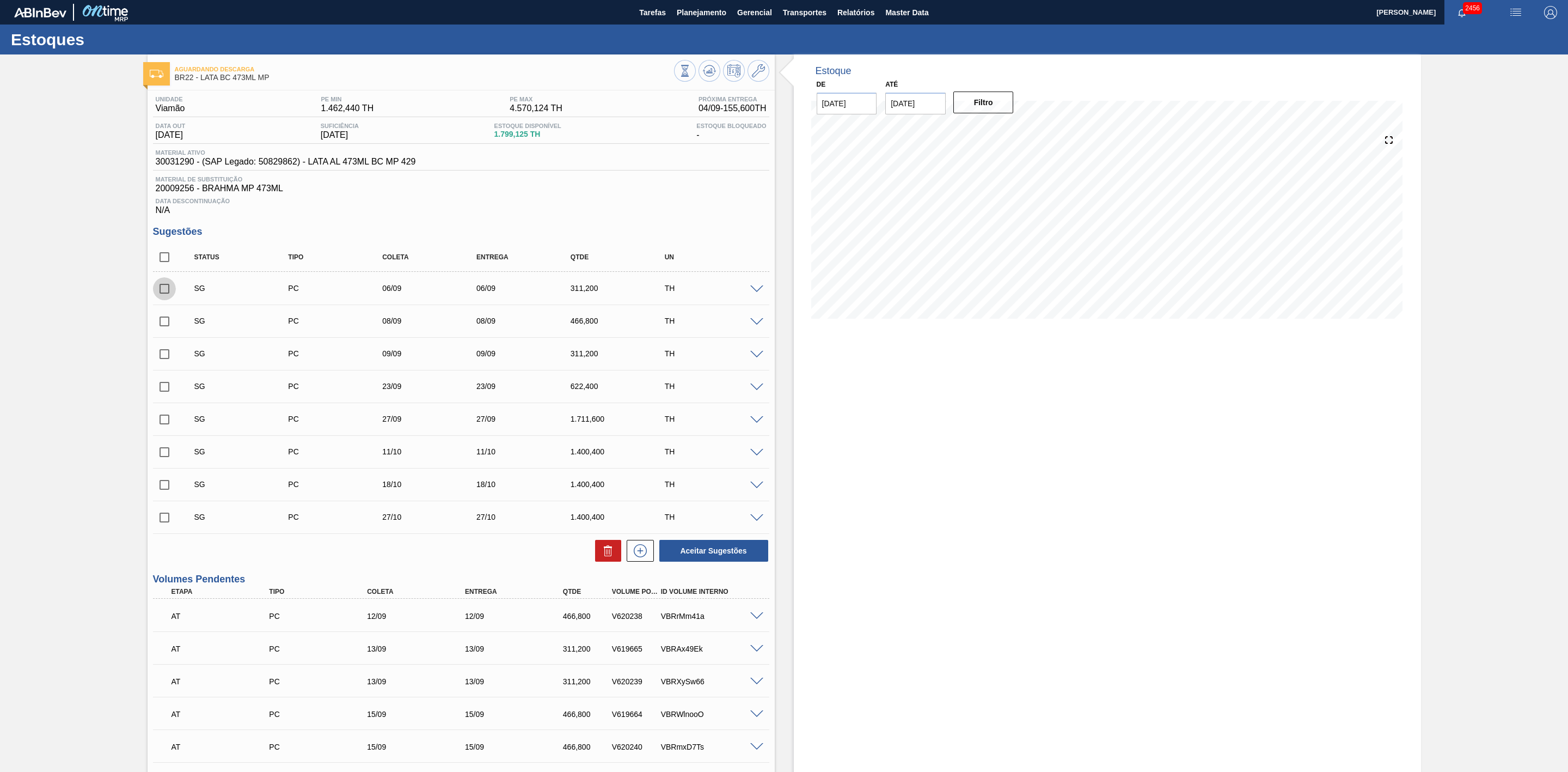
drag, startPoint x: 167, startPoint y: 294, endPoint x: 165, endPoint y: 310, distance: 16.1
click at [167, 294] on input "checkbox" at bounding box center [164, 289] width 23 height 23
checkbox input "true"
click at [168, 333] on input "checkbox" at bounding box center [164, 320] width 23 height 23
checkbox input "true"
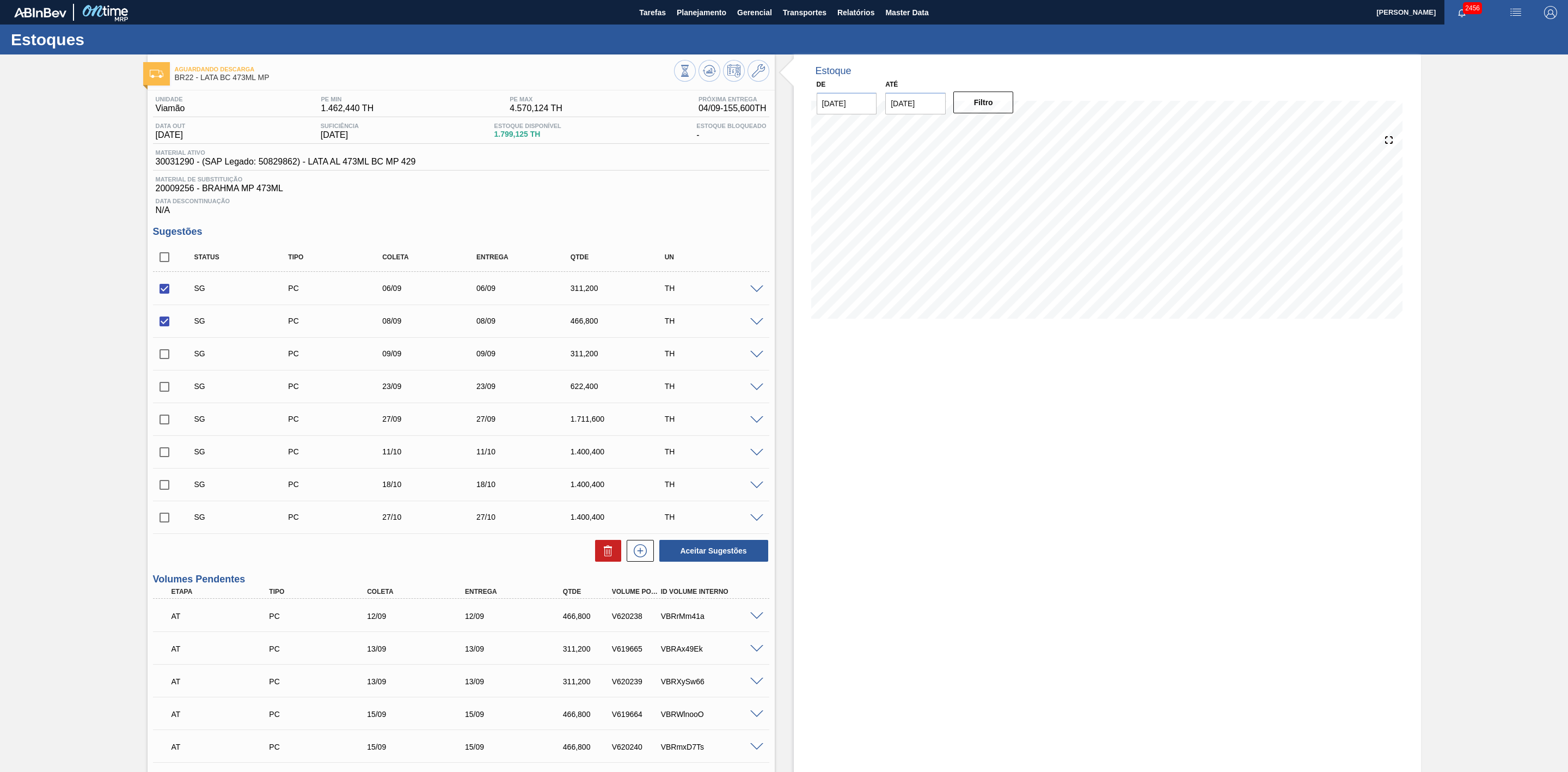
click at [164, 362] on input "checkbox" at bounding box center [164, 353] width 23 height 23
checkbox input "true"
click at [598, 555] on button at bounding box center [608, 551] width 26 height 22
checkbox input "false"
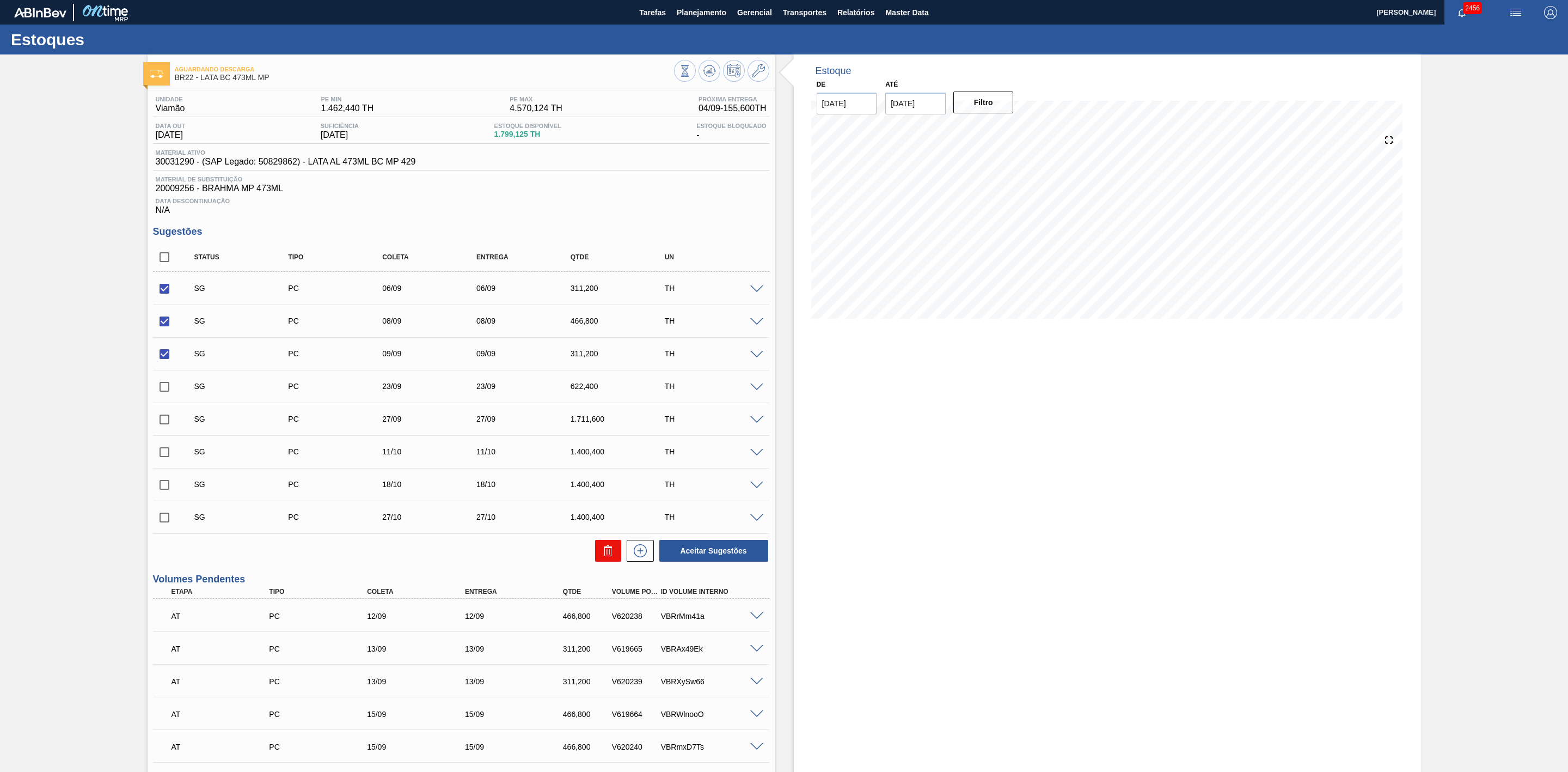
checkbox input "false"
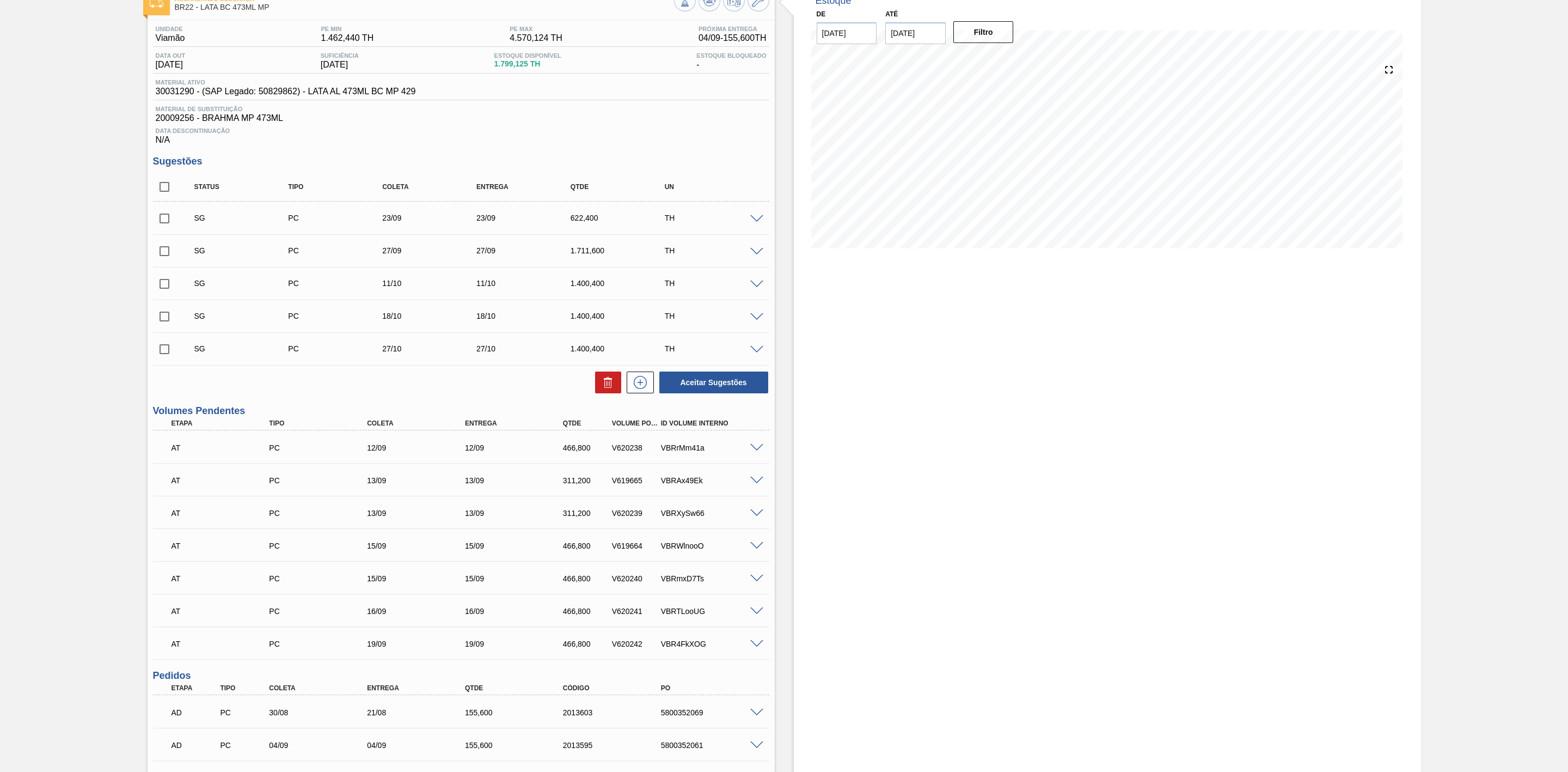
scroll to position [55, 0]
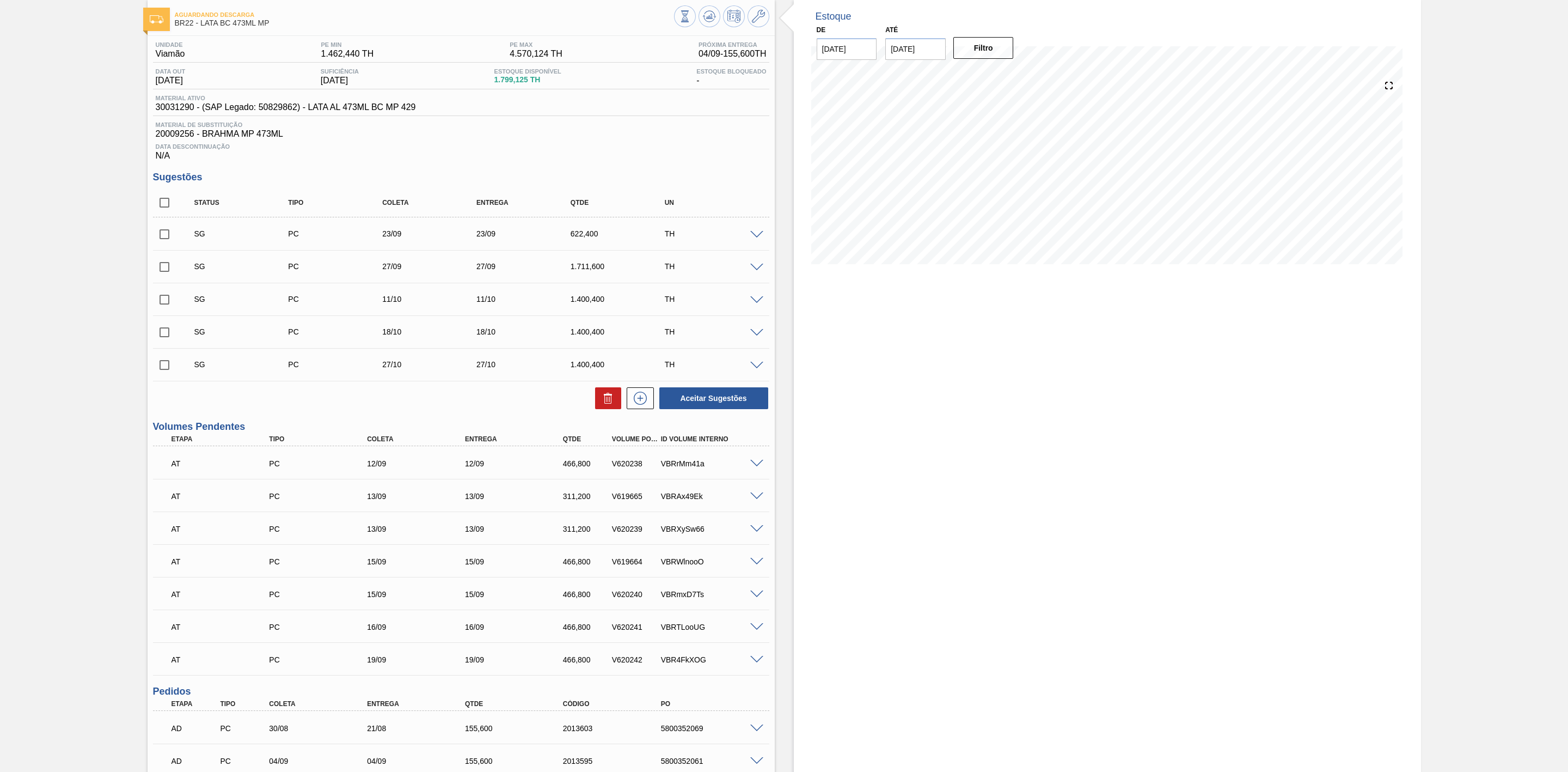
click at [918, 49] on input "[DATE]" at bounding box center [916, 49] width 60 height 22
click at [928, 182] on div "30" at bounding box center [934, 180] width 15 height 15
type input "[DATE]"
click at [980, 46] on button "Filtro" at bounding box center [984, 48] width 60 height 22
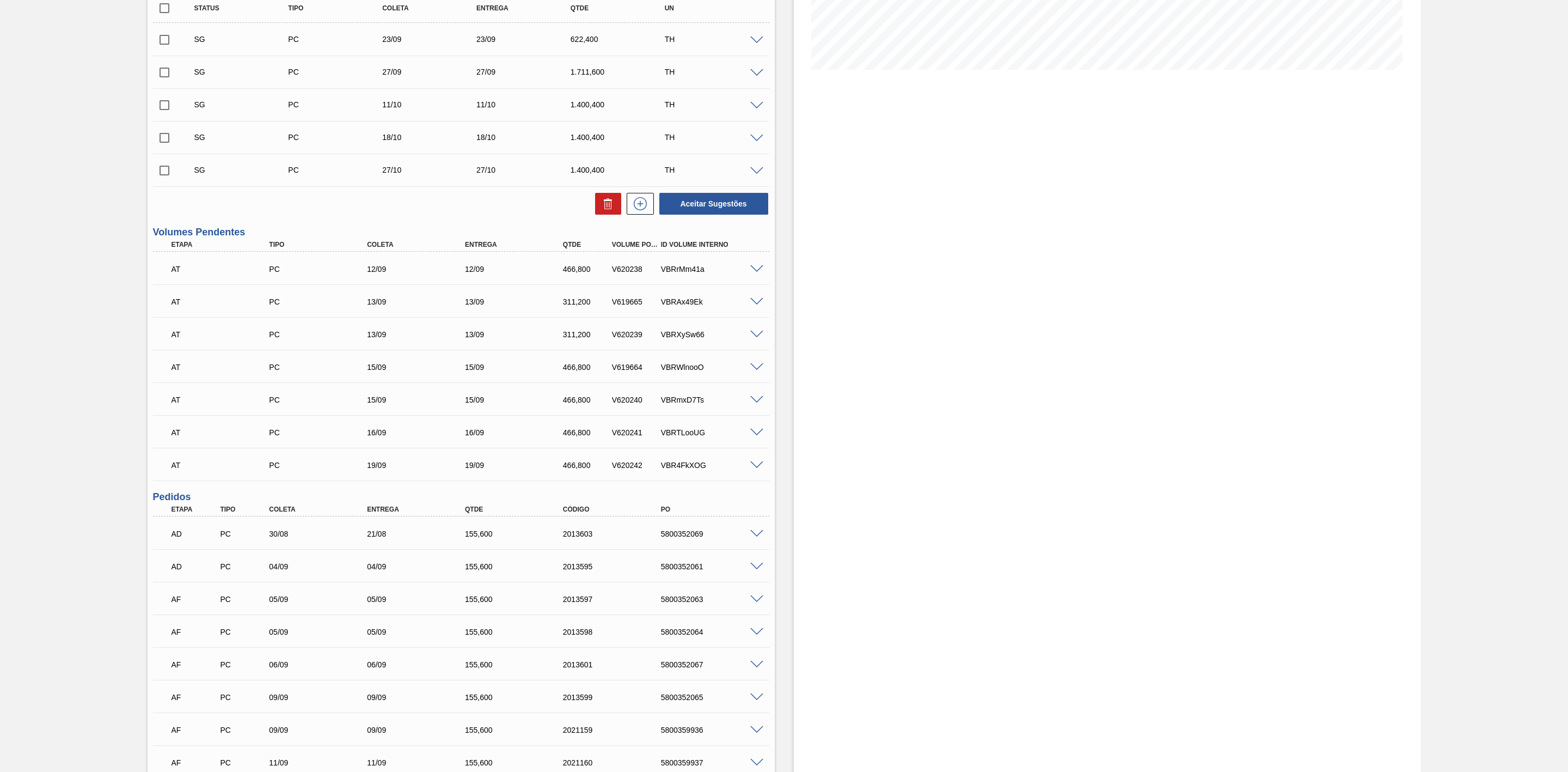
scroll to position [218, 0]
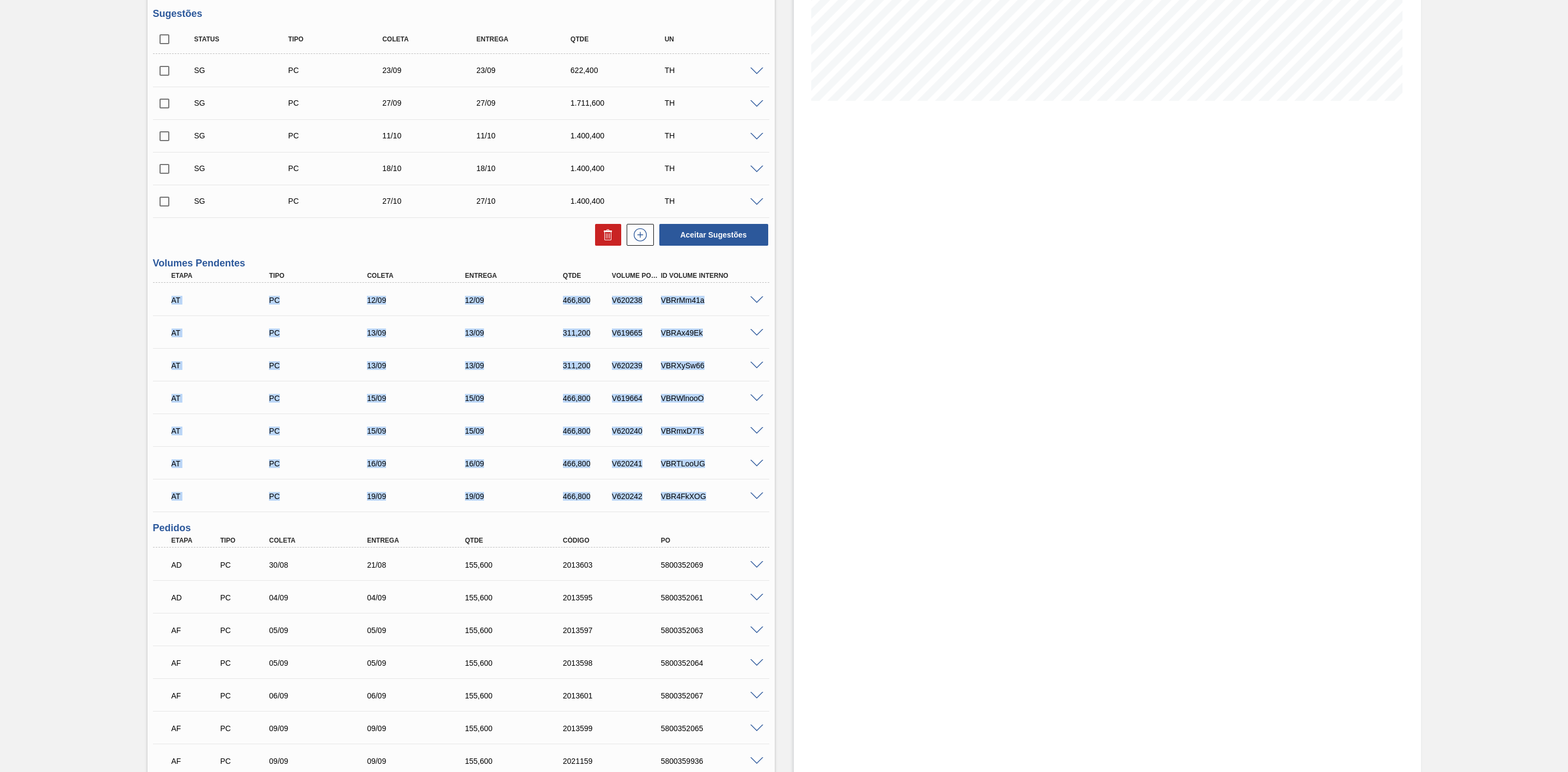
drag, startPoint x: 168, startPoint y: 300, endPoint x: 733, endPoint y: 500, distance: 599.4
click at [733, 500] on div "AT PC 12/09 12/09 466,800 V620238 VBRrMm41a Material 30031290 - LATA AL 473ML B…" at bounding box center [460, 396] width 616 height 229
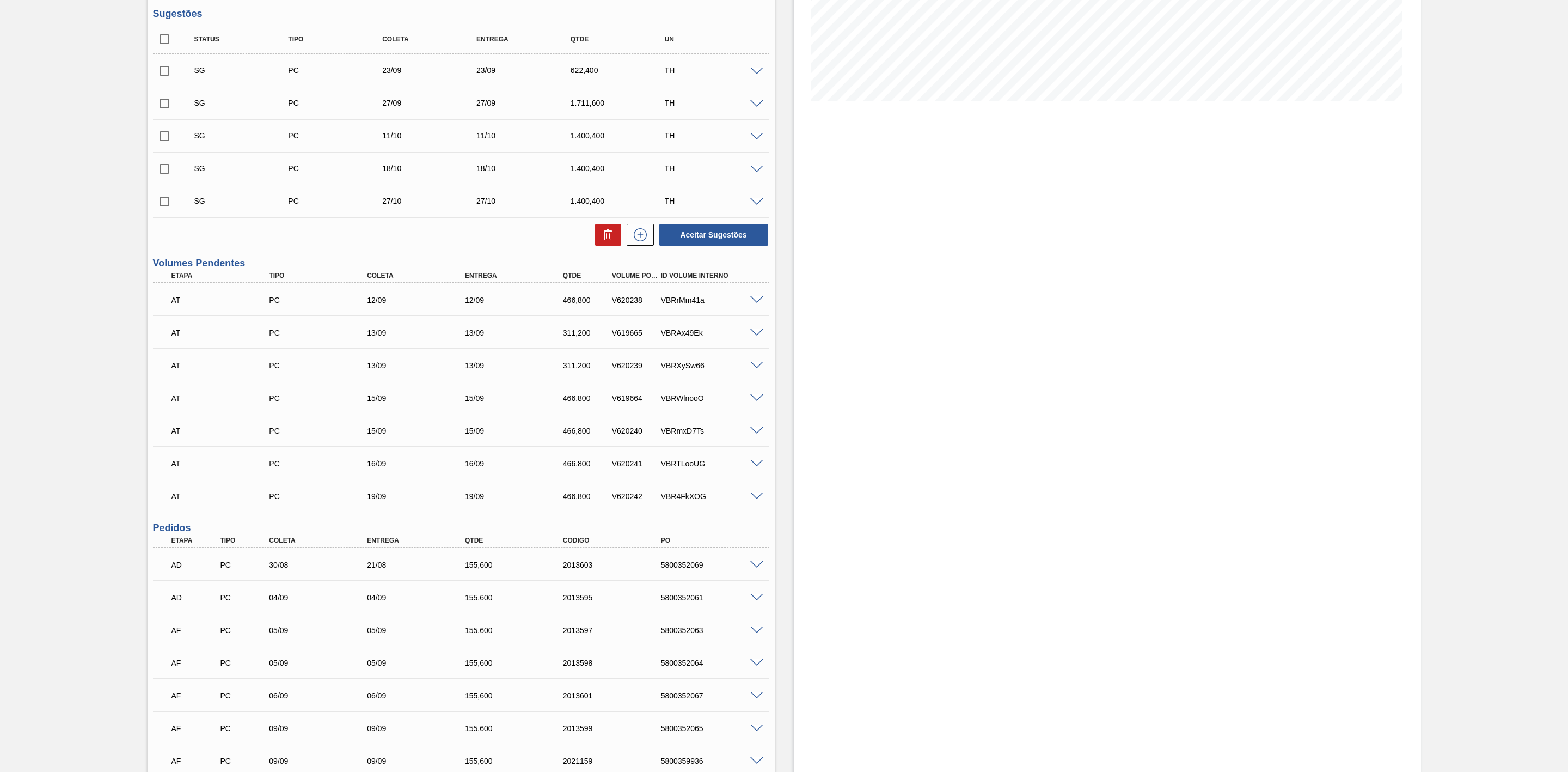
click at [910, 395] on div "Estoque De [DATE] Até [DATE] Filtro 16/09 Projeção de Estoque 3,278.973 [DOMAIN…" at bounding box center [1107, 384] width 627 height 1094
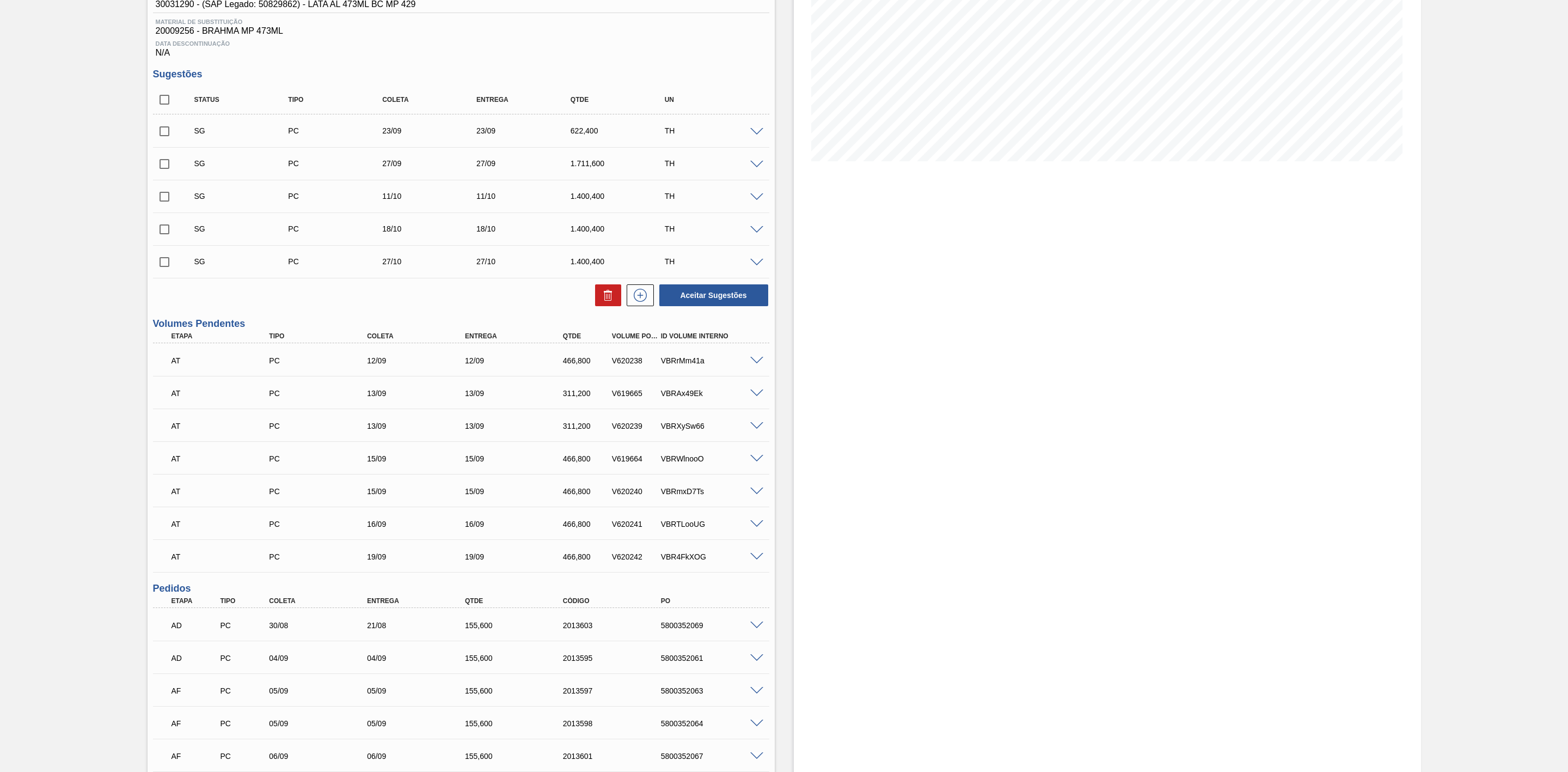
scroll to position [55, 0]
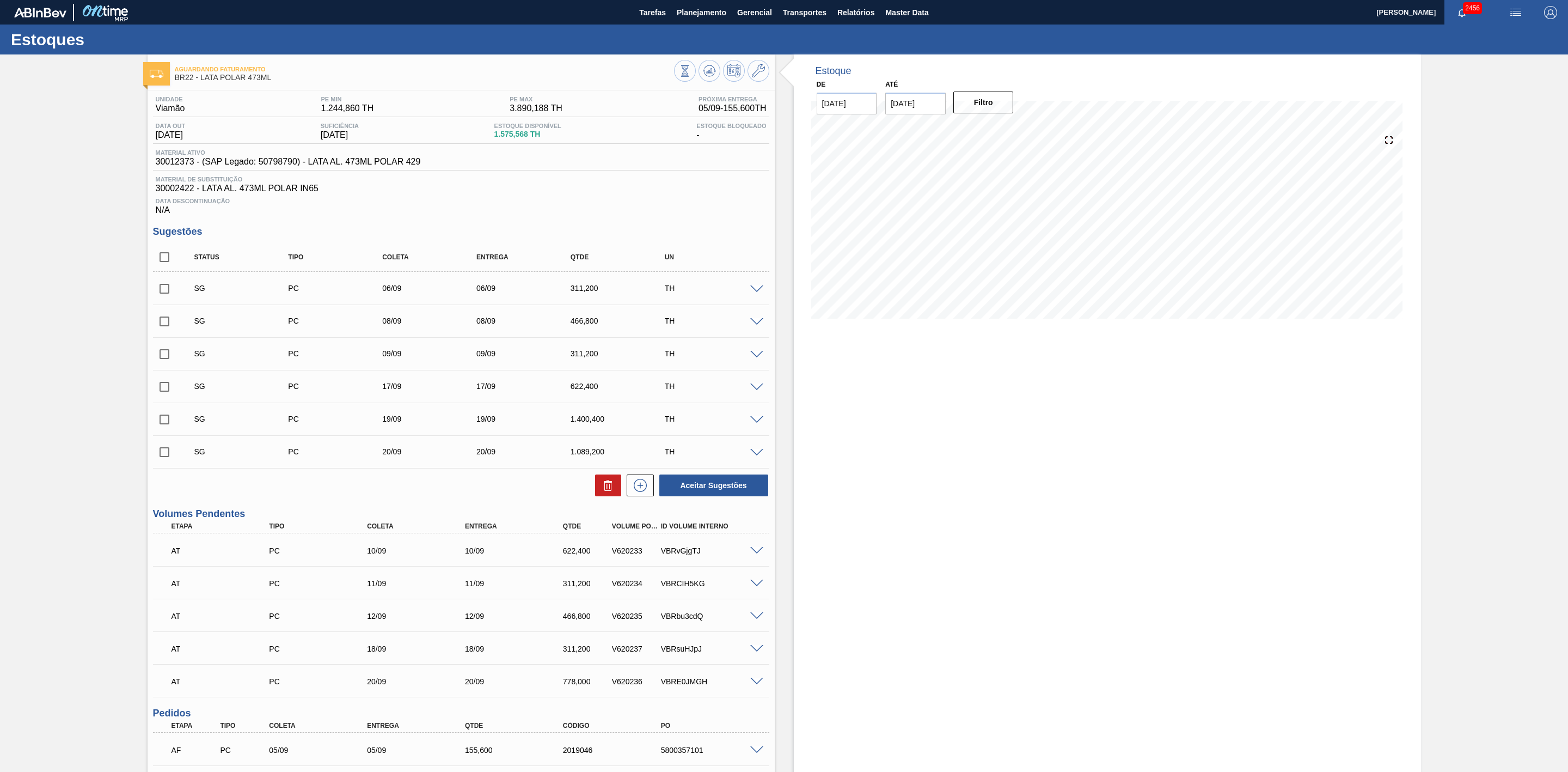
drag, startPoint x: 163, startPoint y: 296, endPoint x: 160, endPoint y: 311, distance: 15.3
click at [163, 296] on input "checkbox" at bounding box center [164, 289] width 23 height 23
checkbox input "true"
click at [162, 325] on input "checkbox" at bounding box center [164, 320] width 23 height 23
checkbox input "true"
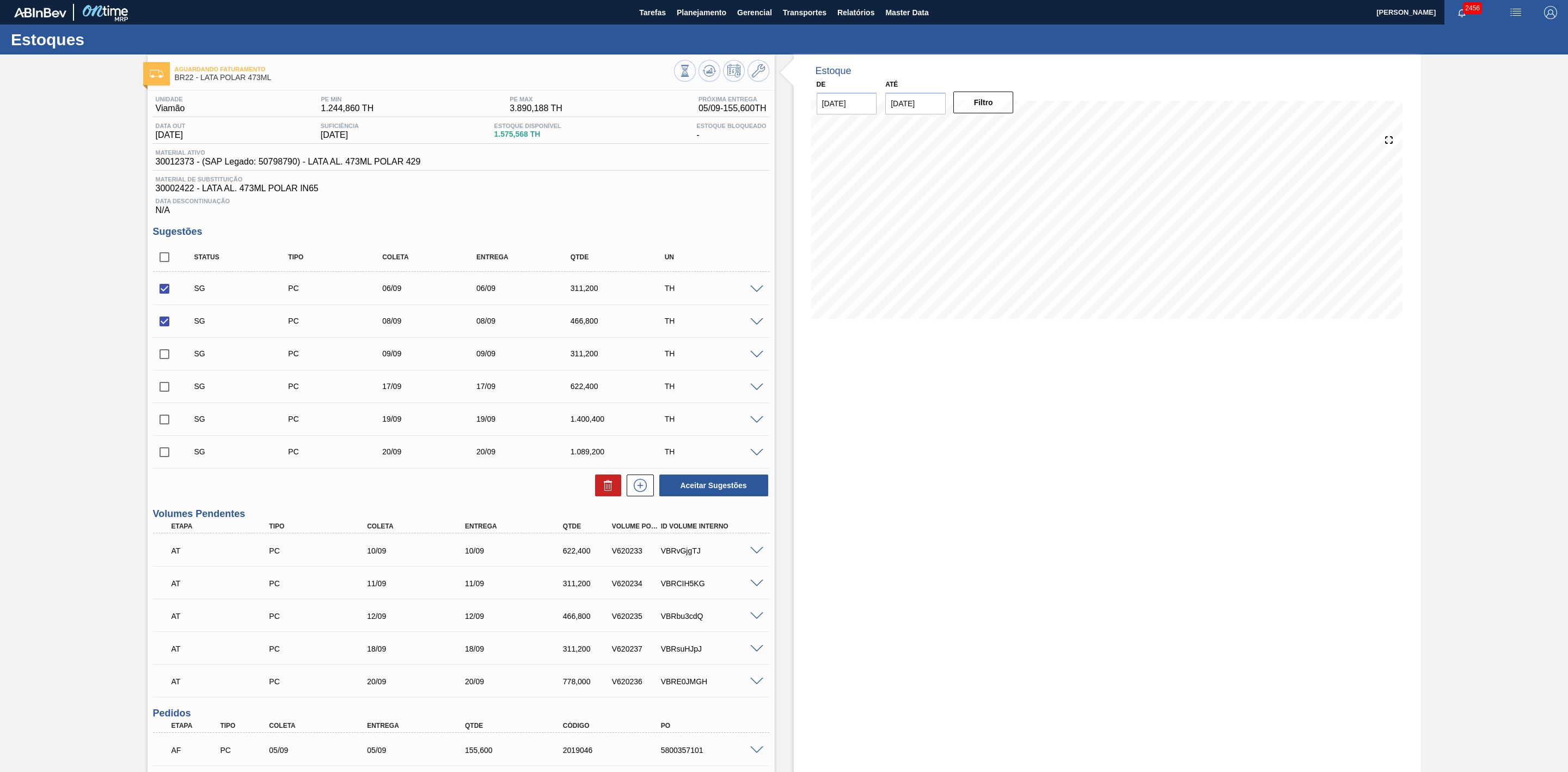
click at [165, 356] on input "checkbox" at bounding box center [164, 353] width 23 height 23
checkbox input "true"
click at [602, 492] on icon at bounding box center [608, 485] width 13 height 13
checkbox input "false"
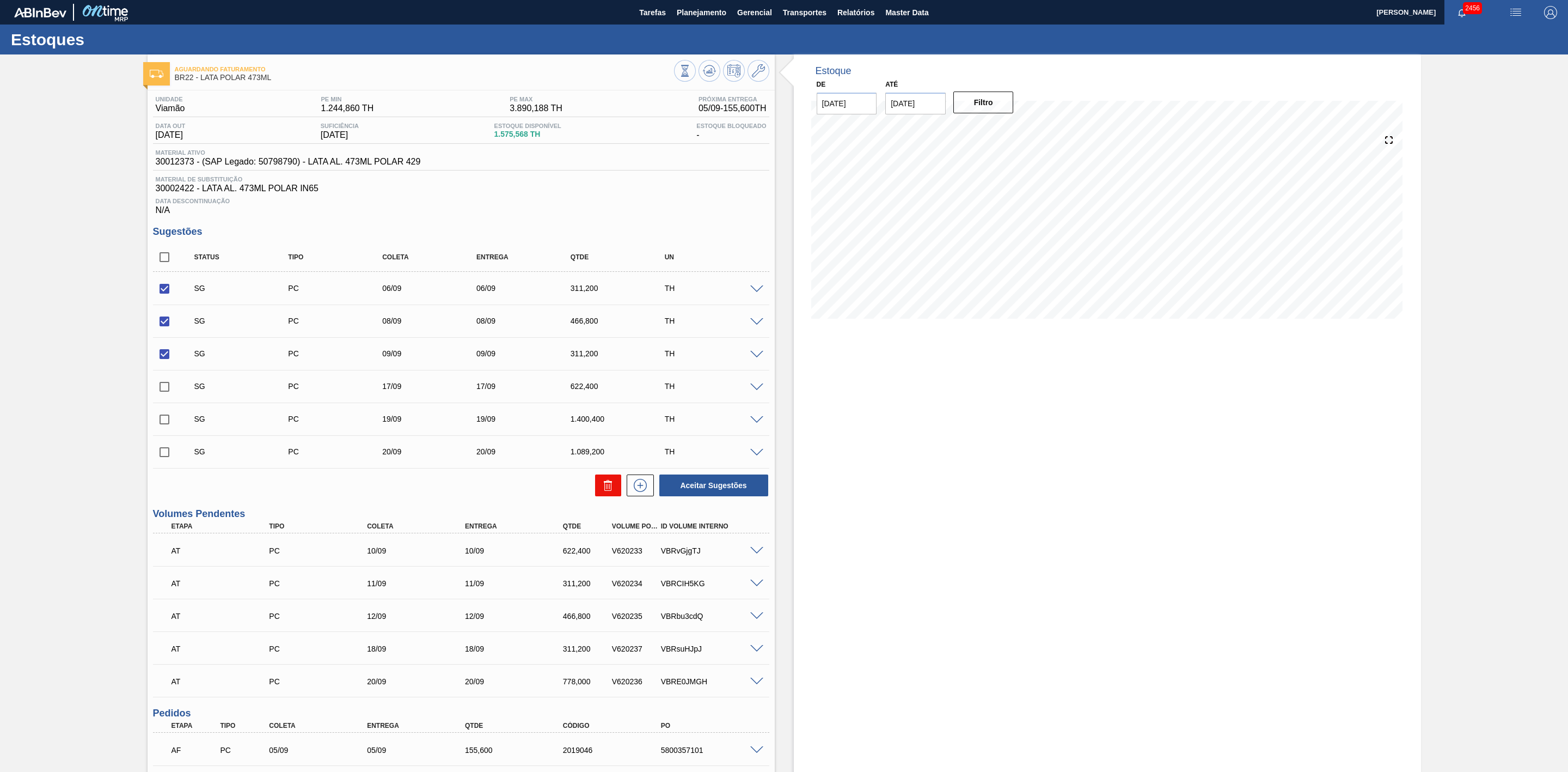
checkbox input "false"
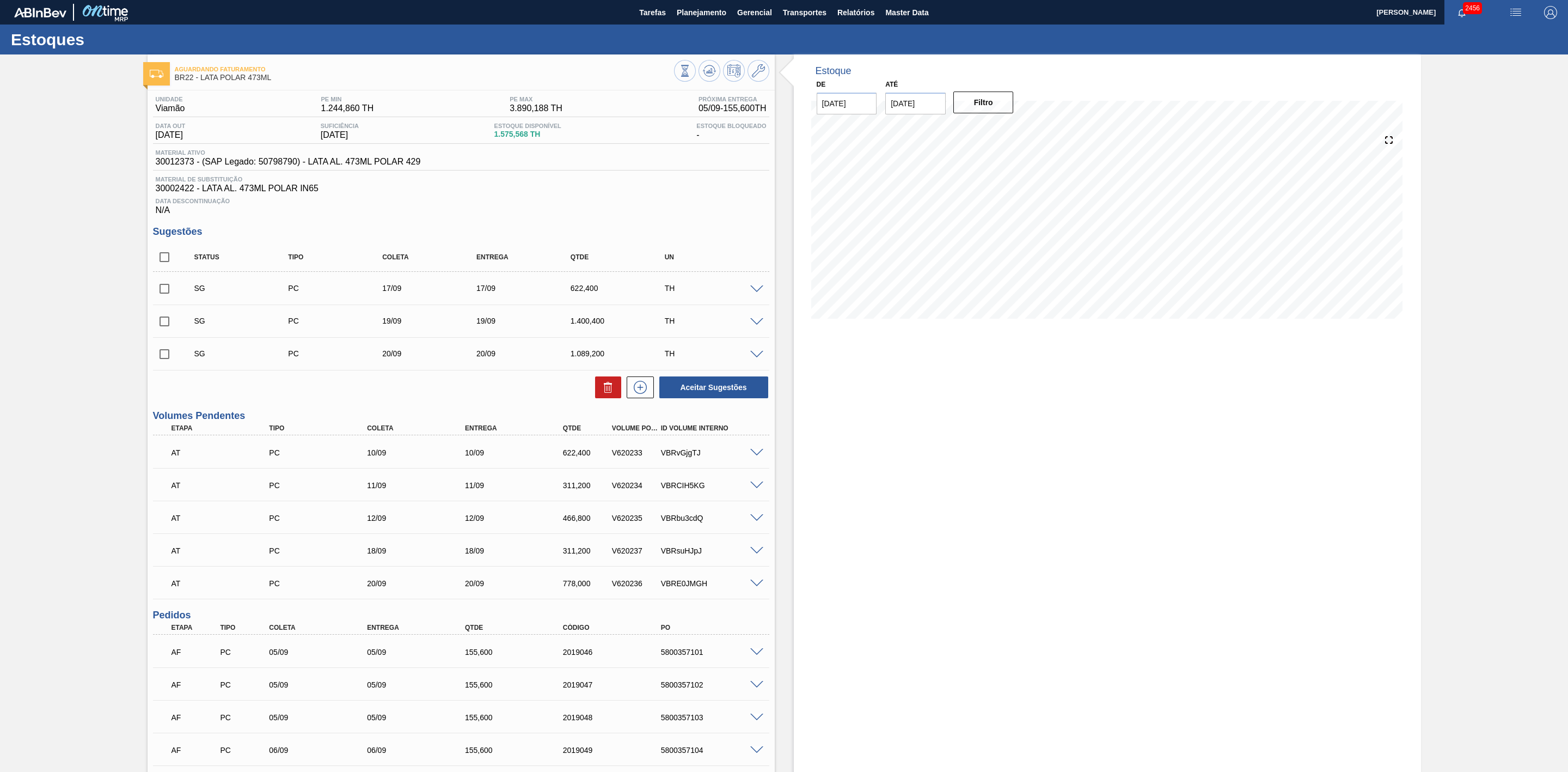
click at [926, 491] on div "Estoque De 04/09/2025 Até 25/09/2025 Filtro 09/09 Projeção de Estoque 99.016 Ne…" at bounding box center [1107, 553] width 627 height 996
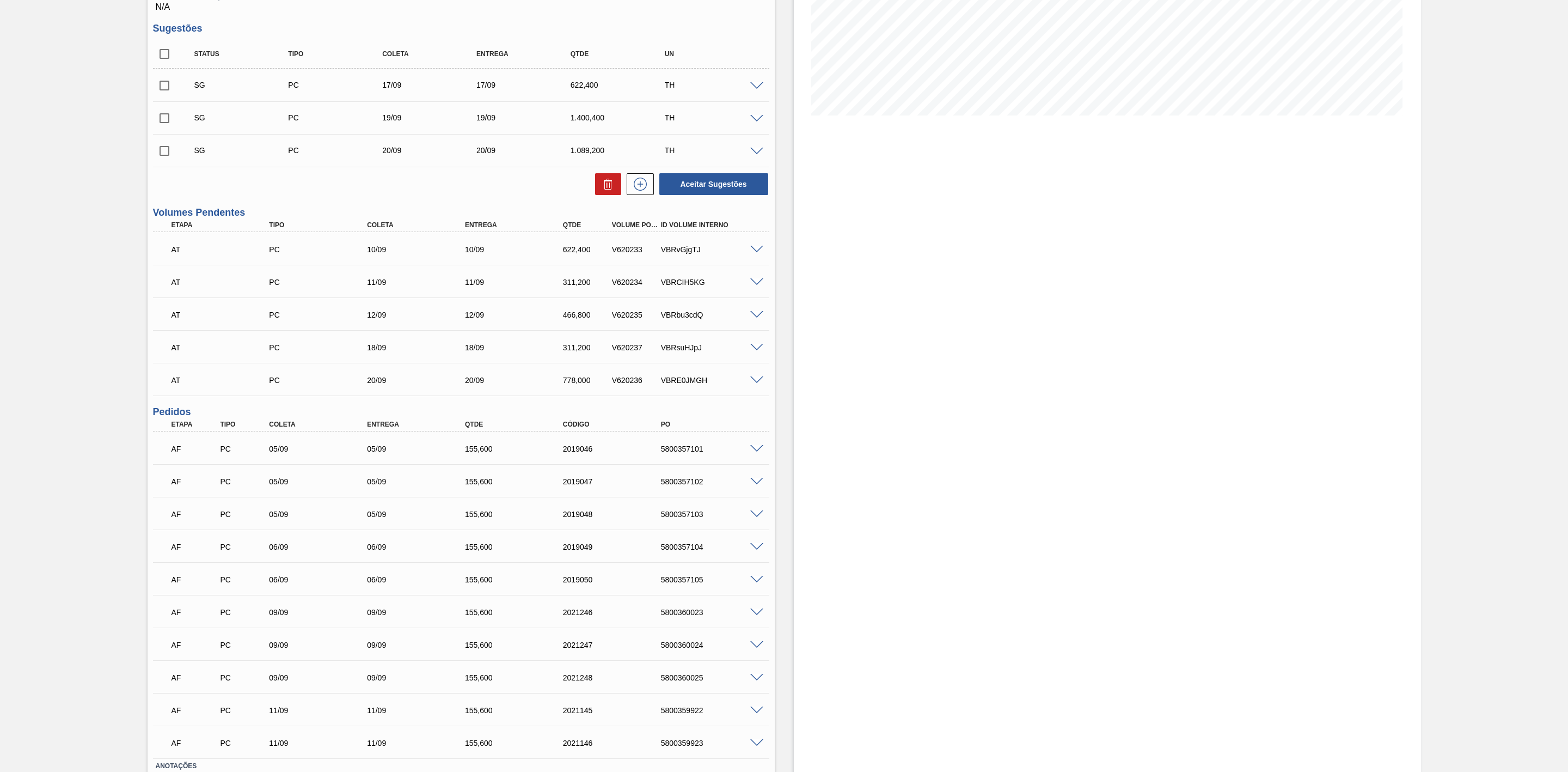
scroll to position [245, 0]
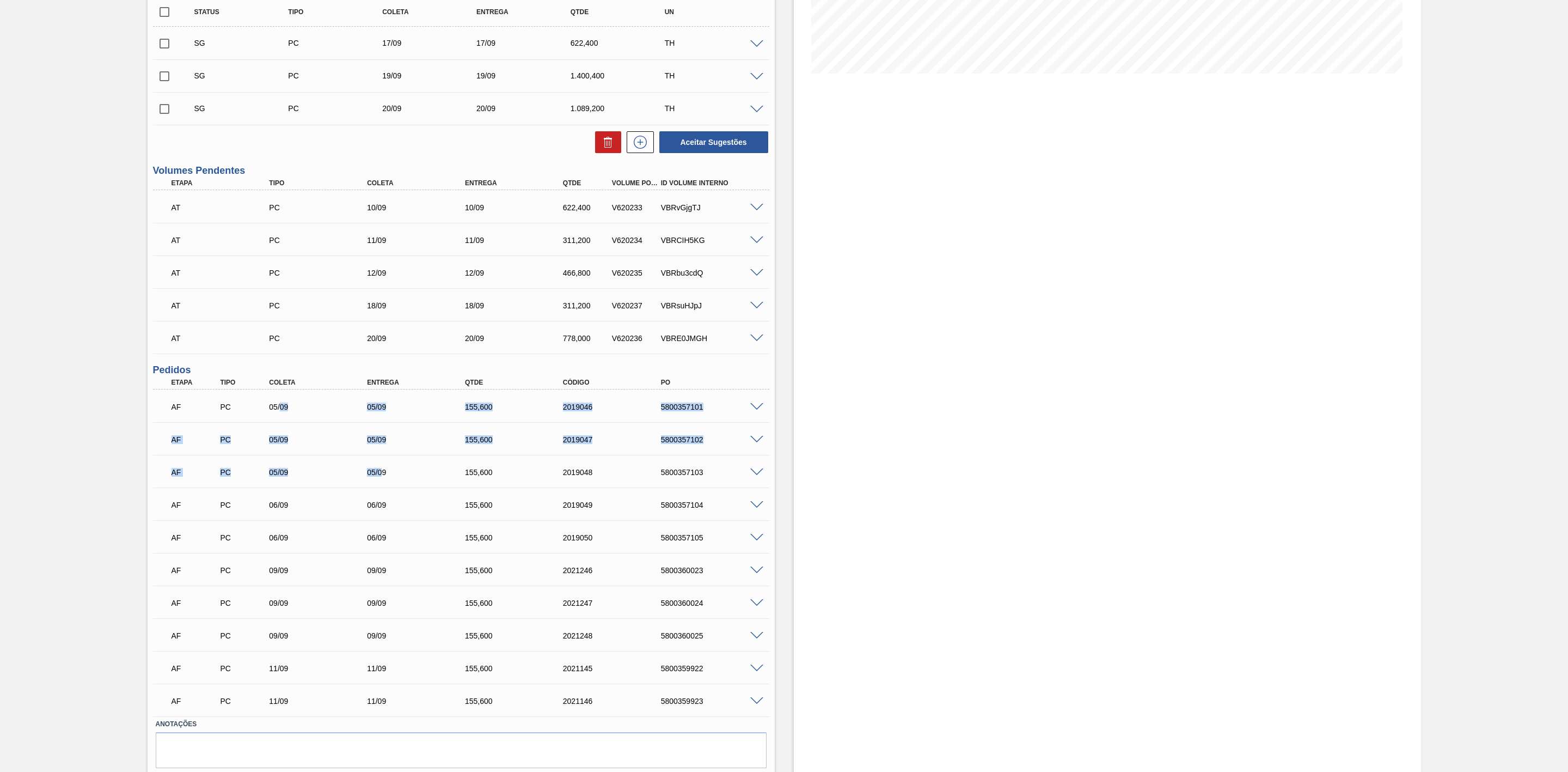
drag, startPoint x: 281, startPoint y: 411, endPoint x: 382, endPoint y: 475, distance: 119.6
click at [382, 475] on div "AF PC 05/09 05/09 155,600 2019046 5800357101 Material 30012373 - LATA AL. 473ML…" at bounding box center [460, 553] width 616 height 327
drag, startPoint x: 986, startPoint y: 172, endPoint x: 925, endPoint y: 188, distance: 63.1
click at [986, 172] on div "Estoque De 04/09/2025 Até 25/09/2025 Filtro 09/09 Projeção de Estoque 99.016 Ne…" at bounding box center [1107, 308] width 627 height 996
drag, startPoint x: 376, startPoint y: 478, endPoint x: 369, endPoint y: 409, distance: 69.4
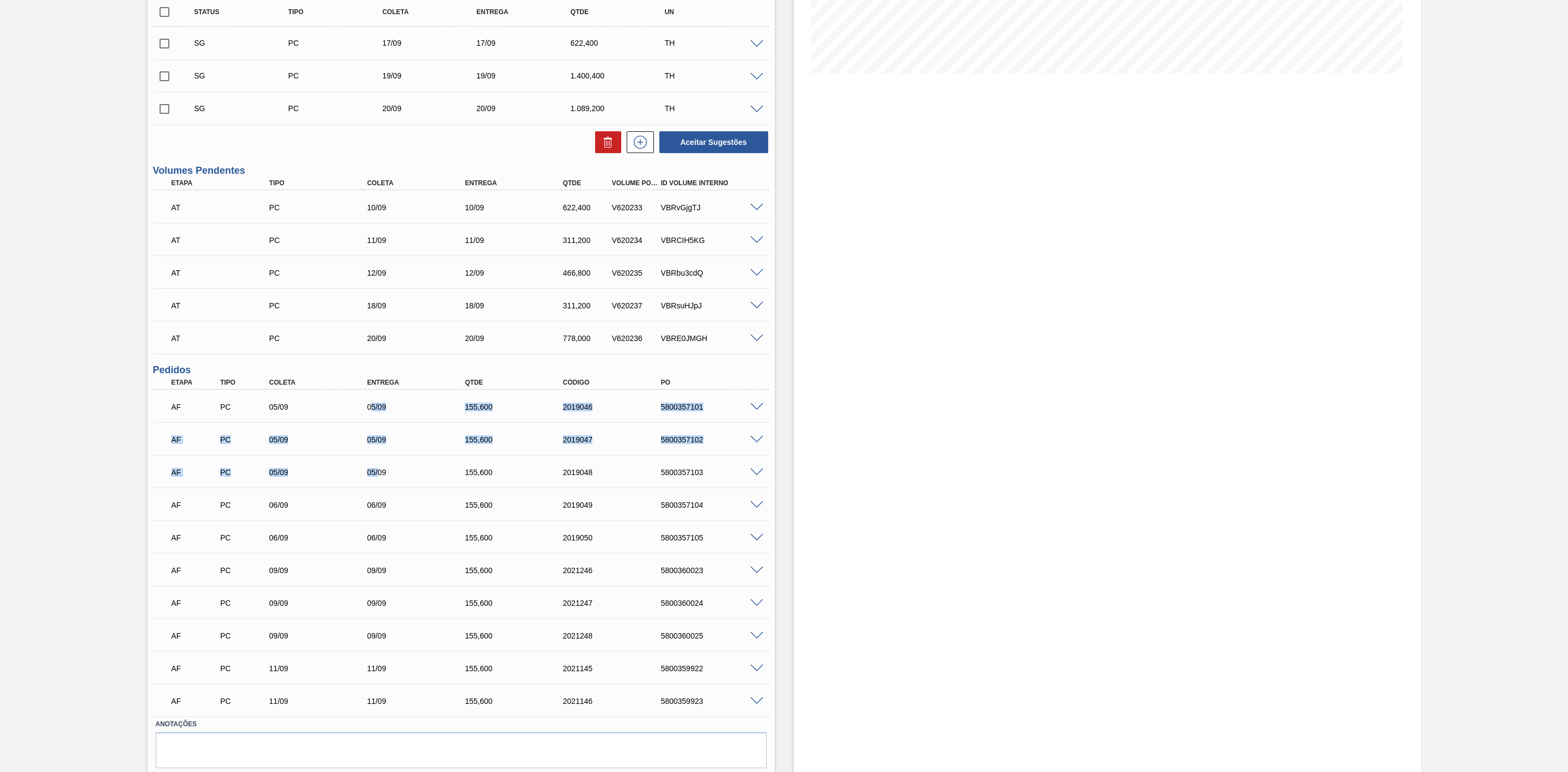
click at [369, 409] on div "AF PC 05/09 05/09 155,600 2019046 5800357101 Material 30012373 - LATA AL. 473ML…" at bounding box center [460, 553] width 616 height 327
drag, startPoint x: 374, startPoint y: 509, endPoint x: 378, endPoint y: 544, distance: 35.2
click at [378, 544] on div "AF PC 05/09 05/09 155,600 2019046 5800357101 Material 30012373 - LATA AL. 473ML…" at bounding box center [460, 553] width 616 height 327
drag, startPoint x: 381, startPoint y: 577, endPoint x: 388, endPoint y: 631, distance: 54.5
click at [388, 631] on div "AF PC 05/09 05/09 155,600 2019046 5800357101 Material 30012373 - LATA AL. 473ML…" at bounding box center [460, 553] width 616 height 327
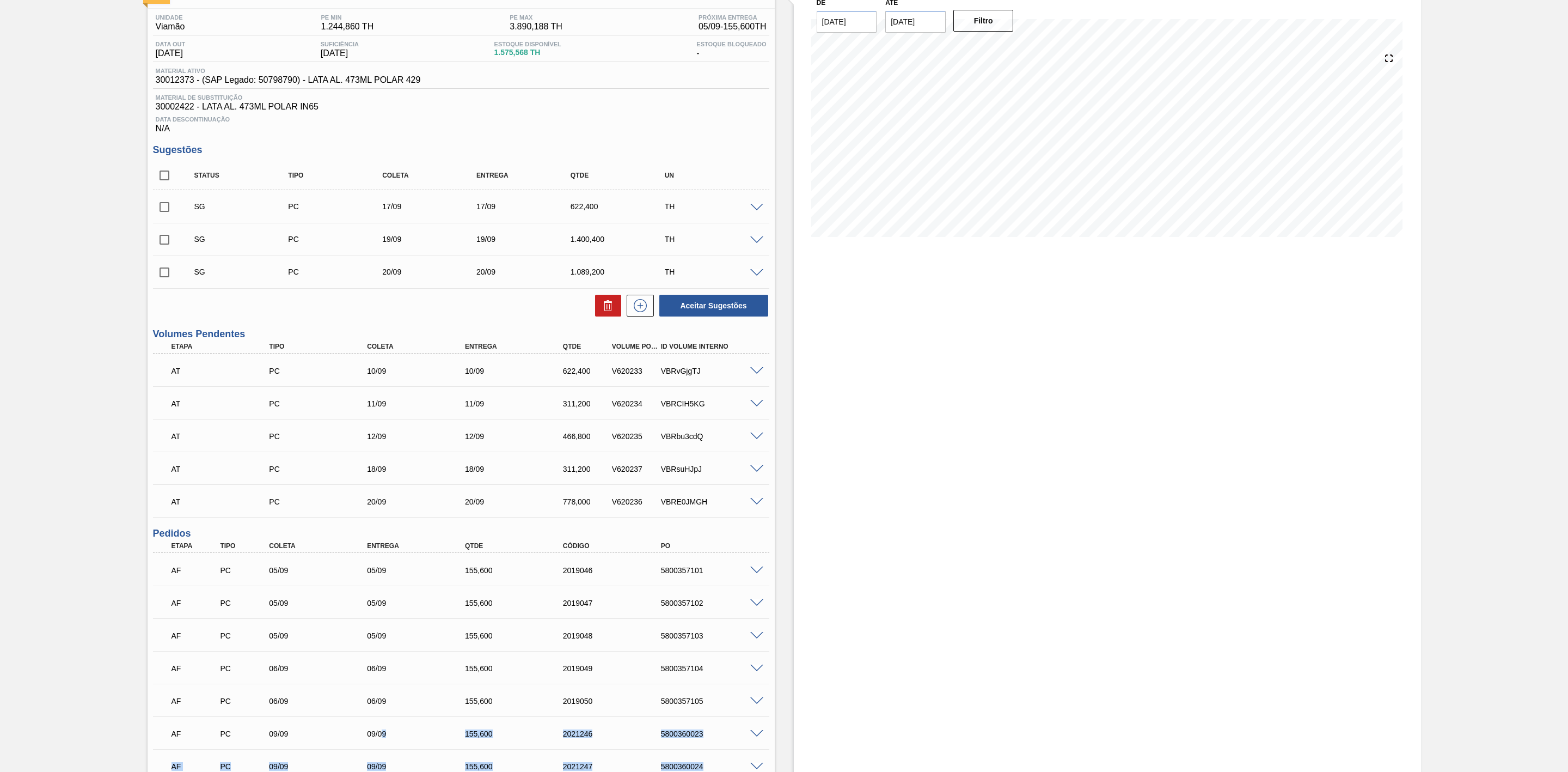
scroll to position [0, 0]
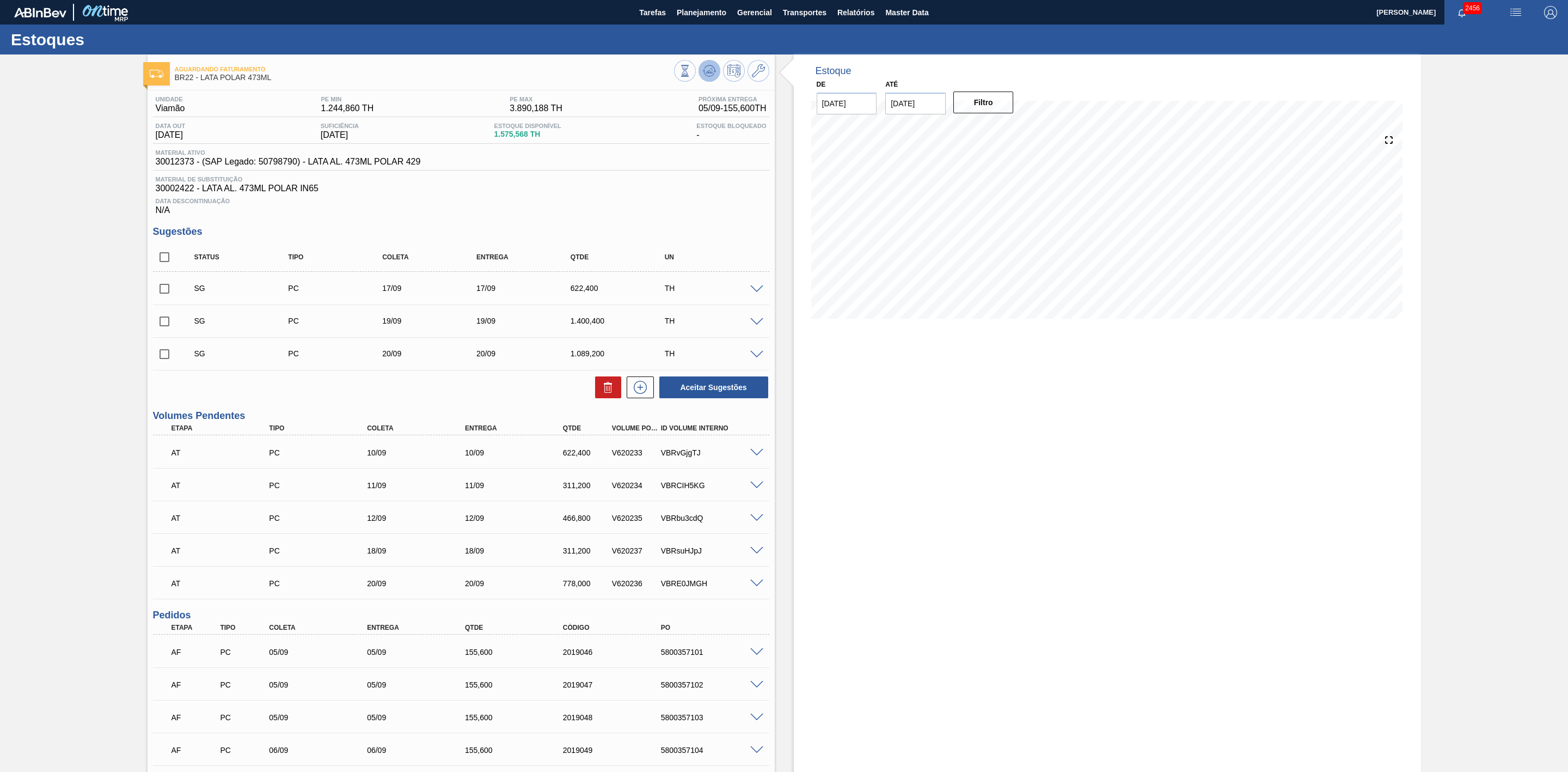
click at [713, 68] on icon at bounding box center [709, 71] width 13 height 13
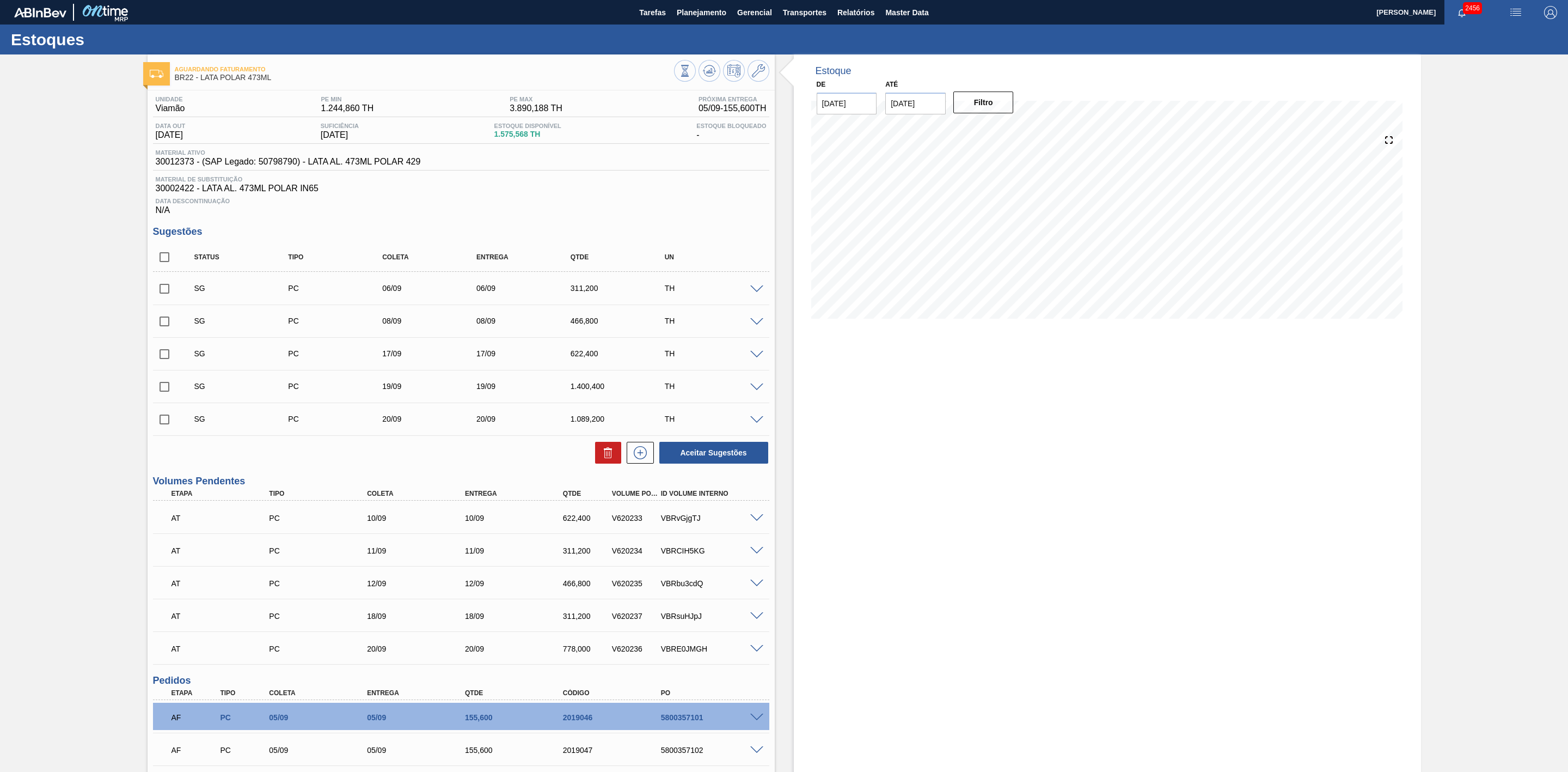
click at [167, 294] on input "checkbox" at bounding box center [164, 289] width 23 height 23
checkbox input "true"
click at [167, 317] on input "checkbox" at bounding box center [164, 320] width 23 height 23
checkbox input "true"
click at [608, 459] on icon at bounding box center [608, 452] width 13 height 13
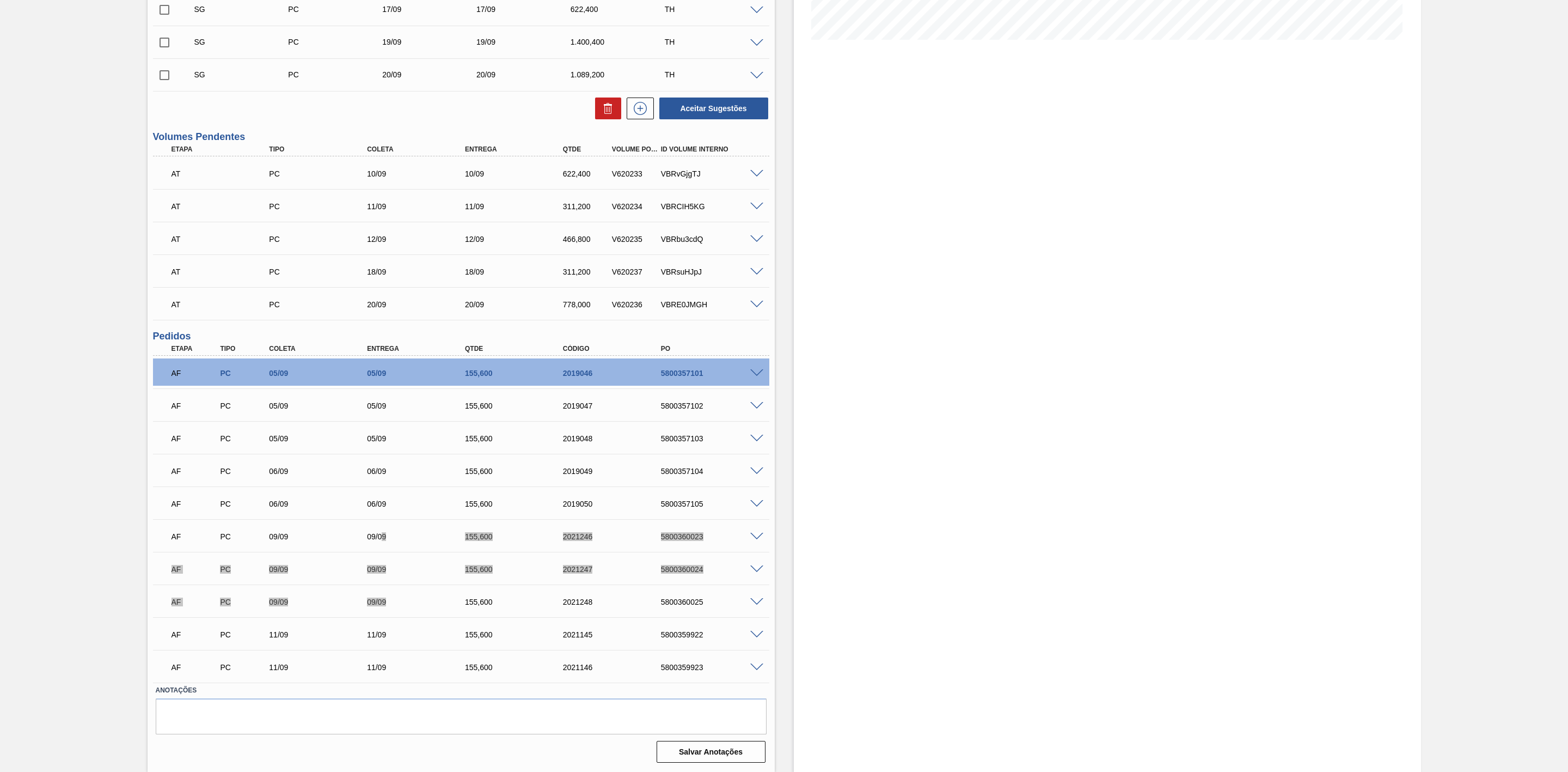
scroll to position [283, 0]
click at [888, 362] on div "Estoque De 04/09/2025 Até 25/09/2025 Filtro 09/09 Projeção de Estoque 410.228 N…" at bounding box center [1107, 274] width 627 height 996
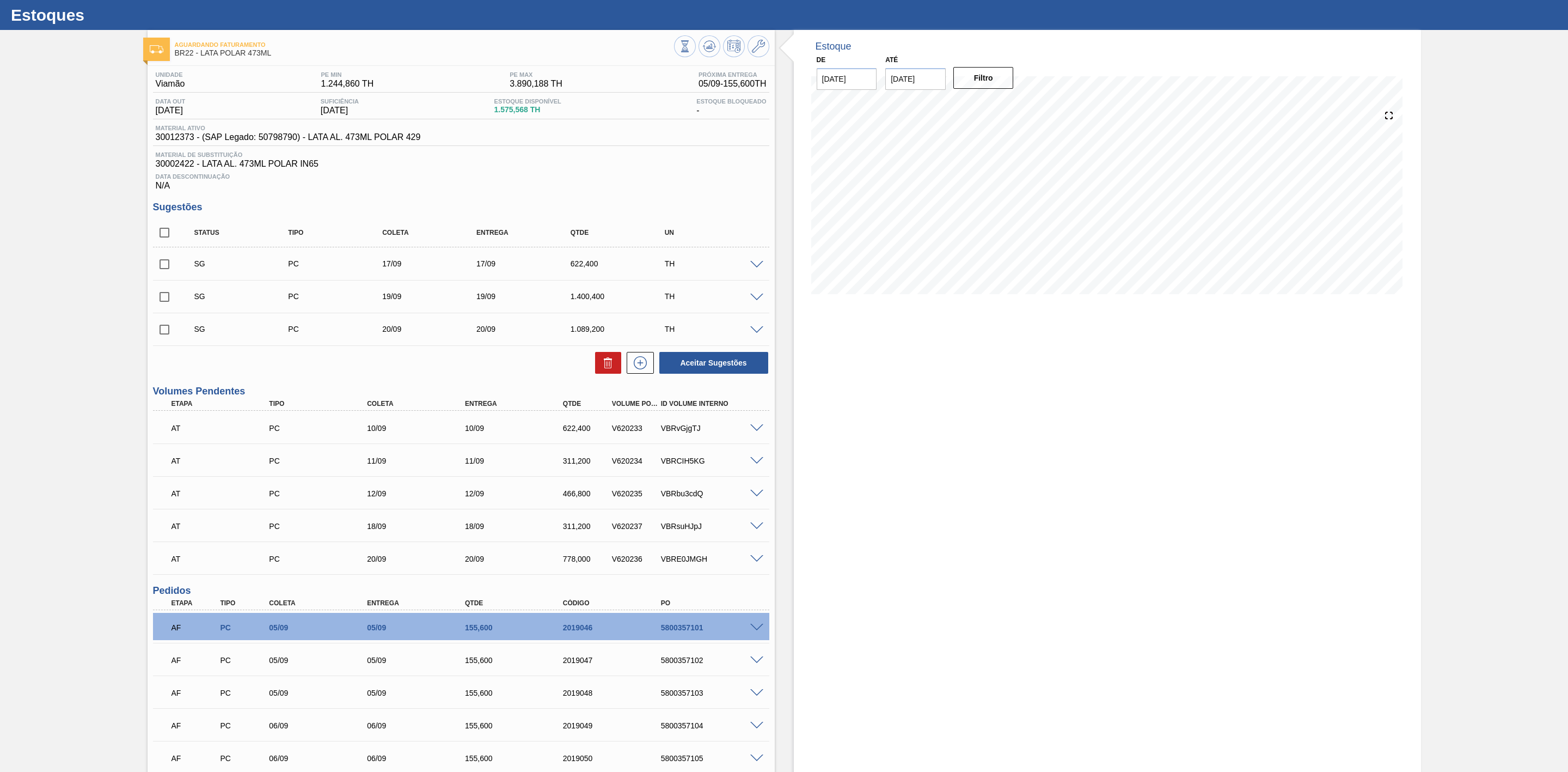
scroll to position [0, 0]
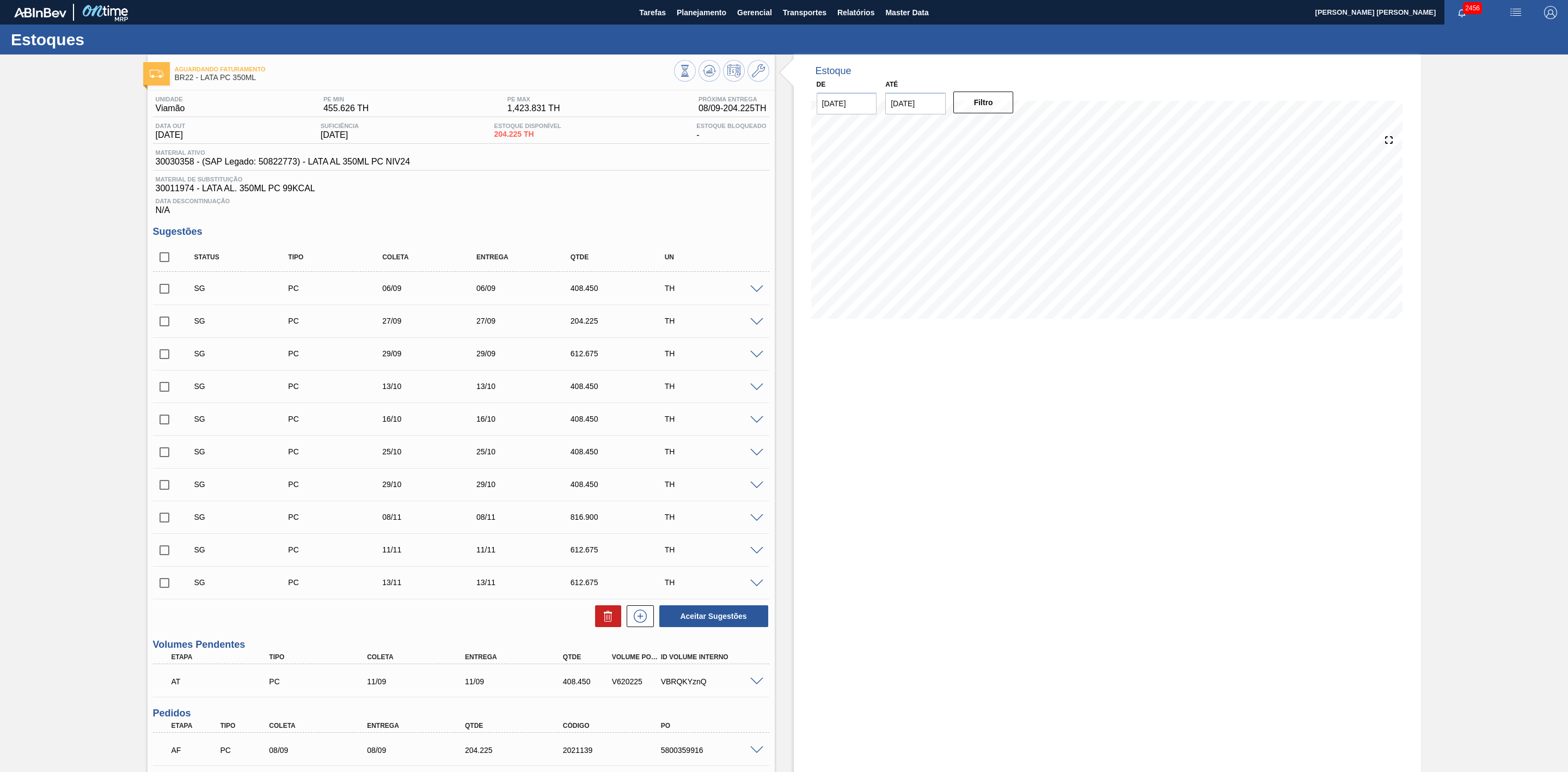
click at [165, 294] on input "checkbox" at bounding box center [164, 289] width 23 height 23
click at [613, 621] on icon at bounding box center [608, 615] width 13 height 13
checkbox input "false"
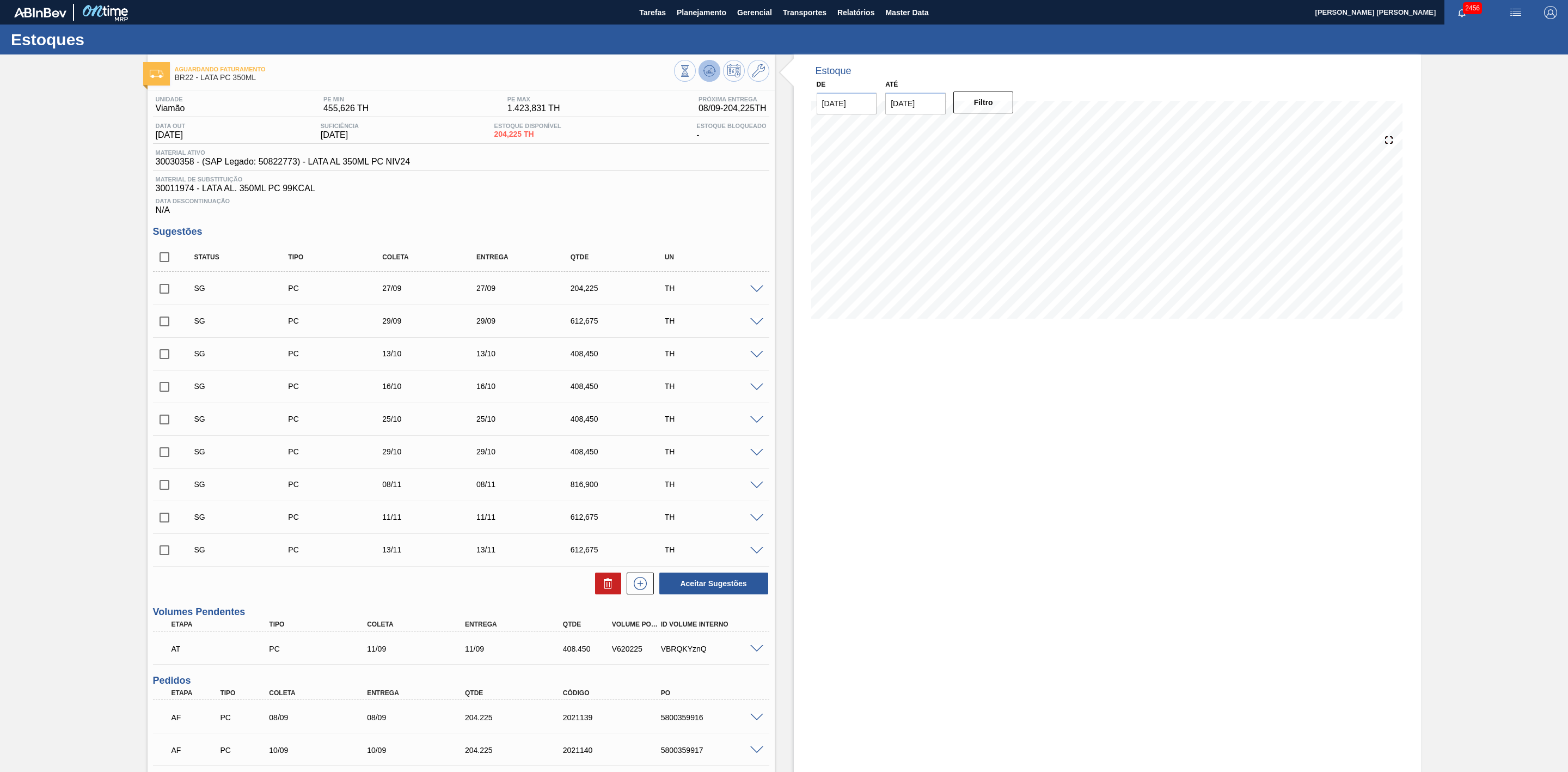
click at [706, 67] on icon at bounding box center [709, 71] width 13 height 13
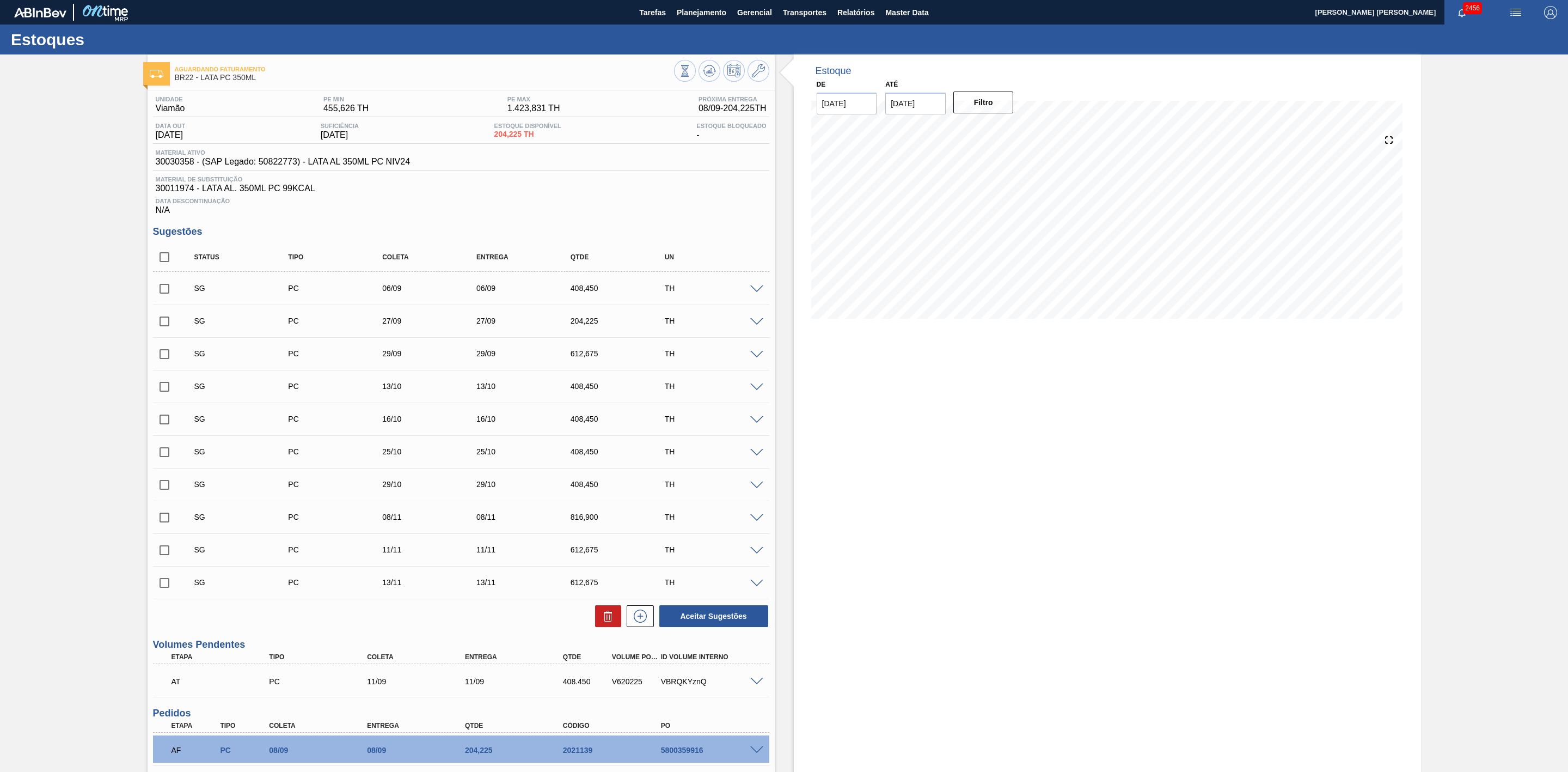
click at [160, 292] on input "checkbox" at bounding box center [164, 289] width 23 height 23
checkbox input "true"
click at [616, 619] on button at bounding box center [608, 616] width 26 height 22
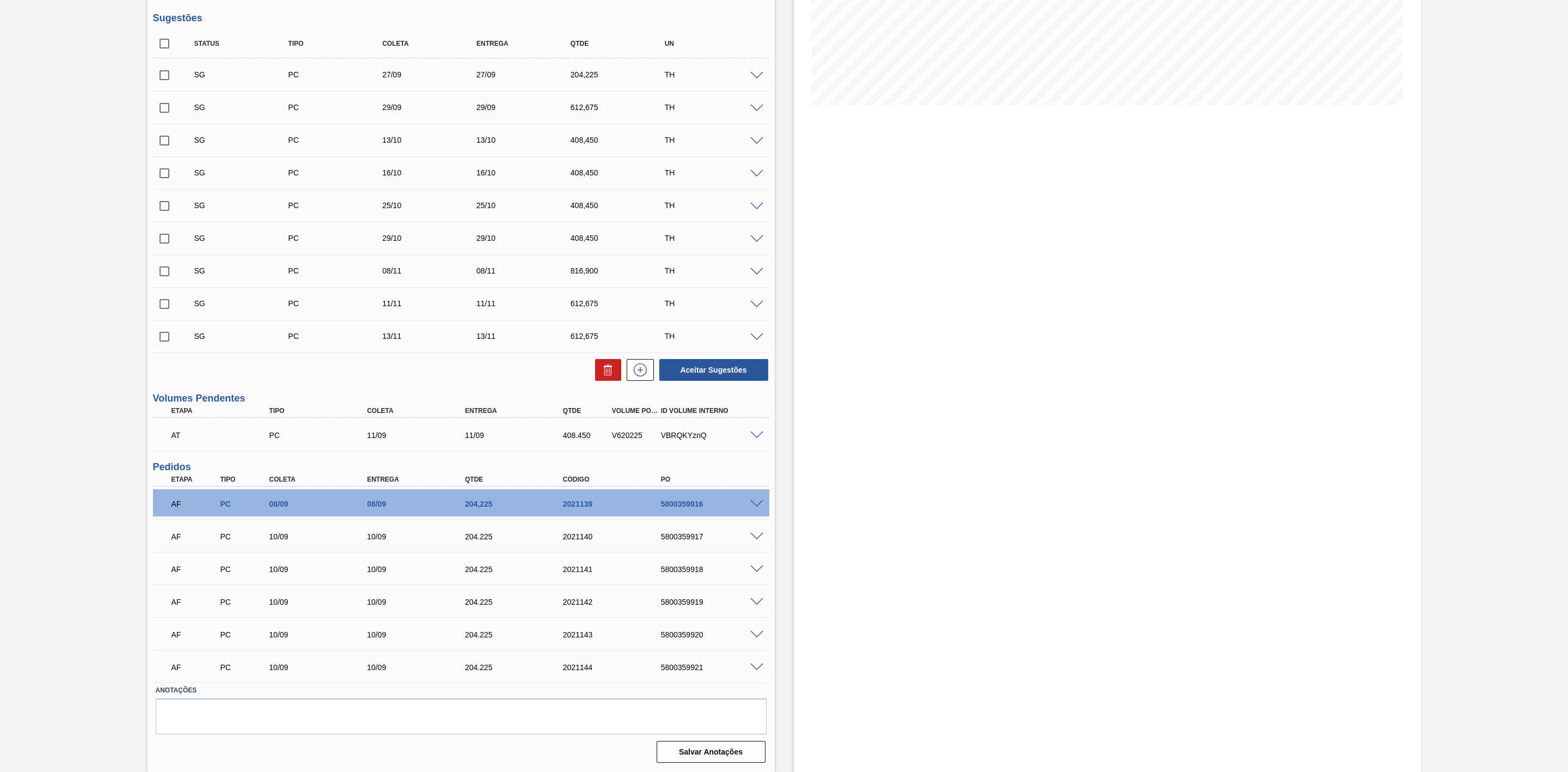
scroll to position [218, 0]
click at [758, 435] on span at bounding box center [756, 435] width 13 height 8
type input "8,169"
type input "408,45"
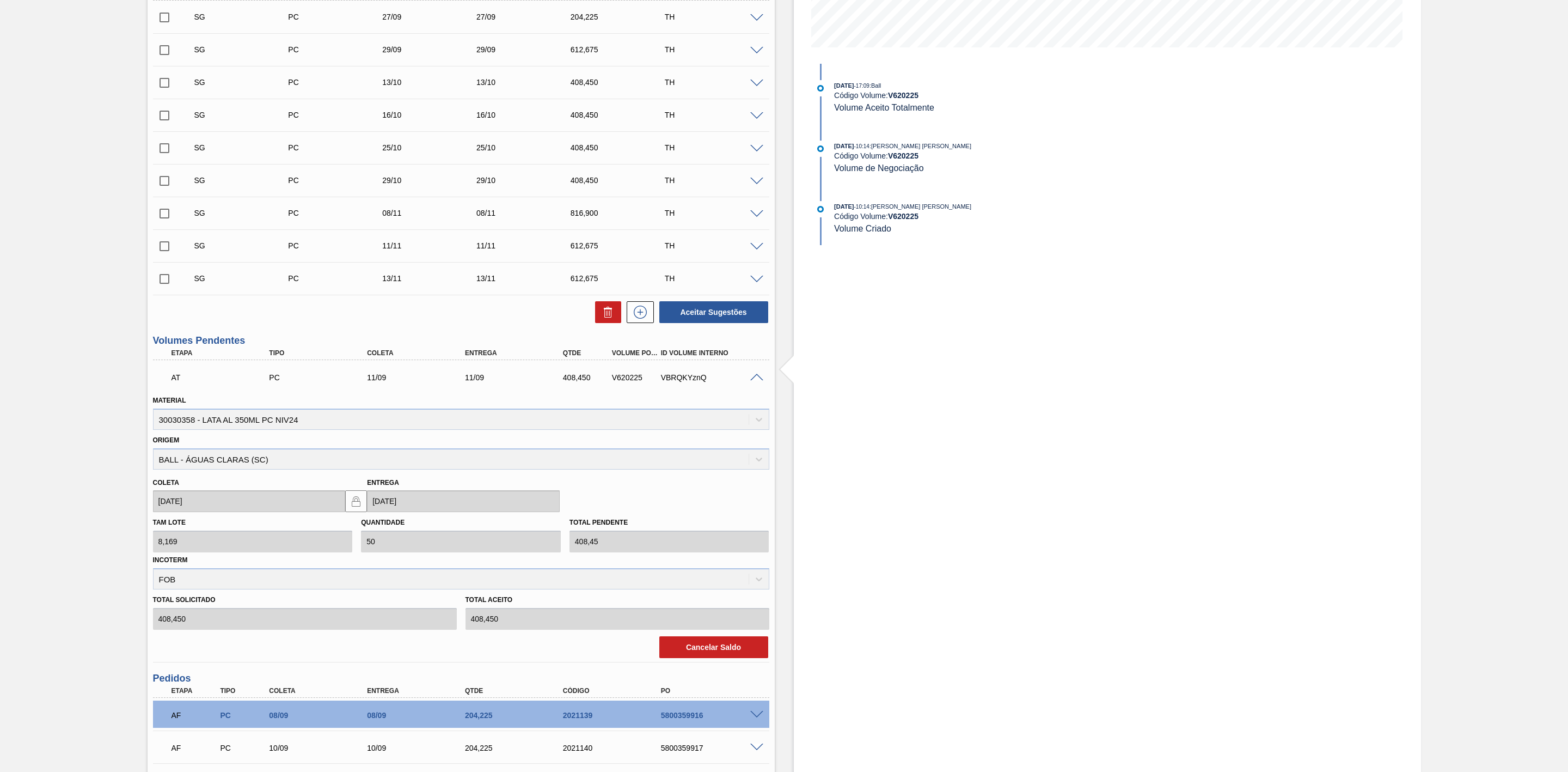
scroll to position [300, 0]
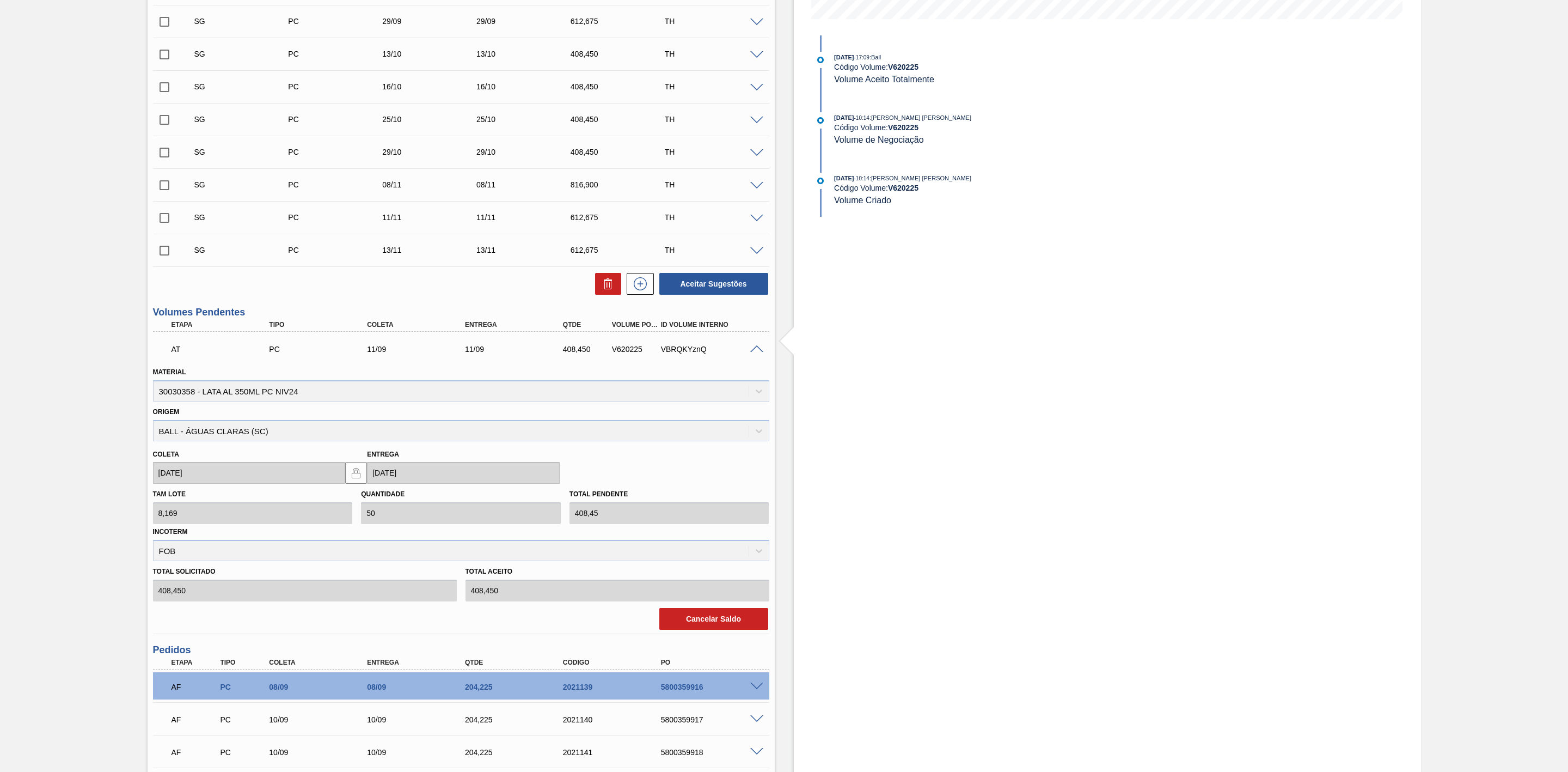
click at [755, 353] on span at bounding box center [756, 349] width 13 height 8
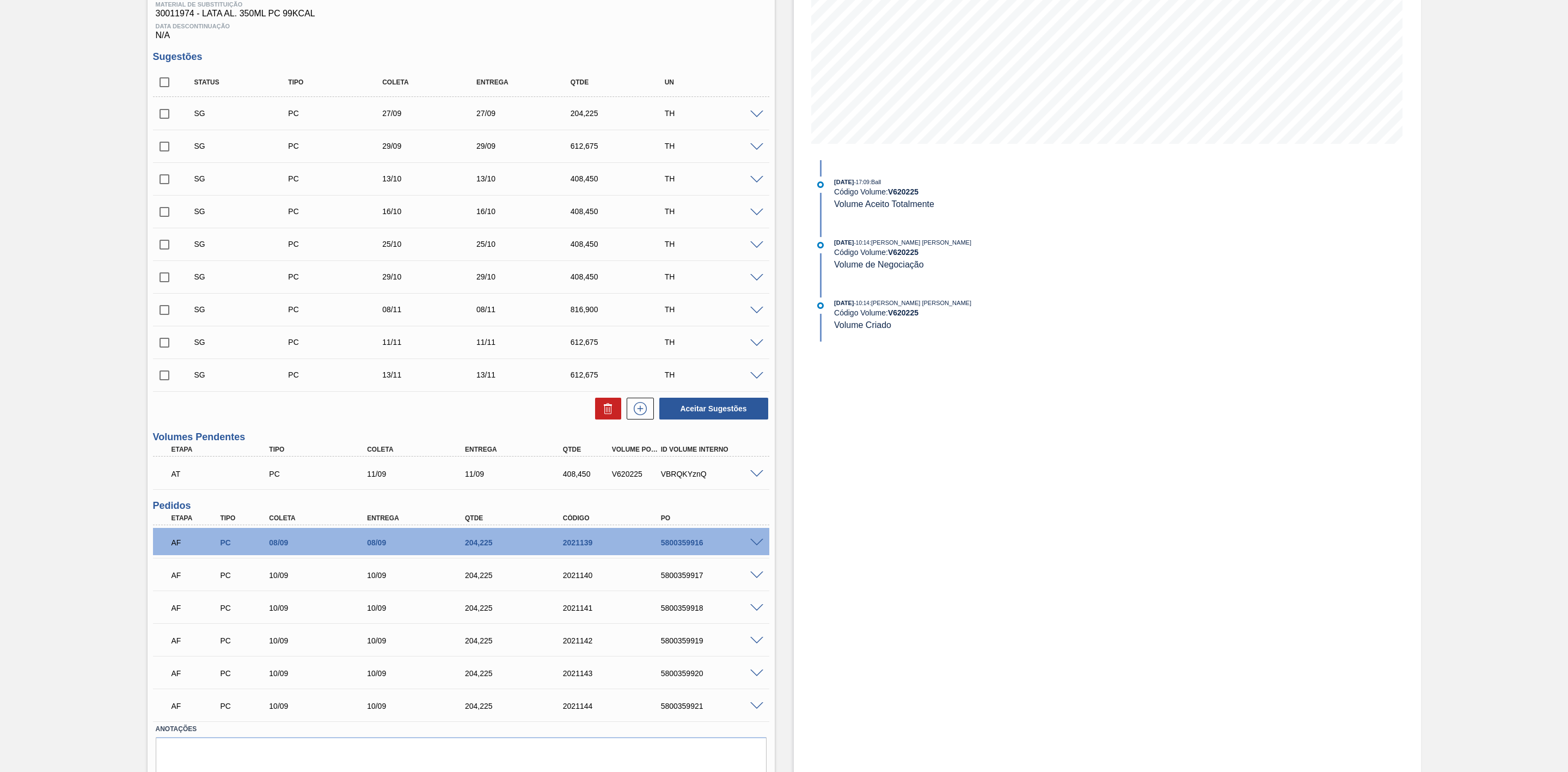
scroll to position [55, 0]
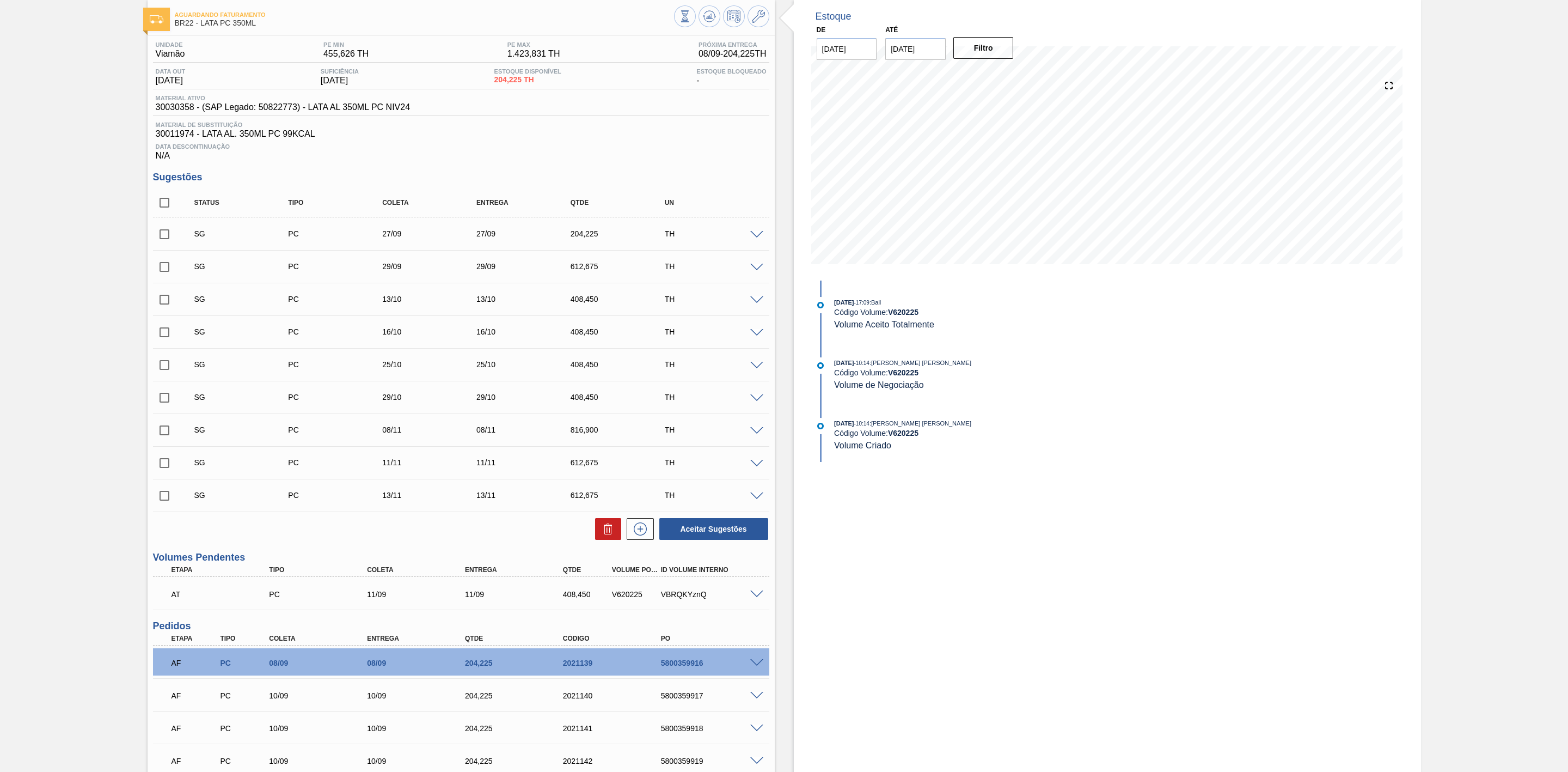
click at [753, 598] on span at bounding box center [756, 594] width 13 height 8
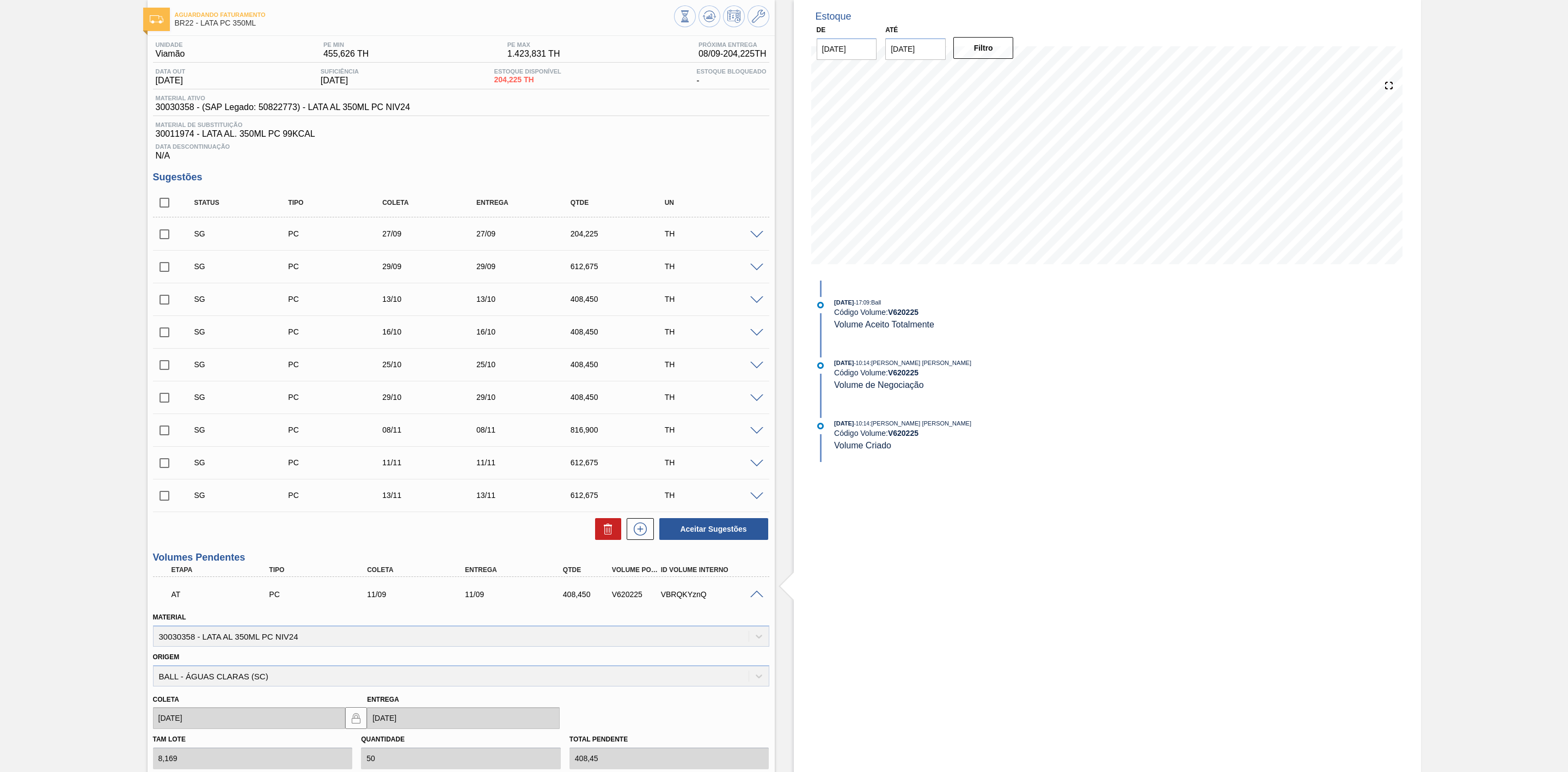
scroll to position [137, 0]
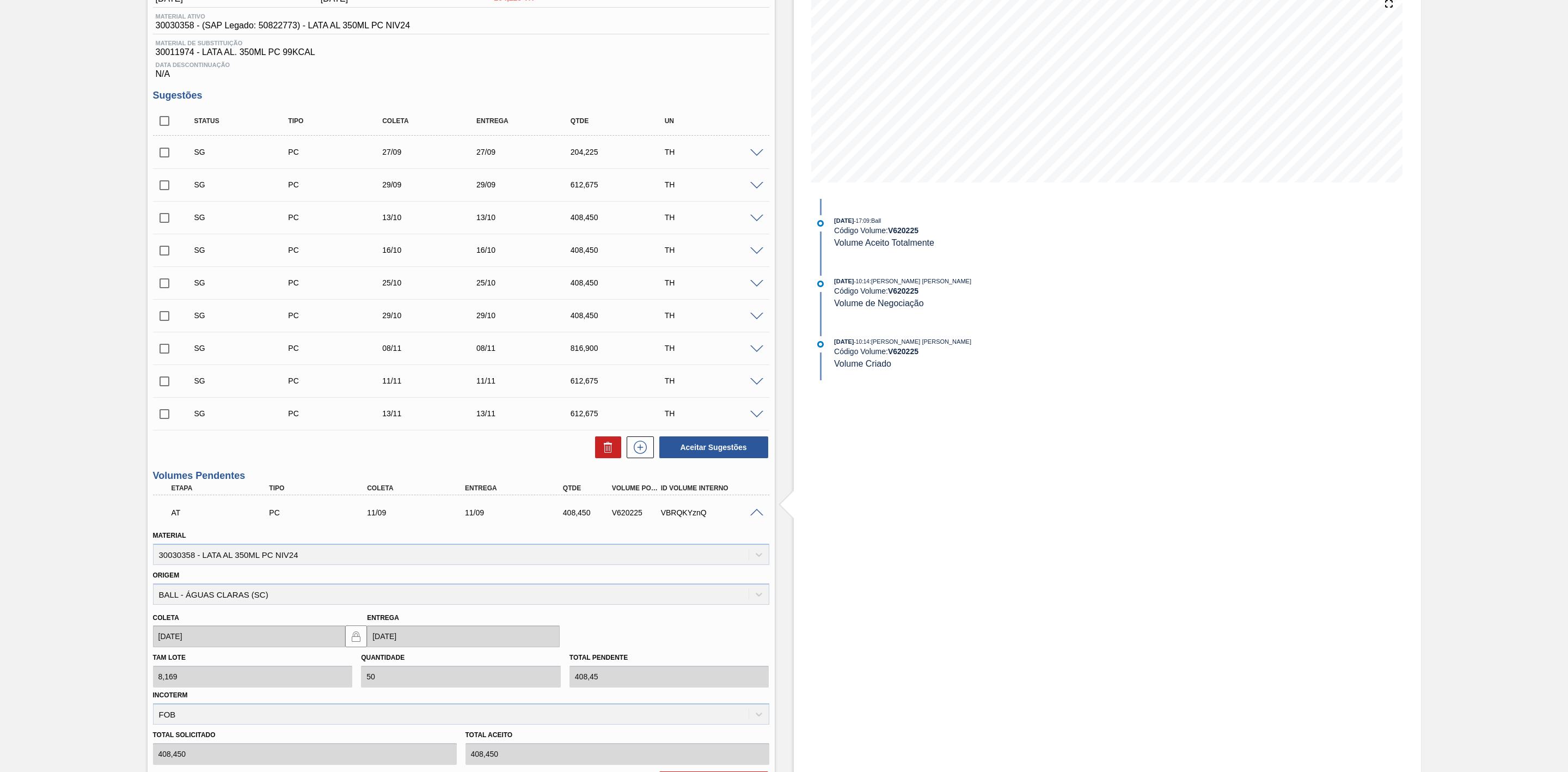
click at [761, 517] on span at bounding box center [756, 513] width 13 height 8
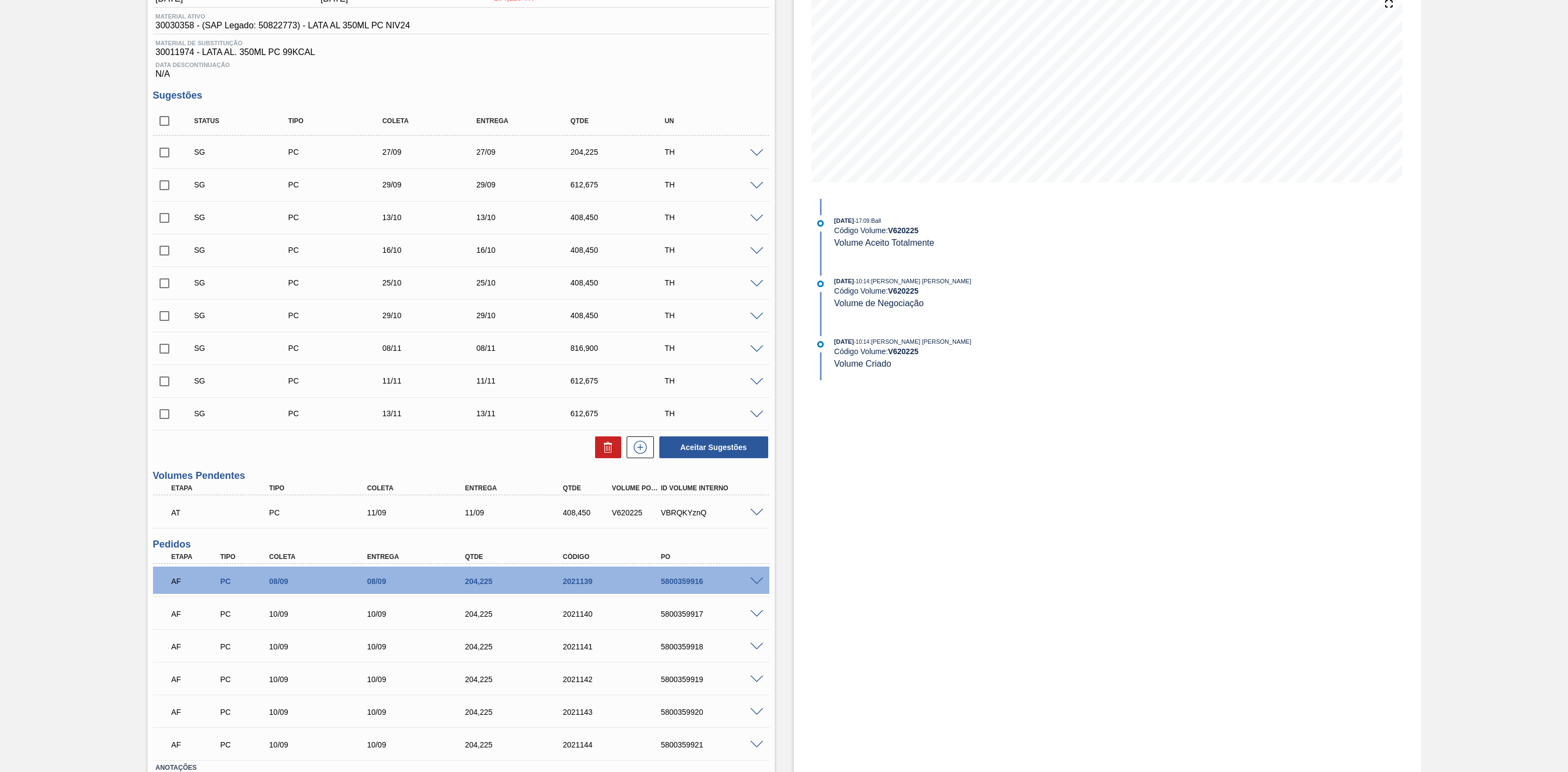
scroll to position [0, 0]
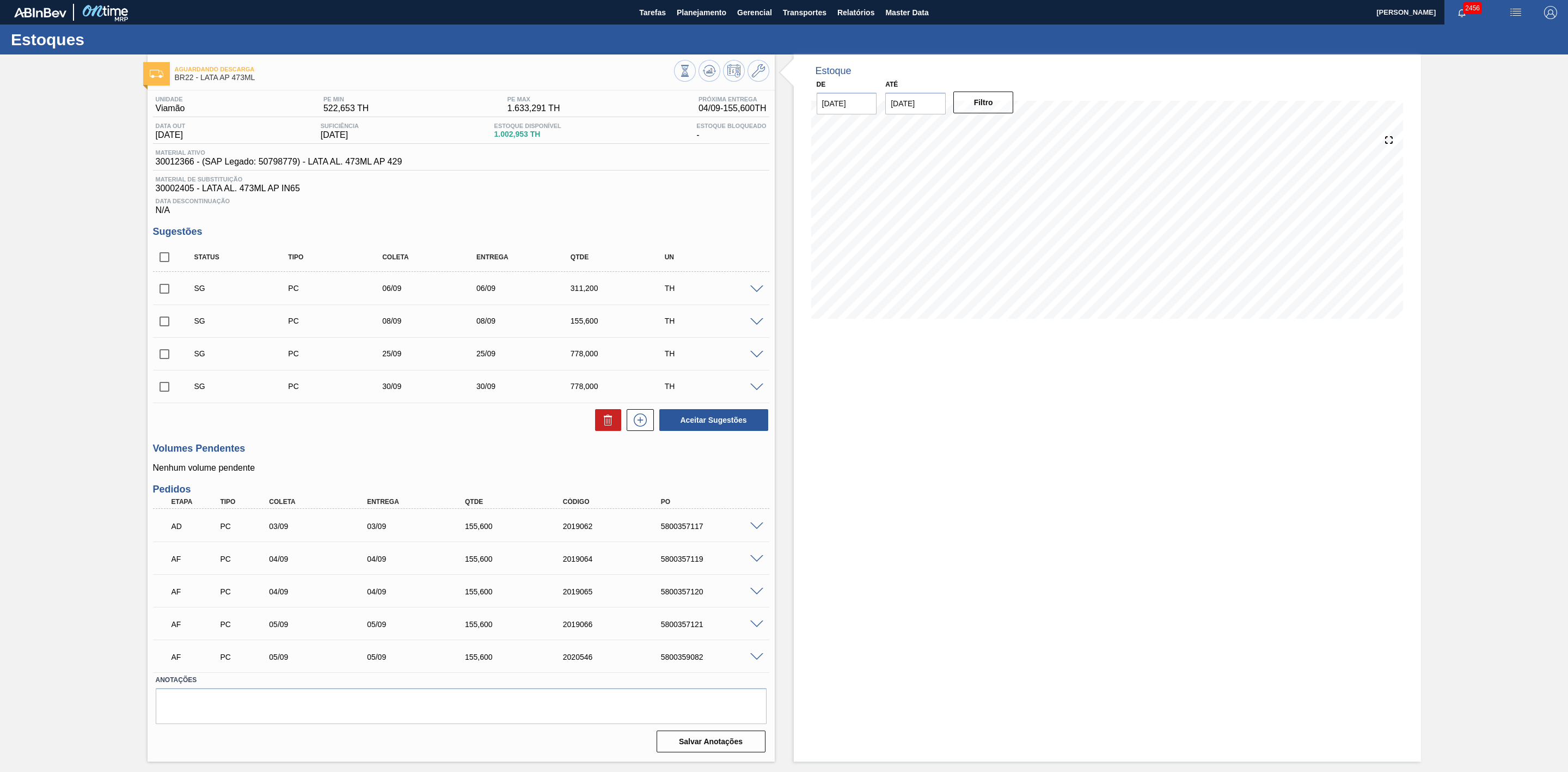
click at [167, 295] on input "checkbox" at bounding box center [164, 289] width 23 height 23
checkbox input "true"
click at [162, 325] on input "checkbox" at bounding box center [164, 320] width 23 height 23
checkbox input "true"
click at [600, 417] on button at bounding box center [608, 420] width 26 height 22
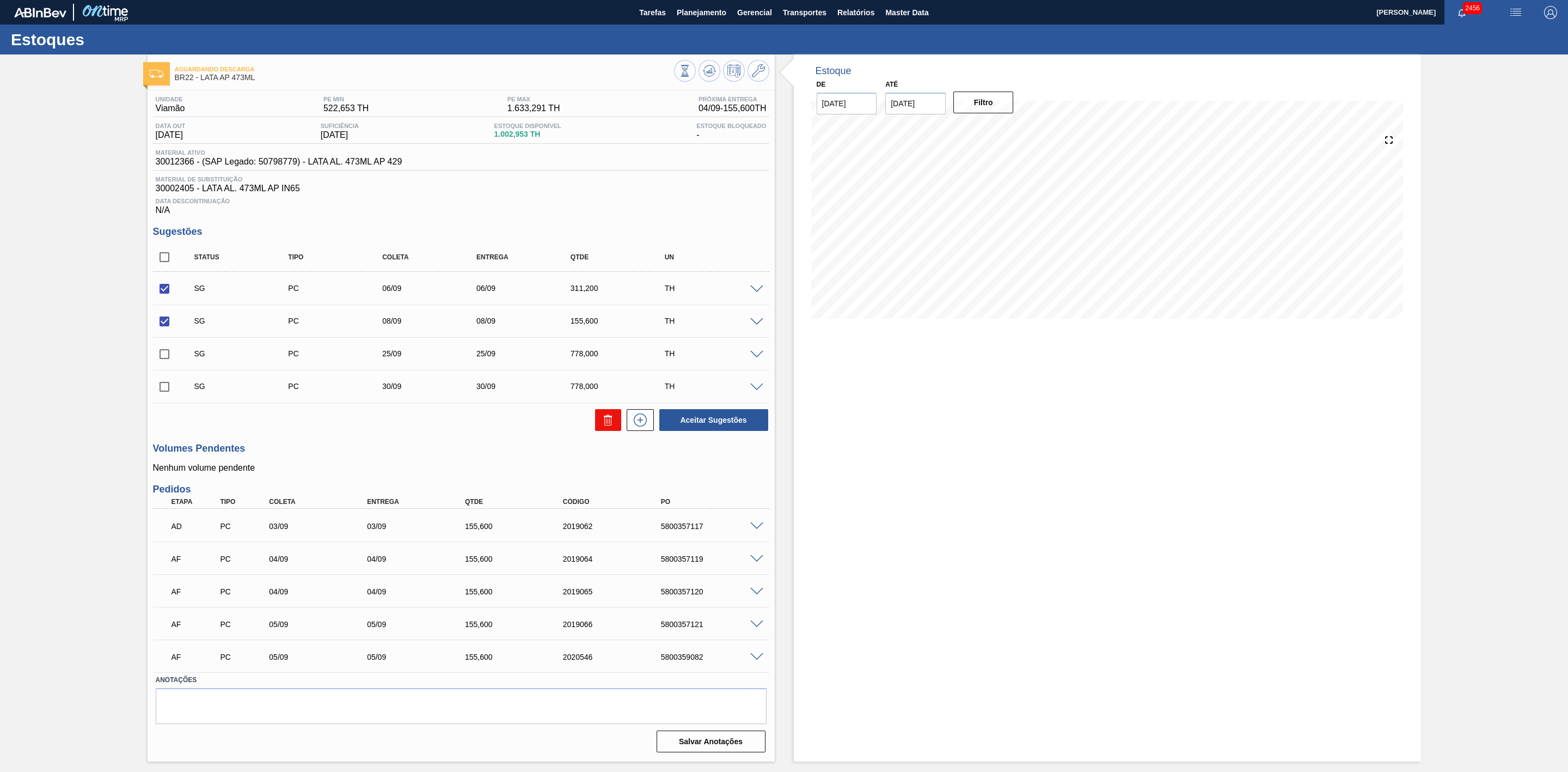
checkbox input "false"
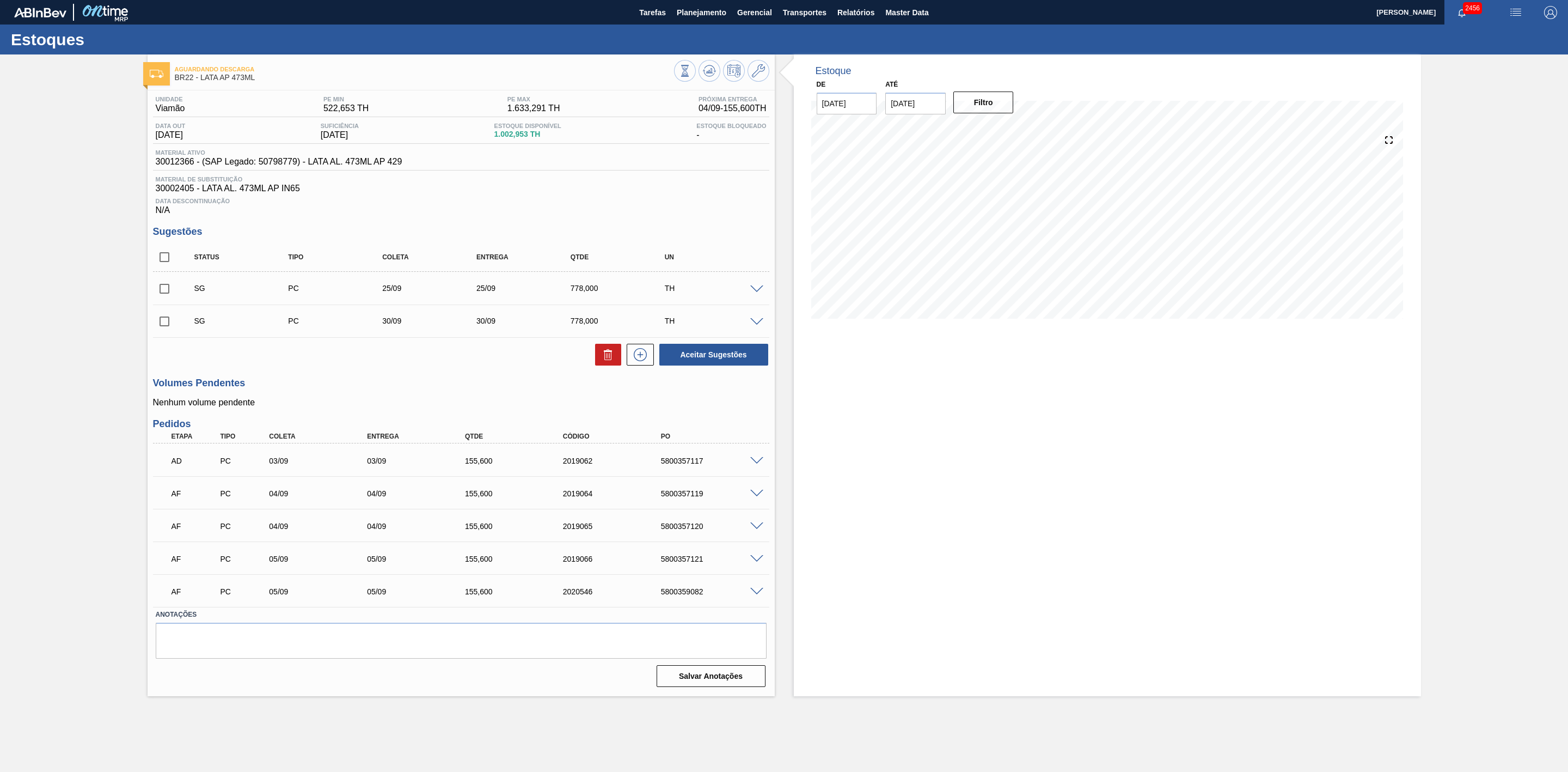
click at [928, 105] on input "25/09/2025" at bounding box center [916, 104] width 60 height 22
click at [931, 240] on div "30" at bounding box center [934, 235] width 15 height 15
type input "[DATE]"
click at [1005, 104] on button "Filtro" at bounding box center [984, 103] width 60 height 22
drag, startPoint x: 272, startPoint y: 561, endPoint x: 658, endPoint y: 592, distance: 387.2
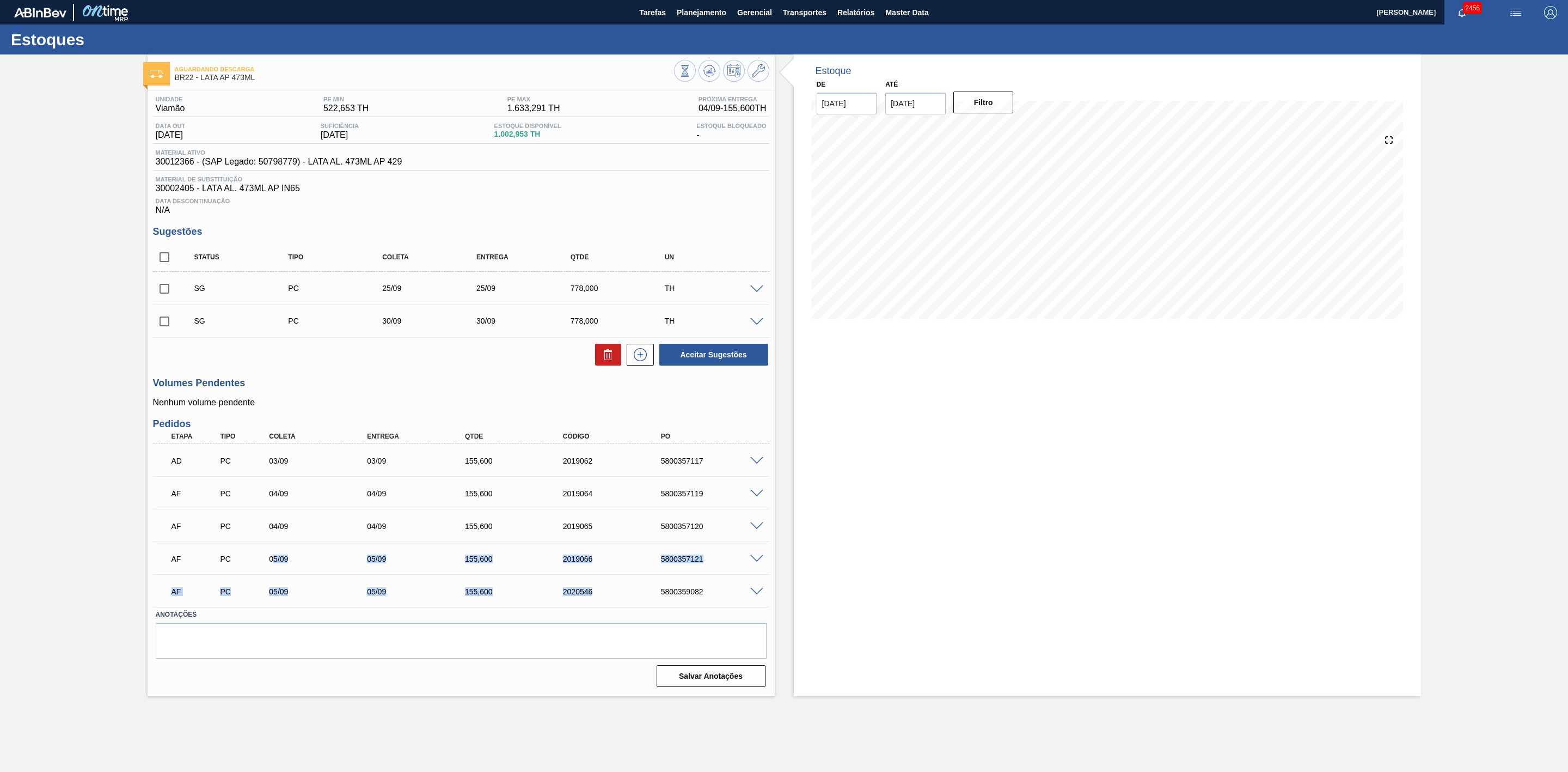
click at [658, 592] on div "AD PC 03/09 03/09 155,600 2019062 5800357117 Material 30012366 - LATA AL. 473ML…" at bounding box center [460, 524] width 616 height 163
click at [936, 606] on div "Estoque De 04/09/2025 Até 30/09/2025 Filtro 07/09 Projeção de Estoque 420.289 N…" at bounding box center [1107, 375] width 627 height 642
click at [756, 564] on span at bounding box center [756, 559] width 13 height 8
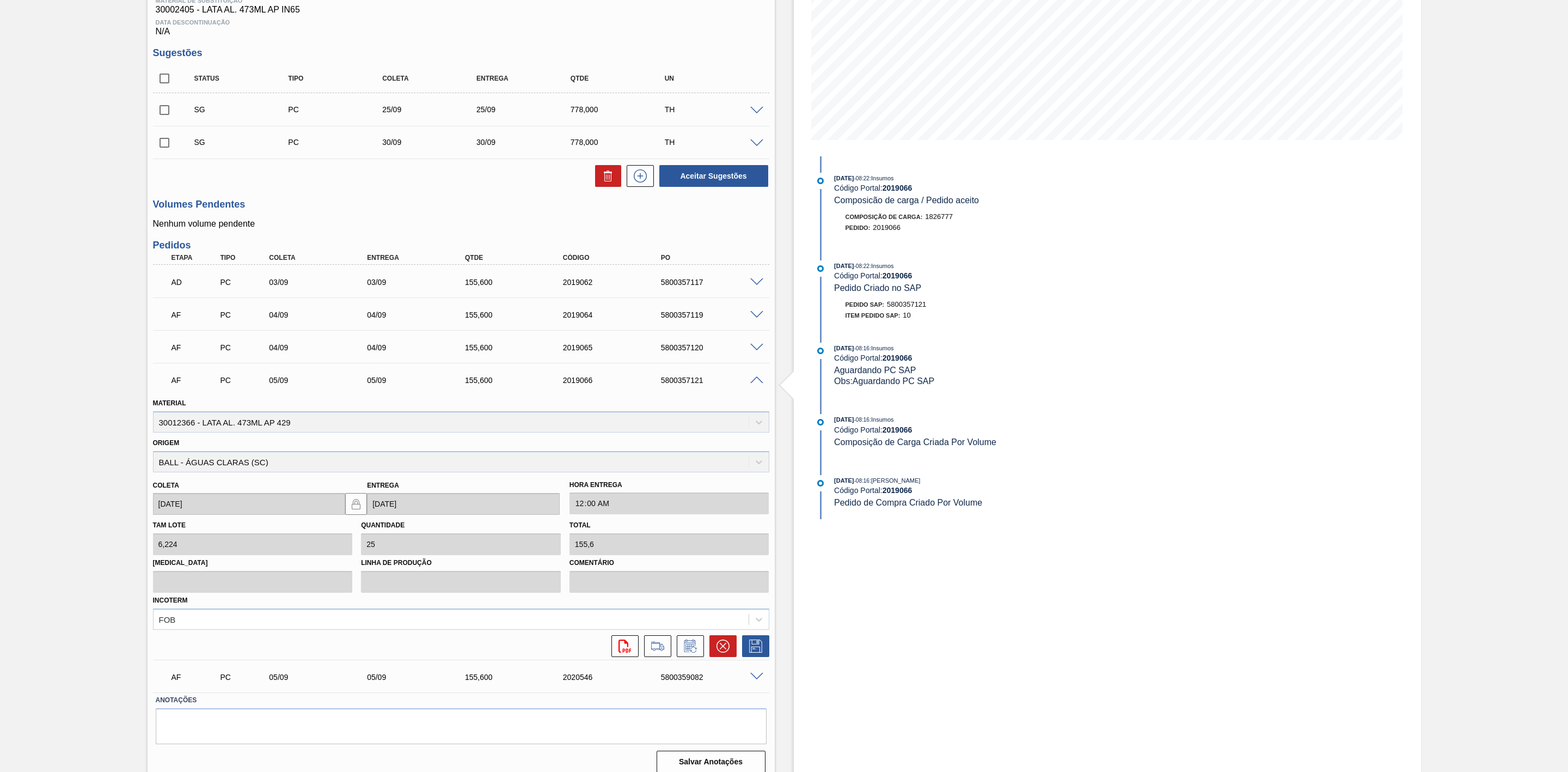
scroll to position [193, 0]
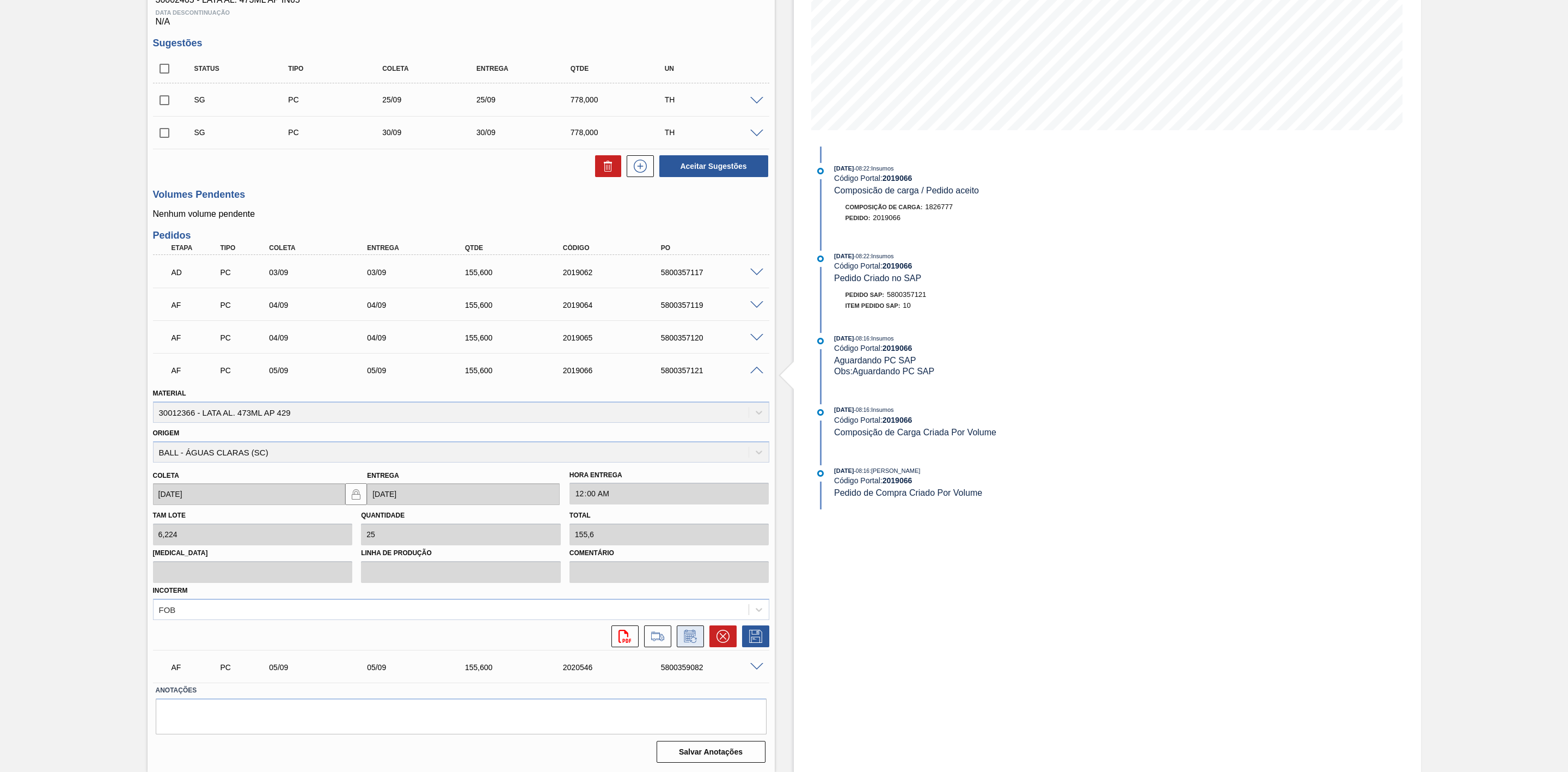
click at [694, 636] on icon at bounding box center [689, 636] width 12 height 13
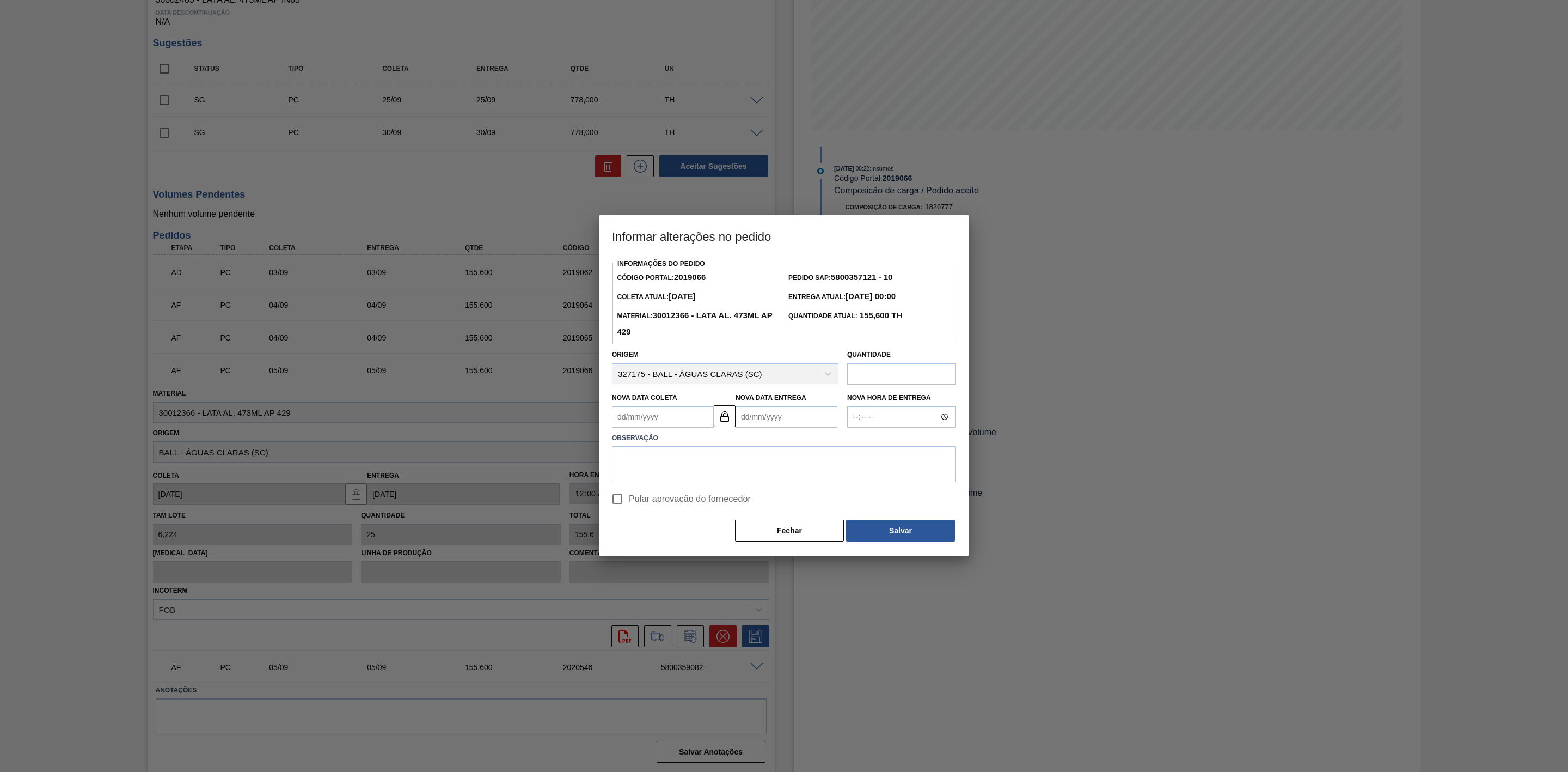
click at [653, 418] on Coleta2019066 "Nova Data Coleta" at bounding box center [663, 417] width 102 height 22
click at [729, 513] on div "20" at bounding box center [731, 513] width 15 height 15
type Coleta2019066 "20/09/2025"
type Entrega2019066 "20/09/2025"
click at [762, 469] on textarea at bounding box center [784, 463] width 344 height 36
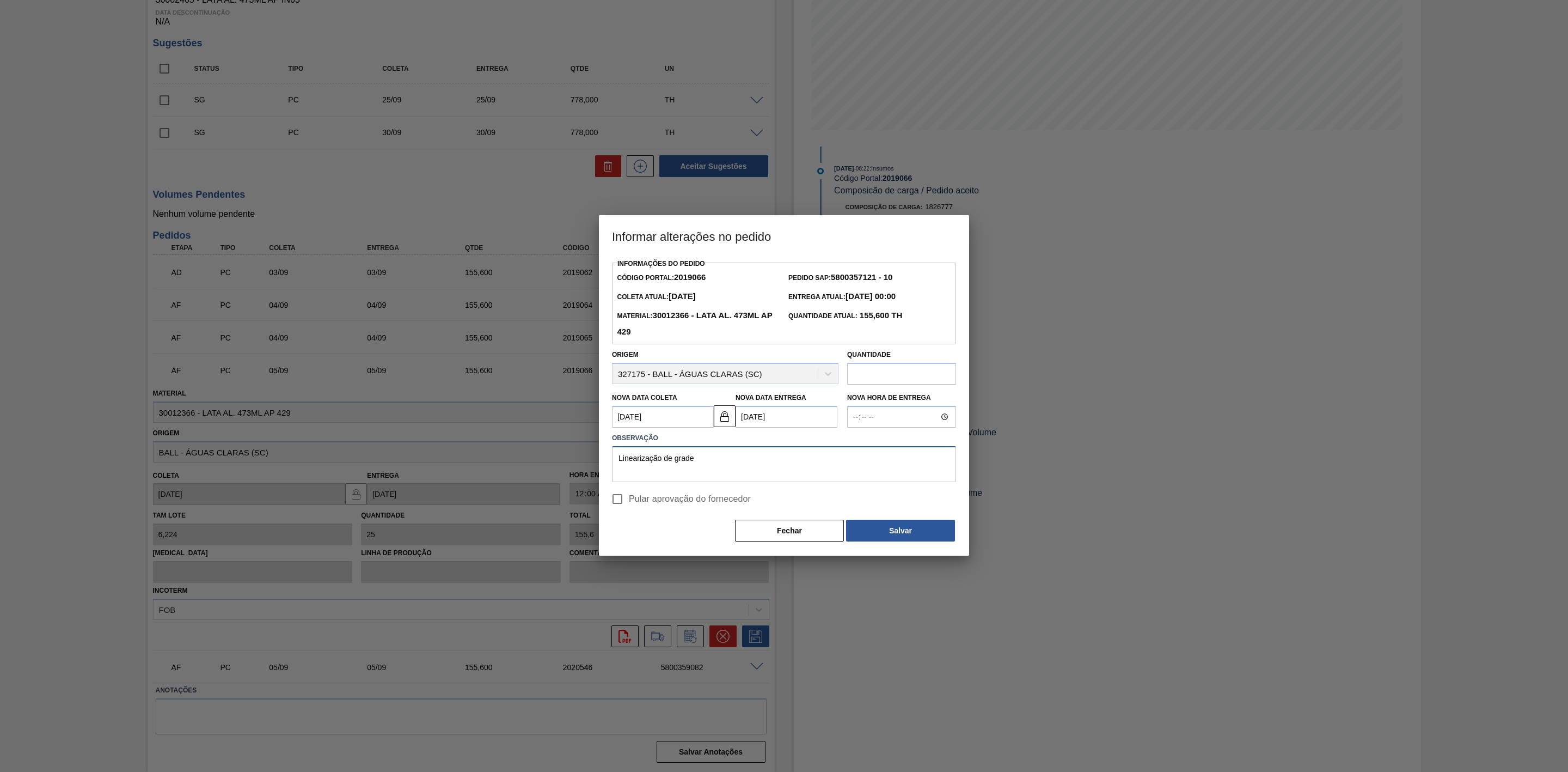
drag, startPoint x: 752, startPoint y: 469, endPoint x: 567, endPoint y: 462, distance: 185.1
click at [567, 462] on div "Informar alterações no pedido Informações do Pedido Código Portal: 2019066 Pedi…" at bounding box center [784, 386] width 1568 height 772
type textarea "Linearização de grade"
click at [893, 528] on button "Salvar" at bounding box center [901, 531] width 109 height 22
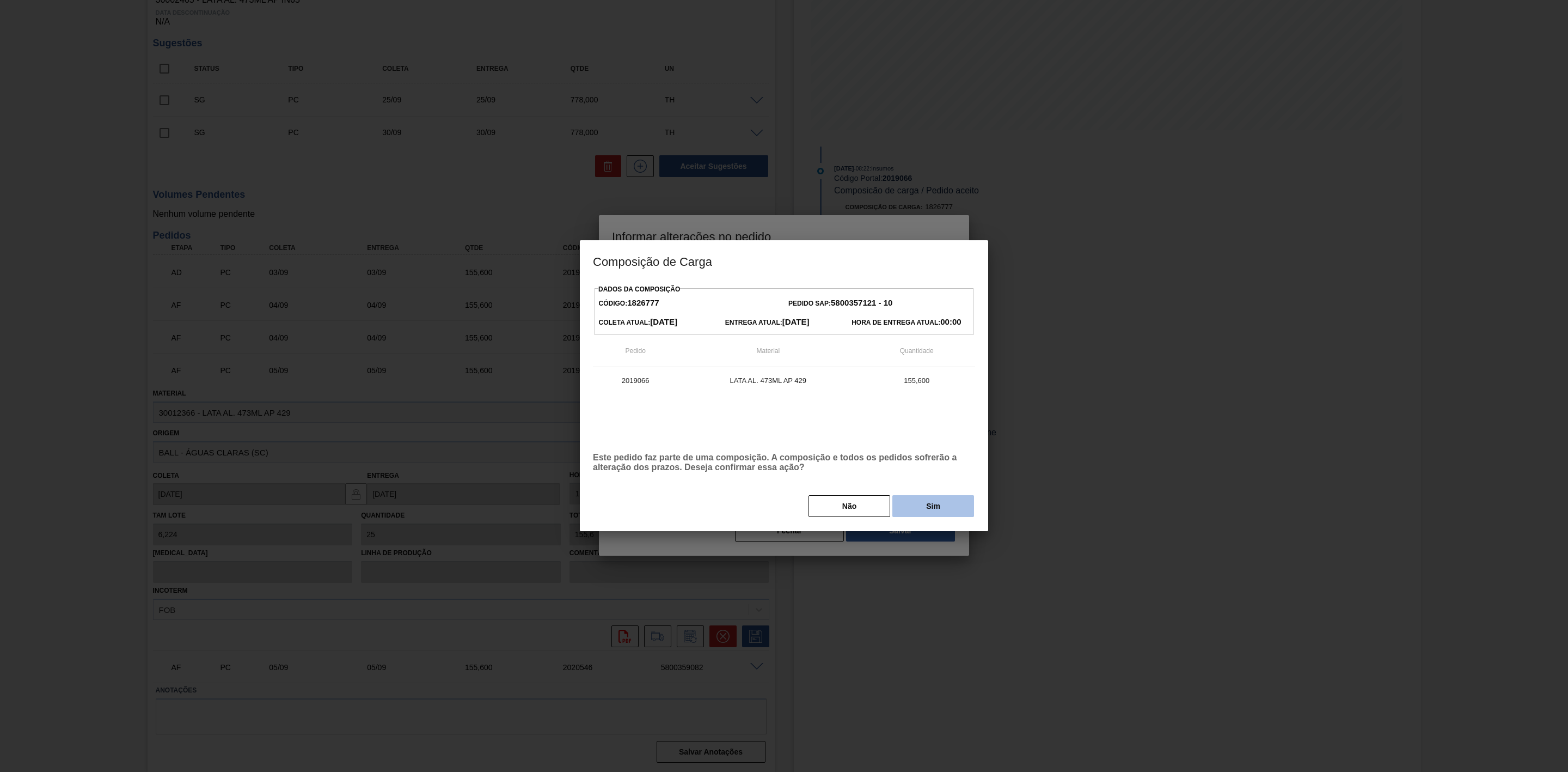
click at [900, 503] on button "Sim" at bounding box center [934, 506] width 82 height 22
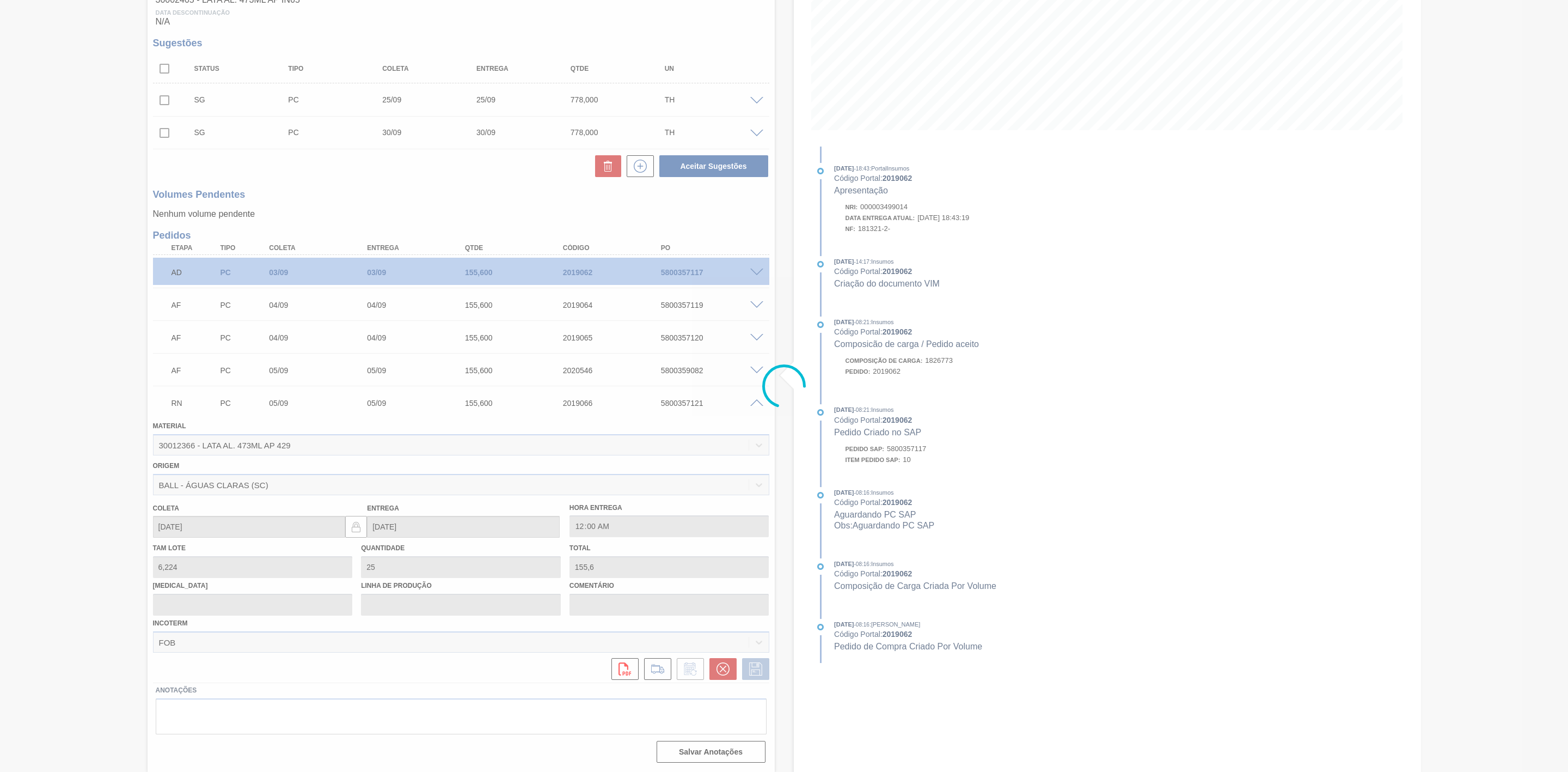
scroll to position [0, 0]
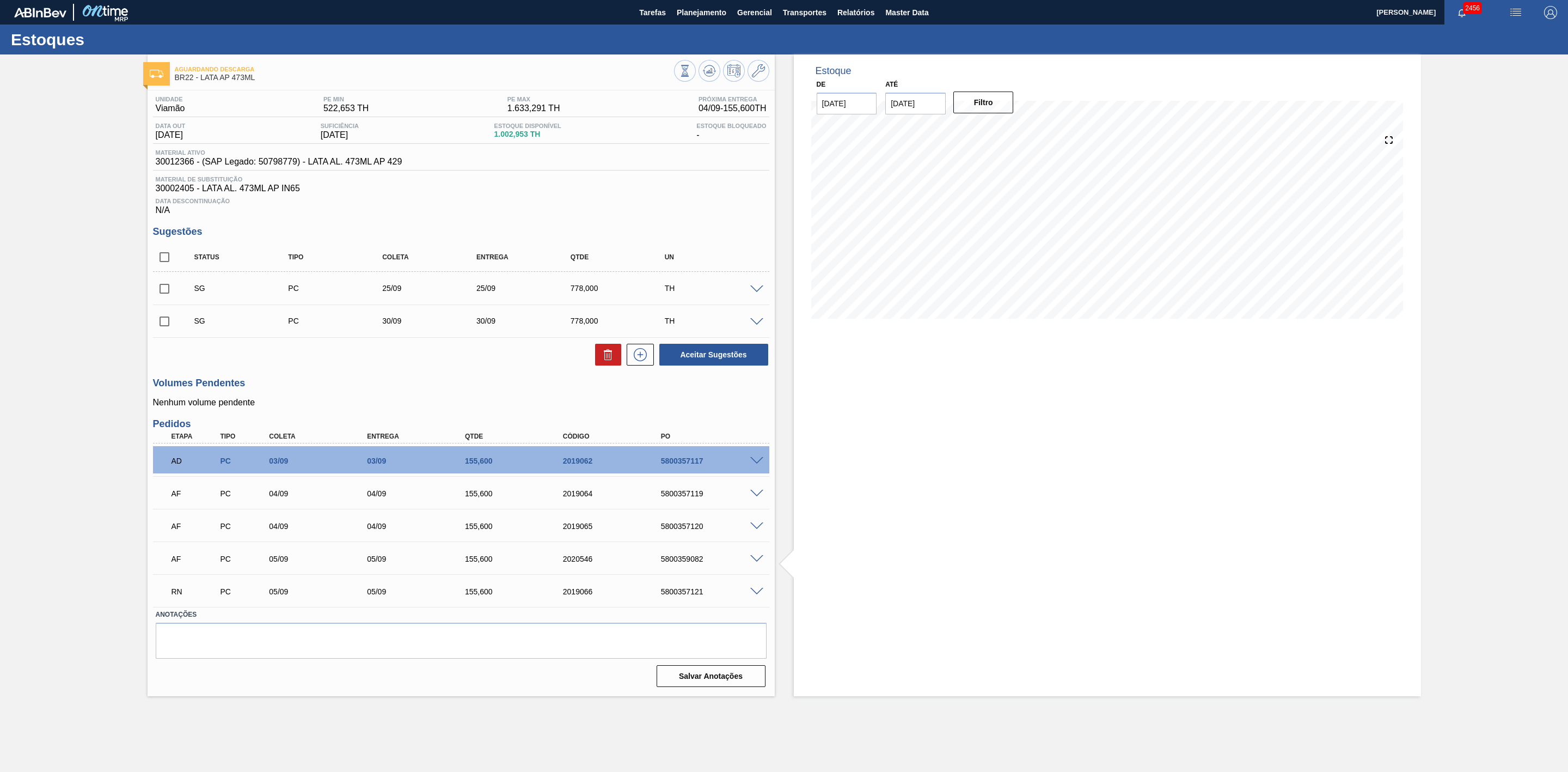
click at [761, 561] on span at bounding box center [756, 559] width 13 height 8
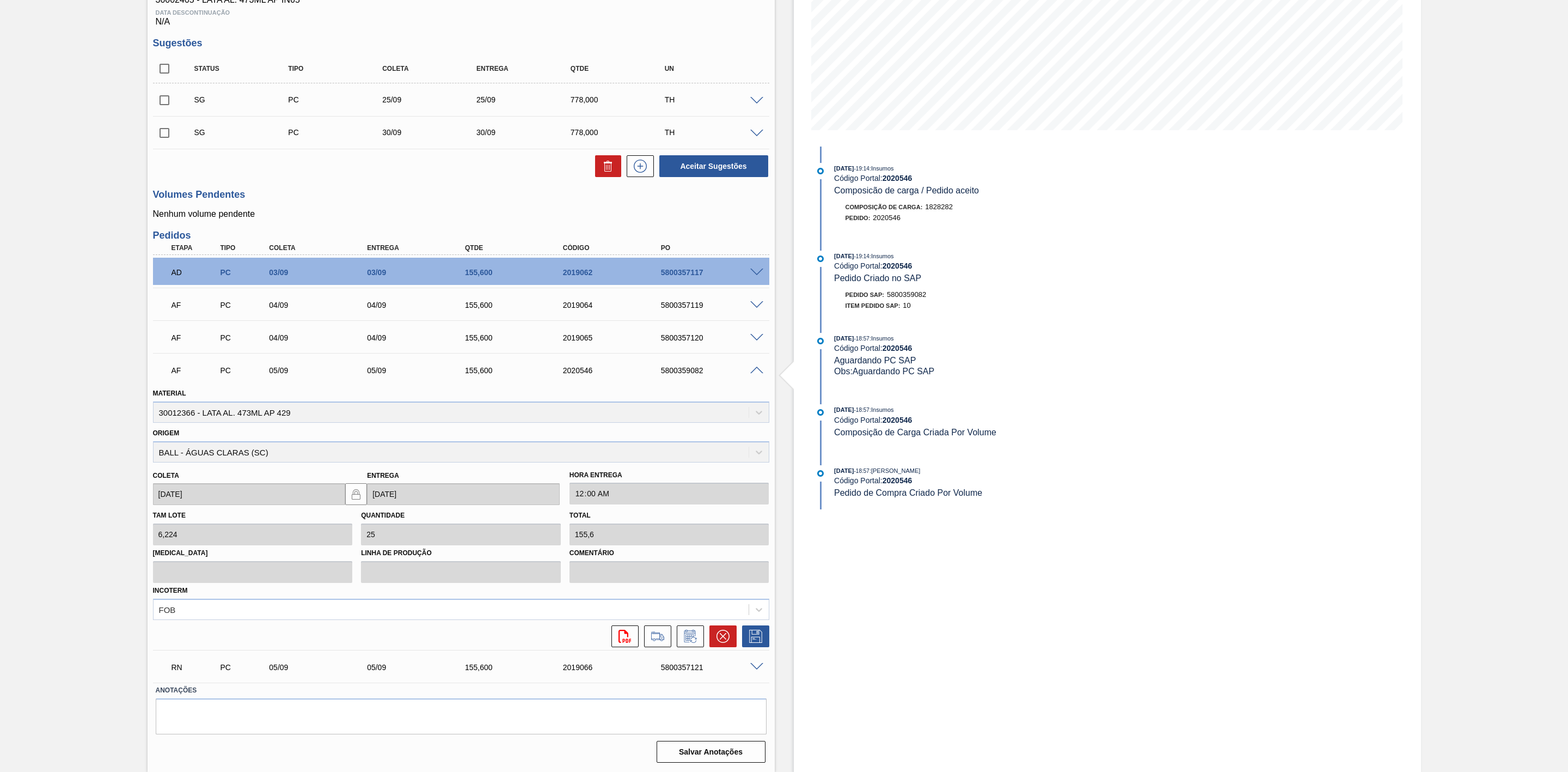
scroll to position [193, 0]
click at [688, 633] on icon at bounding box center [690, 636] width 17 height 13
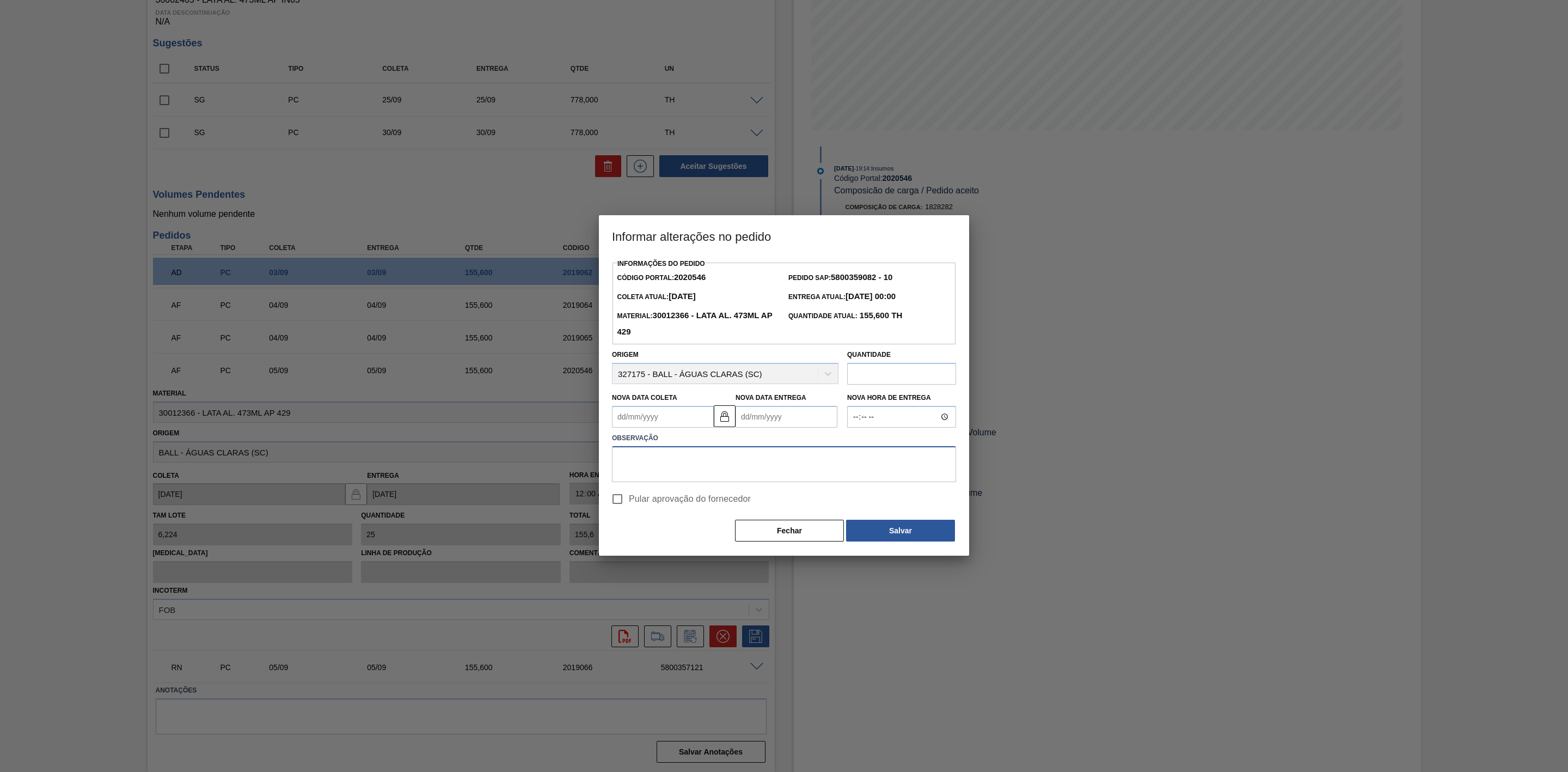
click at [676, 462] on textarea at bounding box center [784, 463] width 344 height 36
paste textarea "Linearização de grade"
type textarea "Linearização de grade"
click at [690, 423] on Coleta2020546 "Nova Data Coleta" at bounding box center [663, 417] width 102 height 22
click at [732, 515] on div "20" at bounding box center [731, 513] width 15 height 15
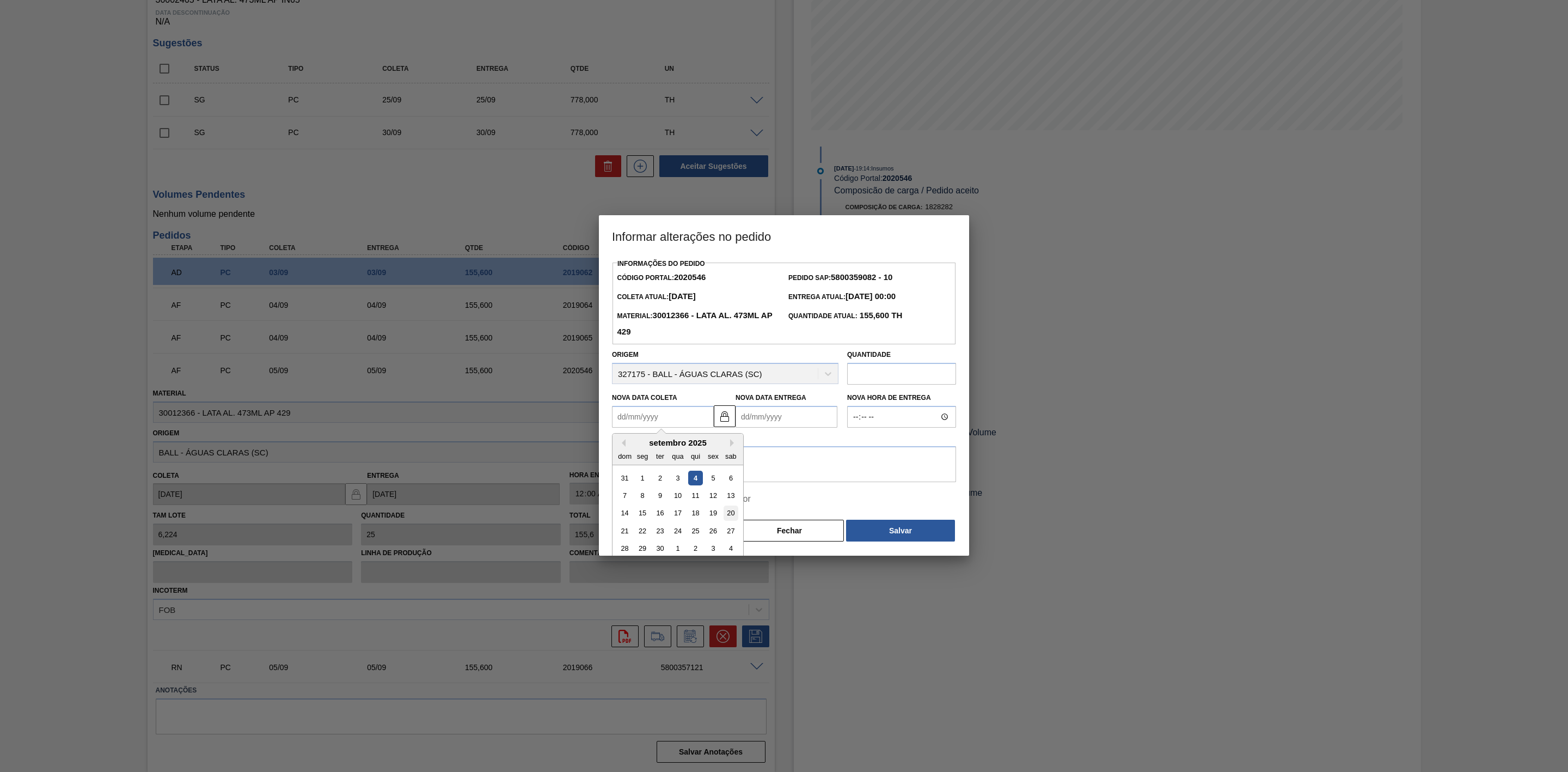
type Coleta2020546 "20/09/2025"
type Entrega2020546 "20/09/2025"
click at [891, 531] on button "Salvar" at bounding box center [901, 531] width 109 height 22
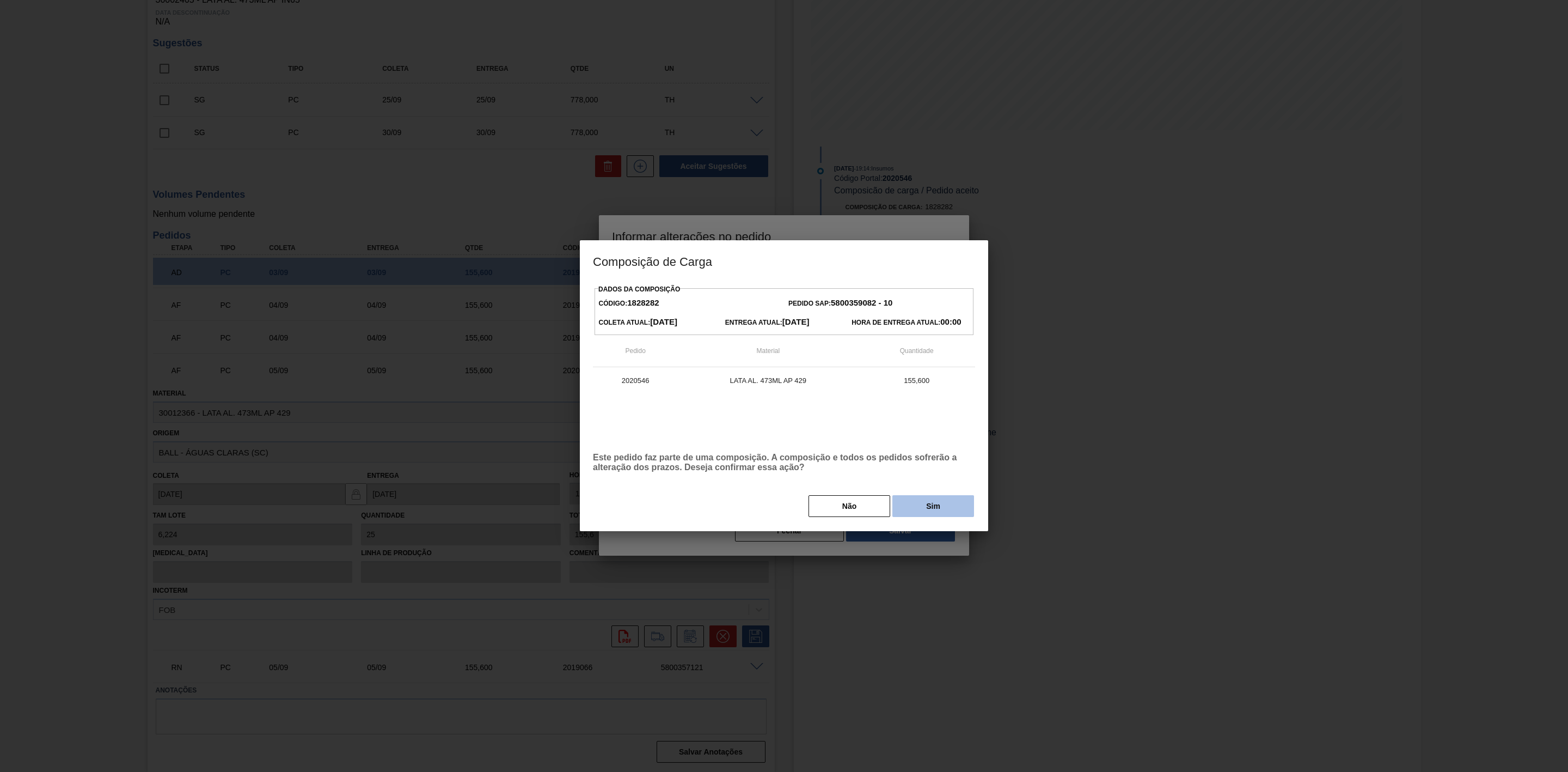
click at [916, 502] on button "Sim" at bounding box center [934, 506] width 82 height 22
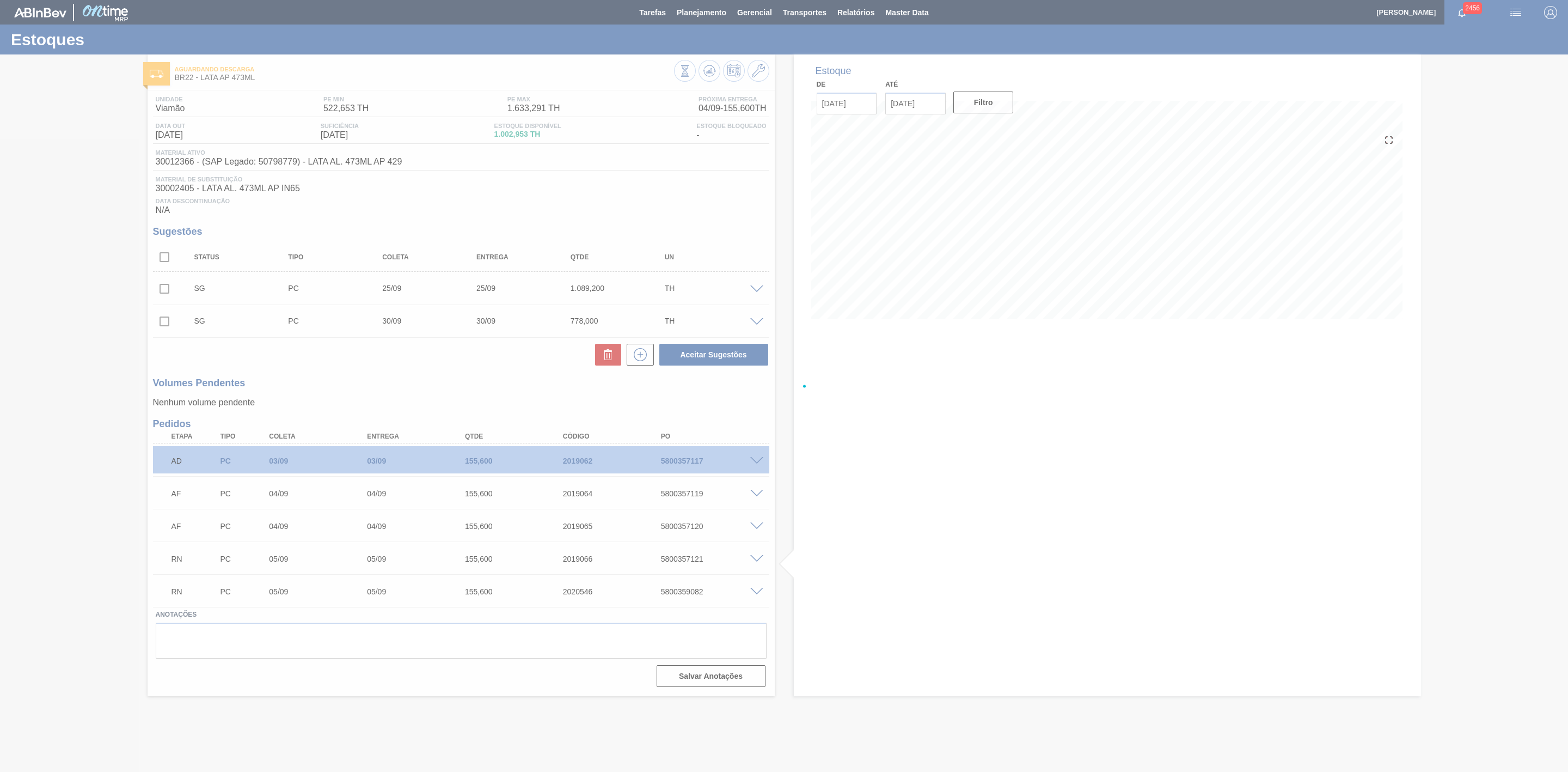
scroll to position [0, 0]
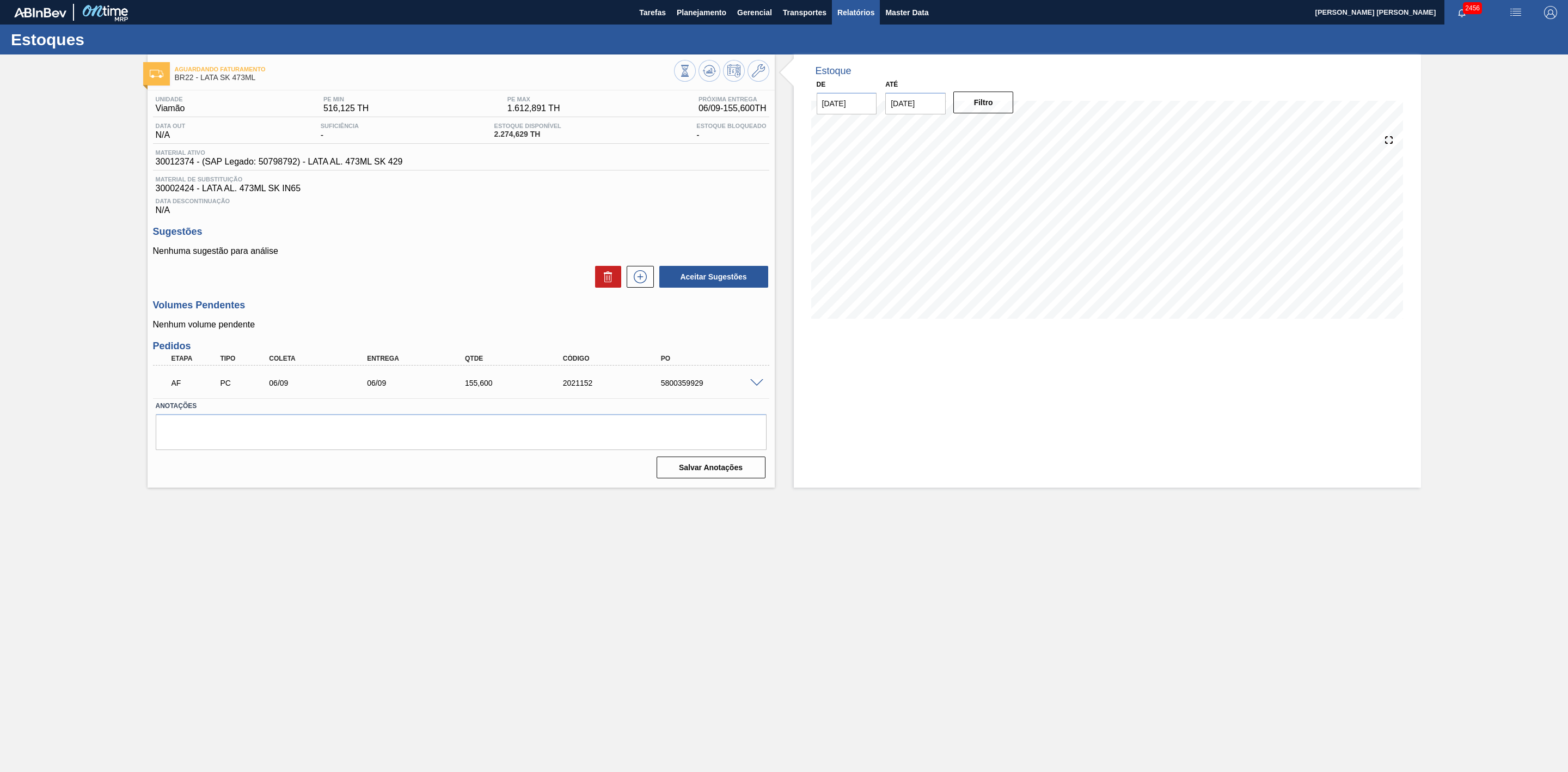
click at [841, 6] on span "Relatórios" at bounding box center [855, 13] width 37 height 13
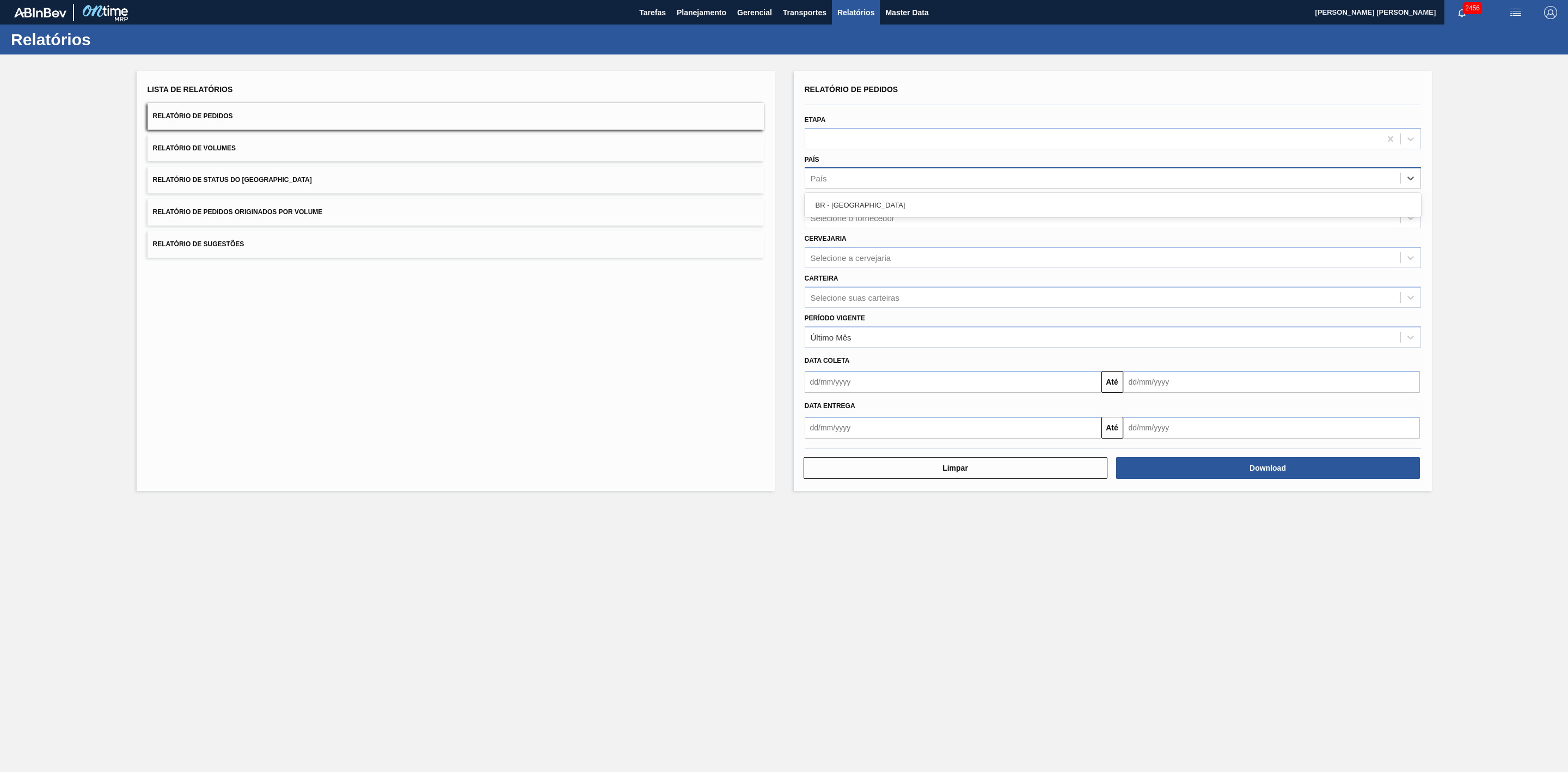
click at [871, 177] on div "País" at bounding box center [1103, 178] width 595 height 15
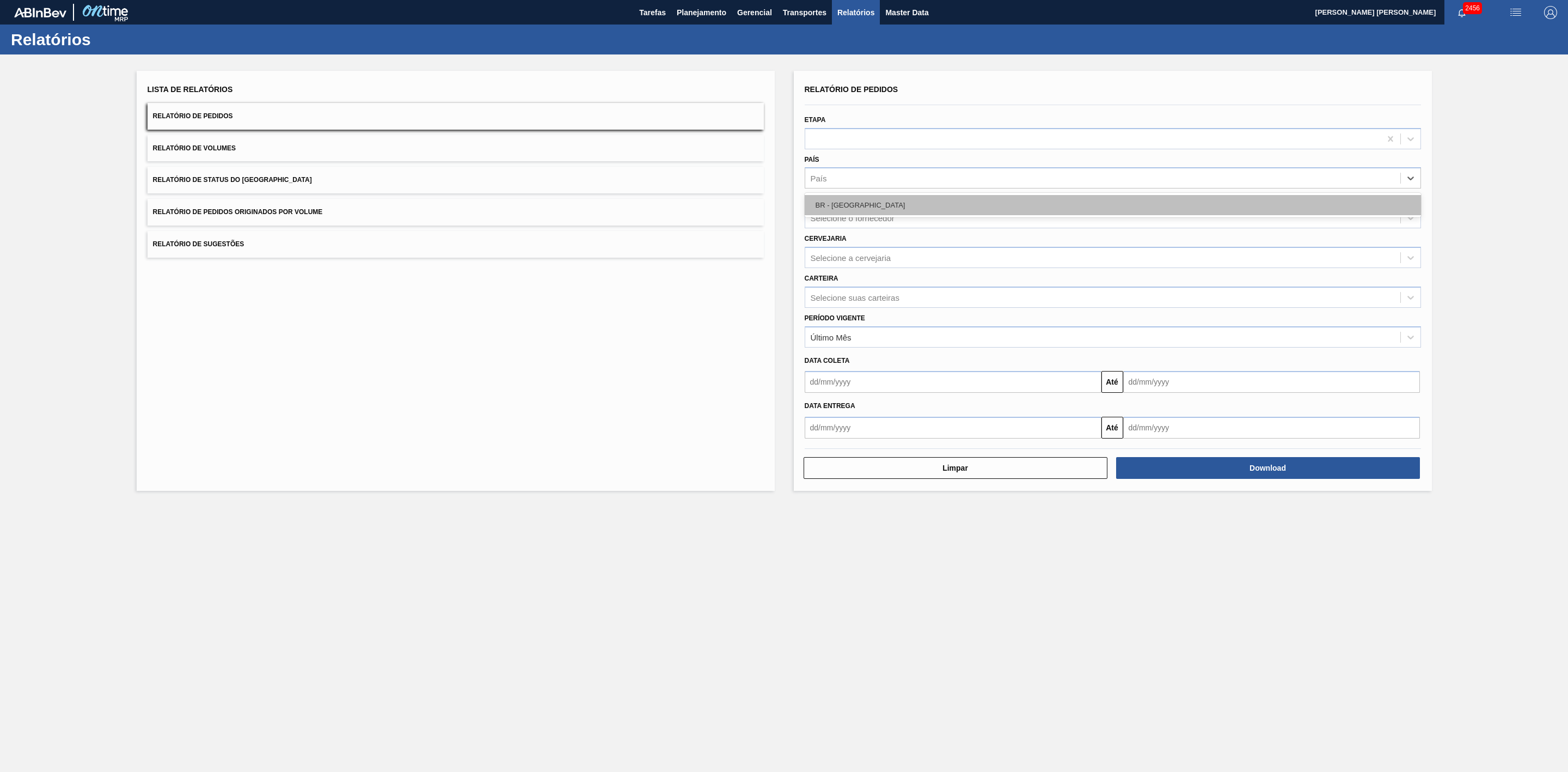
click at [853, 209] on div "BR - [GEOGRAPHIC_DATA]" at bounding box center [1112, 205] width 616 height 20
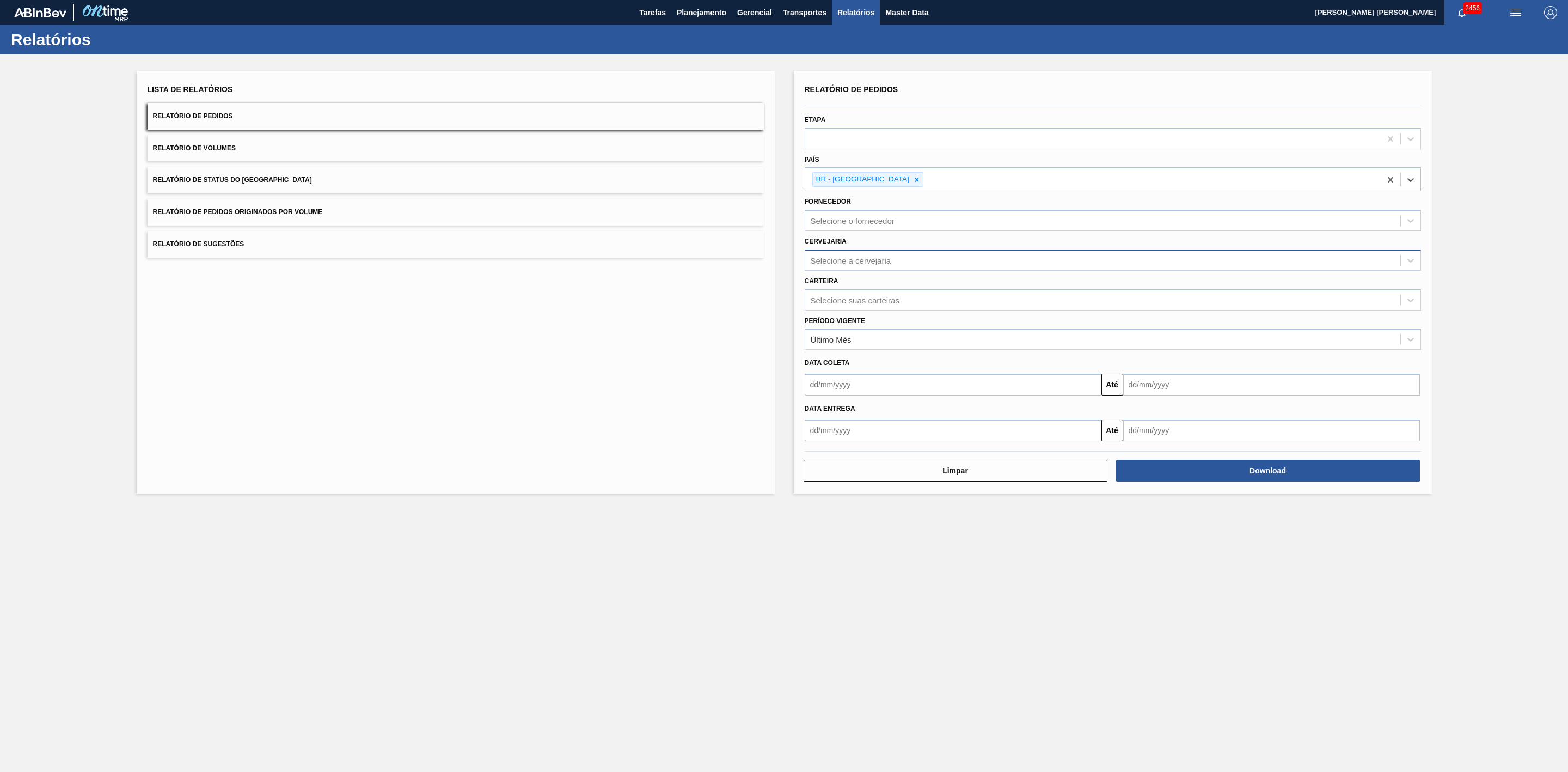
click at [855, 257] on div "Selecione a cervejaria" at bounding box center [851, 260] width 81 height 9
type input "21"
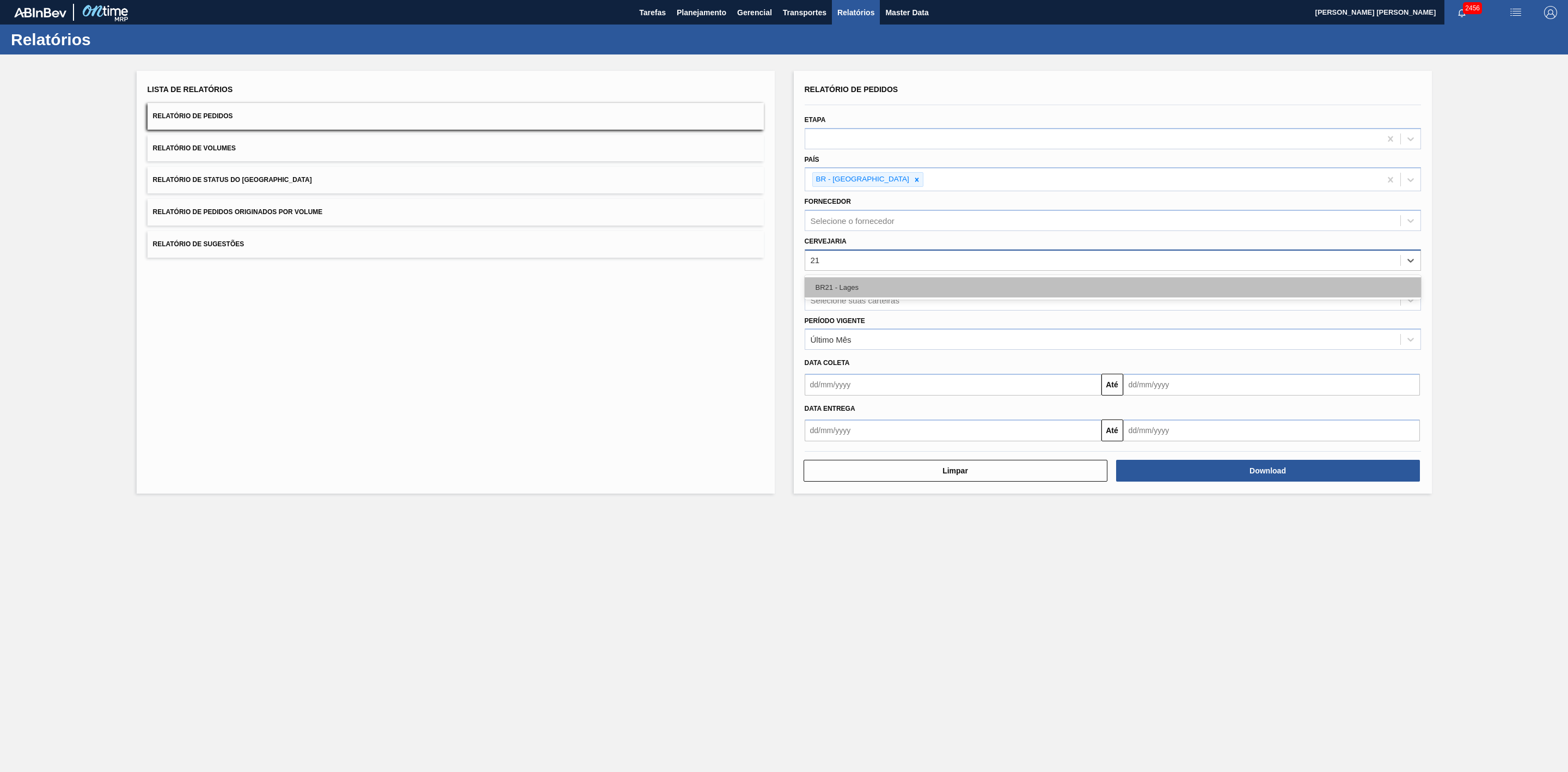
click at [860, 281] on div "BR21 - Lages" at bounding box center [1112, 288] width 616 height 20
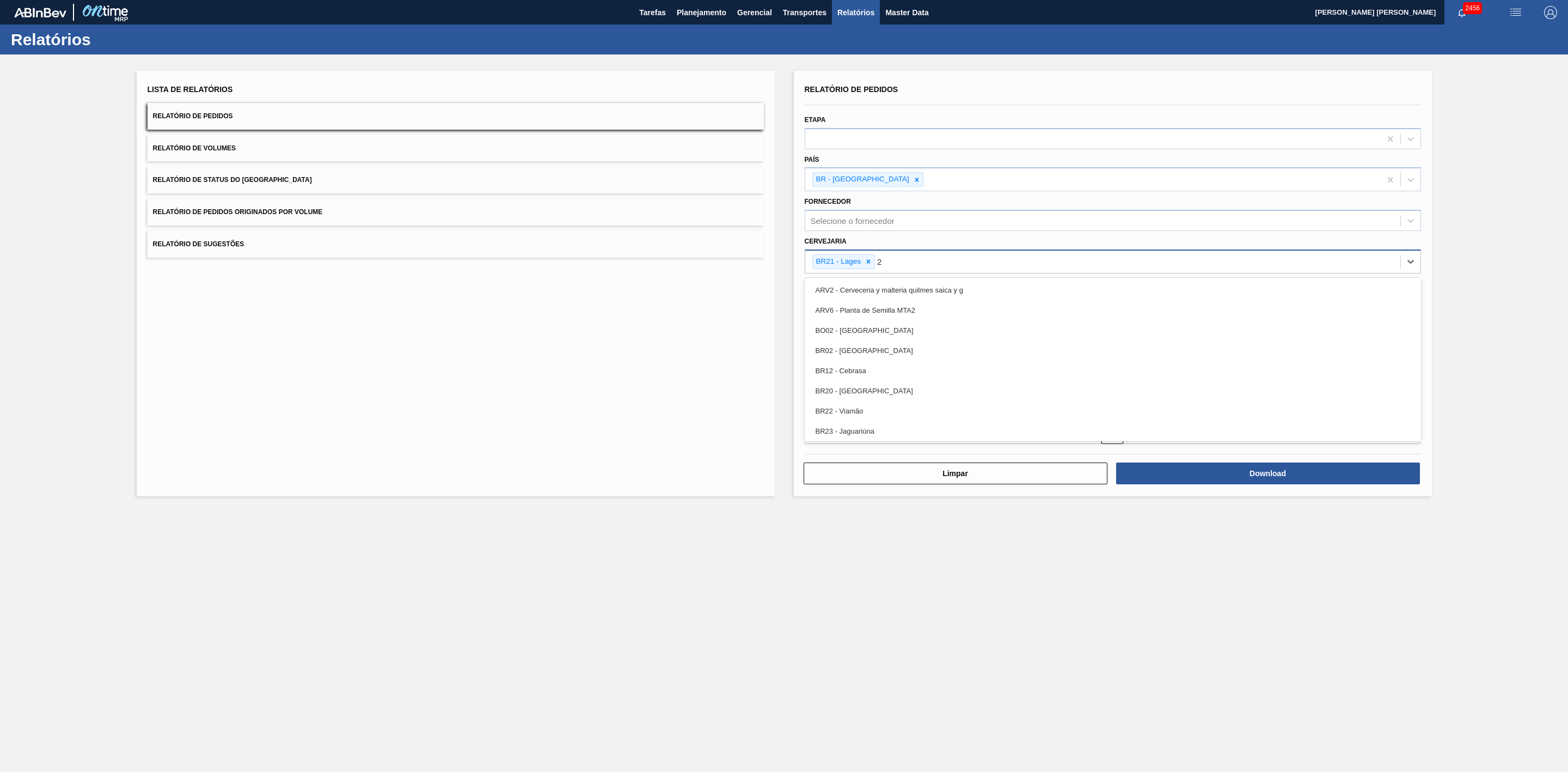
type input "22"
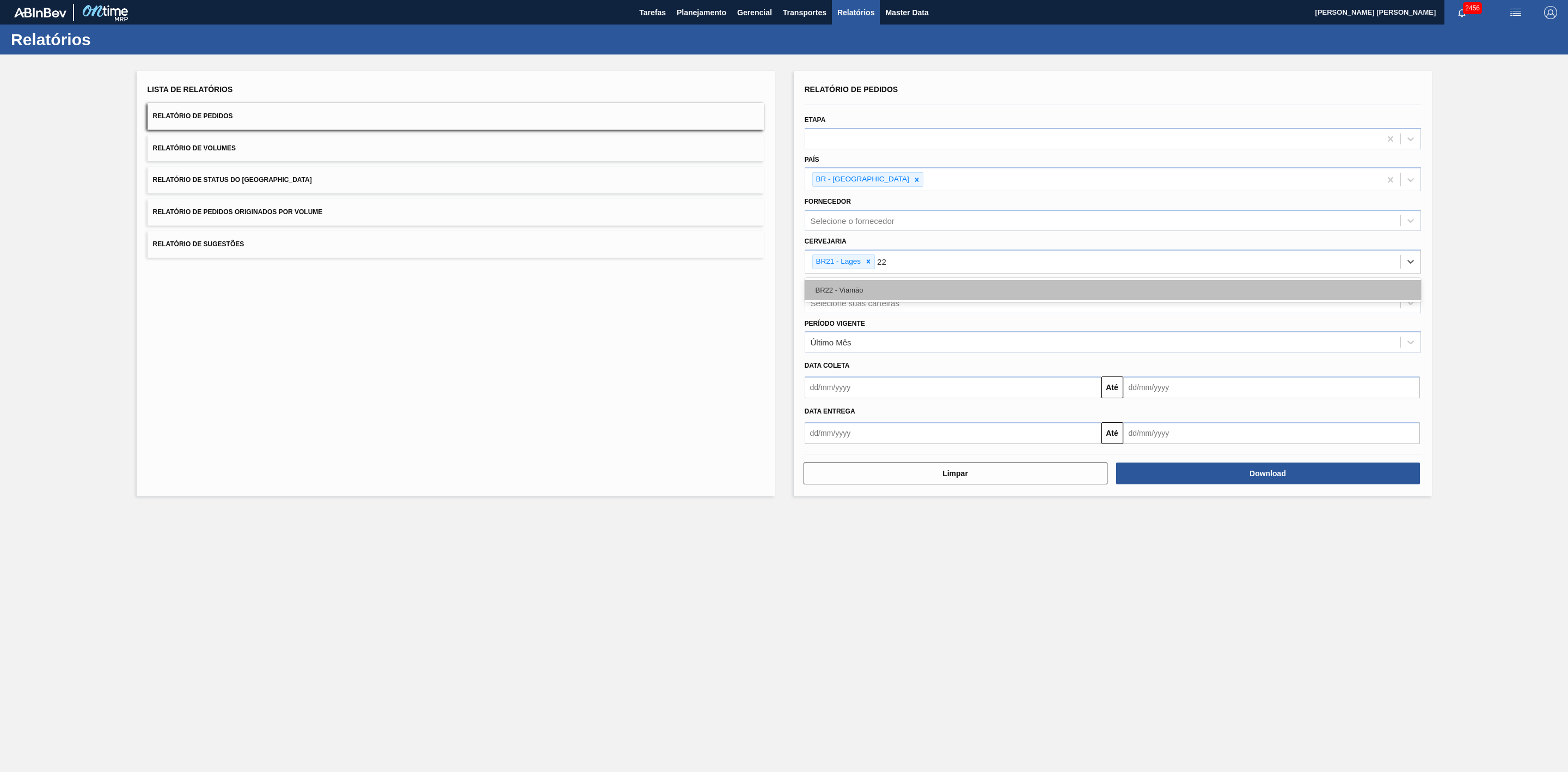
click at [894, 290] on div "BR22 - Viamão" at bounding box center [1112, 290] width 616 height 20
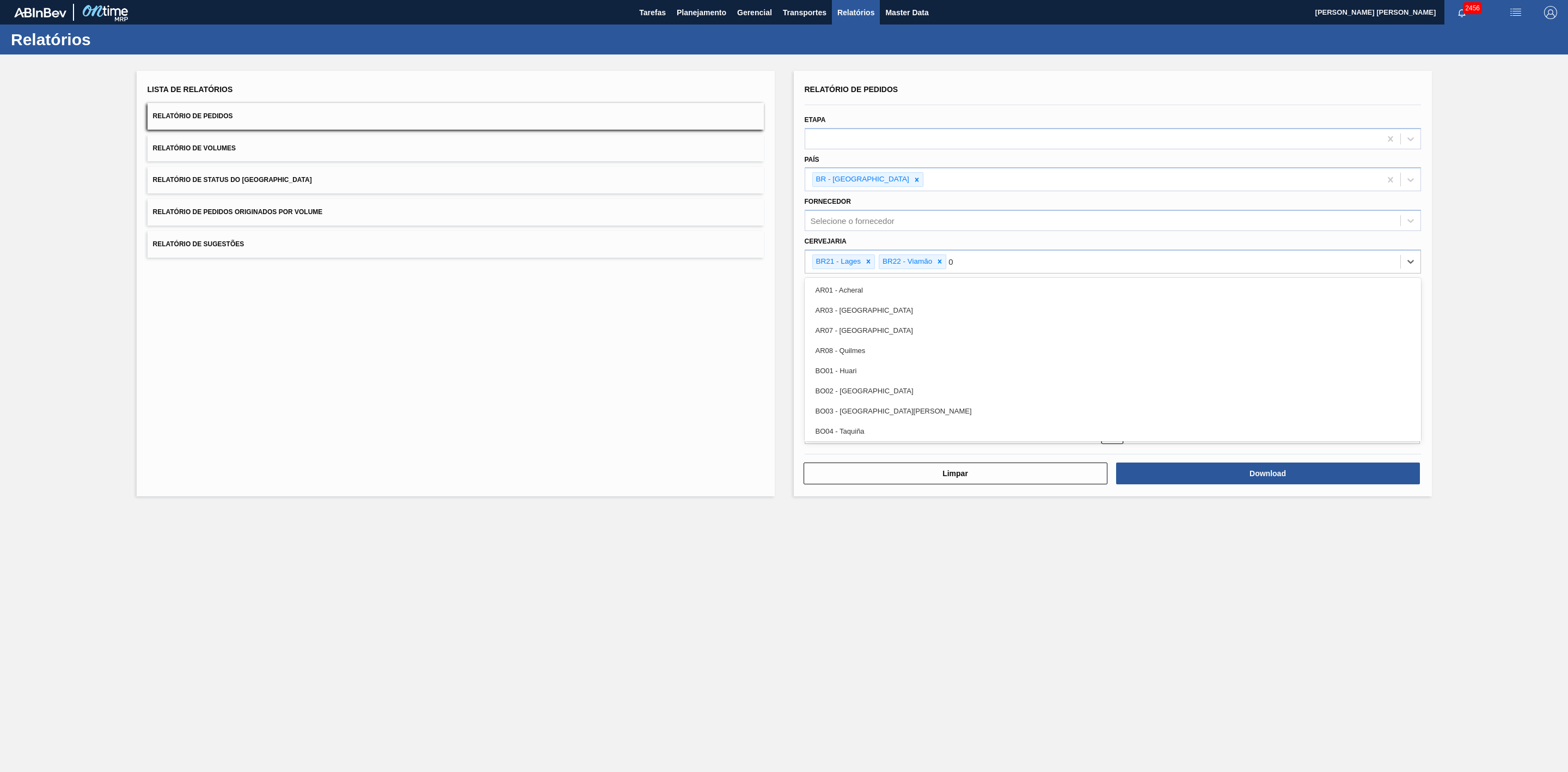
type input "09"
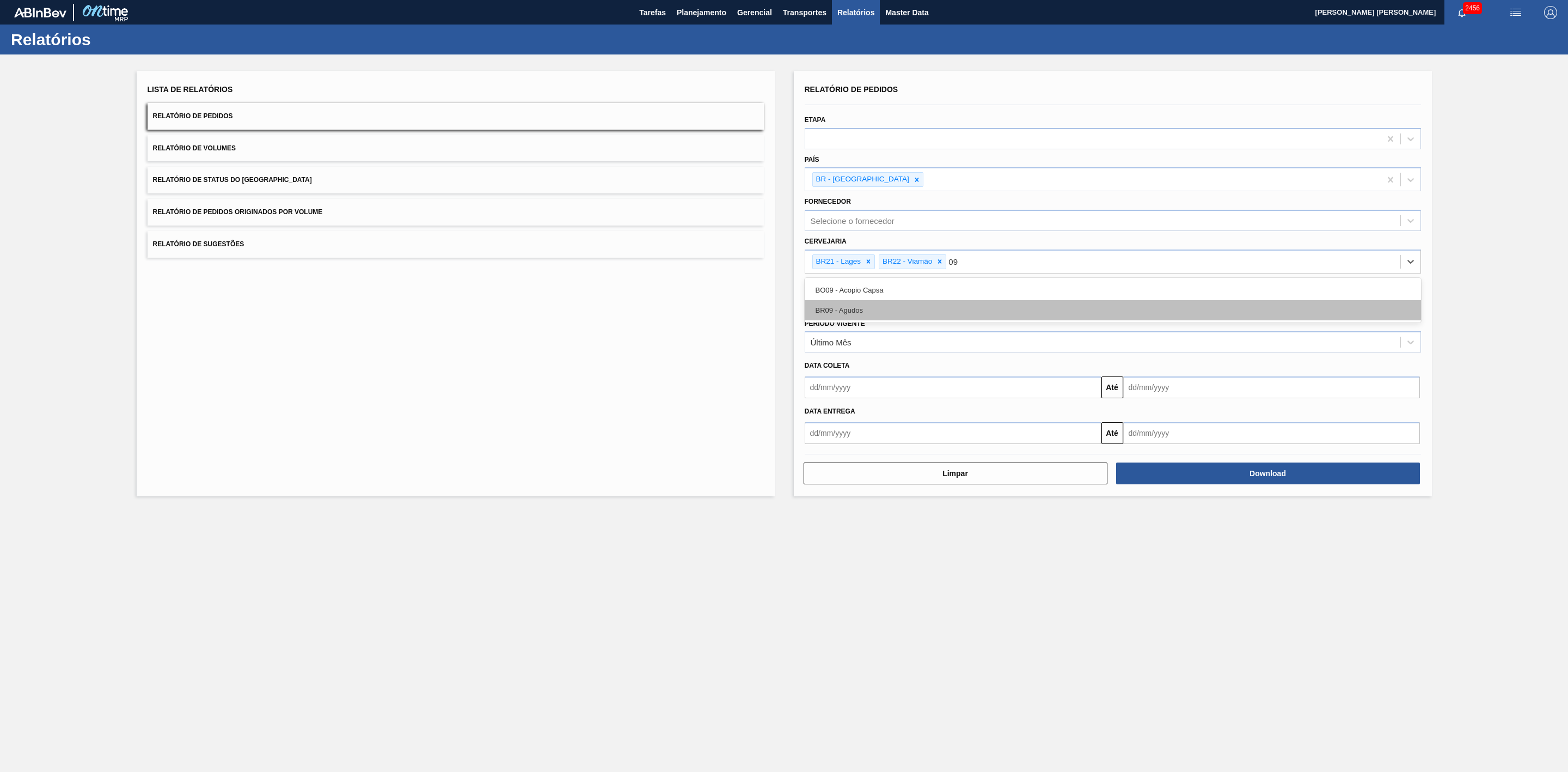
click at [874, 306] on div "BR09 - Agudos" at bounding box center [1112, 310] width 616 height 20
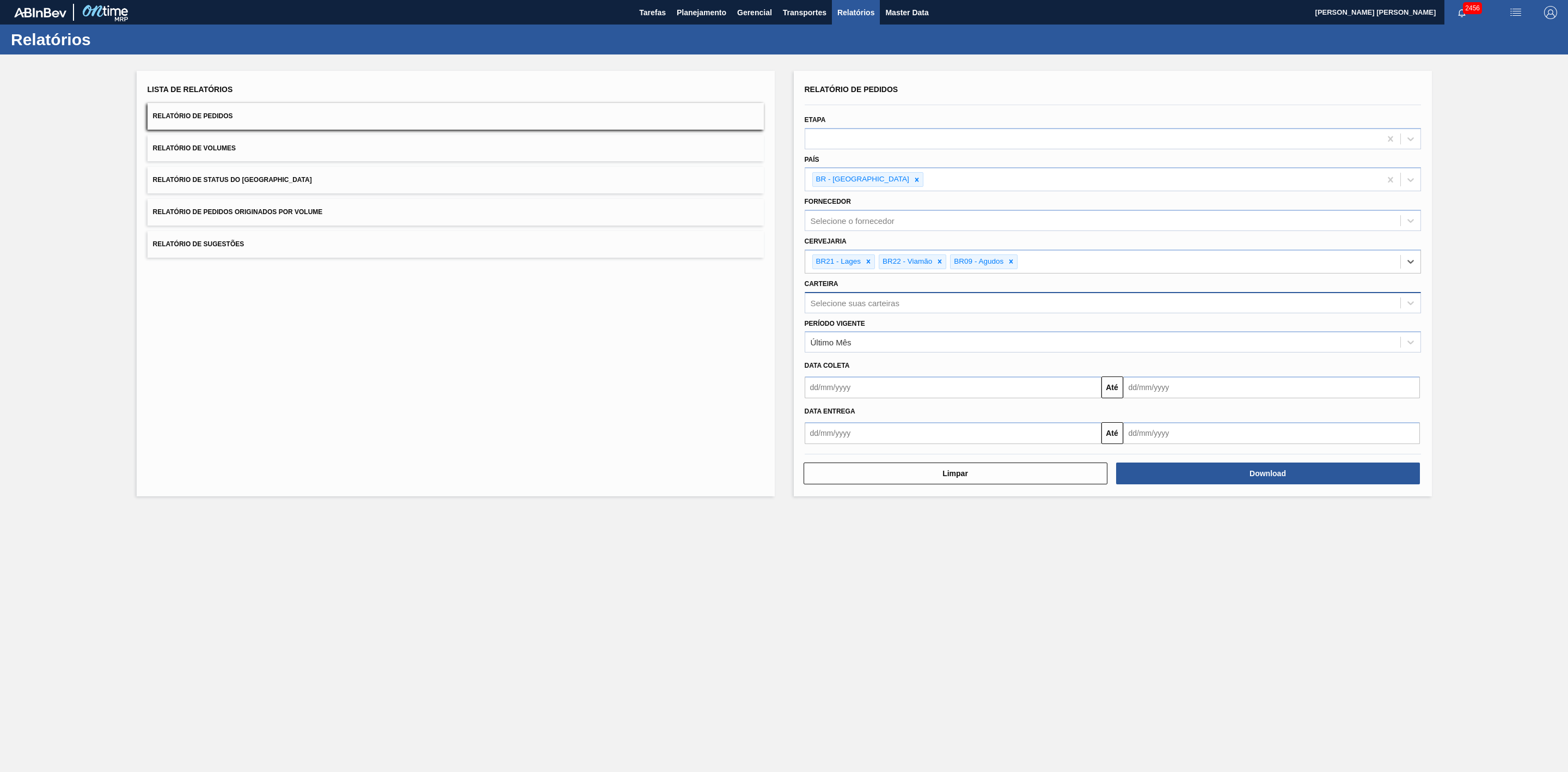
click at [860, 302] on div "Selecione suas carteiras" at bounding box center [855, 302] width 89 height 9
type input "lata"
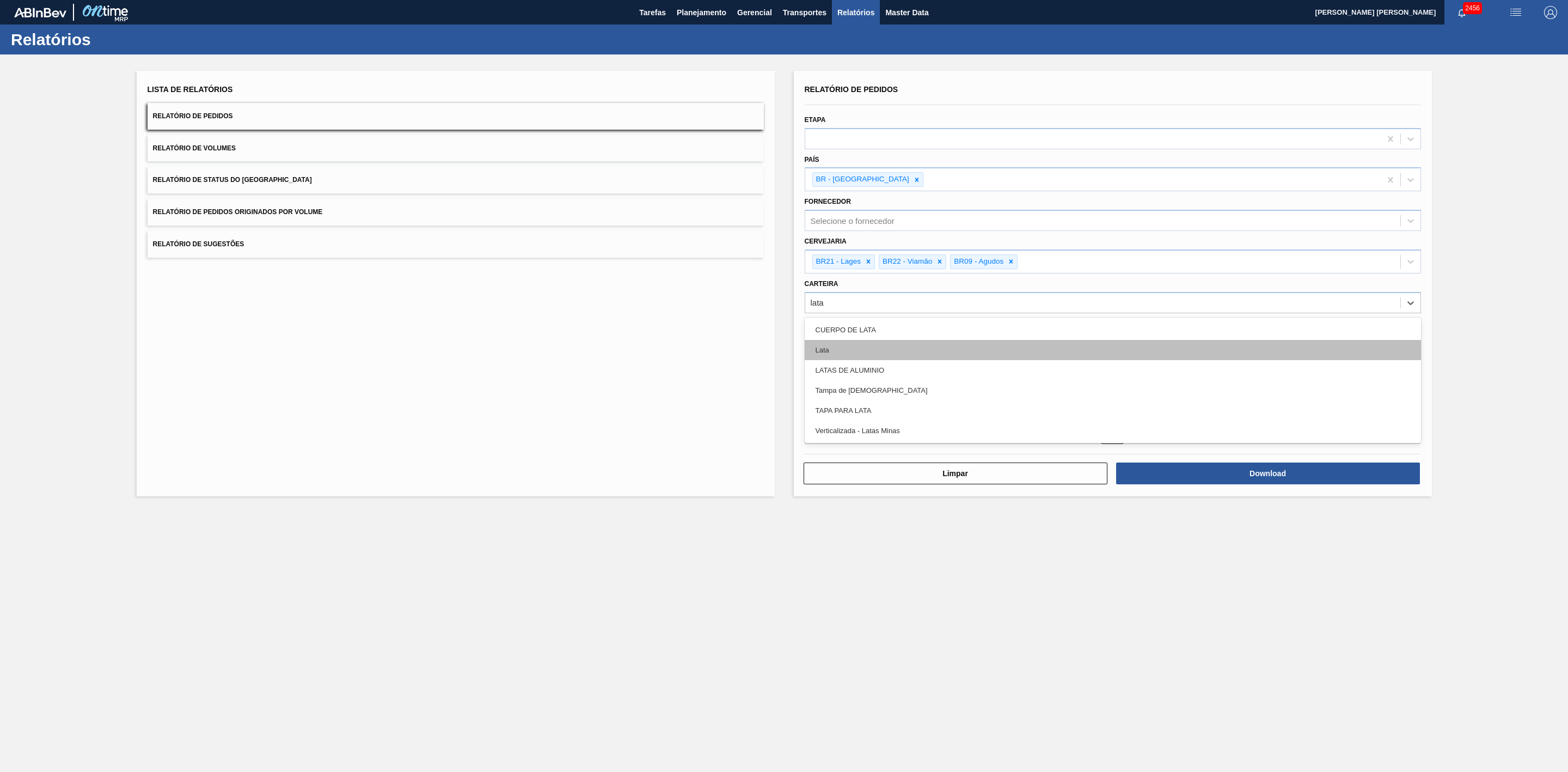
click at [858, 345] on div "Lata" at bounding box center [1112, 350] width 616 height 20
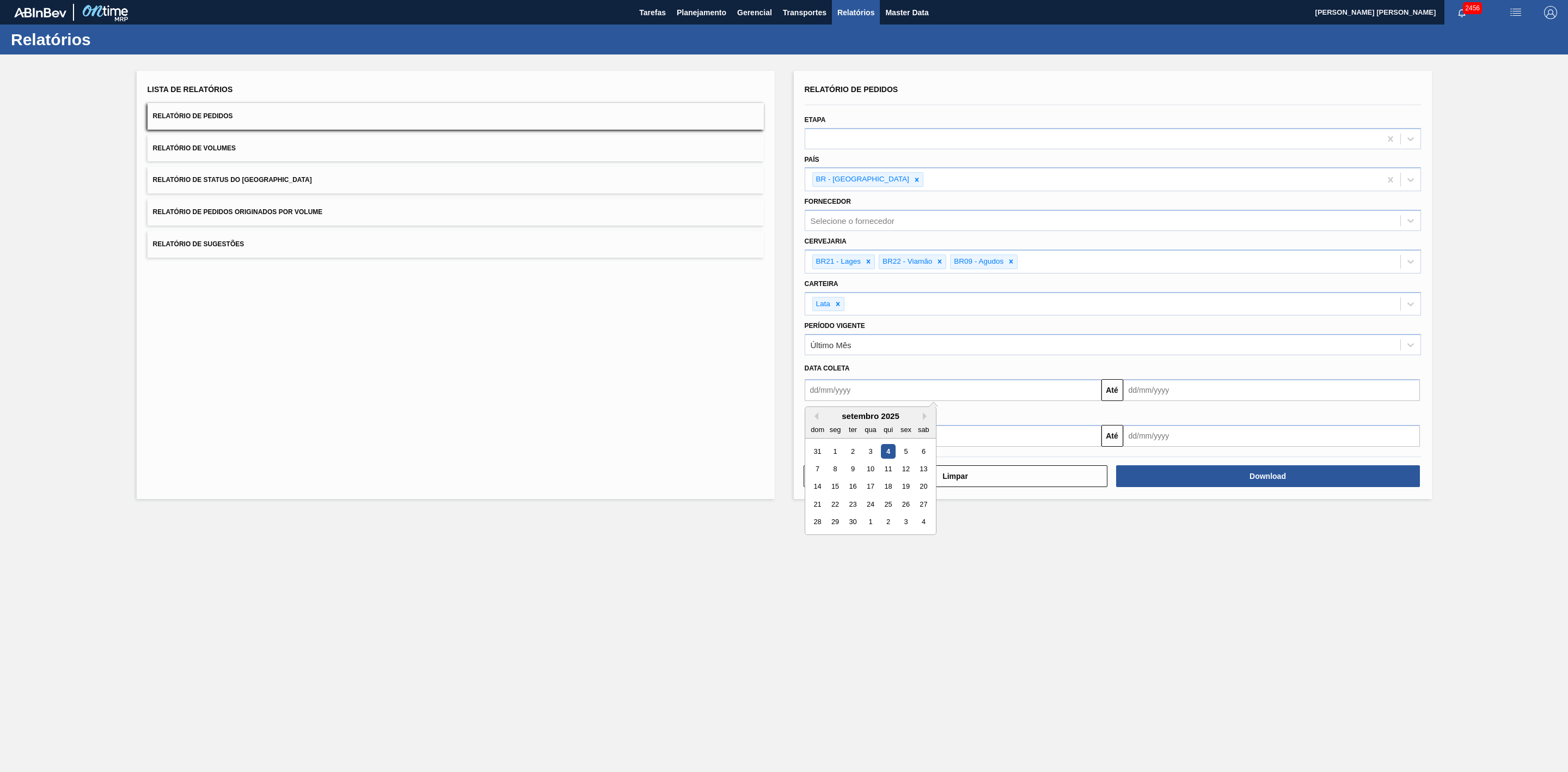
drag, startPoint x: 857, startPoint y: 387, endPoint x: 861, endPoint y: 401, distance: 14.6
click at [857, 387] on input "text" at bounding box center [953, 390] width 297 height 22
click at [827, 422] on div "dom seg ter qua qui sex sab" at bounding box center [871, 429] width 131 height 17
click at [816, 448] on div "31" at bounding box center [817, 452] width 15 height 15
type input "[DATE]"
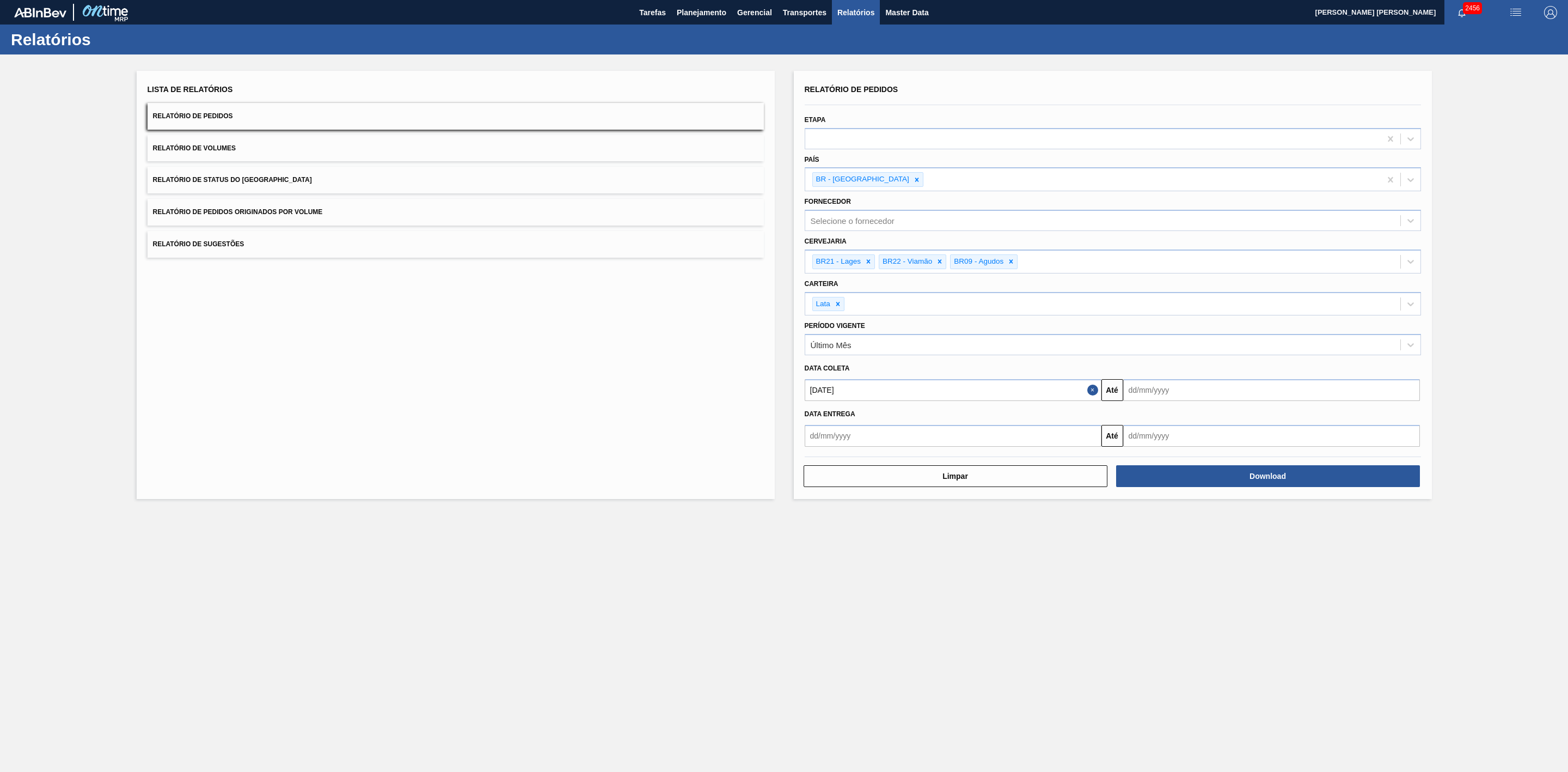
click at [1167, 384] on input "text" at bounding box center [1271, 390] width 297 height 22
click at [1136, 505] on div "21" at bounding box center [1136, 504] width 15 height 15
type input "[DATE]"
click at [1155, 475] on button "Download" at bounding box center [1268, 476] width 304 height 22
click at [431, 155] on button "Relatório de Volumes" at bounding box center [455, 147] width 616 height 26
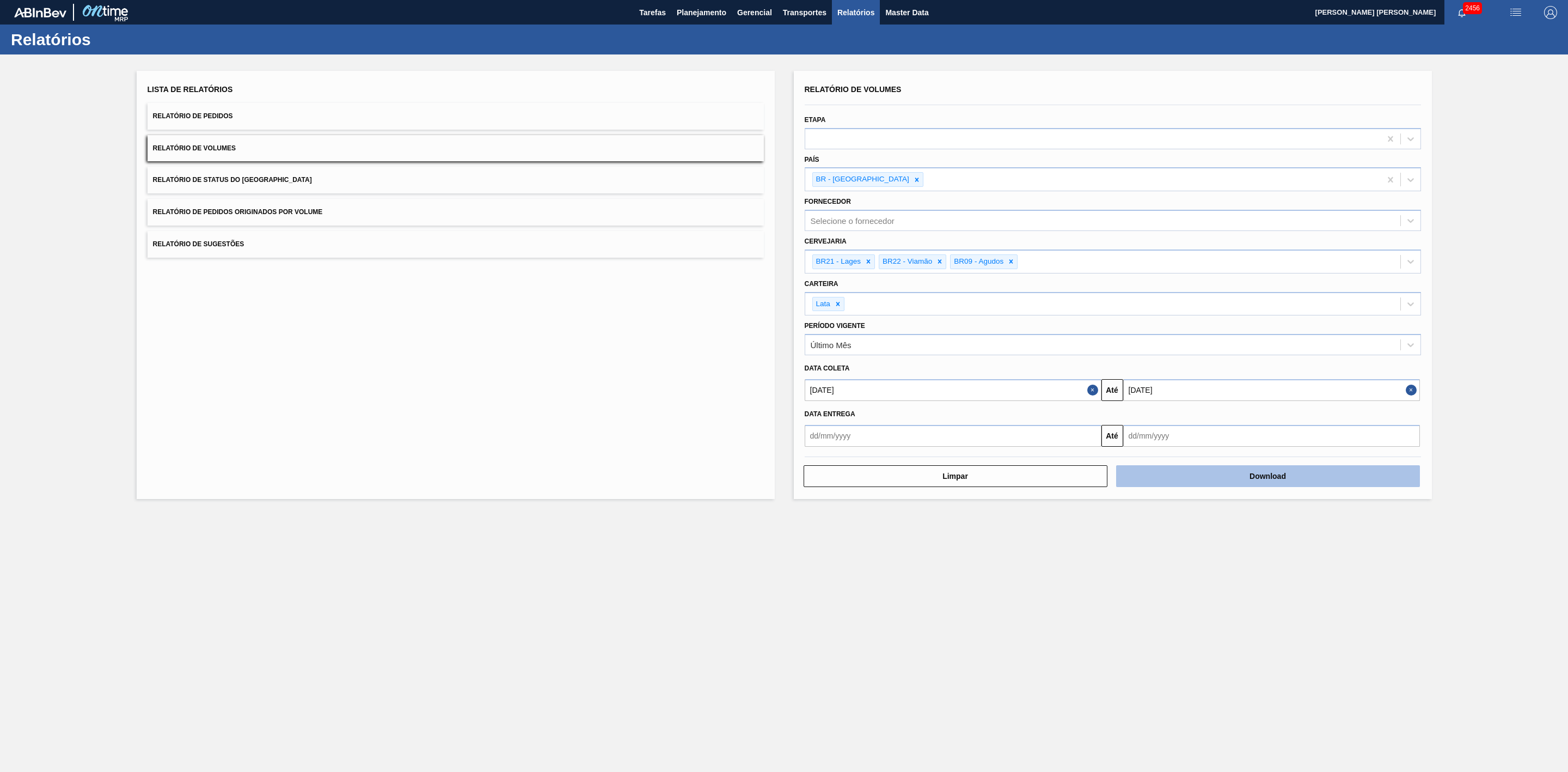
click at [1243, 472] on button "Download" at bounding box center [1268, 476] width 304 height 22
click at [721, 10] on span "Planejamento" at bounding box center [702, 13] width 49 height 13
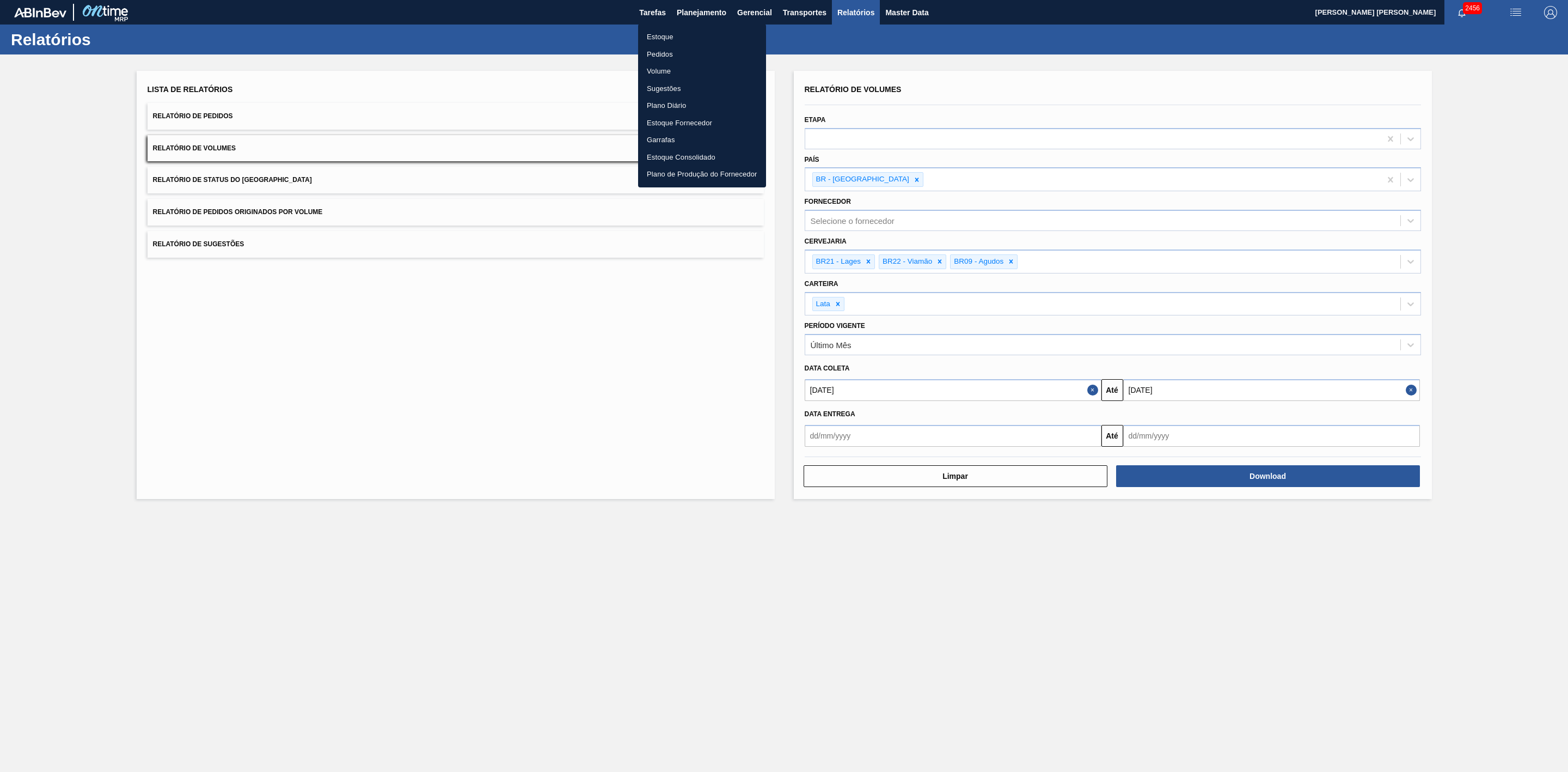
click at [663, 31] on li "Estoque" at bounding box center [702, 36] width 128 height 17
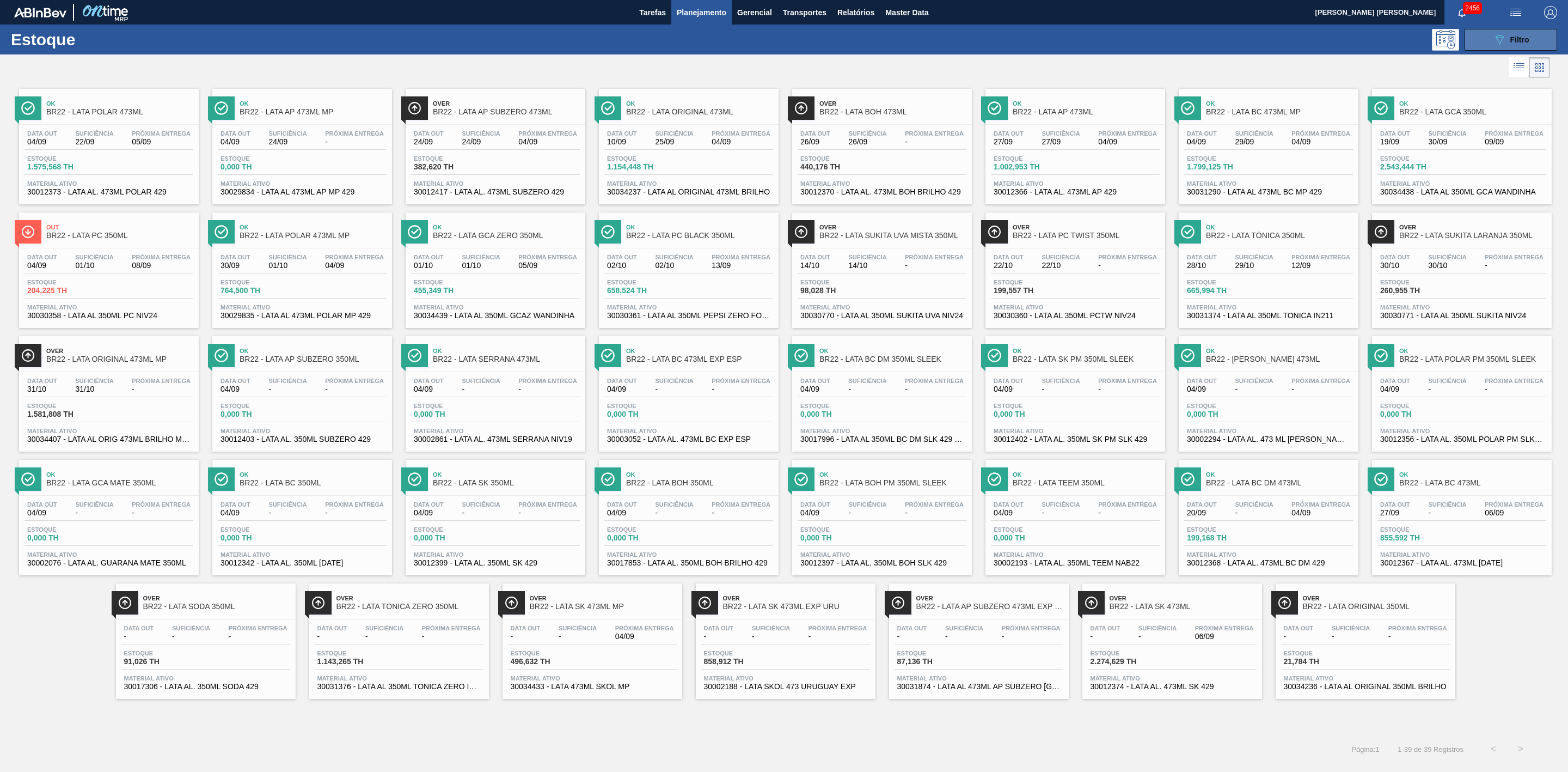
click at [1498, 41] on icon "089F7B8B-B2A5-4AFE-B5C0-19BA573D28AC" at bounding box center [1499, 39] width 13 height 13
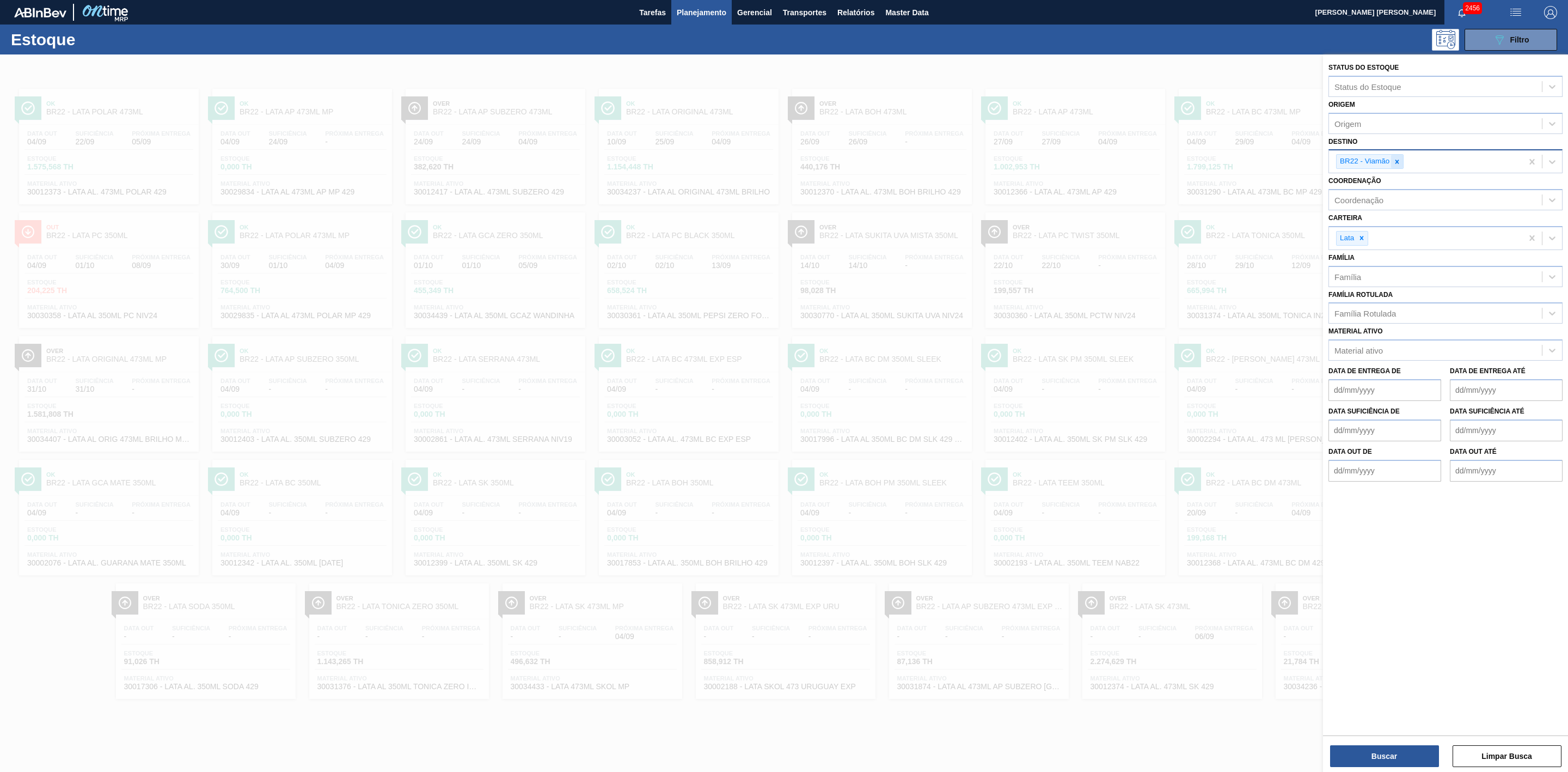
click at [1401, 158] on icon at bounding box center [1397, 161] width 7 height 7
type input "21"
click at [1357, 193] on div "BR21 - Lages" at bounding box center [1445, 187] width 234 height 20
click at [1390, 756] on button "Buscar" at bounding box center [1384, 756] width 109 height 22
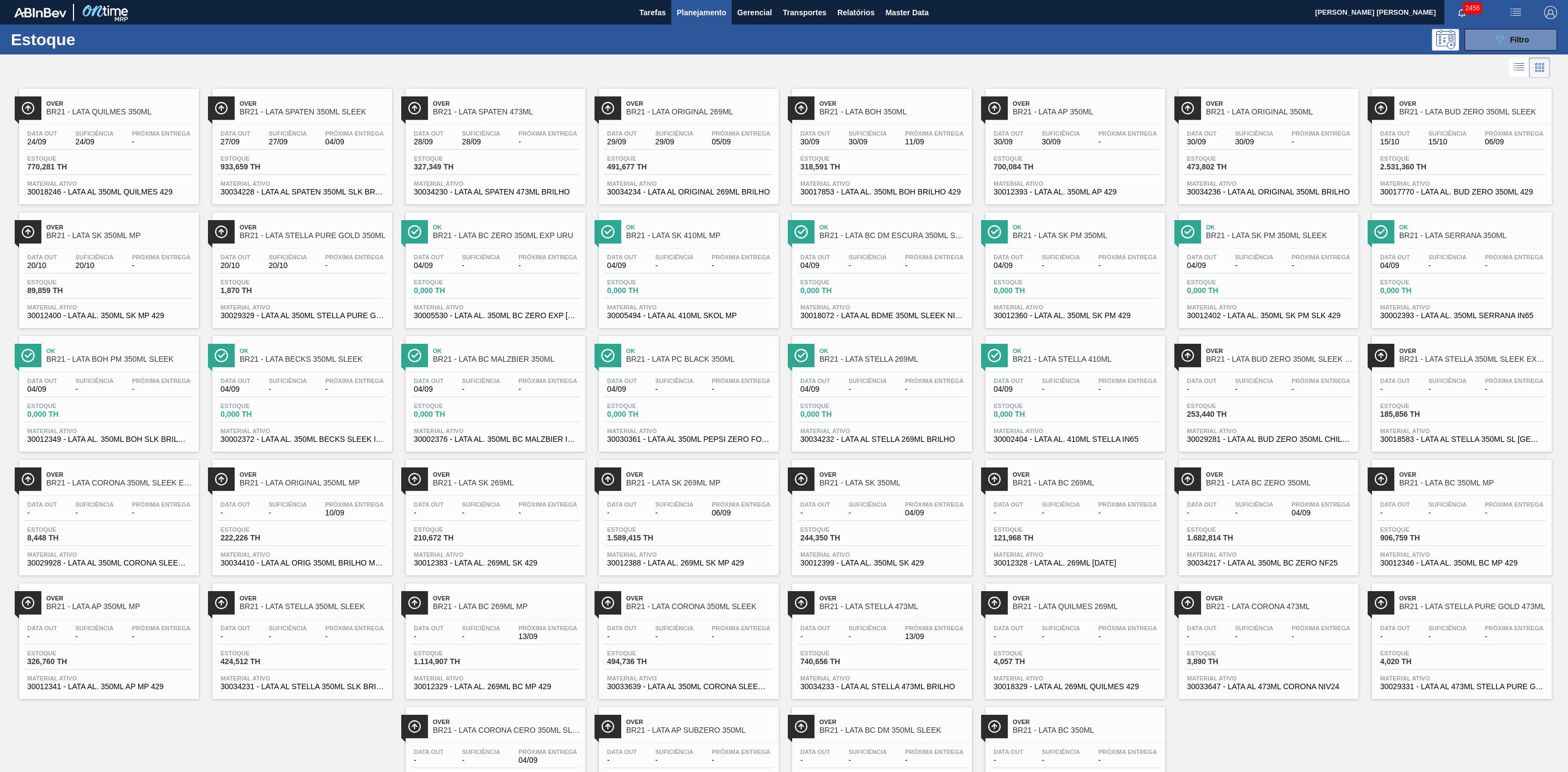
click at [1221, 70] on div at bounding box center [774, 67] width 1550 height 26
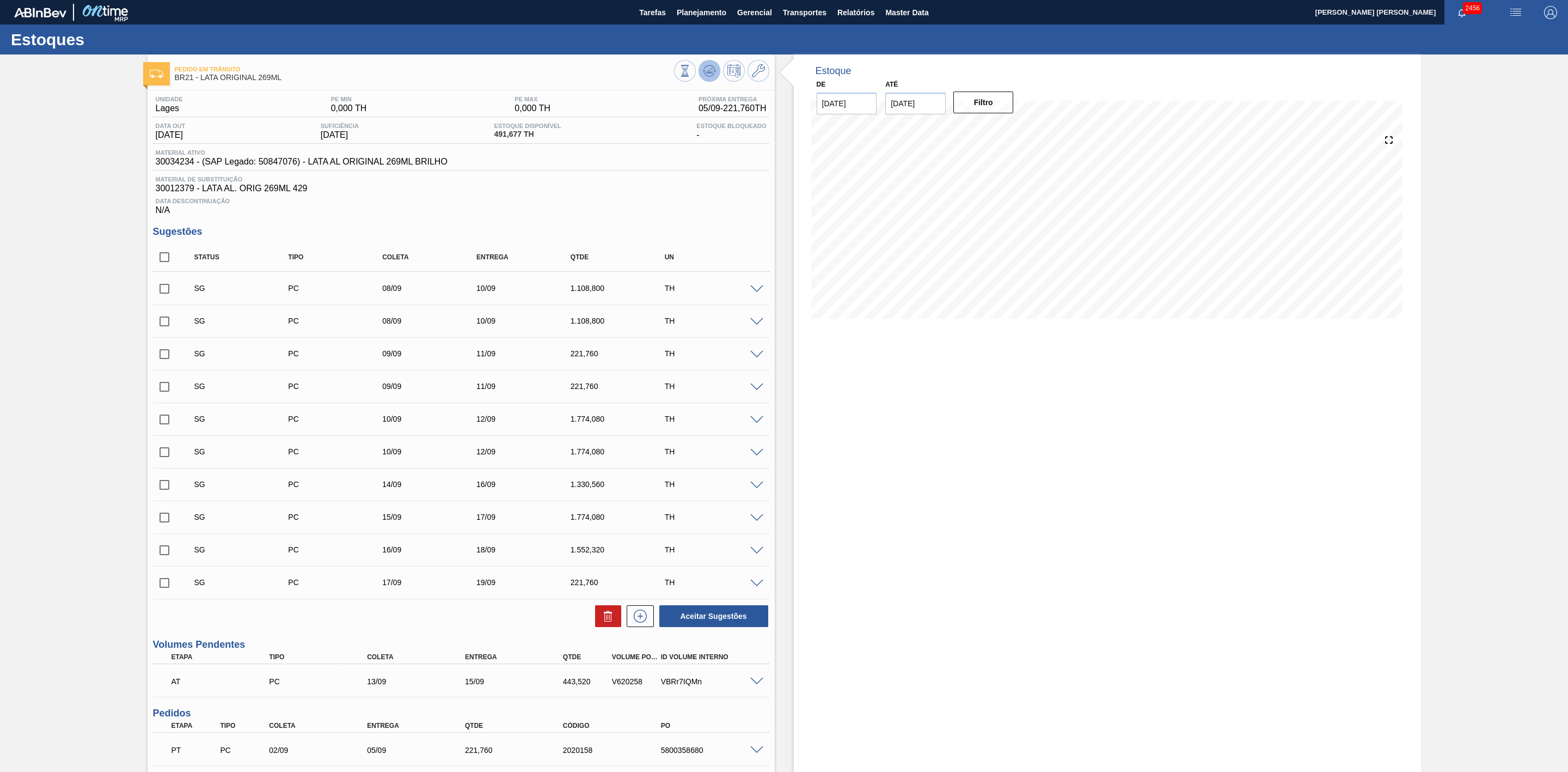
click at [707, 67] on icon at bounding box center [709, 71] width 13 height 13
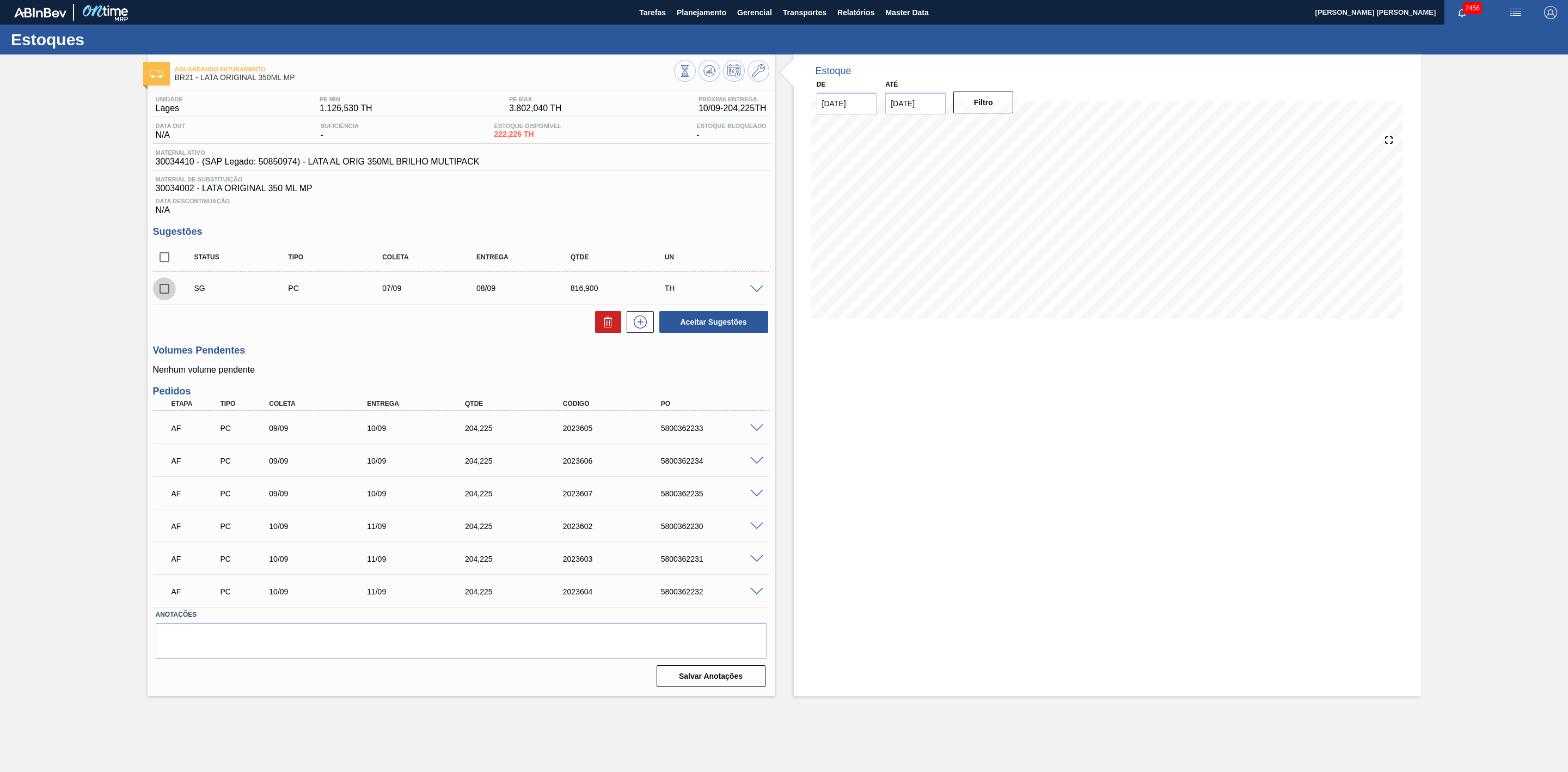
click at [172, 298] on input "checkbox" at bounding box center [164, 289] width 23 height 23
click at [598, 324] on button at bounding box center [608, 322] width 26 height 22
checkbox input "false"
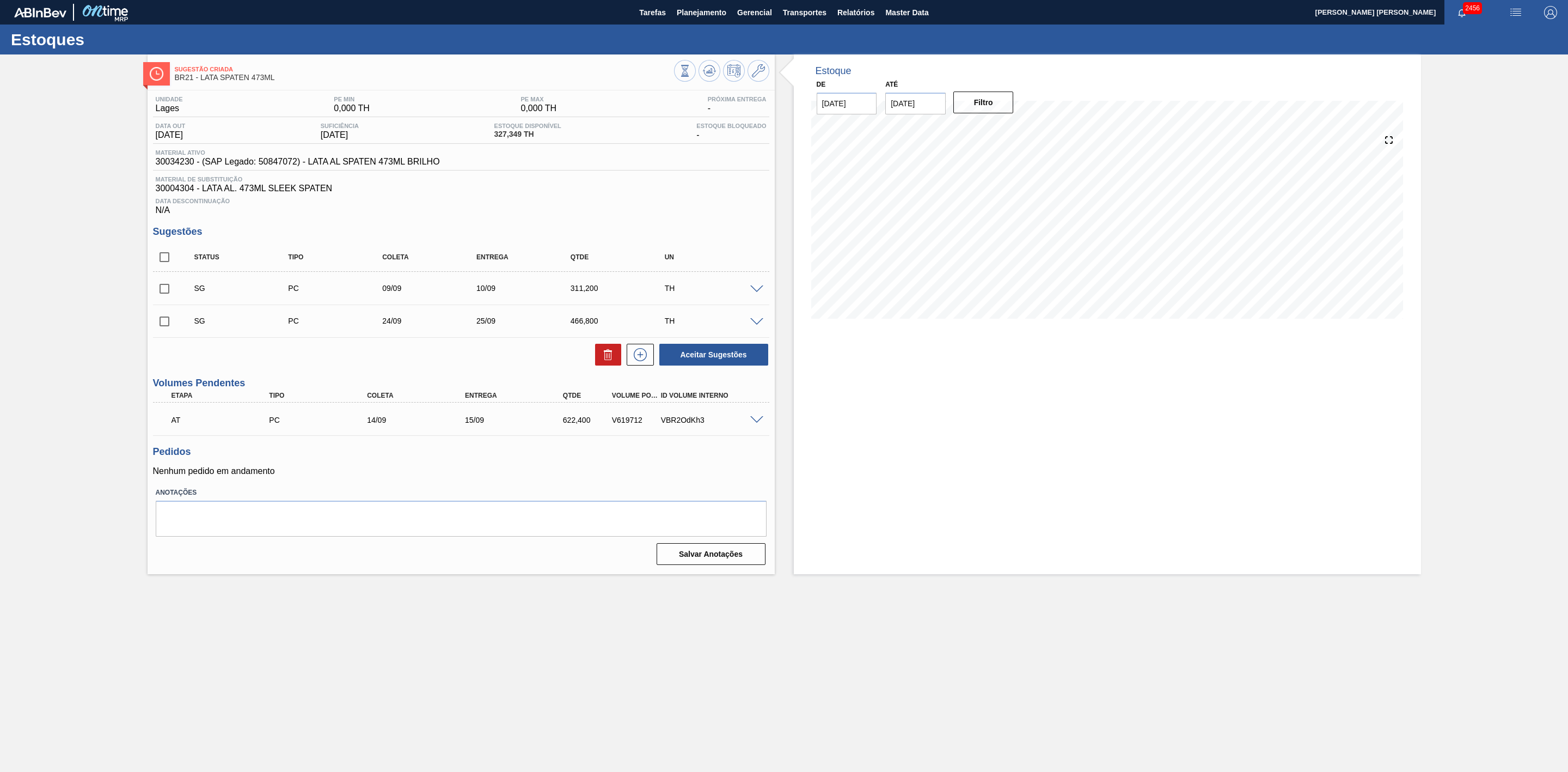
click at [165, 293] on input "checkbox" at bounding box center [164, 289] width 23 height 23
click at [606, 361] on icon at bounding box center [608, 354] width 13 height 13
checkbox input "false"
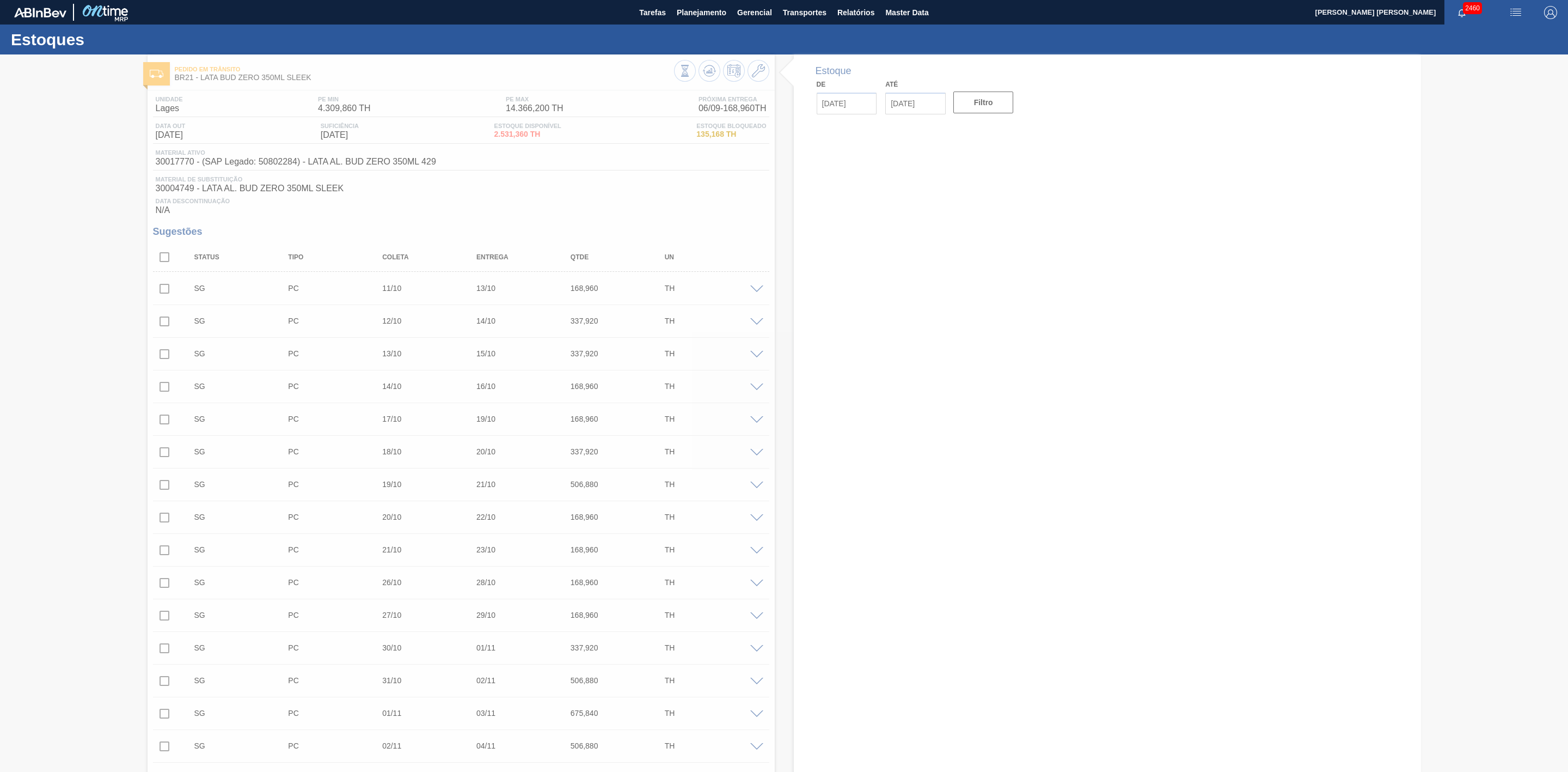
type input "[DATE]"
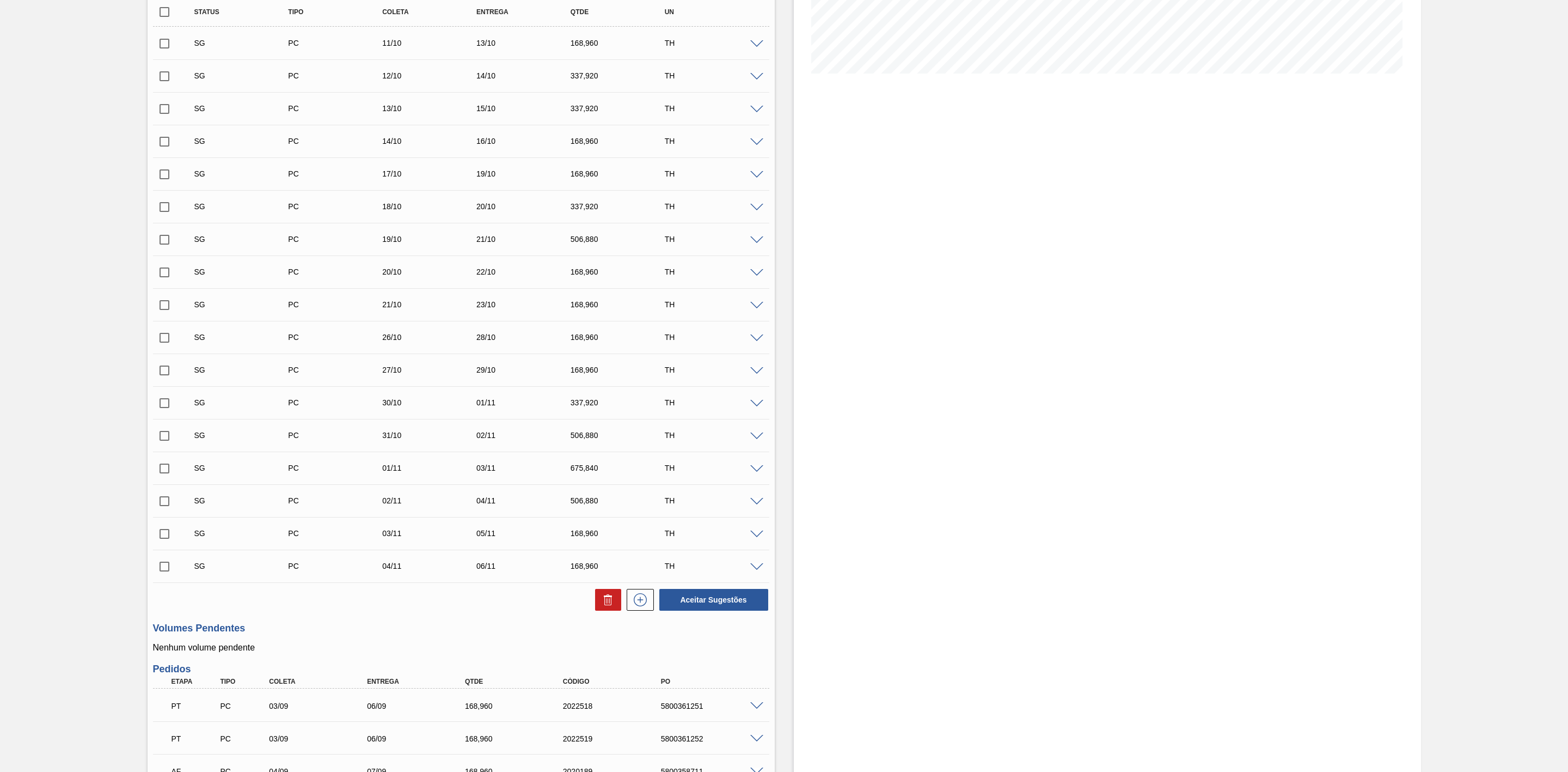
scroll to position [452, 0]
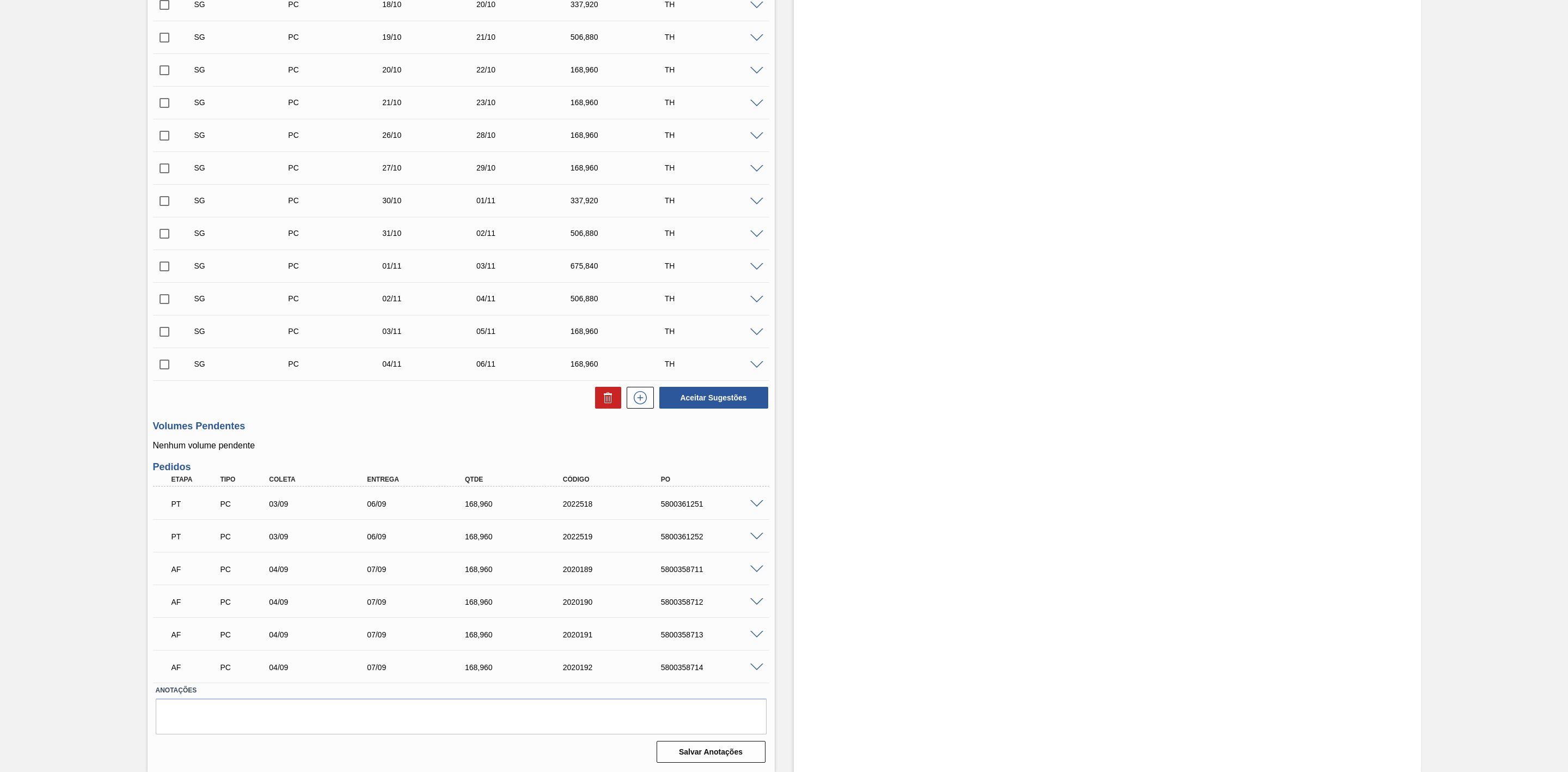
click at [752, 628] on div "AF PC 04/09 07/09 168,960 2020191 5800358713" at bounding box center [460, 634] width 616 height 27
click at [754, 635] on span at bounding box center [756, 635] width 13 height 8
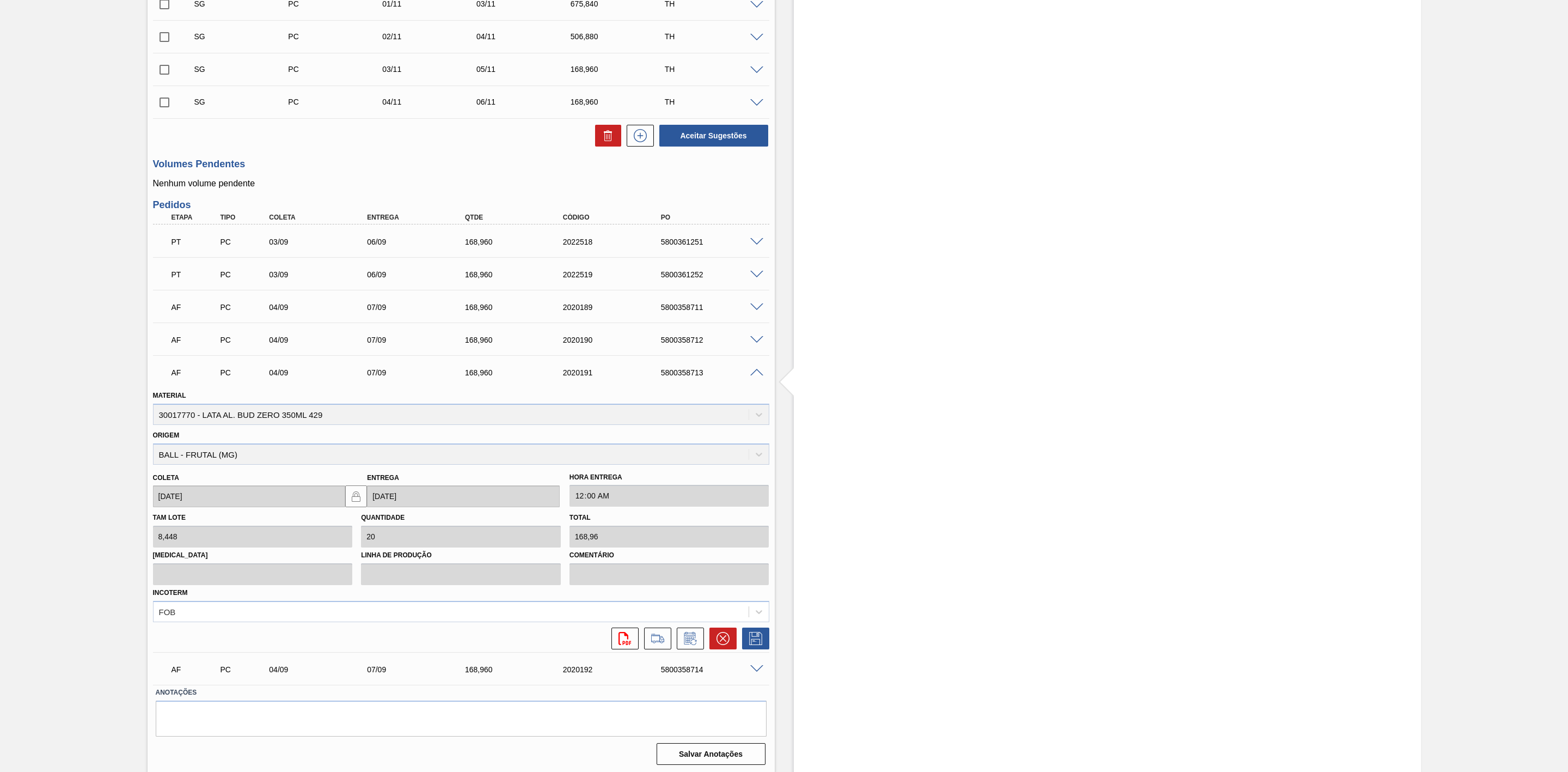
scroll to position [716, 0]
click at [724, 631] on icon at bounding box center [723, 636] width 13 height 13
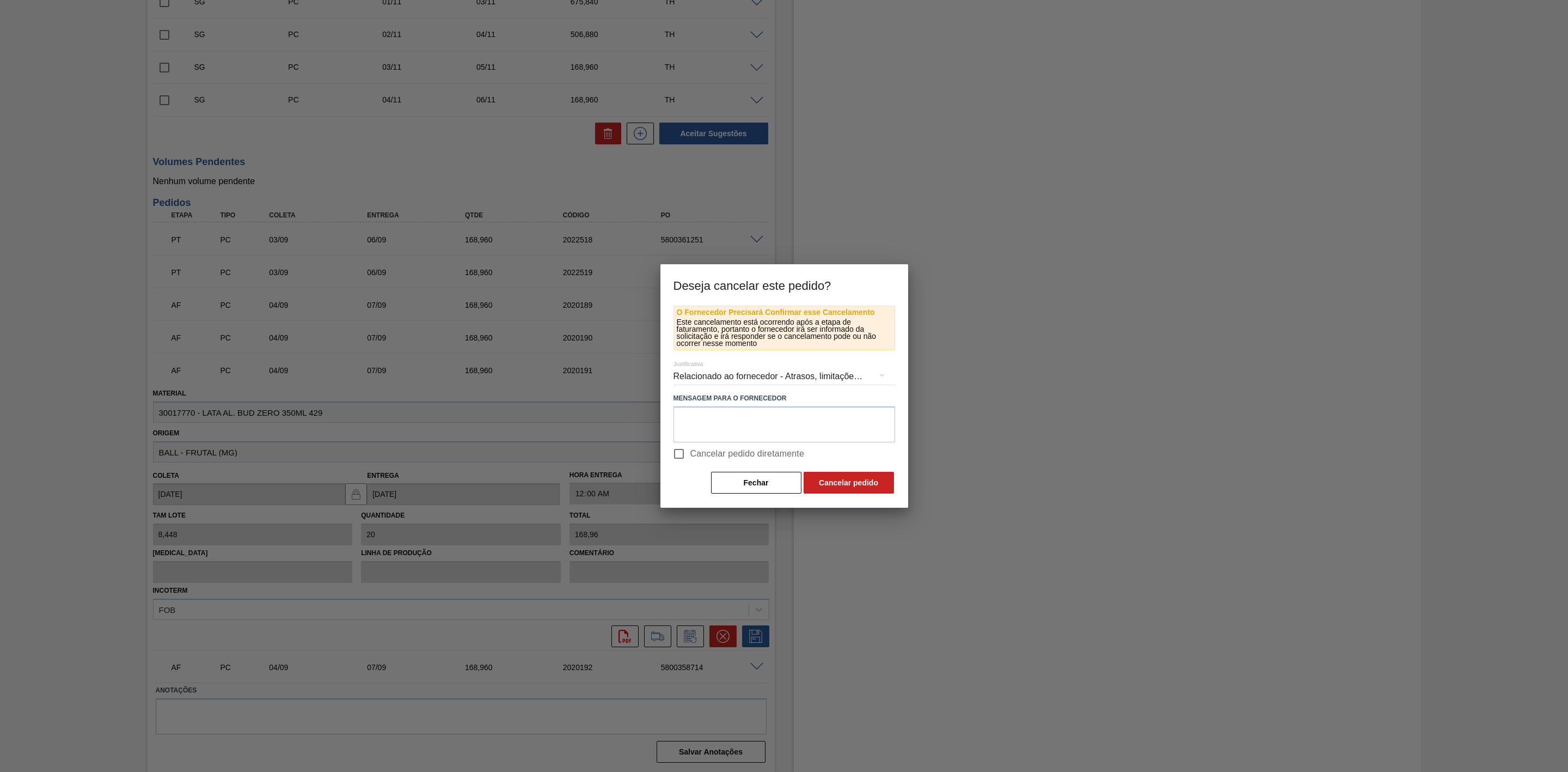
click at [691, 451] on span "Cancelar pedido diretamente" at bounding box center [748, 453] width 115 height 13
click at [690, 451] on input "Cancelar pedido diretamente" at bounding box center [678, 453] width 23 height 23
checkbox input "true"
click at [826, 483] on button "Cancelar pedido" at bounding box center [848, 482] width 90 height 22
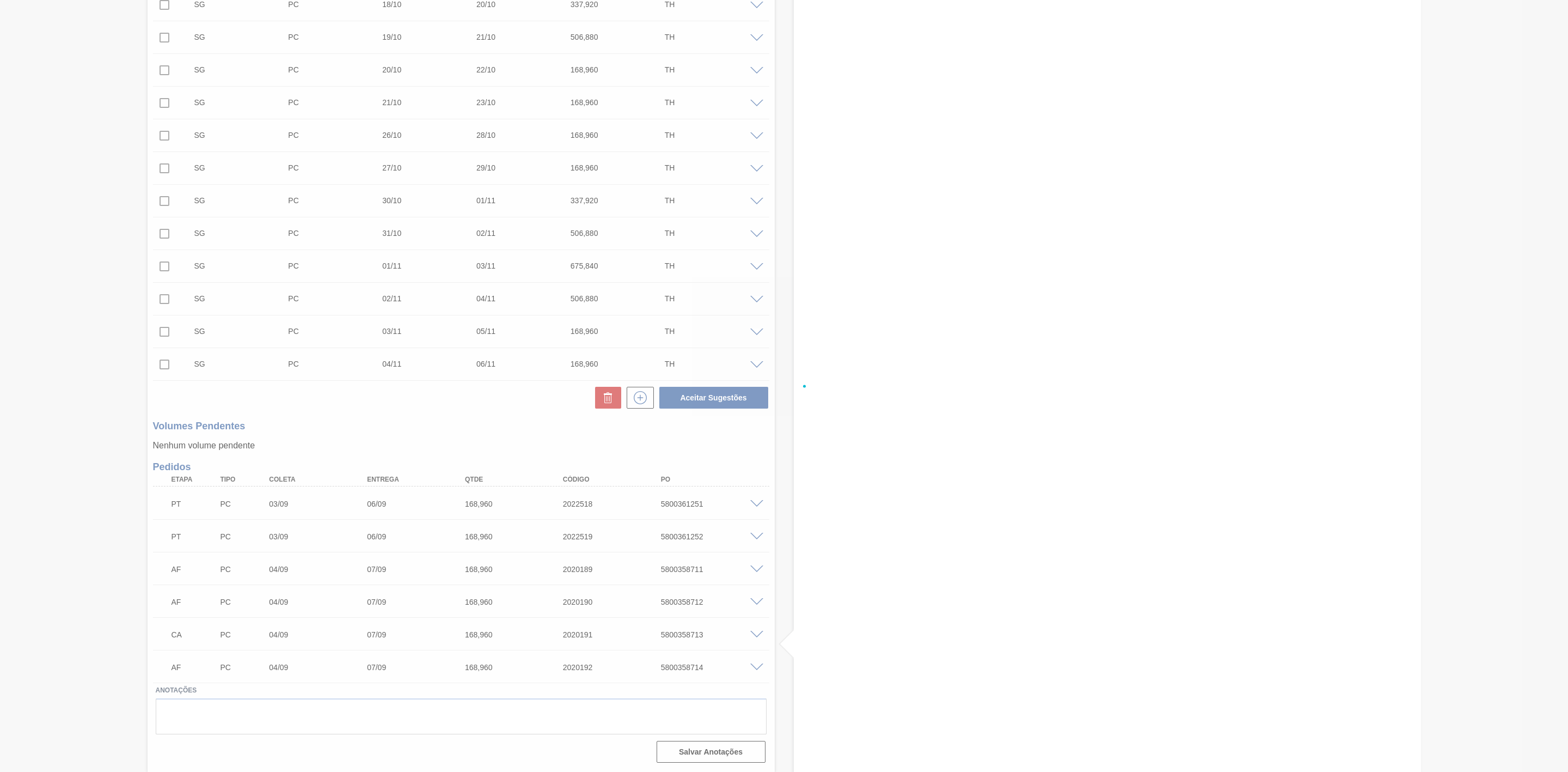
scroll to position [452, 0]
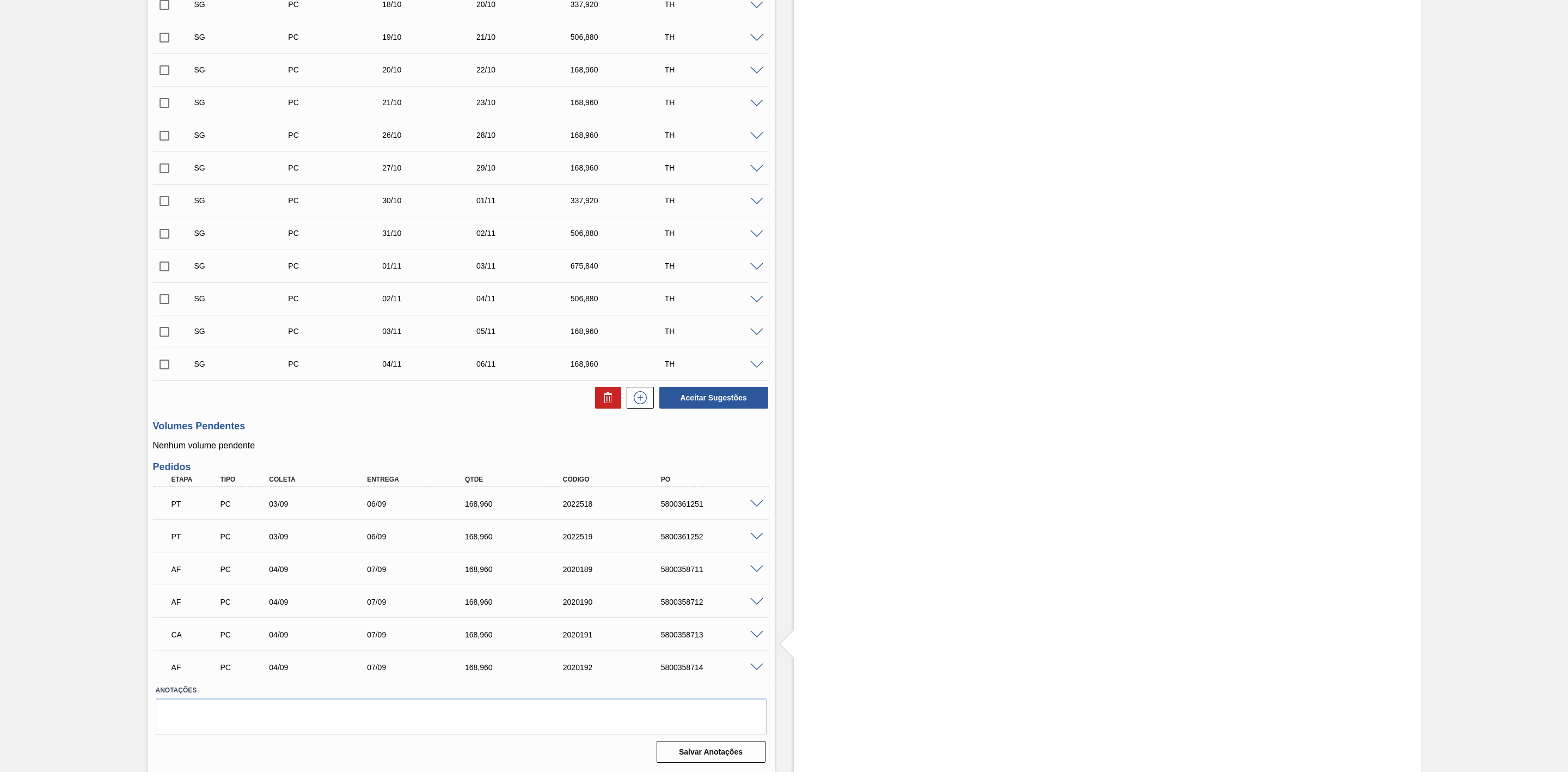
click at [755, 664] on span at bounding box center [756, 667] width 13 height 8
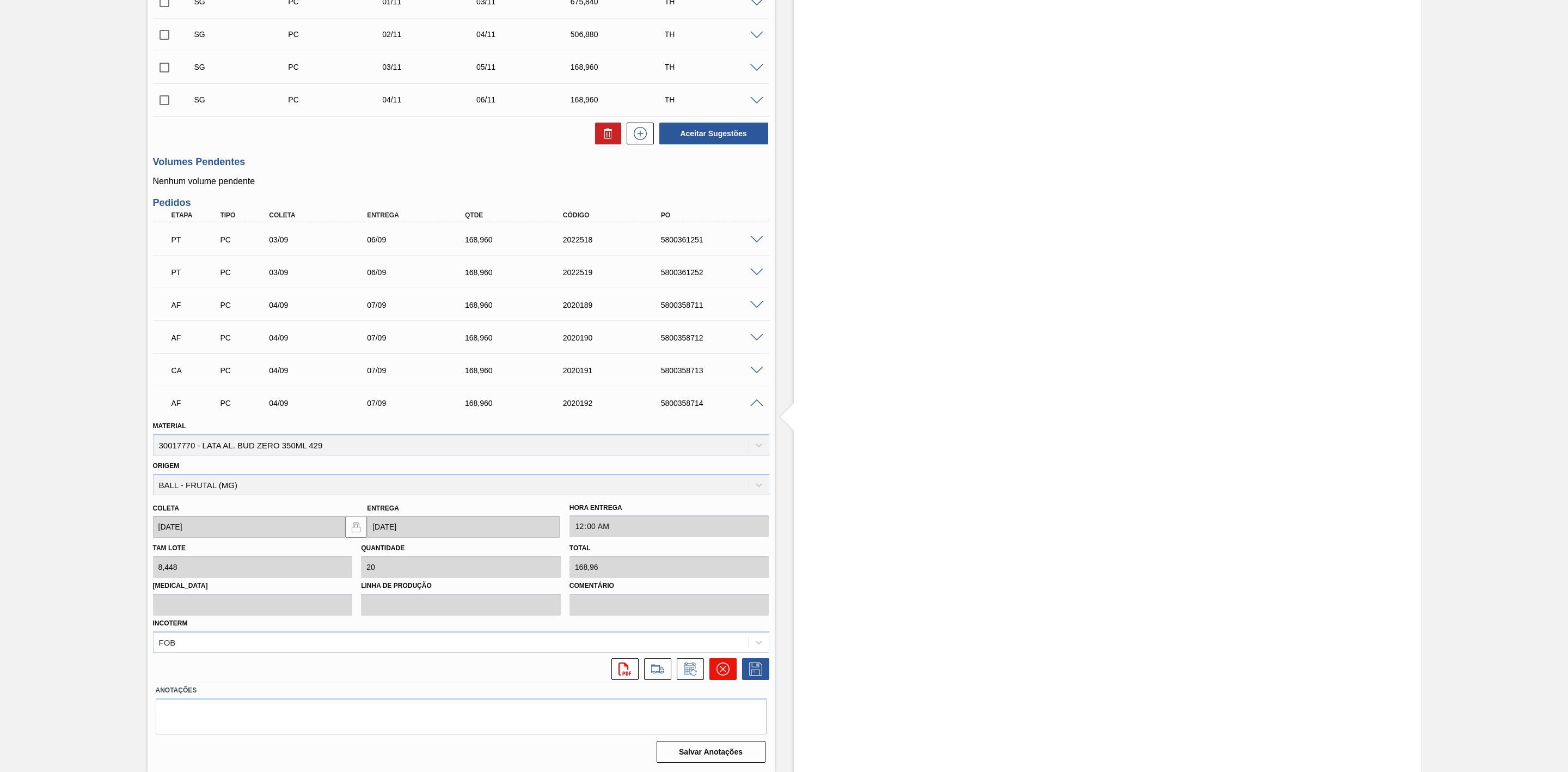
click at [722, 662] on icon at bounding box center [723, 668] width 13 height 13
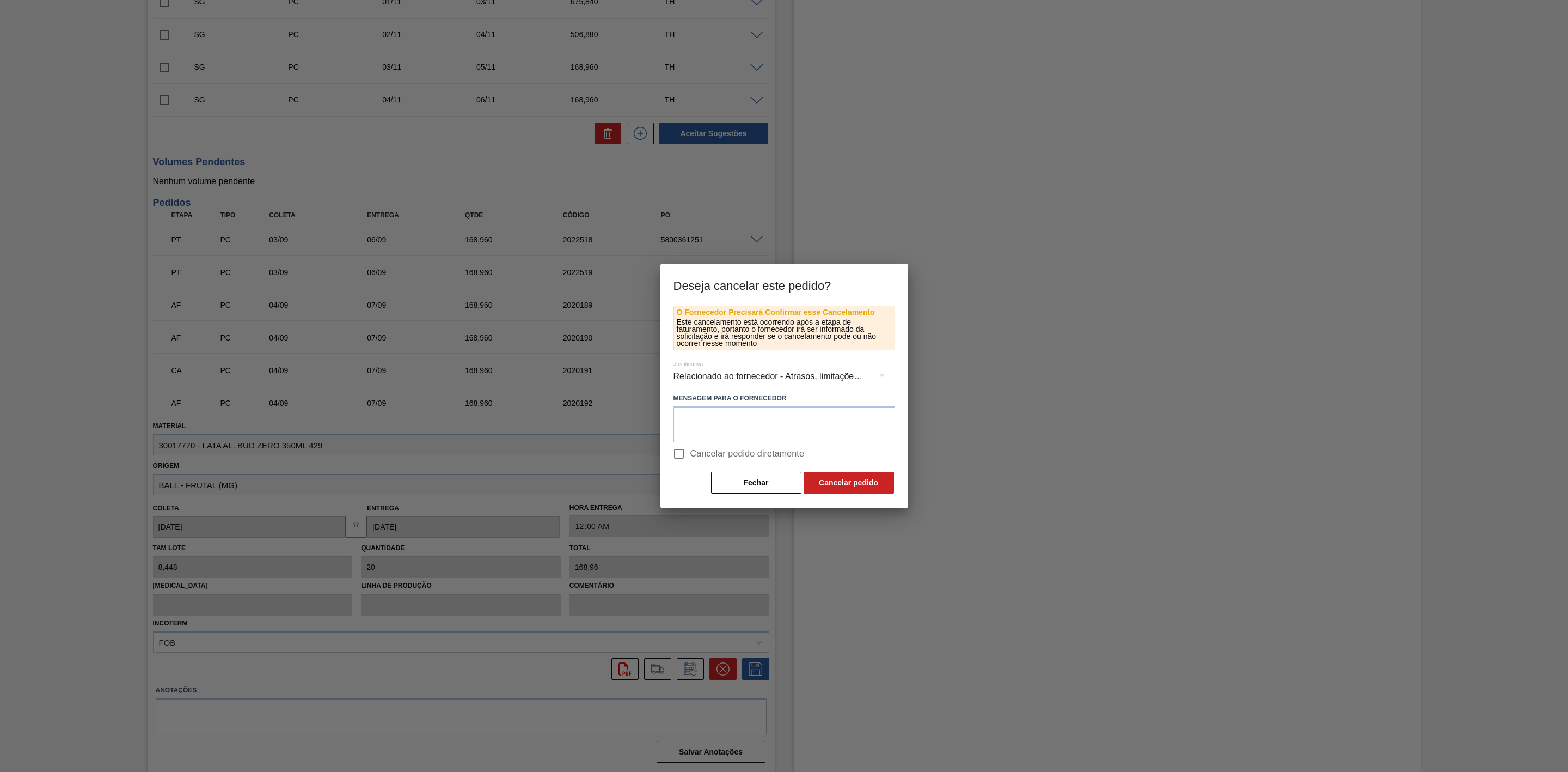
click at [691, 458] on span "Cancelar pedido diretamente" at bounding box center [748, 453] width 115 height 13
click at [690, 458] on input "Cancelar pedido diretamente" at bounding box center [678, 453] width 23 height 23
checkbox input "true"
click at [827, 476] on button "Cancelar pedido" at bounding box center [848, 482] width 90 height 22
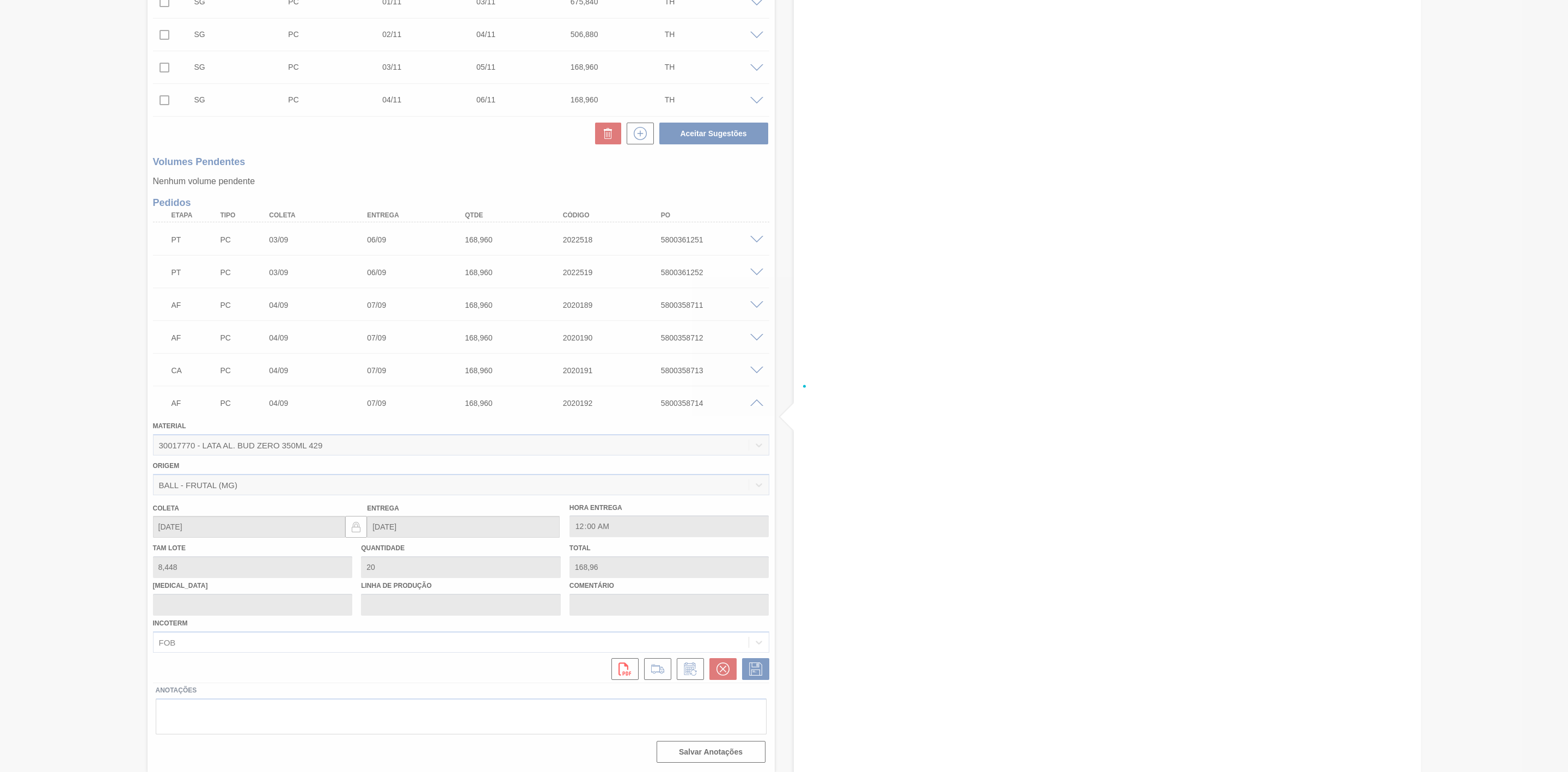
scroll to position [452, 0]
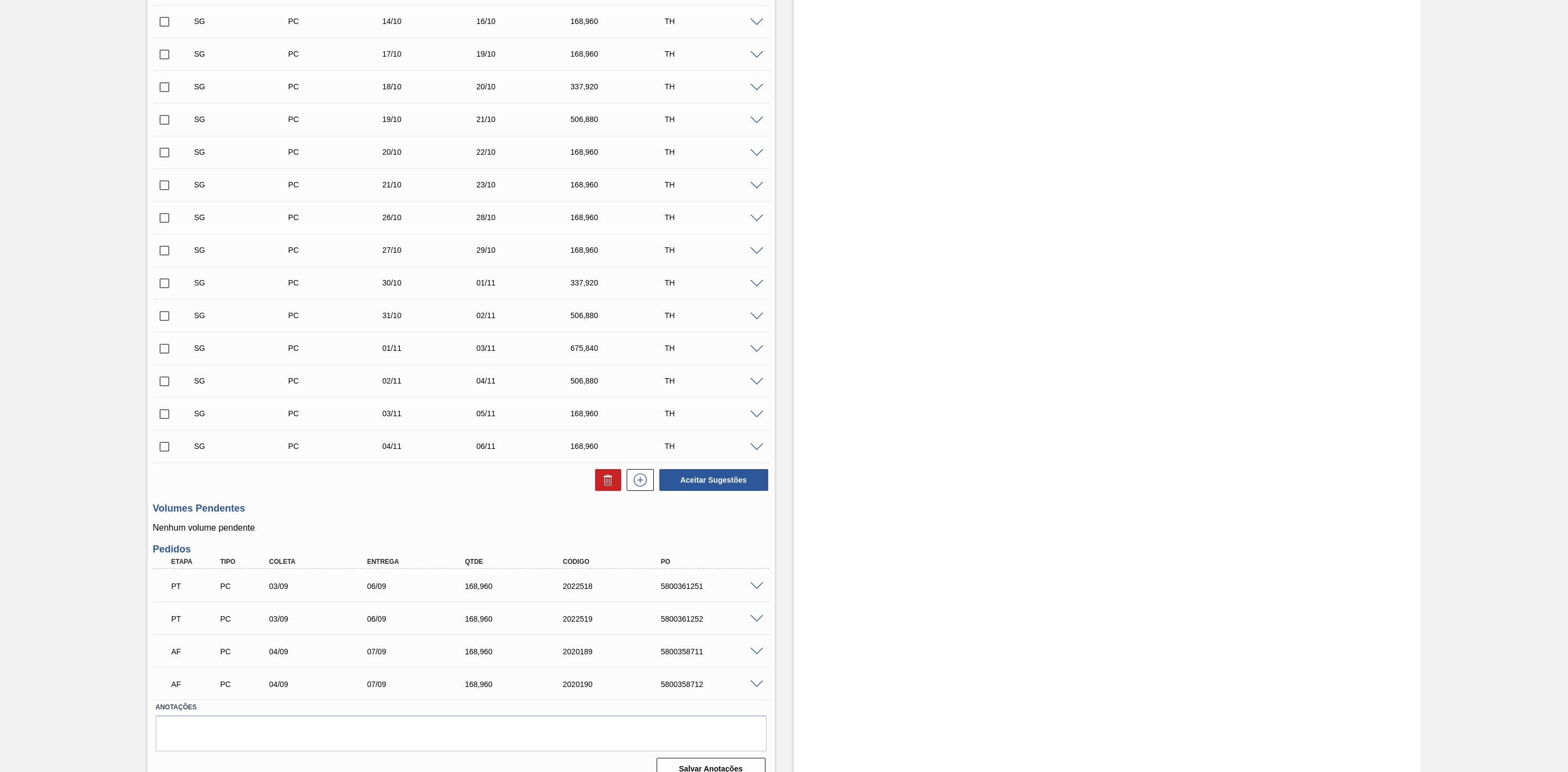
scroll to position [386, 0]
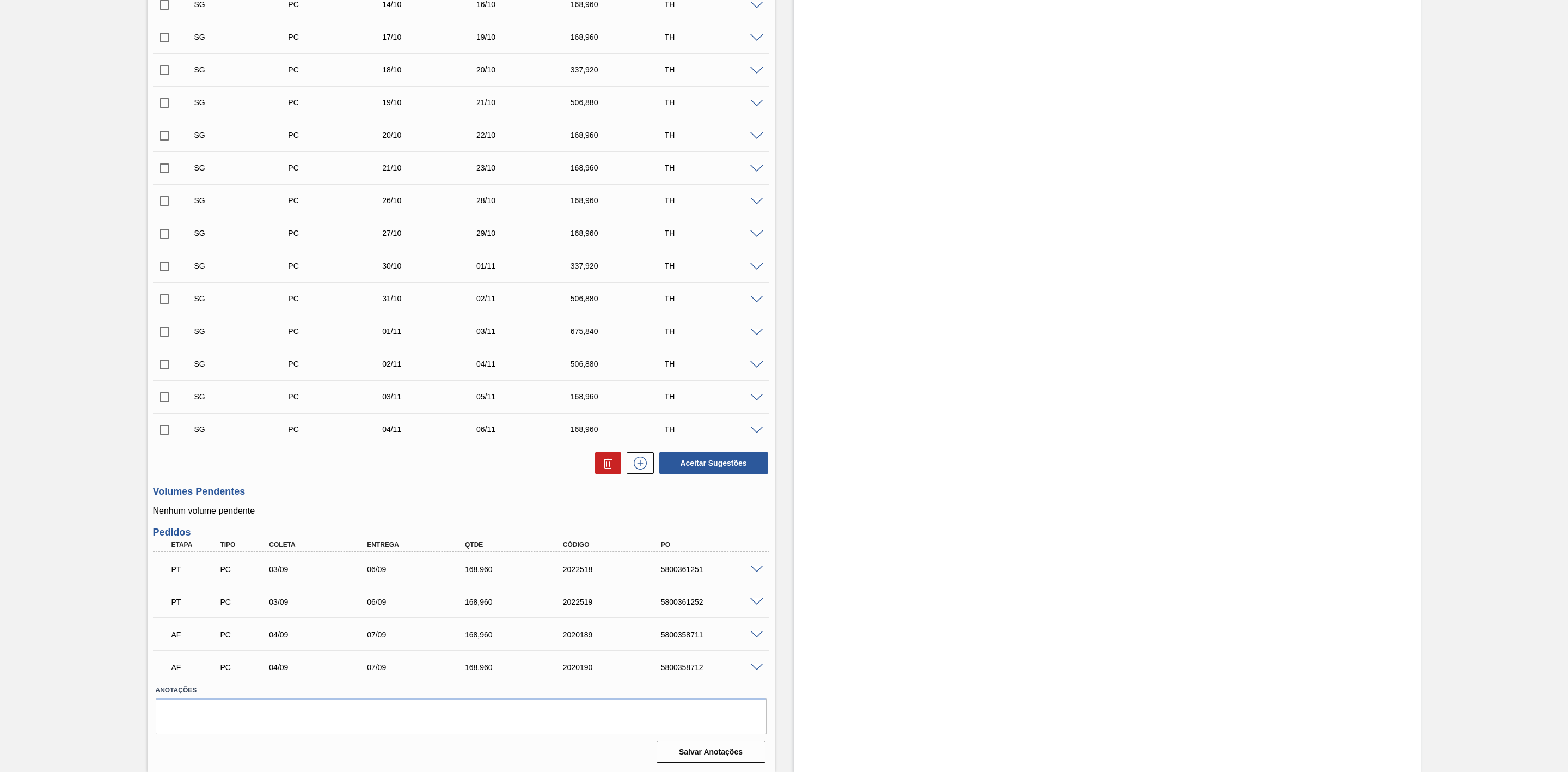
click at [684, 635] on div "5800358711" at bounding box center [714, 635] width 113 height 9
copy div "5800358711"
click at [685, 664] on div "5800358712" at bounding box center [714, 667] width 113 height 9
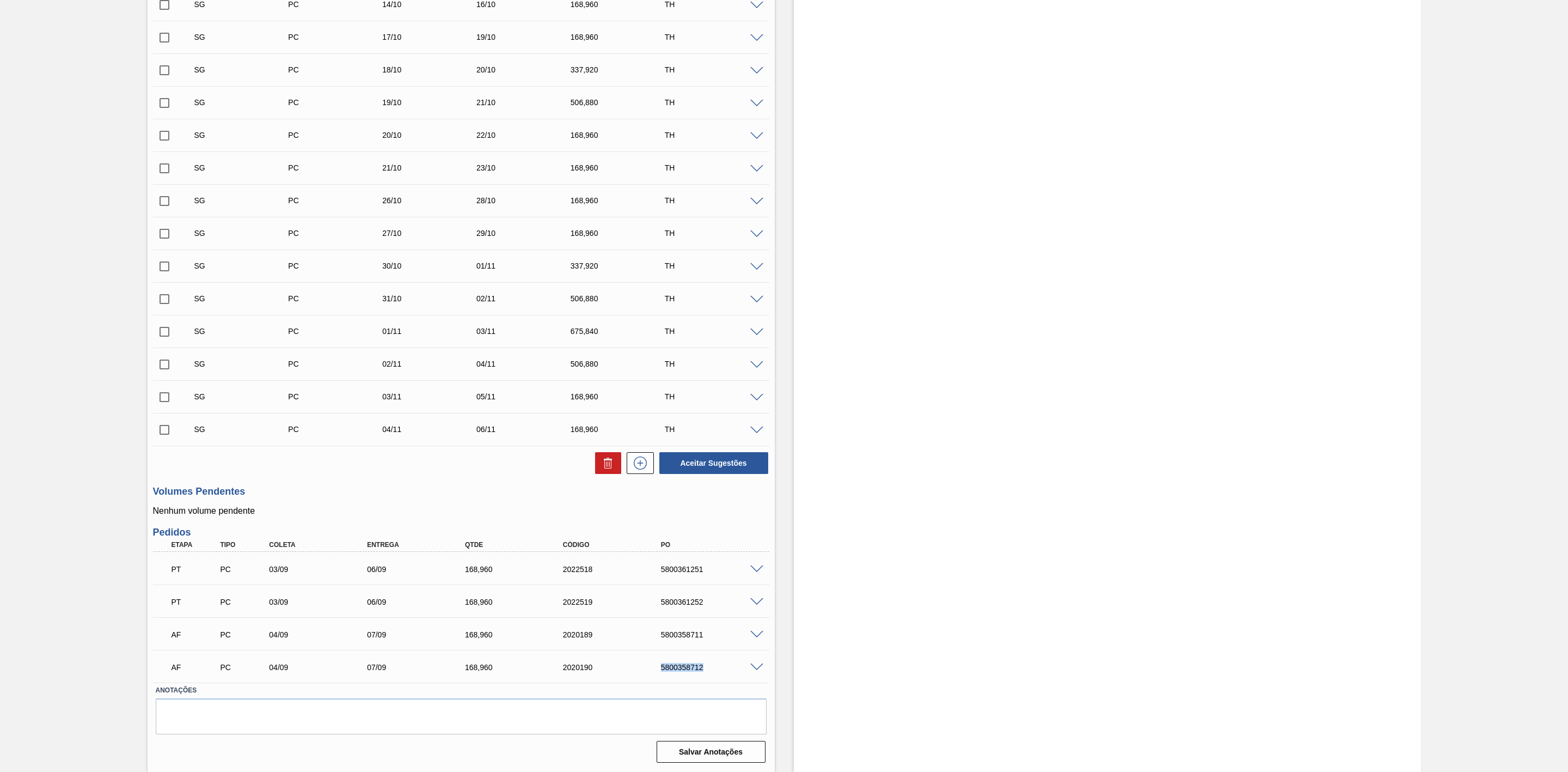
copy div "5800358712"
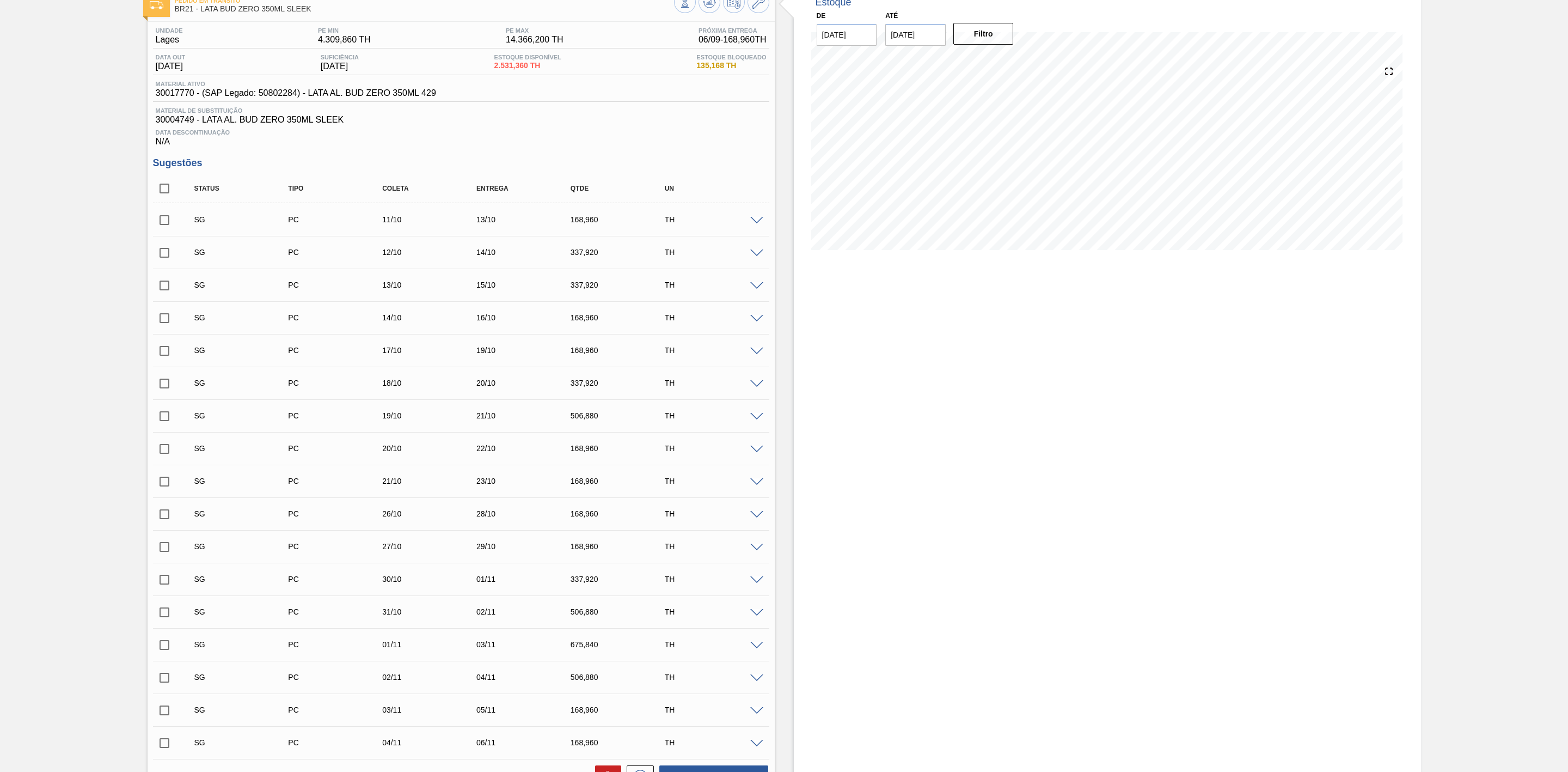
scroll to position [59, 0]
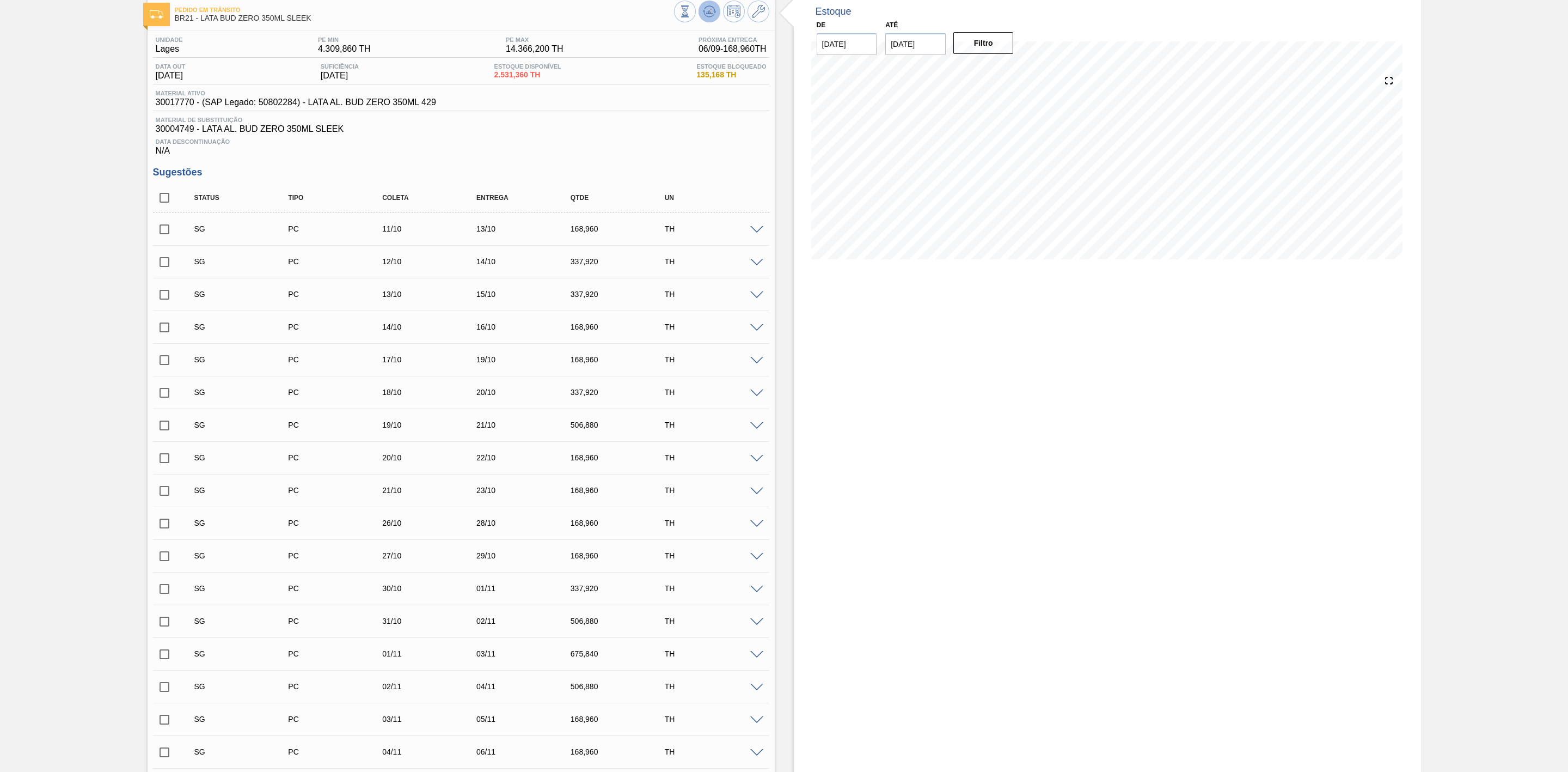
click at [710, 7] on icon at bounding box center [709, 11] width 13 height 13
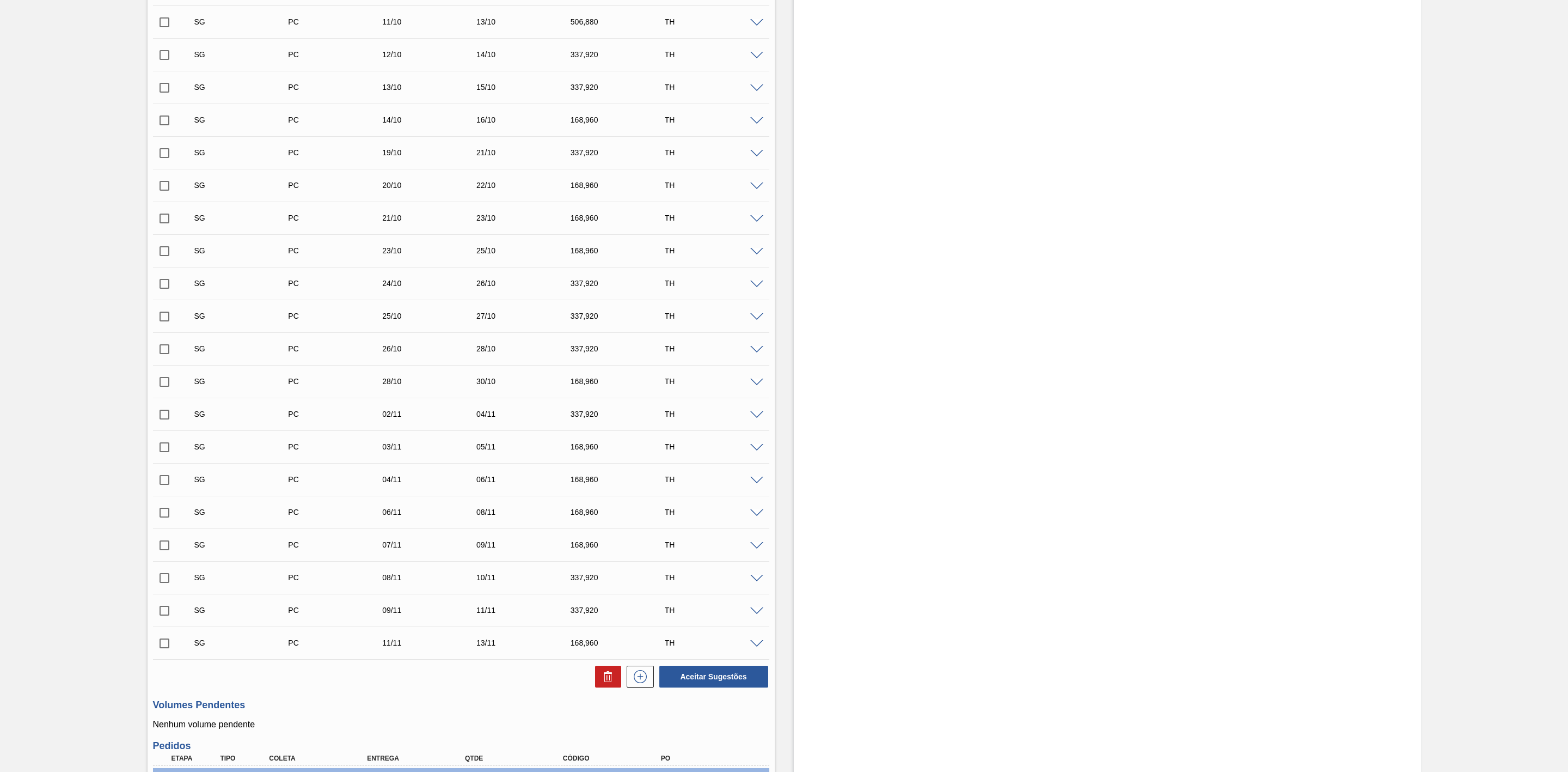
scroll to position [647, 0]
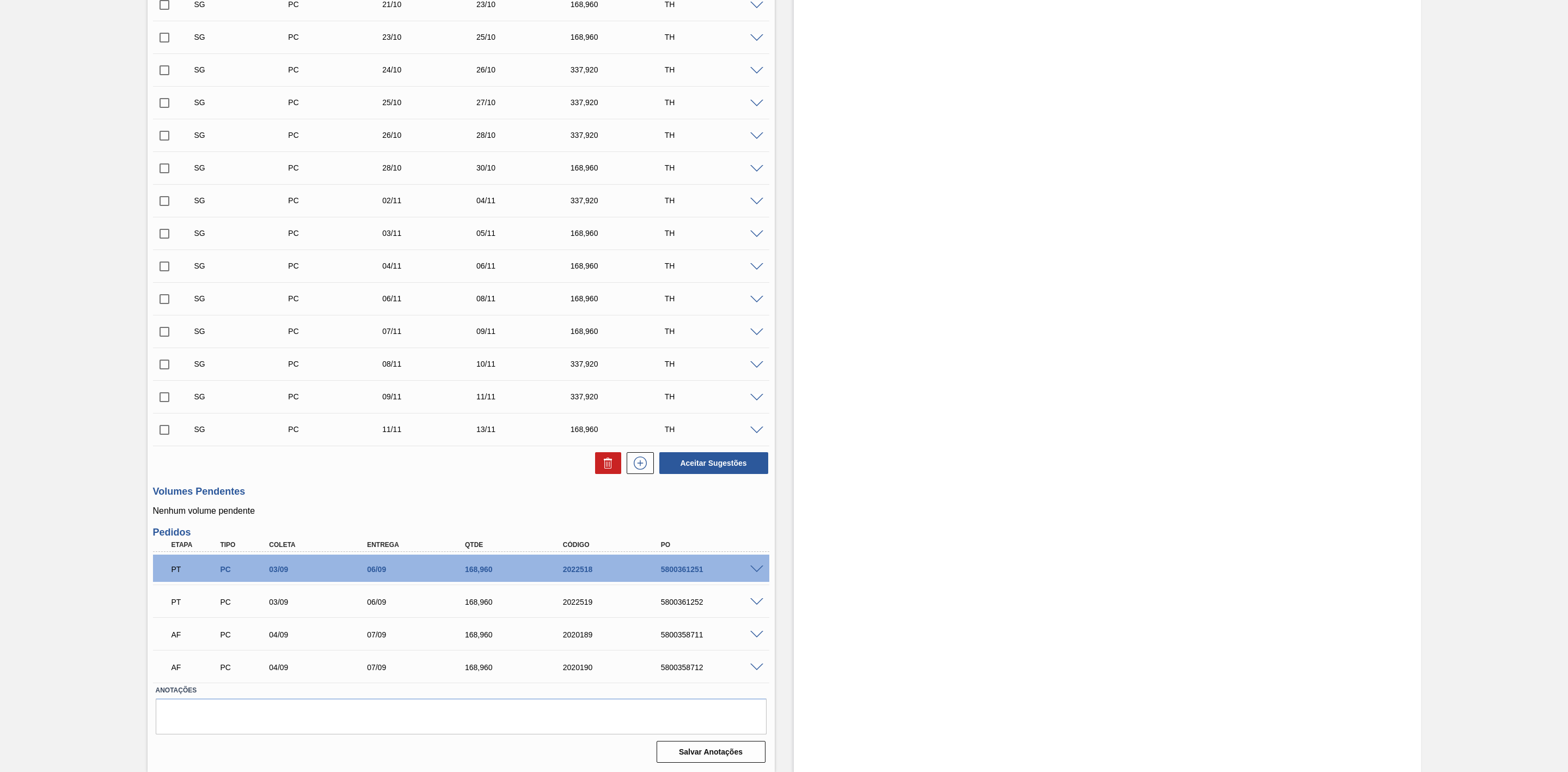
click at [844, 486] on div "Estoque De 04/09/2025 Até 30/09/2025 Filtro 16/09 Projeção de Estoque 292.912 N…" at bounding box center [1107, 91] width 627 height 1360
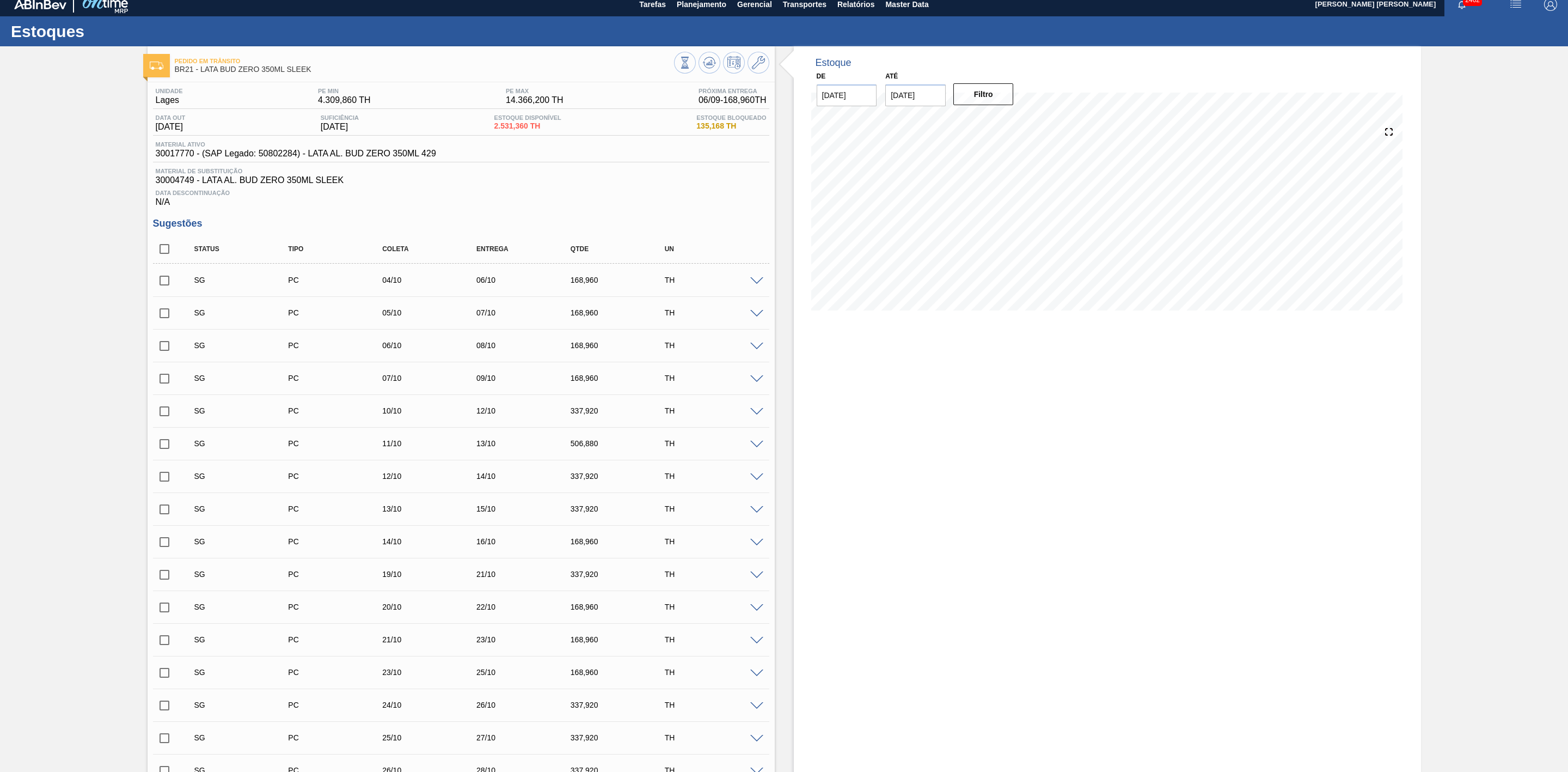
scroll to position [0, 0]
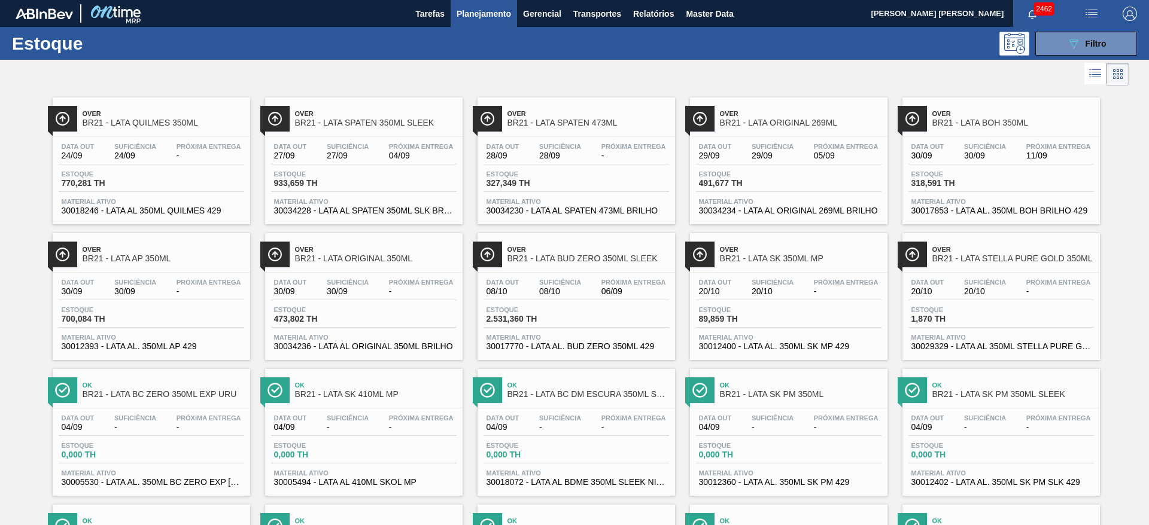
click at [480, 75] on div at bounding box center [564, 74] width 1129 height 29
click at [771, 101] on div "Over BR21 - LATA ORIGINAL 269ML" at bounding box center [788, 114] width 197 height 33
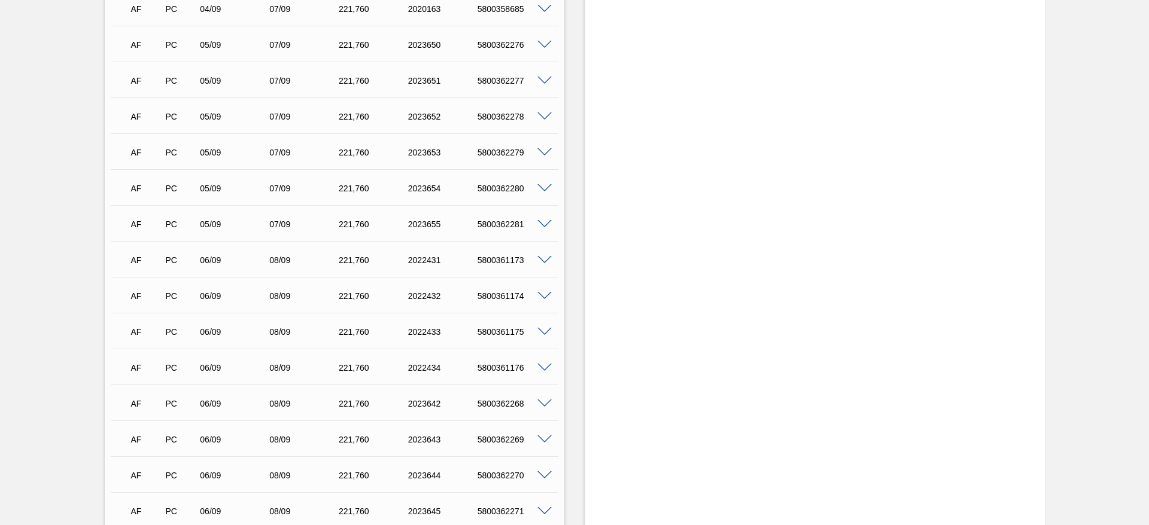
scroll to position [987, 0]
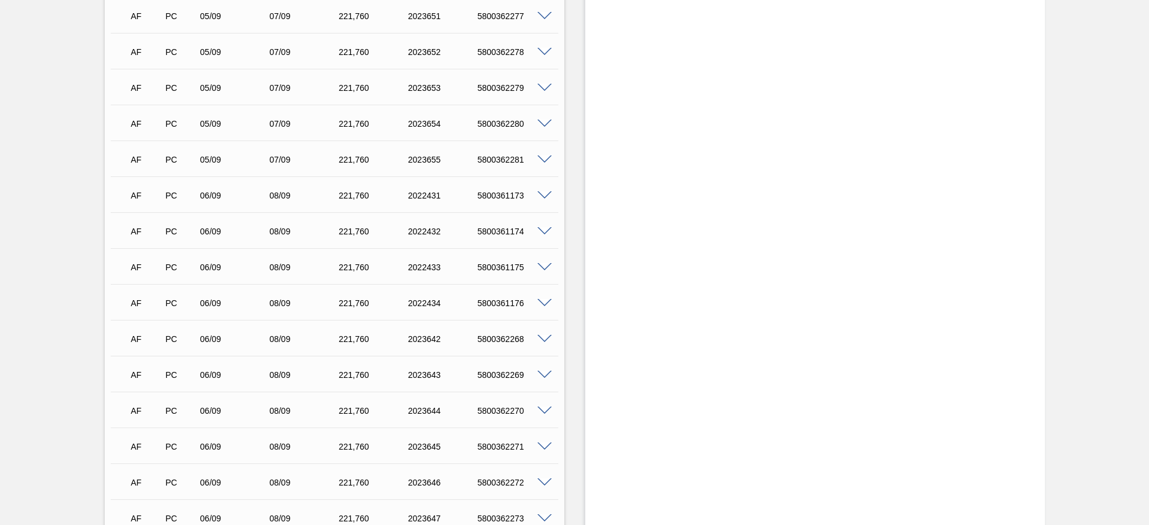
click at [541, 198] on span at bounding box center [544, 195] width 14 height 9
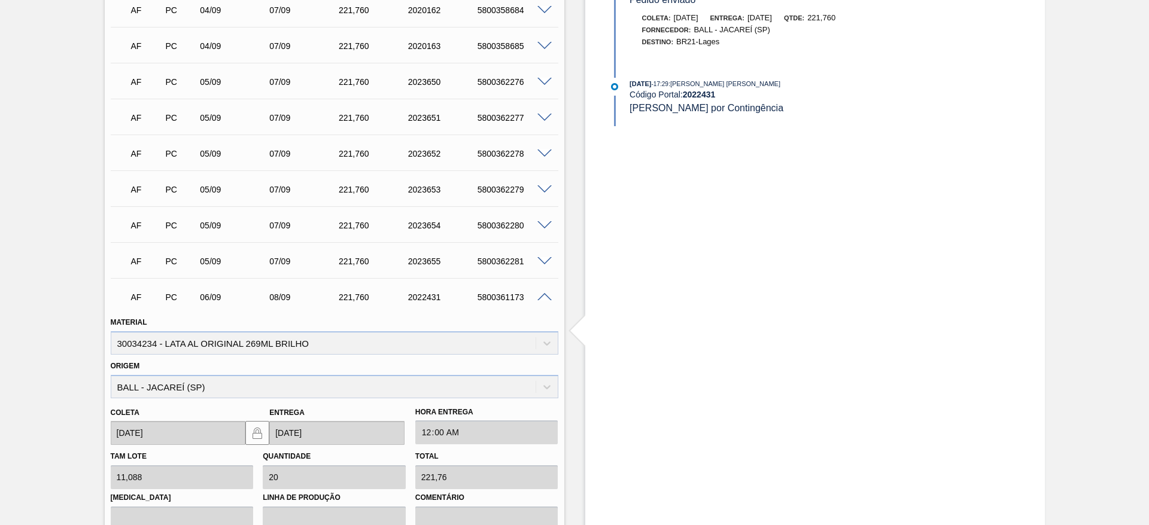
scroll to position [1077, 0]
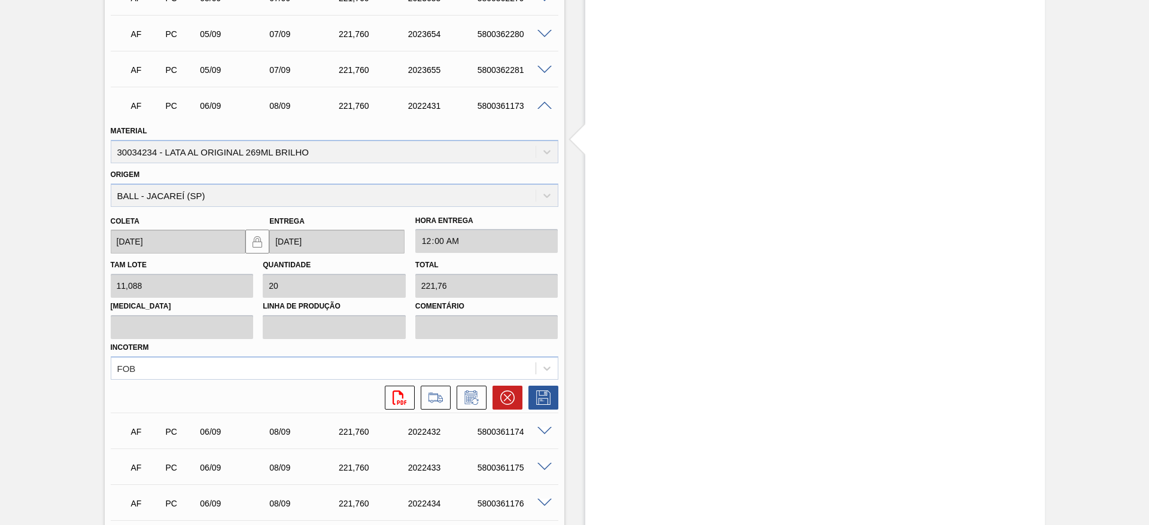
click at [548, 102] on span at bounding box center [544, 106] width 14 height 9
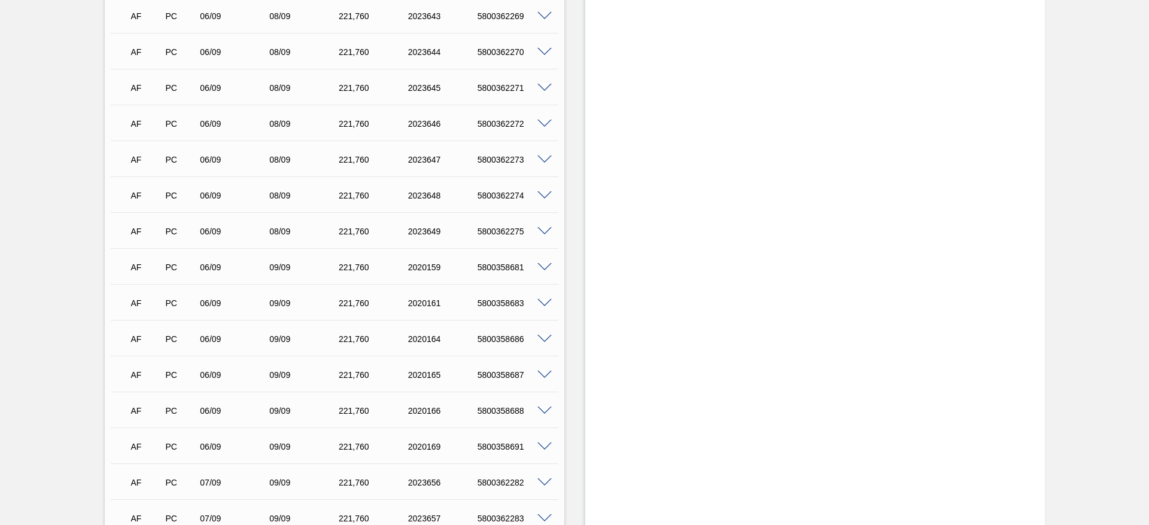
scroll to position [1436, 0]
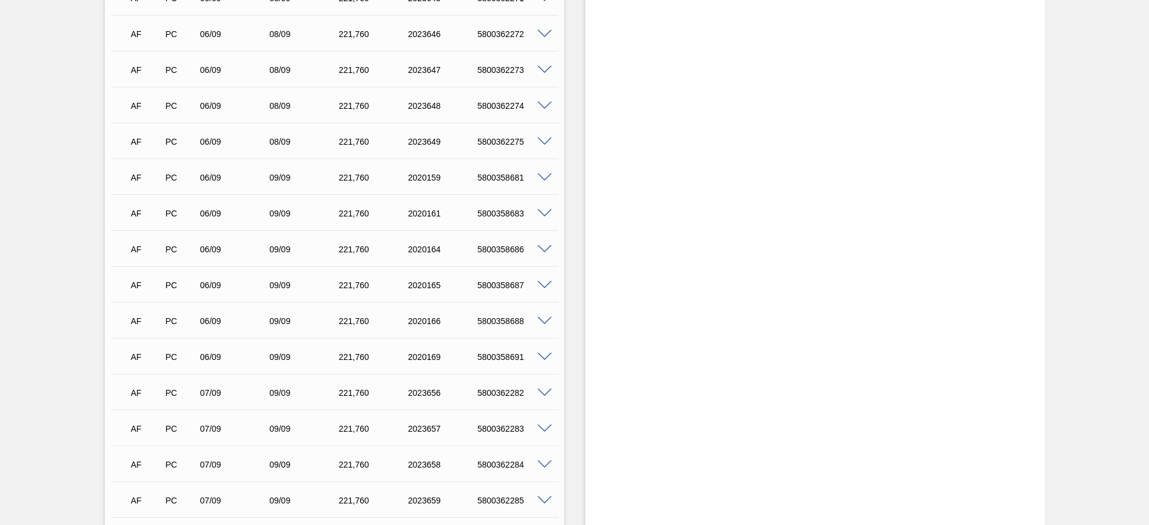
click at [541, 354] on span at bounding box center [544, 357] width 14 height 9
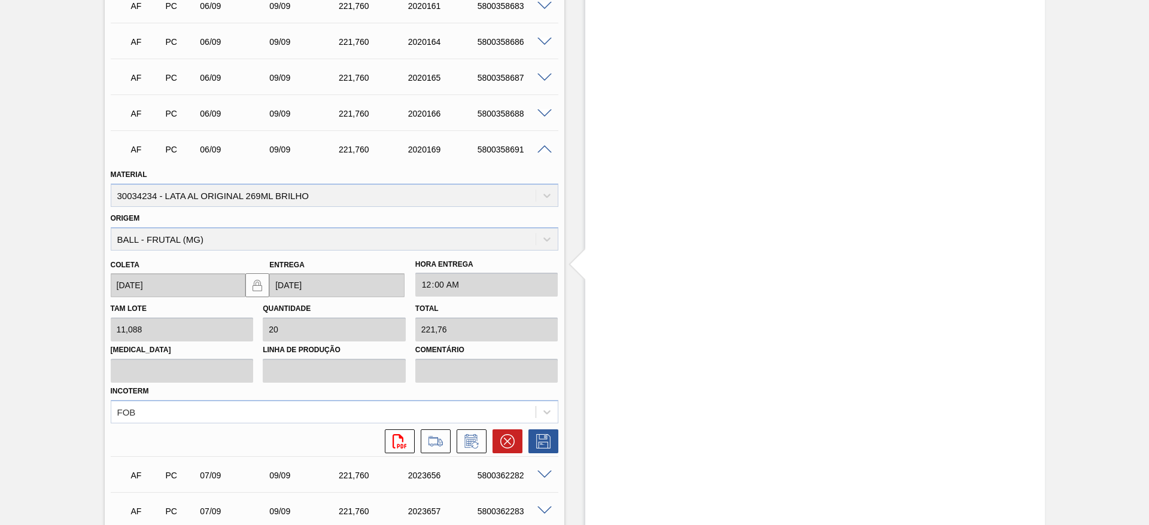
scroll to position [1615, 0]
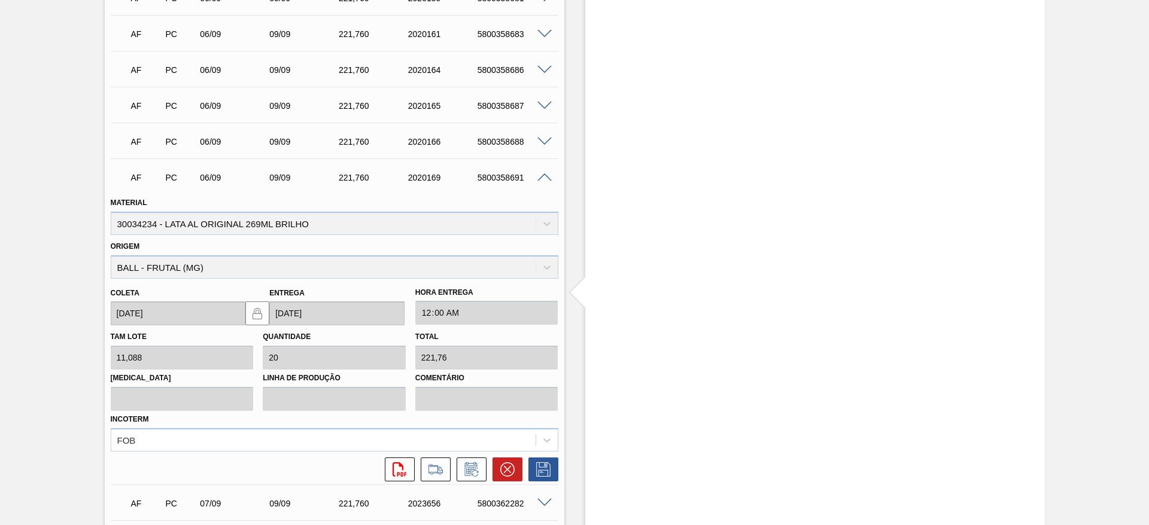
click at [541, 178] on span at bounding box center [544, 177] width 14 height 9
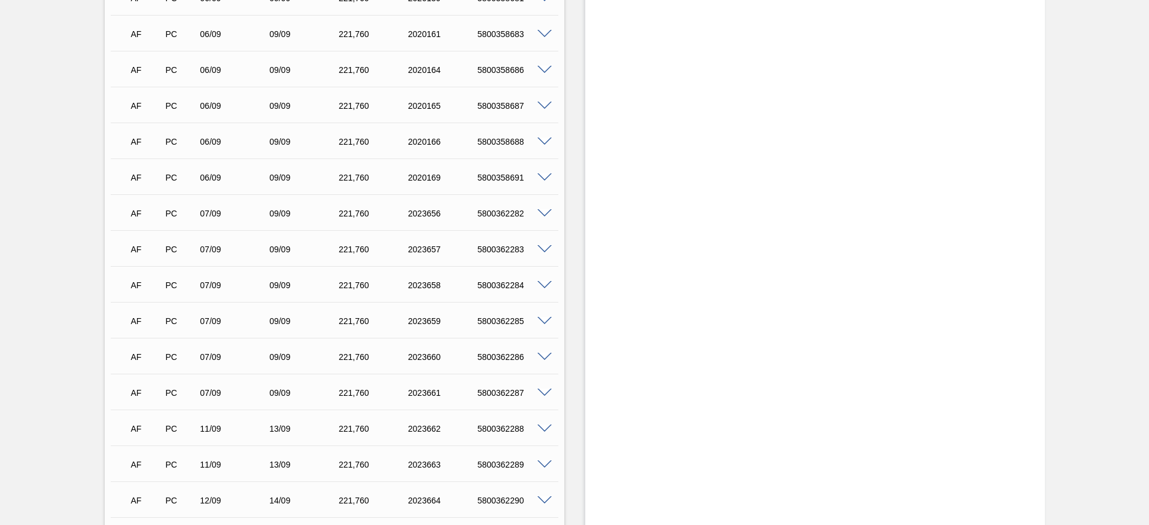
click at [546, 142] on span at bounding box center [544, 142] width 14 height 9
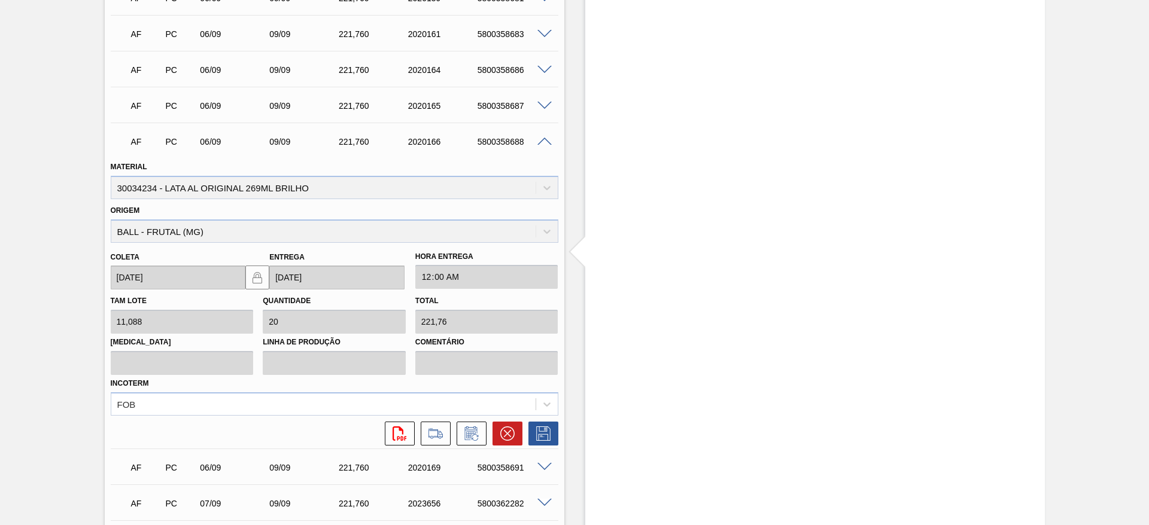
click at [547, 105] on span at bounding box center [544, 106] width 14 height 9
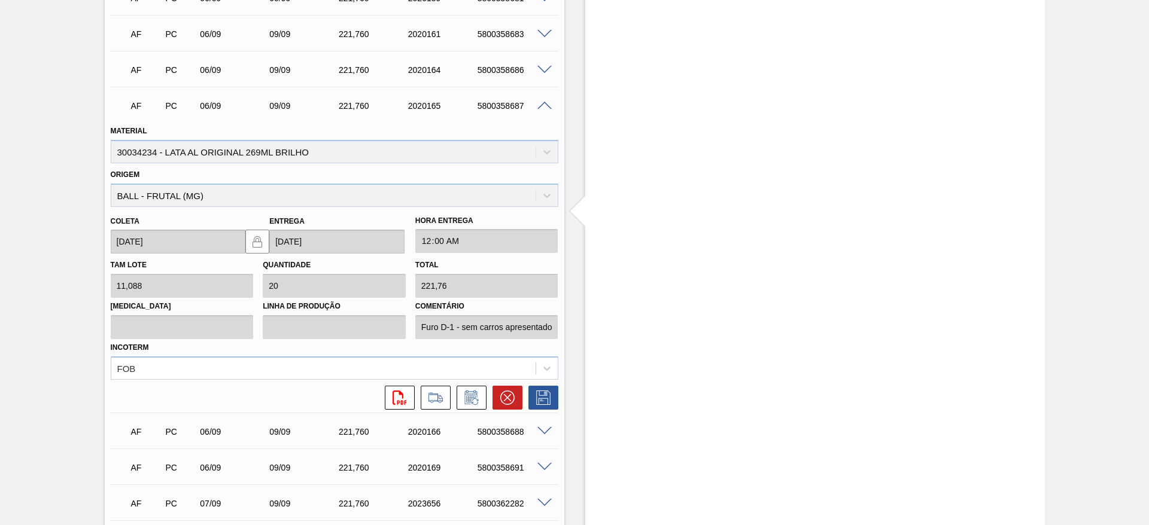
click at [543, 71] on span at bounding box center [544, 70] width 14 height 9
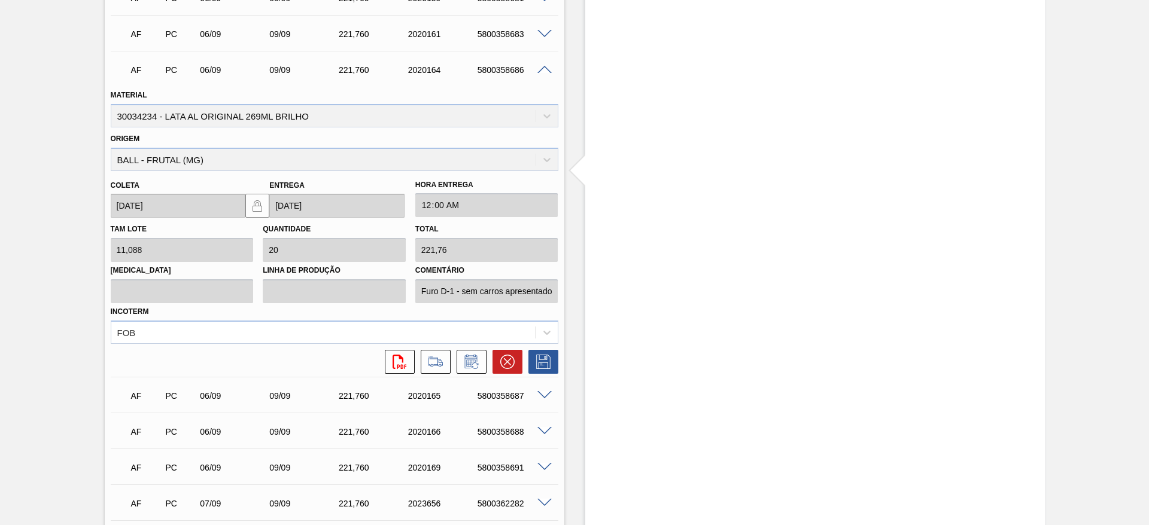
click at [546, 32] on span at bounding box center [544, 34] width 14 height 9
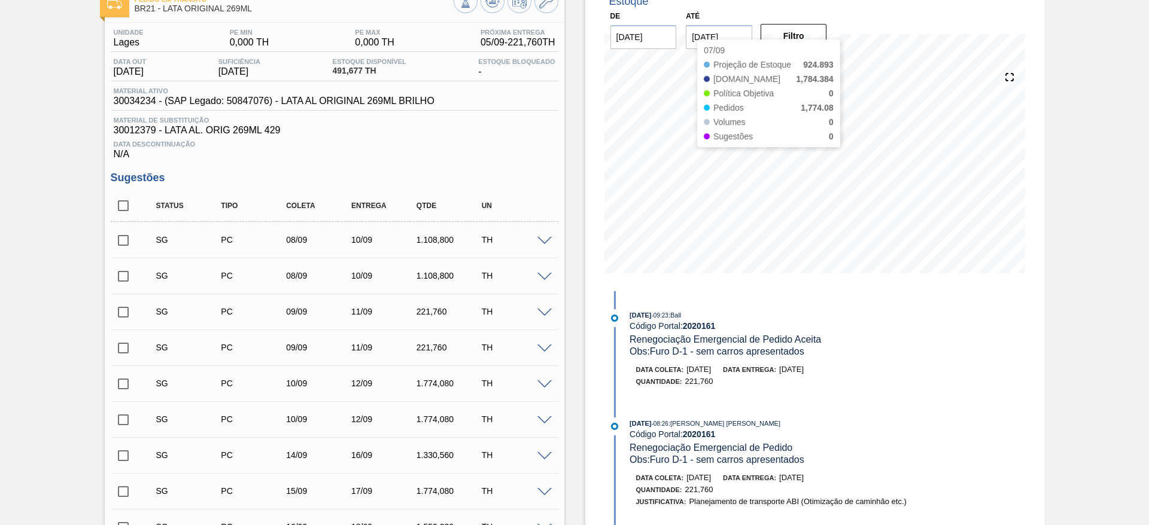
scroll to position [0, 0]
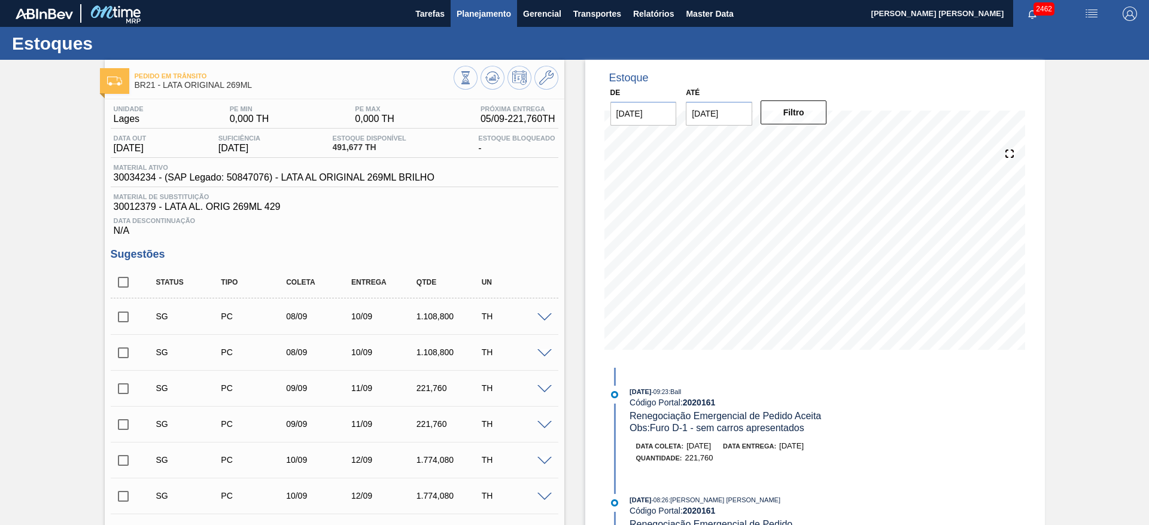
click at [471, 14] on span "Planejamento" at bounding box center [483, 14] width 54 height 14
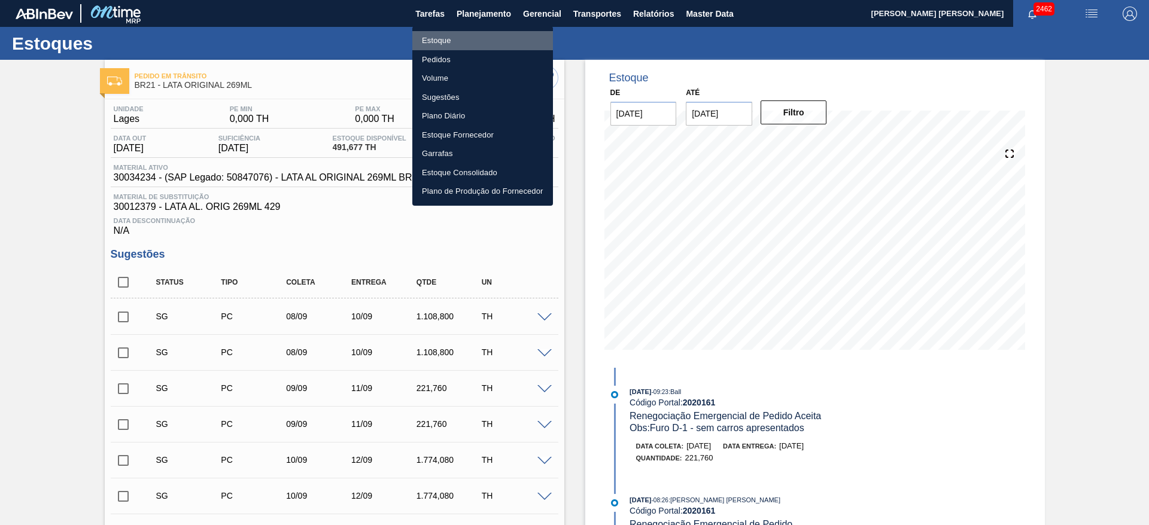
click at [445, 38] on li "Estoque" at bounding box center [482, 40] width 141 height 19
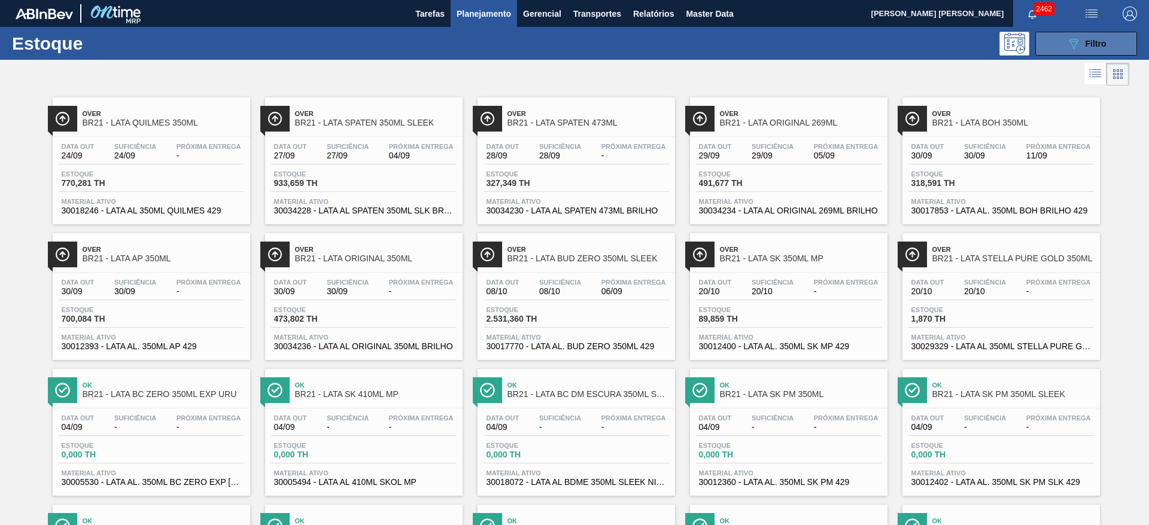
click at [1066, 41] on icon "089F7B8B-B2A5-4AFE-B5C0-19BA573D28AC" at bounding box center [1073, 43] width 14 height 14
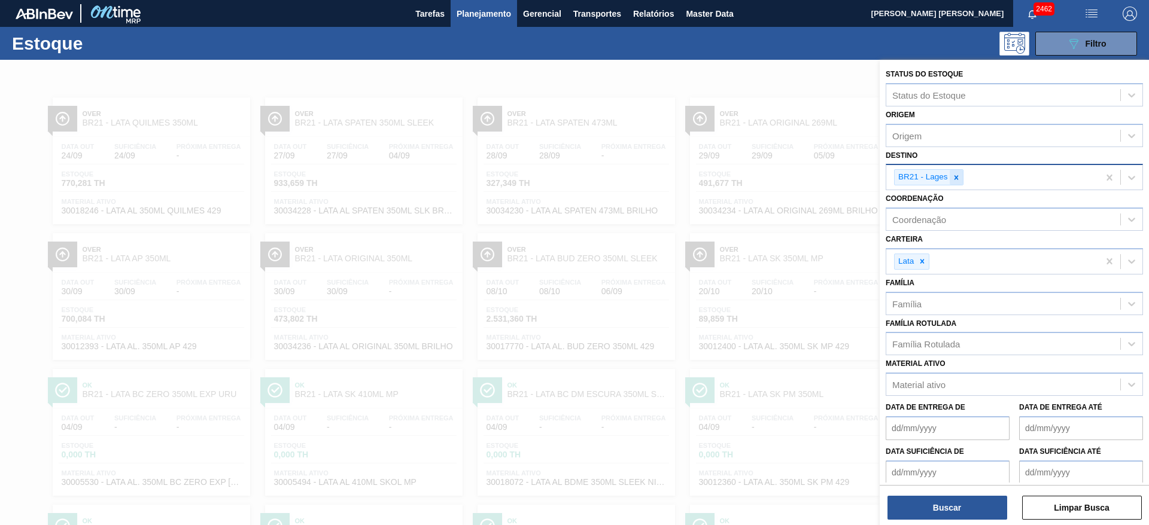
click at [950, 176] on div at bounding box center [955, 177] width 13 height 15
type input "09"
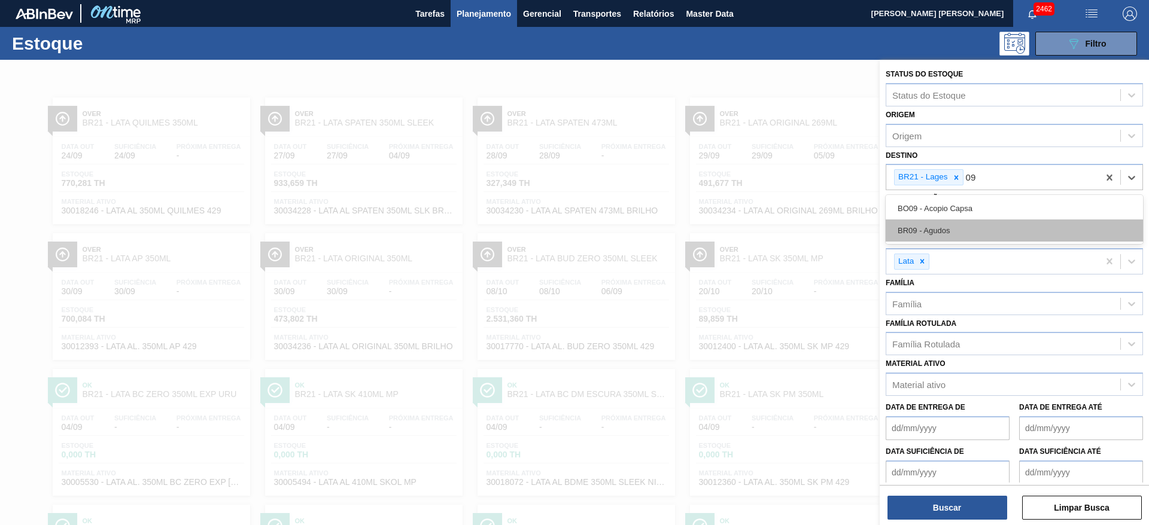
click at [954, 227] on div "BR09 - Agudos" at bounding box center [1013, 231] width 257 height 22
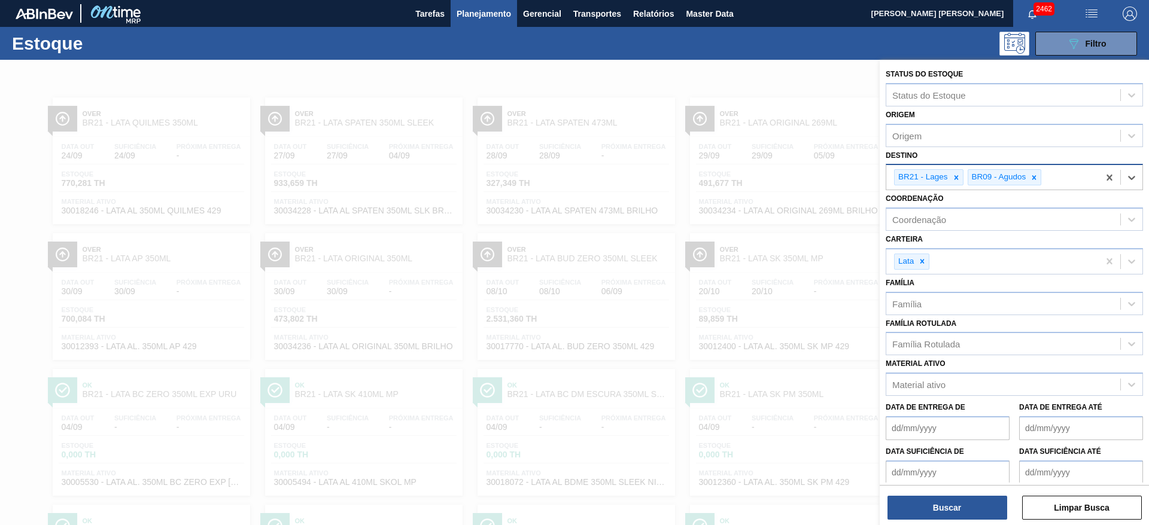
click at [962, 174] on div at bounding box center [955, 177] width 13 height 15
click at [969, 502] on button "Buscar" at bounding box center [947, 508] width 120 height 24
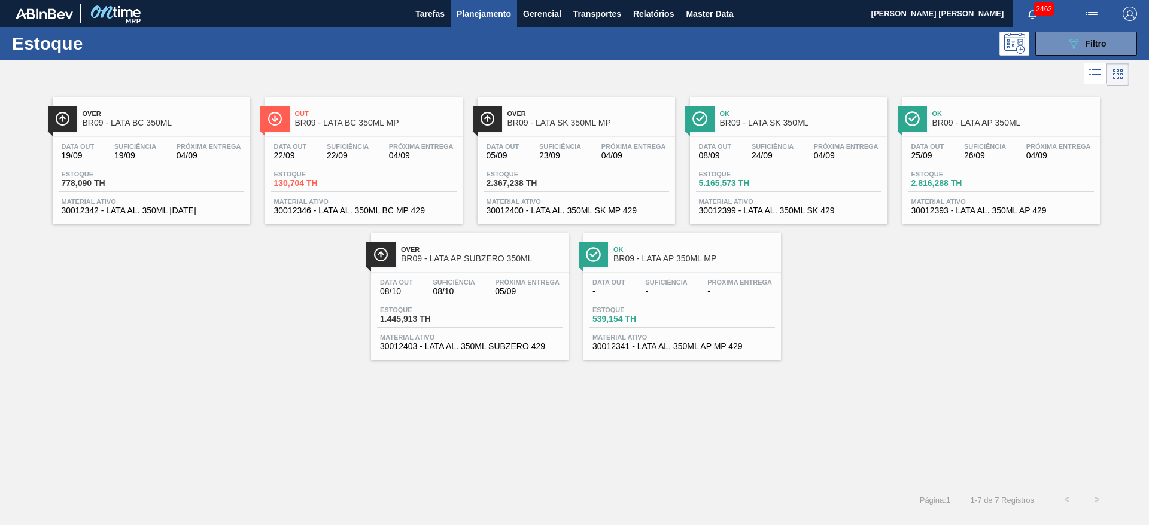
click at [596, 127] on span "BR09 - LATA SK 350ML MP" at bounding box center [588, 122] width 162 height 9
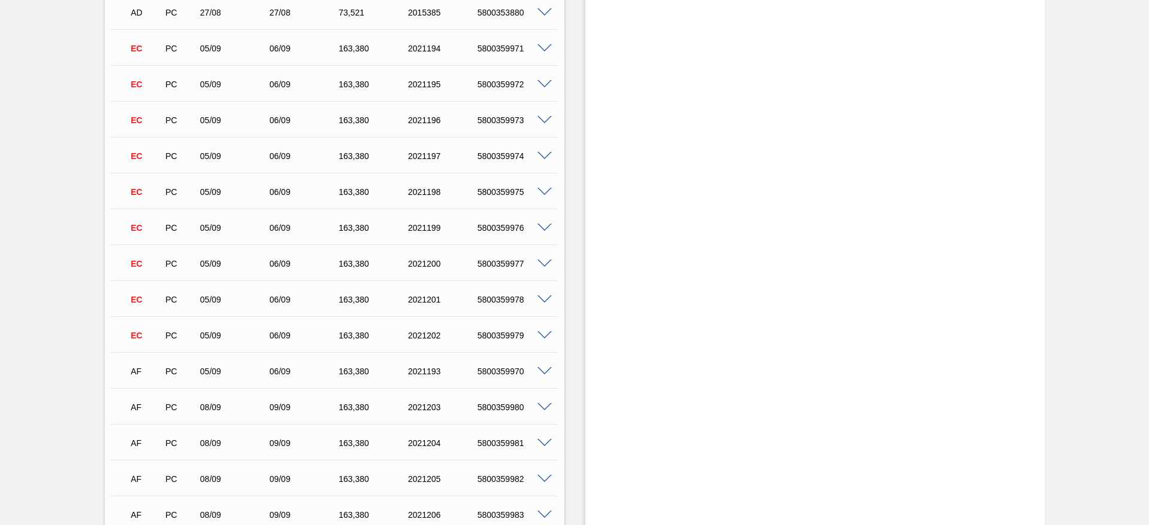
scroll to position [1167, 0]
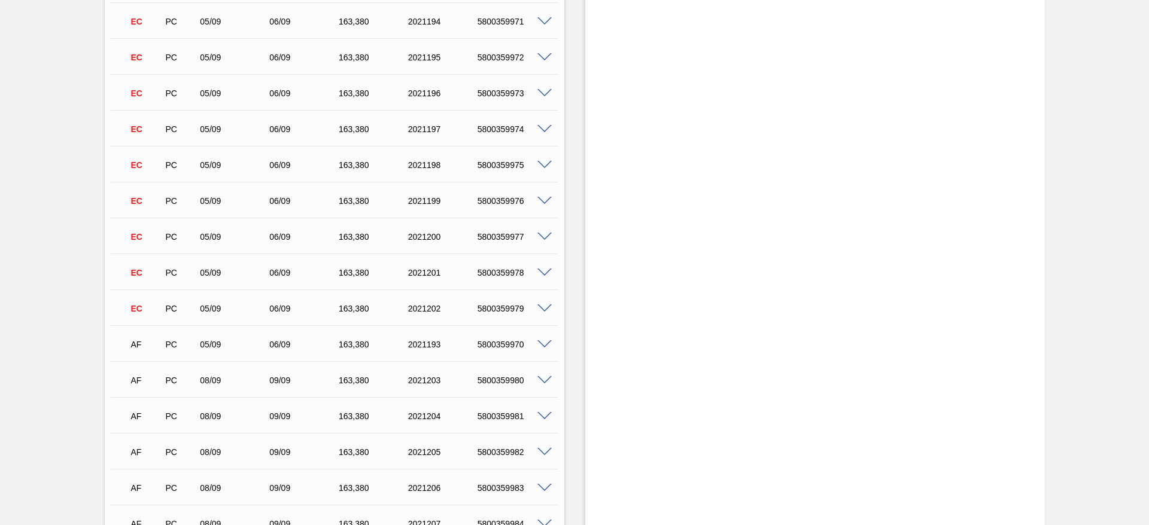
click at [541, 343] on span at bounding box center [544, 344] width 14 height 9
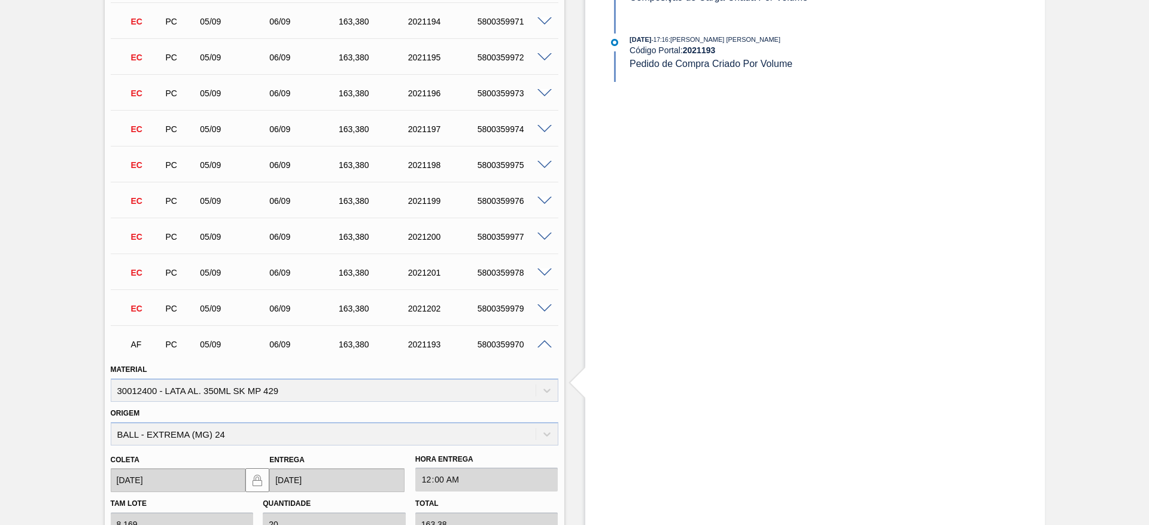
click at [548, 311] on span at bounding box center [544, 309] width 14 height 9
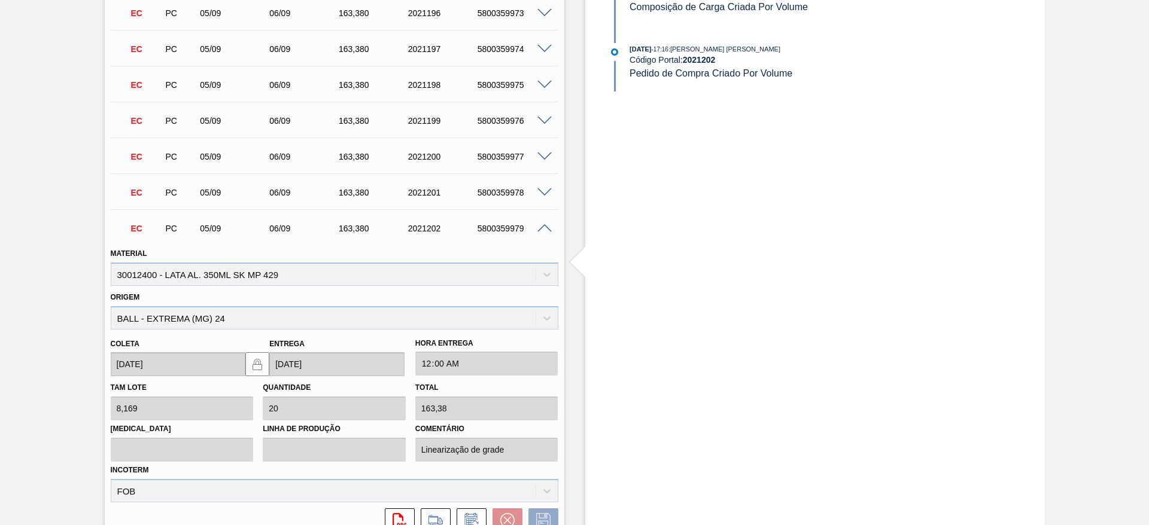
scroll to position [1346, 0]
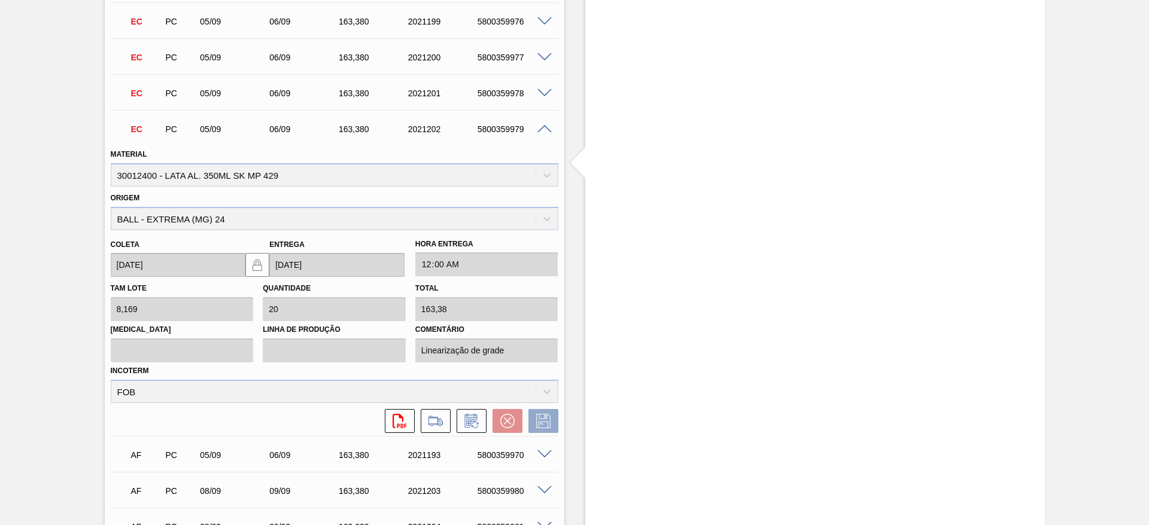
click at [542, 129] on span at bounding box center [544, 129] width 14 height 9
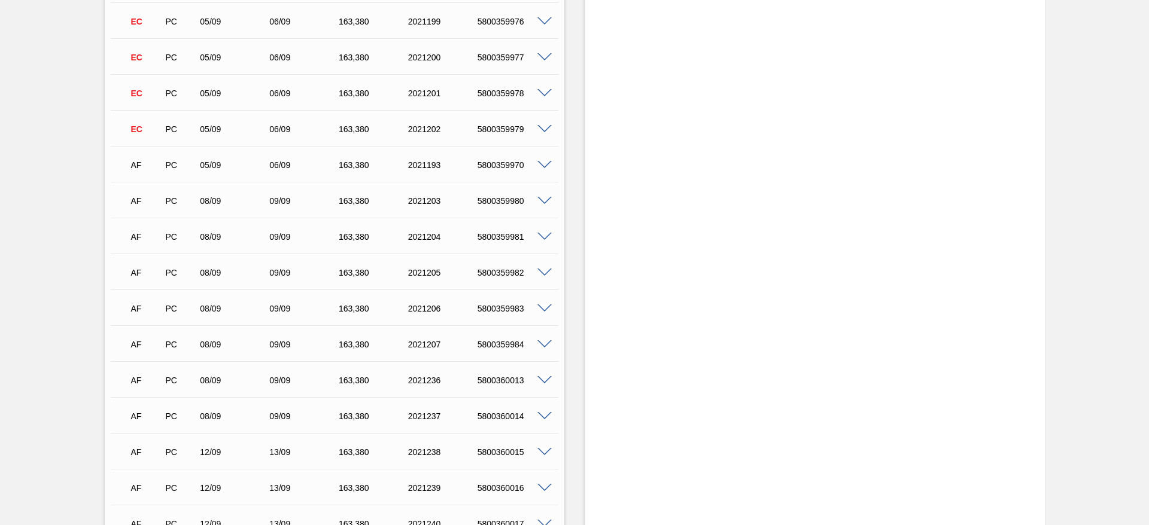
click at [544, 165] on span at bounding box center [544, 165] width 14 height 9
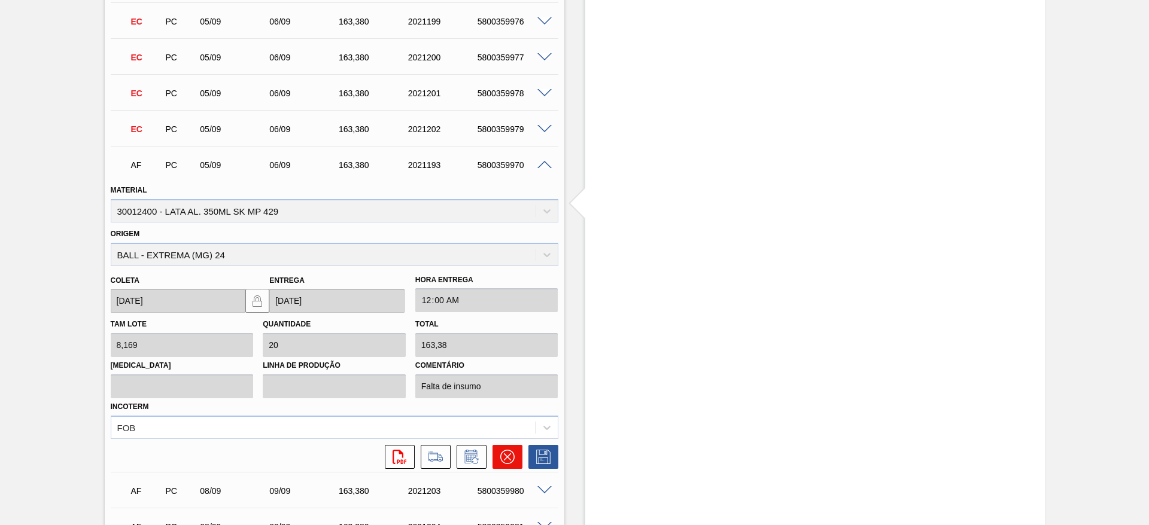
click at [514, 450] on button at bounding box center [507, 457] width 30 height 24
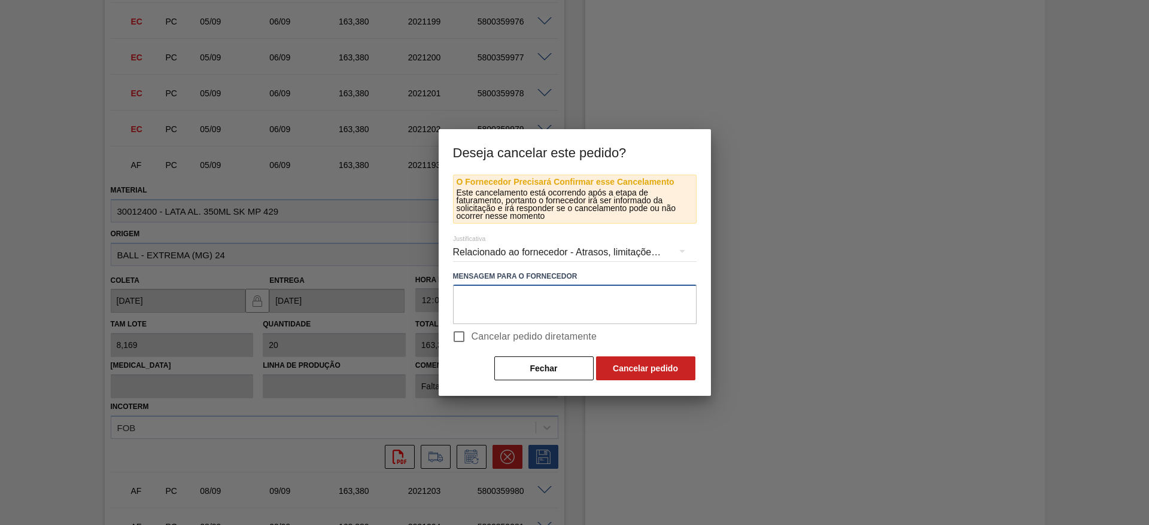
click at [557, 300] on textarea at bounding box center [574, 304] width 243 height 39
click at [556, 296] on textarea "Linearização de grade - eenário de carro" at bounding box center [574, 304] width 243 height 39
click at [624, 291] on textarea "Linearização de grade - cenário de carro" at bounding box center [574, 304] width 243 height 39
click at [519, 309] on textarea "Linearização de grade - cenário de carros na porta + alteração de porgramação" at bounding box center [574, 304] width 243 height 39
click at [575, 316] on textarea "Linearização de grade - cenário de carros na porta + alteração de programação" at bounding box center [574, 304] width 243 height 39
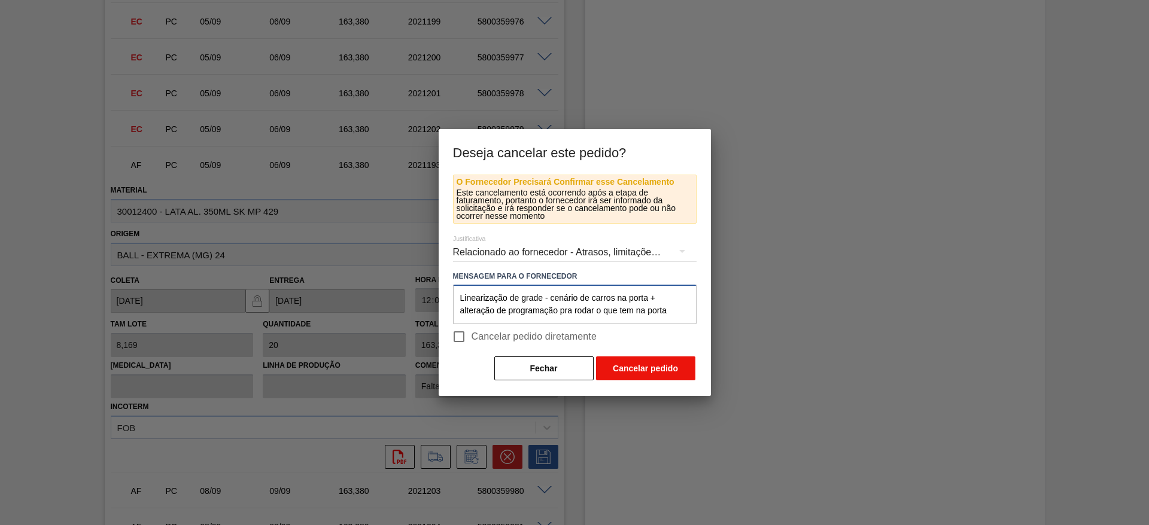
type textarea "Linearização de grade - cenário de carros na porta + alteração de programação p…"
click at [647, 369] on button "Cancelar pedido" at bounding box center [645, 369] width 99 height 24
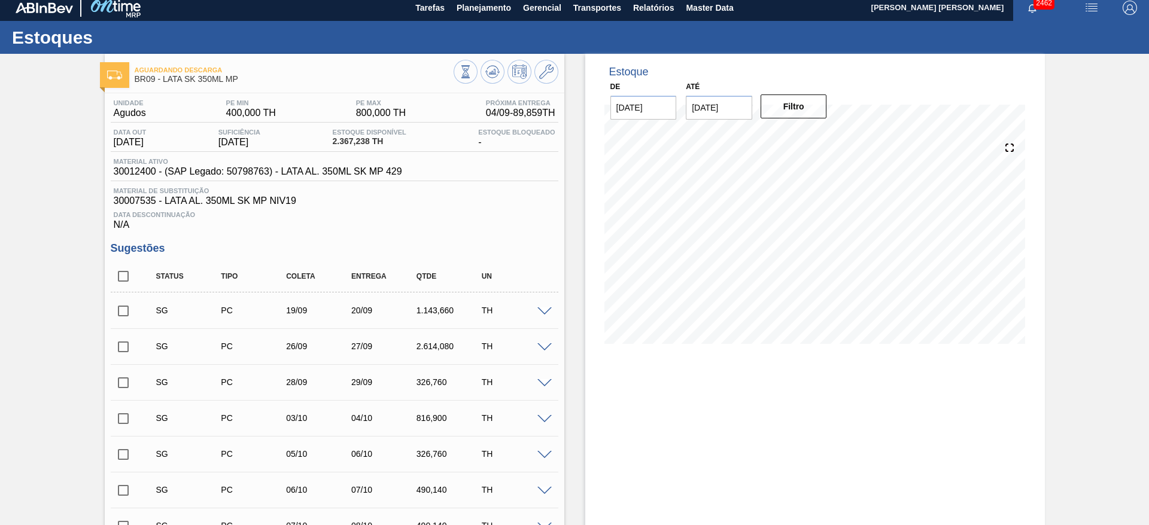
scroll to position [0, 0]
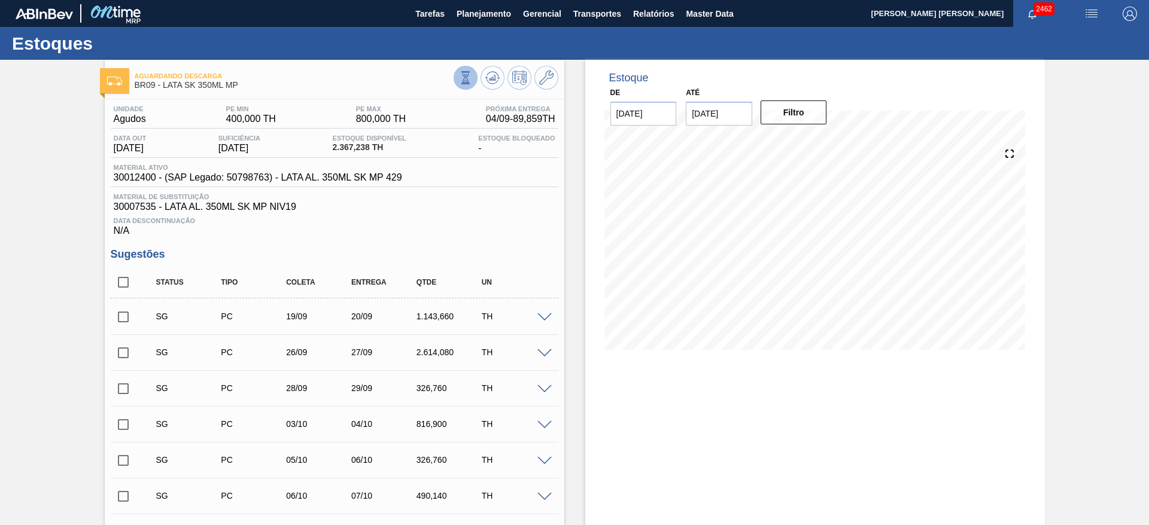
click at [470, 77] on icon at bounding box center [465, 77] width 13 height 13
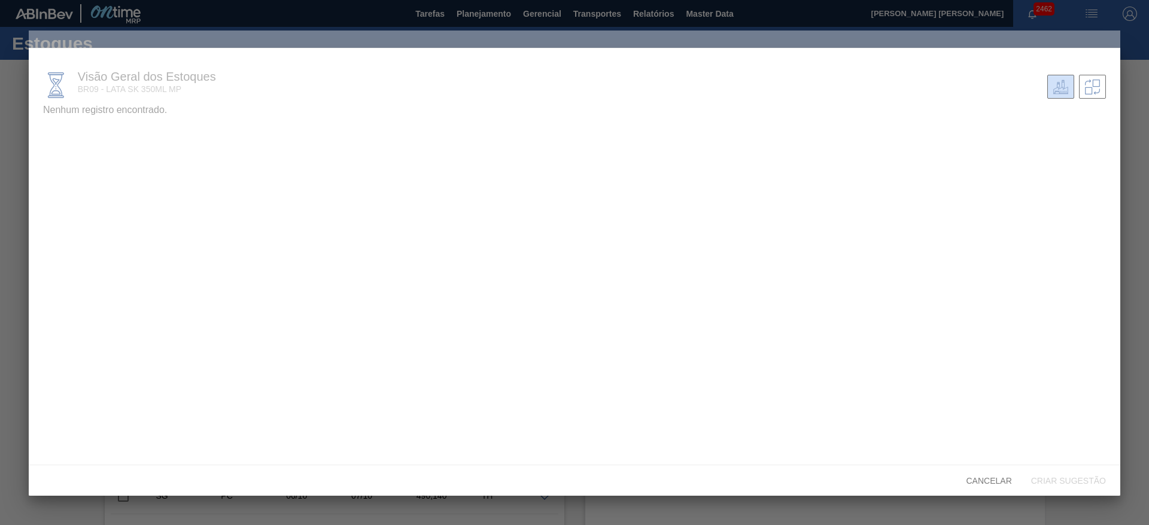
click at [1135, 73] on div at bounding box center [574, 262] width 1149 height 525
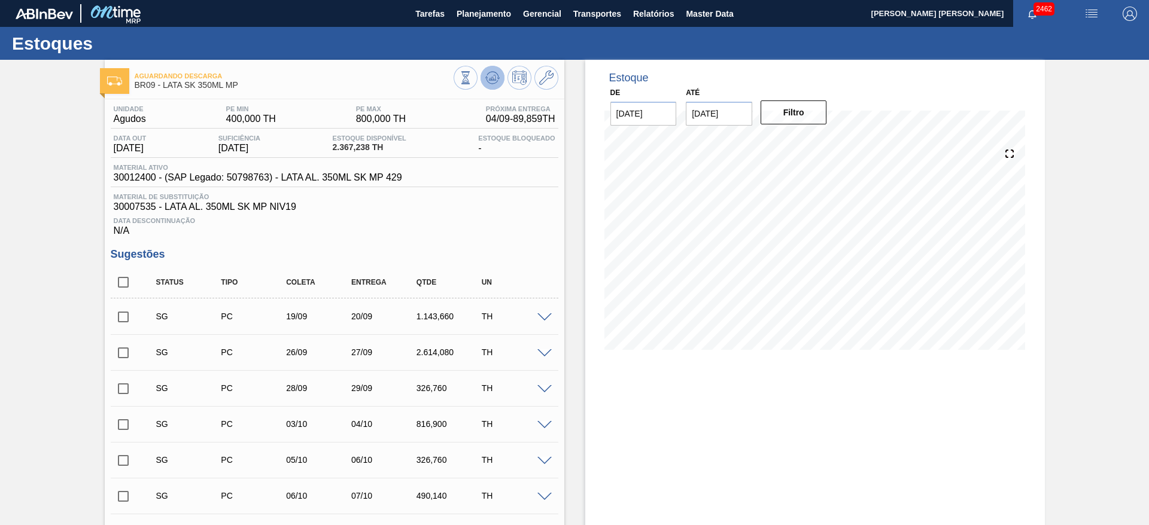
click at [483, 75] on button at bounding box center [492, 78] width 24 height 24
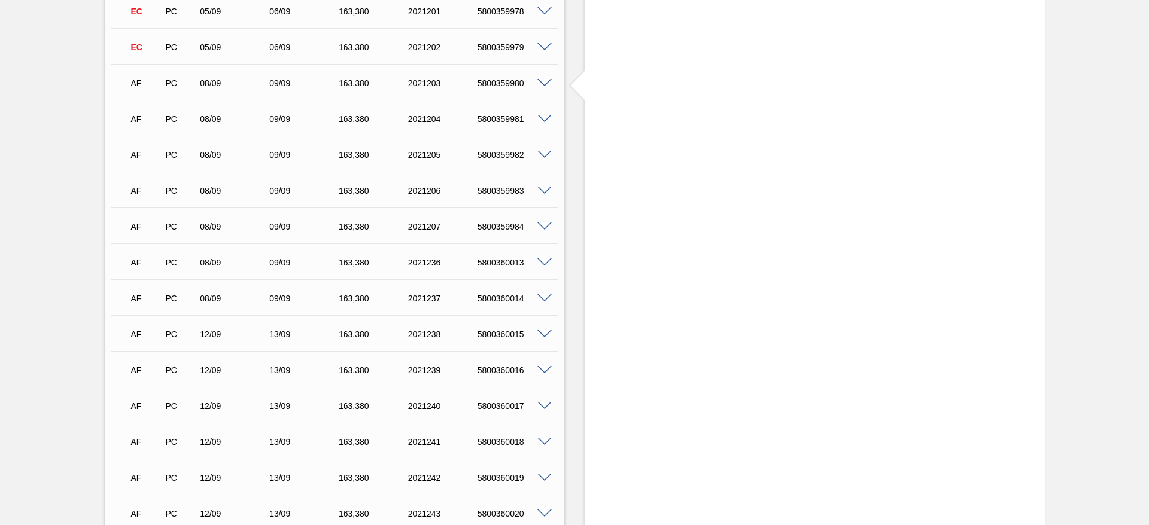
scroll to position [1436, 0]
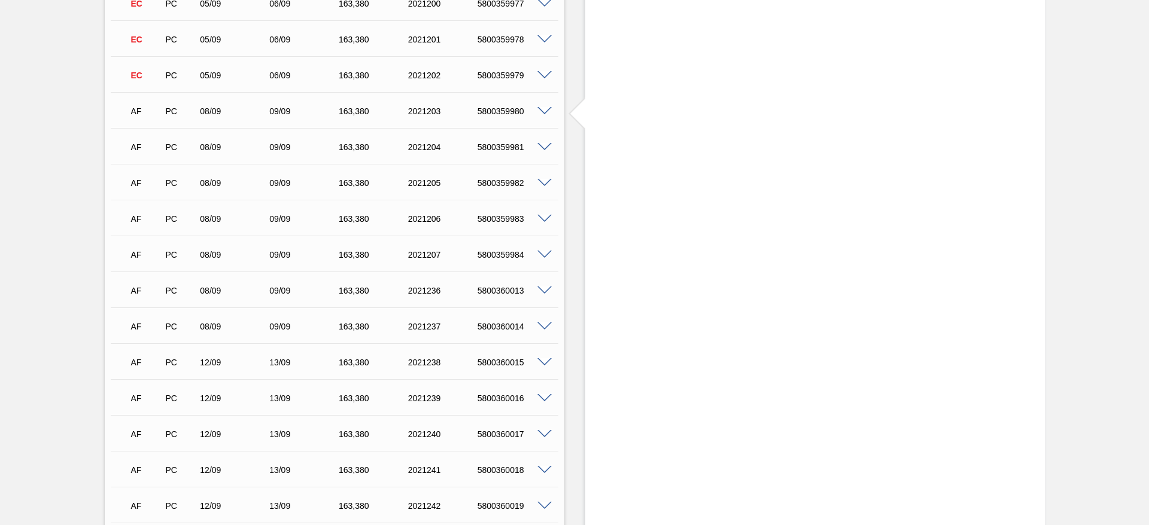
click at [541, 112] on span at bounding box center [544, 111] width 14 height 9
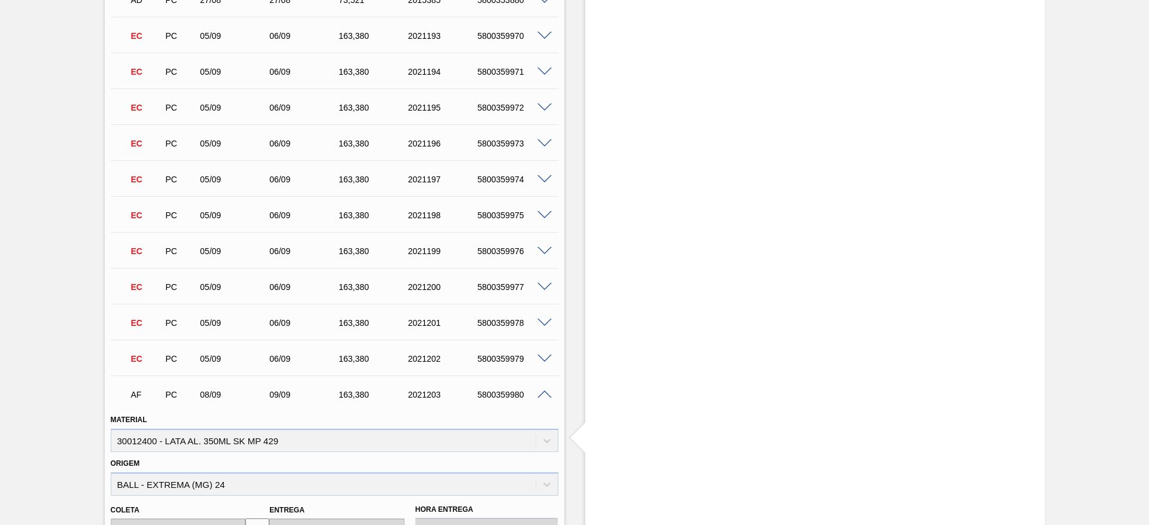
scroll to position [1256, 0]
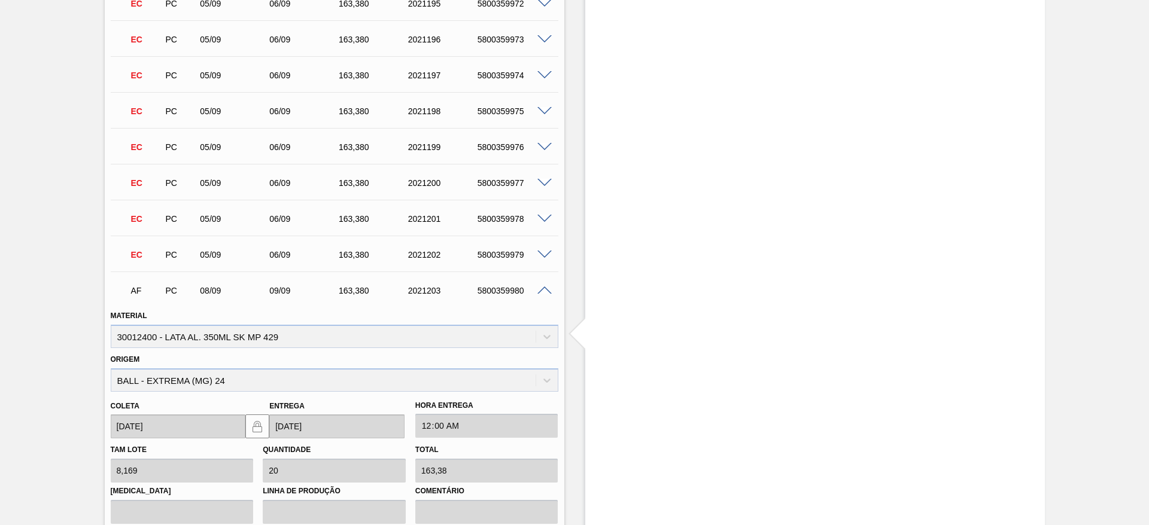
click at [546, 293] on span at bounding box center [544, 291] width 14 height 9
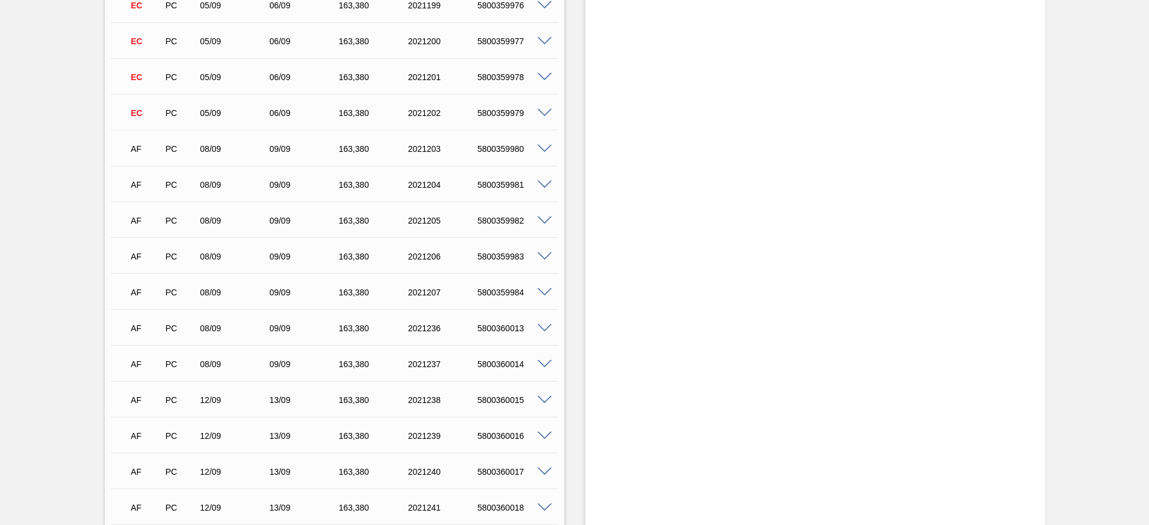
scroll to position [1436, 0]
click at [541, 328] on span at bounding box center [544, 326] width 14 height 9
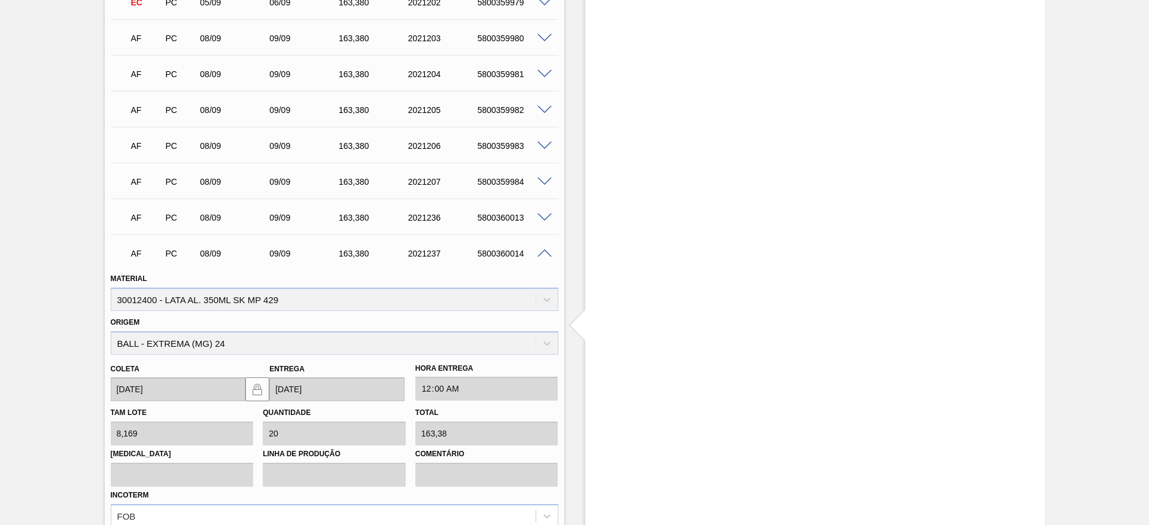
scroll to position [1525, 0]
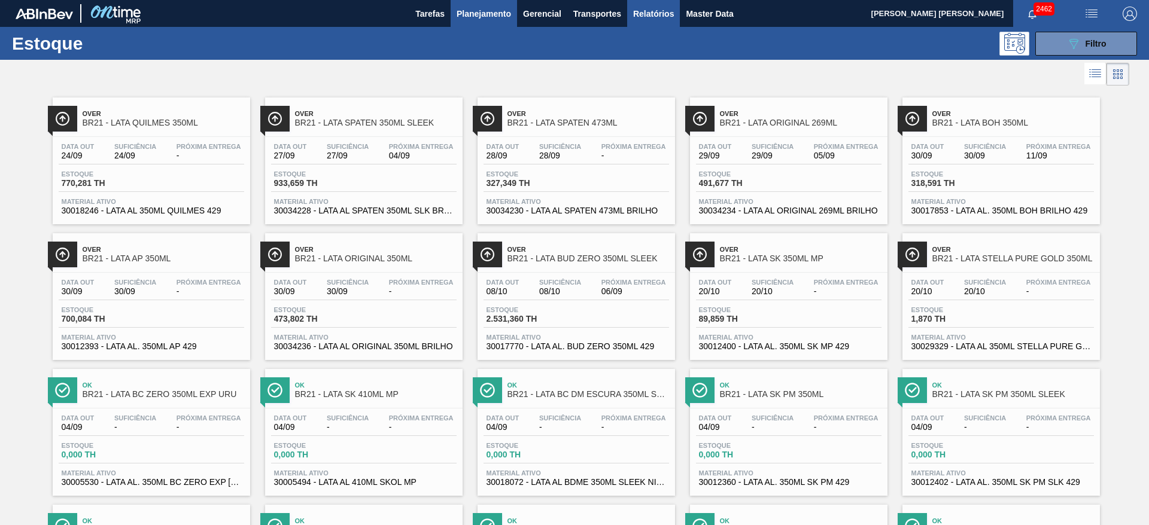
click at [648, 12] on span "Relatórios" at bounding box center [653, 14] width 41 height 14
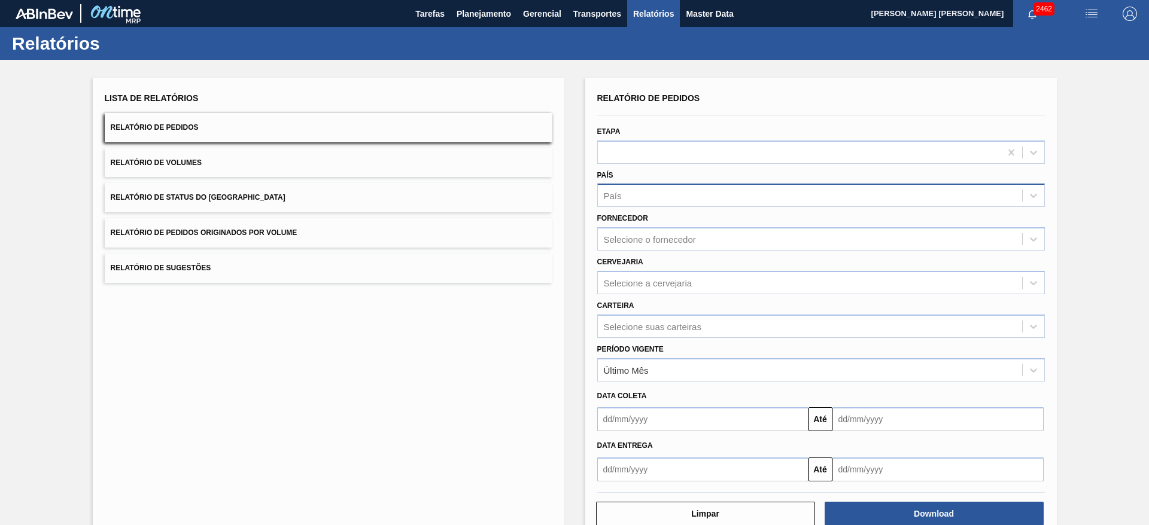
click at [635, 196] on div "País" at bounding box center [810, 195] width 424 height 17
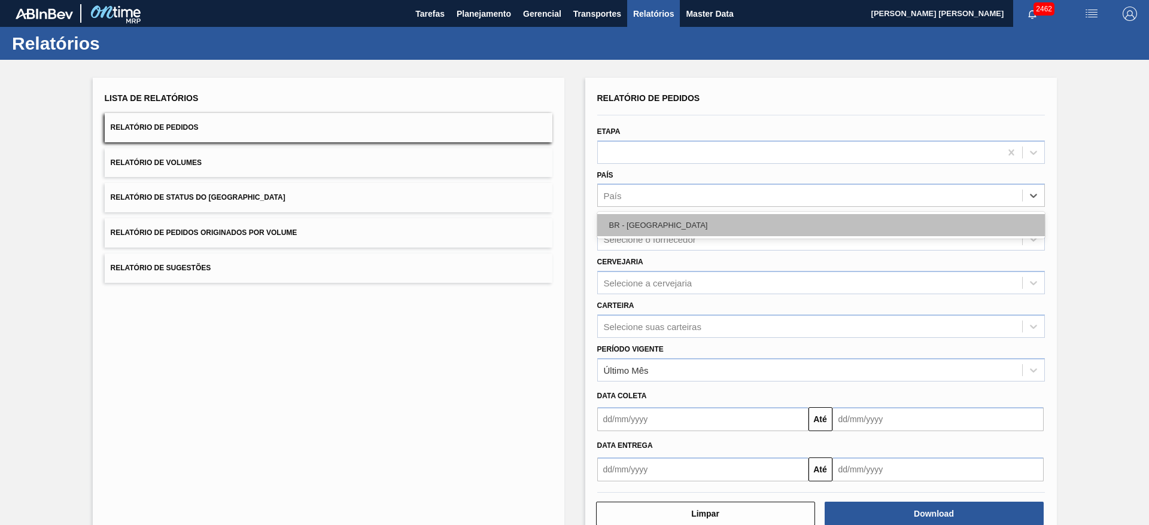
click at [637, 221] on div "BR - [GEOGRAPHIC_DATA]" at bounding box center [820, 225] width 447 height 22
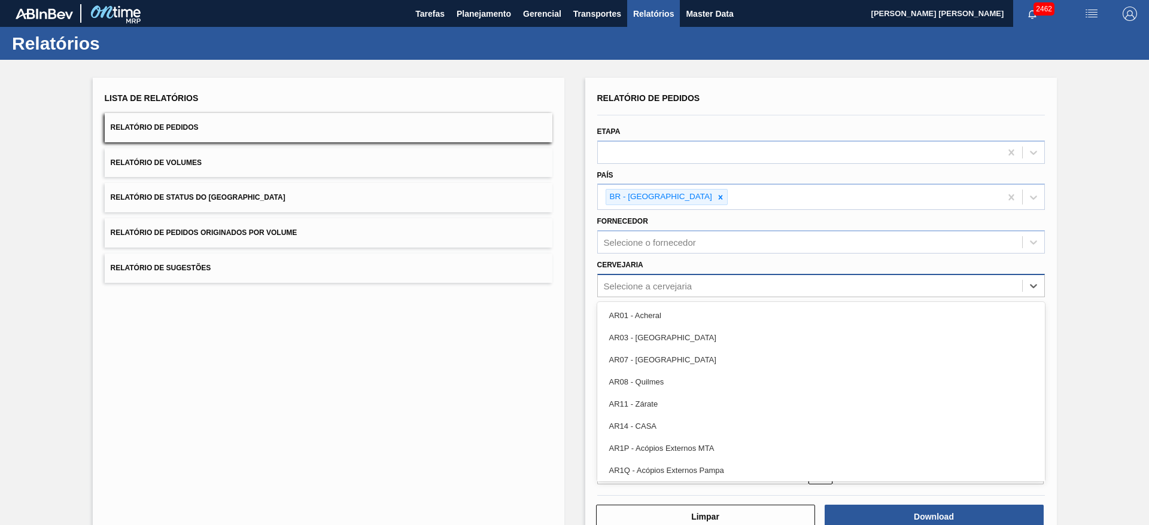
click at [647, 287] on div "Selecione a cervejaria" at bounding box center [648, 286] width 89 height 10
type input "21"
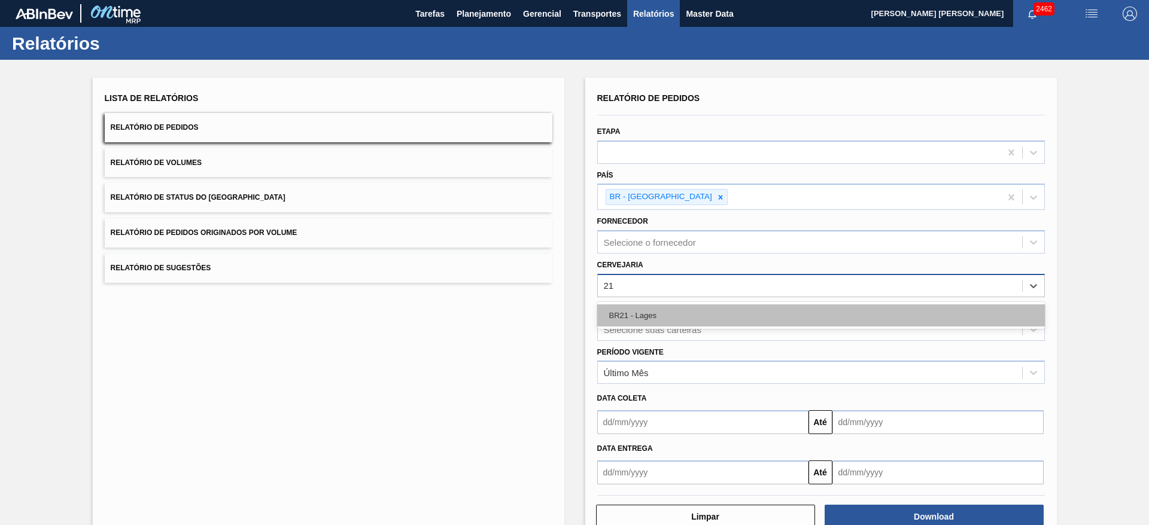
click at [660, 314] on div "BR21 - Lages" at bounding box center [820, 316] width 447 height 22
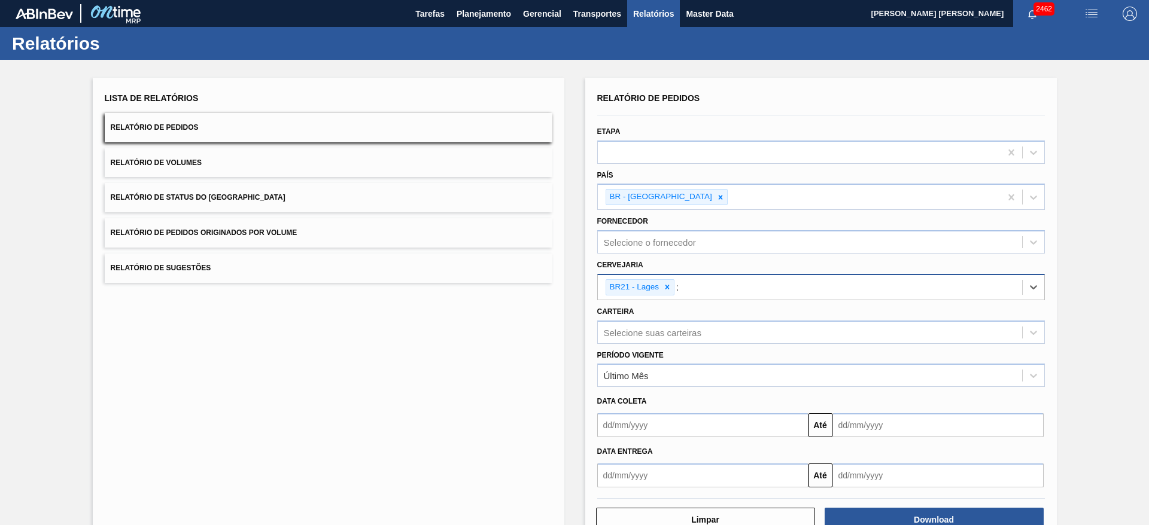
type input "22"
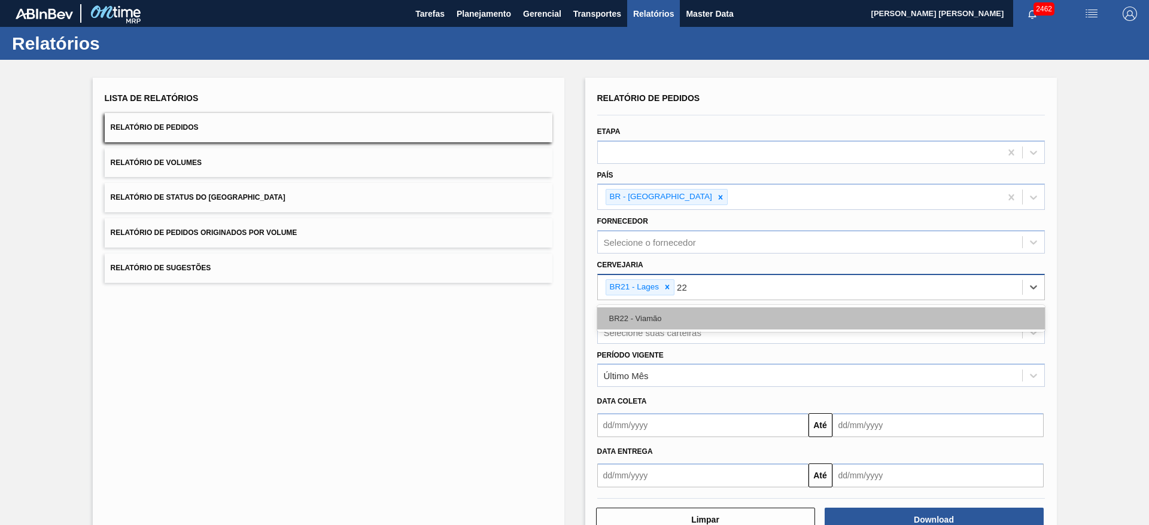
click at [671, 321] on div "BR22 - Viamão" at bounding box center [820, 318] width 447 height 22
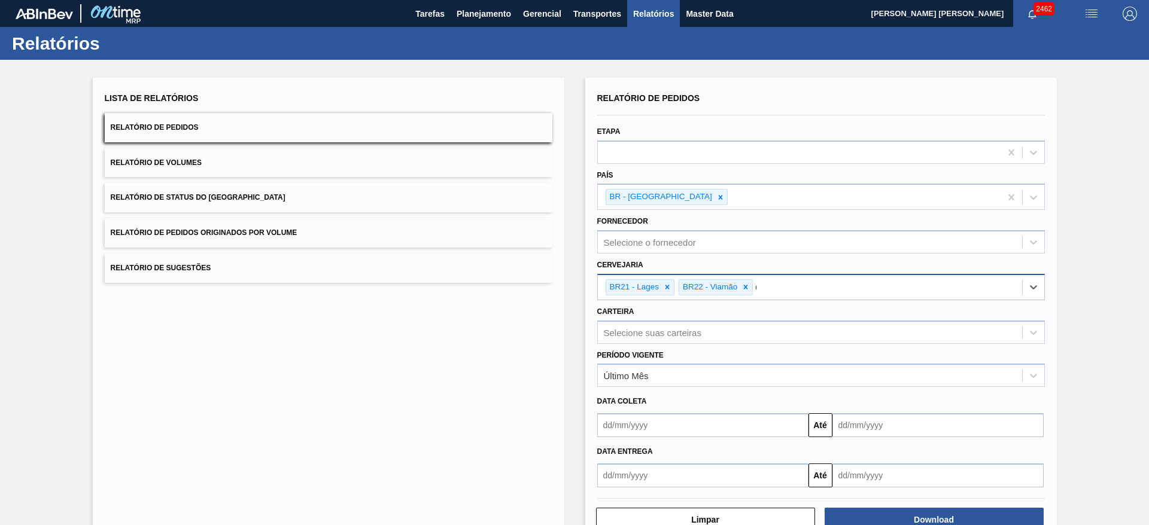
type input "09"
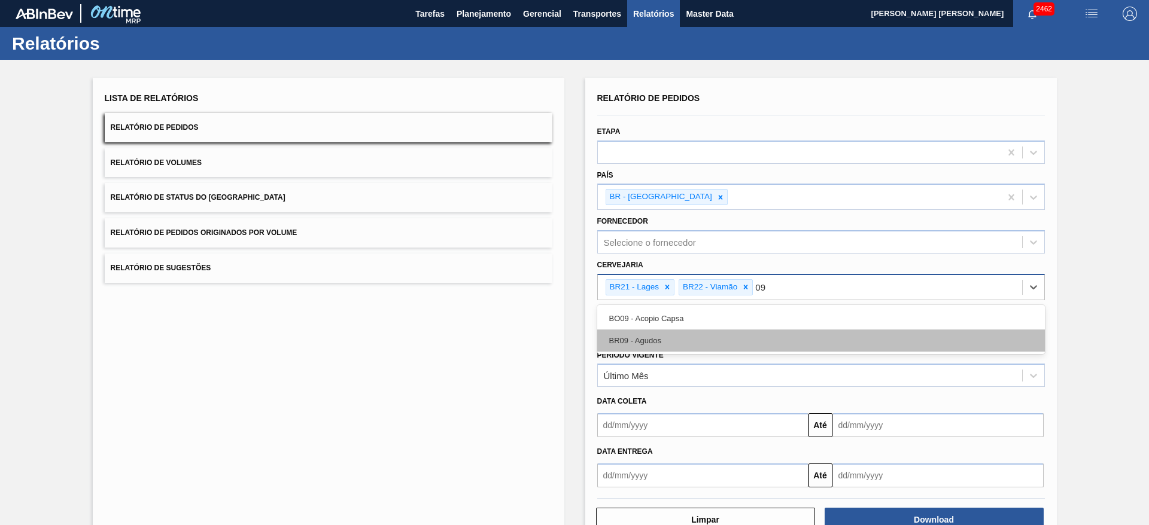
click at [675, 346] on div "BR09 - Agudos" at bounding box center [820, 341] width 447 height 22
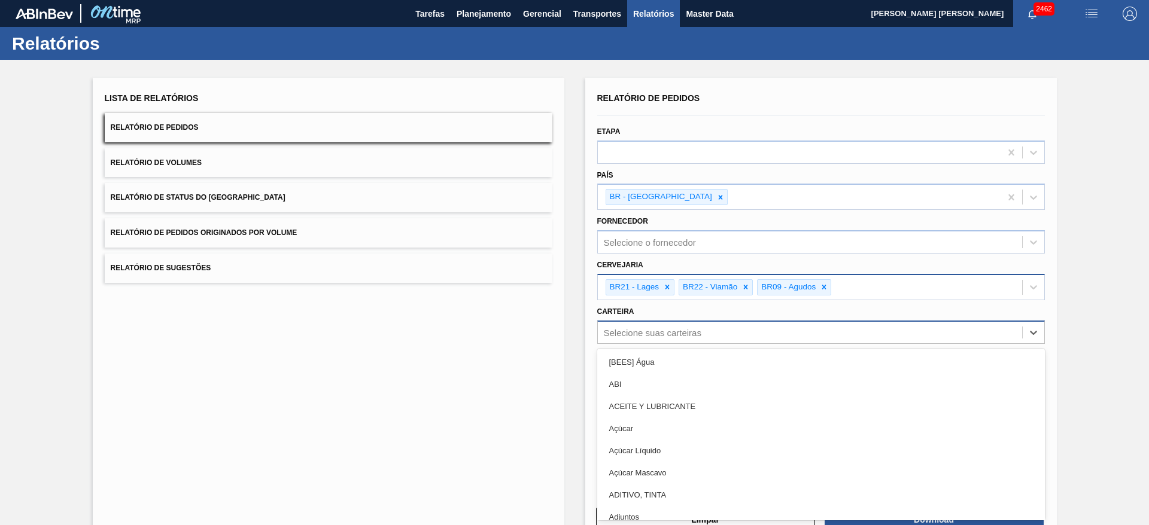
click at [661, 331] on div "Selecione suas carteiras" at bounding box center [810, 332] width 424 height 17
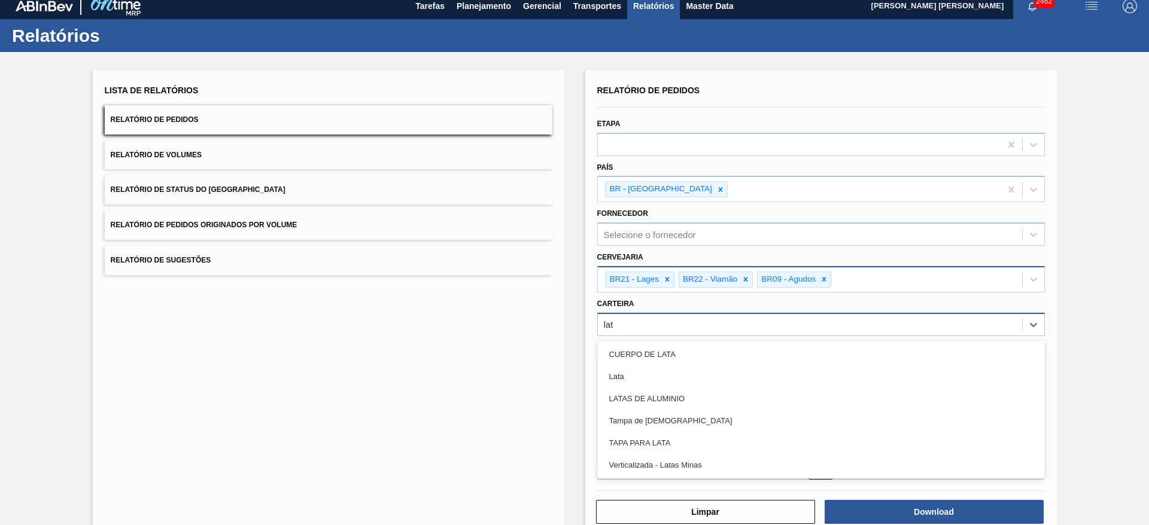
type input "lata"
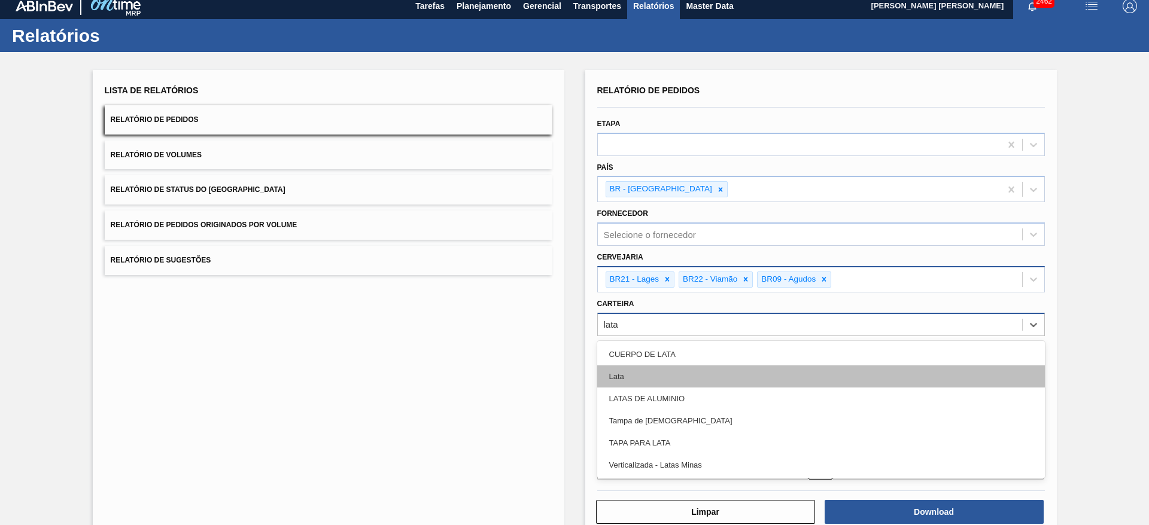
click at [662, 372] on div "Lata" at bounding box center [820, 377] width 447 height 22
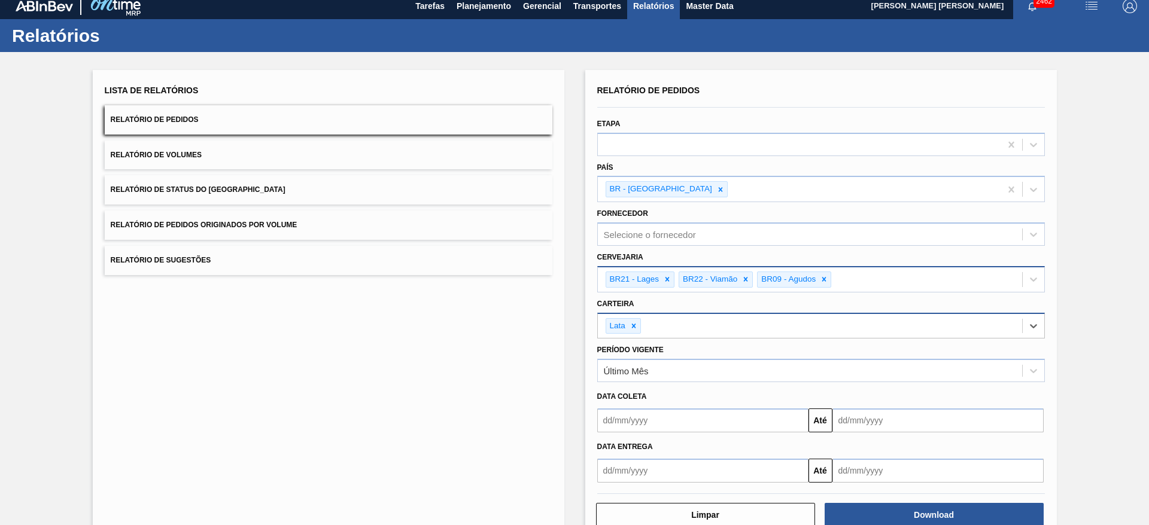
click at [658, 416] on input "text" at bounding box center [702, 421] width 211 height 24
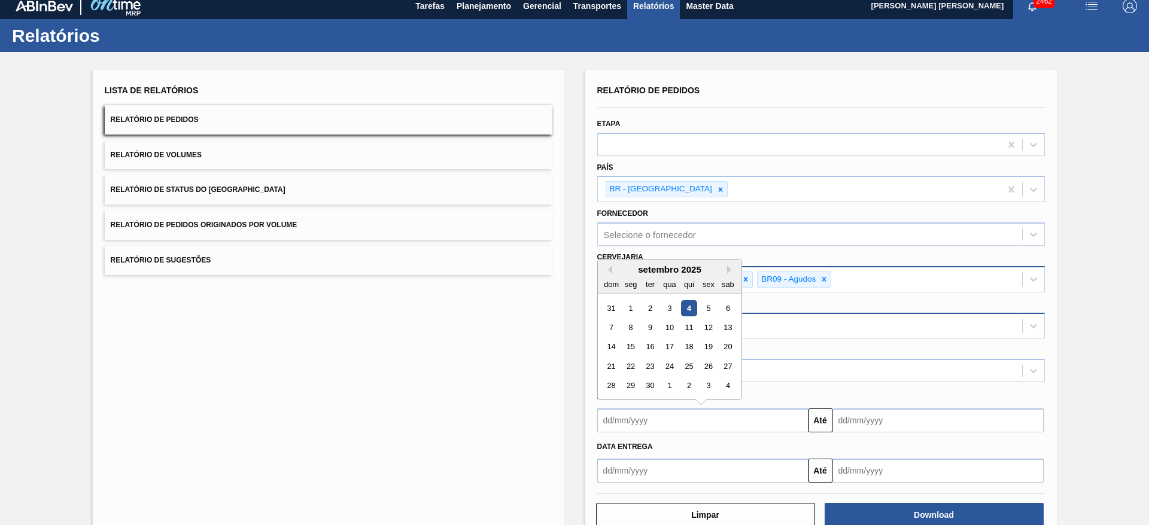
drag, startPoint x: 615, startPoint y: 305, endPoint x: 648, endPoint y: 321, distance: 36.7
click at [615, 304] on div "31" at bounding box center [611, 308] width 16 height 16
type input "[DATE]"
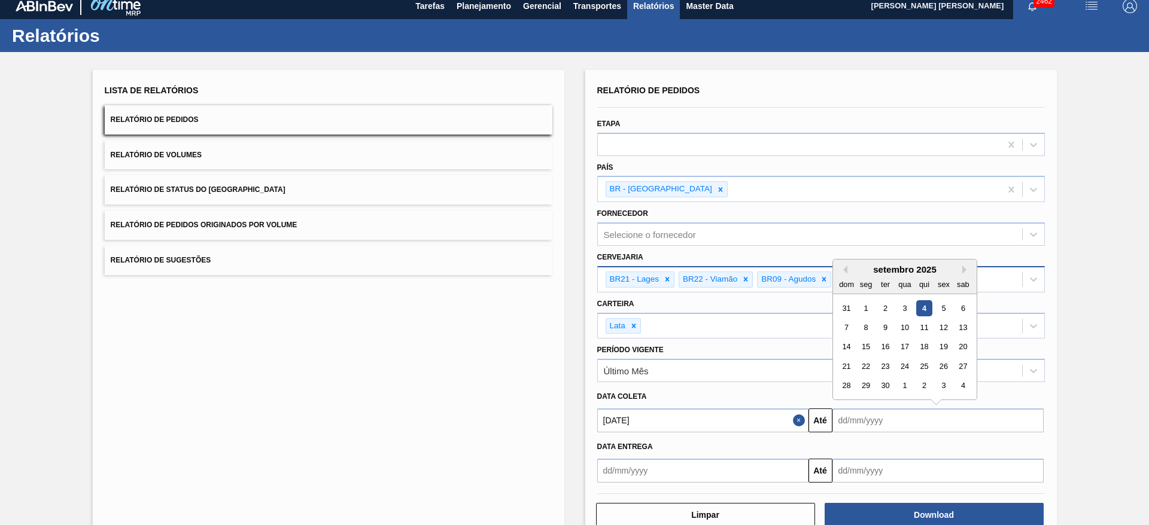
drag, startPoint x: 858, startPoint y: 419, endPoint x: 863, endPoint y: 425, distance: 8.1
click at [858, 419] on input "text" at bounding box center [937, 421] width 211 height 24
click at [842, 368] on div "21" at bounding box center [846, 366] width 16 height 16
type input "[DATE]"
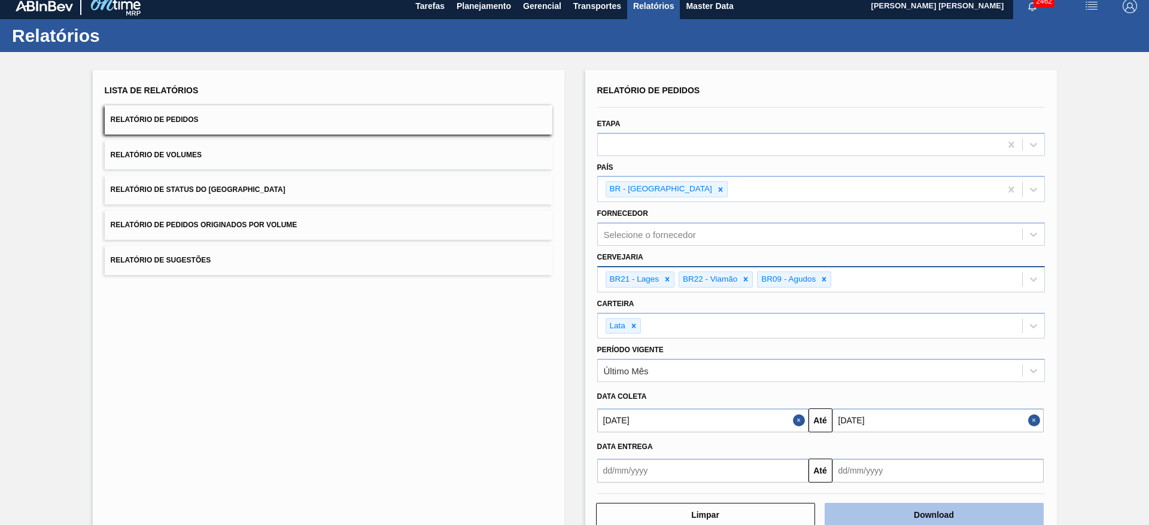
click at [925, 508] on button "Download" at bounding box center [933, 515] width 219 height 24
